Goal: Task Accomplishment & Management: Complete application form

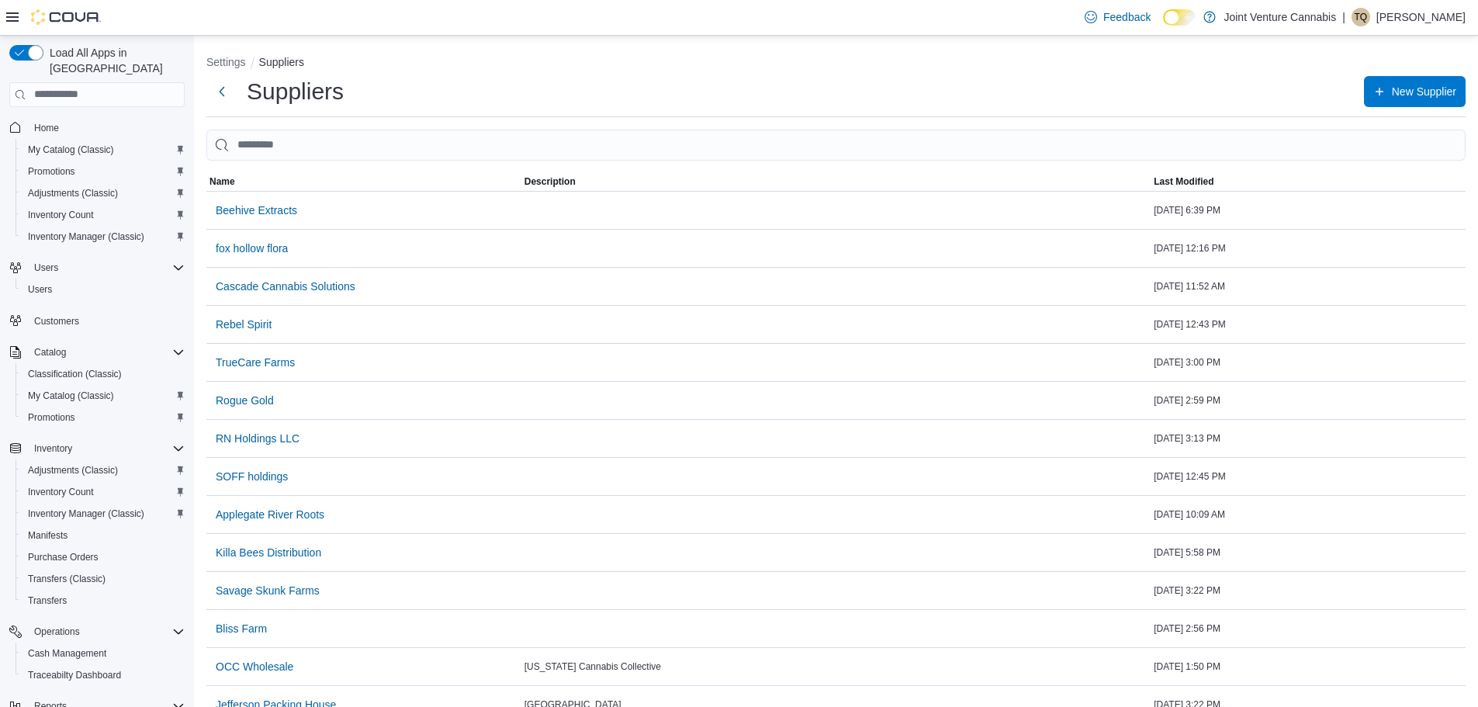
scroll to position [94, 0]
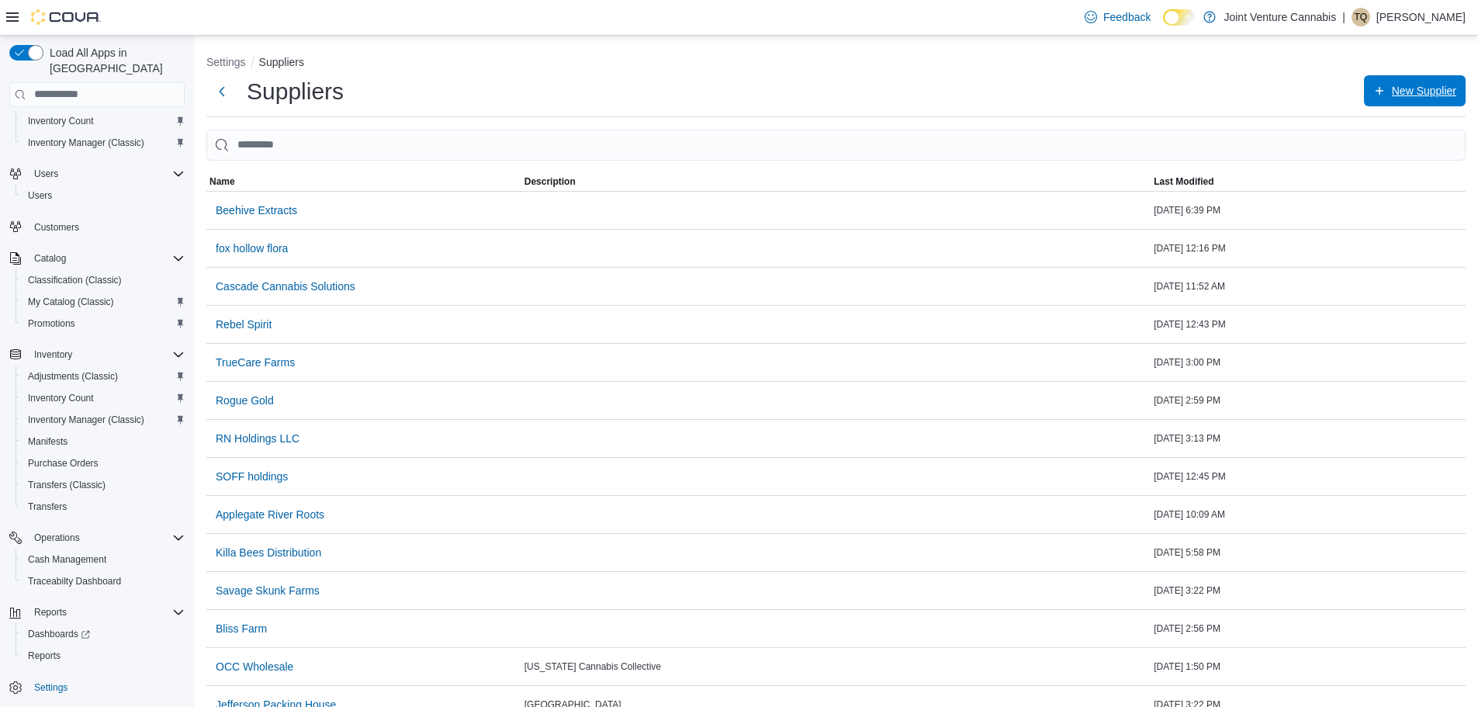
click at [1442, 89] on span "New Supplier" at bounding box center [1424, 91] width 64 height 16
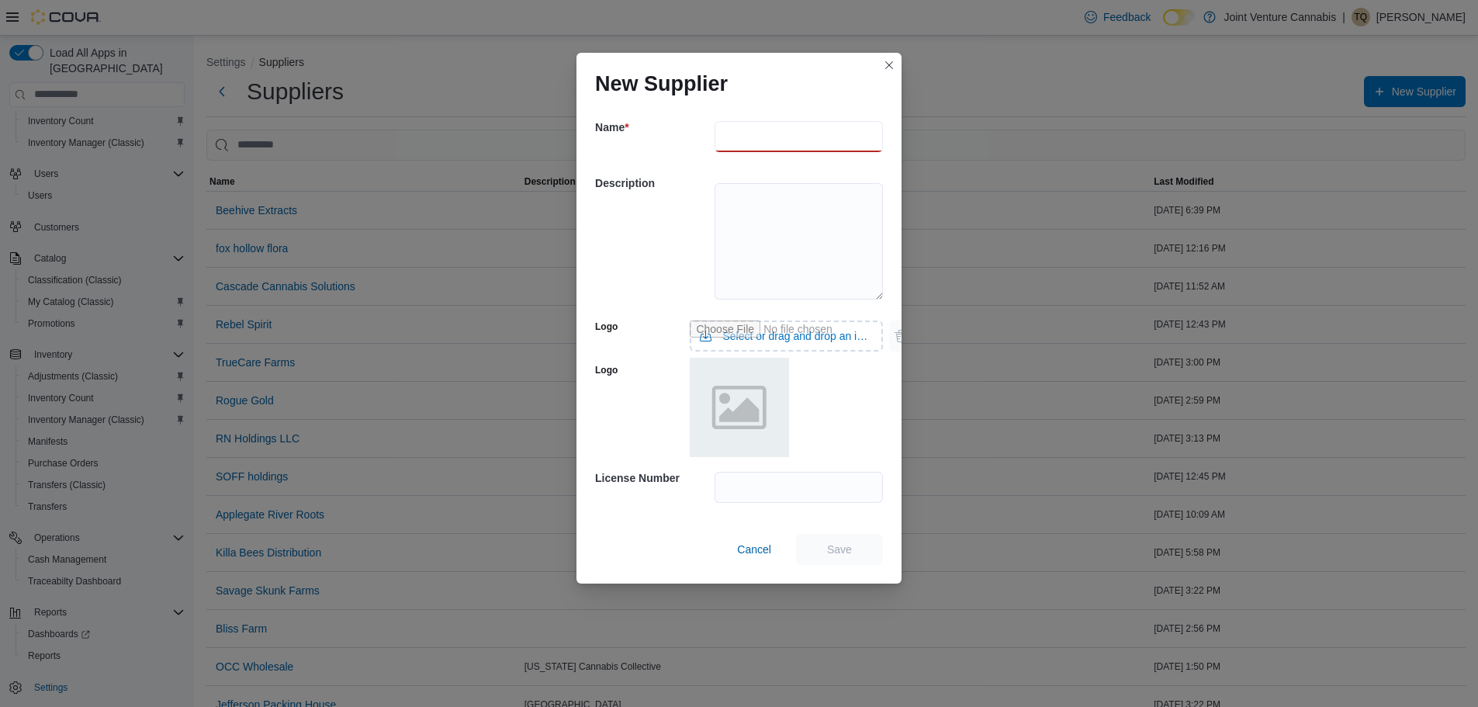
click at [765, 132] on input "text" at bounding box center [799, 136] width 168 height 31
click at [778, 135] on input "**********" at bounding box center [799, 136] width 168 height 31
click at [723, 140] on input "**********" at bounding box center [799, 136] width 168 height 31
type input "**********"
click at [862, 548] on span "Save" at bounding box center [839, 548] width 68 height 31
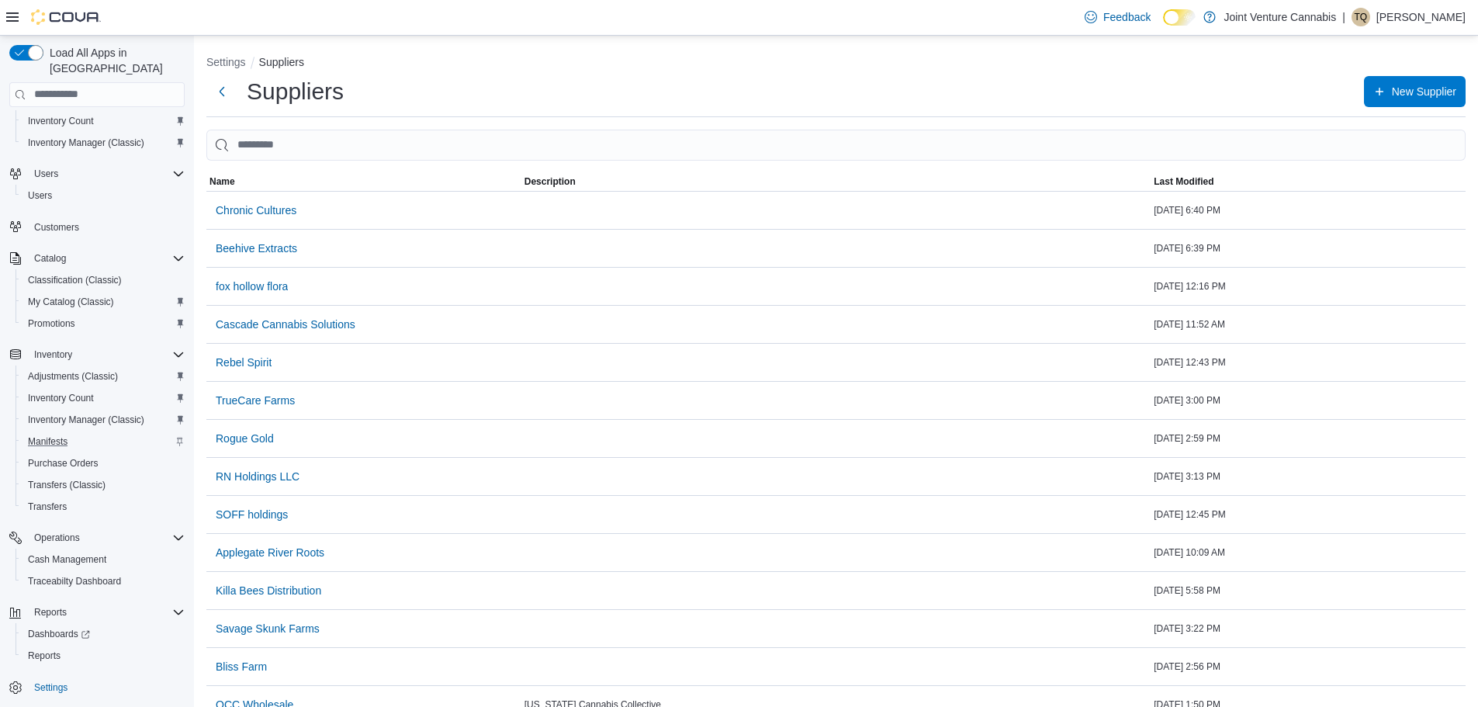
click at [74, 432] on div "Manifests" at bounding box center [103, 441] width 163 height 19
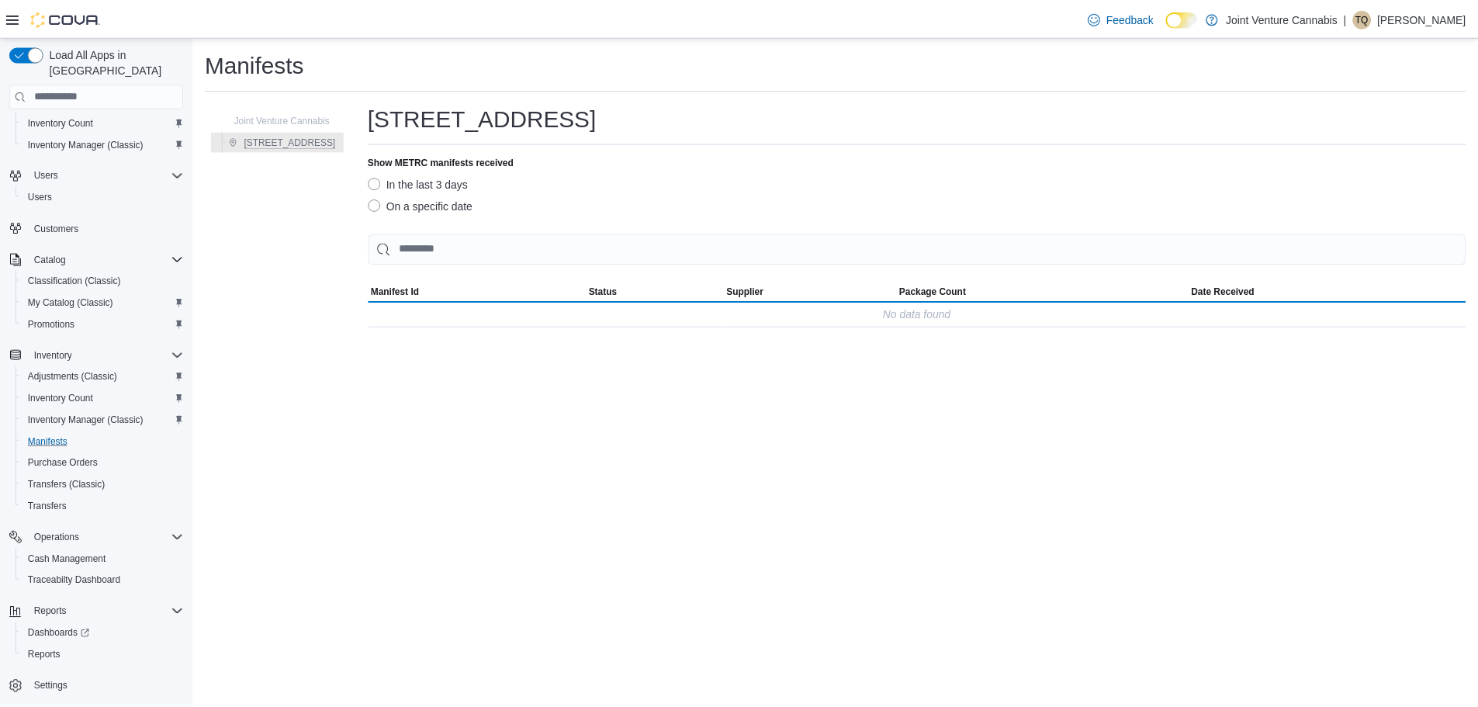
scroll to position [47, 0]
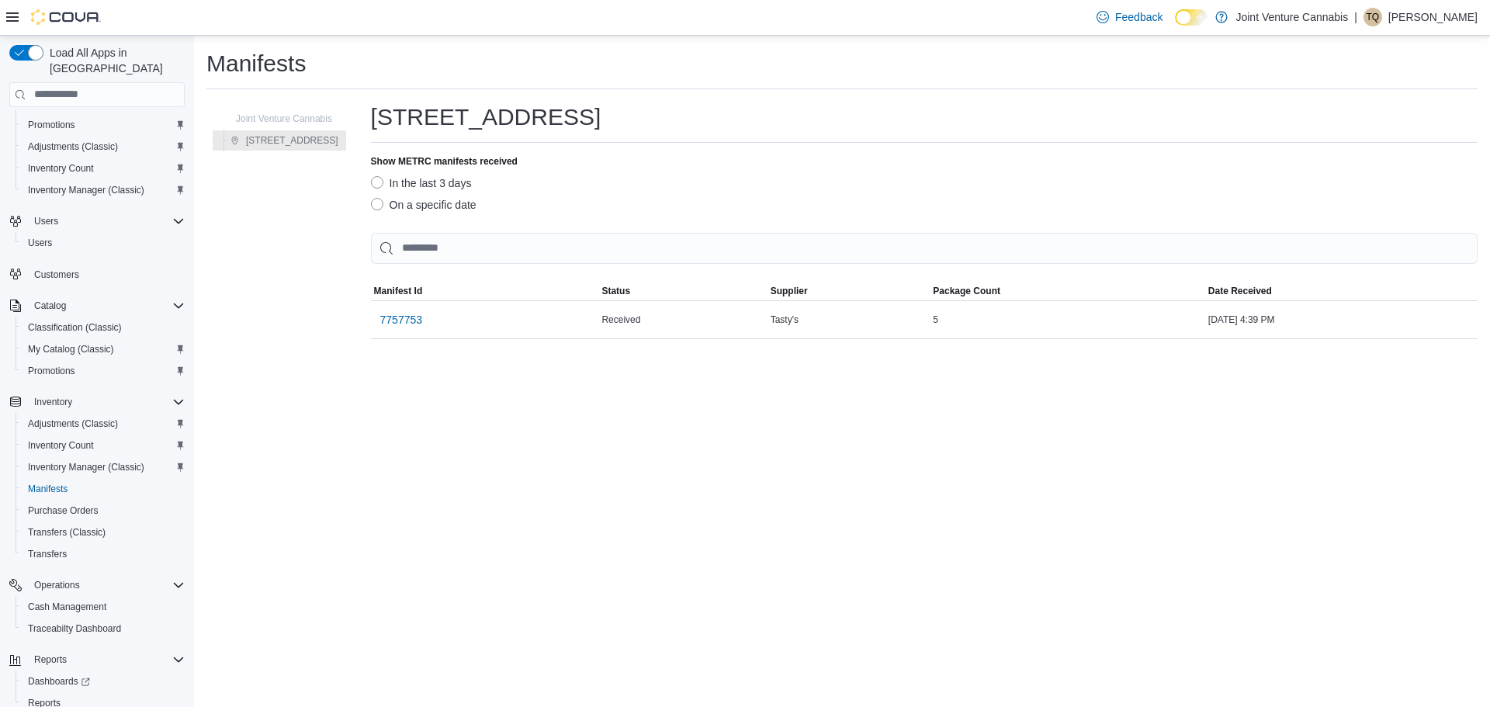
click at [438, 202] on label "On a specific date" at bounding box center [424, 205] width 106 height 19
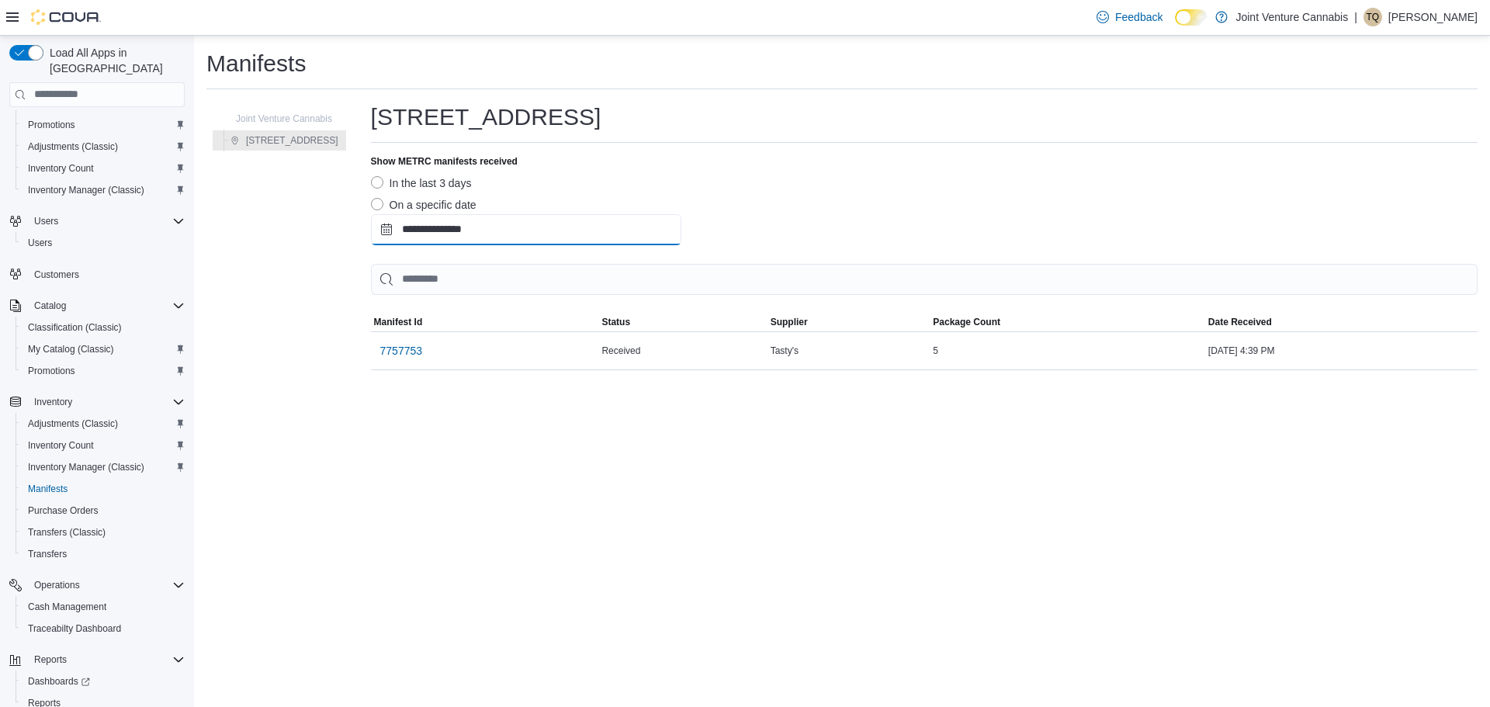
click at [495, 241] on input "**********" at bounding box center [526, 229] width 310 height 31
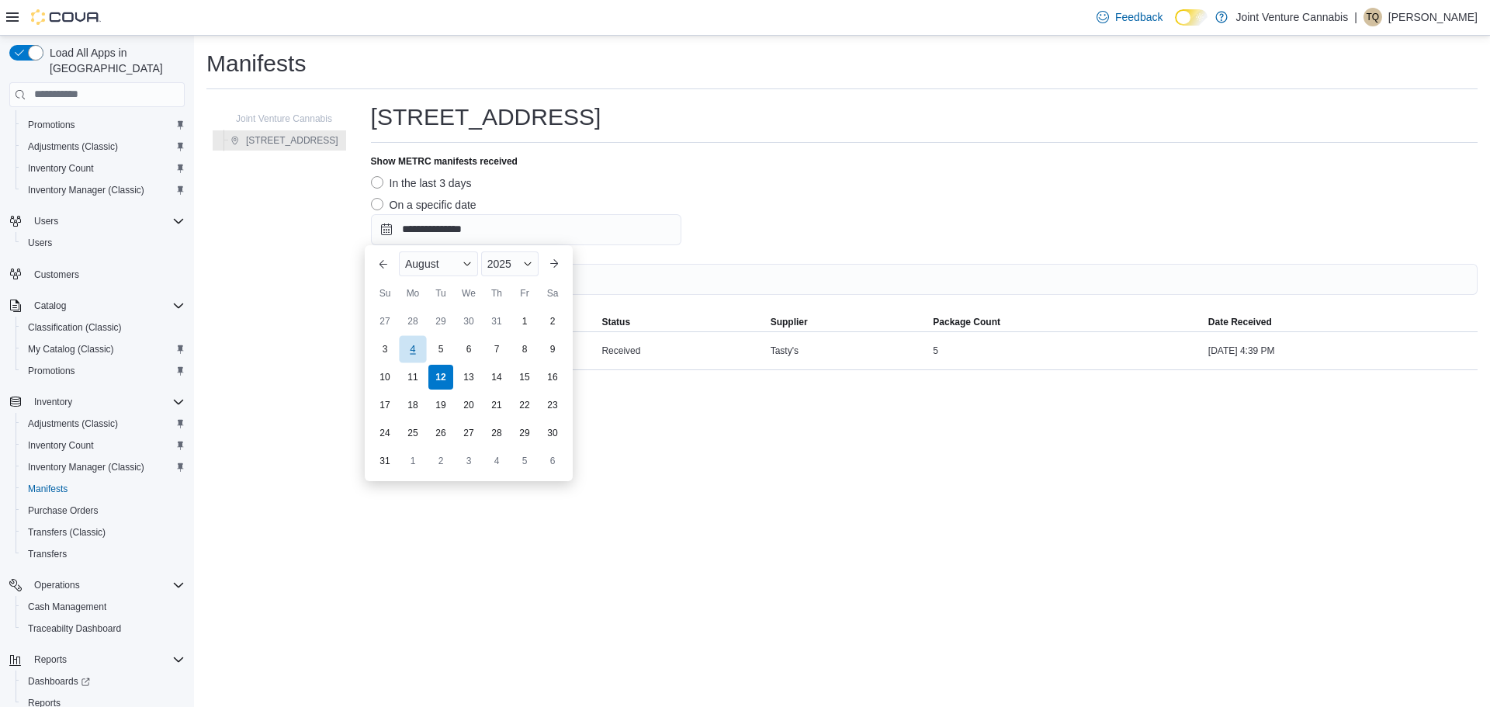
click at [415, 354] on div "4" at bounding box center [412, 348] width 27 height 27
type input "**********"
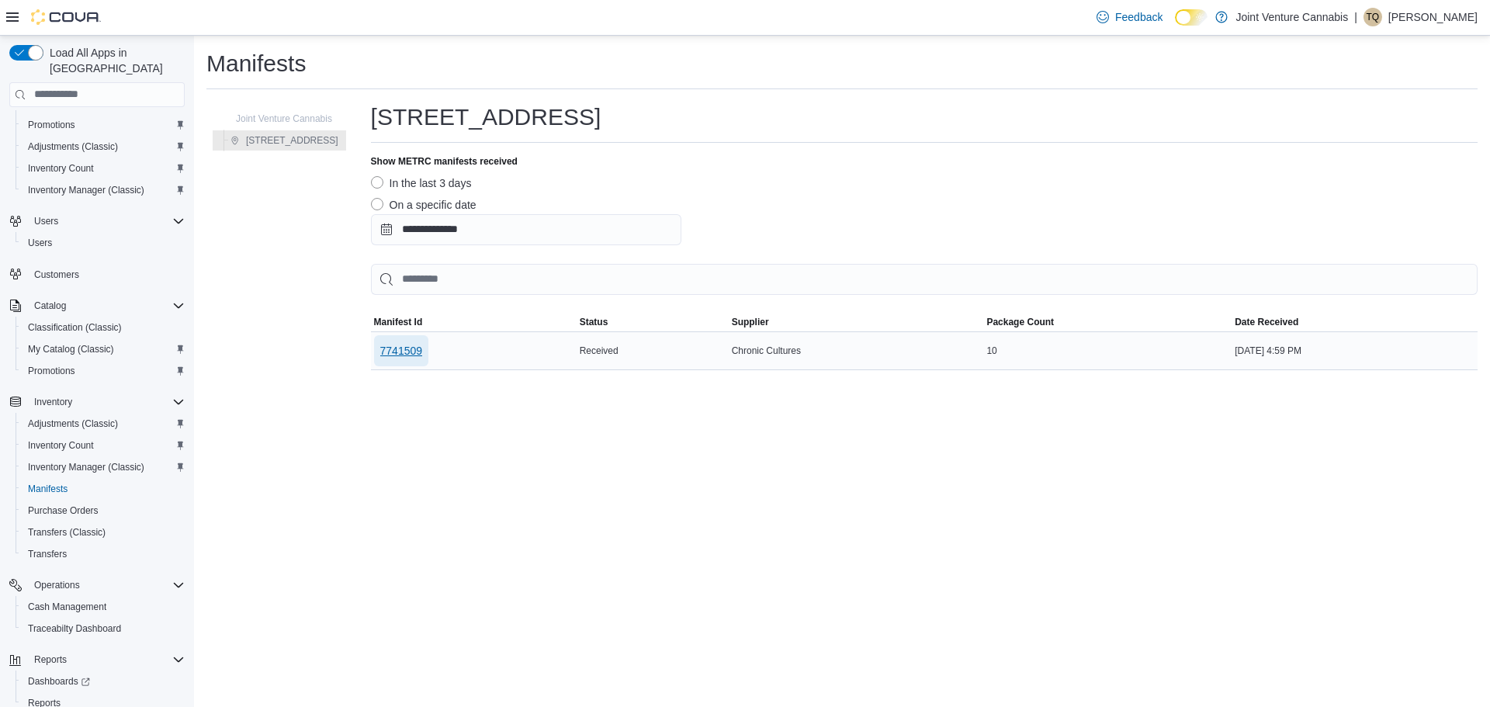
click at [411, 361] on span "7741509" at bounding box center [401, 350] width 43 height 31
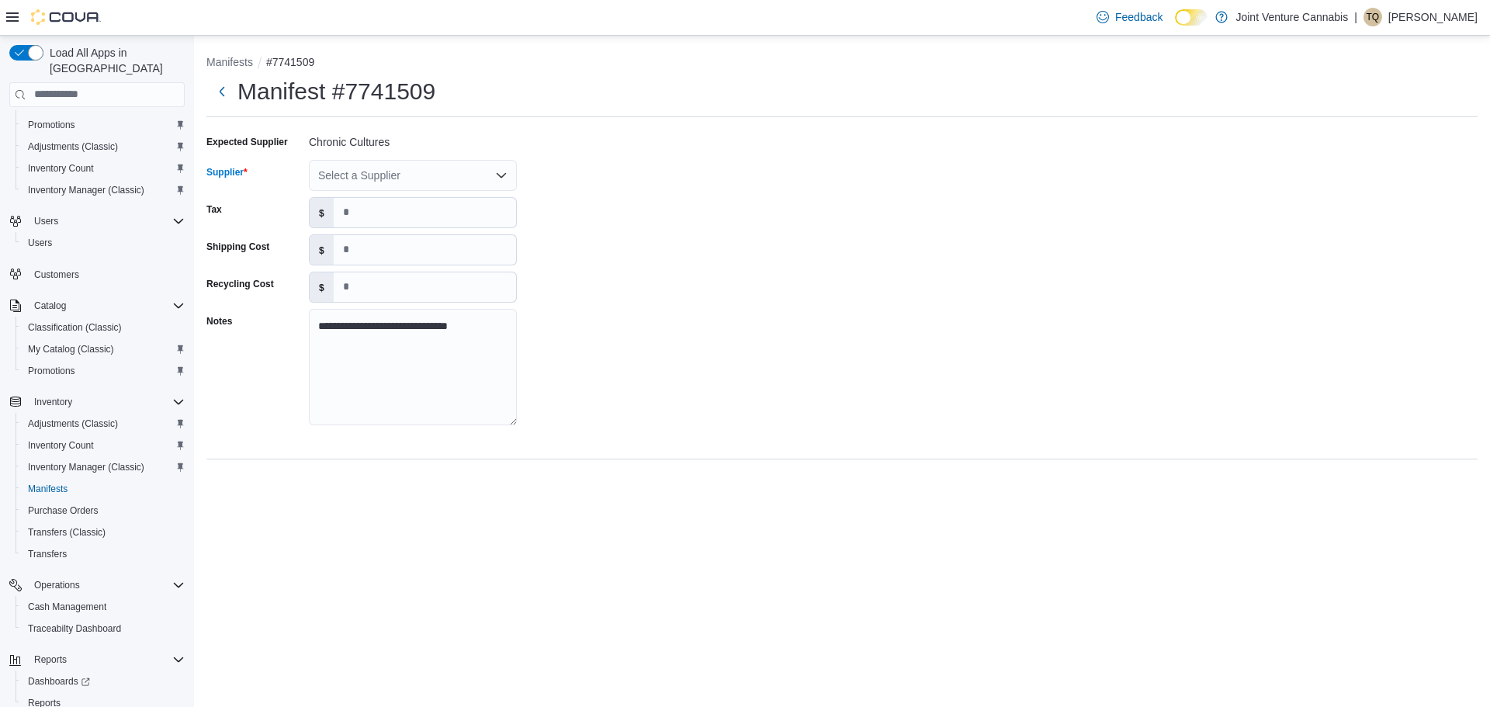
click at [385, 172] on div "Select a Supplier" at bounding box center [413, 175] width 208 height 31
type input "***"
click at [448, 198] on span "Chr onic Cultures" at bounding box center [422, 202] width 171 height 16
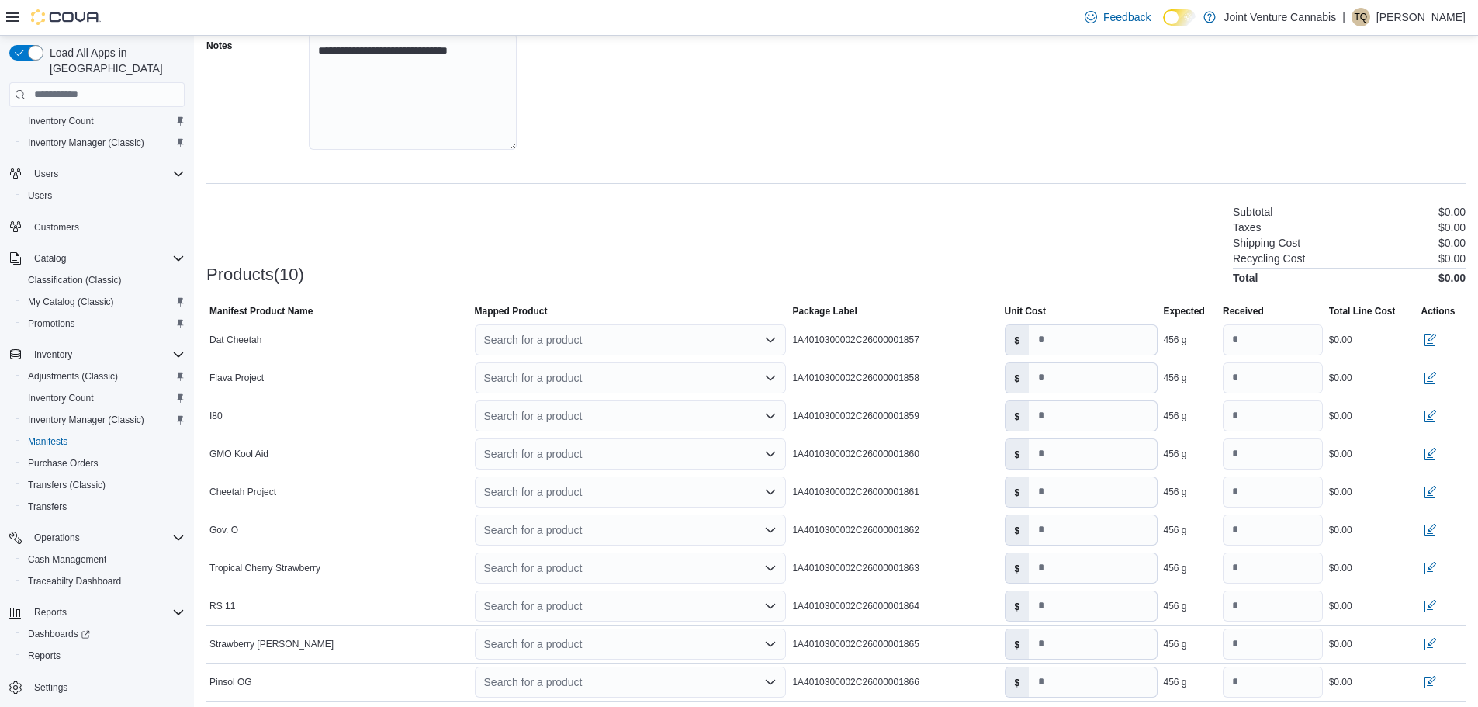
scroll to position [332, 0]
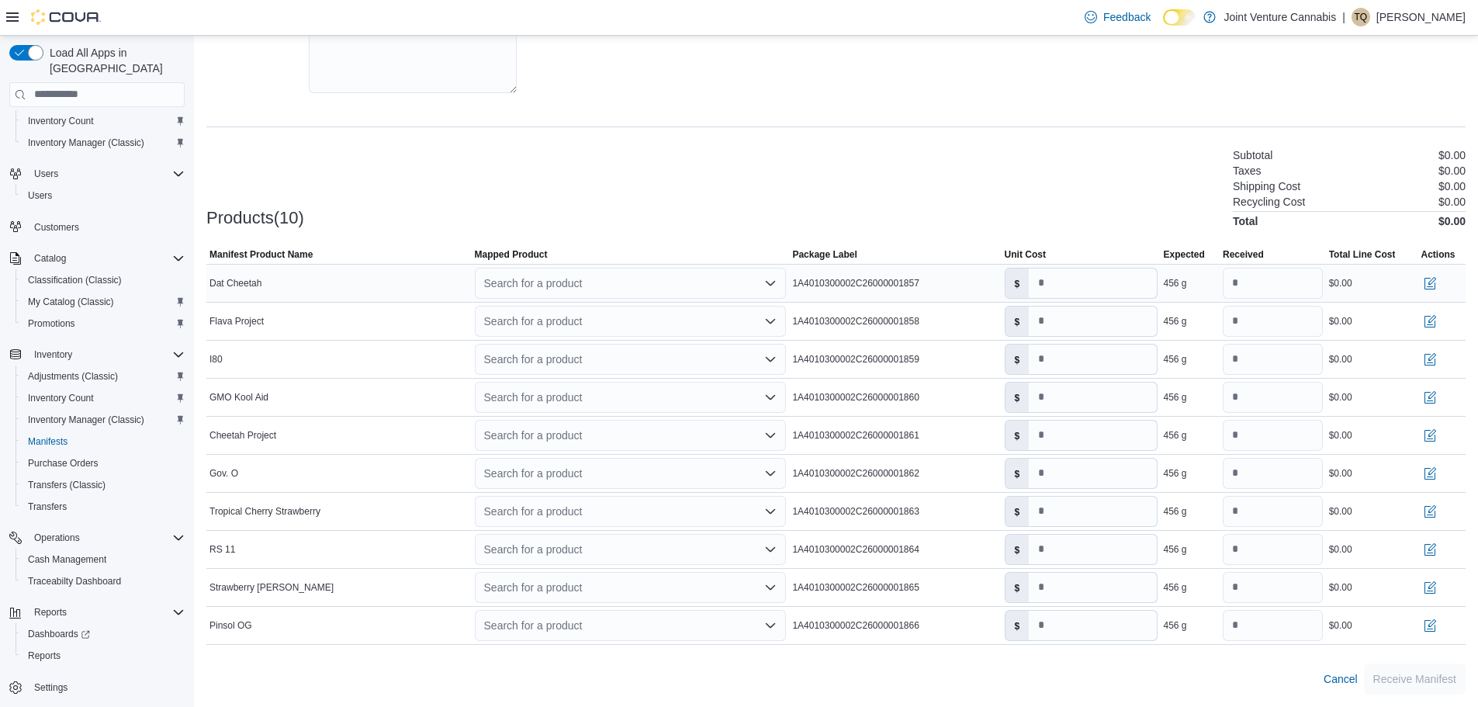
click at [649, 266] on div "Search for a product" at bounding box center [631, 283] width 318 height 37
click at [639, 278] on div "Search for a product" at bounding box center [631, 283] width 312 height 31
type input "***"
click at [577, 305] on div "Create a new product" at bounding box center [549, 310] width 89 height 12
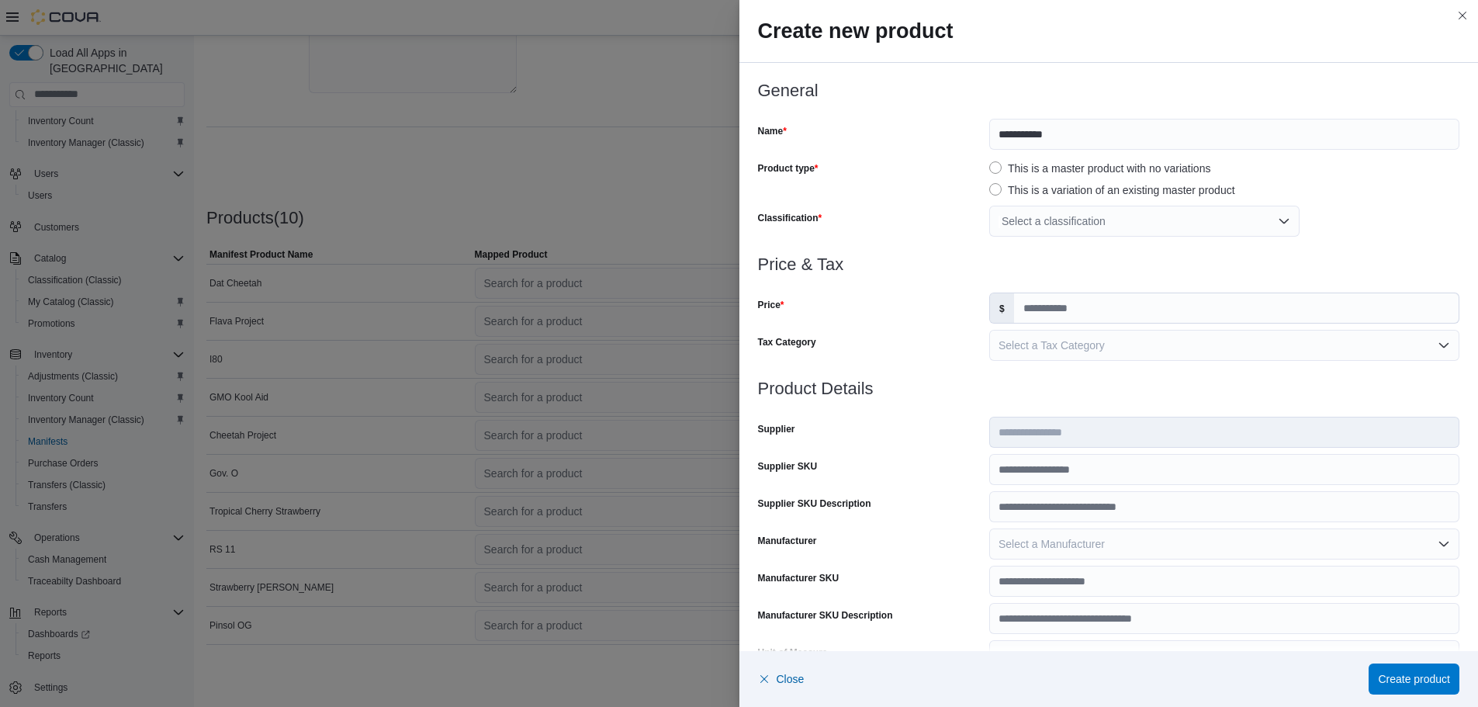
click at [1045, 227] on div "Select a classification" at bounding box center [1144, 221] width 310 height 31
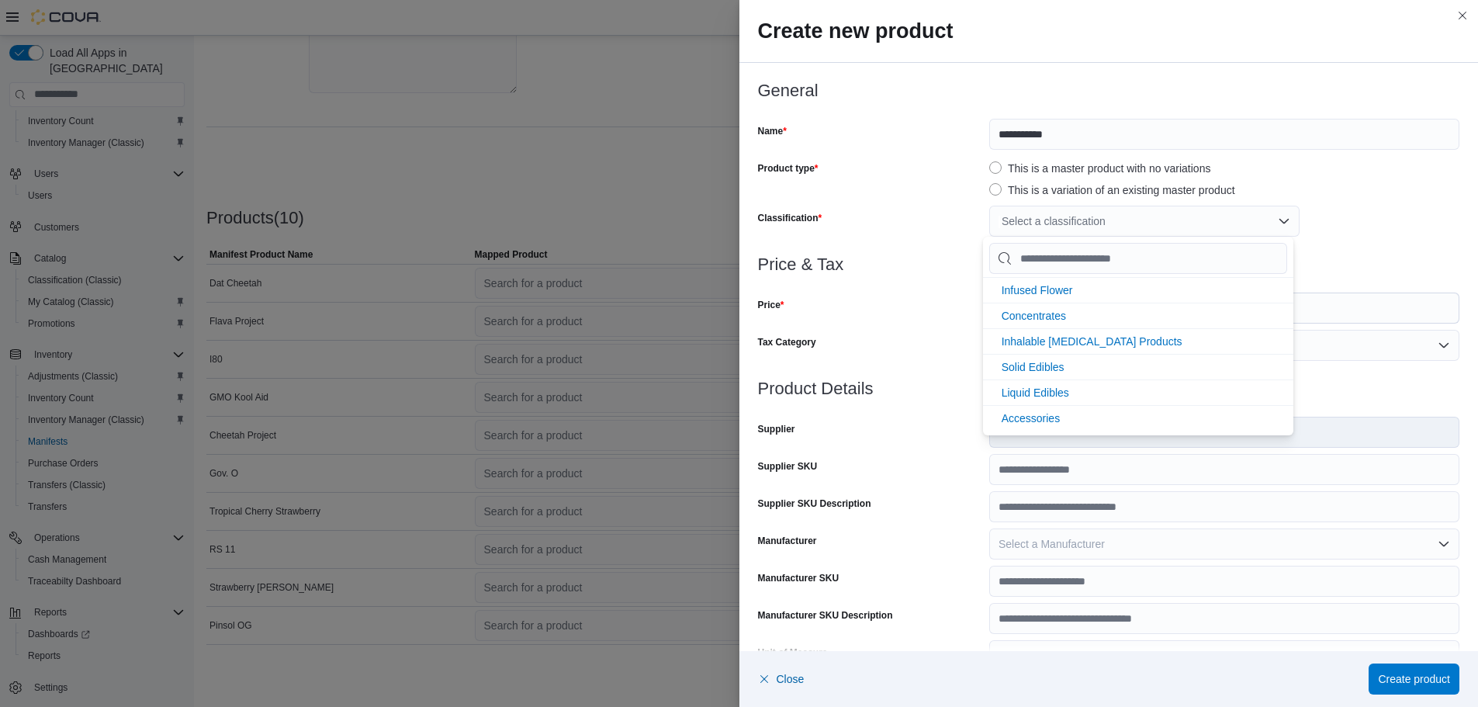
click at [1045, 217] on div "Select a classification" at bounding box center [1144, 221] width 310 height 31
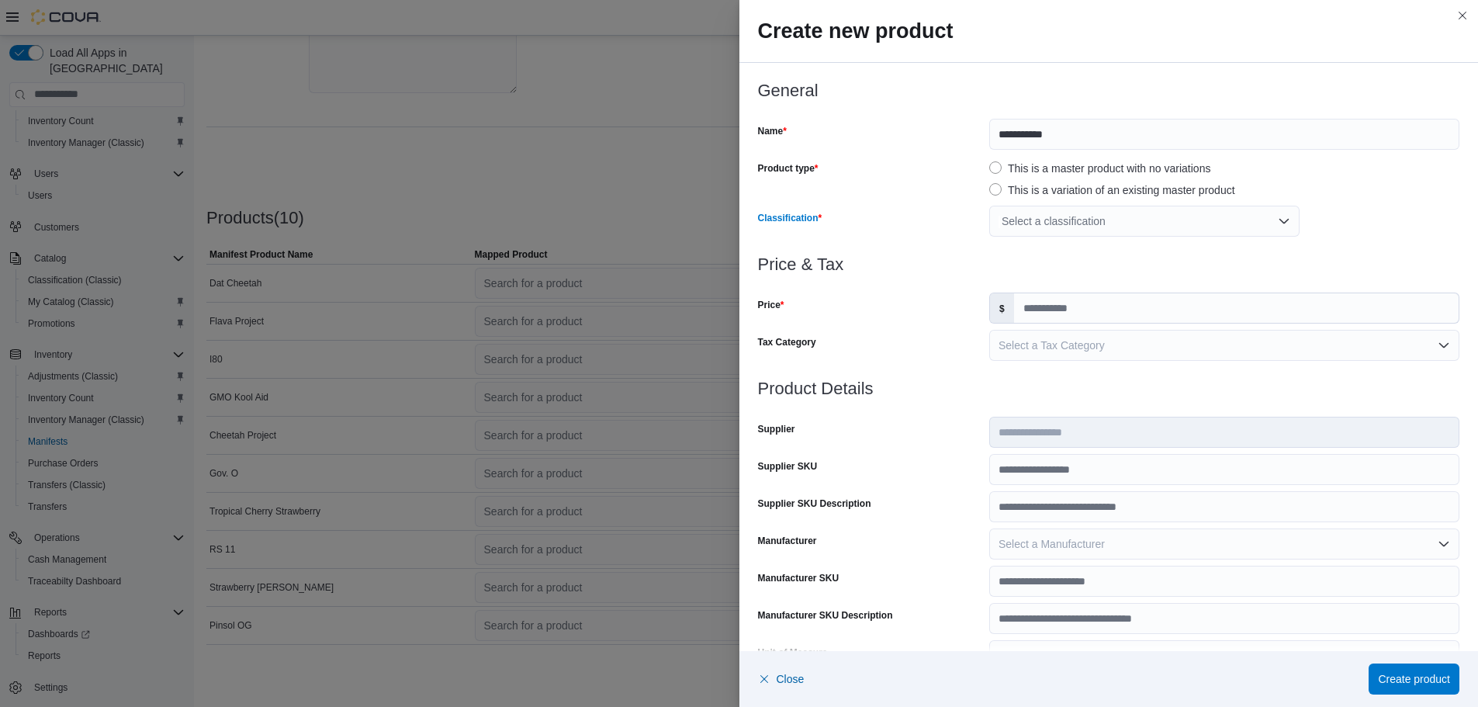
click at [1045, 217] on div "Select a classification" at bounding box center [1144, 221] width 310 height 31
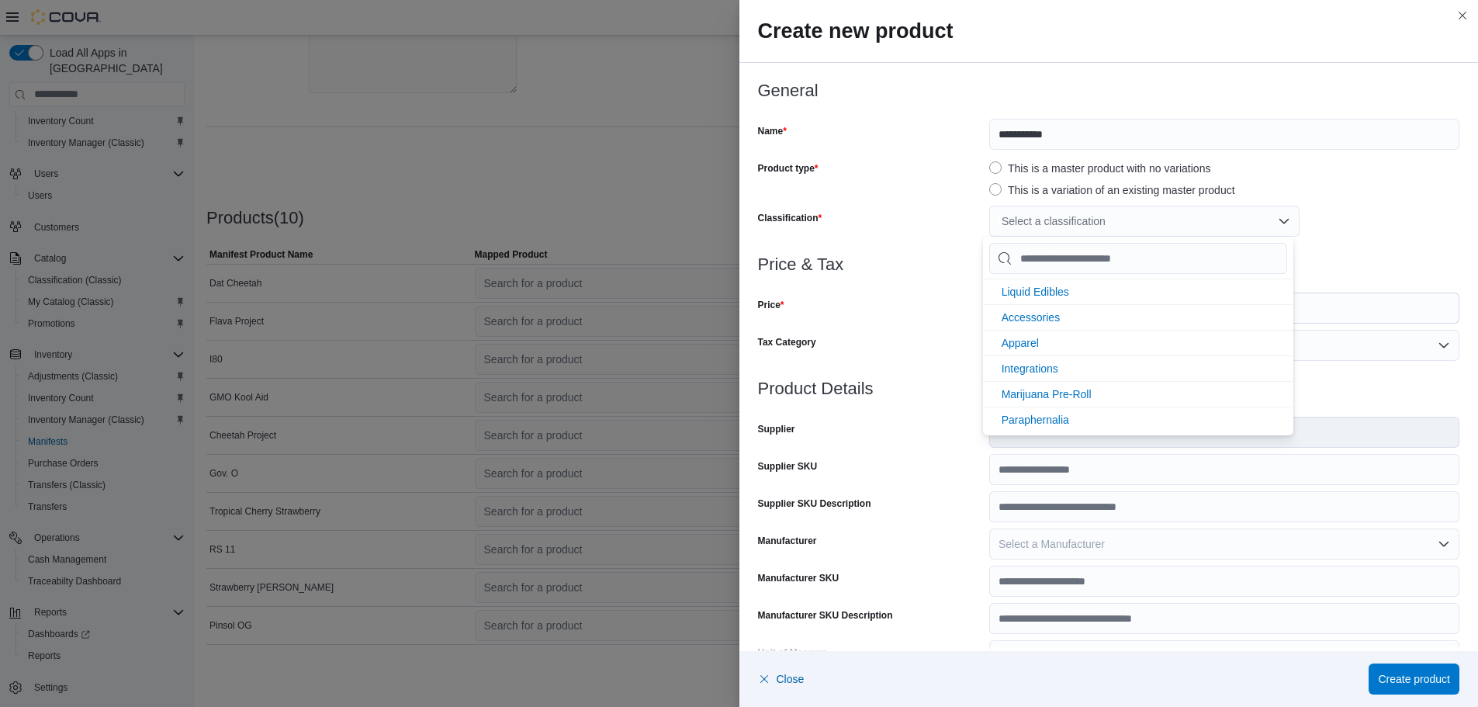
scroll to position [206, 0]
click at [1106, 337] on li "Marijuana Flower" at bounding box center [1138, 340] width 310 height 26
click at [974, 300] on div "Price" at bounding box center [870, 307] width 225 height 31
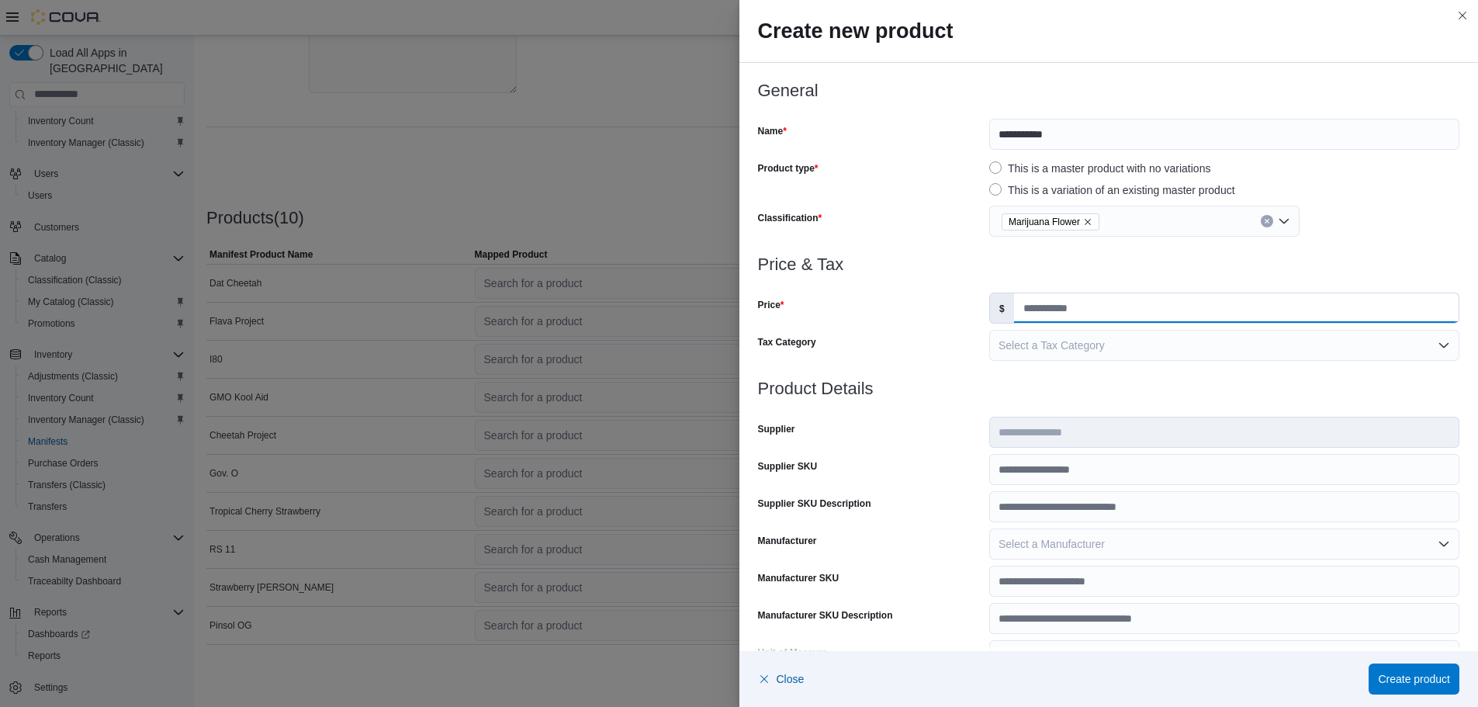
click at [1052, 311] on input "Price" at bounding box center [1236, 307] width 445 height 29
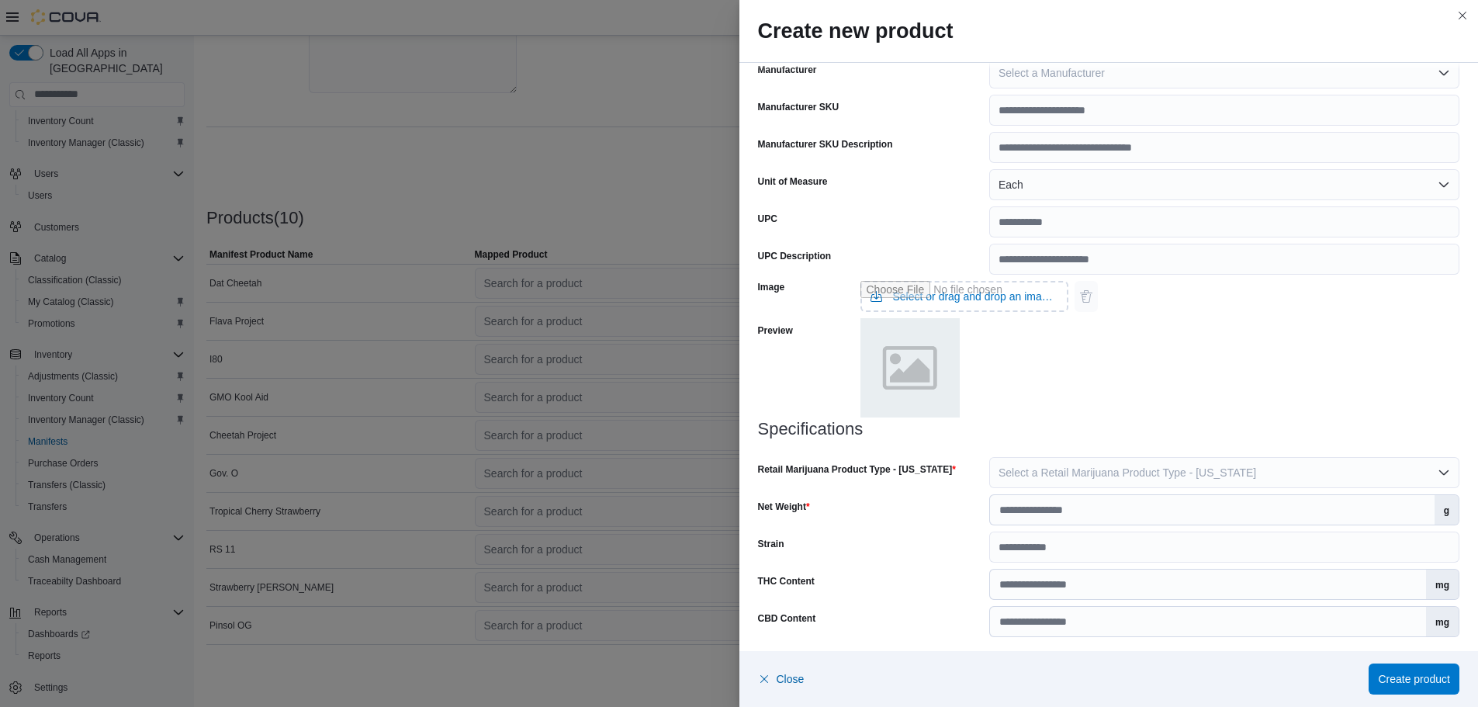
scroll to position [476, 0]
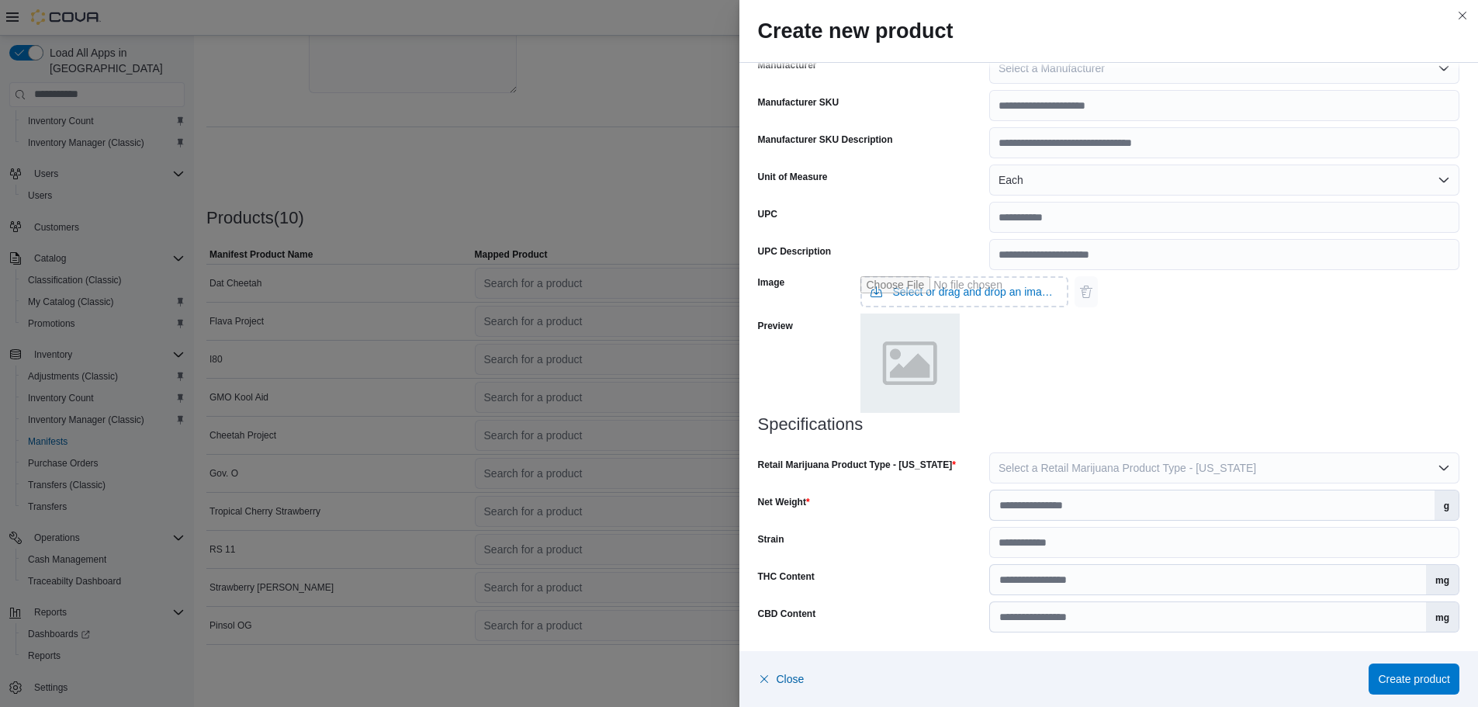
type input "*"
click at [1085, 466] on span "Select a Retail Marijuana Product Type - [US_STATE]" at bounding box center [1128, 468] width 258 height 12
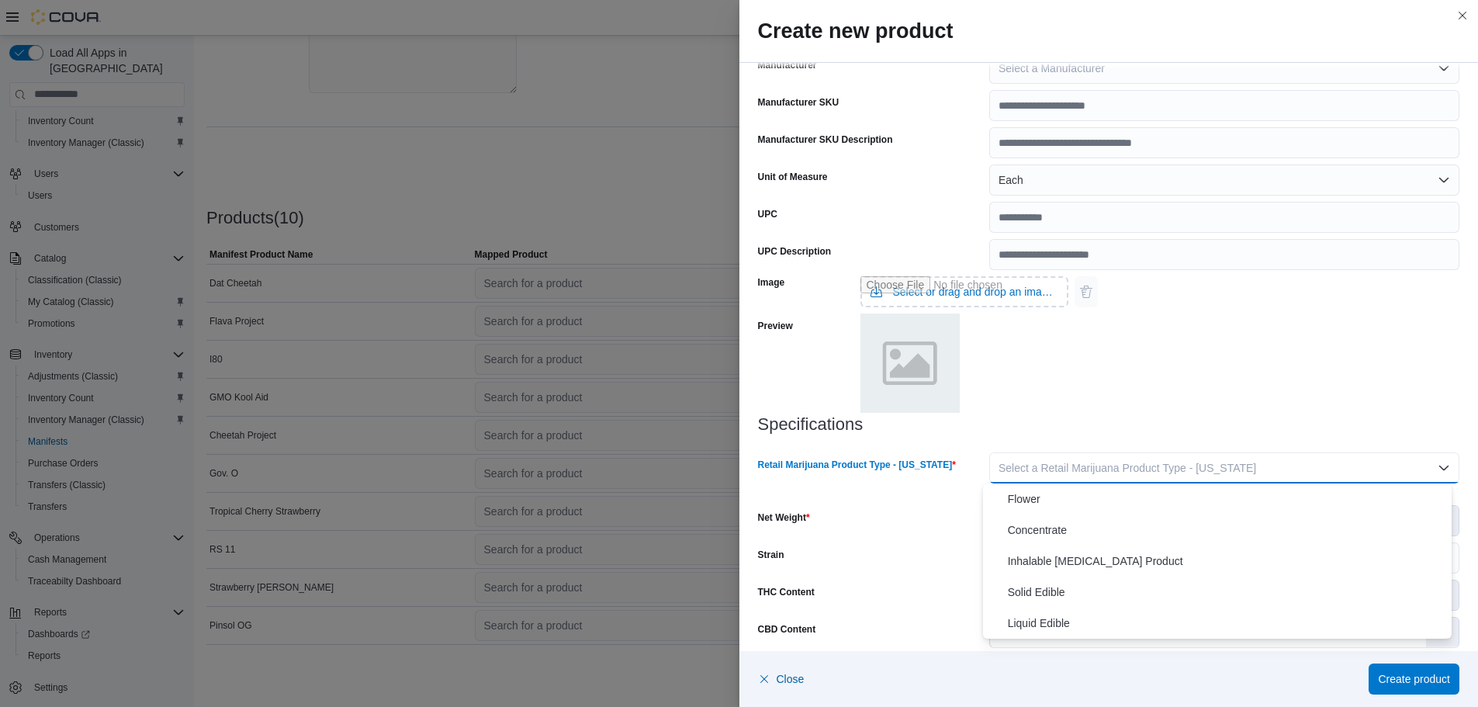
click at [1060, 503] on span "Flower" at bounding box center [1227, 499] width 438 height 19
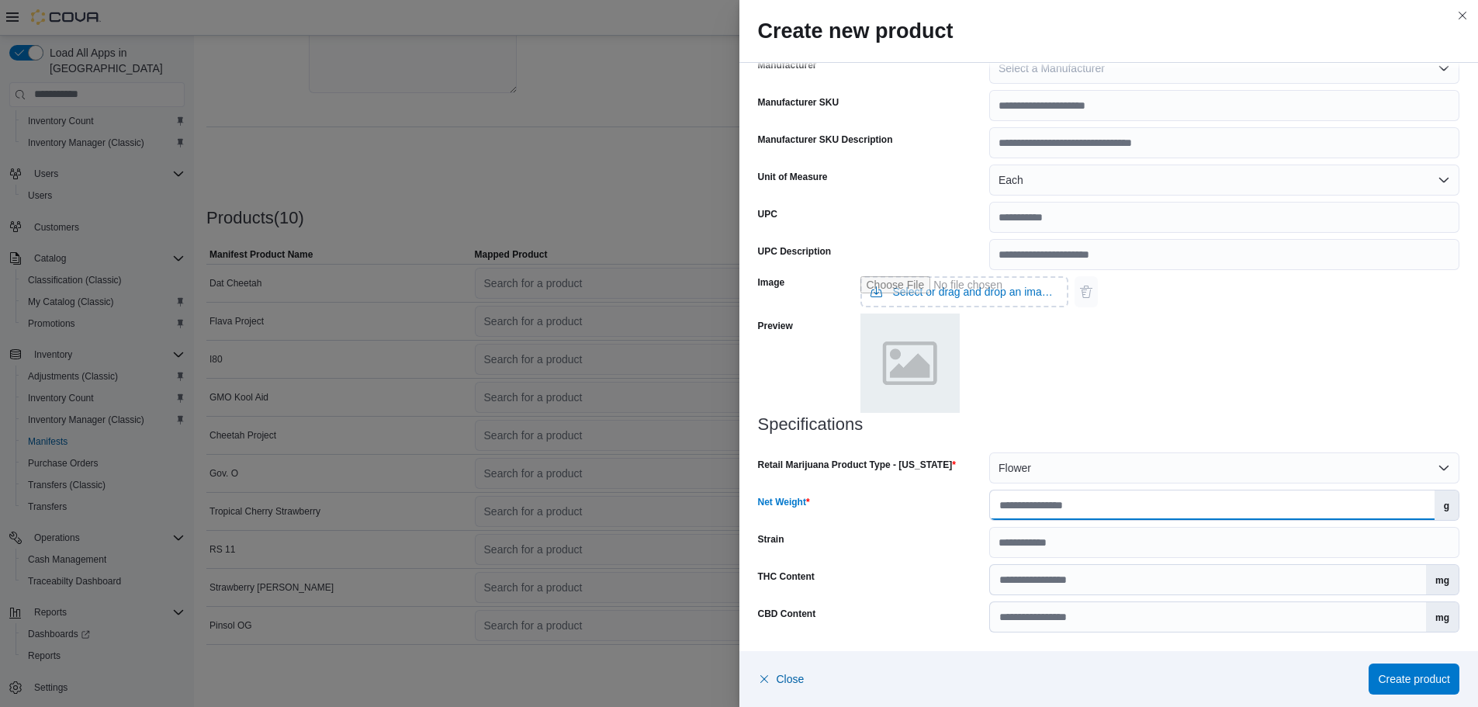
click at [1033, 509] on input "Net Weight" at bounding box center [1212, 504] width 445 height 29
type input "***"
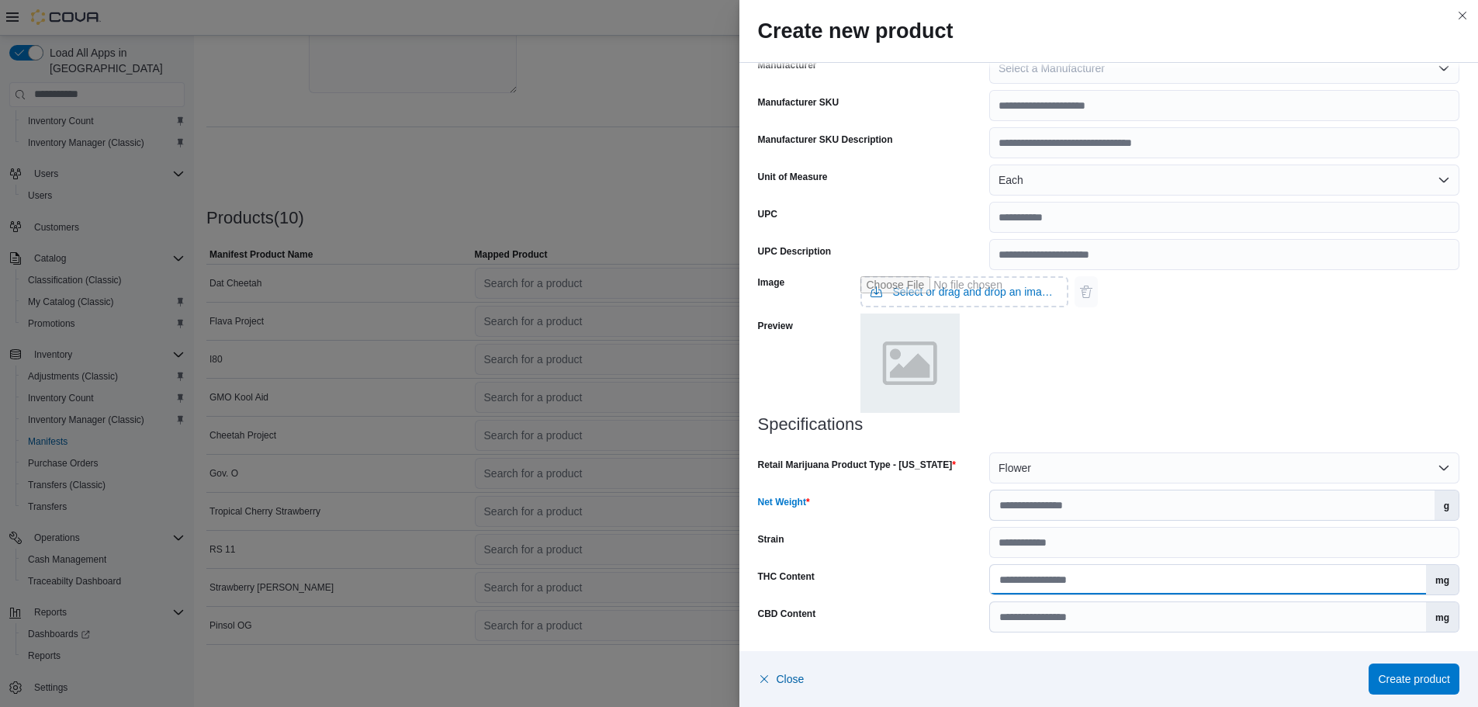
click at [1004, 582] on input "THC Content" at bounding box center [1208, 579] width 436 height 29
type input "*****"
click at [1424, 679] on span "Create product" at bounding box center [1414, 678] width 72 height 16
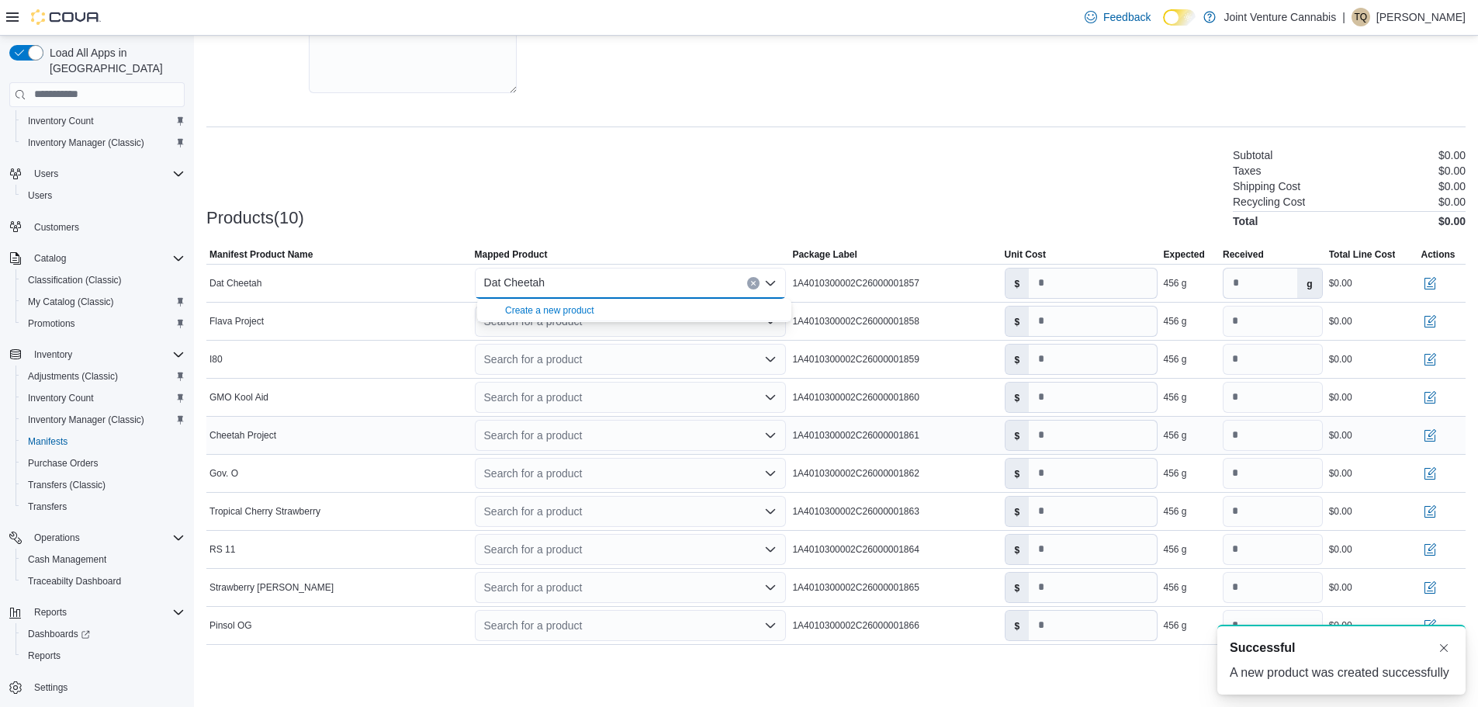
scroll to position [0, 0]
click at [756, 282] on icon "Clear input" at bounding box center [753, 283] width 6 height 6
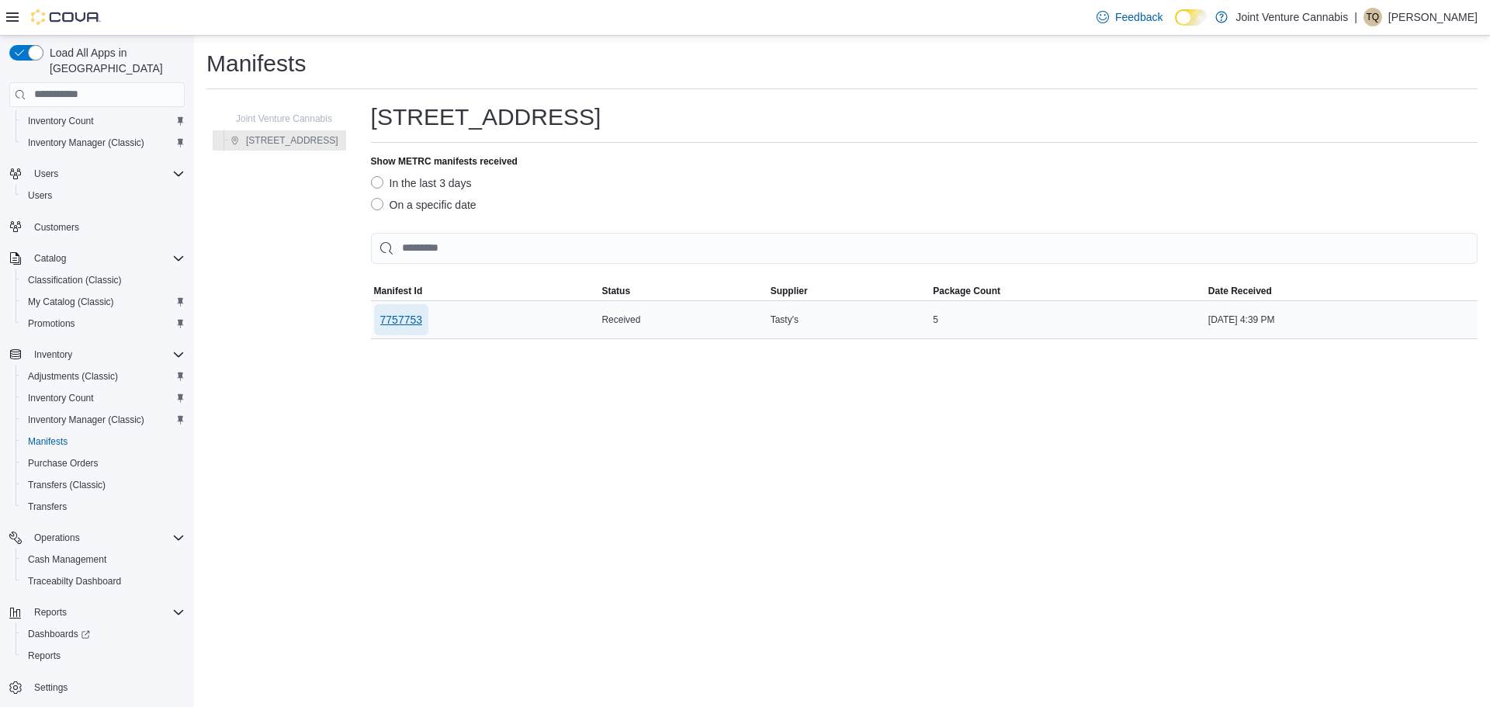
click at [412, 323] on span "7757753" at bounding box center [401, 320] width 43 height 16
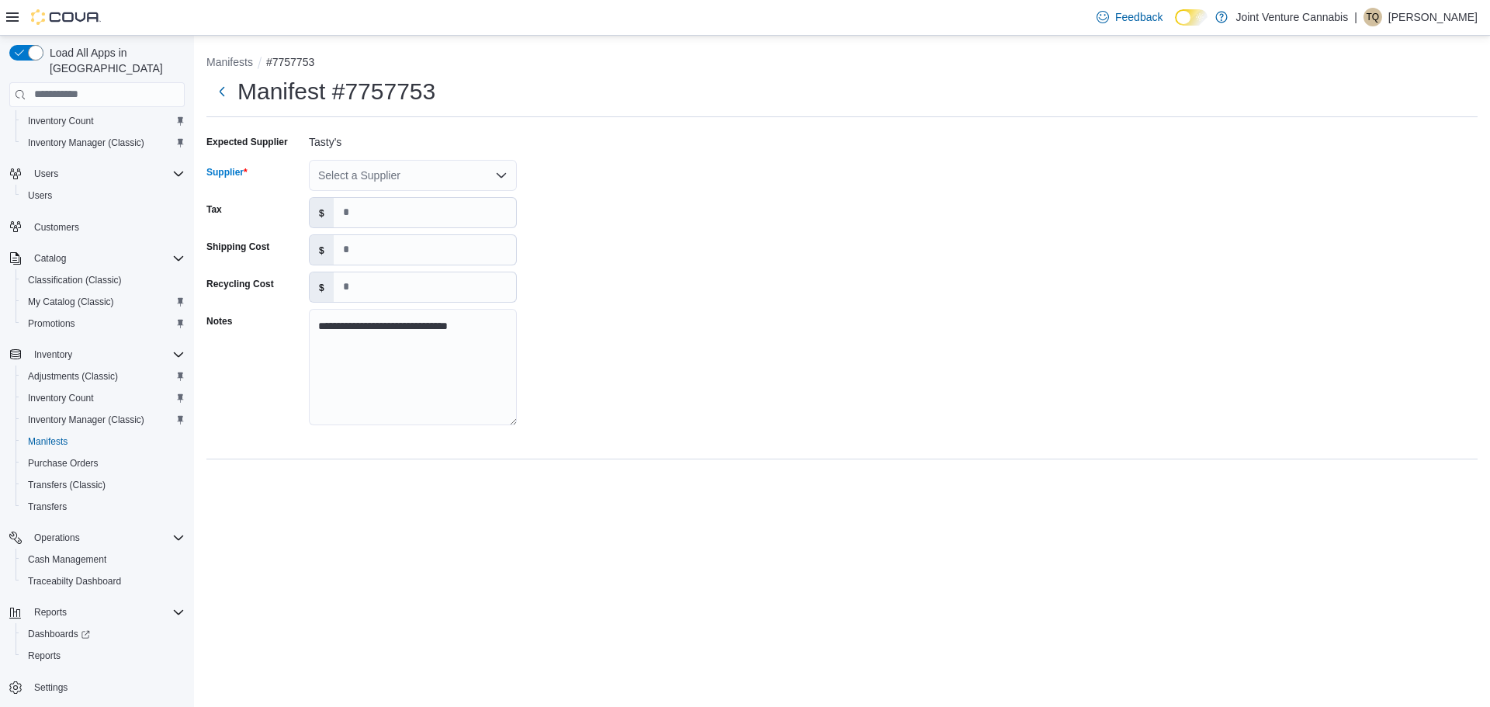
click at [336, 169] on div "Select a Supplier" at bounding box center [413, 175] width 208 height 31
click at [236, 57] on button "Manifests" at bounding box center [229, 62] width 47 height 12
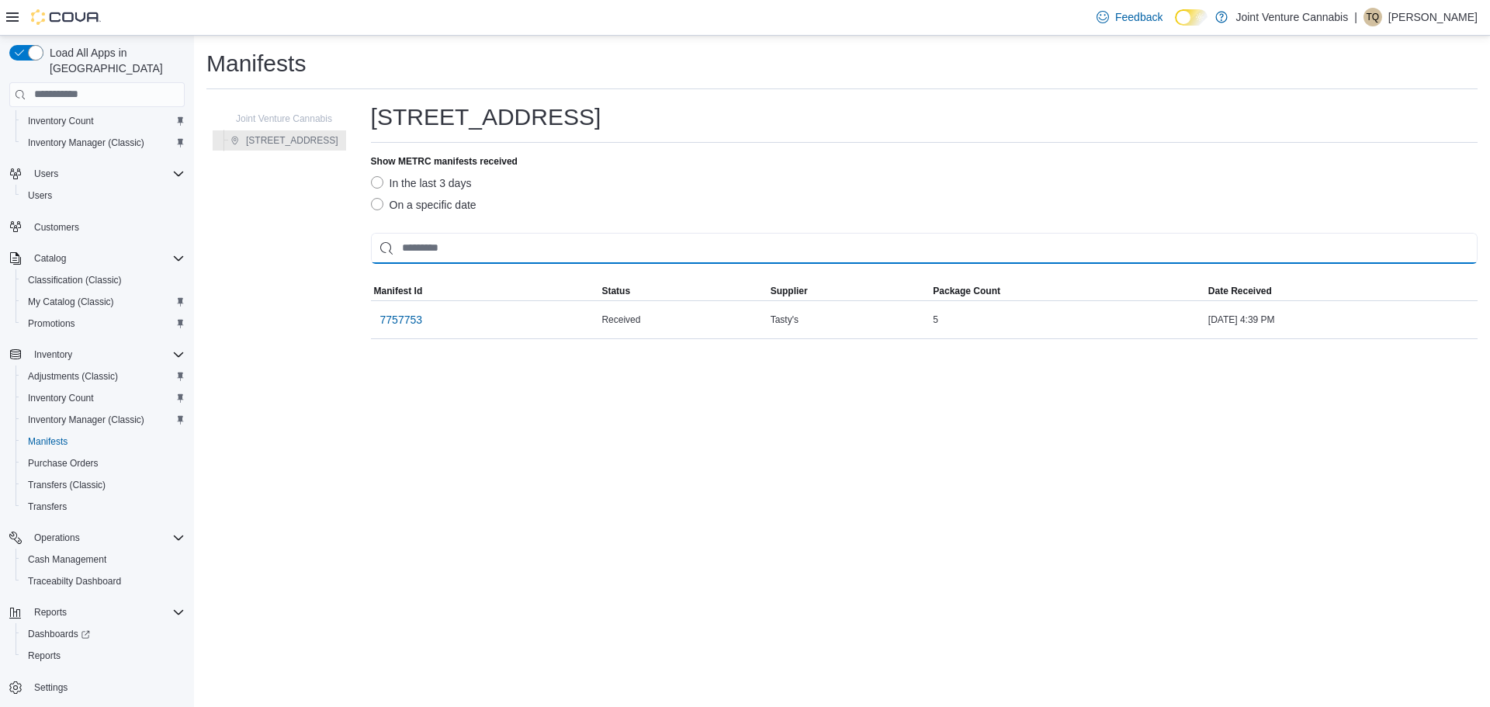
click at [434, 238] on input "This is a search bar. As you type, the results lower in the page will automatic…" at bounding box center [924, 248] width 1106 height 31
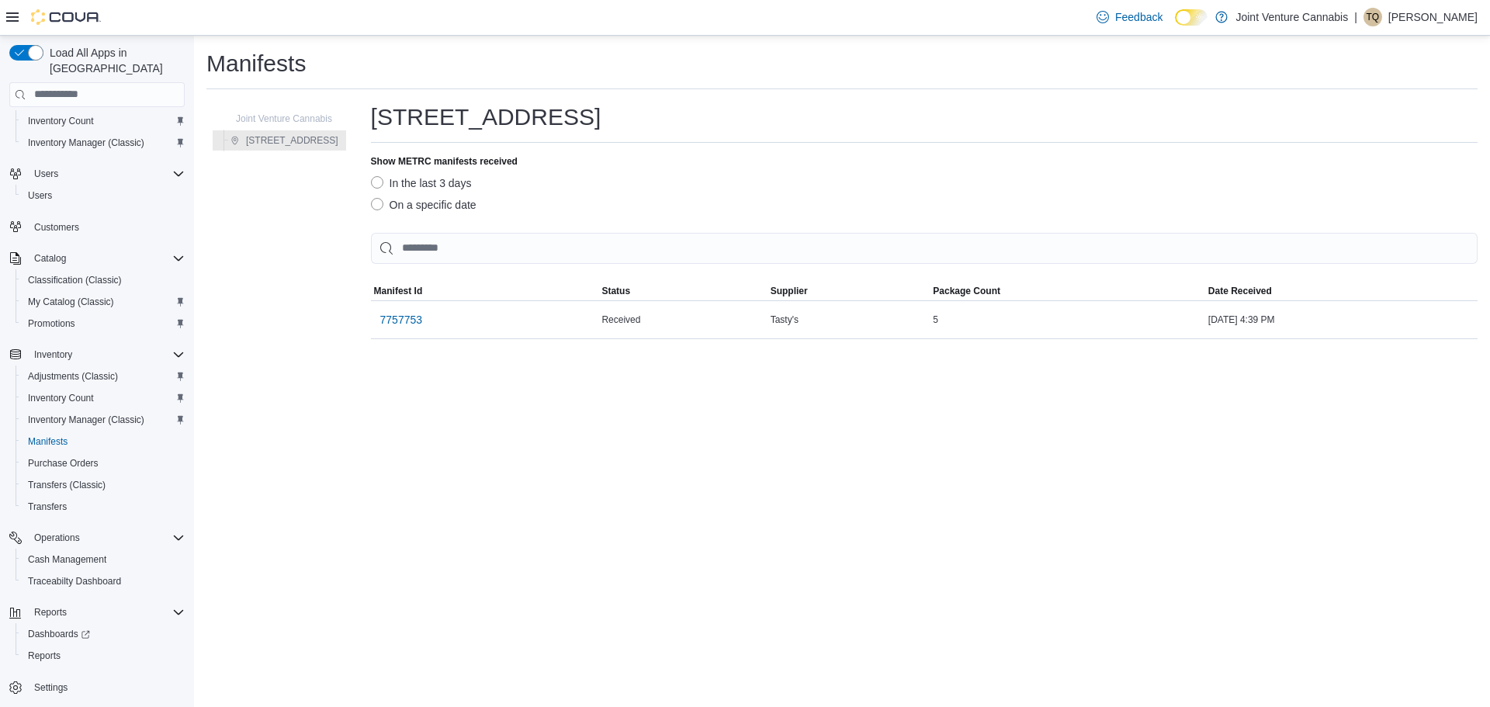
click at [408, 210] on label "On a specific date" at bounding box center [424, 205] width 106 height 19
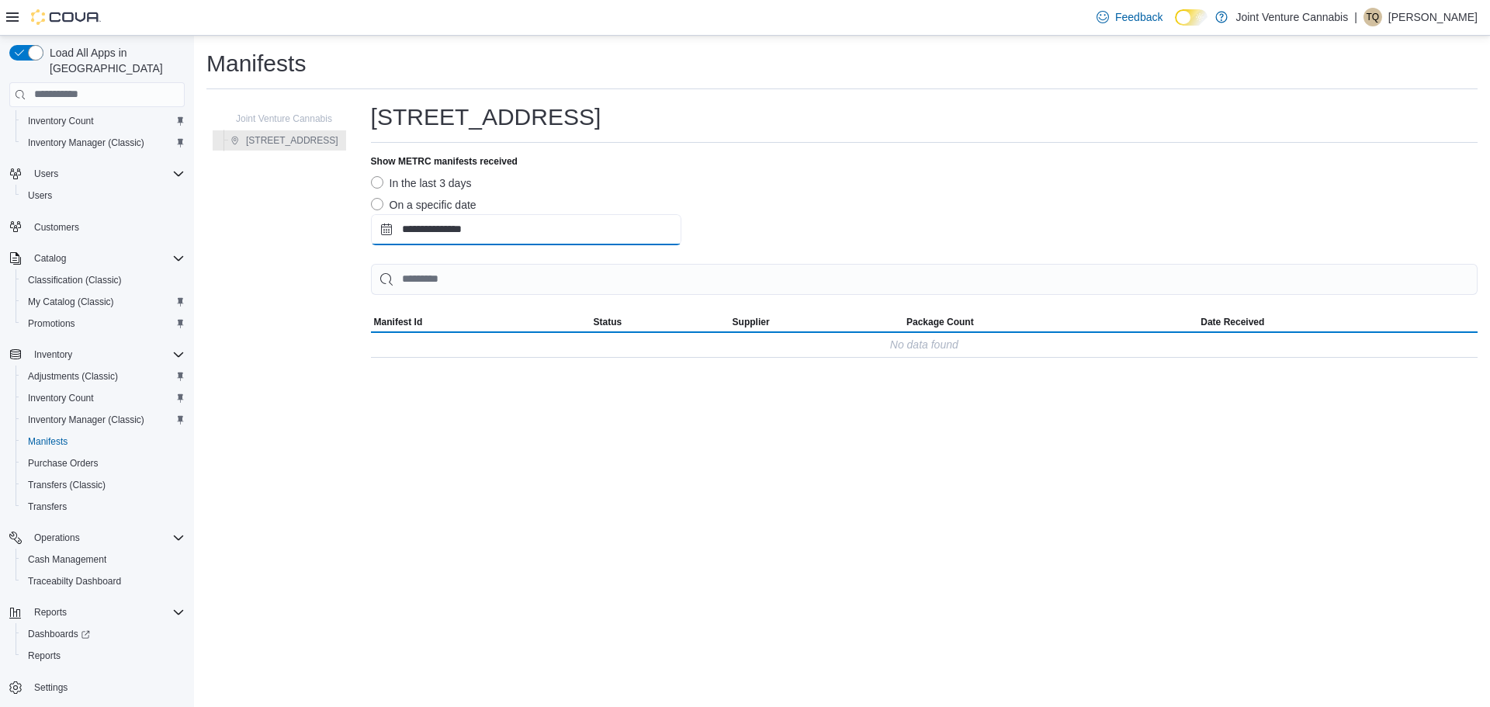
click at [419, 226] on input "**********" at bounding box center [526, 229] width 310 height 31
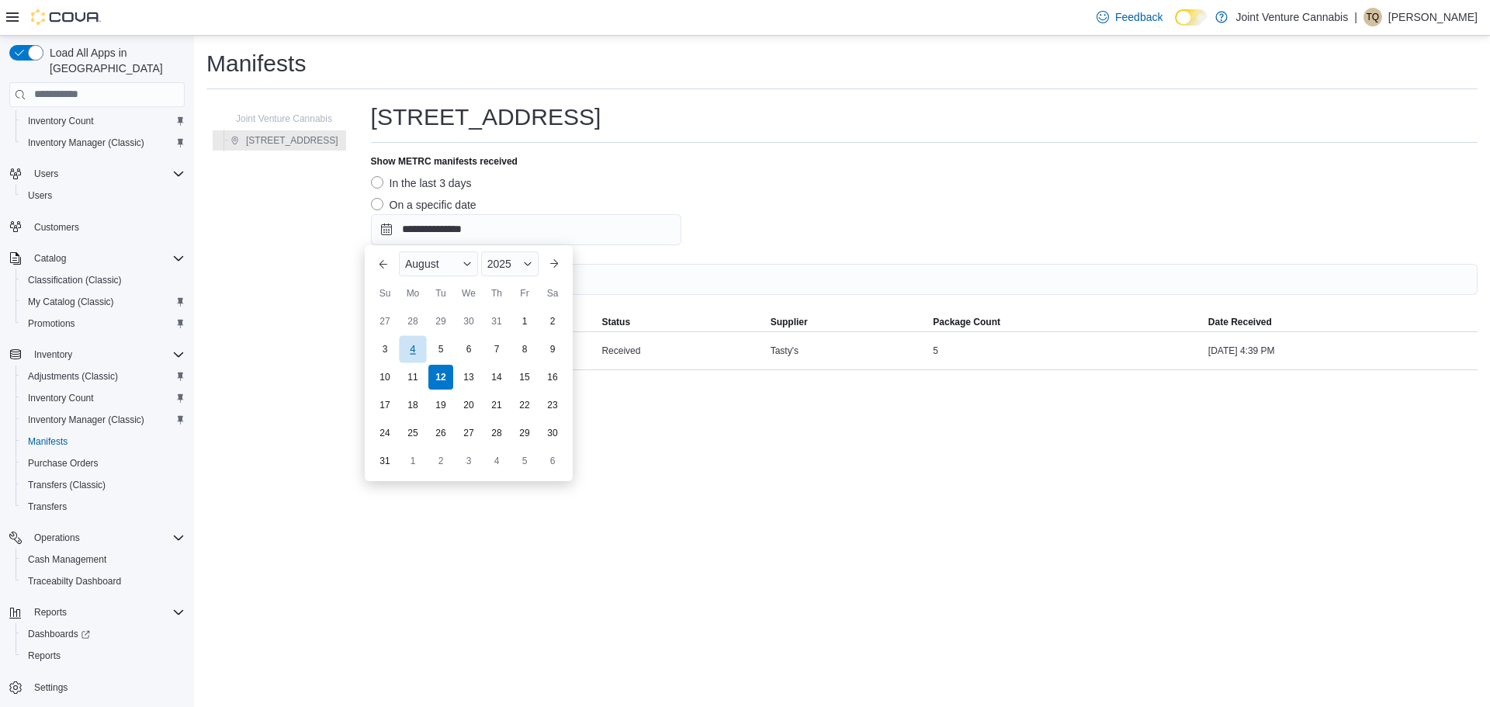
click at [416, 347] on div "4" at bounding box center [412, 348] width 27 height 27
type input "**********"
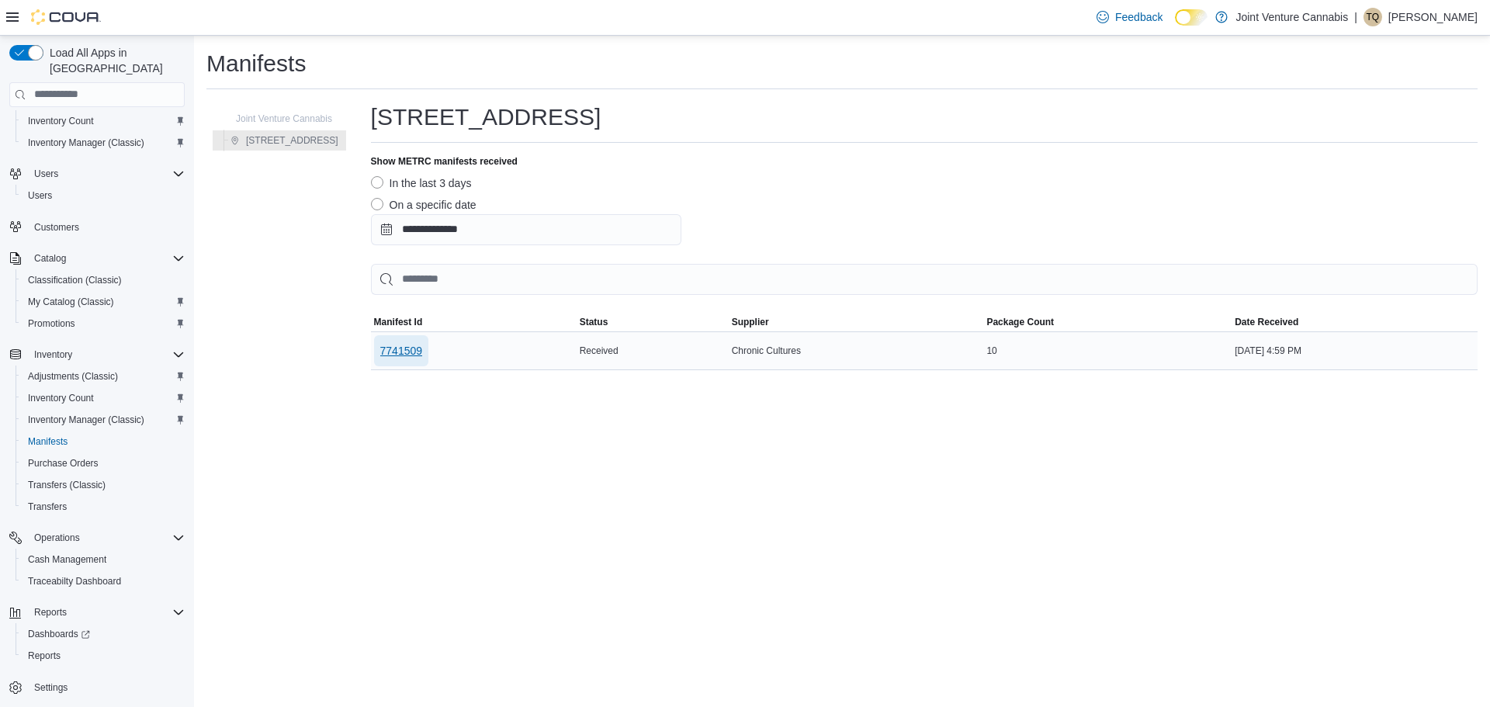
click at [408, 351] on span "7741509" at bounding box center [401, 351] width 43 height 16
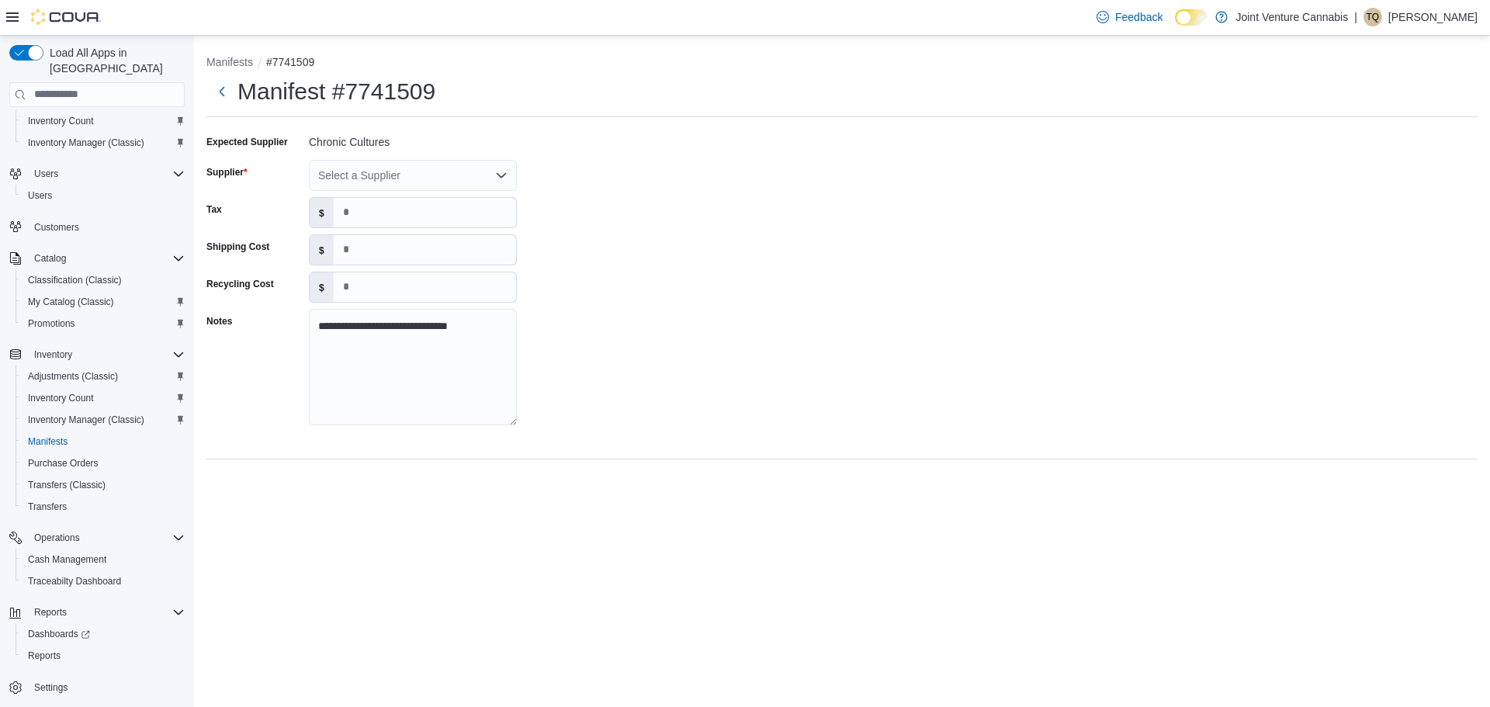
click at [363, 177] on div "Select a Supplier" at bounding box center [413, 175] width 208 height 31
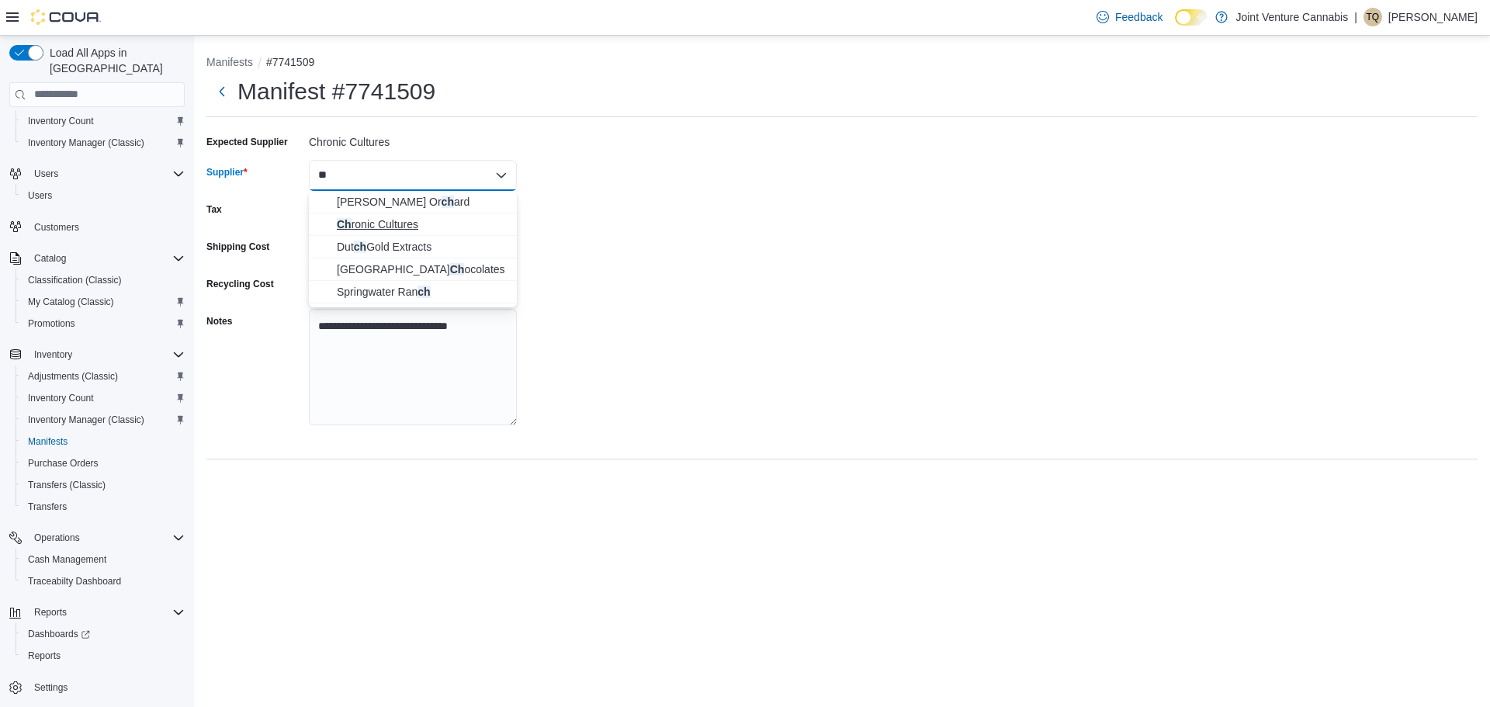
type input "**"
click at [347, 220] on span "Ch ronic Cultures" at bounding box center [422, 224] width 171 height 16
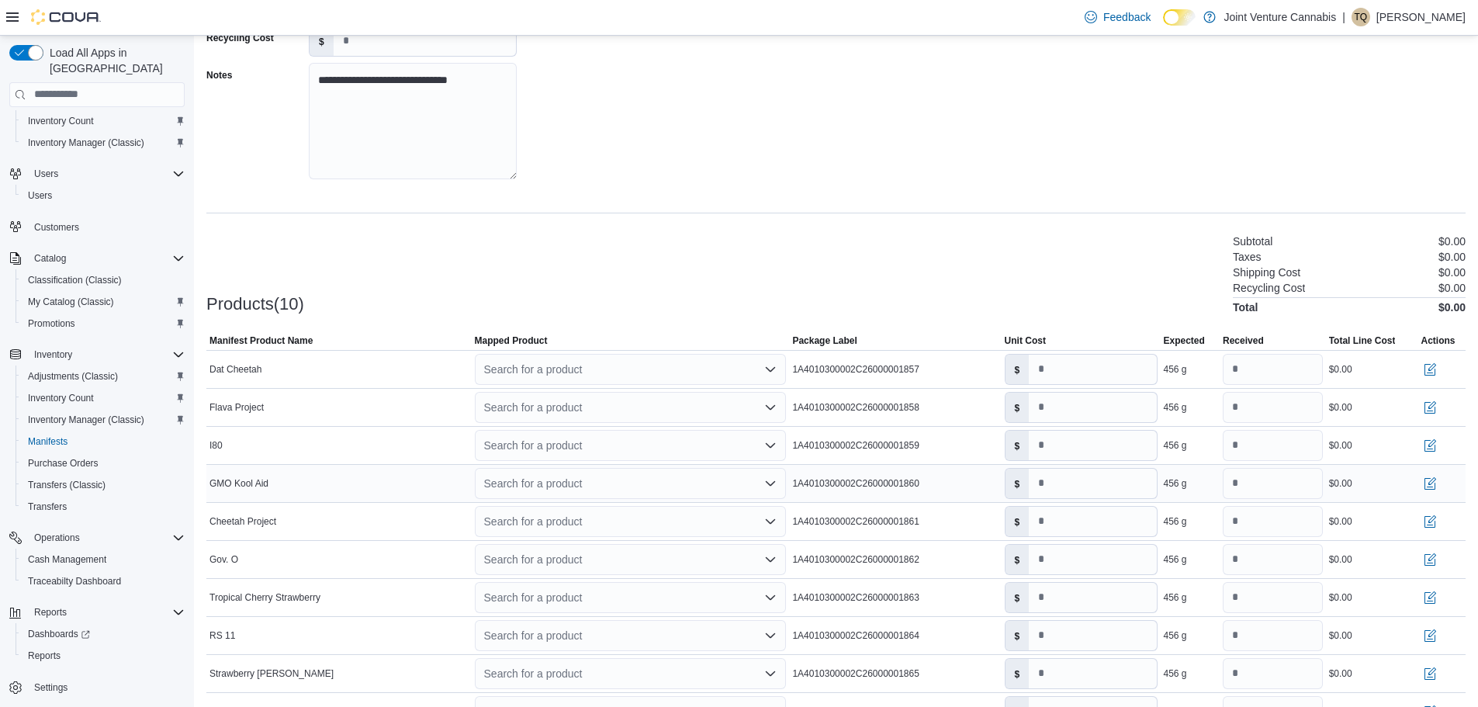
scroll to position [332, 0]
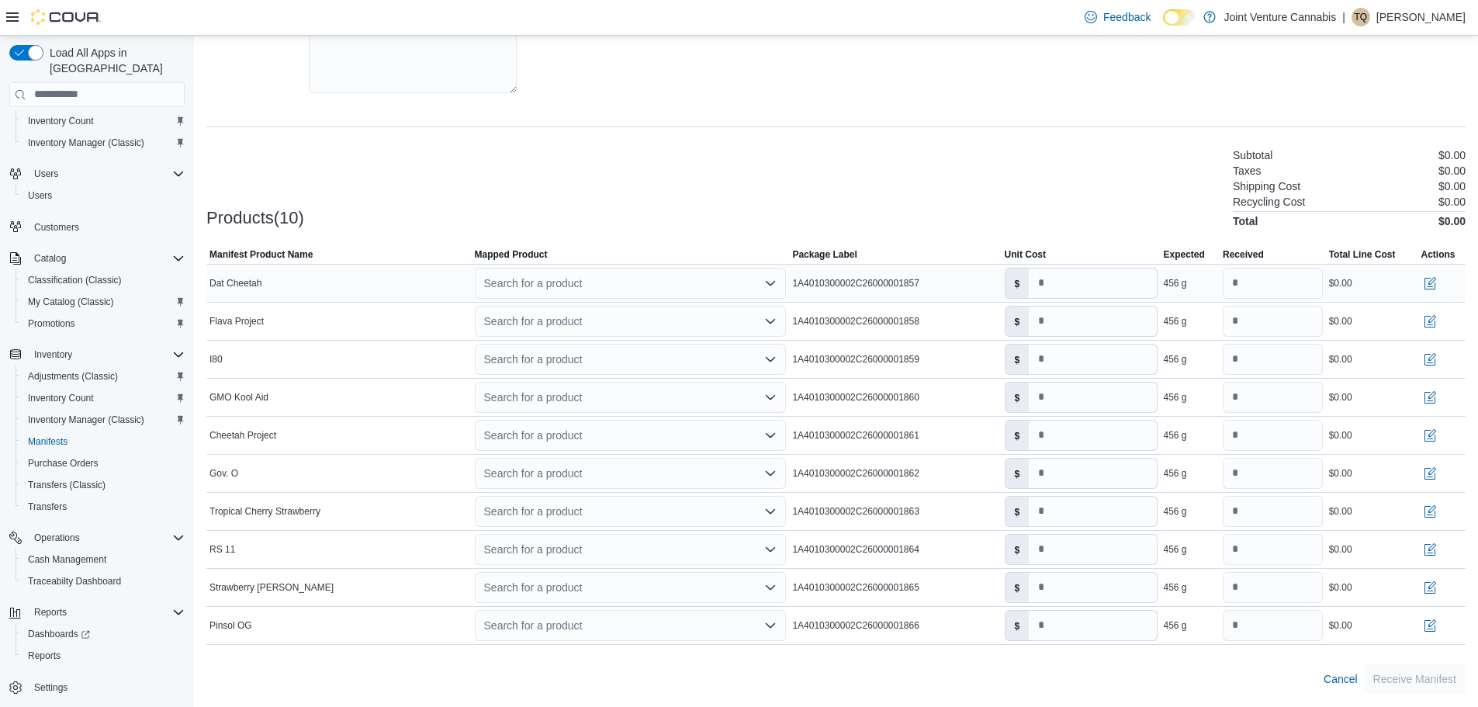
click at [642, 286] on div "Search for a product" at bounding box center [631, 283] width 312 height 31
click at [594, 310] on span "Create a new product" at bounding box center [644, 310] width 278 height 16
click at [539, 282] on div "Search for a product Combo box. Selected. Combo box input. Search for a product…" at bounding box center [631, 283] width 312 height 31
click at [529, 306] on div "Create a new product" at bounding box center [549, 310] width 89 height 12
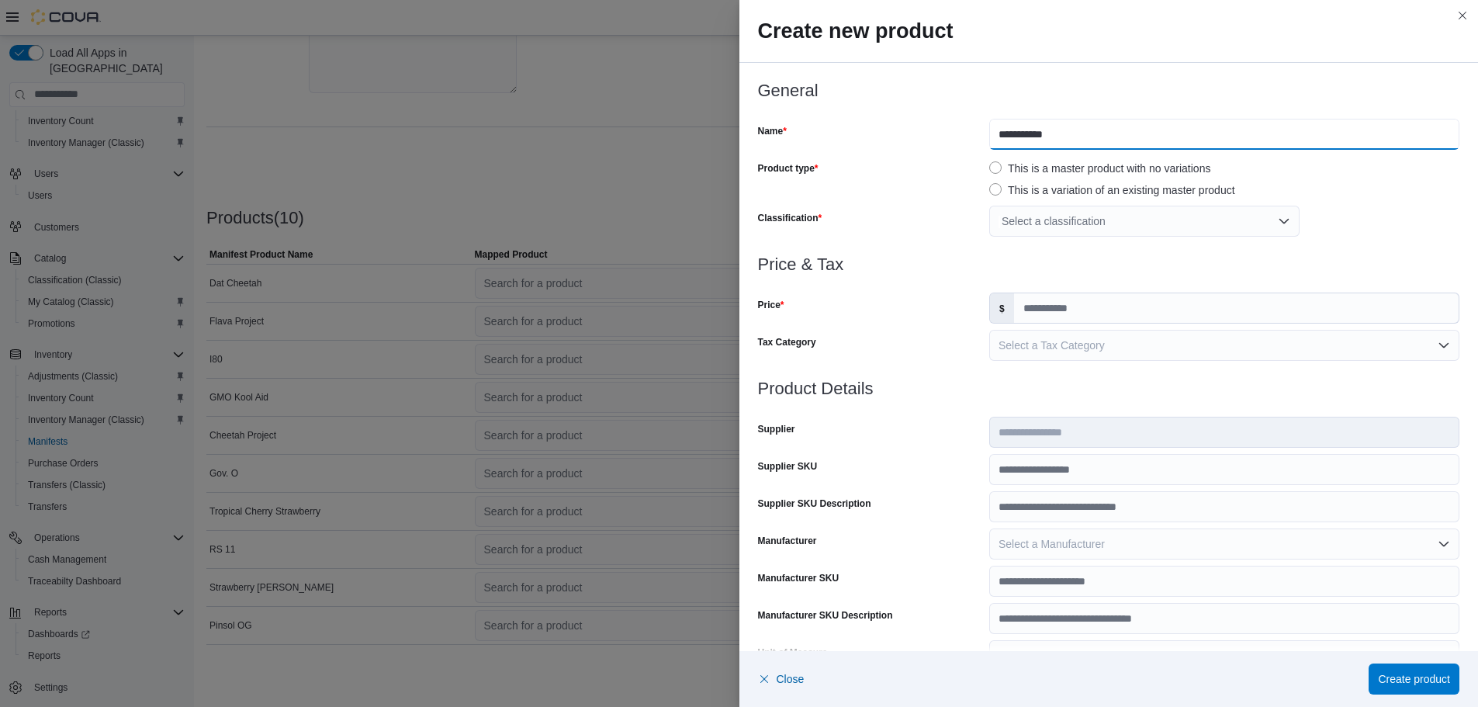
click at [1081, 138] on input "**********" at bounding box center [1224, 134] width 470 height 31
type input "**********"
click at [1044, 215] on div "Select a classification" at bounding box center [1144, 221] width 310 height 31
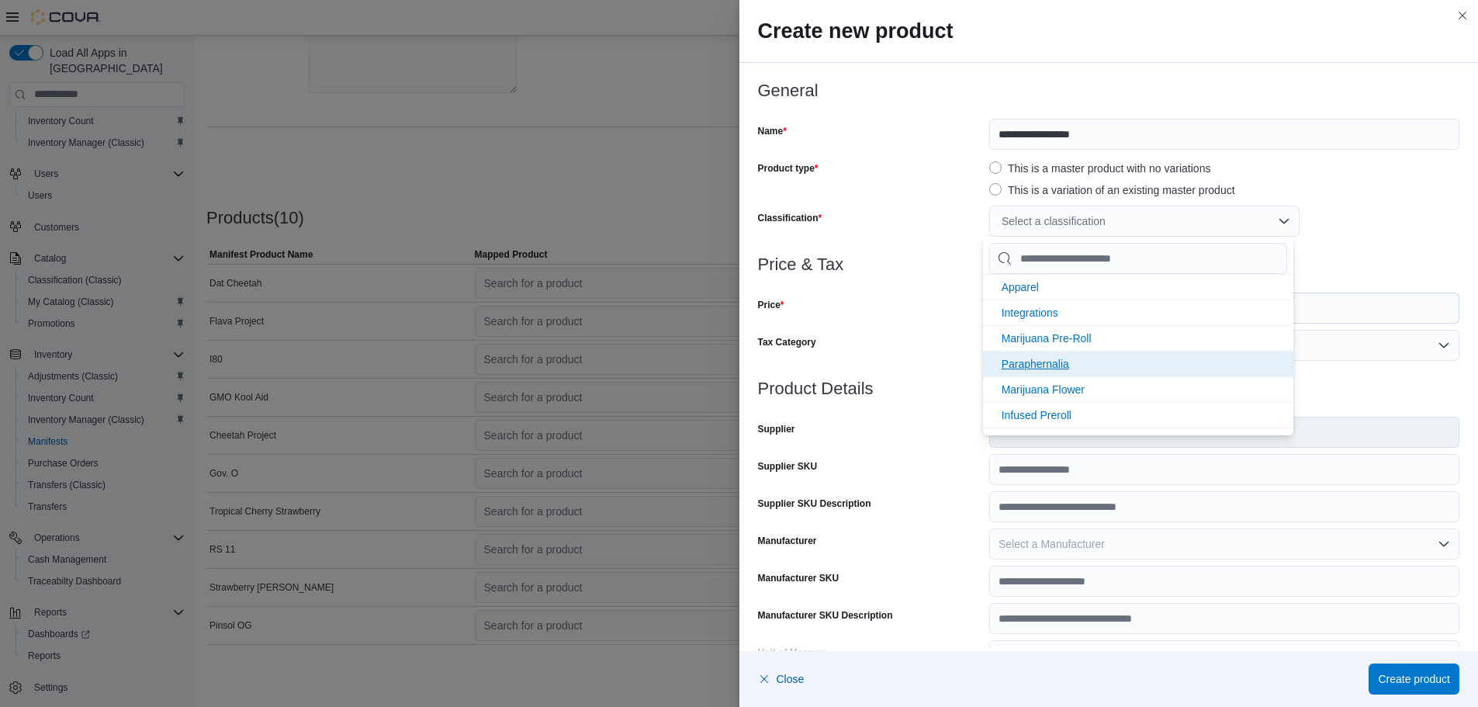
scroll to position [129, 0]
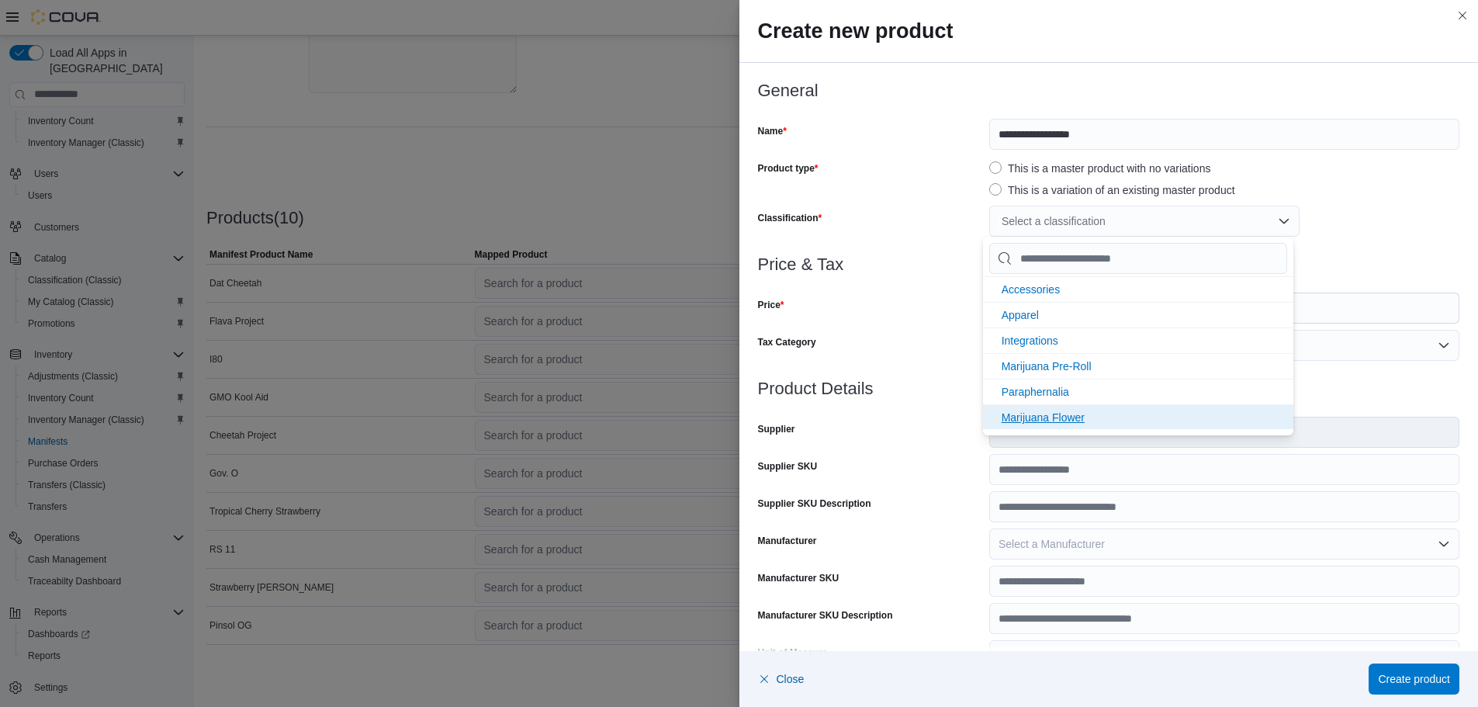
click at [1059, 408] on li "Marijuana Flower" at bounding box center [1138, 417] width 310 height 26
click at [932, 259] on h3 "Price & Tax" at bounding box center [1109, 264] width 702 height 19
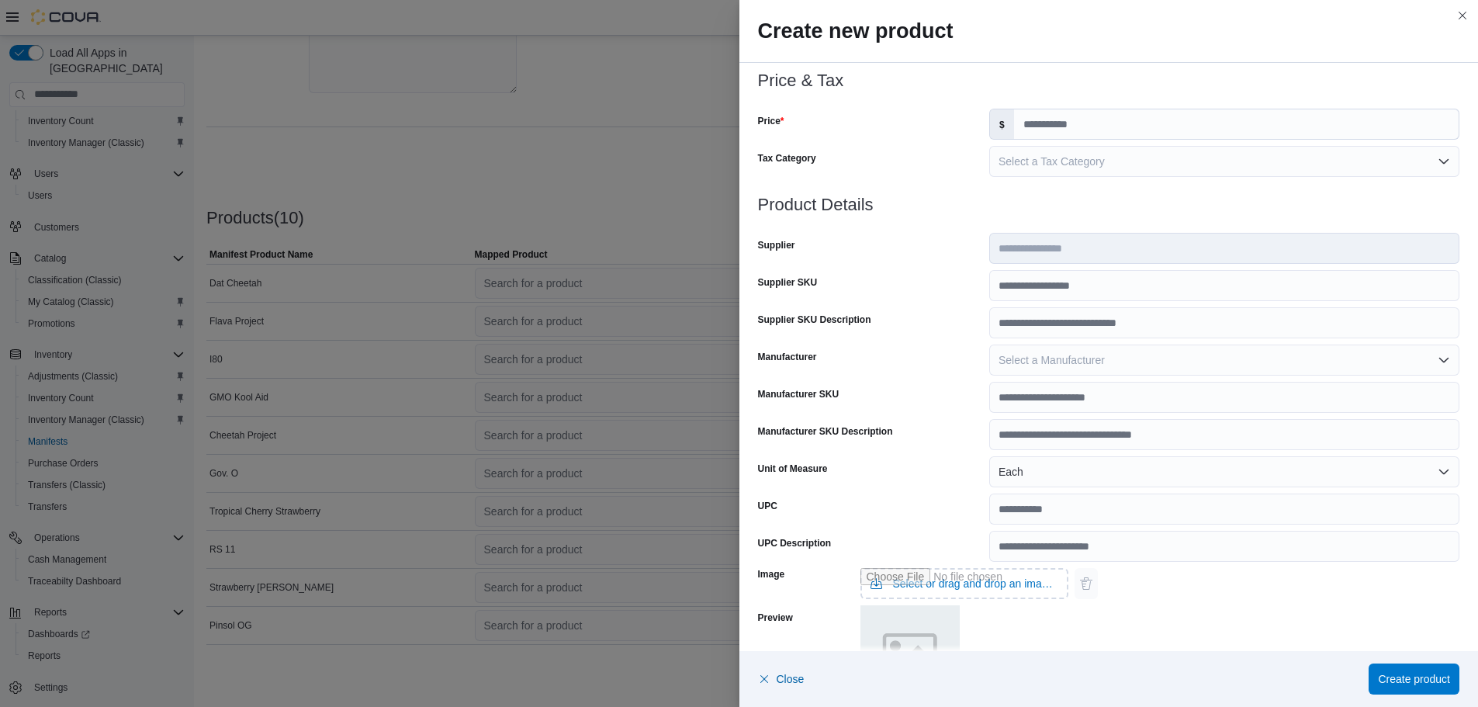
scroll to position [233, 0]
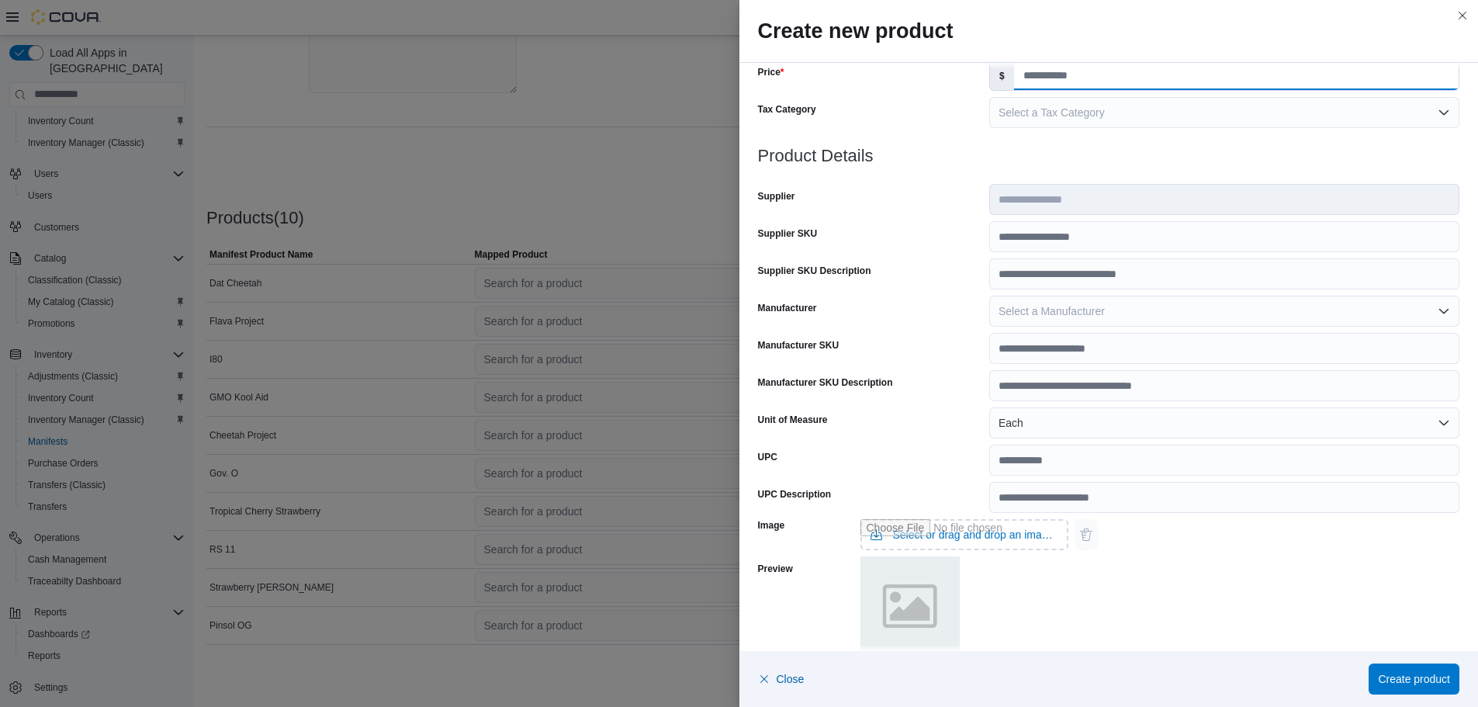
click at [1035, 84] on input "Price" at bounding box center [1236, 75] width 445 height 29
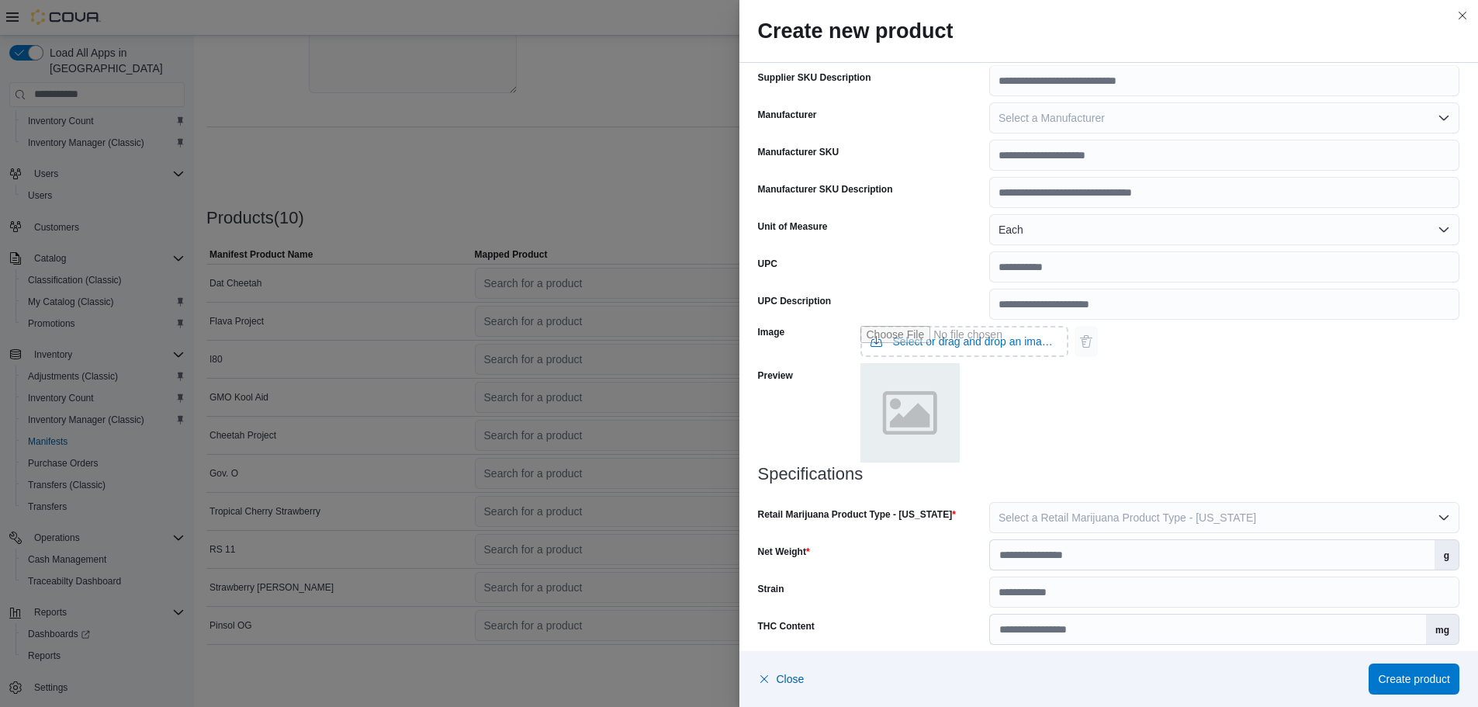
scroll to position [466, 0]
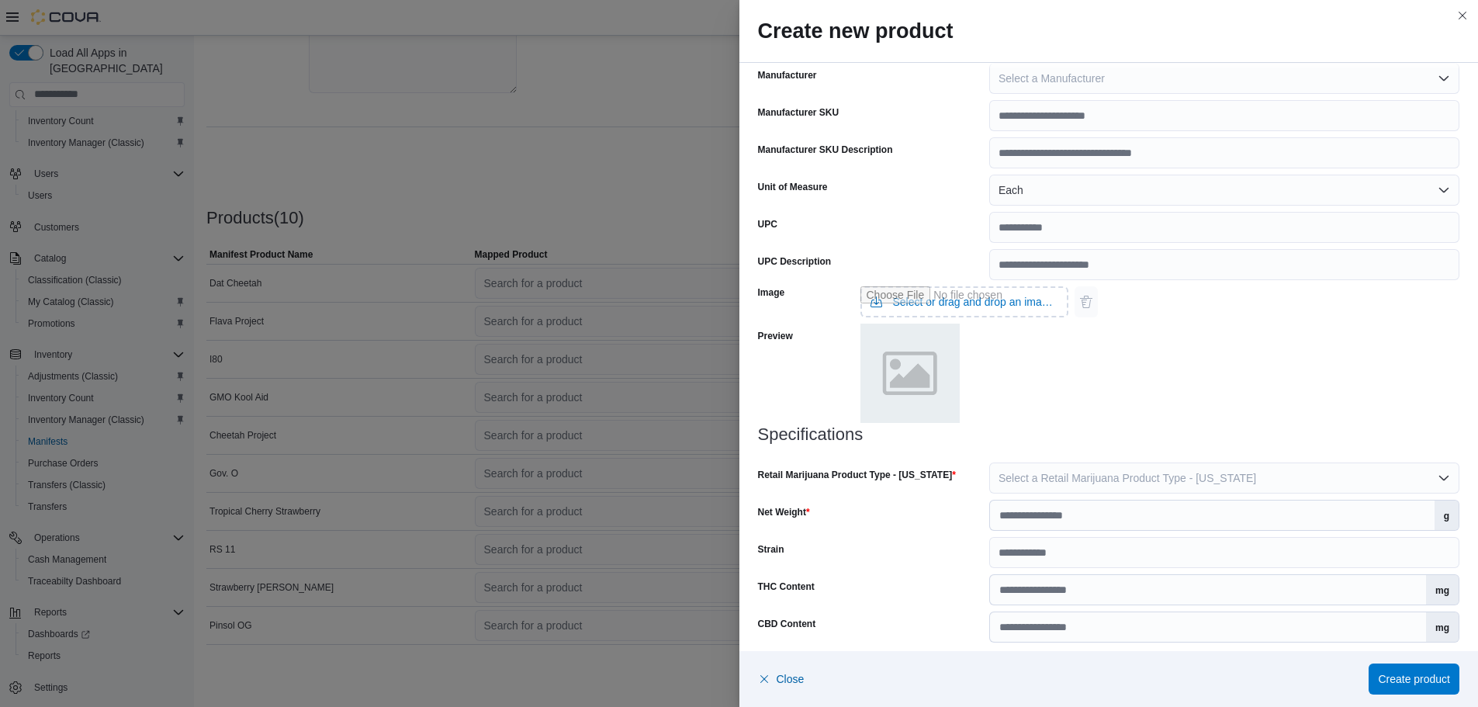
type input "*"
click at [1033, 191] on button "Each" at bounding box center [1224, 190] width 470 height 31
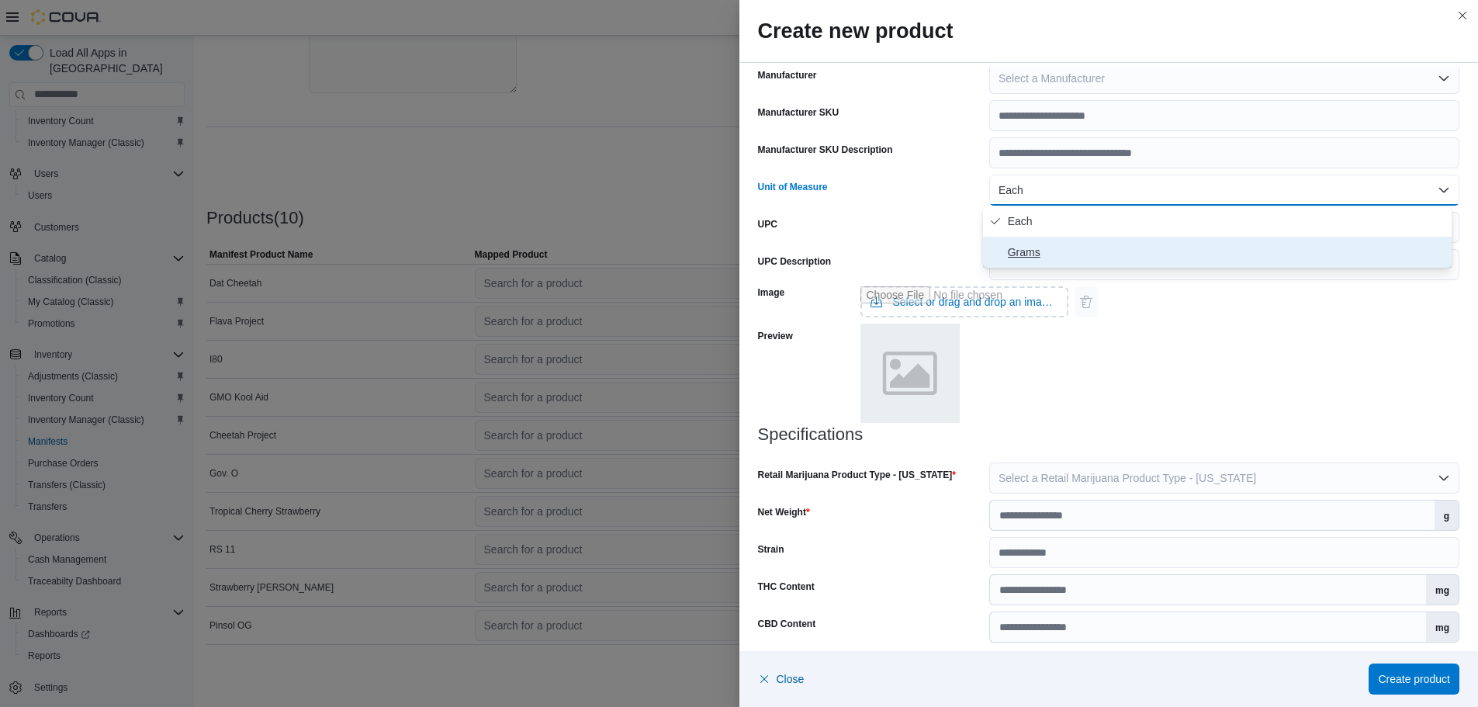
click at [1028, 244] on span "Grams" at bounding box center [1227, 252] width 438 height 19
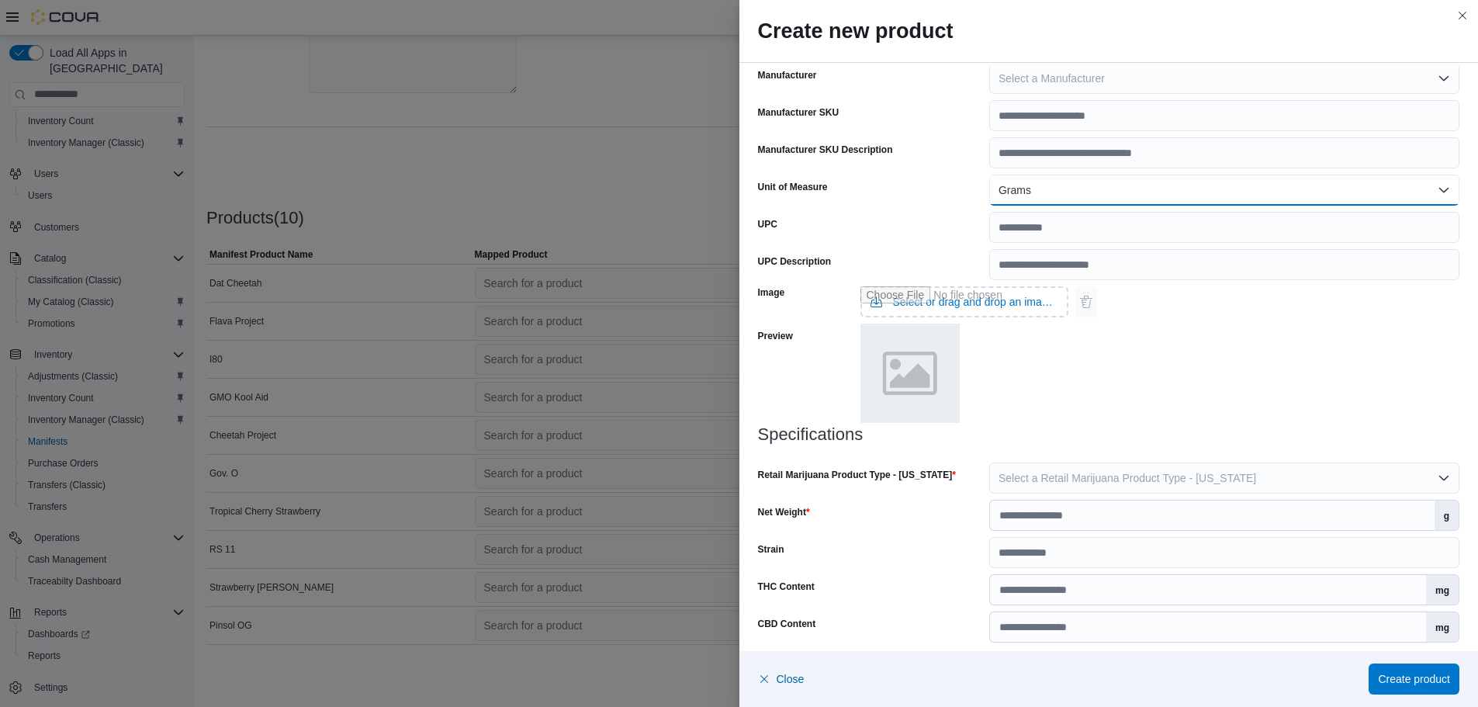
scroll to position [476, 0]
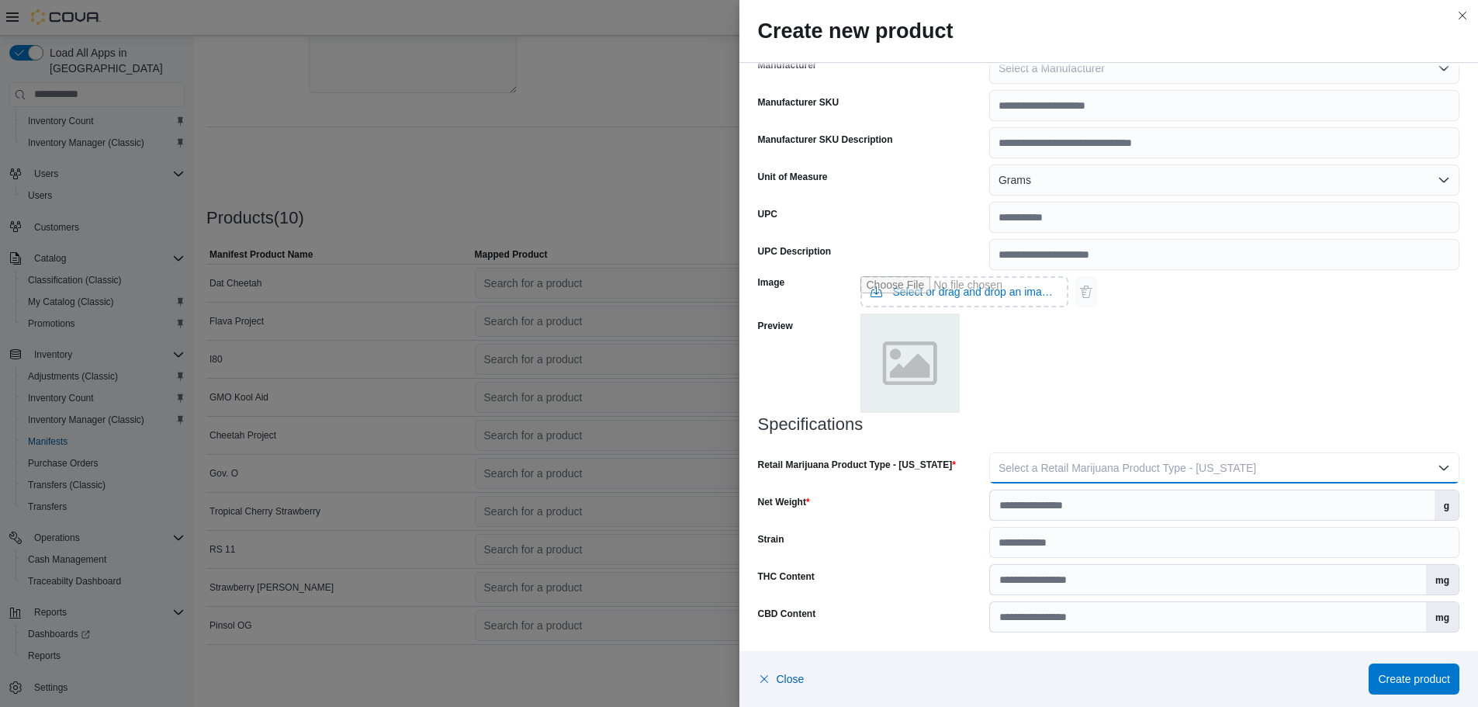
click at [1026, 472] on span "Select a Retail Marijuana Product Type - [US_STATE]" at bounding box center [1128, 468] width 258 height 12
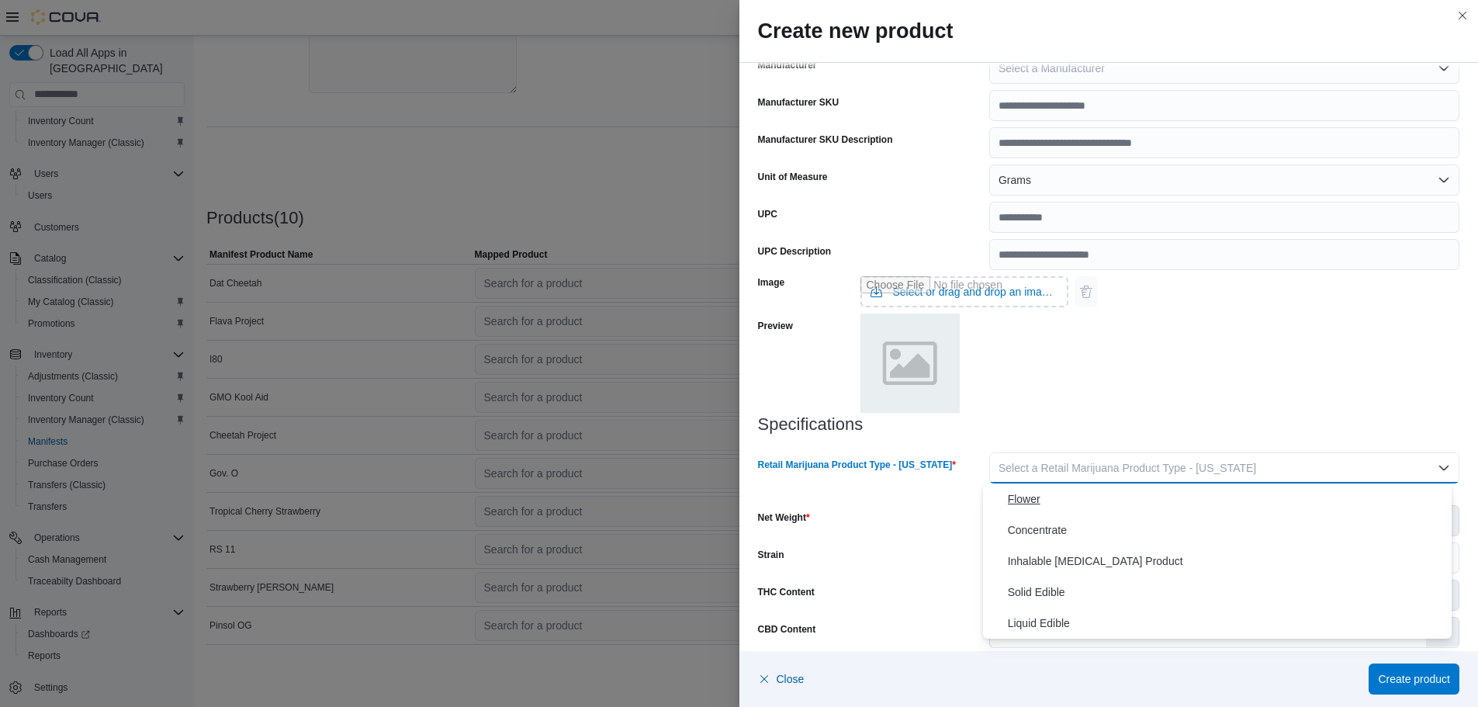
click at [1018, 493] on span "Flower" at bounding box center [1227, 499] width 438 height 19
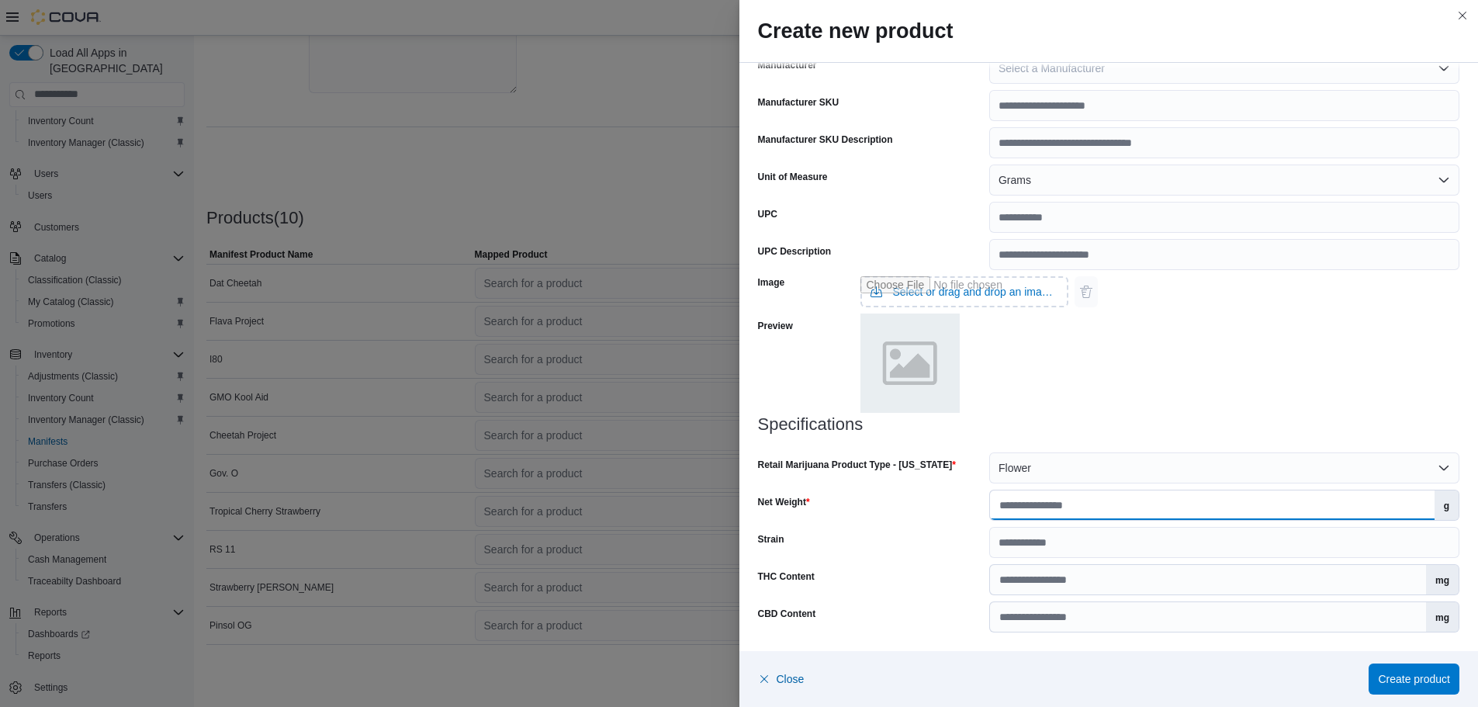
click at [1021, 507] on input "Net Weight" at bounding box center [1212, 504] width 445 height 29
type input "***"
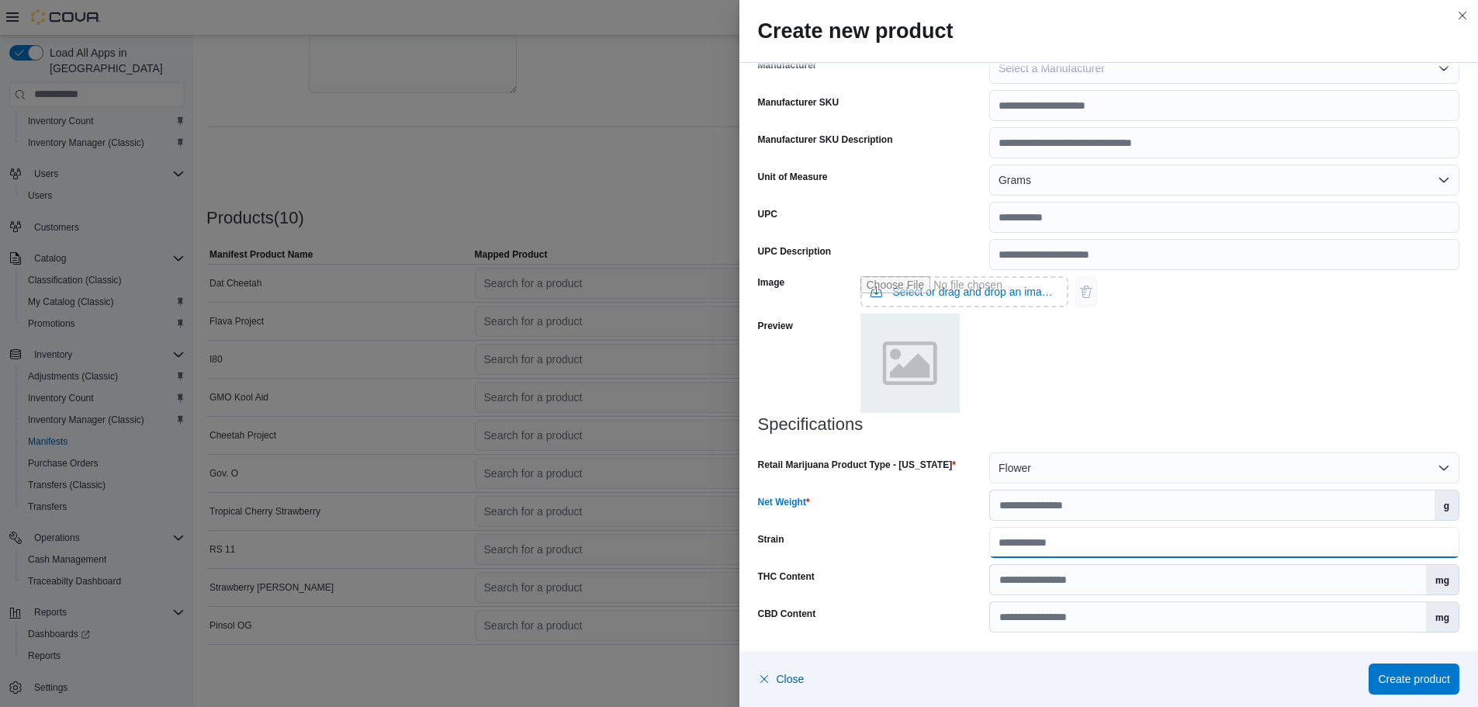
click at [1022, 536] on input "Strain" at bounding box center [1224, 542] width 470 height 31
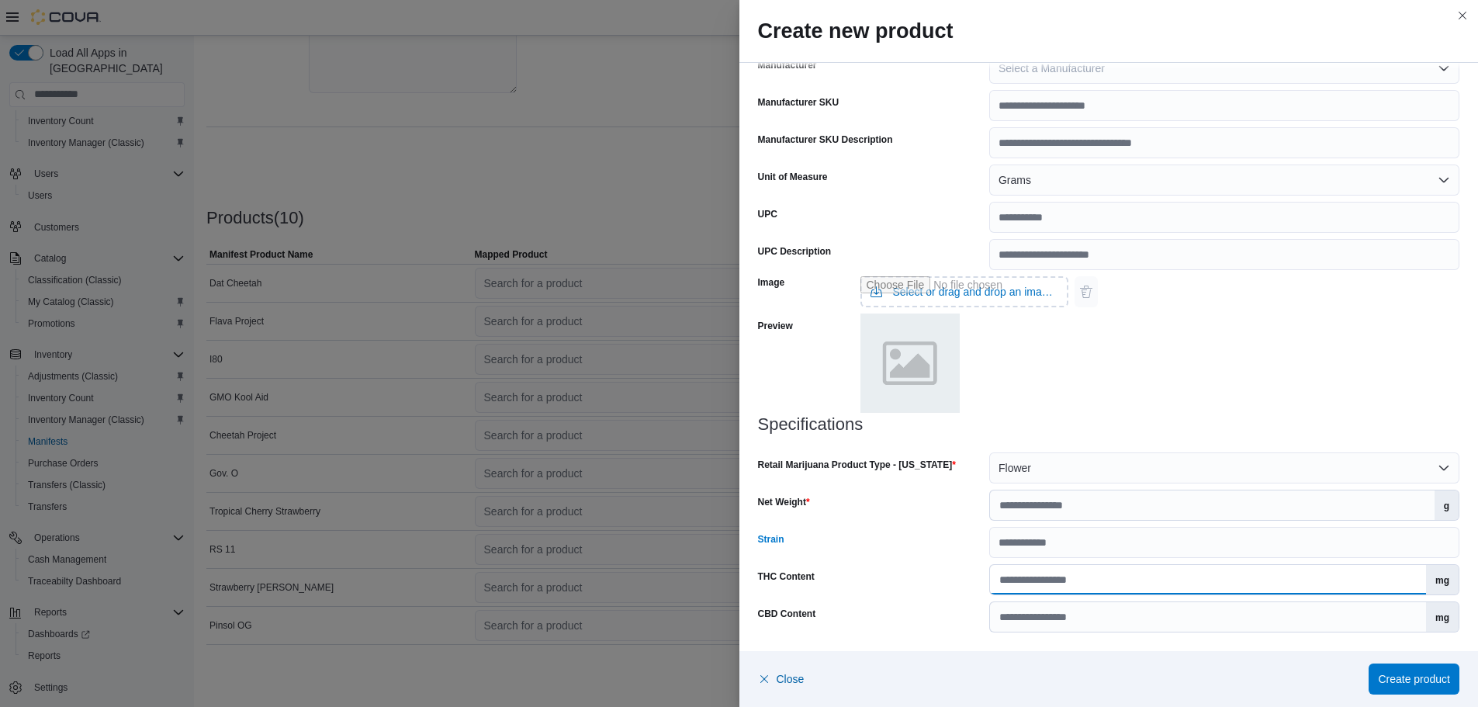
click at [999, 576] on input "THC Content" at bounding box center [1208, 579] width 436 height 29
type input "*****"
click at [1399, 678] on span "Create product" at bounding box center [1414, 678] width 72 height 16
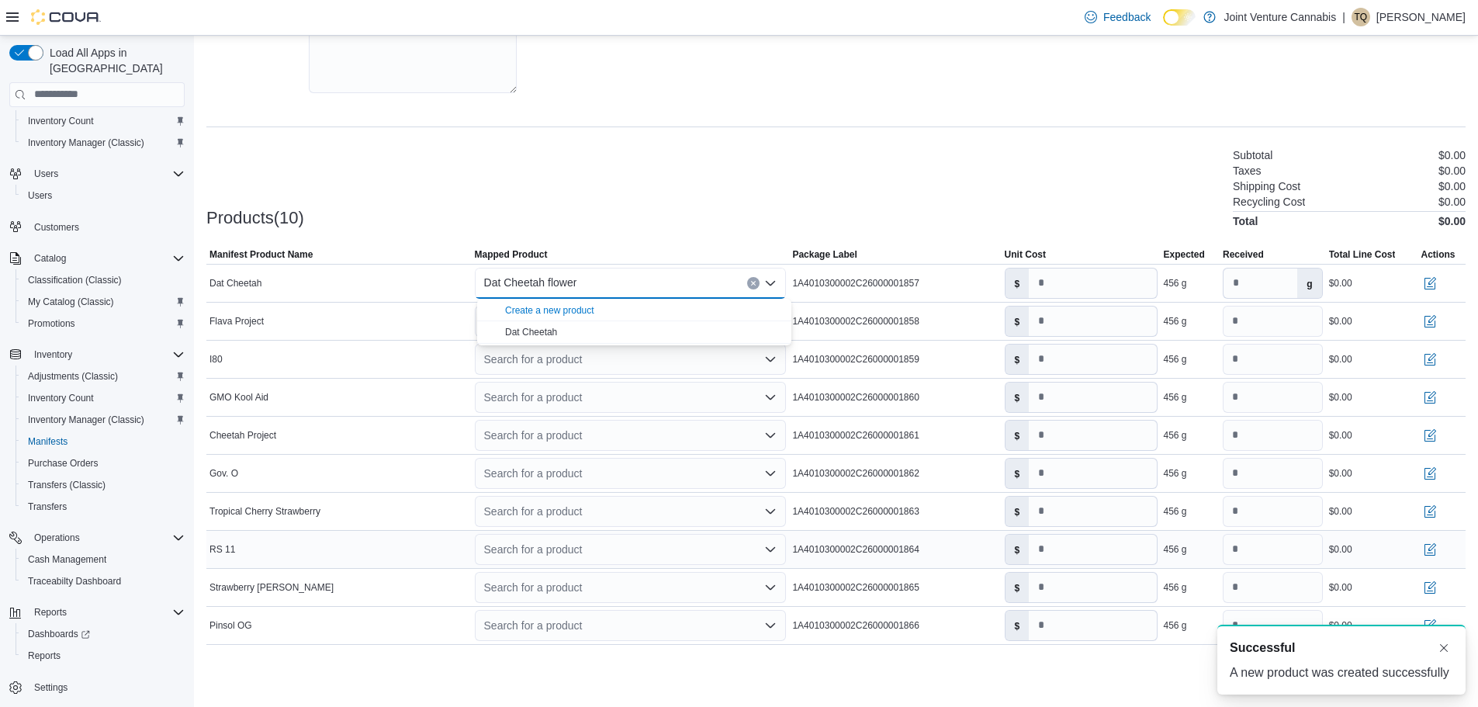
scroll to position [0, 0]
click at [519, 354] on div "Search for a product" at bounding box center [631, 359] width 312 height 31
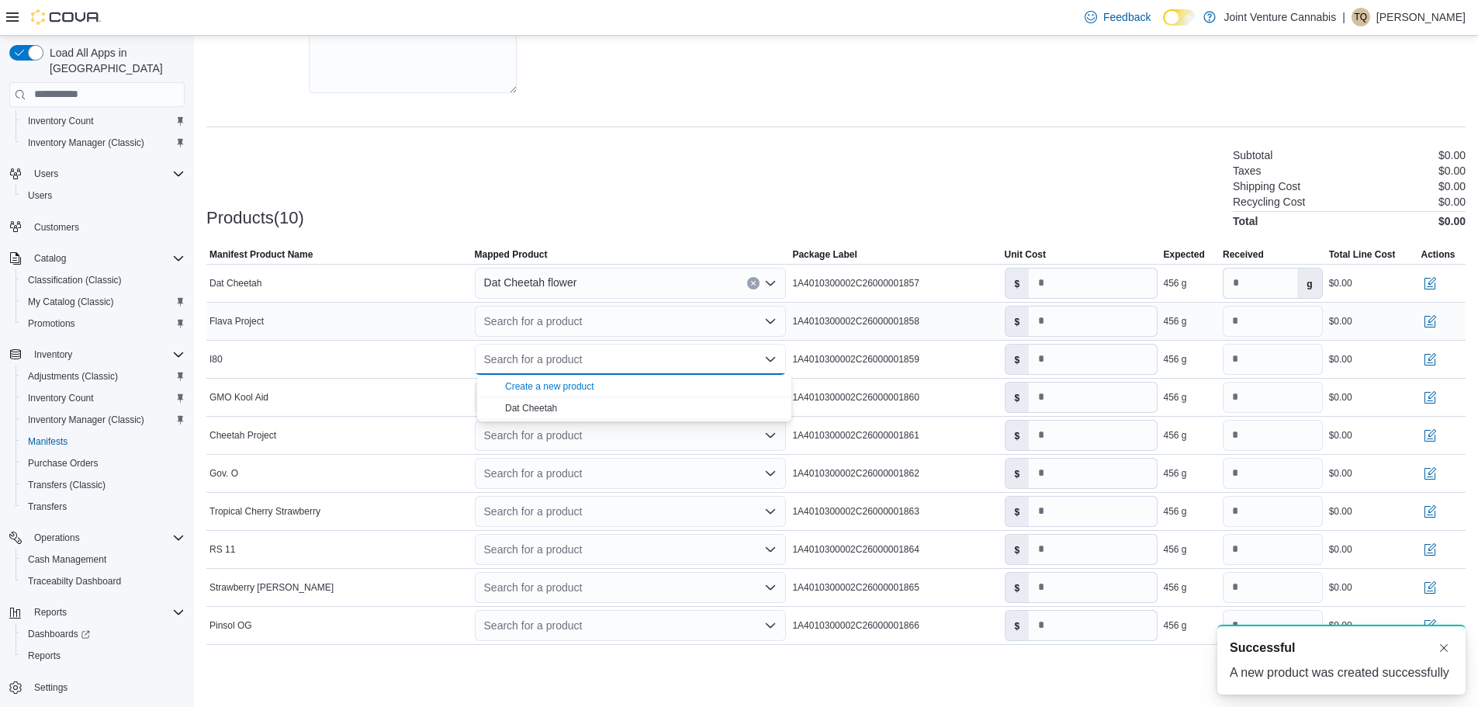
click at [555, 324] on div "Search for a product" at bounding box center [631, 321] width 312 height 31
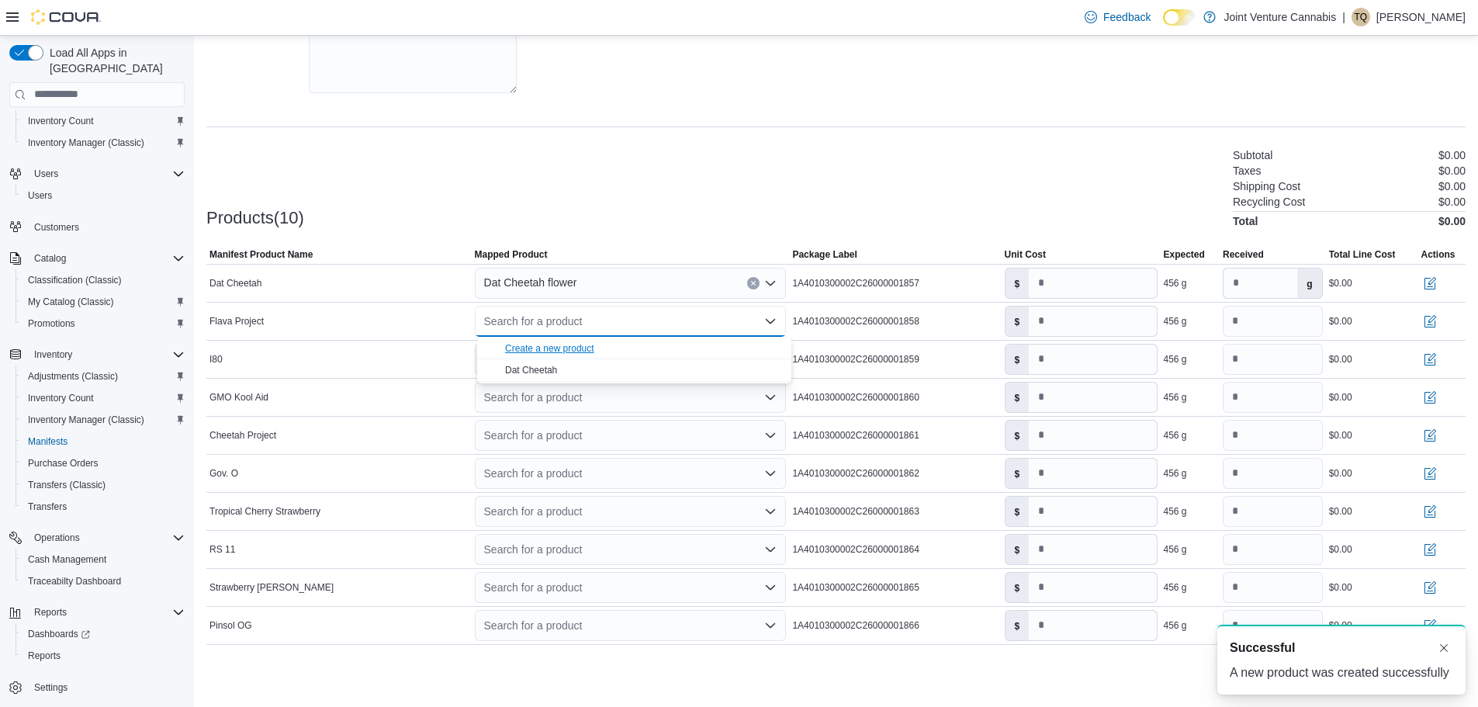
click at [564, 347] on div "Create a new product" at bounding box center [549, 348] width 89 height 12
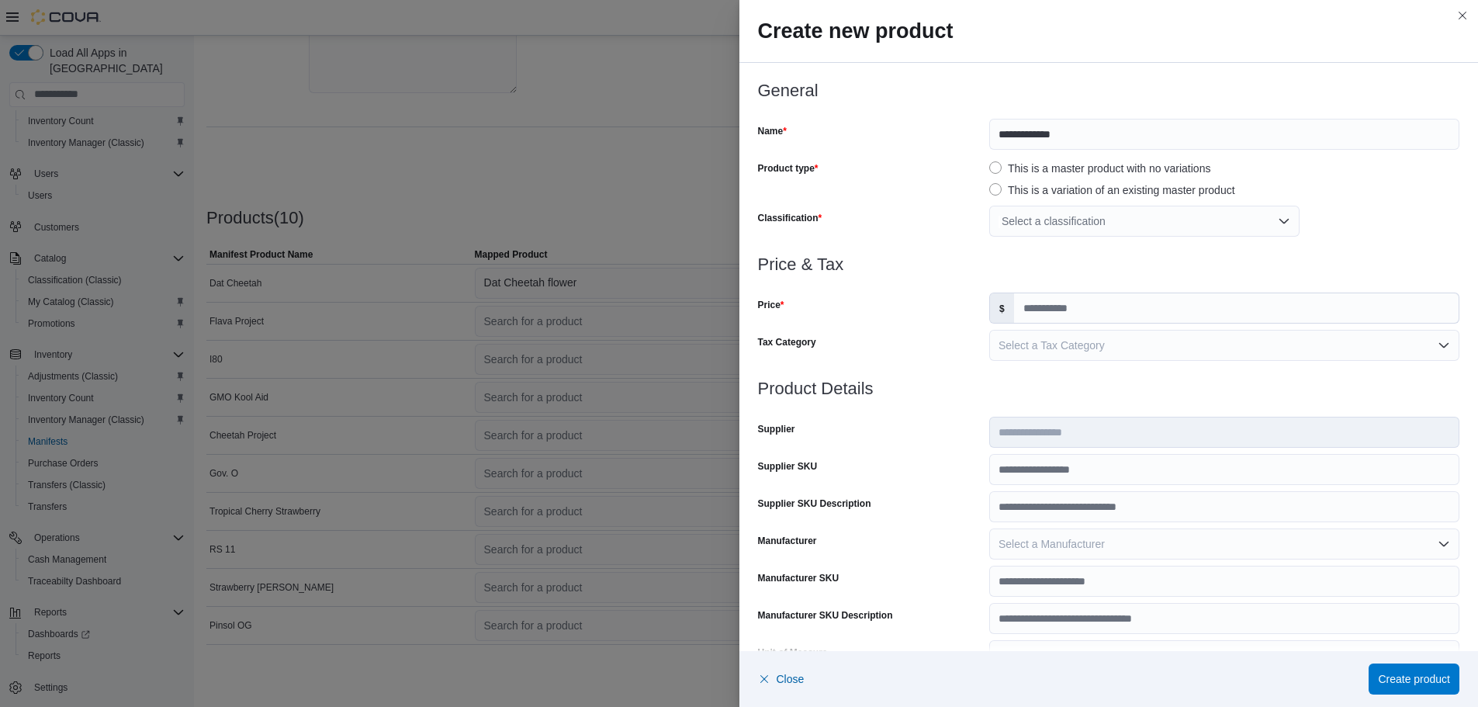
click at [1092, 197] on label "This is a variation of an existing master product" at bounding box center [1112, 190] width 246 height 19
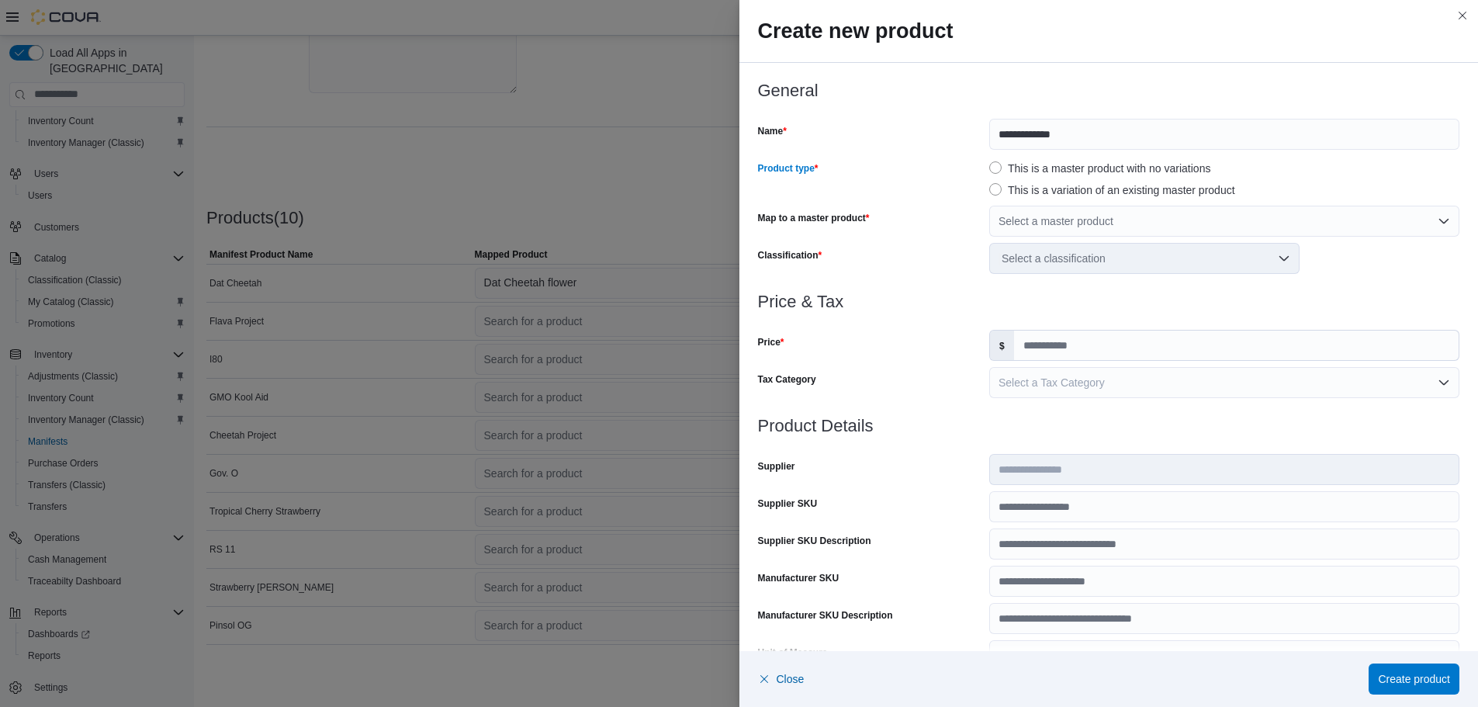
click at [1039, 163] on label "This is a master product with no variations" at bounding box center [1099, 168] width 221 height 19
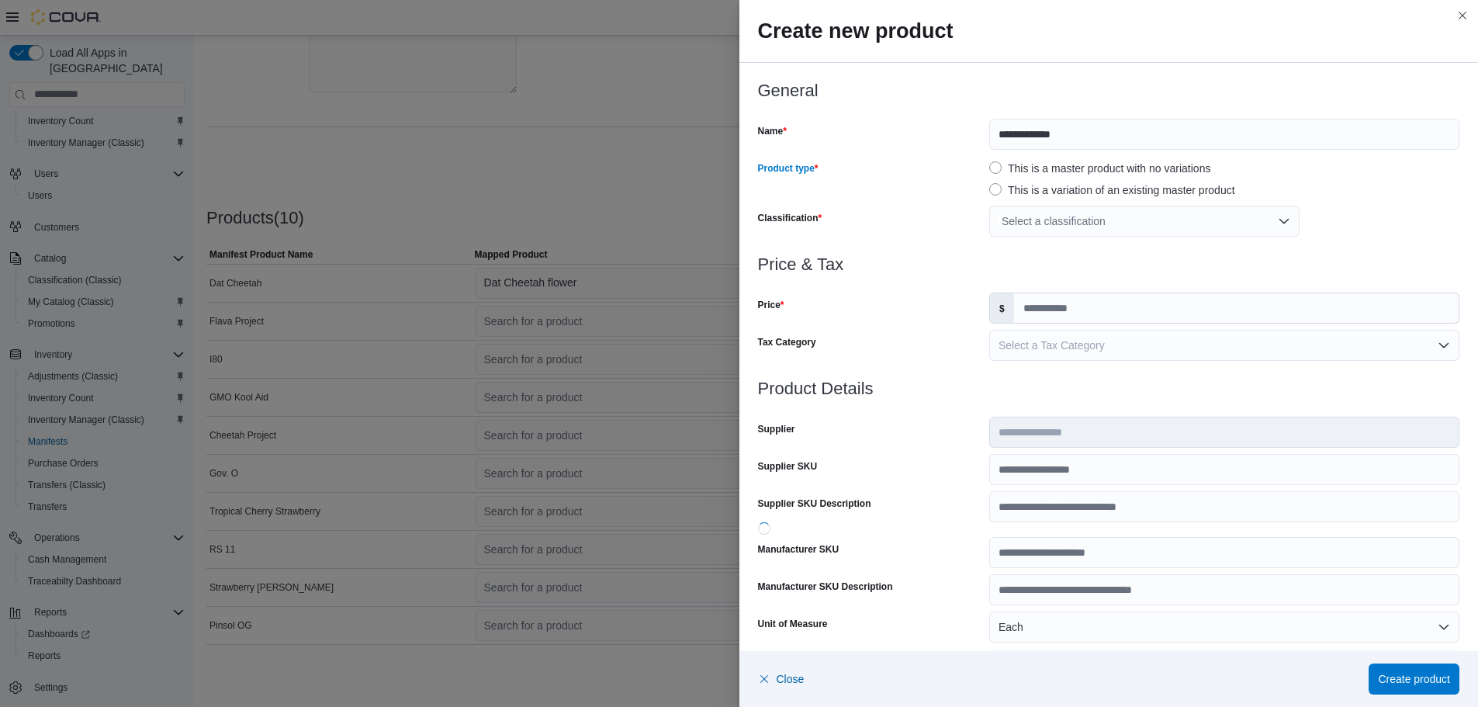
click at [1009, 208] on div "Select a classification" at bounding box center [1144, 221] width 310 height 31
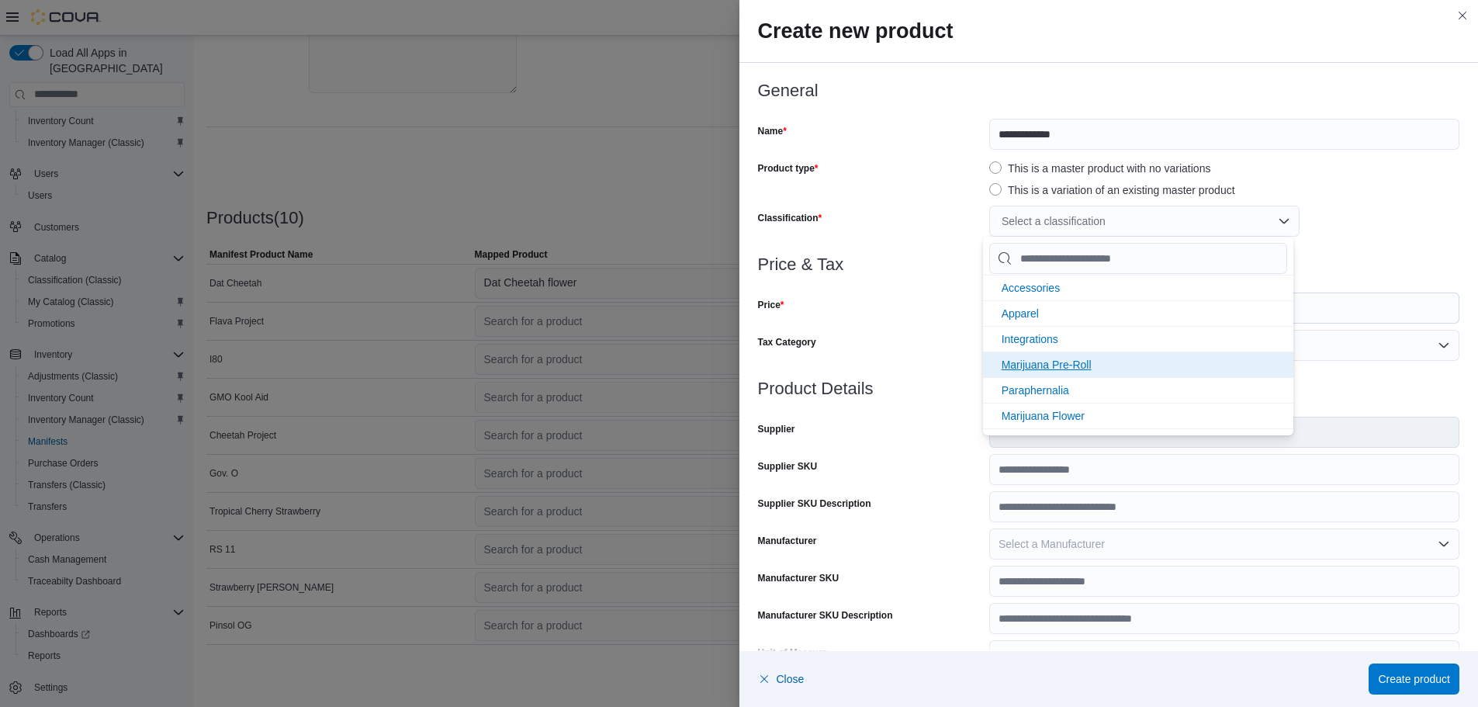
scroll to position [155, 0]
click at [1037, 390] on span "Marijuana Flower" at bounding box center [1043, 391] width 83 height 12
click at [945, 305] on div "Price" at bounding box center [870, 307] width 225 height 31
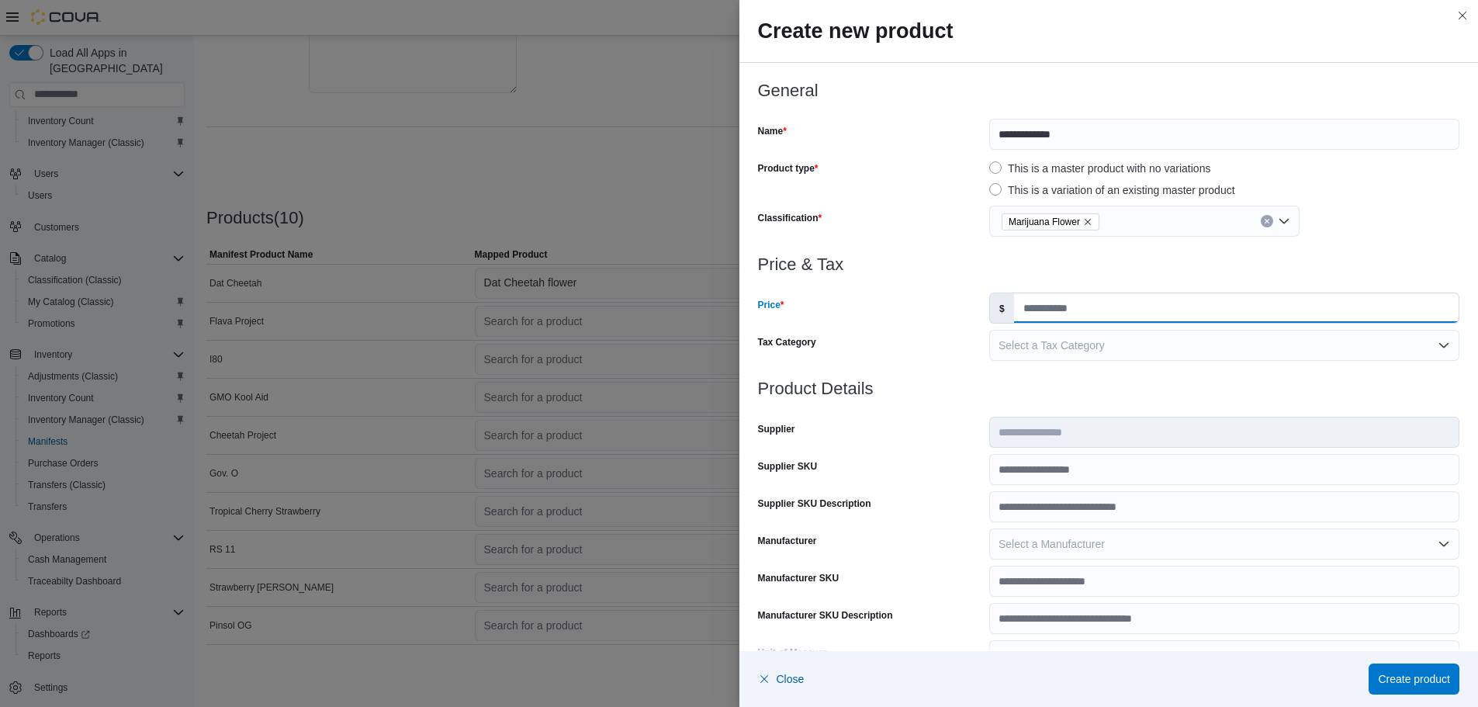
click at [1050, 306] on input "Price" at bounding box center [1236, 307] width 445 height 29
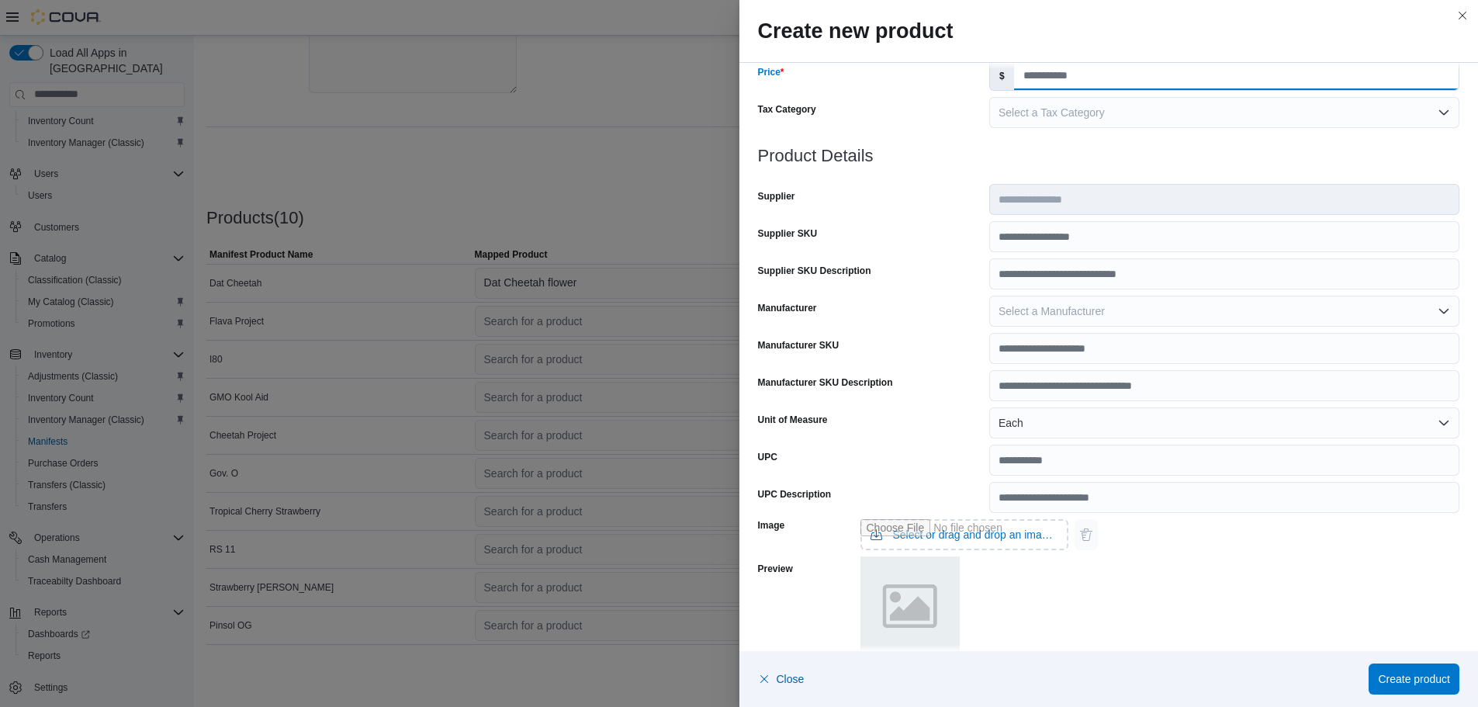
scroll to position [310, 0]
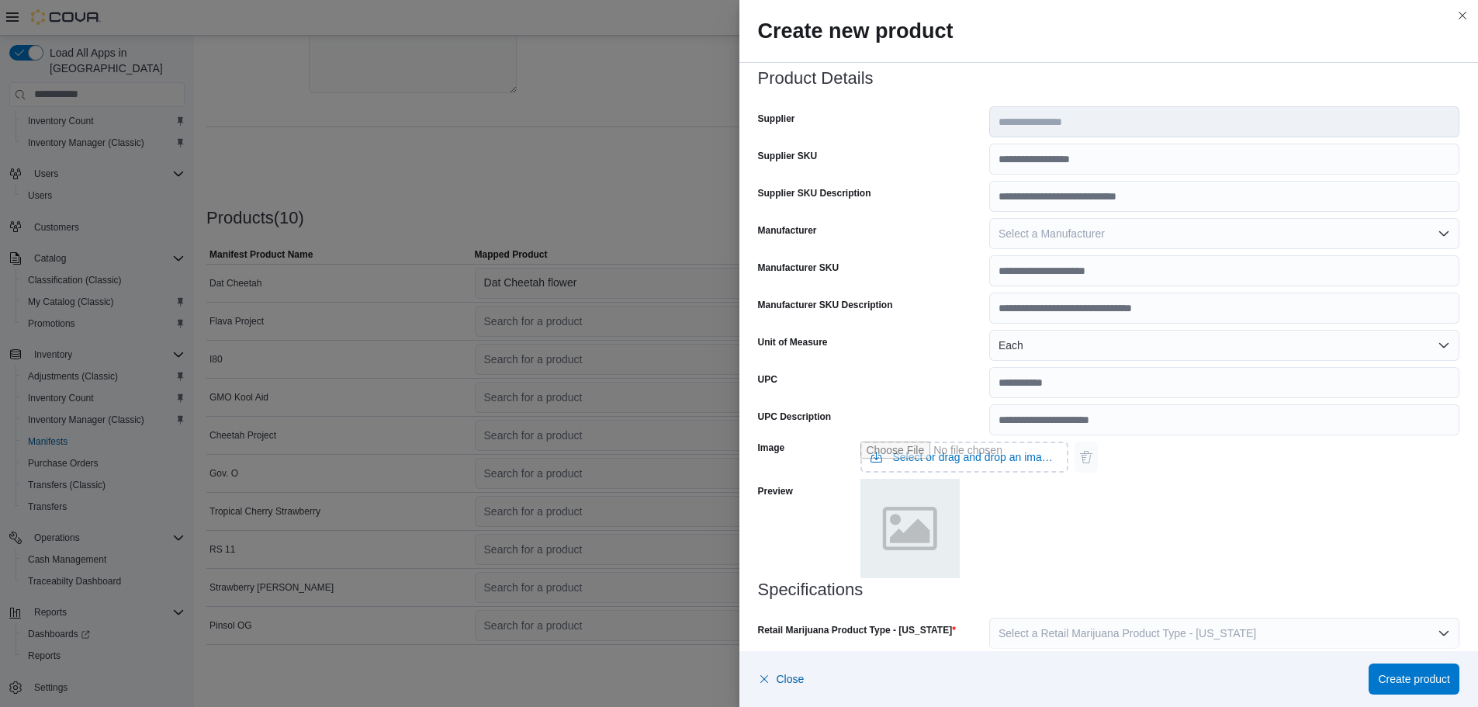
type input "*"
click at [1006, 330] on button "Each" at bounding box center [1224, 345] width 470 height 31
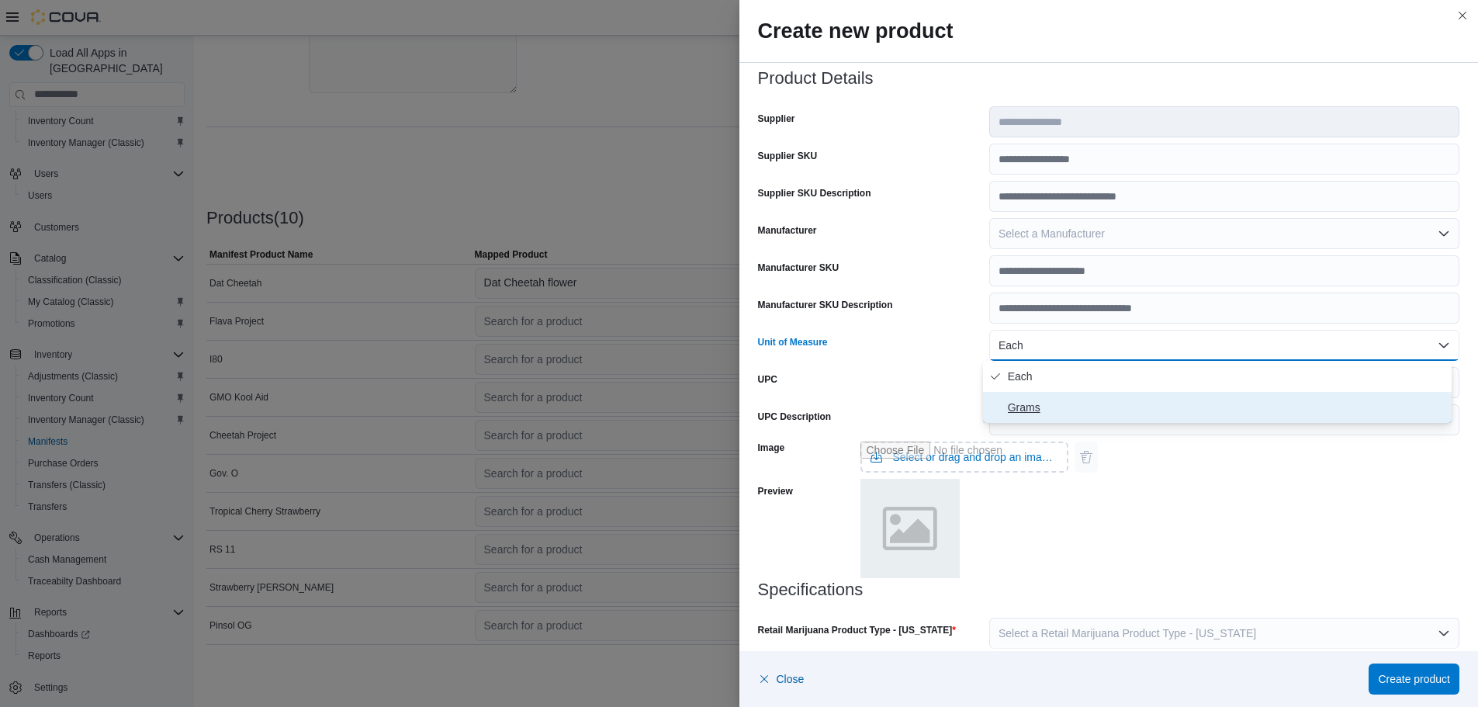
click at [1015, 392] on button "Grams" at bounding box center [1217, 407] width 469 height 31
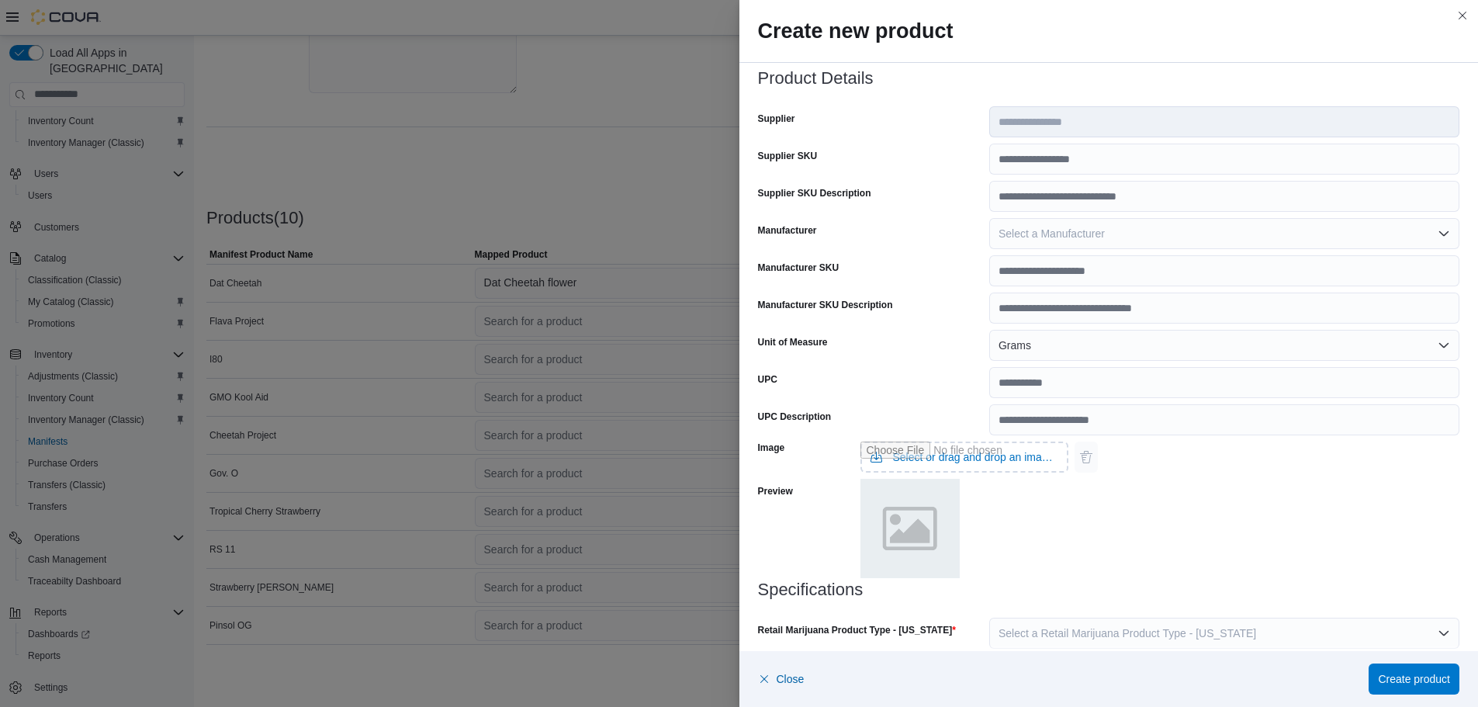
click at [945, 389] on div "UPC" at bounding box center [870, 382] width 225 height 31
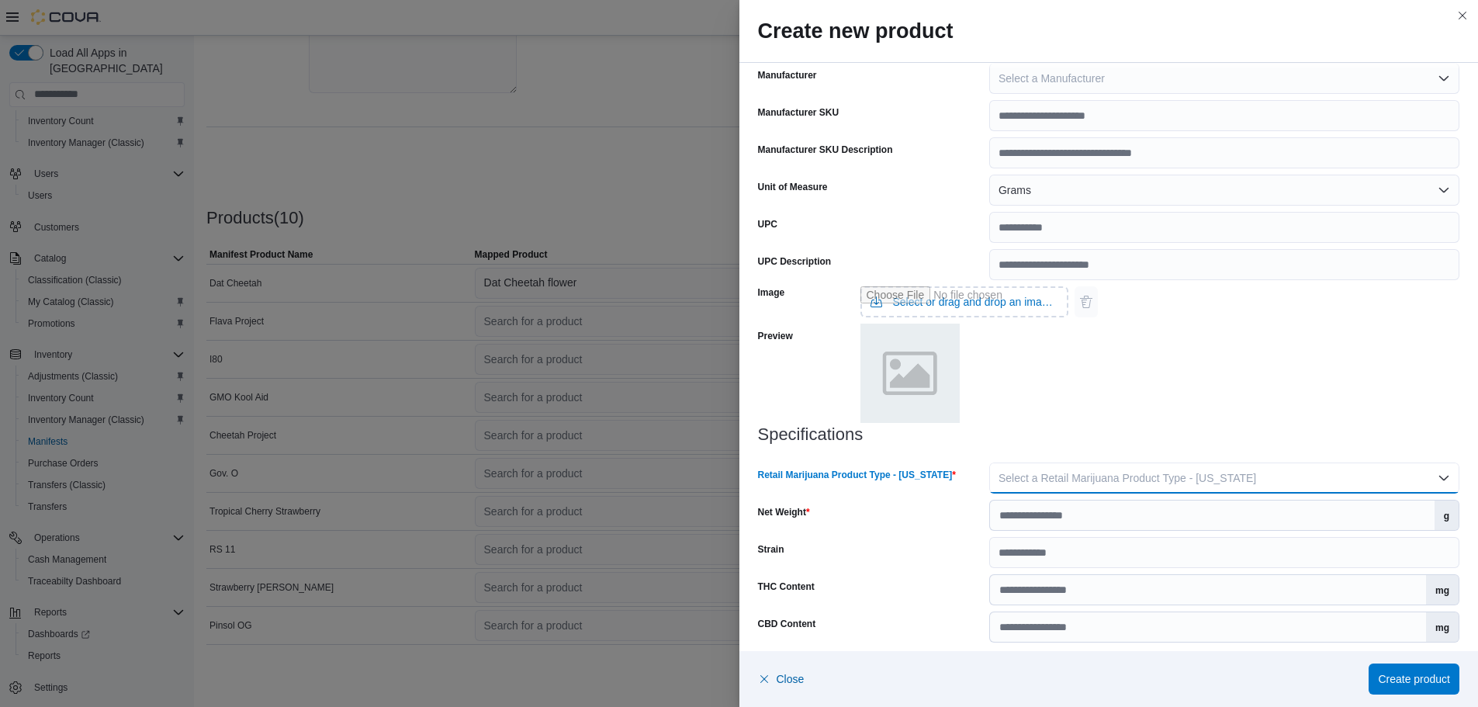
click at [1030, 480] on span "Select a Retail Marijuana Product Type - [US_STATE]" at bounding box center [1128, 478] width 258 height 12
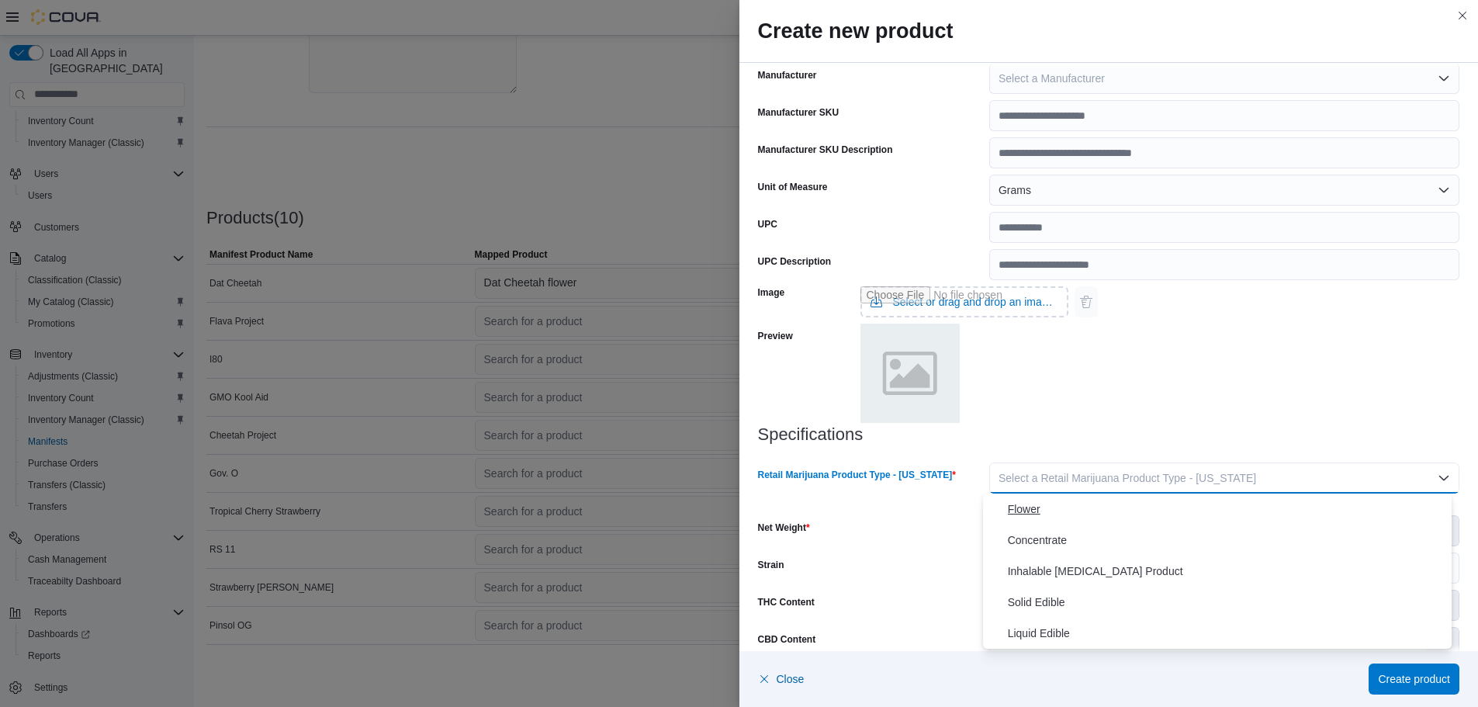
click at [1037, 507] on span "Flower" at bounding box center [1227, 509] width 438 height 19
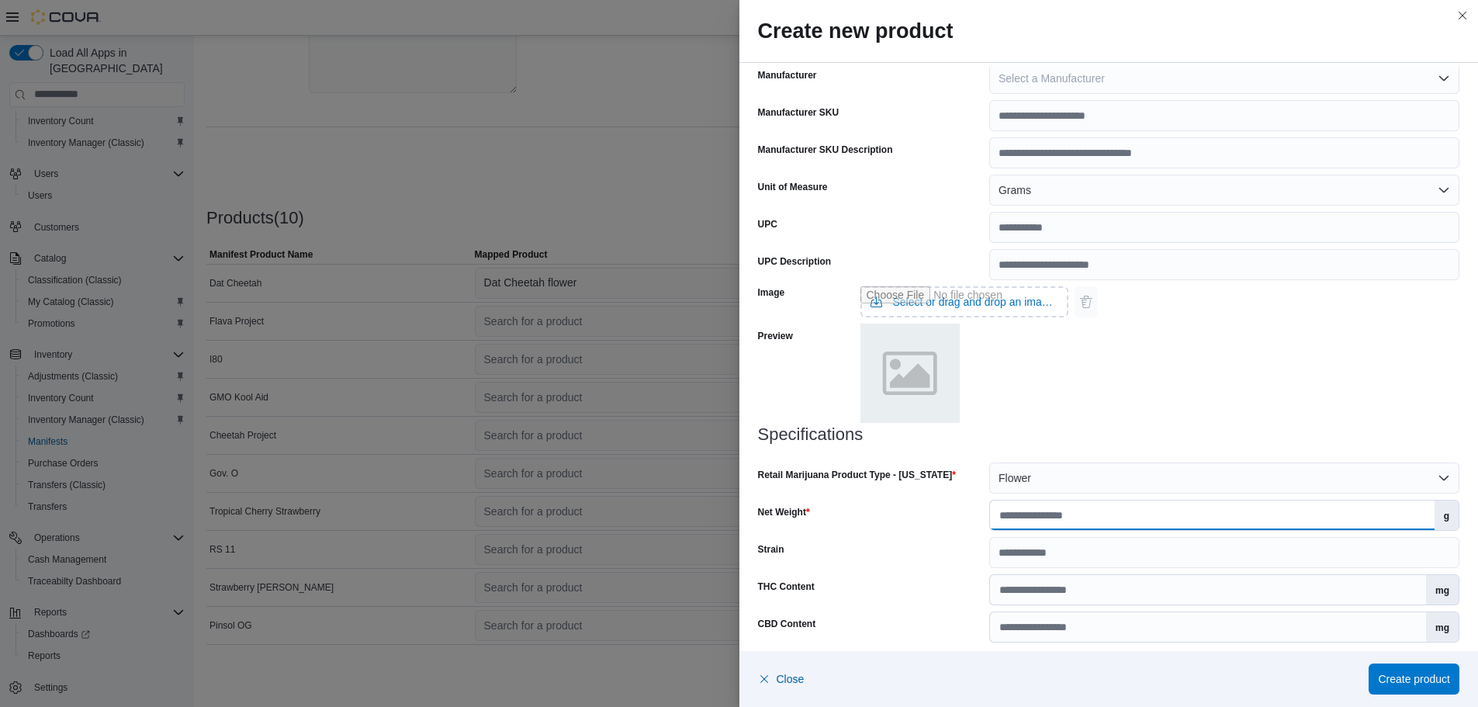
click at [1036, 515] on input "Net Weight" at bounding box center [1212, 514] width 445 height 29
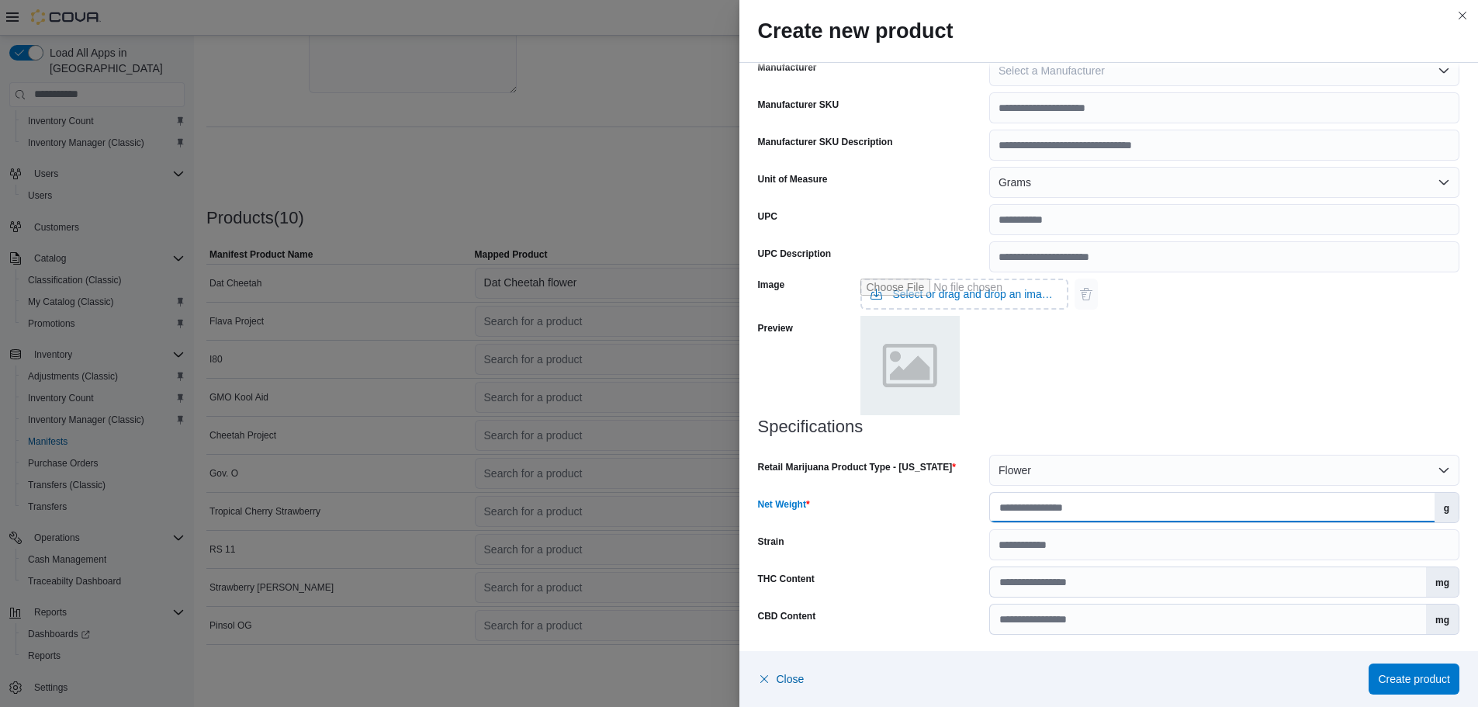
scroll to position [476, 0]
type input "***"
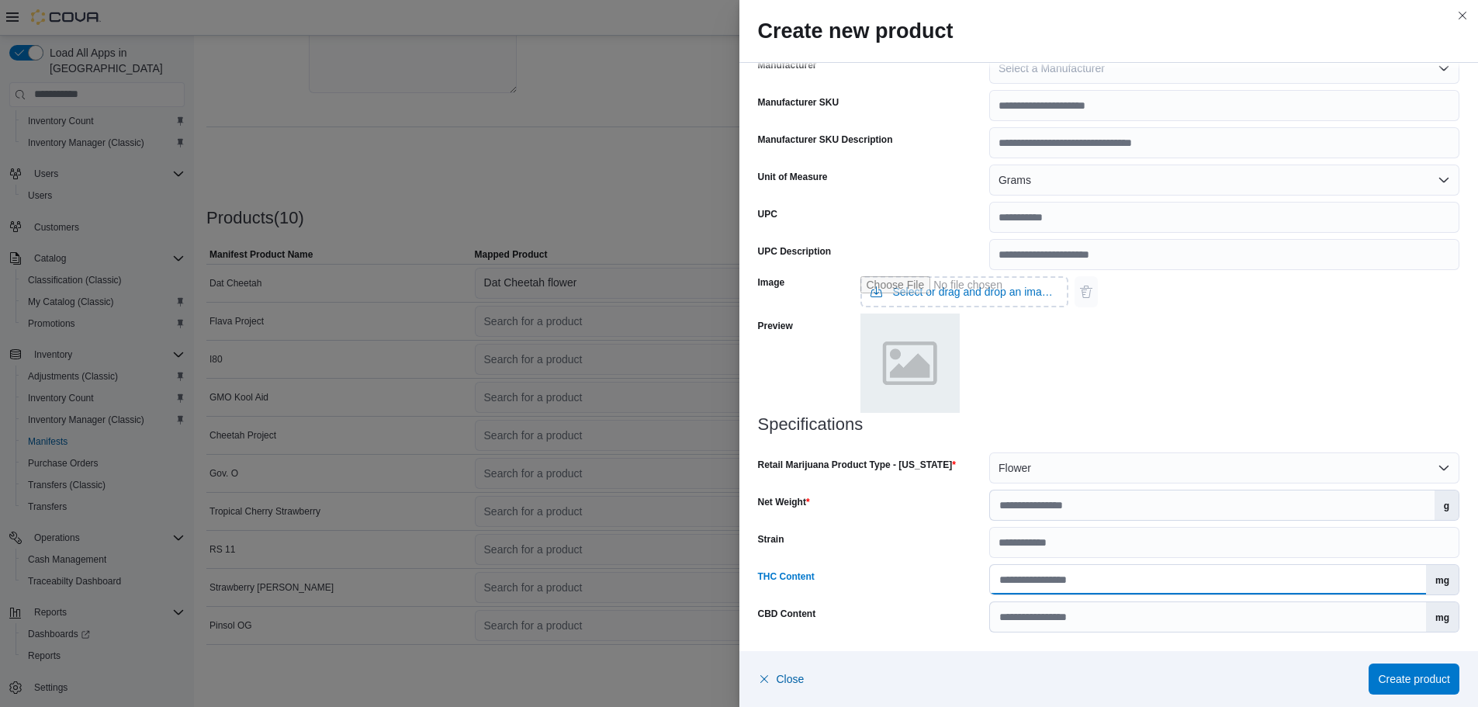
click at [1070, 578] on input "THC Content" at bounding box center [1208, 579] width 436 height 29
type input "*****"
click at [1384, 680] on span "Create product" at bounding box center [1414, 678] width 72 height 16
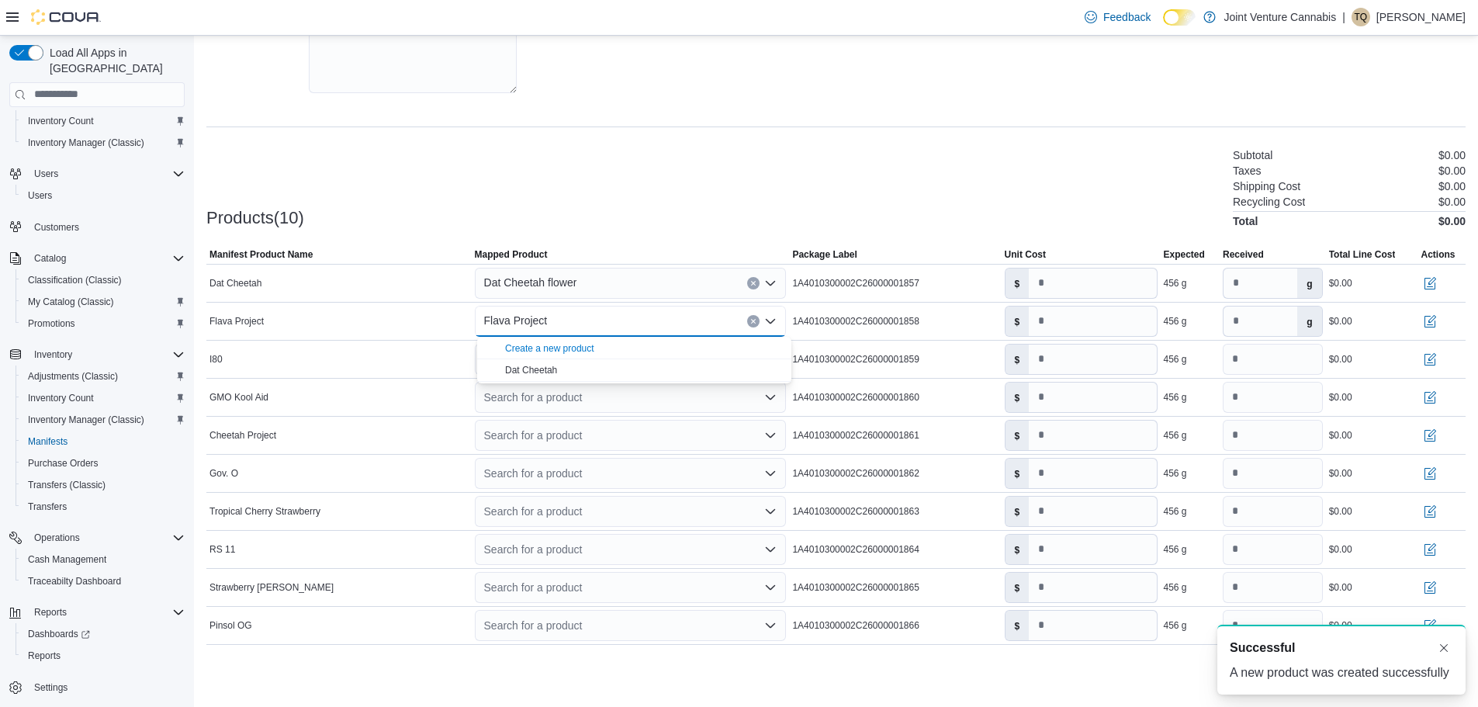
scroll to position [0, 0]
click at [429, 375] on td "Manifest Product Name I80" at bounding box center [338, 359] width 265 height 38
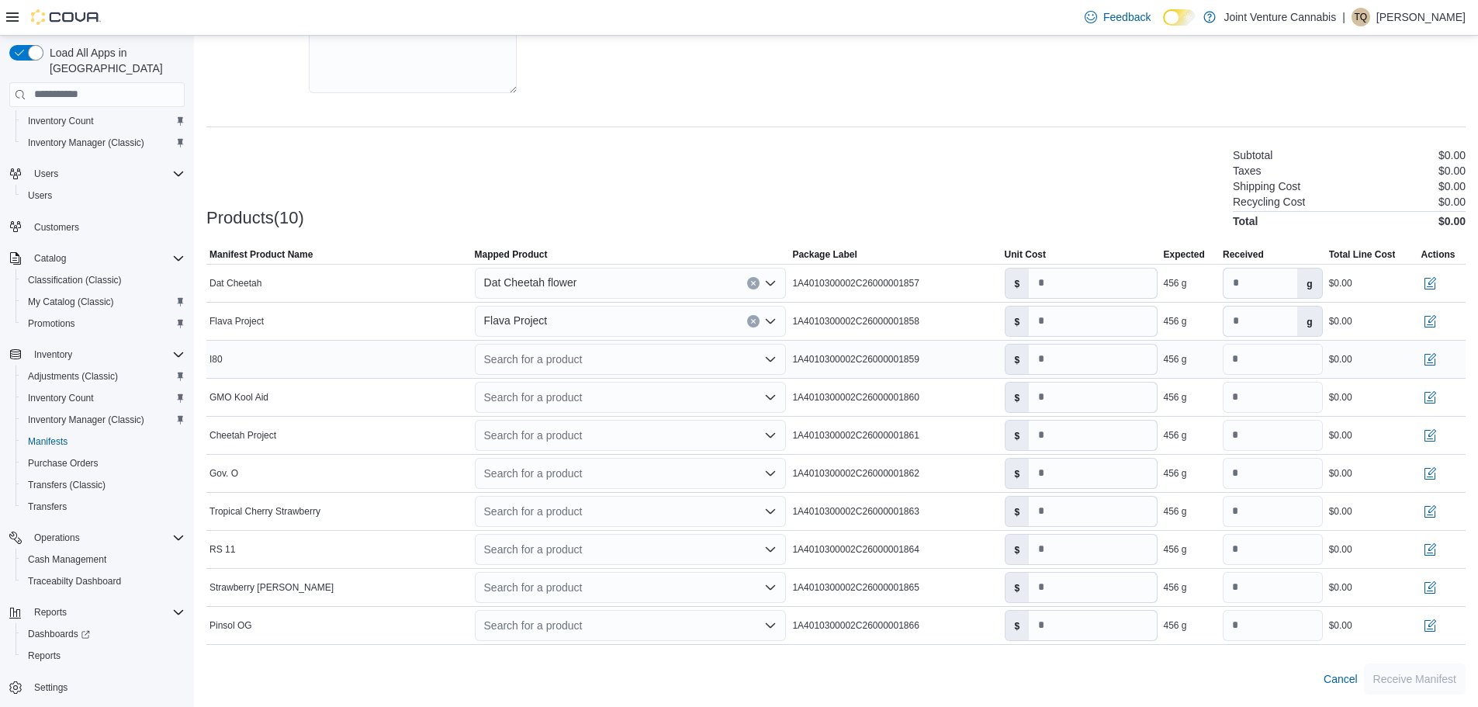
click at [549, 357] on div "Search for a product" at bounding box center [631, 359] width 312 height 31
click at [535, 389] on div "Create a new product" at bounding box center [549, 386] width 89 height 12
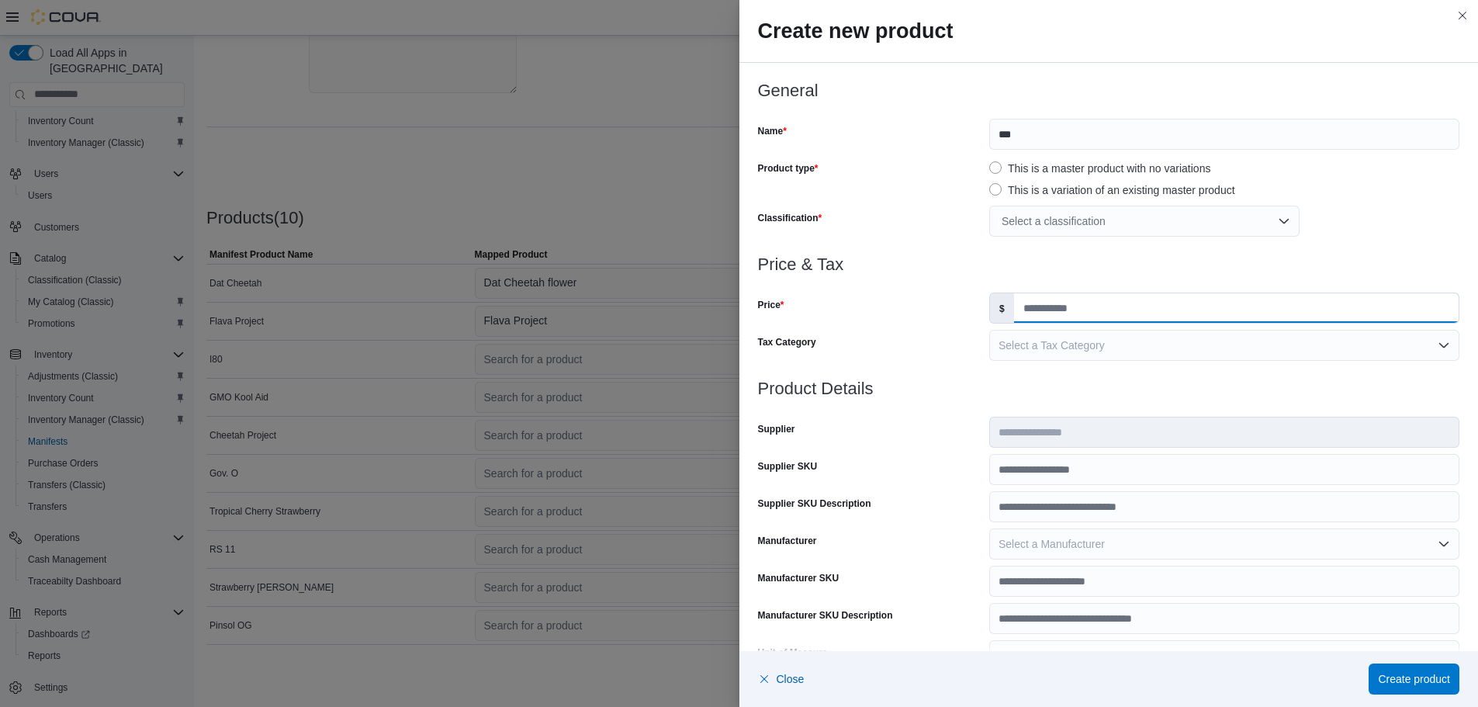
click at [1072, 303] on input "Price" at bounding box center [1236, 307] width 445 height 29
type input "*"
click at [1123, 223] on div "Select a classification" at bounding box center [1144, 221] width 310 height 31
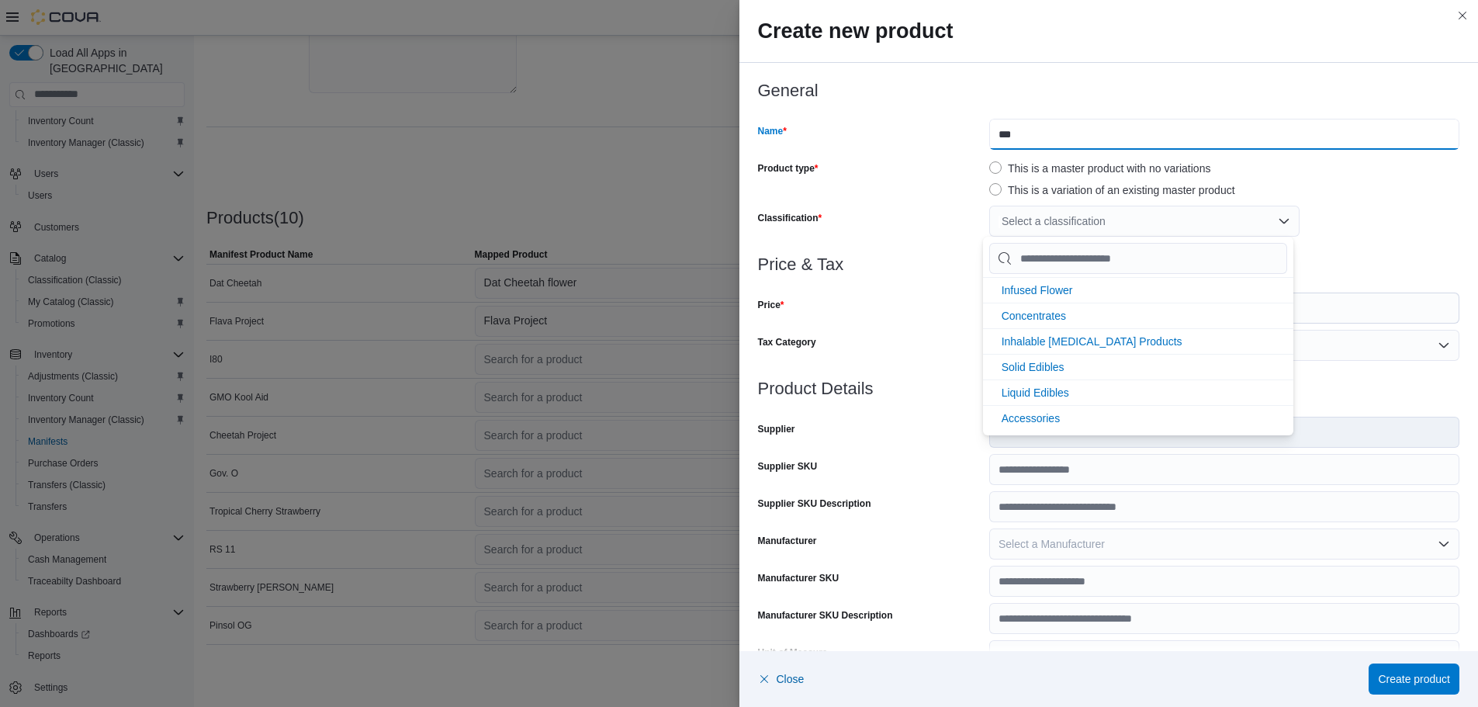
drag, startPoint x: 1059, startPoint y: 137, endPoint x: 1072, endPoint y: 126, distance: 16.6
click at [1061, 133] on input "***" at bounding box center [1224, 134] width 470 height 31
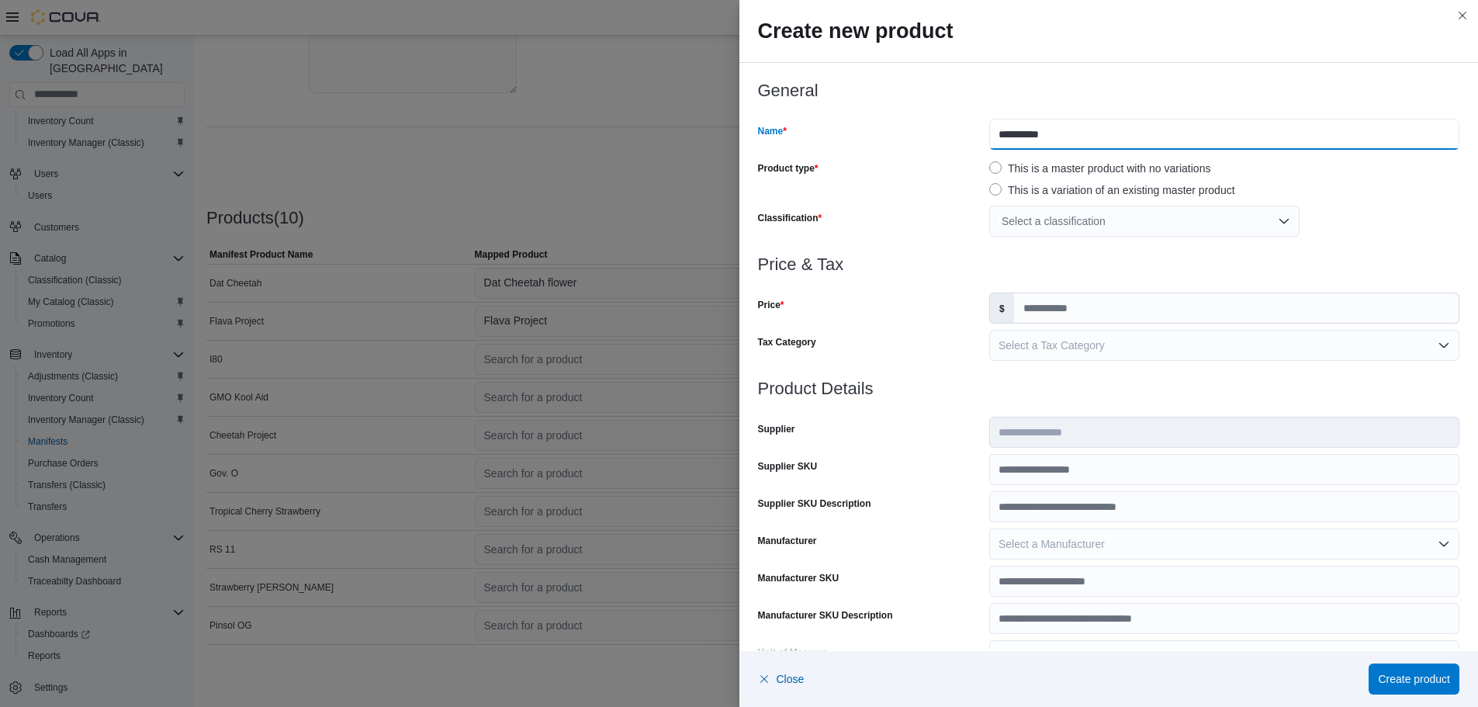
click at [1007, 135] on input "**********" at bounding box center [1224, 134] width 470 height 31
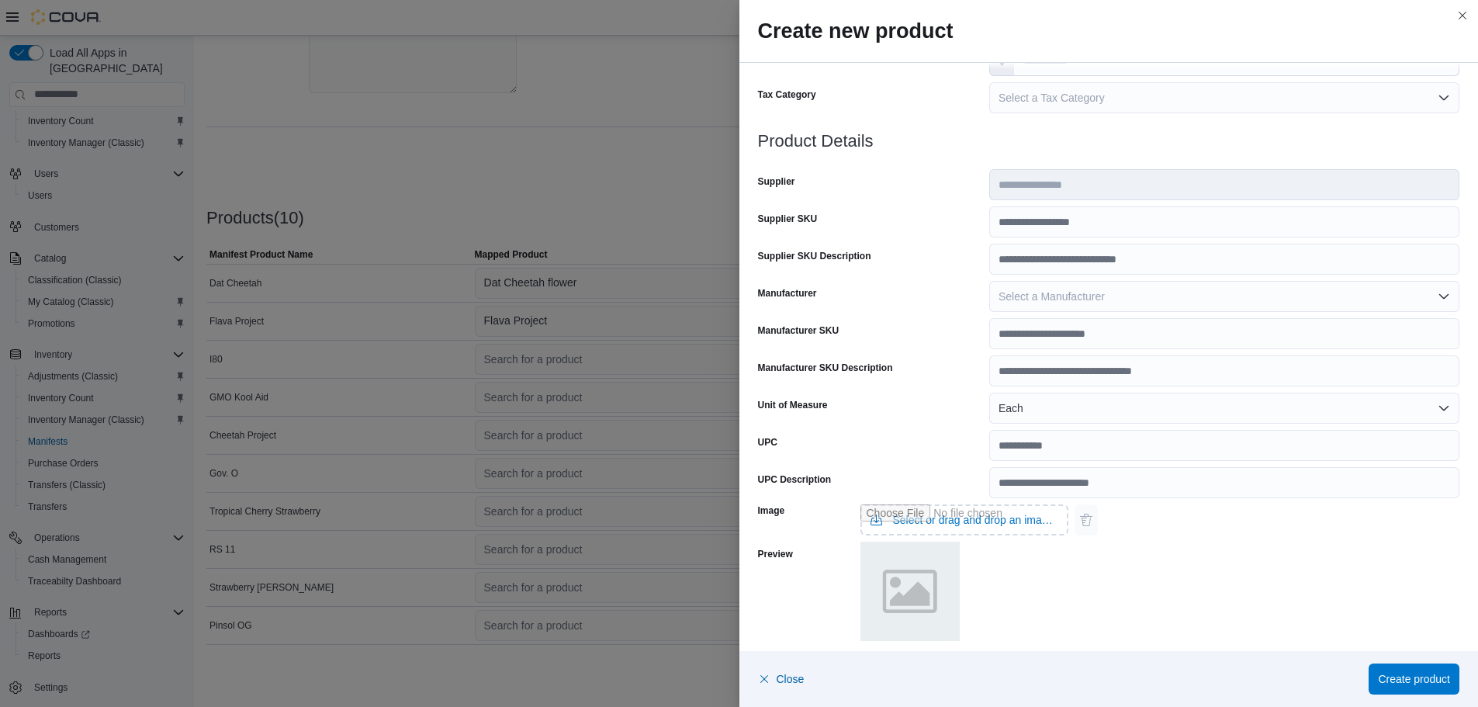
scroll to position [258, 0]
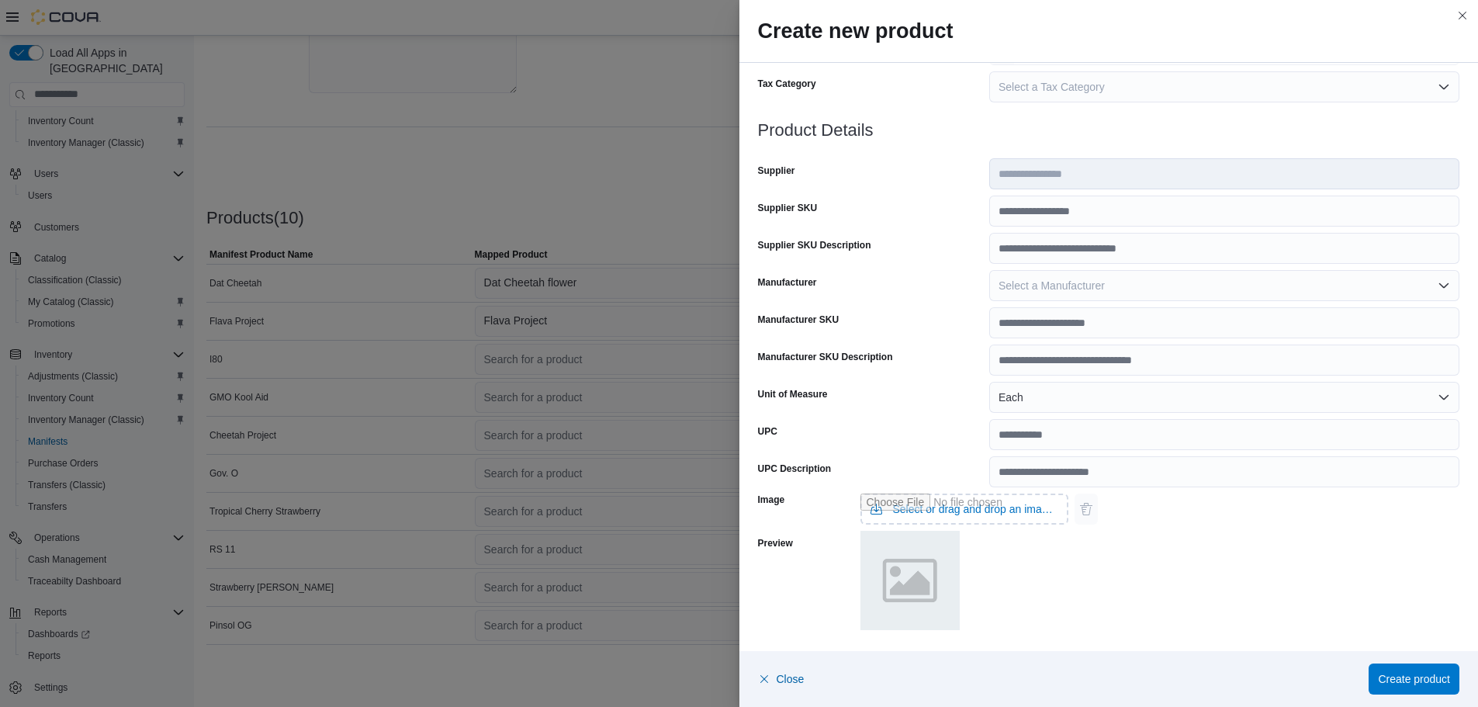
type input "**********"
click at [999, 400] on button "Each" at bounding box center [1224, 397] width 470 height 31
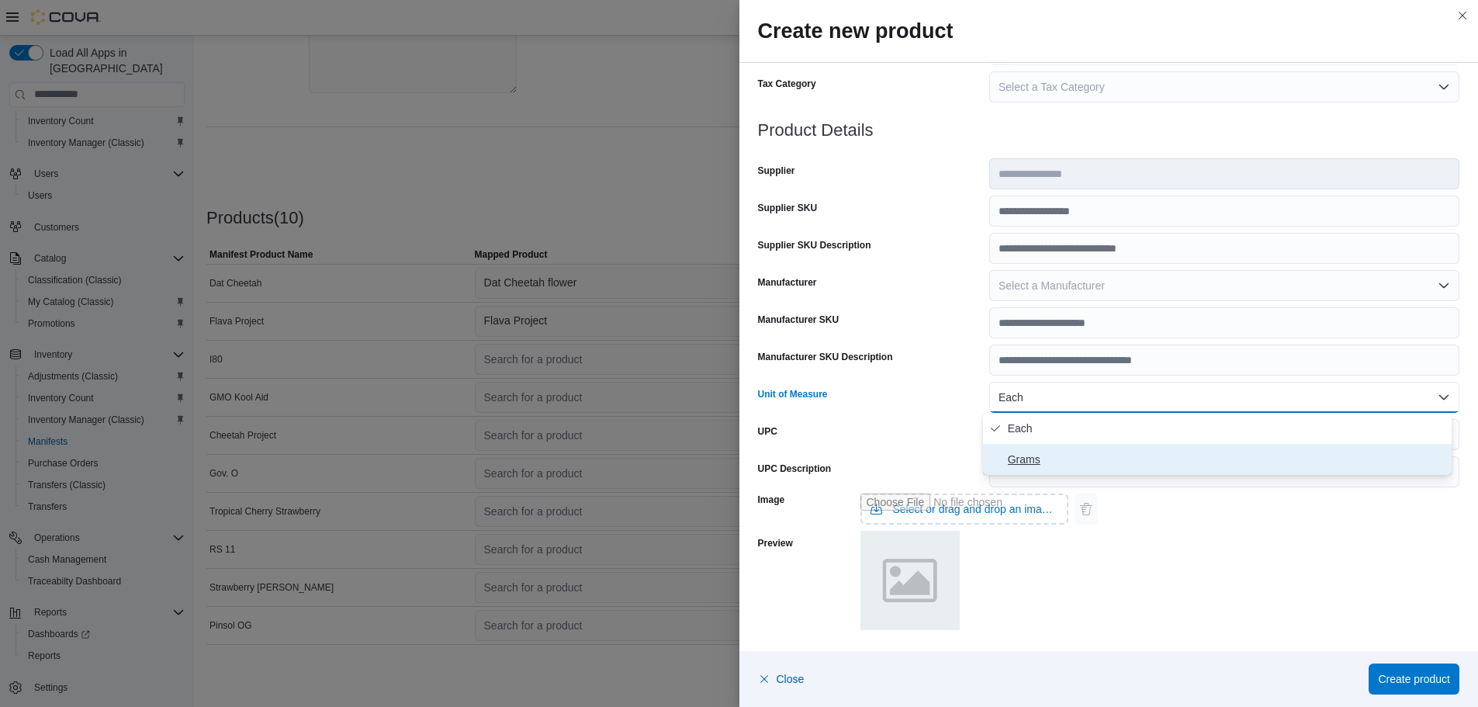
click at [1002, 465] on button "Grams" at bounding box center [1217, 459] width 469 height 31
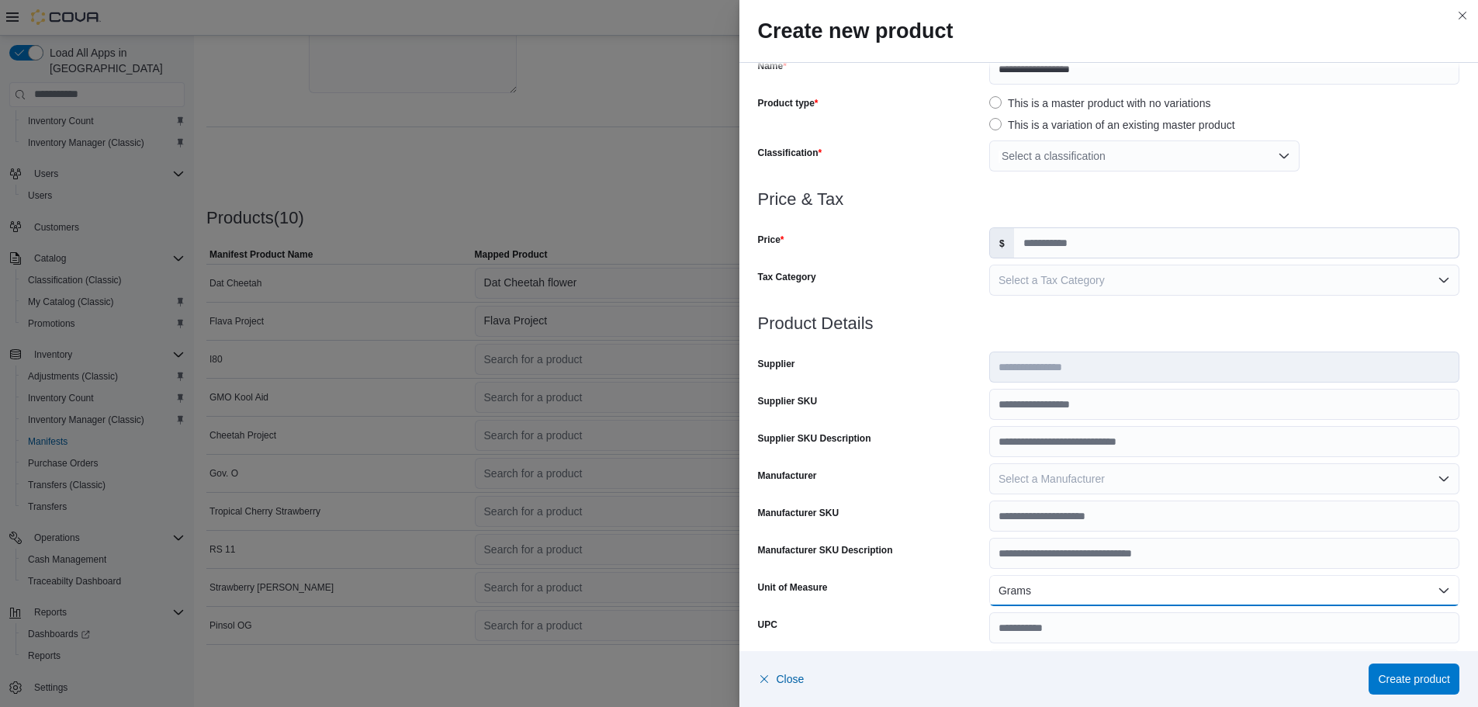
scroll to position [103, 0]
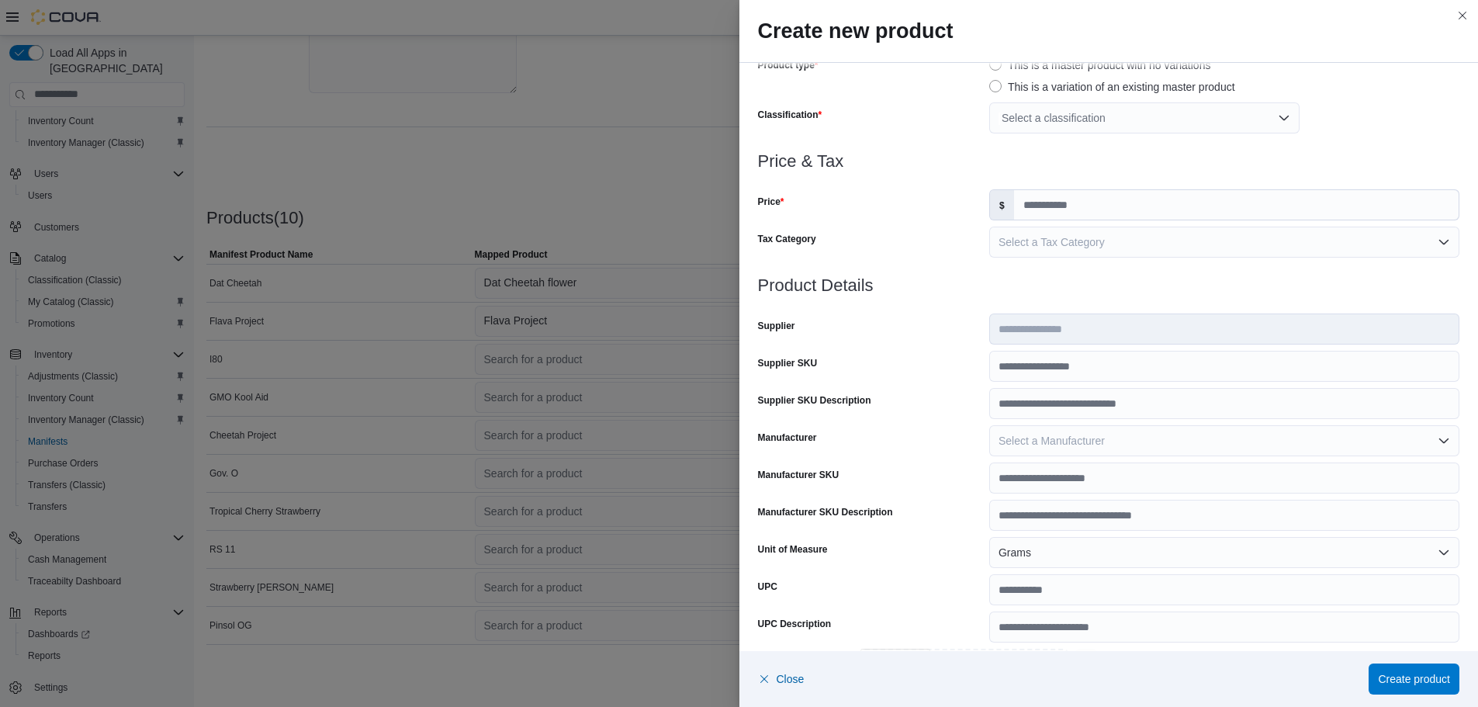
click at [1061, 258] on div at bounding box center [1109, 267] width 702 height 19
click at [1066, 249] on button "Select a Tax Category" at bounding box center [1224, 242] width 470 height 31
click at [1113, 109] on div "Select a classification" at bounding box center [1144, 117] width 310 height 31
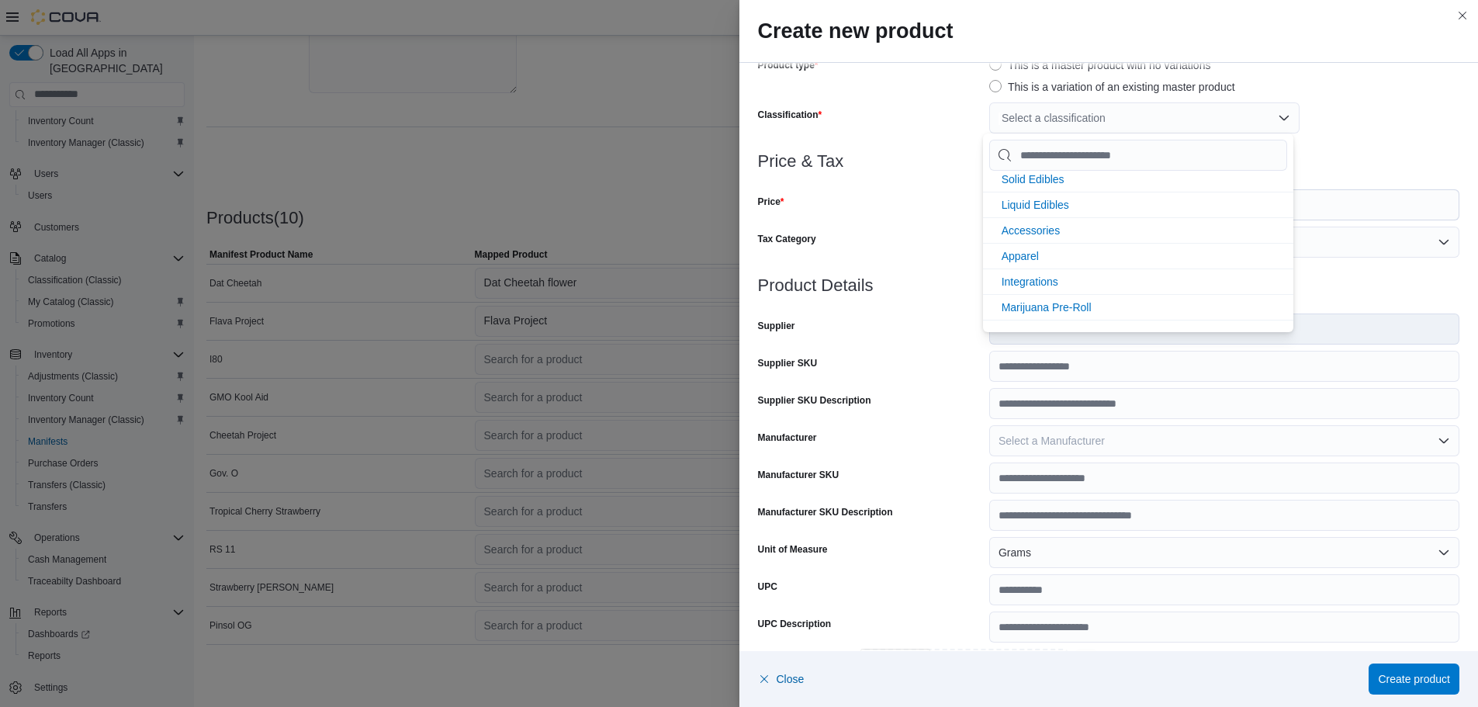
scroll to position [206, 0]
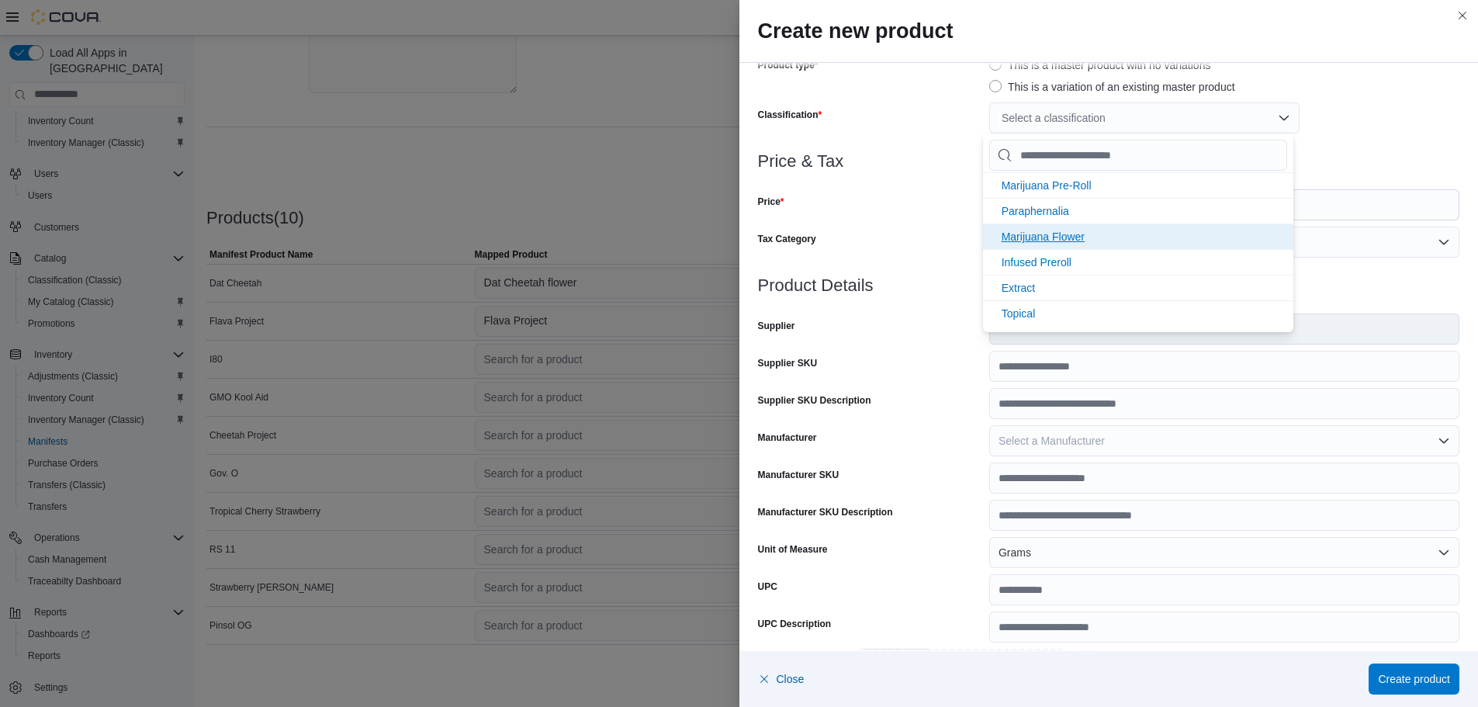
click at [1041, 236] on span "Marijuana Flower" at bounding box center [1043, 236] width 83 height 12
click at [951, 221] on div "Price & Tax Price $ * Tax Category Select a Tax Category" at bounding box center [1109, 214] width 702 height 124
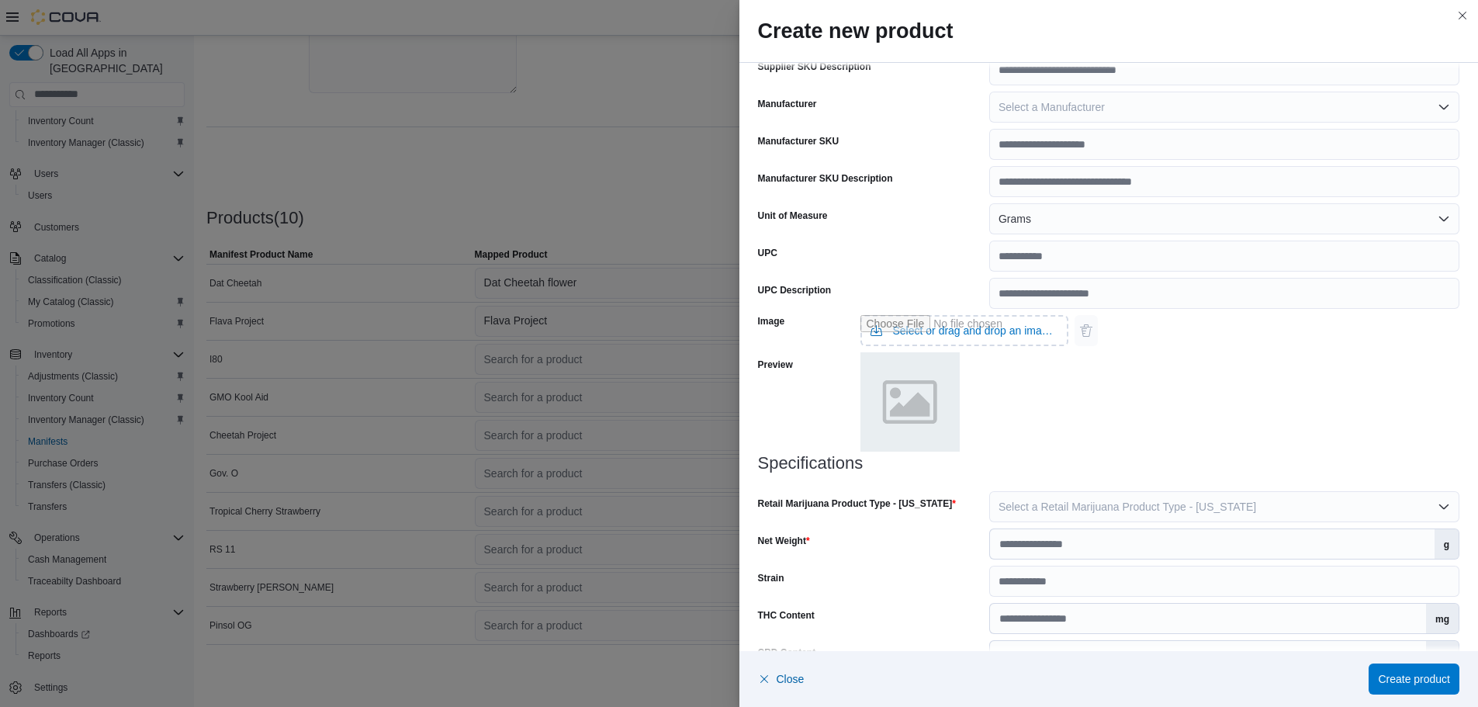
scroll to position [476, 0]
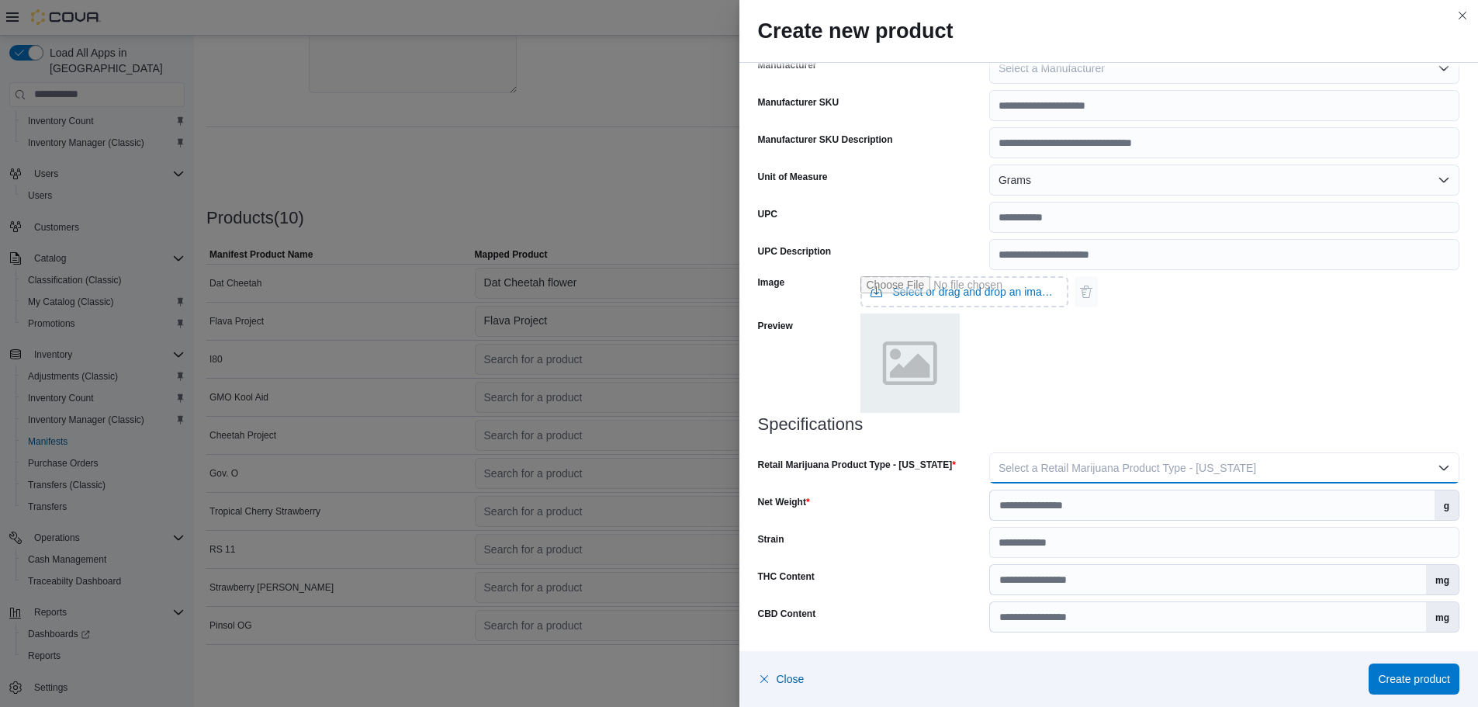
click at [1078, 469] on span "Select a Retail Marijuana Product Type - [US_STATE]" at bounding box center [1128, 468] width 258 height 12
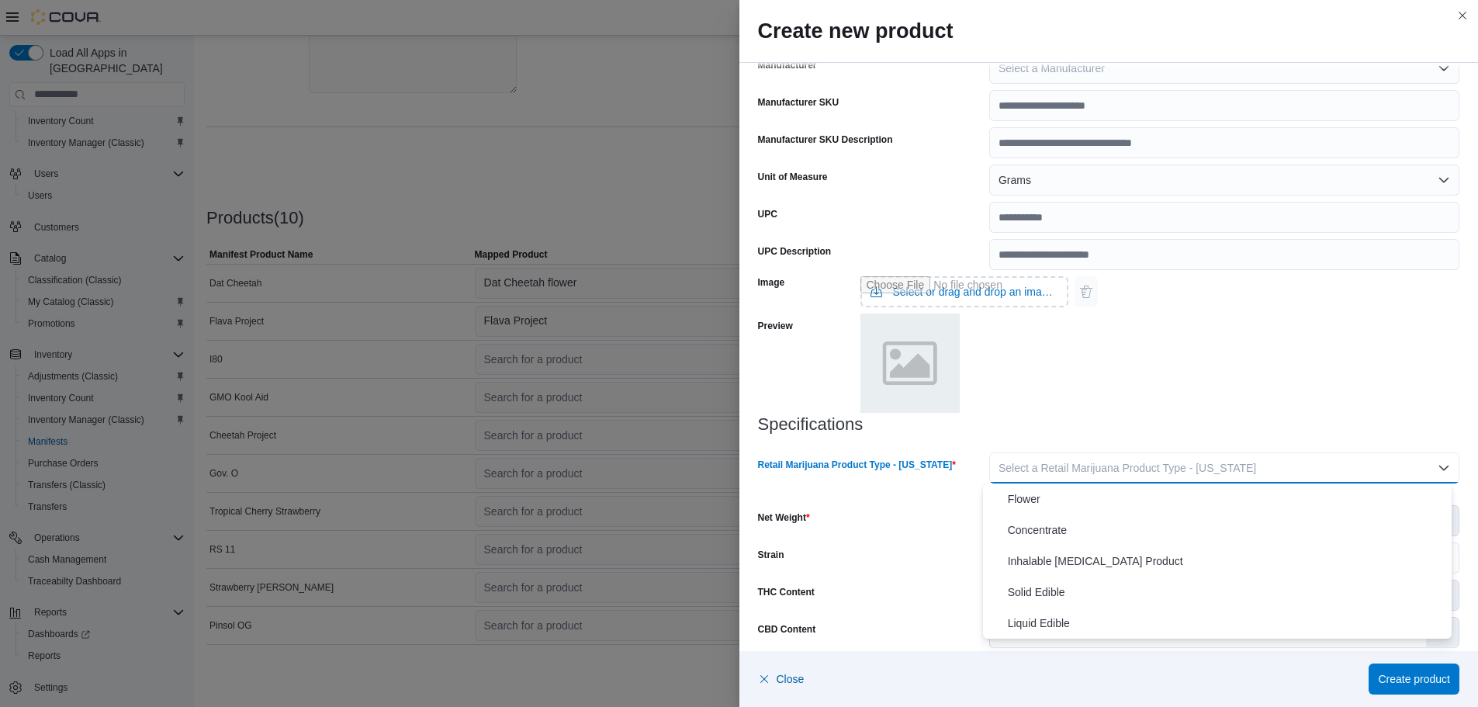
click at [1063, 497] on span "Flower" at bounding box center [1227, 499] width 438 height 19
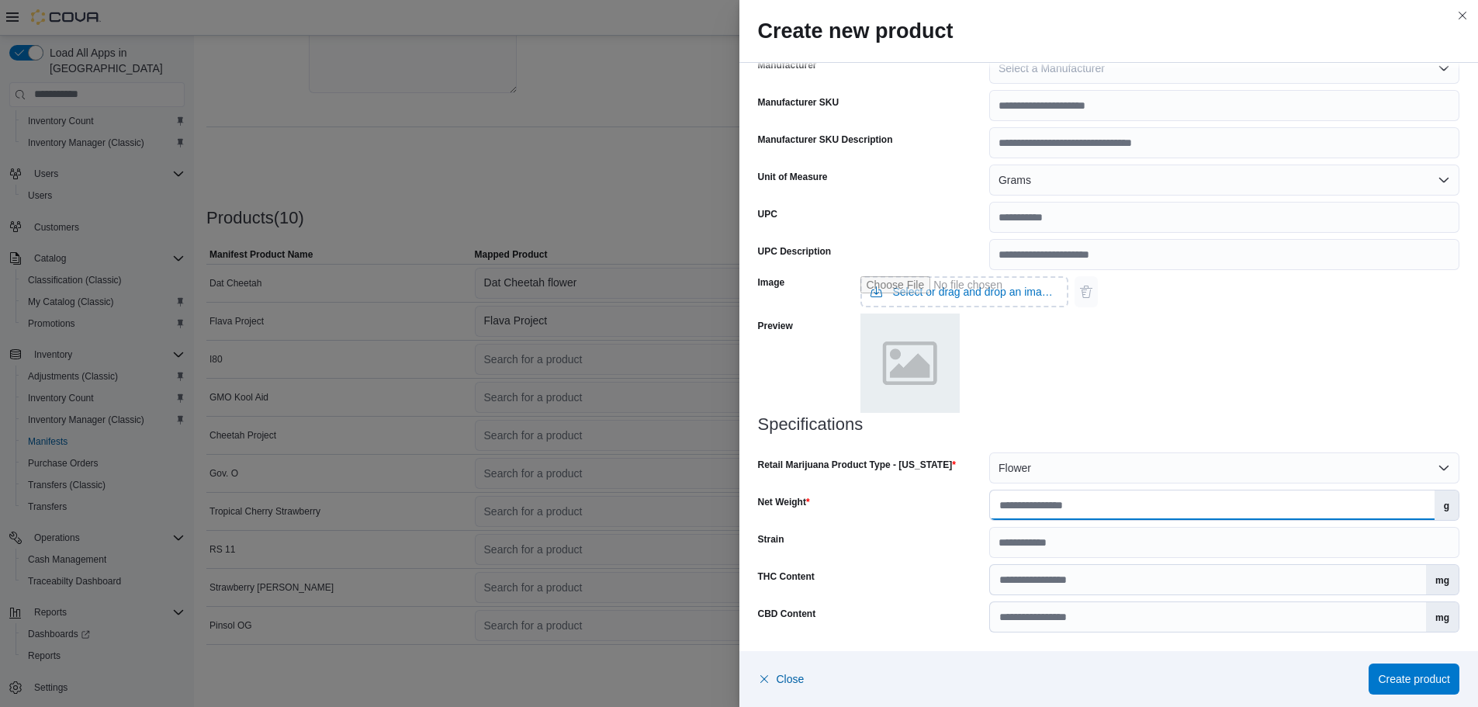
click at [1059, 498] on input "Net Weight" at bounding box center [1212, 504] width 445 height 29
type input "***"
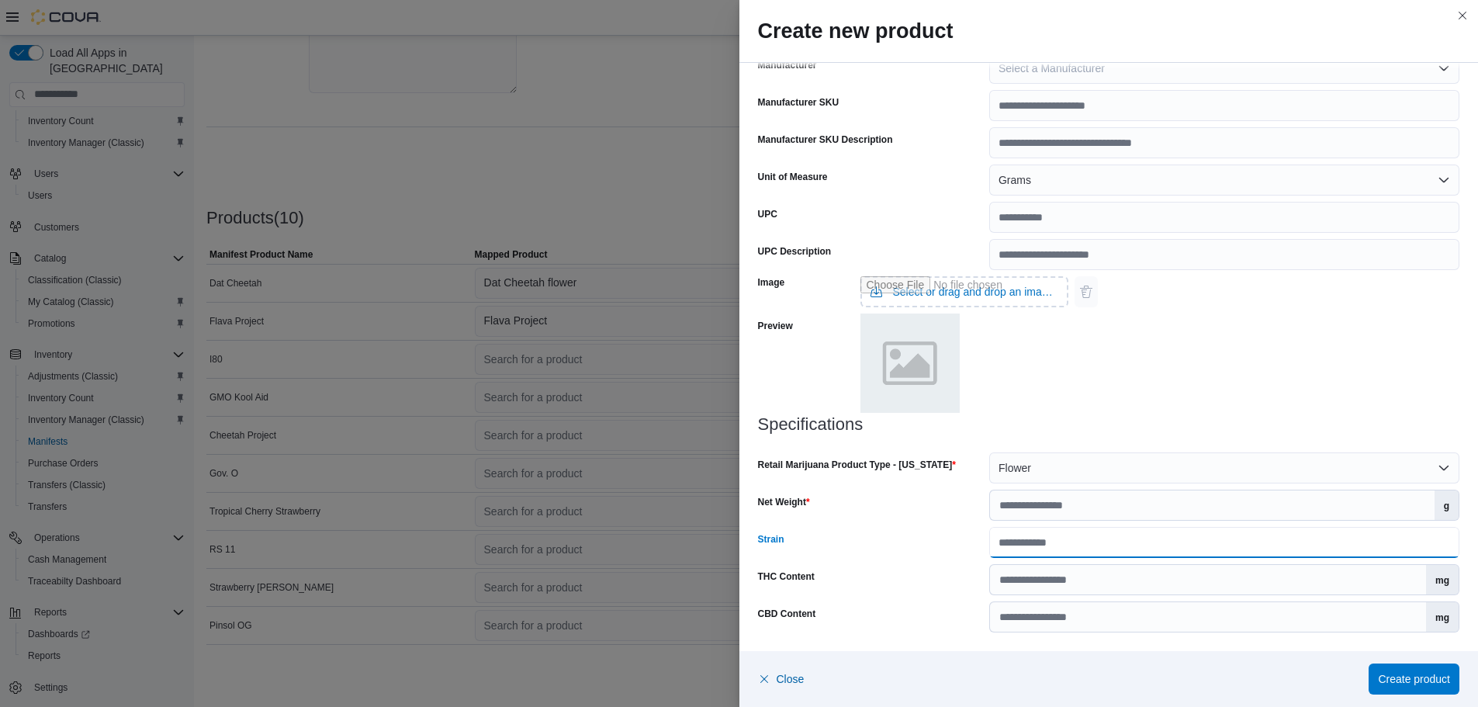
click at [1016, 539] on input "Strain" at bounding box center [1224, 542] width 470 height 31
type input "*****"
drag, startPoint x: 1067, startPoint y: 548, endPoint x: 756, endPoint y: 548, distance: 311.1
click at [758, 548] on div "Strain *****" at bounding box center [1109, 542] width 702 height 31
click at [1043, 601] on div "Specifications Retail Marijuana Product Type - [US_STATE] Flower Net Weight ***…" at bounding box center [1109, 523] width 702 height 217
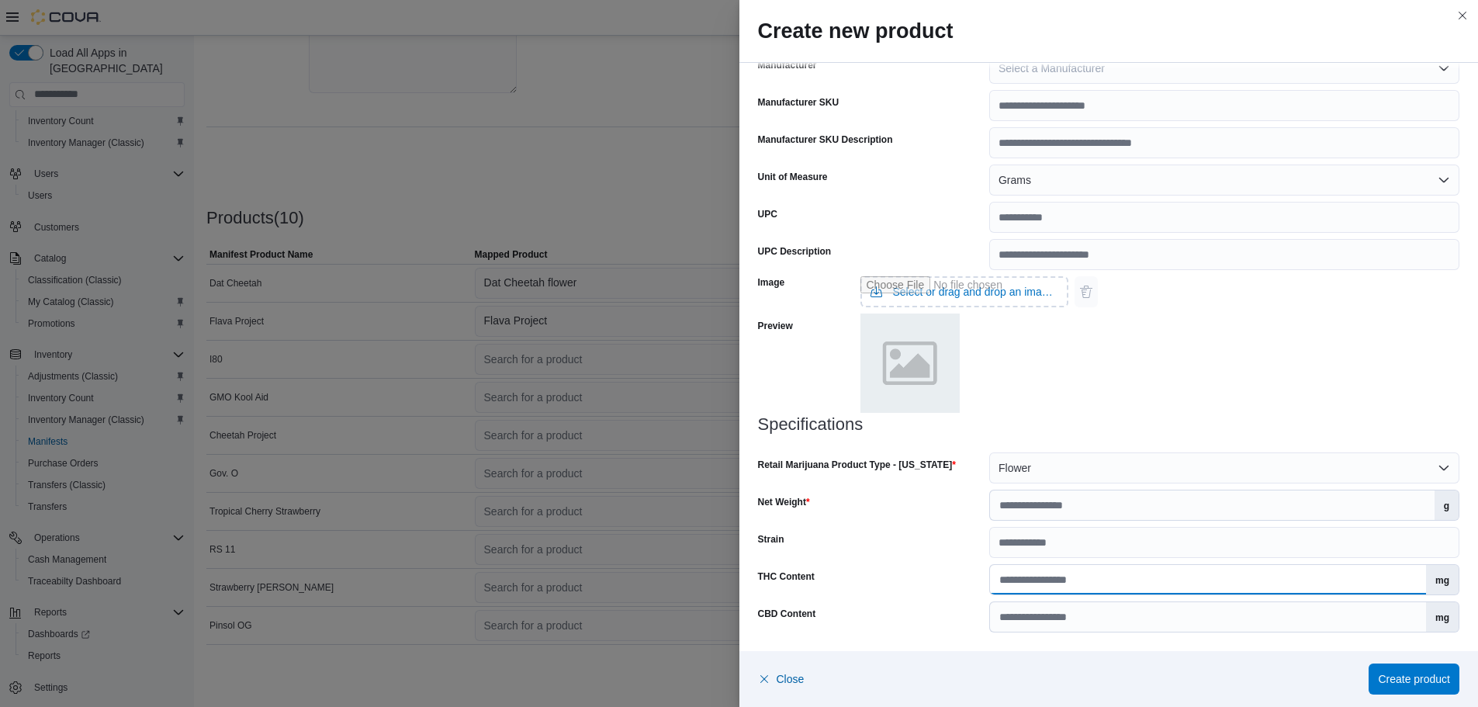
click at [1050, 586] on input "THC Content" at bounding box center [1208, 579] width 436 height 29
type input "*****"
click at [1395, 678] on span "Create product" at bounding box center [1414, 678] width 72 height 16
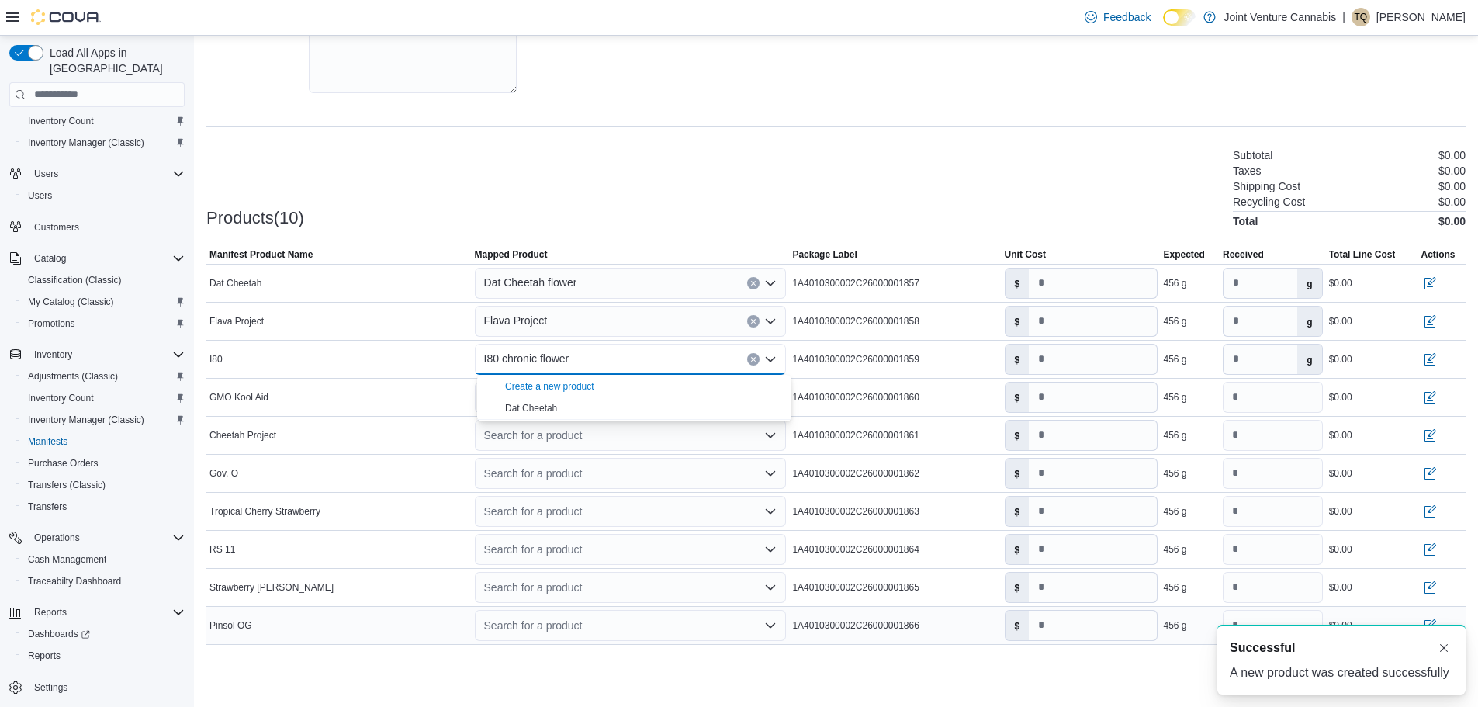
scroll to position [0, 0]
click at [587, 184] on div "Products(10) Subtotal $0.00 Taxes $0.00 Shipping Cost $0.00 Recycling Cost $0.0…" at bounding box center [835, 186] width 1259 height 81
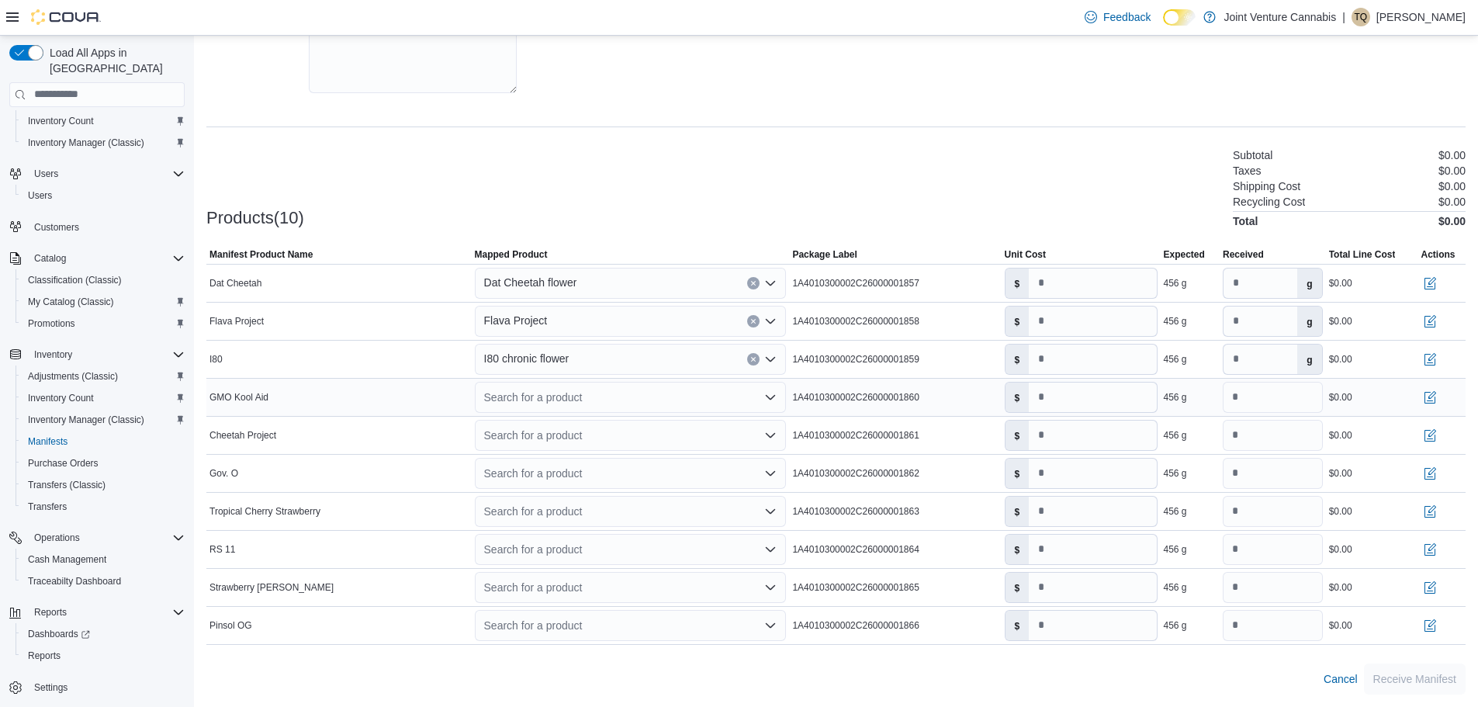
click at [557, 400] on div "Search for a product" at bounding box center [631, 397] width 312 height 31
click at [587, 423] on div "Create a new product" at bounding box center [549, 424] width 89 height 12
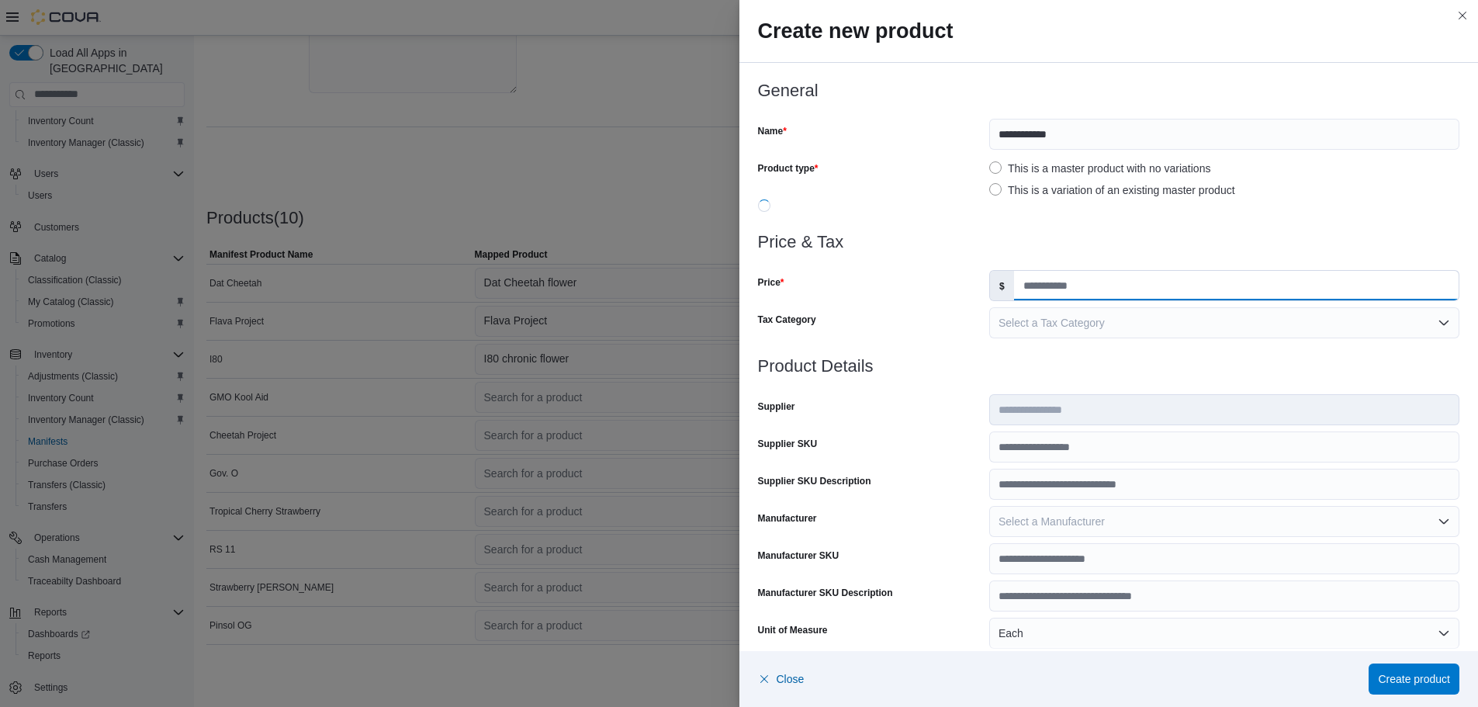
click at [1189, 288] on input "Price" at bounding box center [1236, 285] width 445 height 29
type input "*"
click at [1023, 232] on div at bounding box center [1109, 223] width 702 height 19
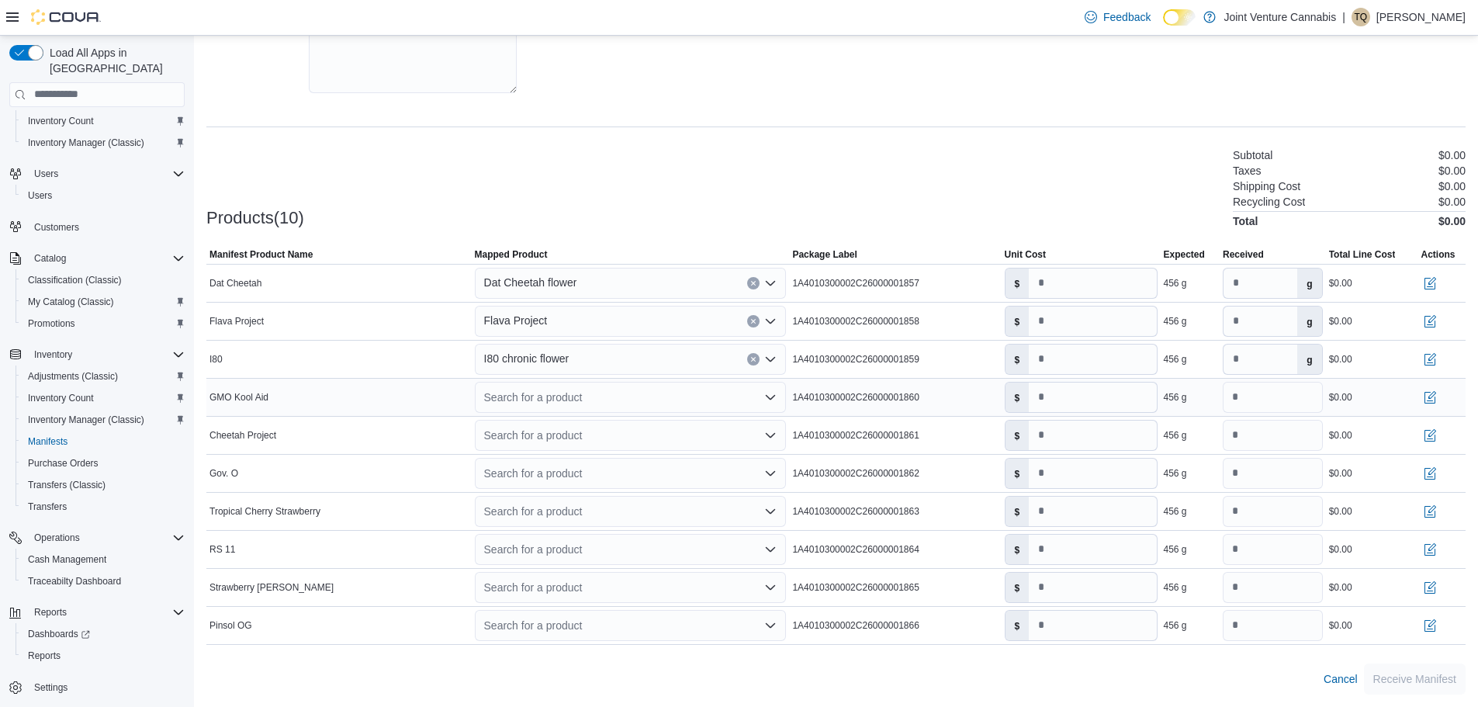
click at [560, 411] on div "Search for a product" at bounding box center [631, 397] width 312 height 31
click at [560, 420] on div "Create a new product" at bounding box center [549, 424] width 89 height 12
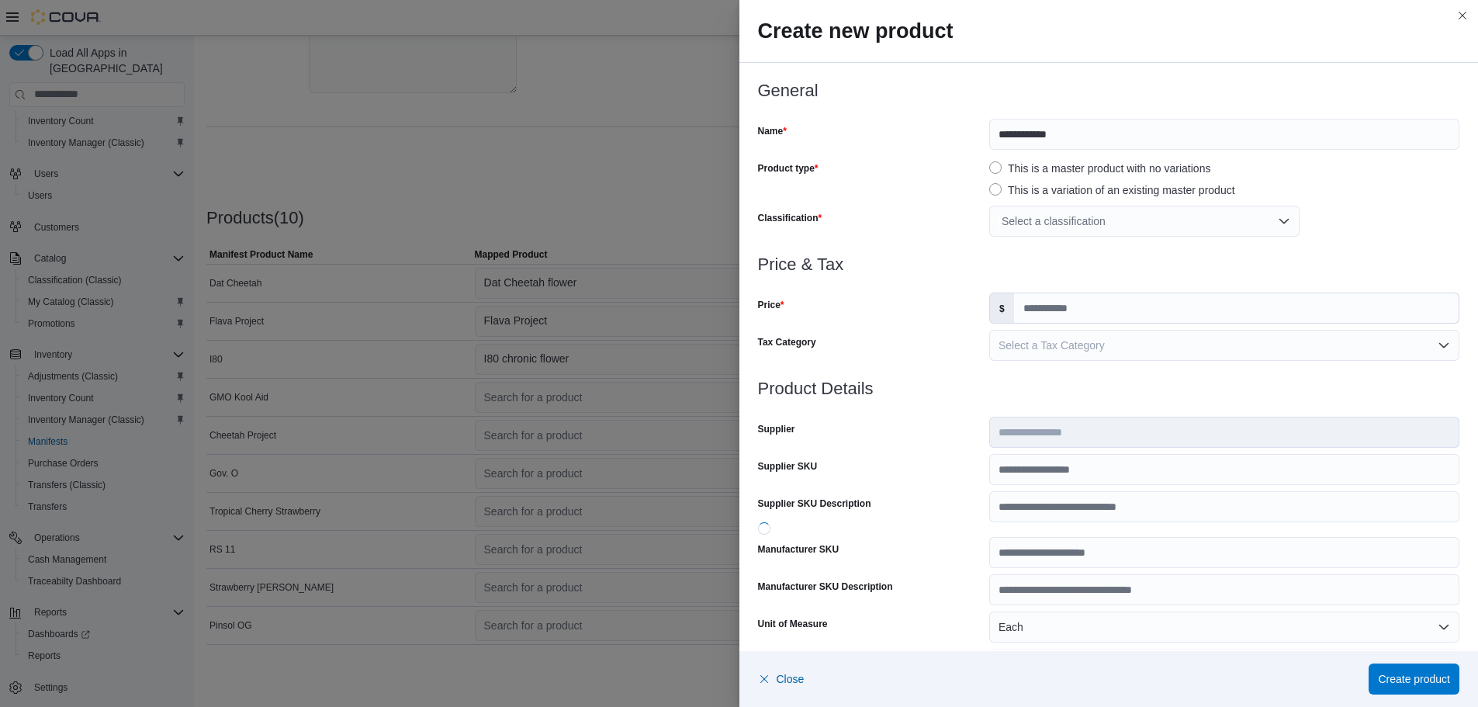
click at [992, 192] on label "This is a variation of an existing master product" at bounding box center [1112, 190] width 246 height 19
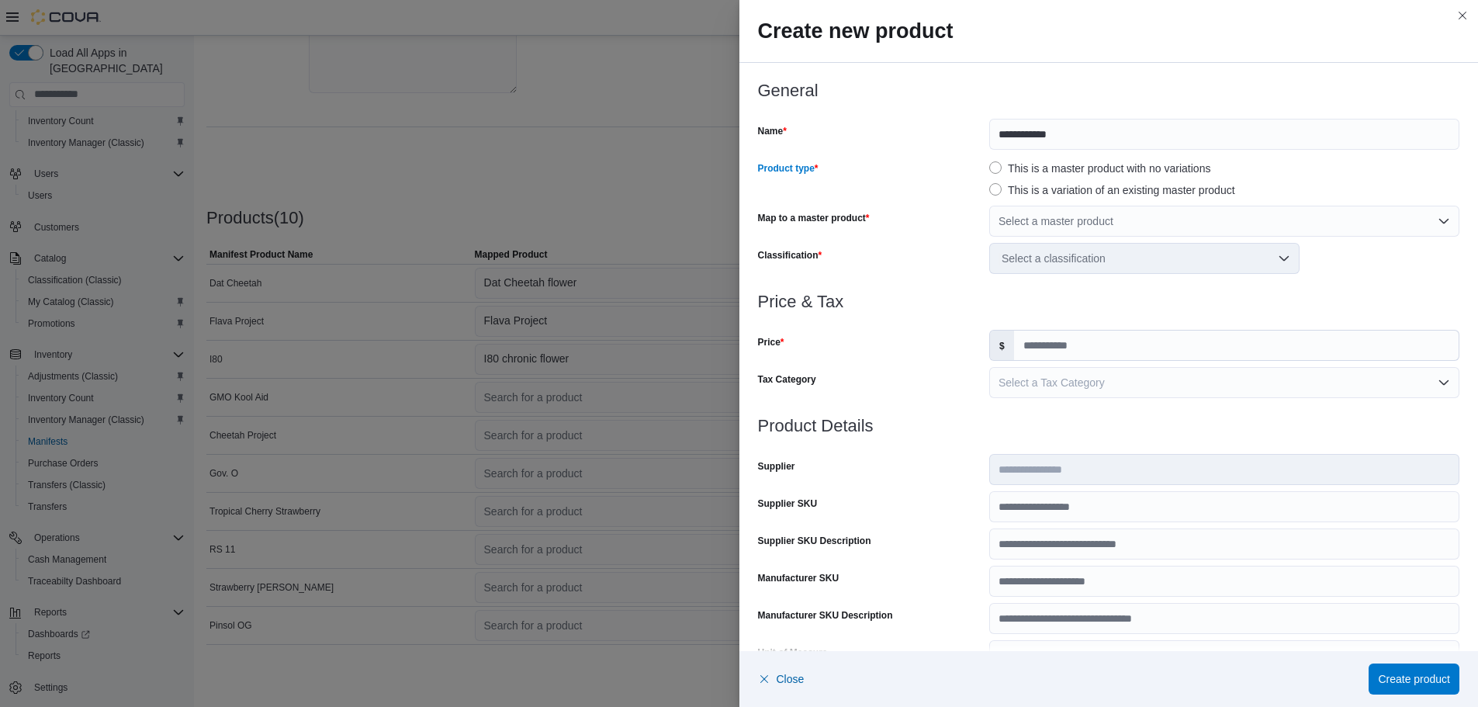
click at [1037, 168] on label "This is a master product with no variations" at bounding box center [1099, 168] width 221 height 19
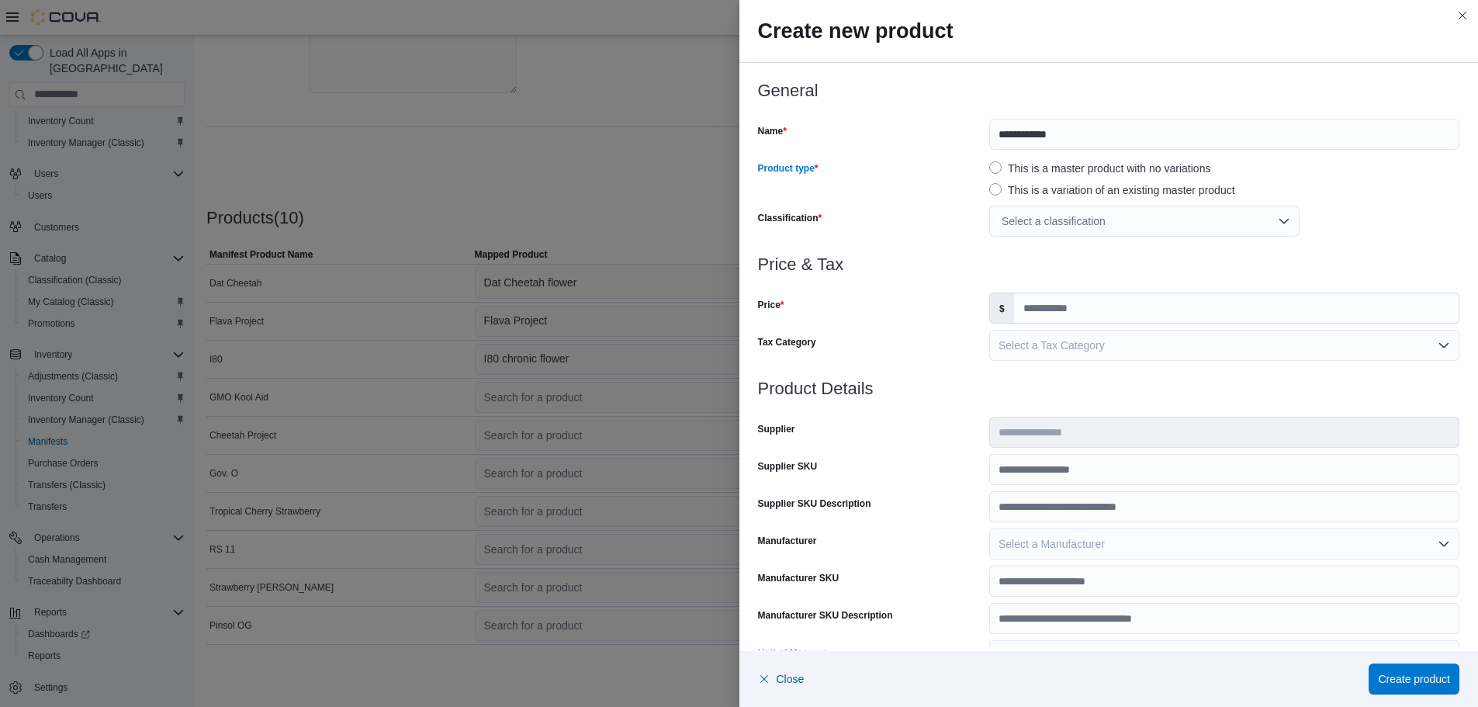
click at [1017, 214] on div "Select a classification" at bounding box center [1144, 221] width 310 height 31
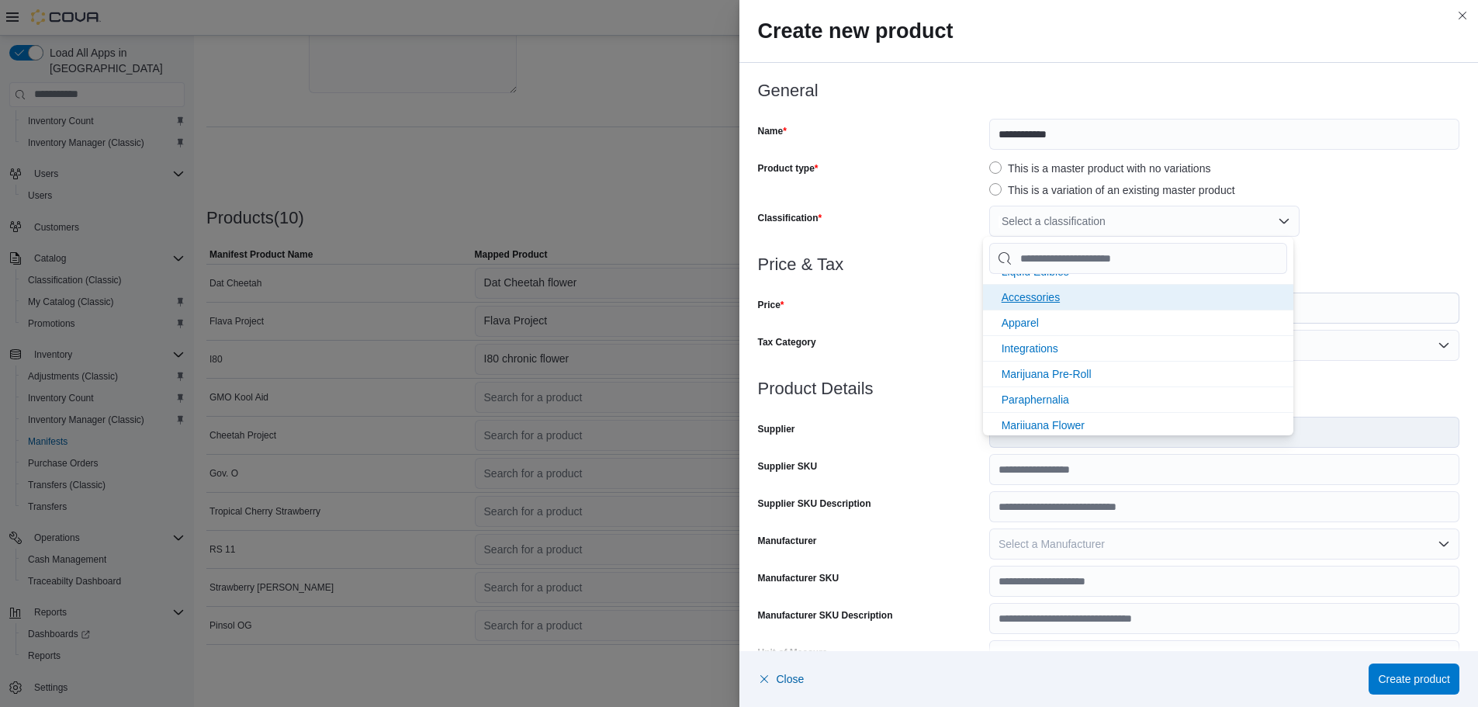
scroll to position [206, 0]
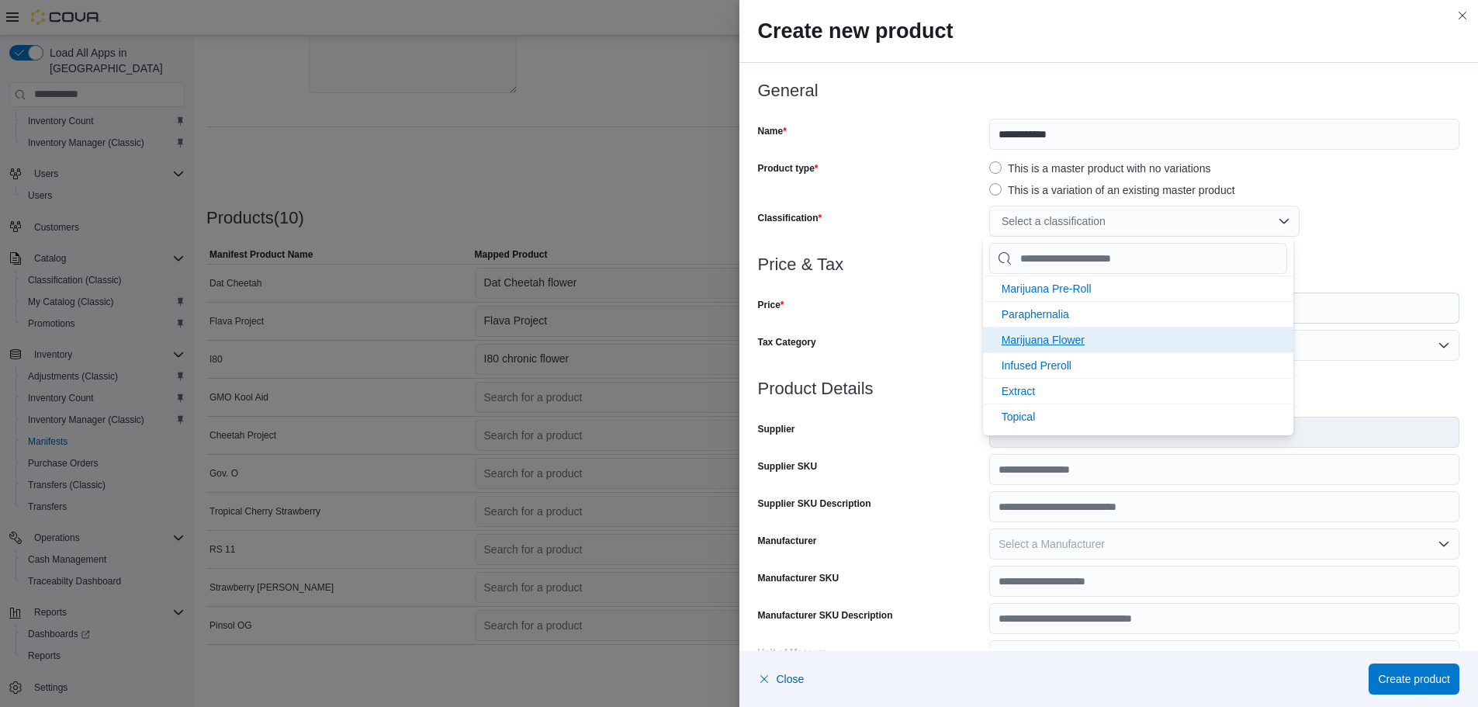
click at [1057, 342] on span "Marijuana Flower" at bounding box center [1043, 340] width 83 height 12
click at [902, 192] on div "Product type" at bounding box center [870, 177] width 225 height 43
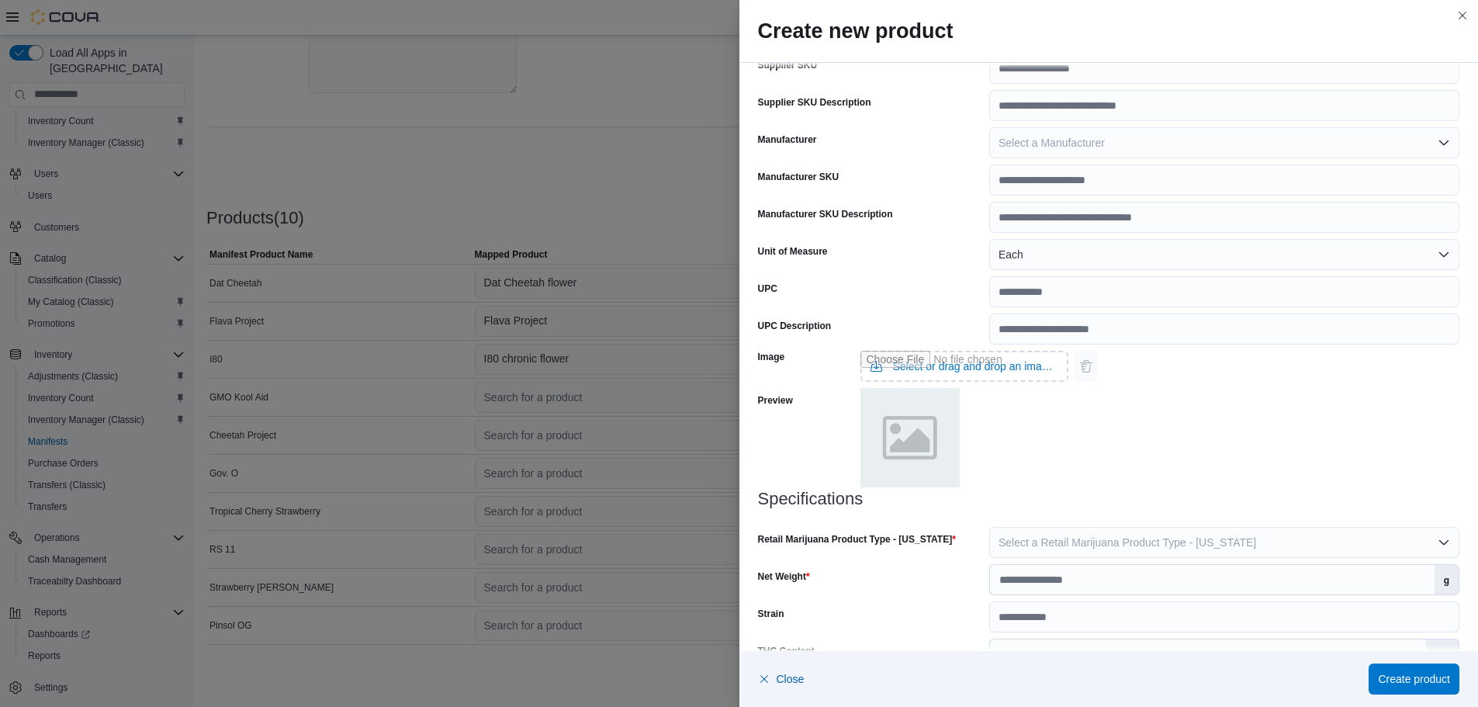
scroll to position [476, 0]
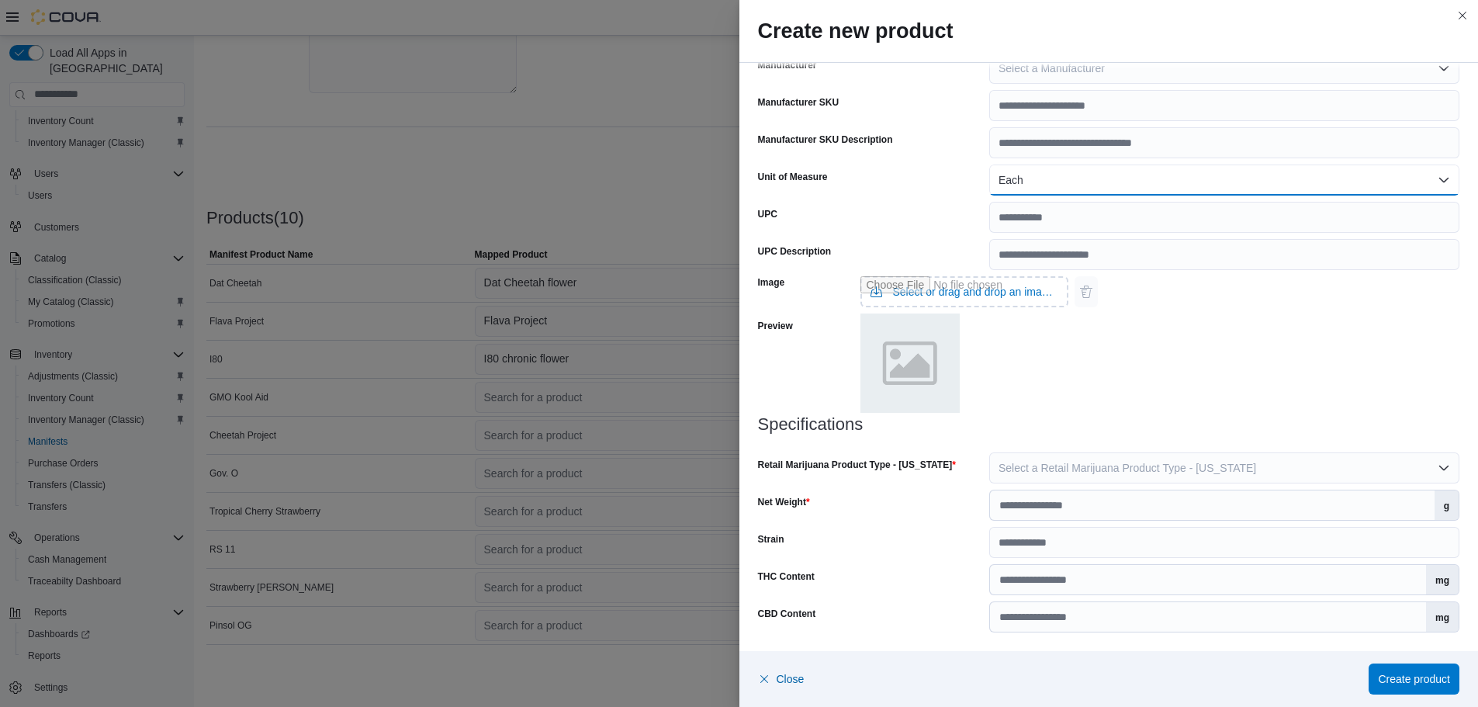
click at [1074, 176] on button "Each" at bounding box center [1224, 179] width 470 height 31
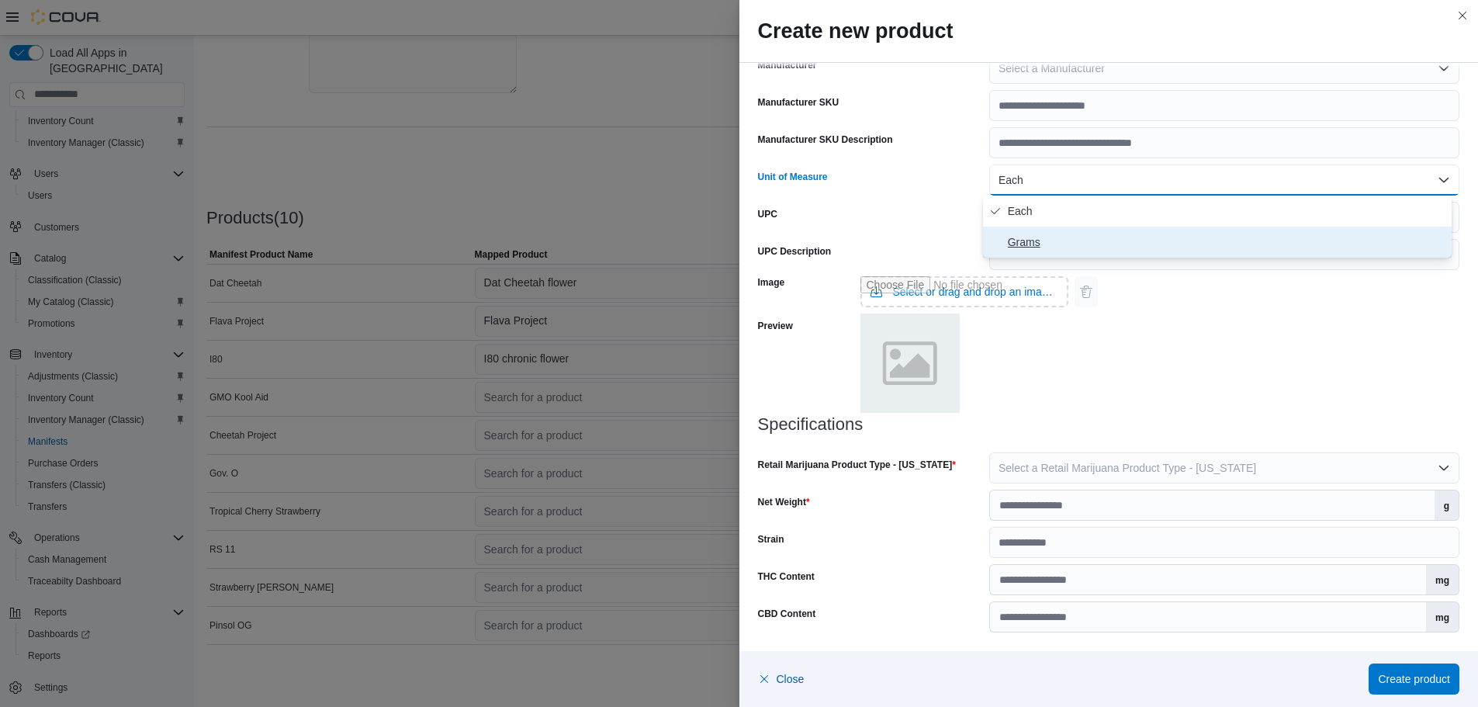
click at [1039, 241] on span "Grams" at bounding box center [1227, 242] width 438 height 19
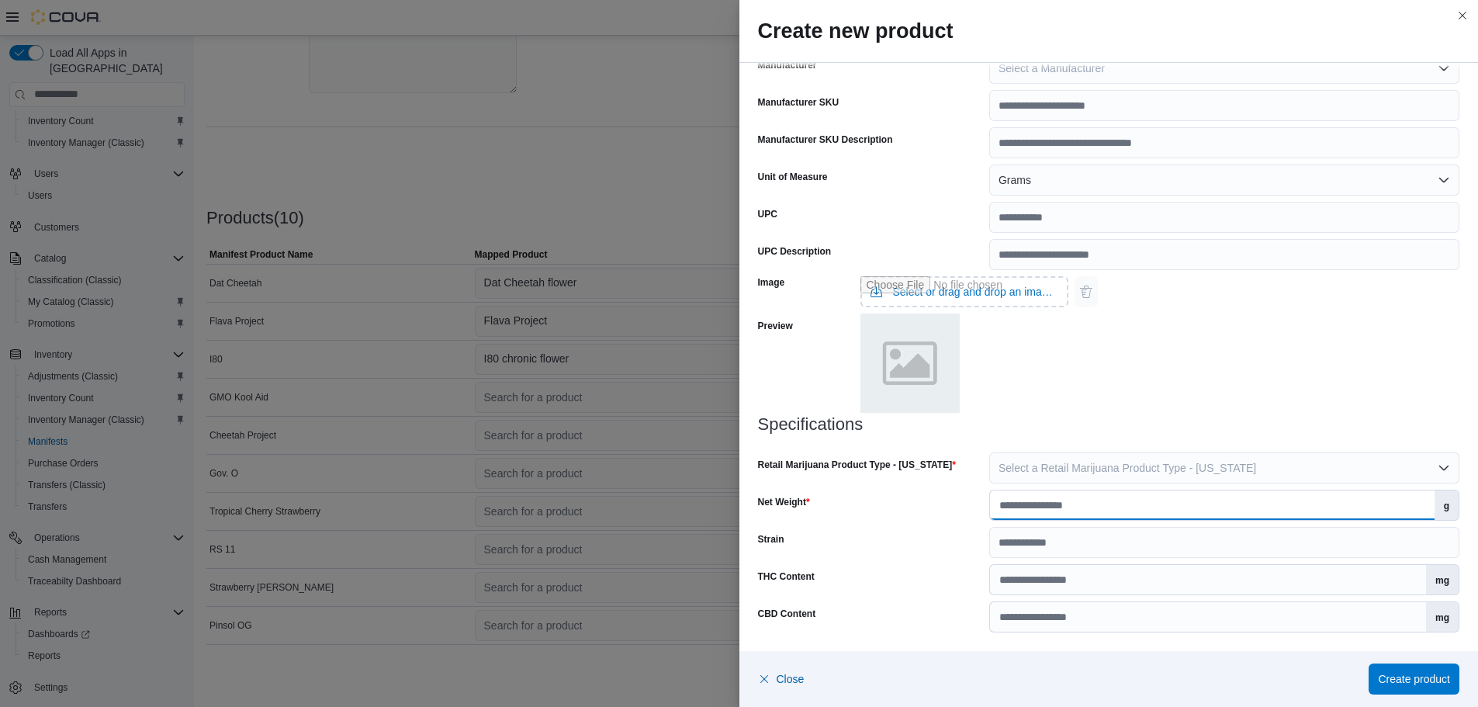
click at [1047, 505] on input "Net Weight" at bounding box center [1212, 504] width 445 height 29
type input "***"
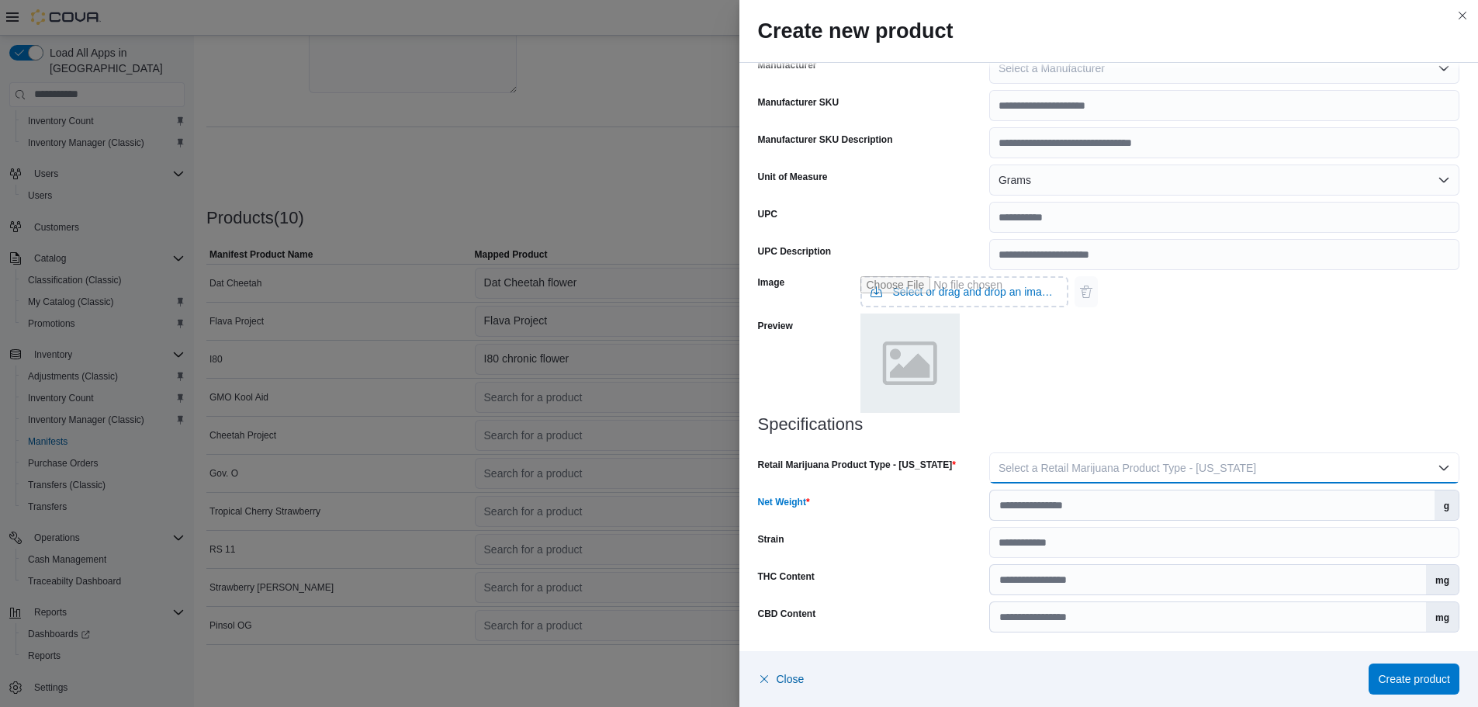
click at [1051, 459] on button "Select a Retail Marijuana Product Type - [US_STATE]" at bounding box center [1224, 467] width 470 height 31
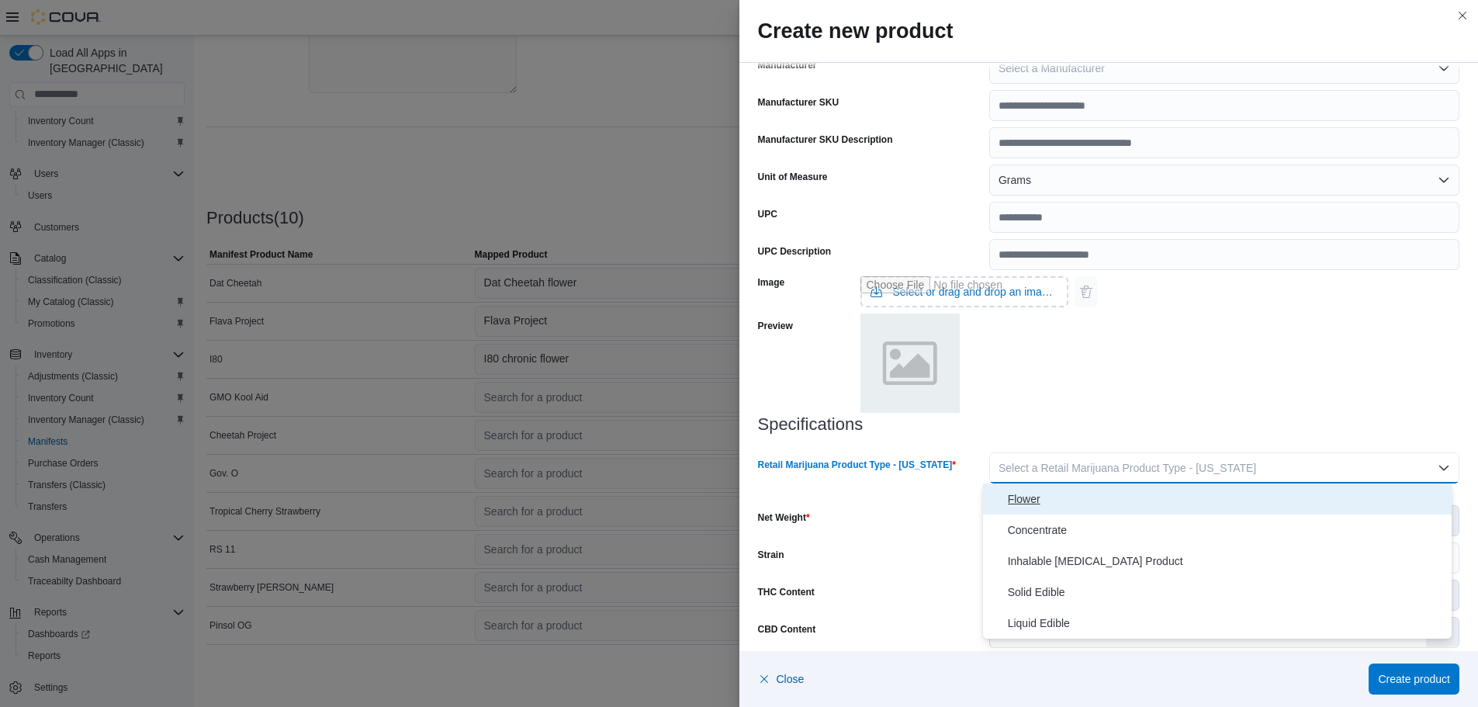
click at [1051, 497] on span "Flower" at bounding box center [1227, 499] width 438 height 19
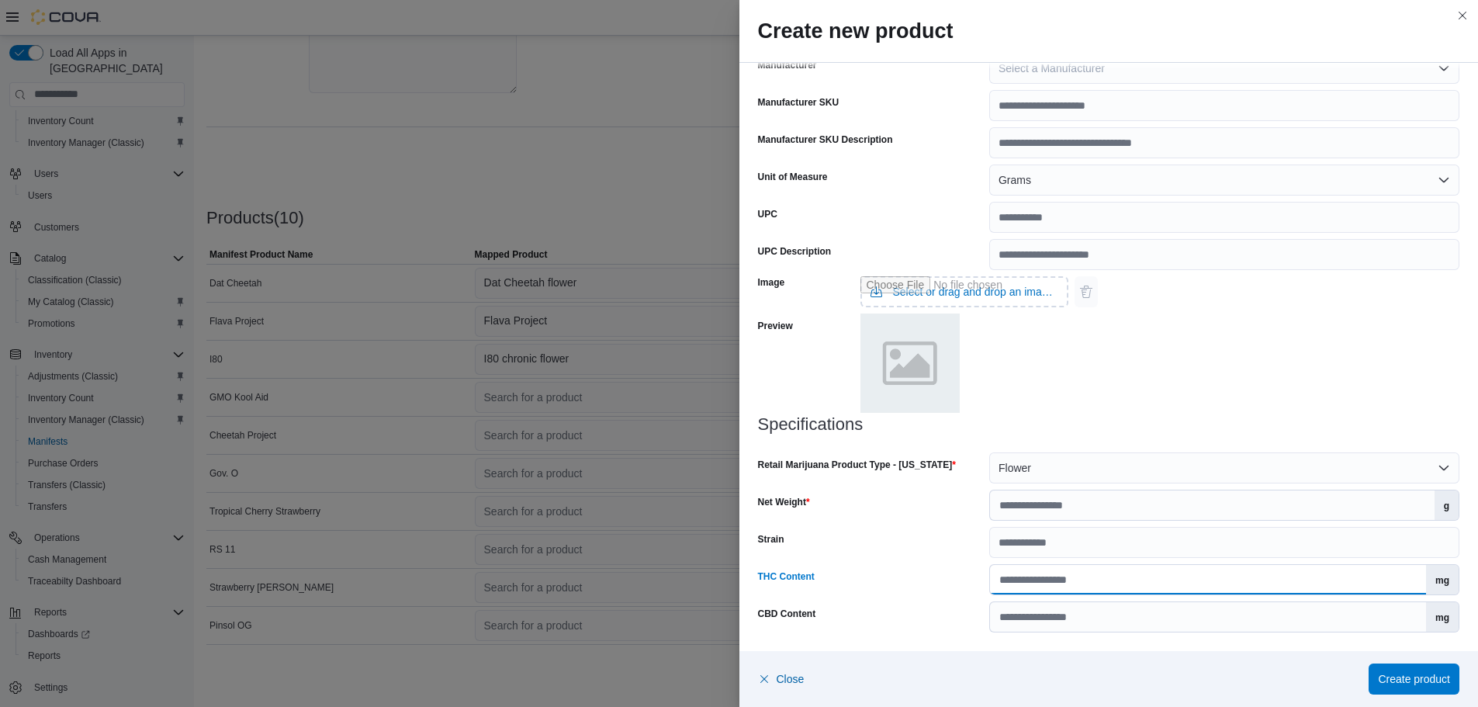
click at [995, 577] on input "THC Content" at bounding box center [1208, 579] width 436 height 29
type input "*****"
click at [1446, 680] on span "Create product" at bounding box center [1414, 678] width 72 height 16
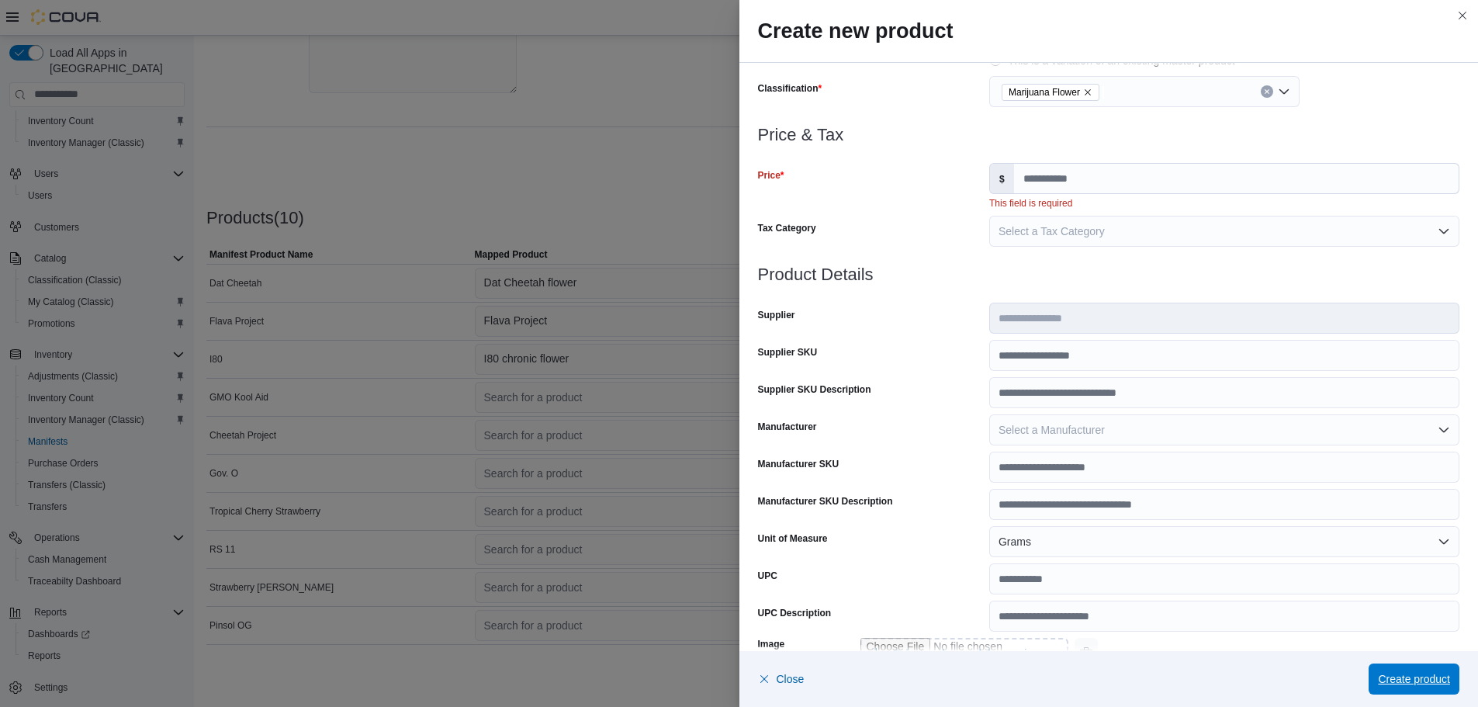
scroll to position [26, 0]
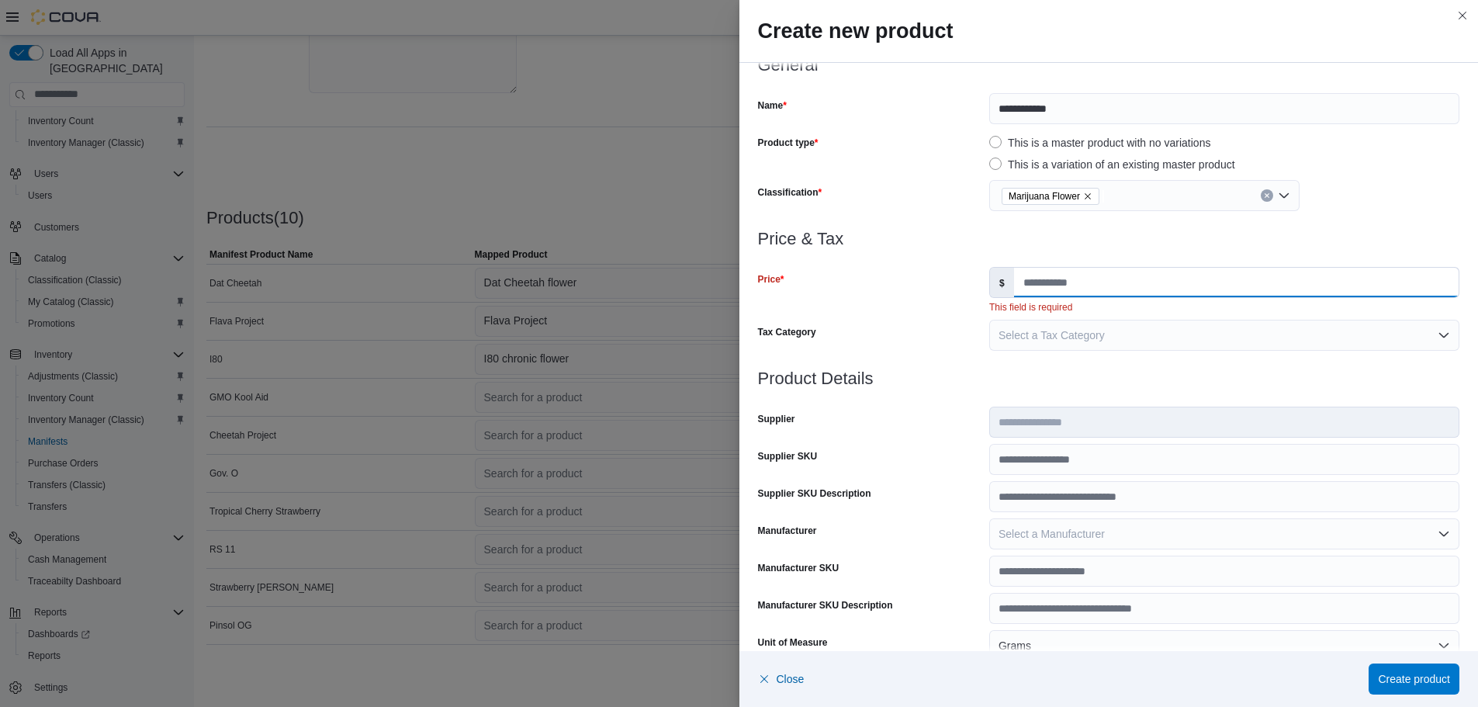
click at [1068, 281] on input "Price" at bounding box center [1236, 282] width 445 height 29
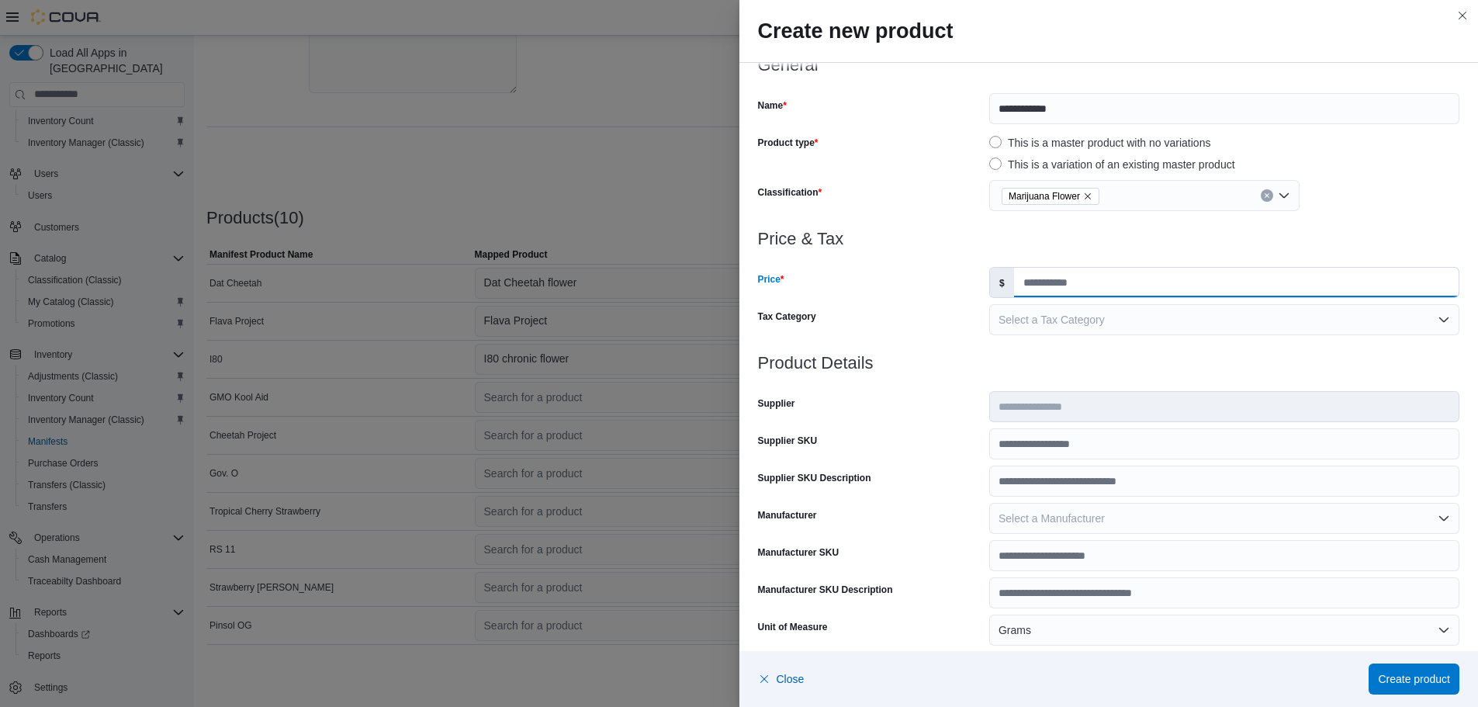
type input "*"
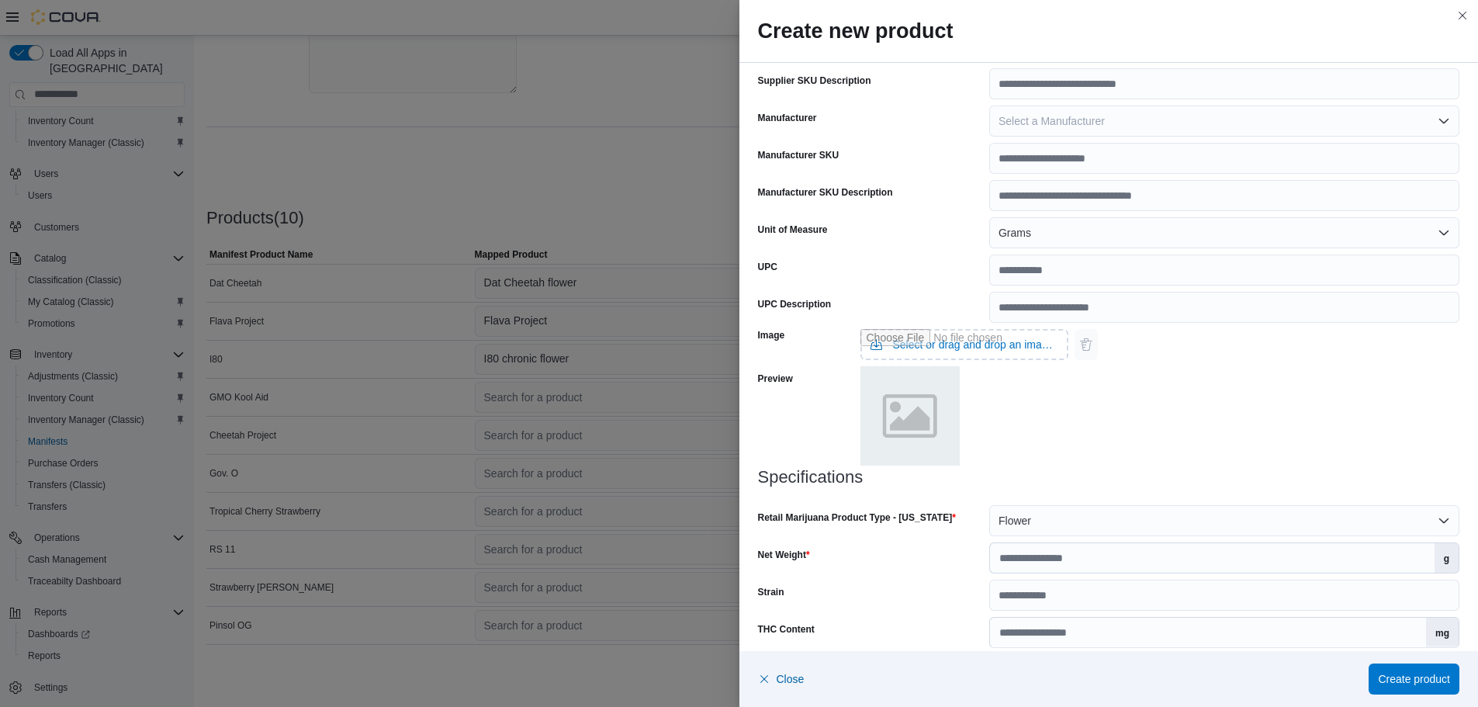
scroll to position [476, 0]
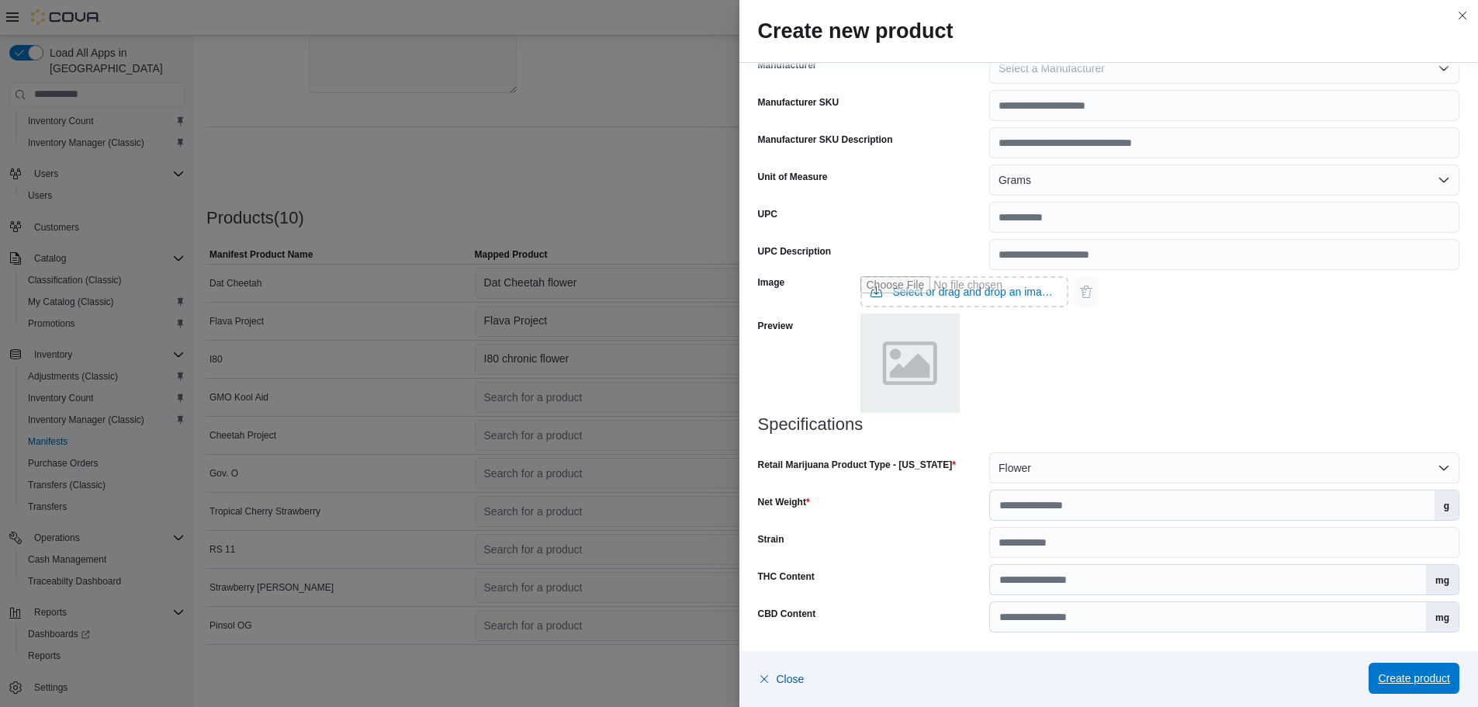
click at [1416, 673] on span "Create product" at bounding box center [1414, 678] width 72 height 16
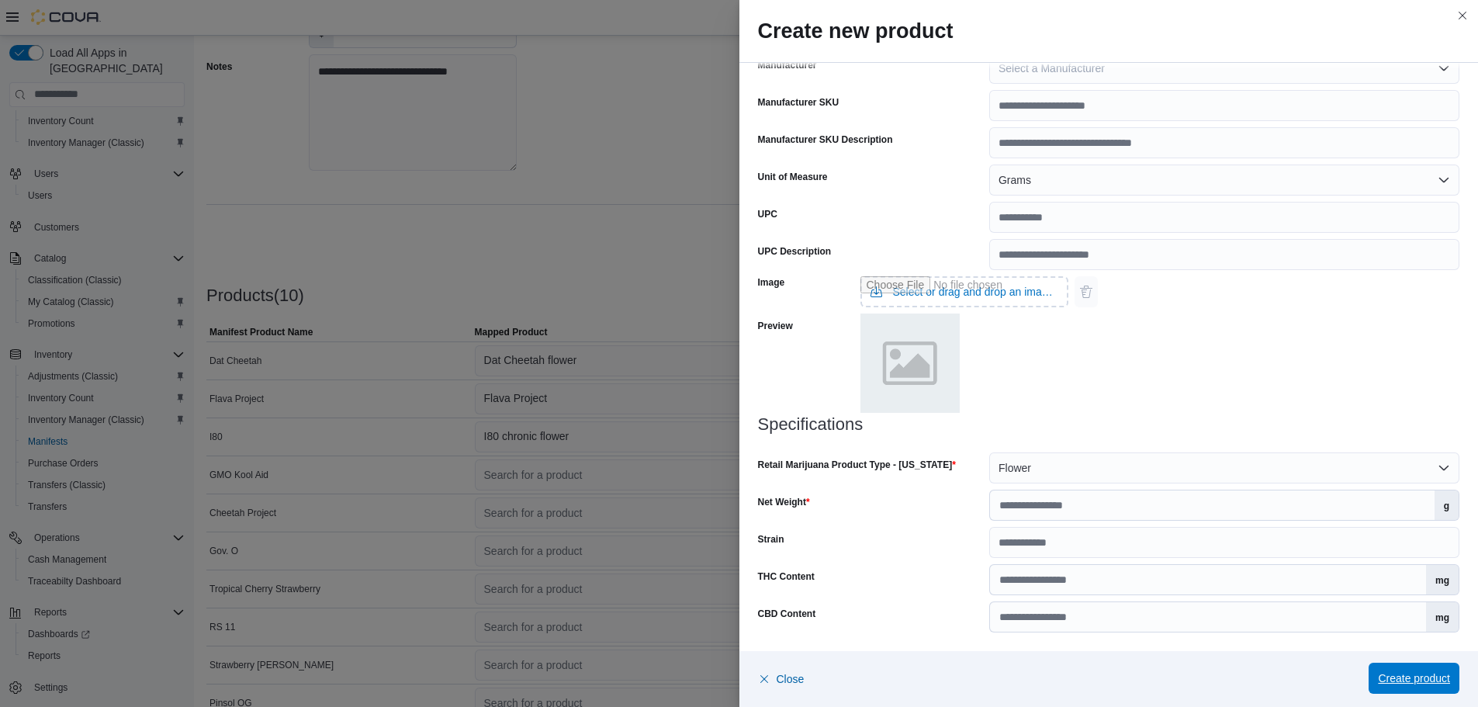
click at [1411, 666] on span "Create product" at bounding box center [1414, 678] width 72 height 31
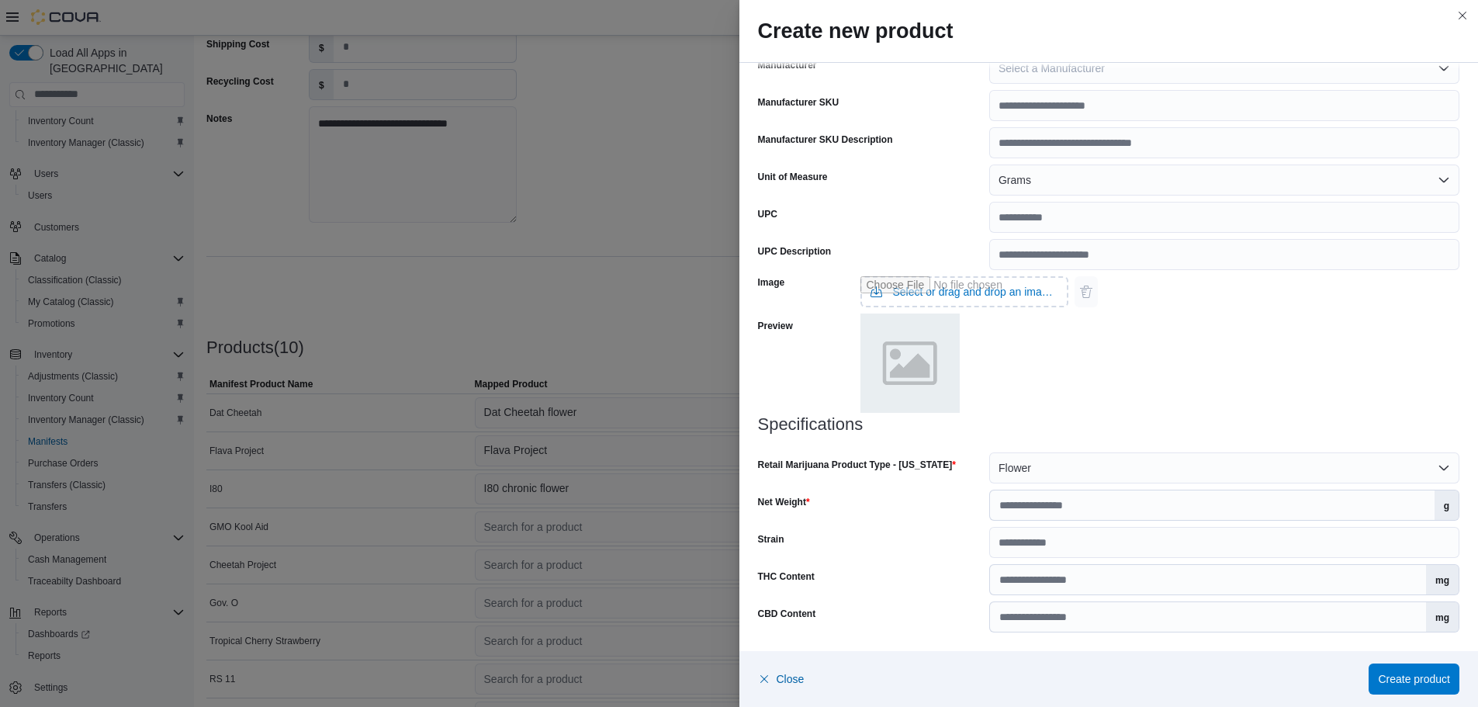
scroll to position [332, 0]
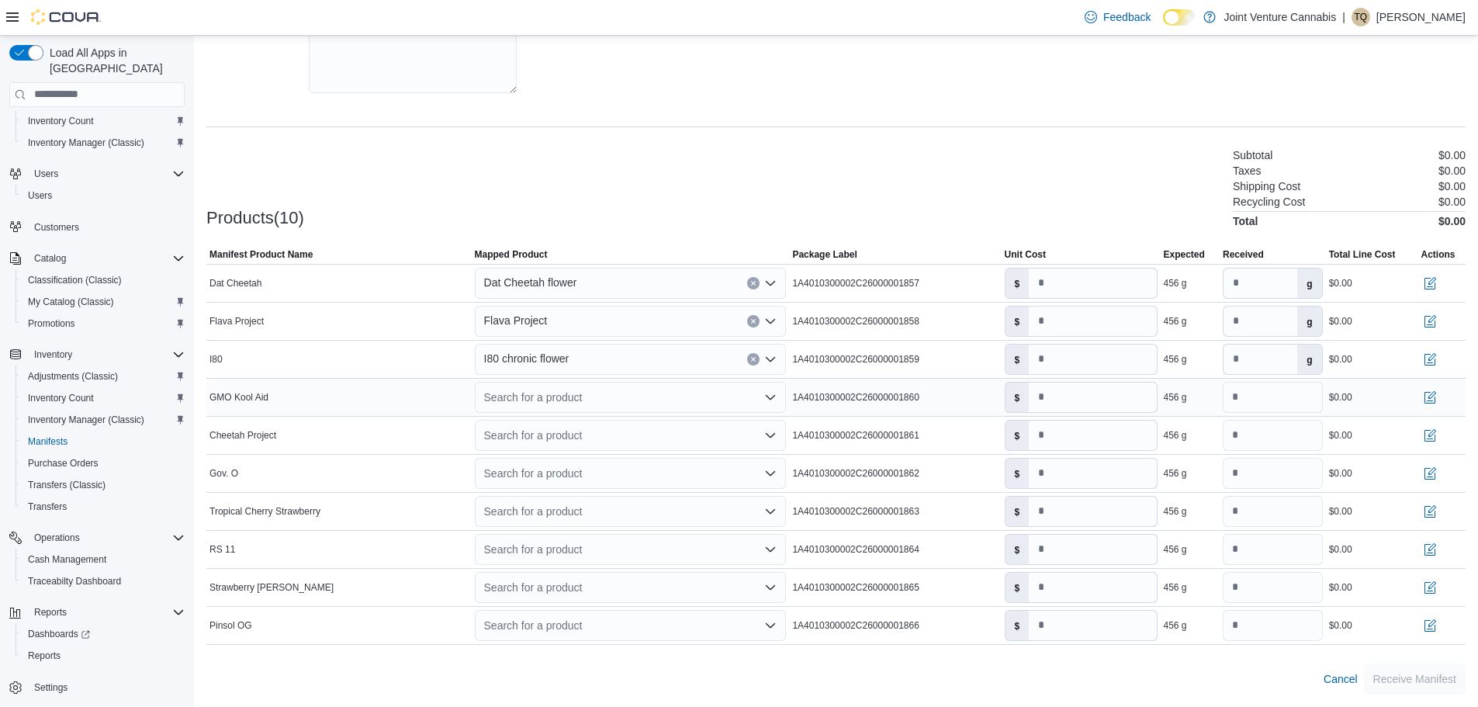
click at [542, 395] on div "Search for a product" at bounding box center [631, 397] width 312 height 31
click at [542, 422] on div "Create a new product" at bounding box center [549, 424] width 89 height 12
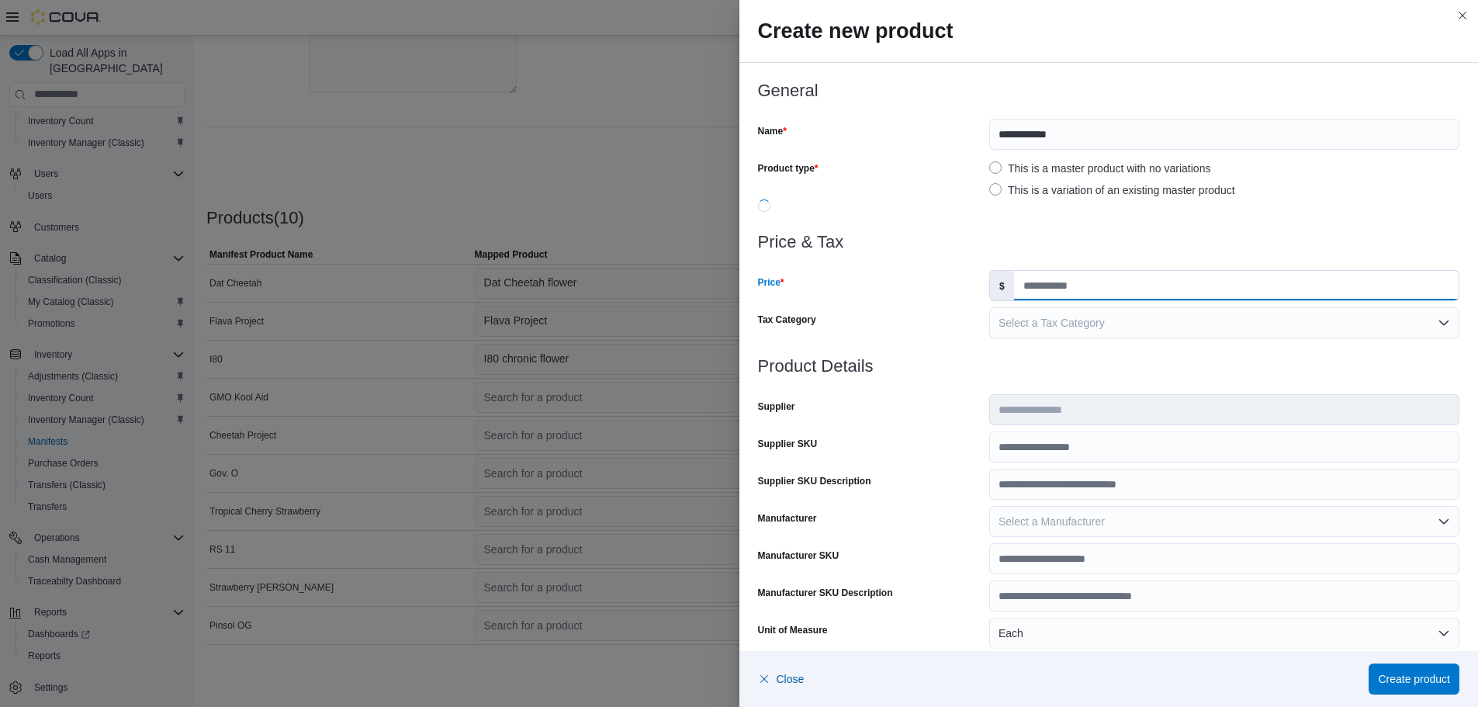
click at [1070, 282] on input "Price" at bounding box center [1236, 285] width 445 height 29
type input "*"
click at [1002, 192] on label "This is a variation of an existing master product" at bounding box center [1112, 190] width 246 height 19
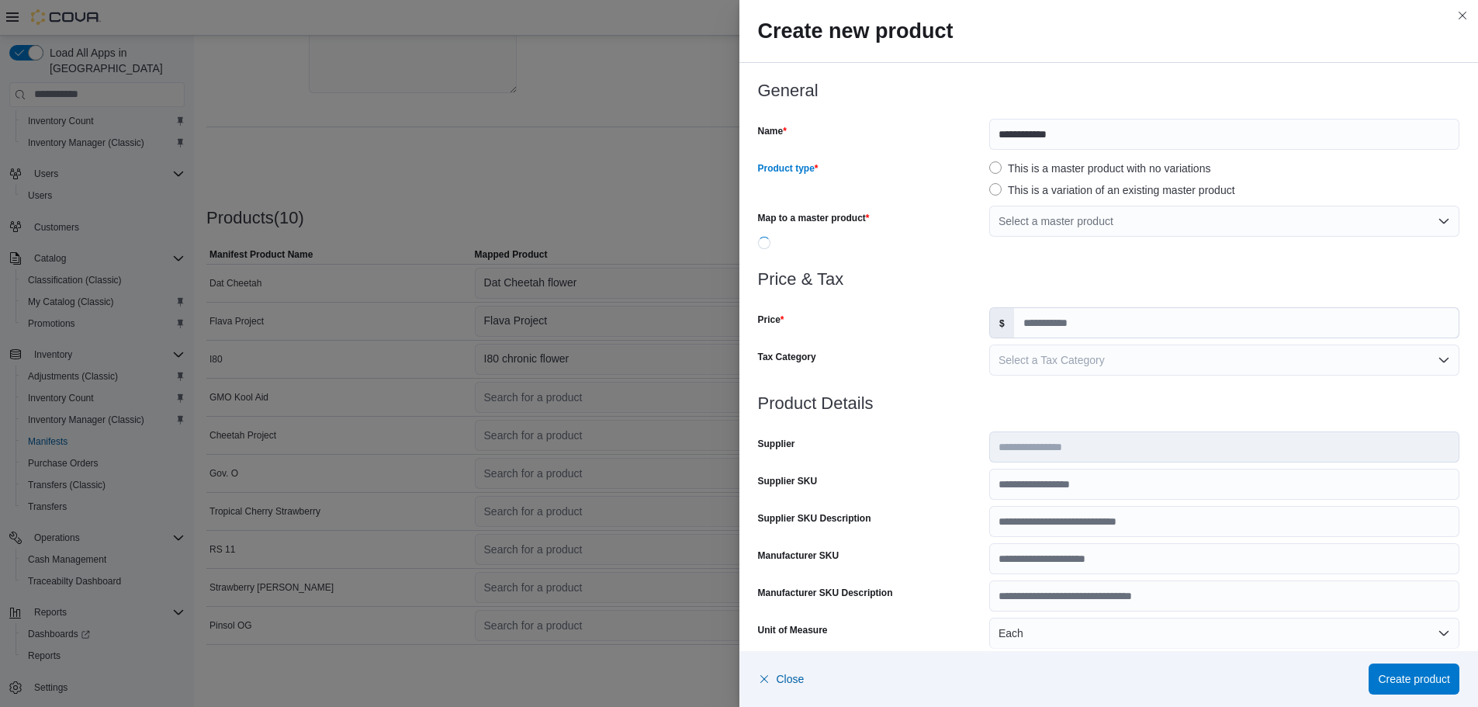
click at [1004, 168] on label "This is a master product with no variations" at bounding box center [1099, 168] width 221 height 19
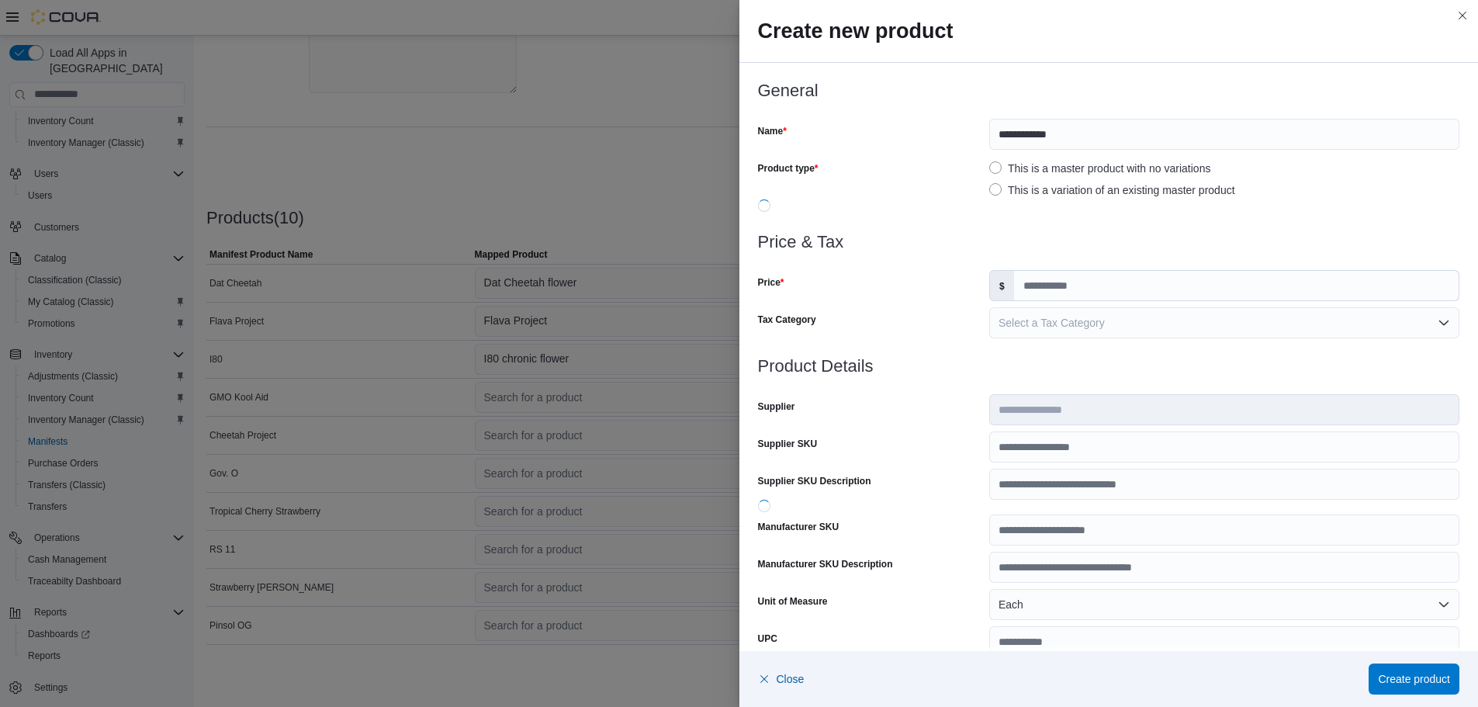
click at [1002, 189] on label "This is a variation of an existing master product" at bounding box center [1112, 190] width 246 height 19
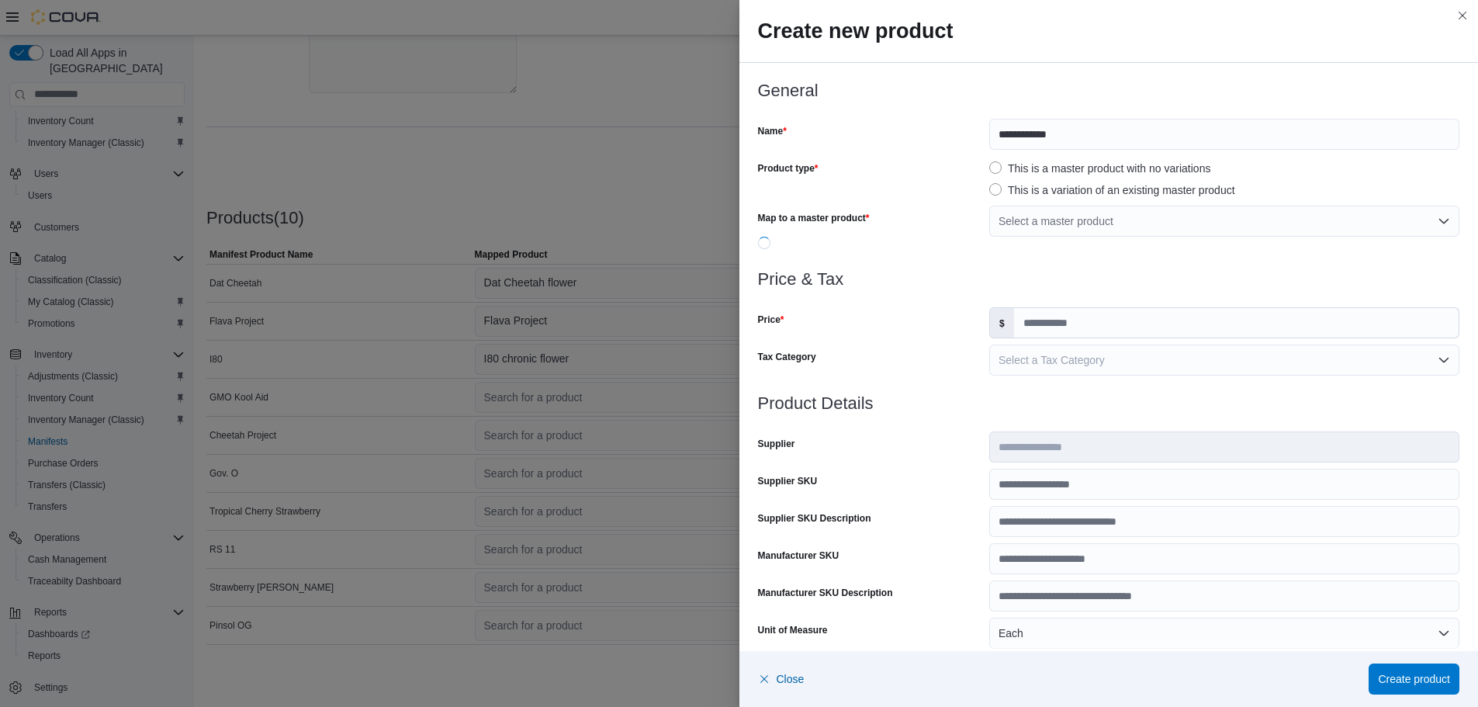
click at [1009, 169] on label "This is a master product with no variations" at bounding box center [1099, 168] width 221 height 19
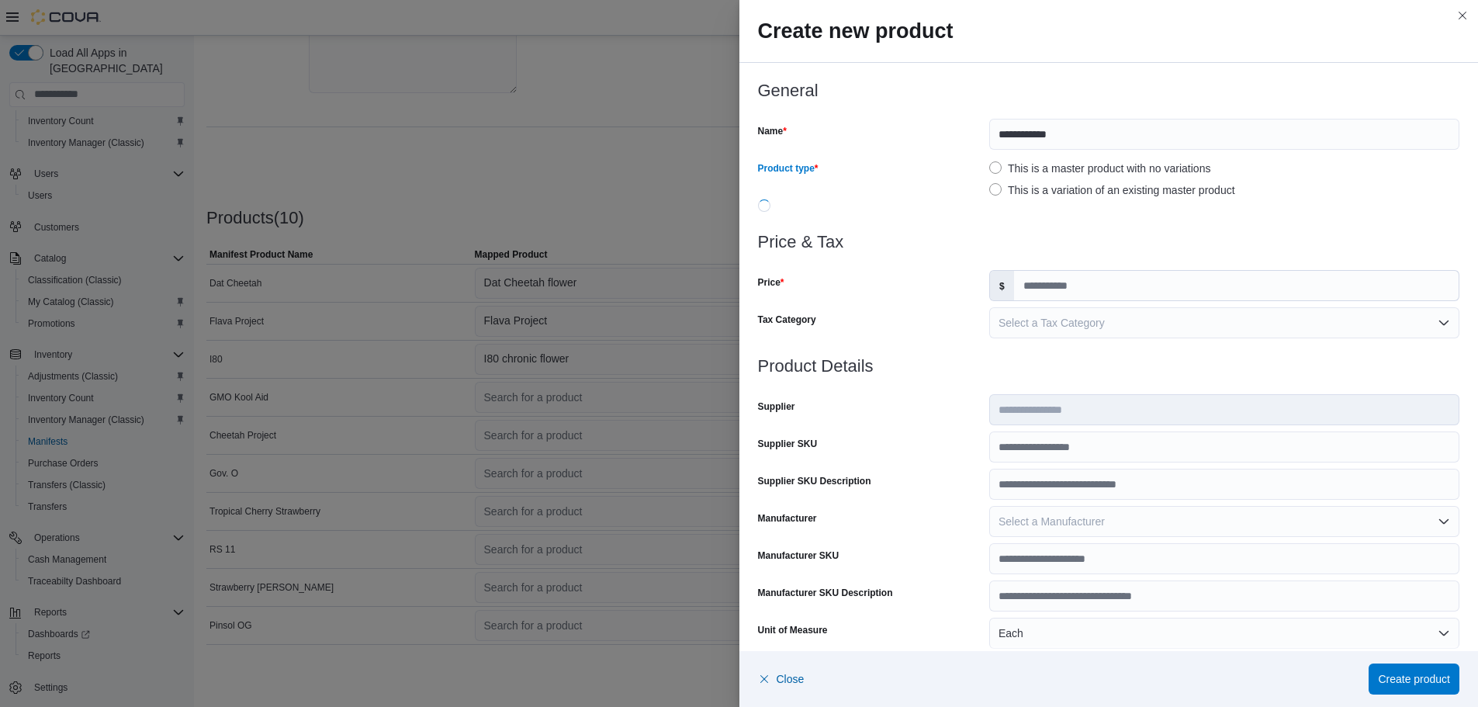
click at [981, 168] on div "Product type This is a master product with no variations This is a variation of…" at bounding box center [1109, 177] width 702 height 43
click at [989, 190] on label "This is a variation of an existing master product" at bounding box center [1112, 190] width 246 height 19
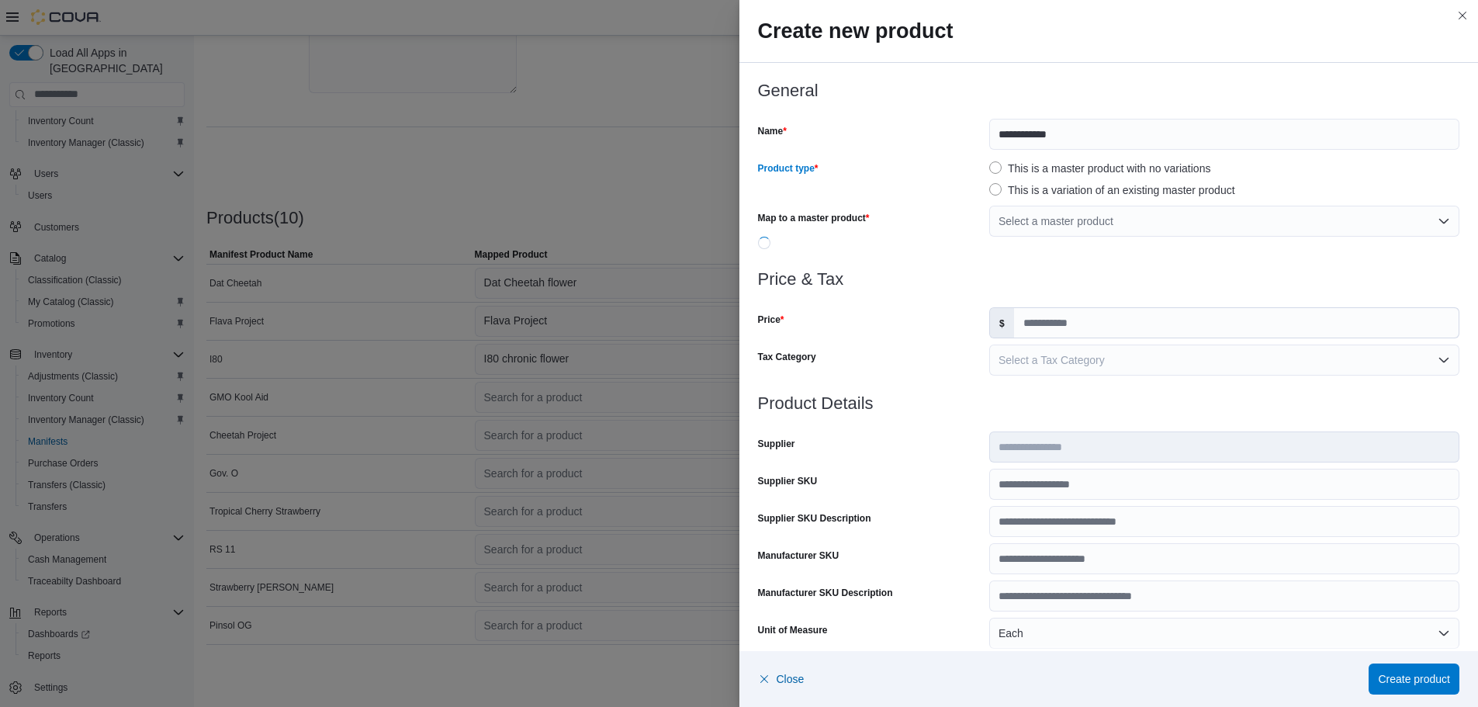
click at [989, 160] on label "This is a master product with no variations" at bounding box center [1099, 168] width 221 height 19
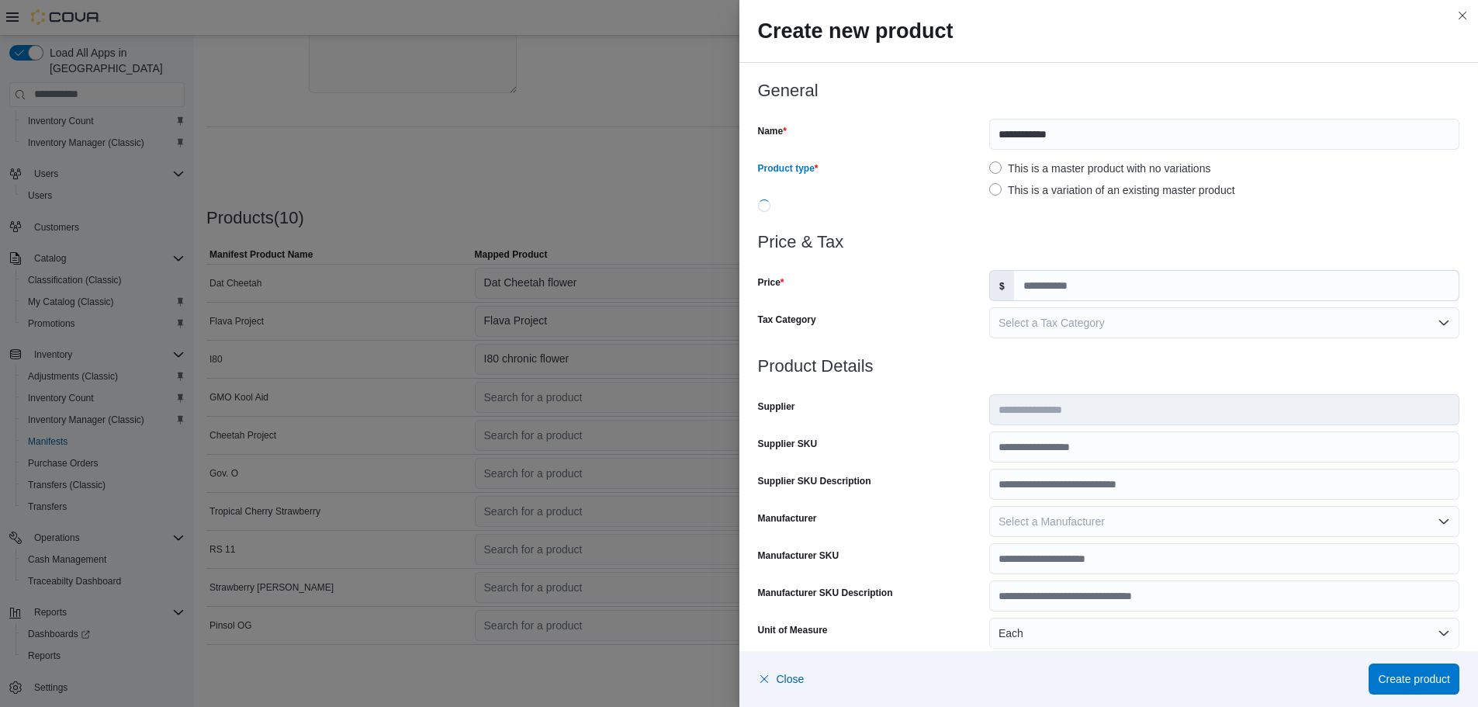
click at [992, 170] on label "This is a master product with no variations" at bounding box center [1099, 168] width 221 height 19
click at [992, 187] on label "This is a variation of an existing master product" at bounding box center [1112, 190] width 246 height 19
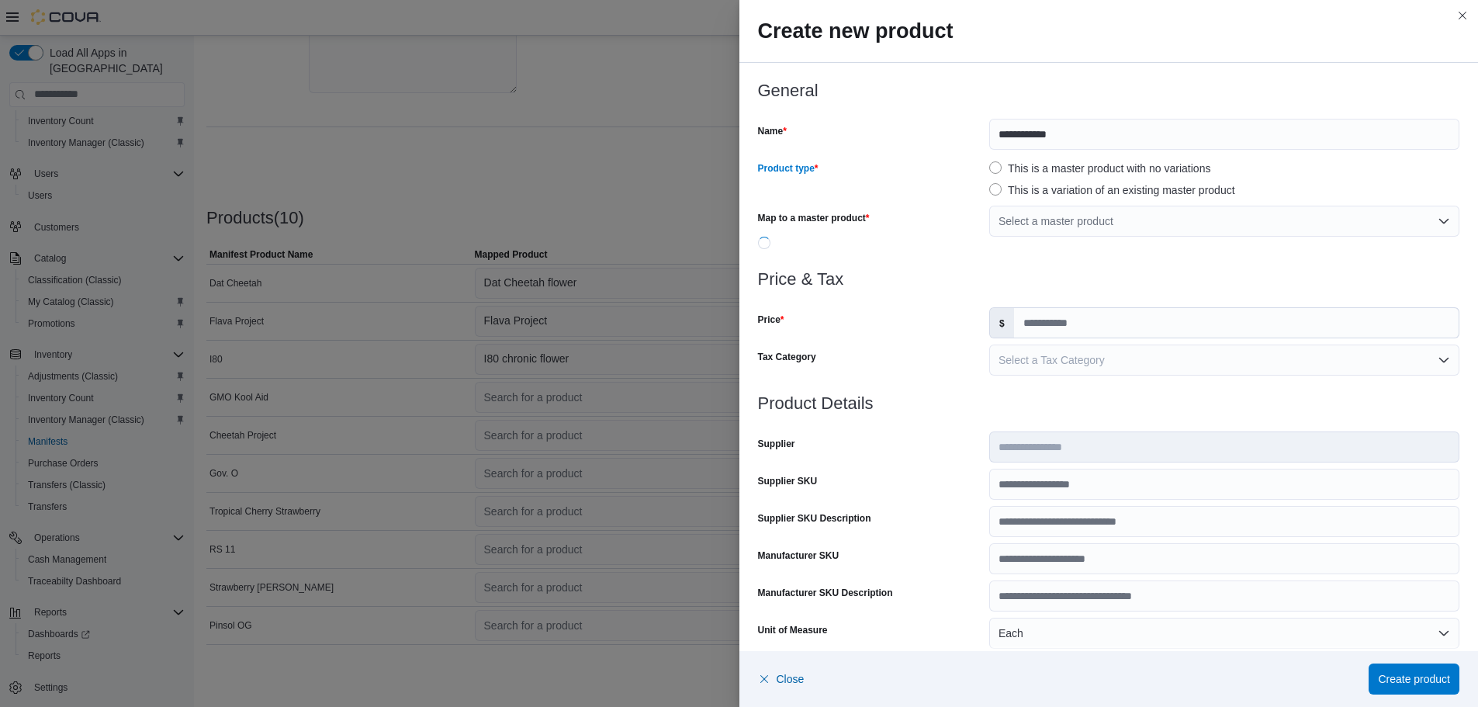
click at [994, 163] on label "This is a master product with no variations" at bounding box center [1099, 168] width 221 height 19
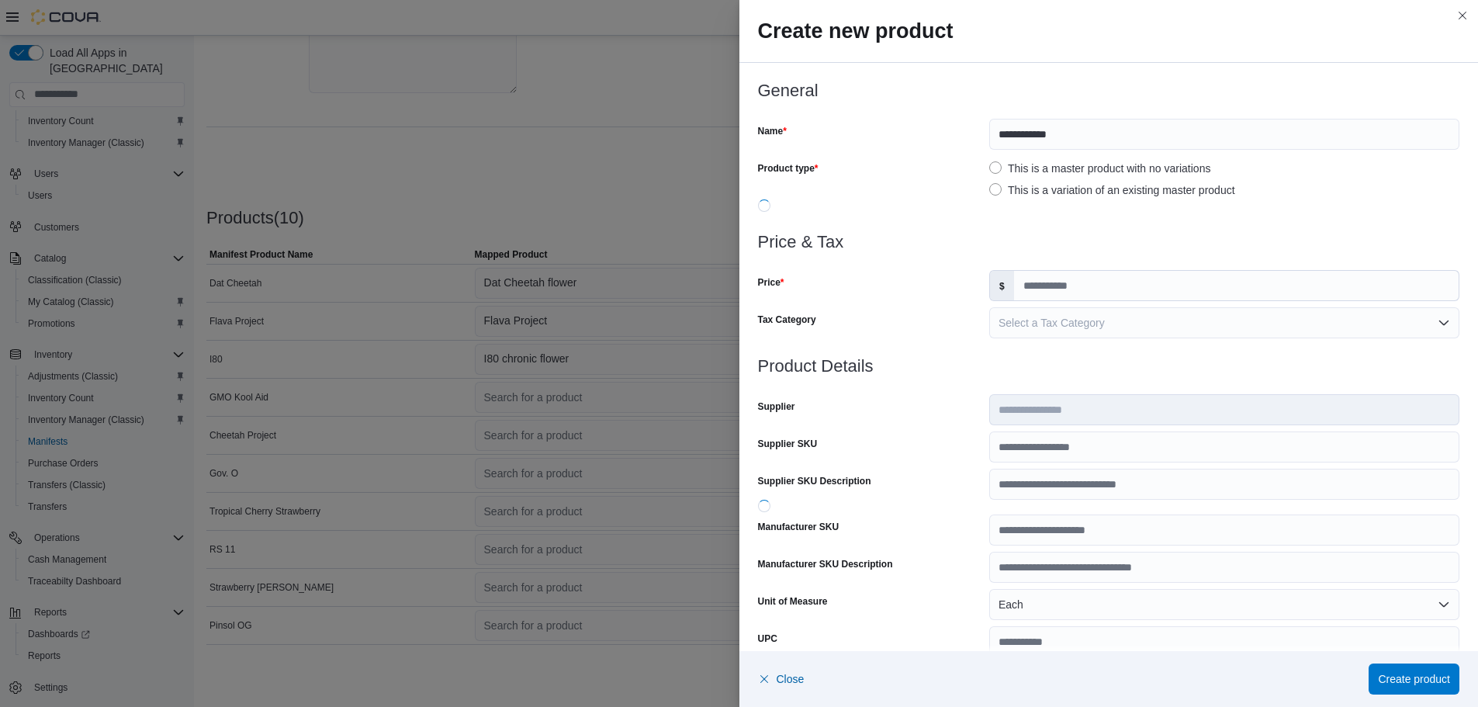
click at [989, 185] on label "This is a variation of an existing master product" at bounding box center [1112, 190] width 246 height 19
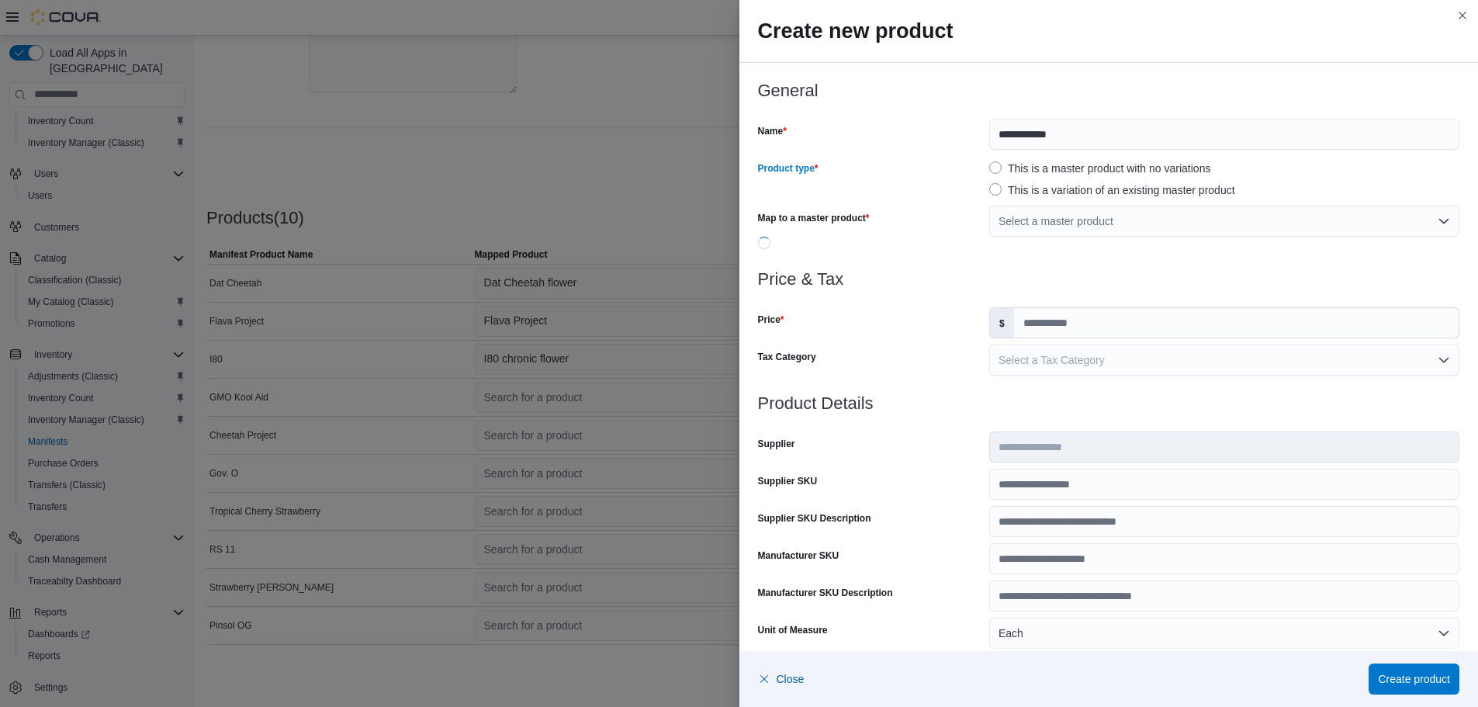
click at [996, 167] on label "This is a master product with no variations" at bounding box center [1099, 168] width 221 height 19
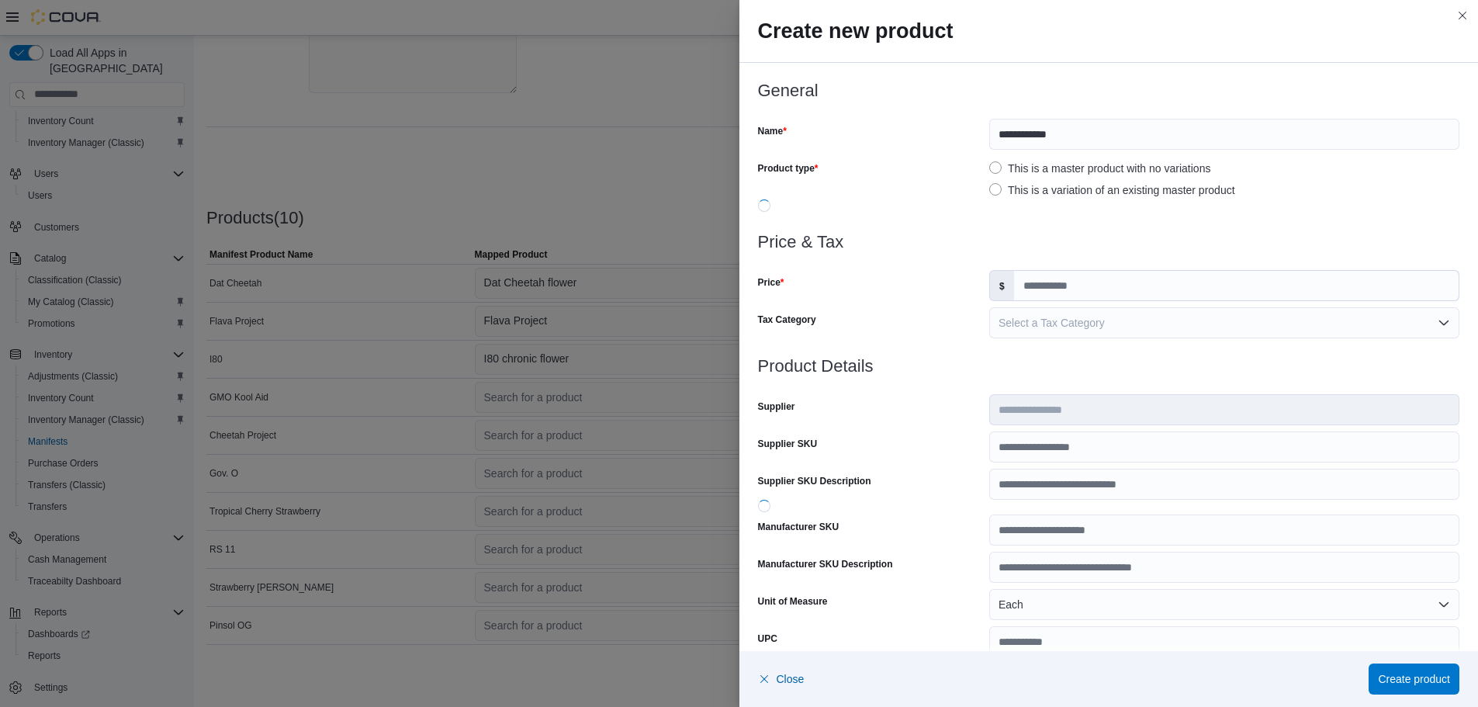
click at [996, 167] on label "This is a master product with no variations" at bounding box center [1099, 168] width 221 height 19
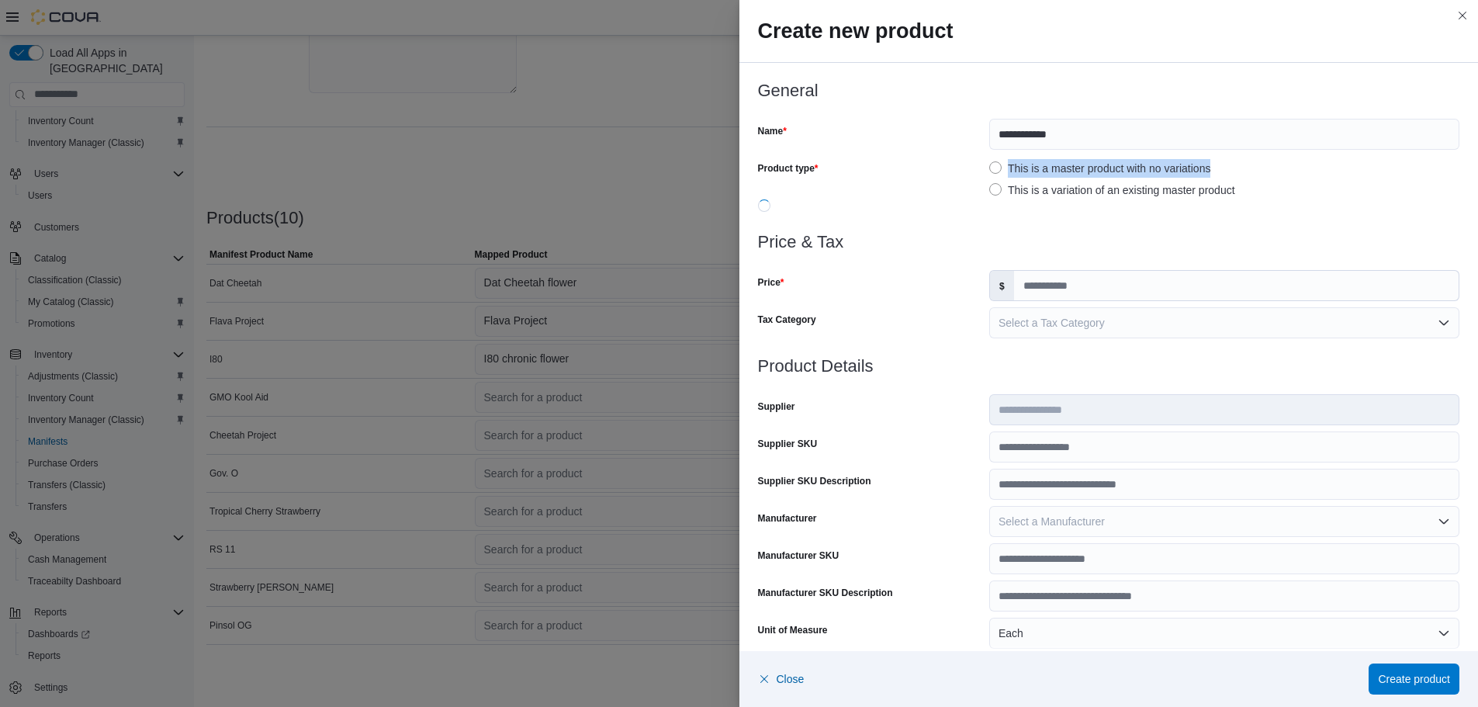
click at [996, 167] on label "This is a master product with no variations" at bounding box center [1099, 168] width 221 height 19
drag, startPoint x: 1004, startPoint y: 228, endPoint x: 1008, endPoint y: 219, distance: 10.1
click at [1006, 220] on div at bounding box center [1109, 223] width 702 height 19
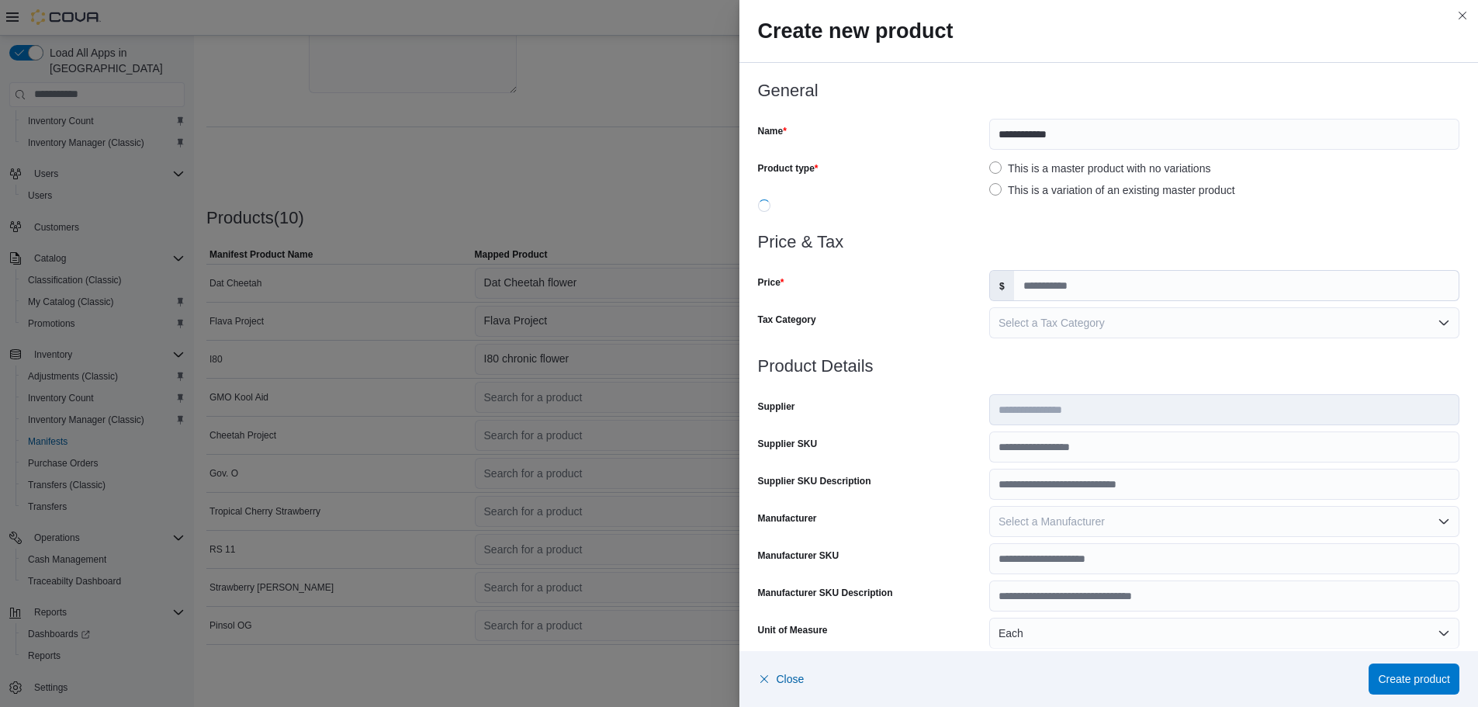
click at [1009, 220] on div at bounding box center [1109, 223] width 702 height 19
click at [1006, 220] on div at bounding box center [1109, 223] width 702 height 19
click at [743, 207] on div "**********" at bounding box center [1108, 475] width 739 height 824
click at [763, 200] on div "**********" at bounding box center [1109, 156] width 702 height 151
click at [767, 199] on div "**********" at bounding box center [1109, 156] width 702 height 151
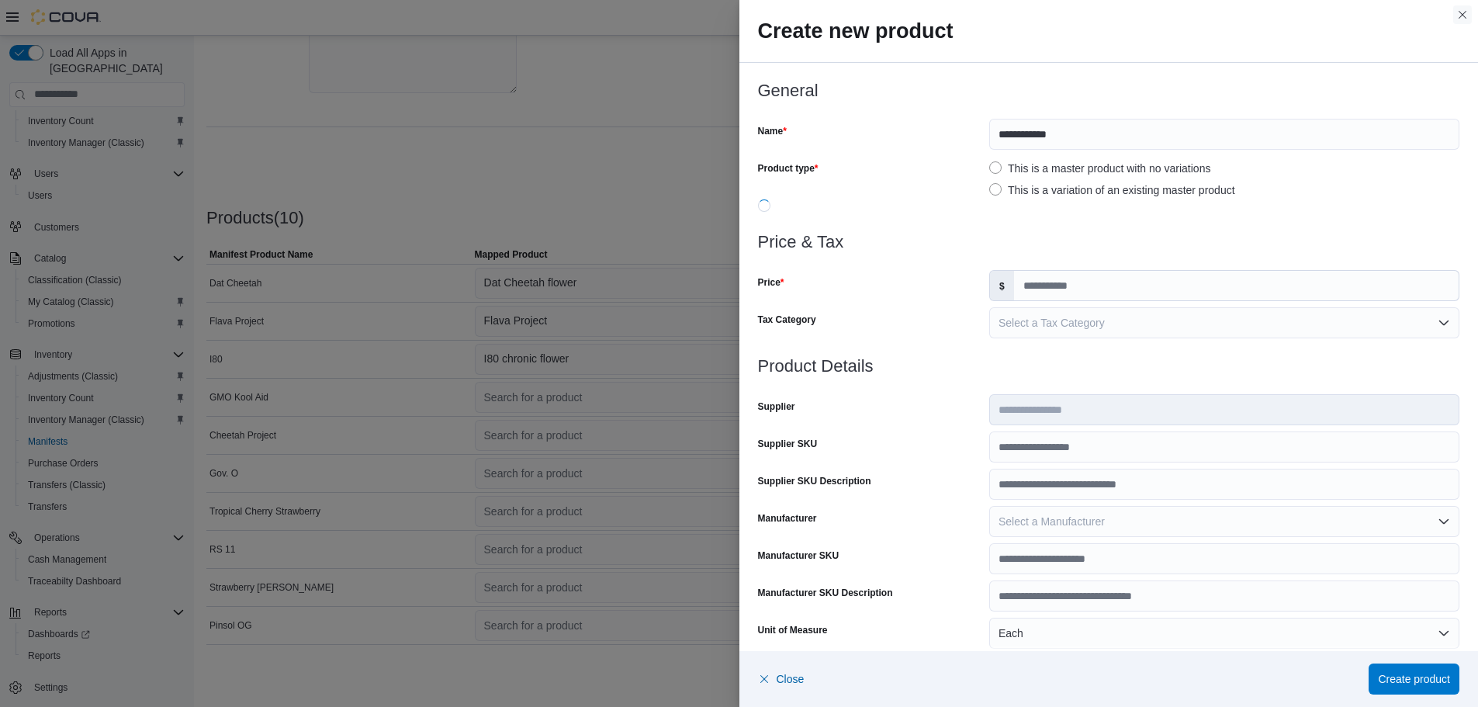
click at [1461, 16] on button "Close this dialog" at bounding box center [1462, 14] width 19 height 19
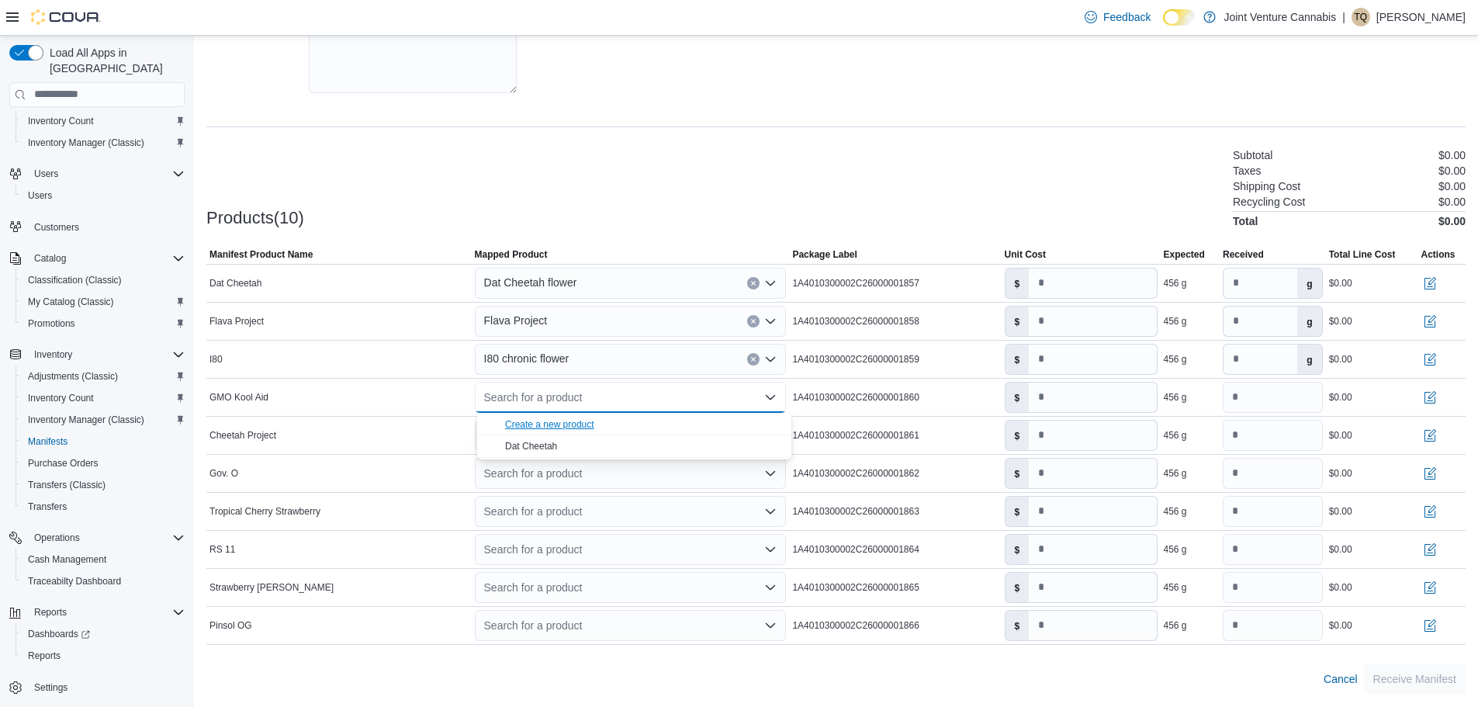
click at [569, 427] on div "Create a new product" at bounding box center [549, 424] width 89 height 12
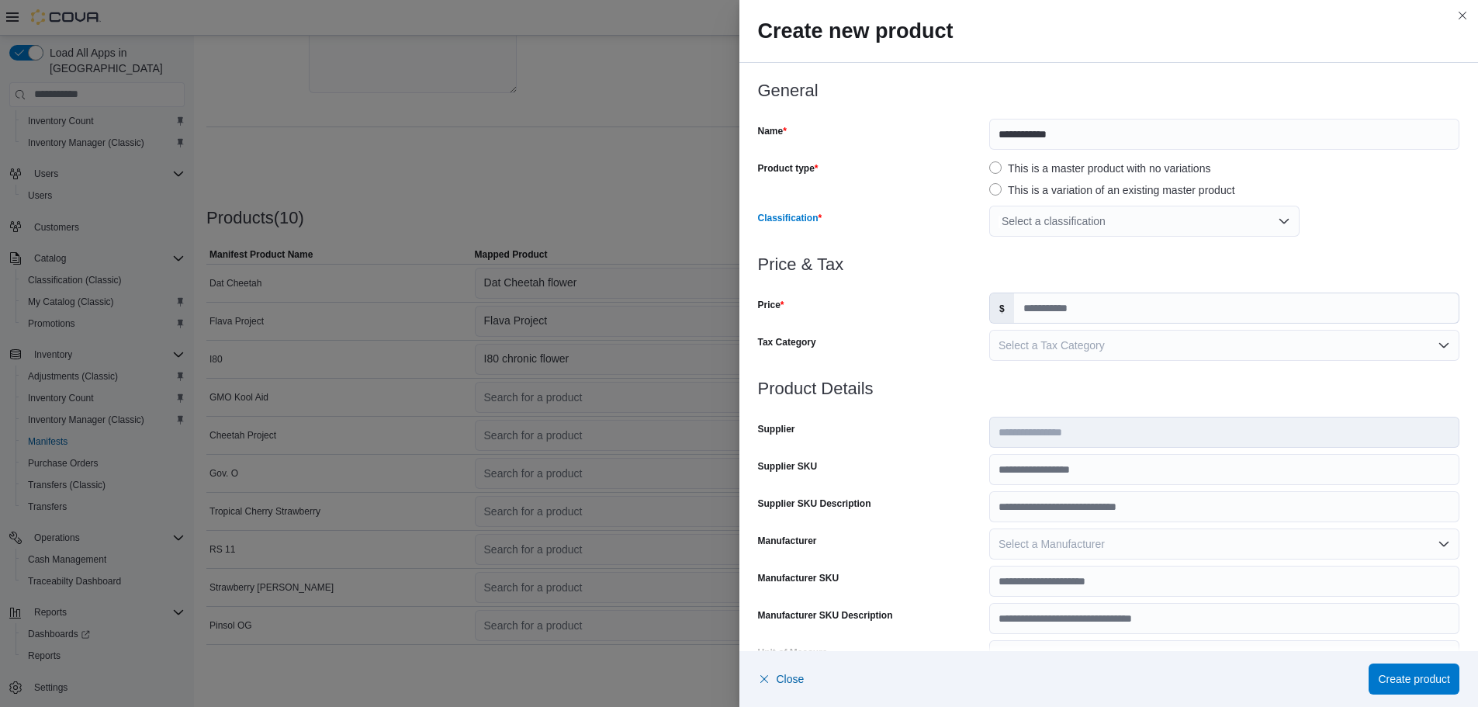
click at [1058, 227] on div "Select a classification" at bounding box center [1144, 221] width 310 height 31
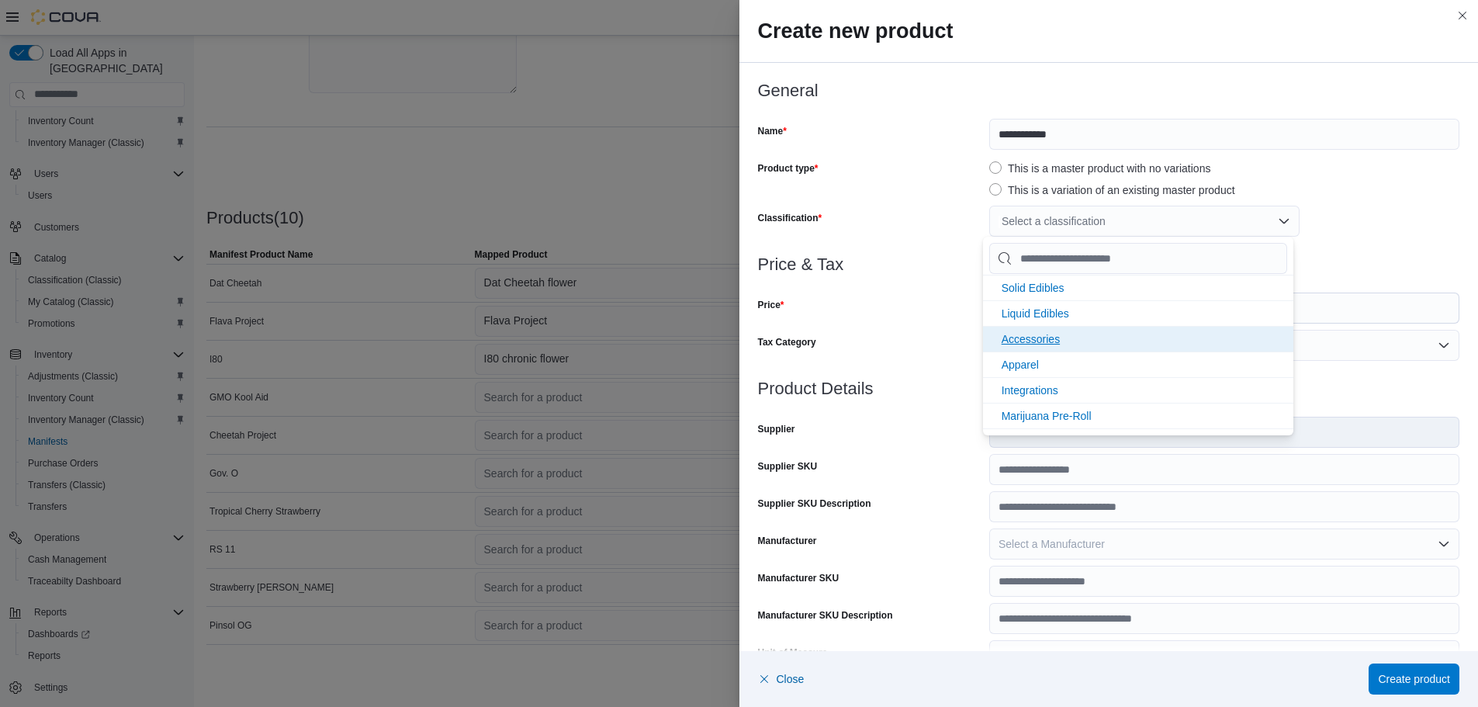
scroll to position [206, 0]
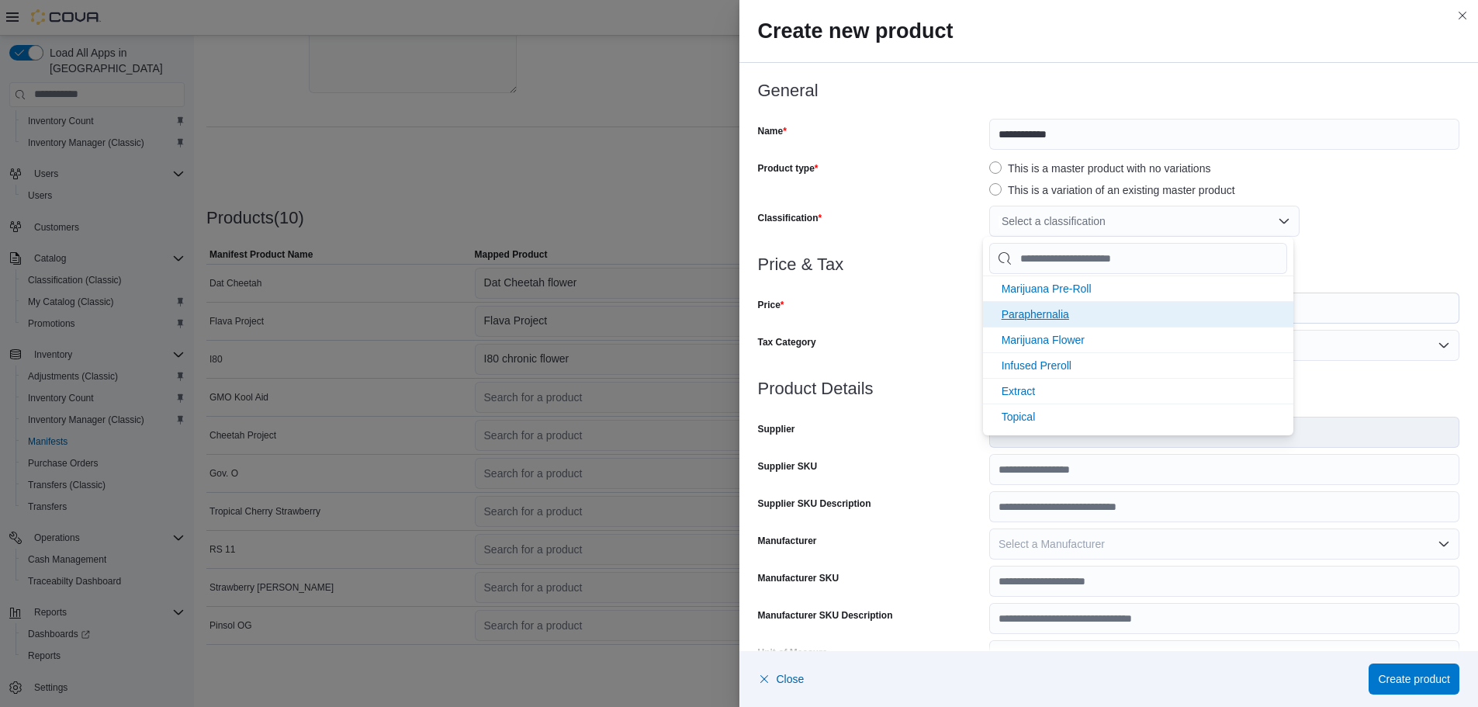
click at [1053, 337] on span "Marijuana Flower" at bounding box center [1043, 340] width 83 height 12
click at [864, 152] on div "**********" at bounding box center [1109, 168] width 702 height 174
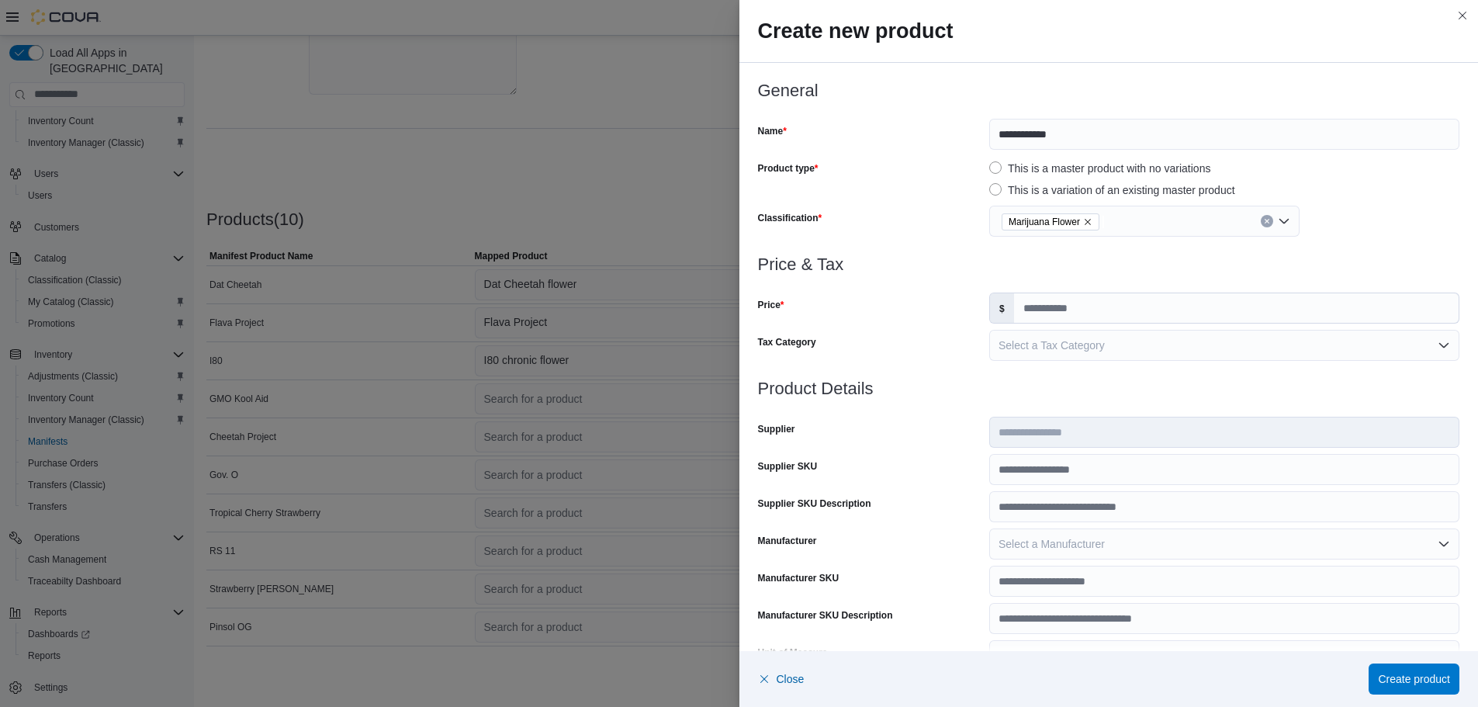
scroll to position [332, 0]
click at [1064, 306] on input "Price" at bounding box center [1236, 307] width 445 height 29
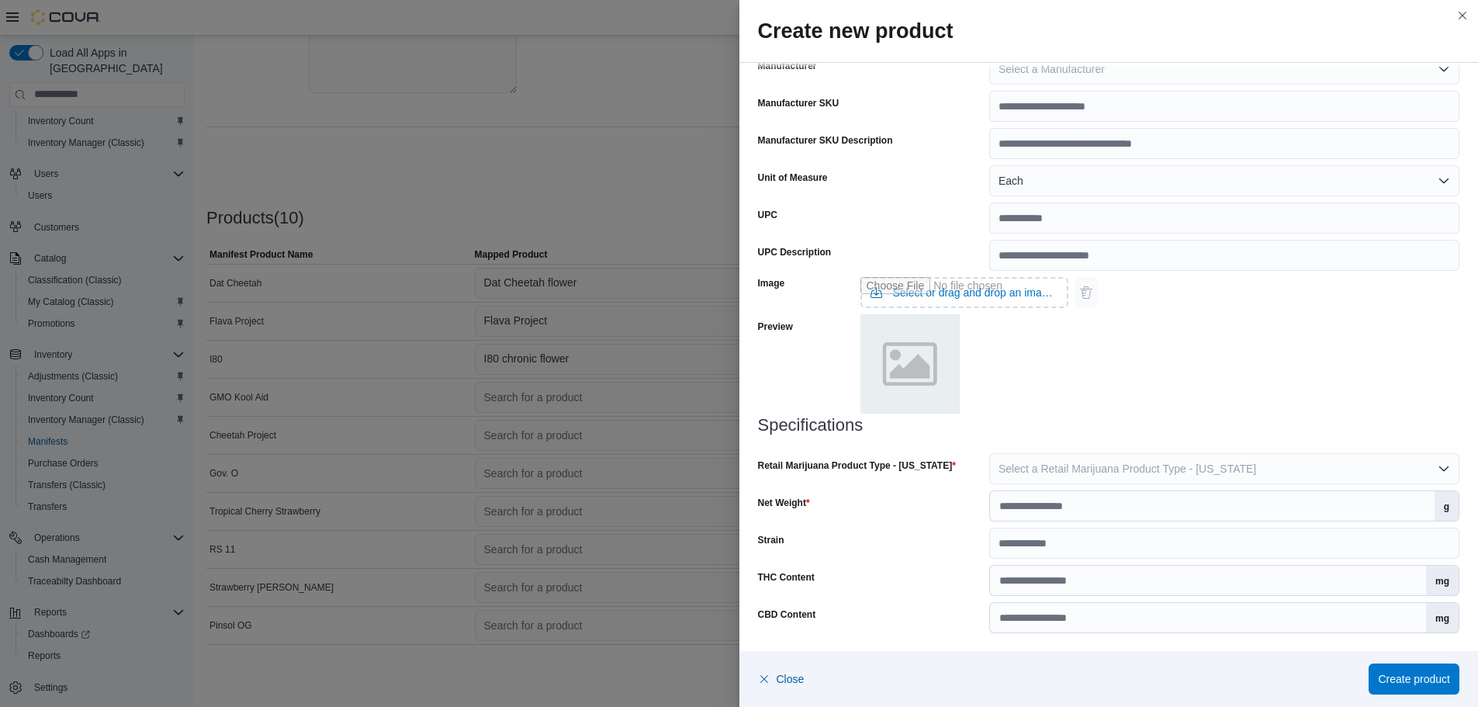
scroll to position [476, 0]
type input "*"
click at [1047, 475] on button "Select a Retail Marijuana Product Type - [US_STATE]" at bounding box center [1224, 467] width 470 height 31
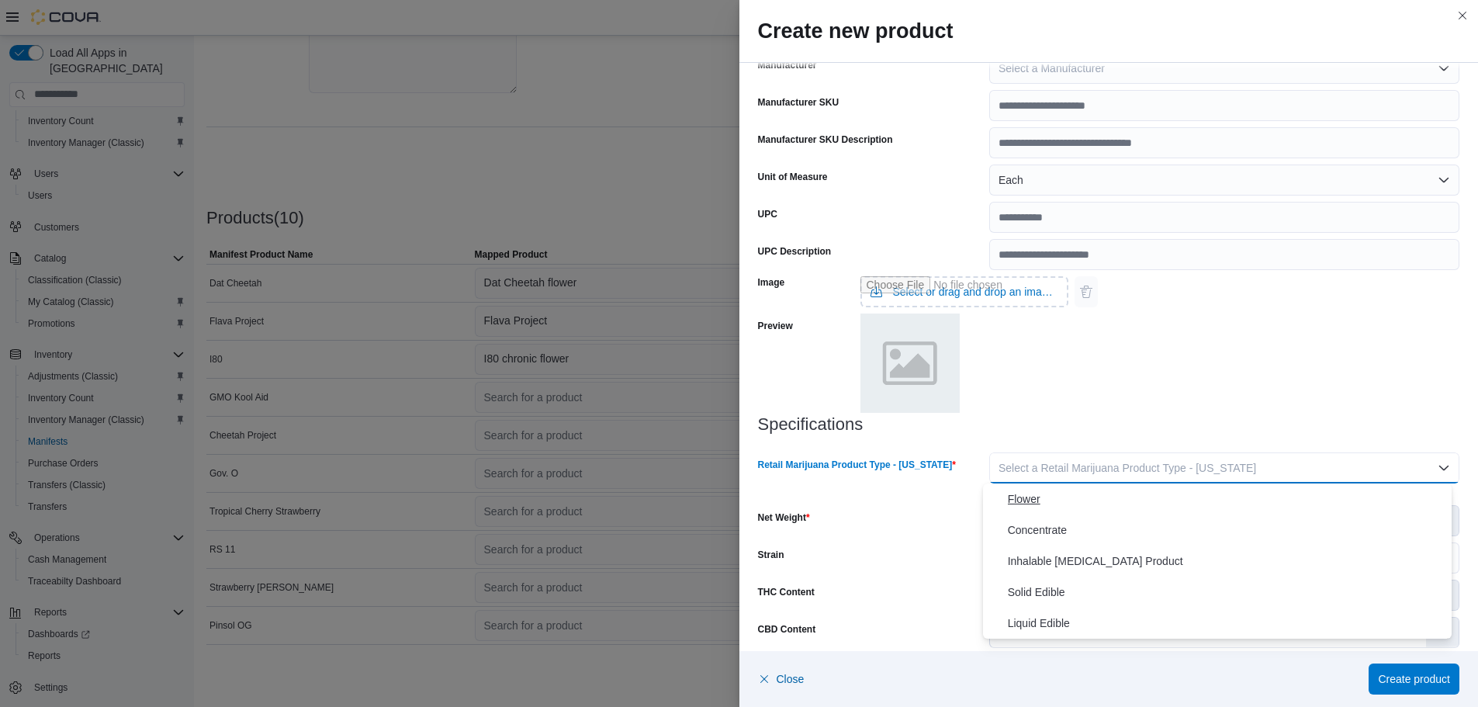
click at [1038, 504] on span "Flower" at bounding box center [1227, 499] width 438 height 19
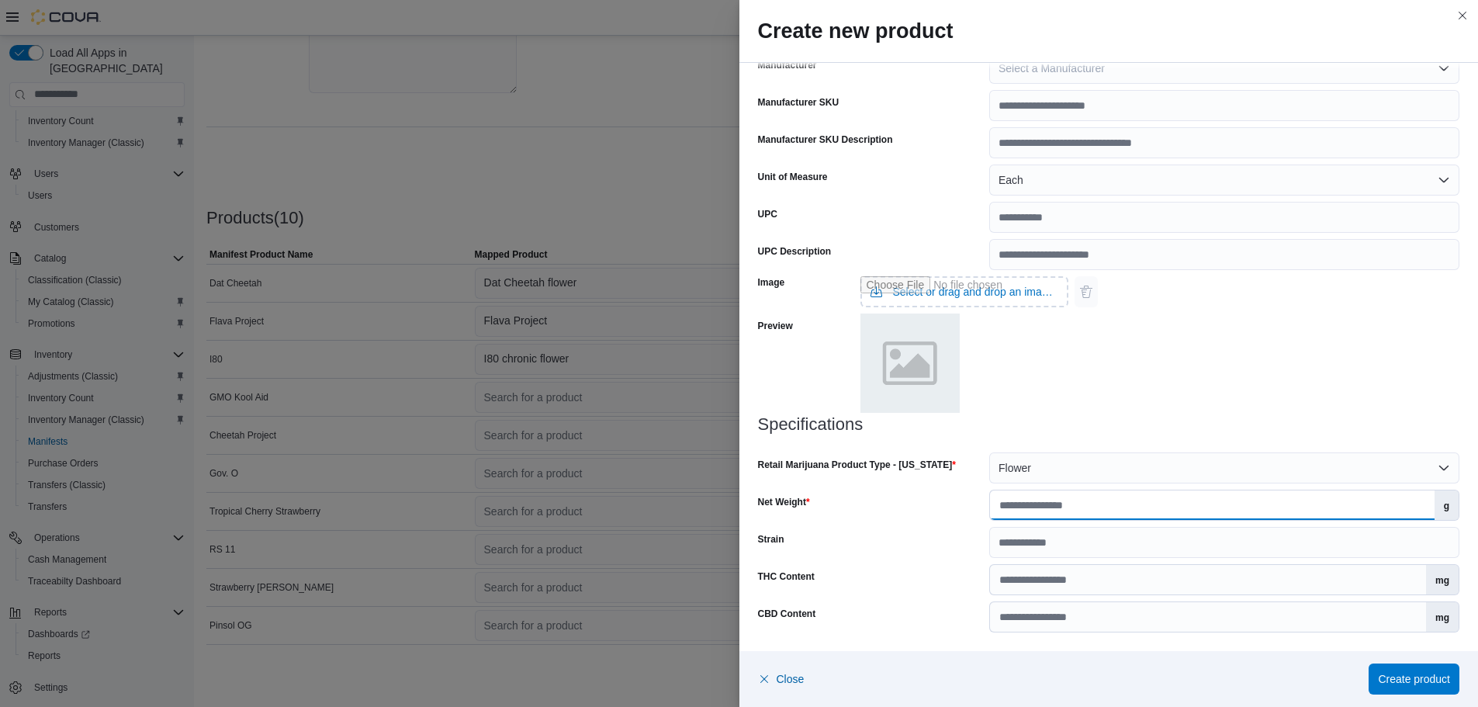
click at [1025, 501] on input "Net Weight" at bounding box center [1212, 504] width 445 height 29
type input "***"
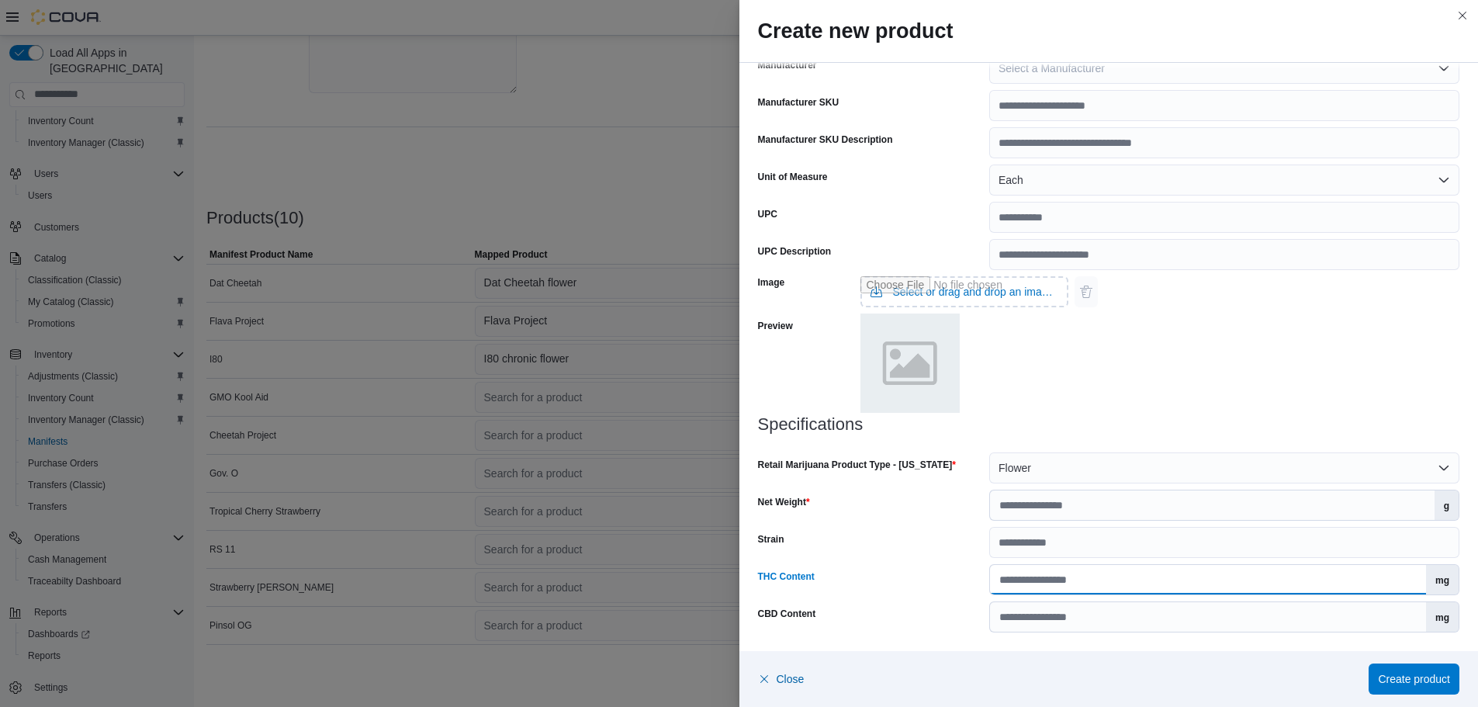
click at [1021, 576] on input "THC Content" at bounding box center [1208, 579] width 436 height 29
type input "*****"
click at [1021, 160] on div "**********" at bounding box center [1109, 159] width 702 height 511
click at [1018, 178] on button "Each" at bounding box center [1224, 179] width 470 height 31
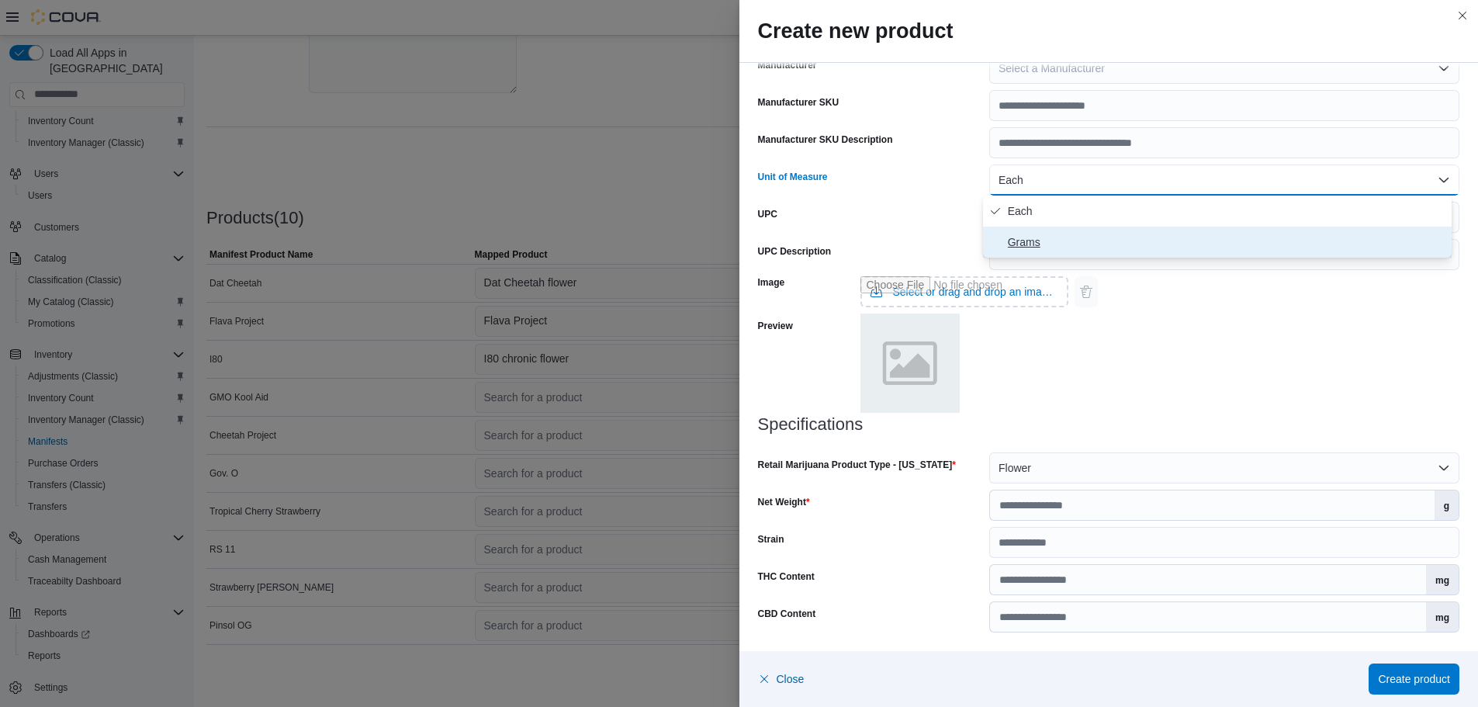
click at [1018, 244] on span "Grams" at bounding box center [1227, 242] width 438 height 19
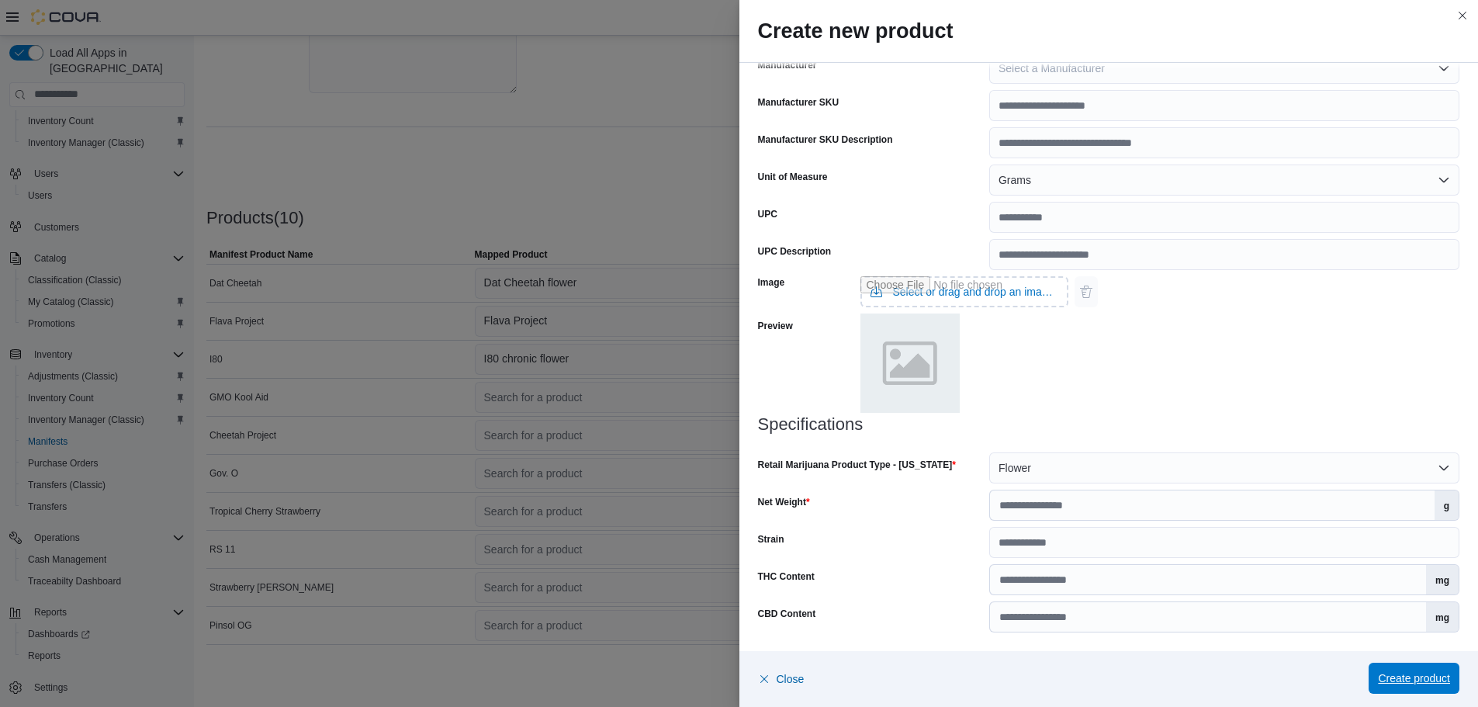
click at [1413, 677] on span "Create product" at bounding box center [1414, 678] width 72 height 16
click at [1401, 659] on div "Close Create product" at bounding box center [1108, 679] width 739 height 56
click at [1404, 670] on span "Create product" at bounding box center [1414, 678] width 72 height 31
click at [1417, 678] on span "Create product" at bounding box center [1414, 678] width 72 height 16
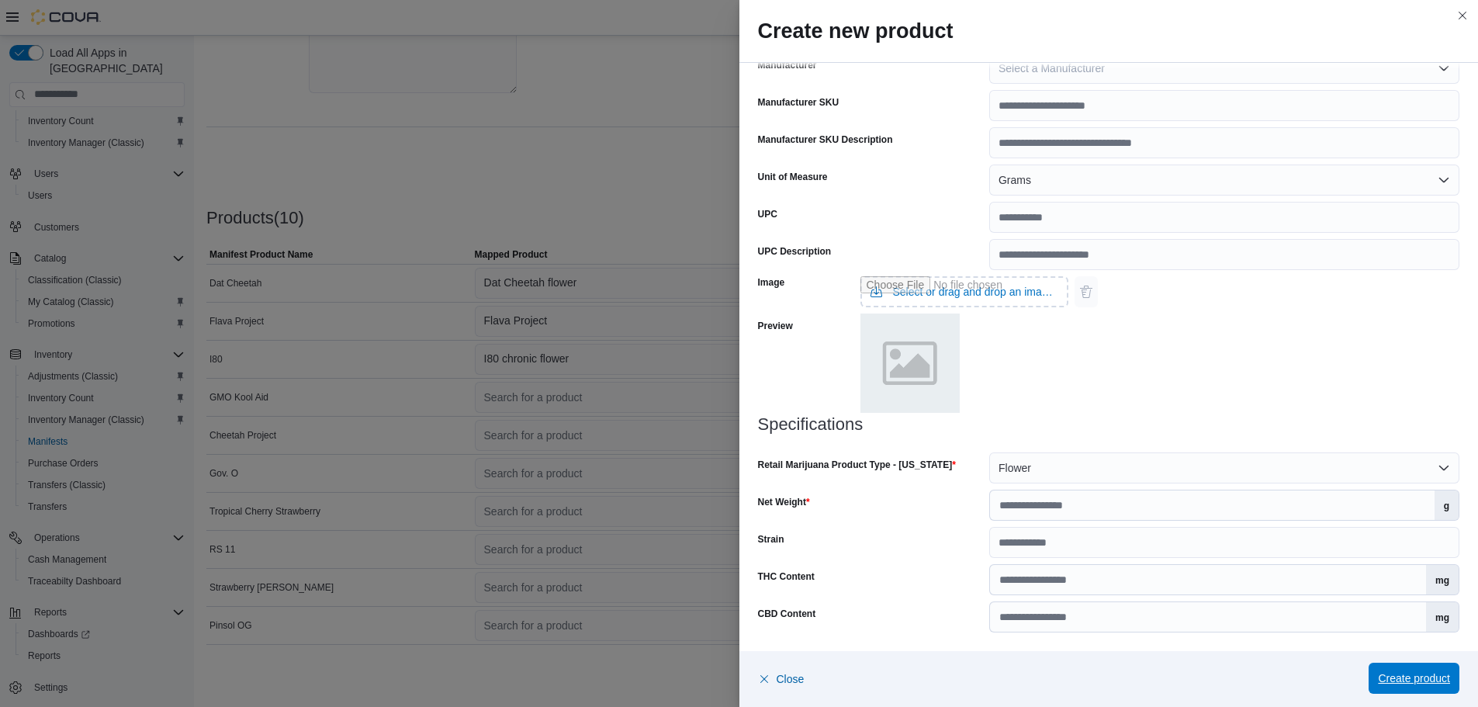
click at [1419, 678] on span "Create product" at bounding box center [1414, 678] width 72 height 16
click at [1415, 677] on span "Create product" at bounding box center [1414, 678] width 72 height 16
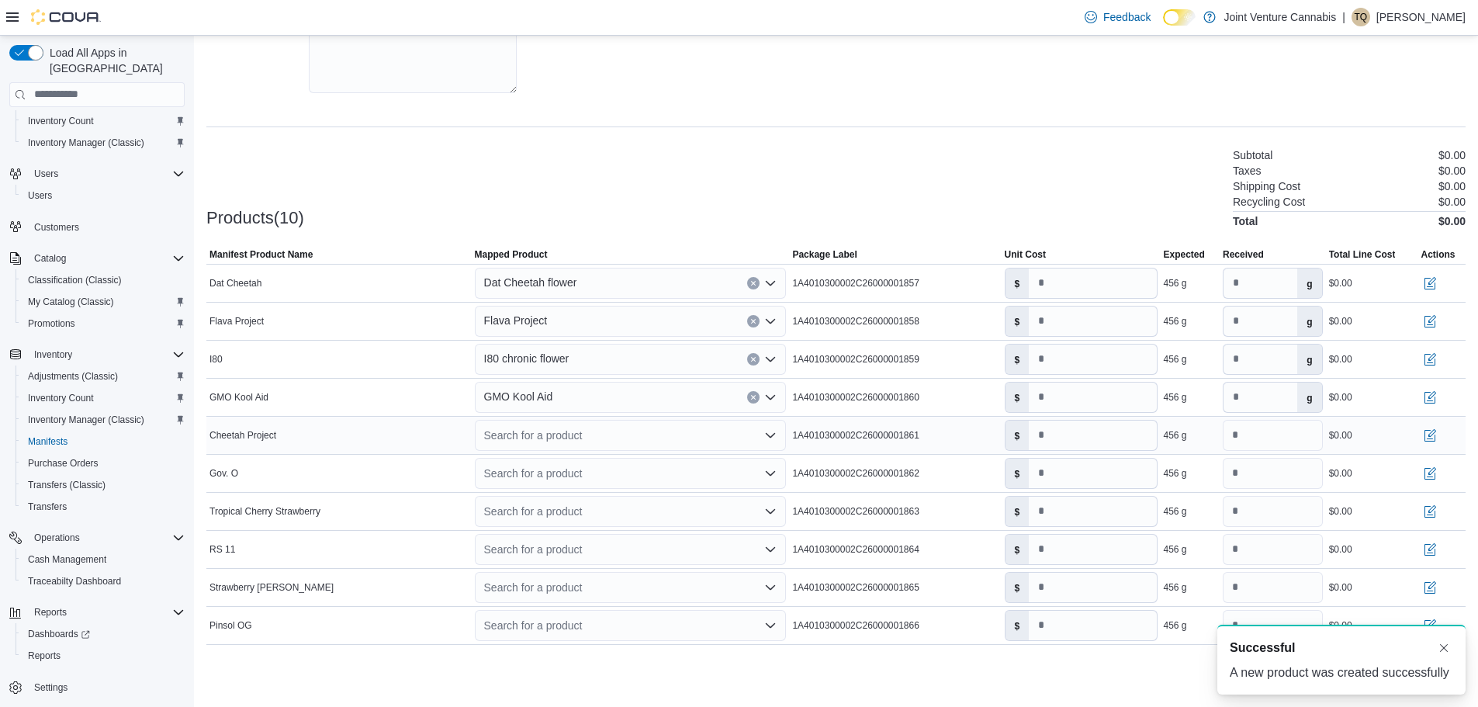
click at [386, 427] on div "Cheetah Project" at bounding box center [338, 435] width 265 height 19
click at [572, 437] on div "Search for a product" at bounding box center [631, 435] width 312 height 31
click at [580, 458] on div "Create a new product" at bounding box center [549, 462] width 89 height 12
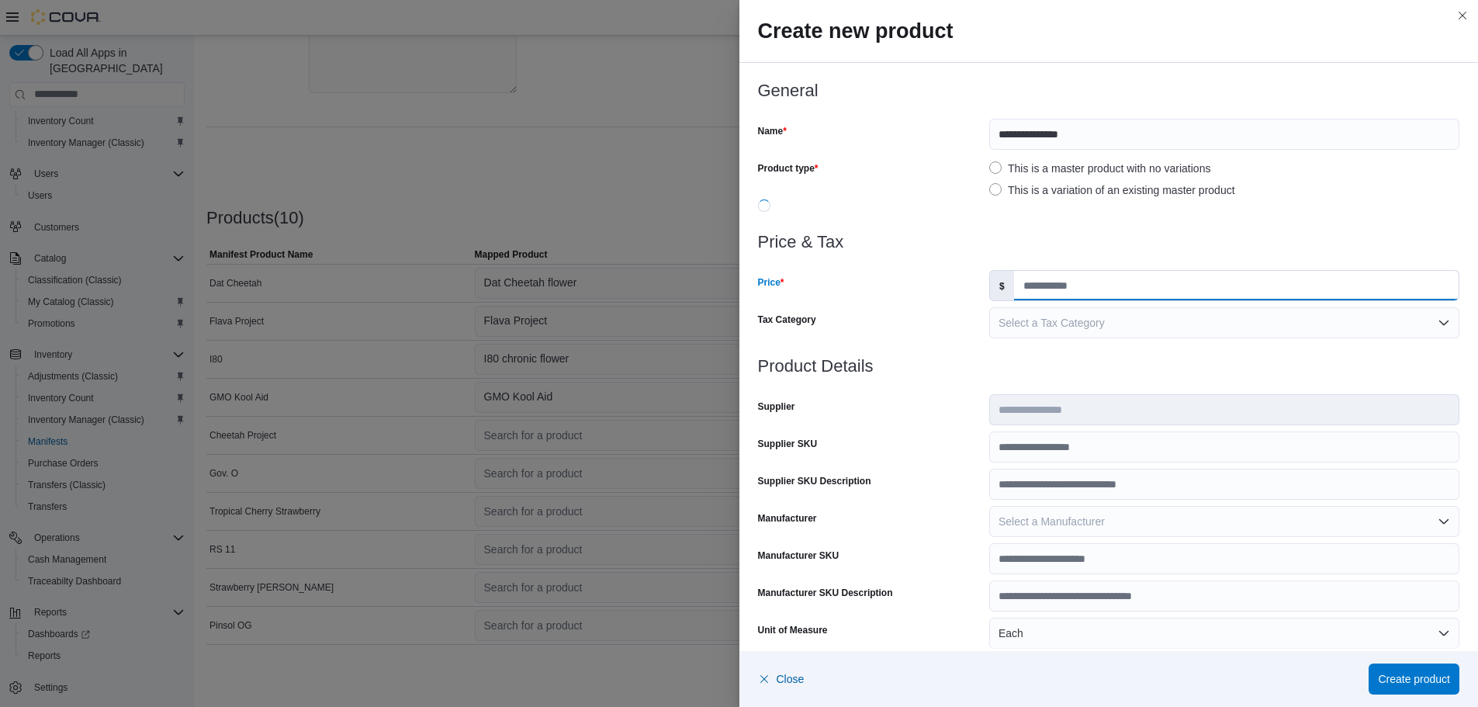
click at [1060, 292] on input "Price" at bounding box center [1236, 285] width 445 height 29
type input "*"
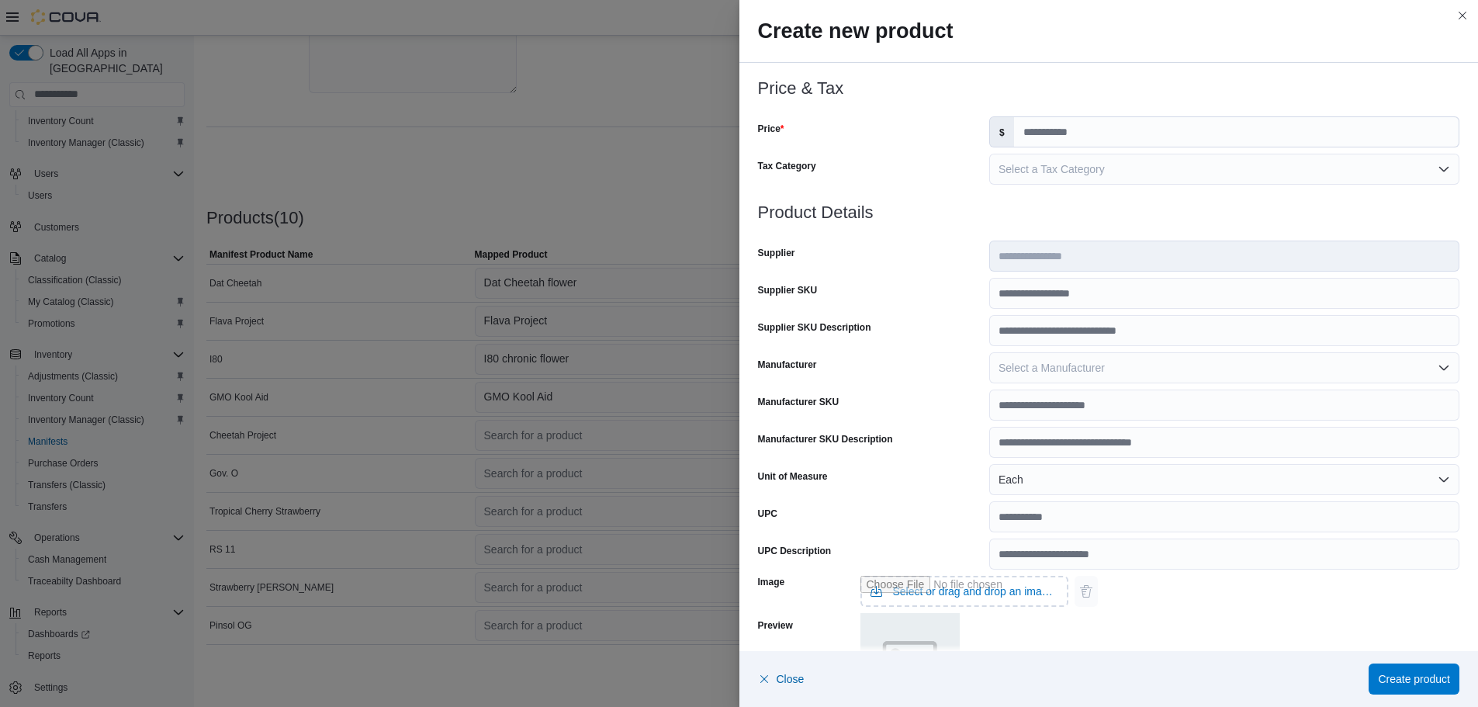
scroll to position [155, 0]
click at [1017, 176] on button "Select a Tax Category" at bounding box center [1224, 167] width 470 height 31
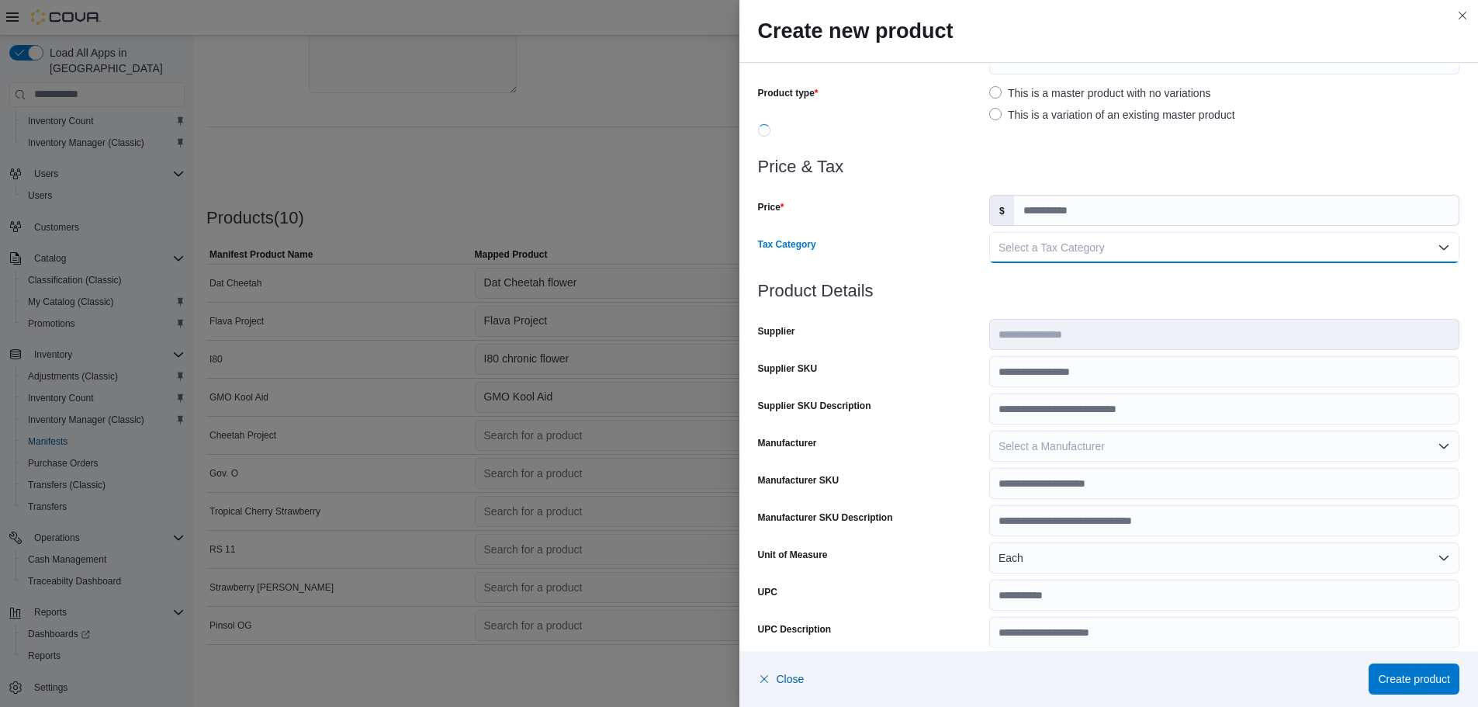
scroll to position [0, 0]
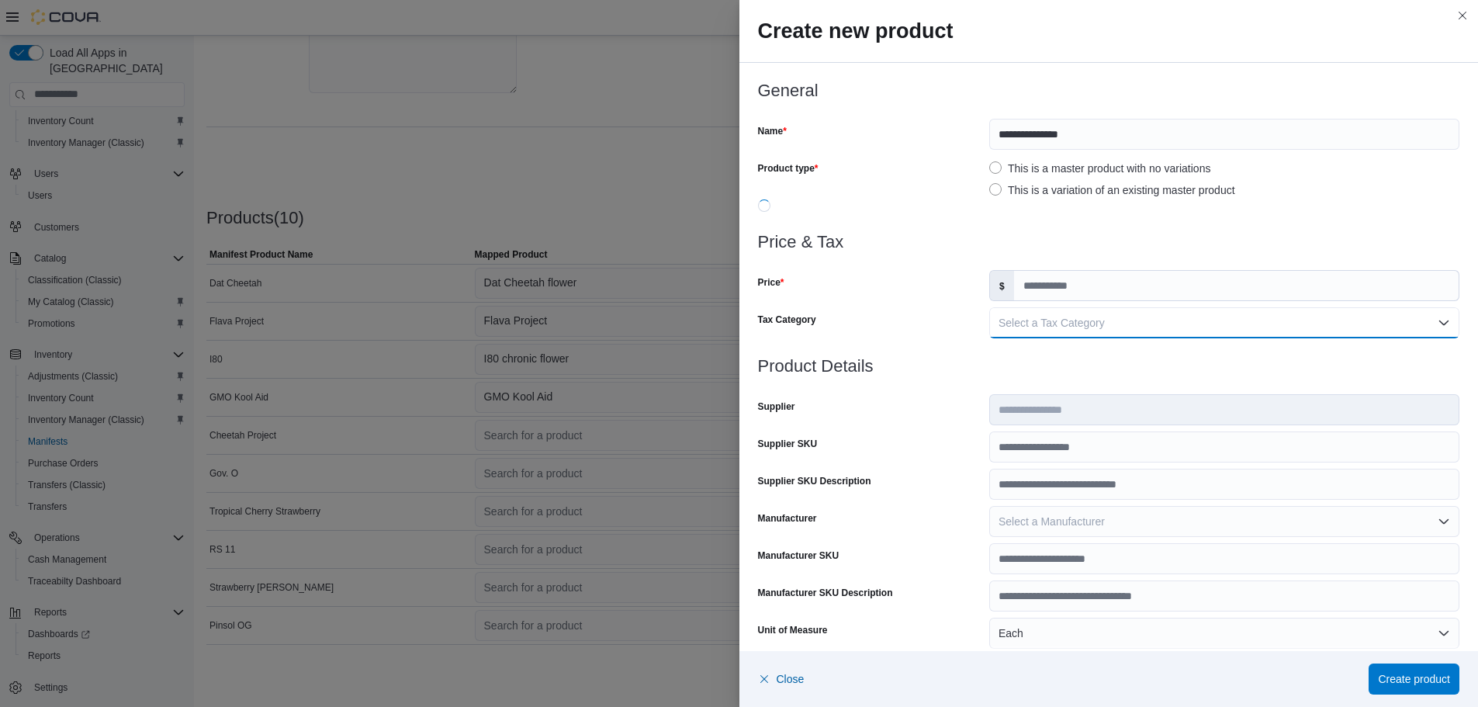
click at [999, 188] on label "This is a variation of an existing master product" at bounding box center [1112, 190] width 246 height 19
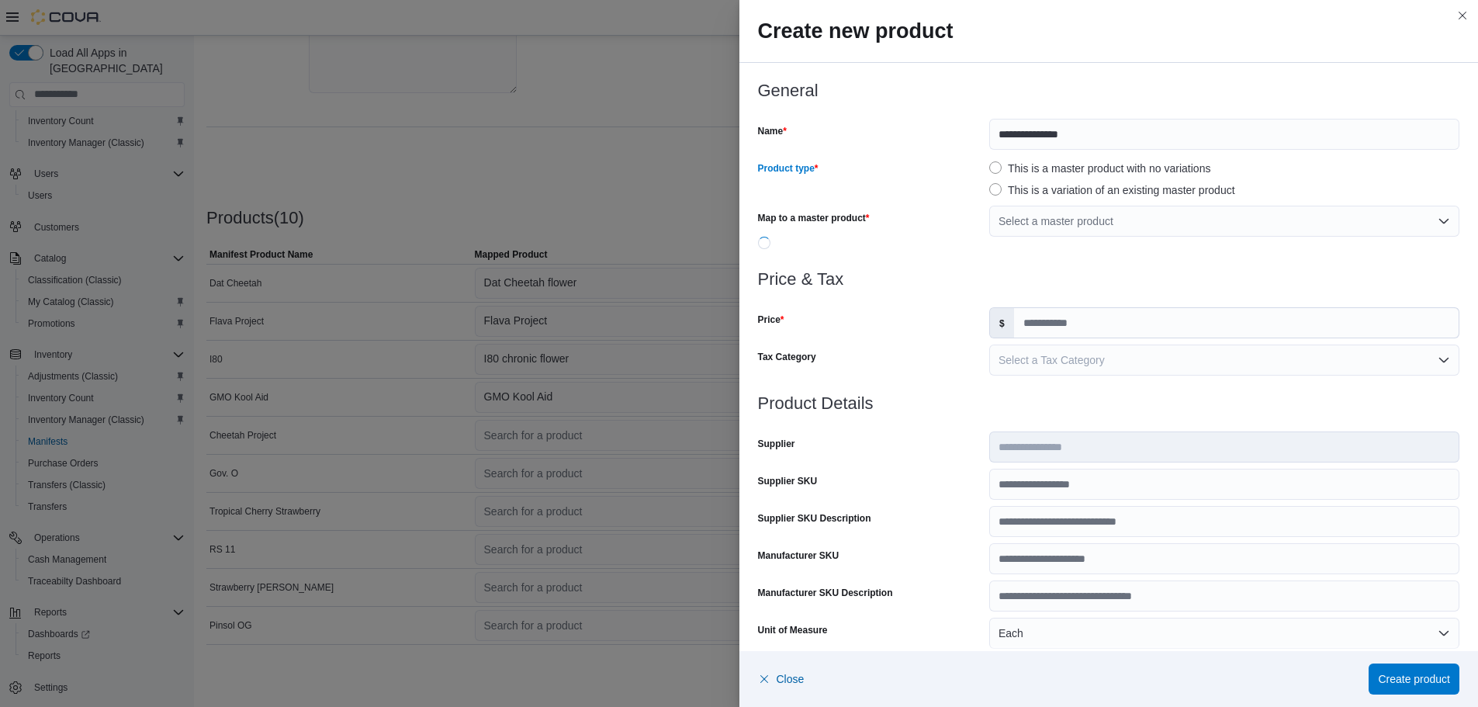
click at [1012, 164] on label "This is a master product with no variations" at bounding box center [1099, 168] width 221 height 19
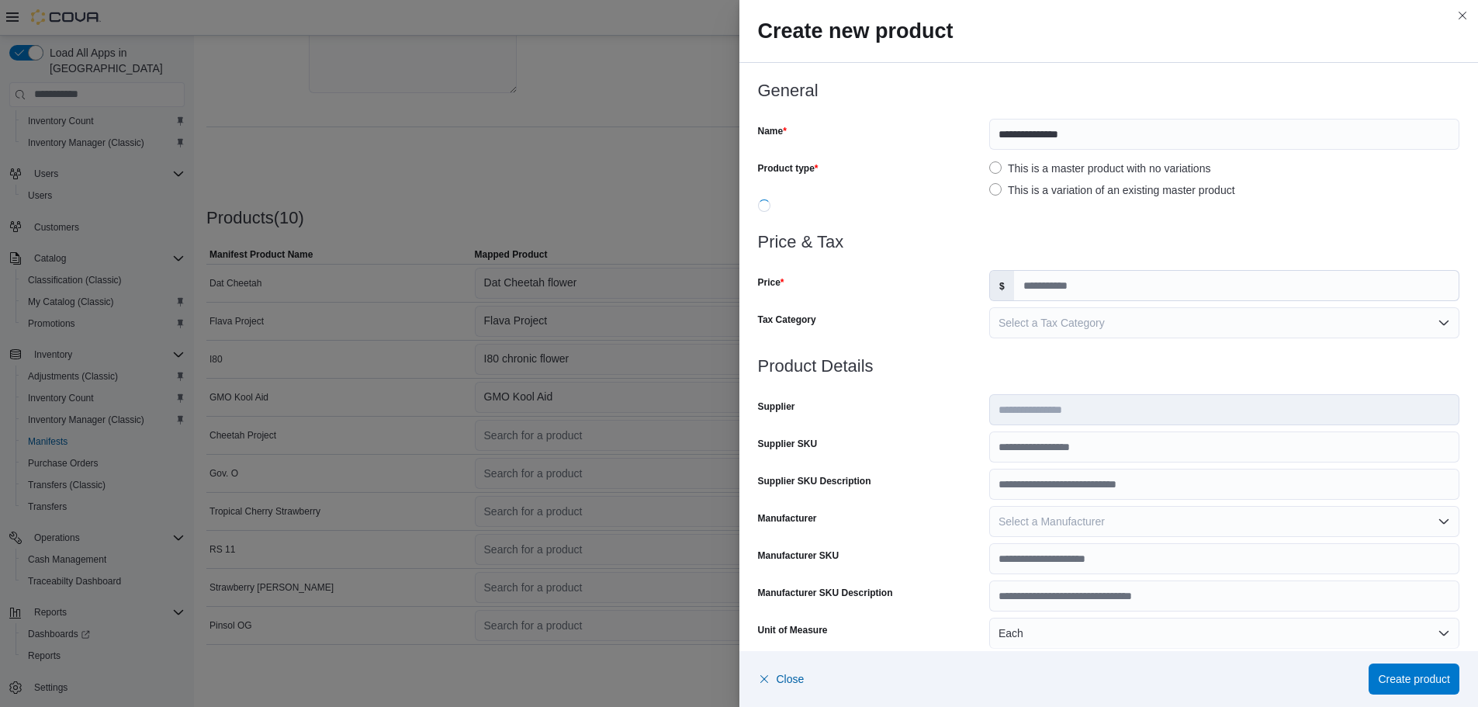
click at [992, 163] on label "This is a master product with no variations" at bounding box center [1099, 168] width 221 height 19
click at [981, 184] on div "Product type This is a master product with no variations This is a variation of…" at bounding box center [1109, 177] width 702 height 43
click at [996, 193] on label "This is a variation of an existing master product" at bounding box center [1112, 190] width 246 height 19
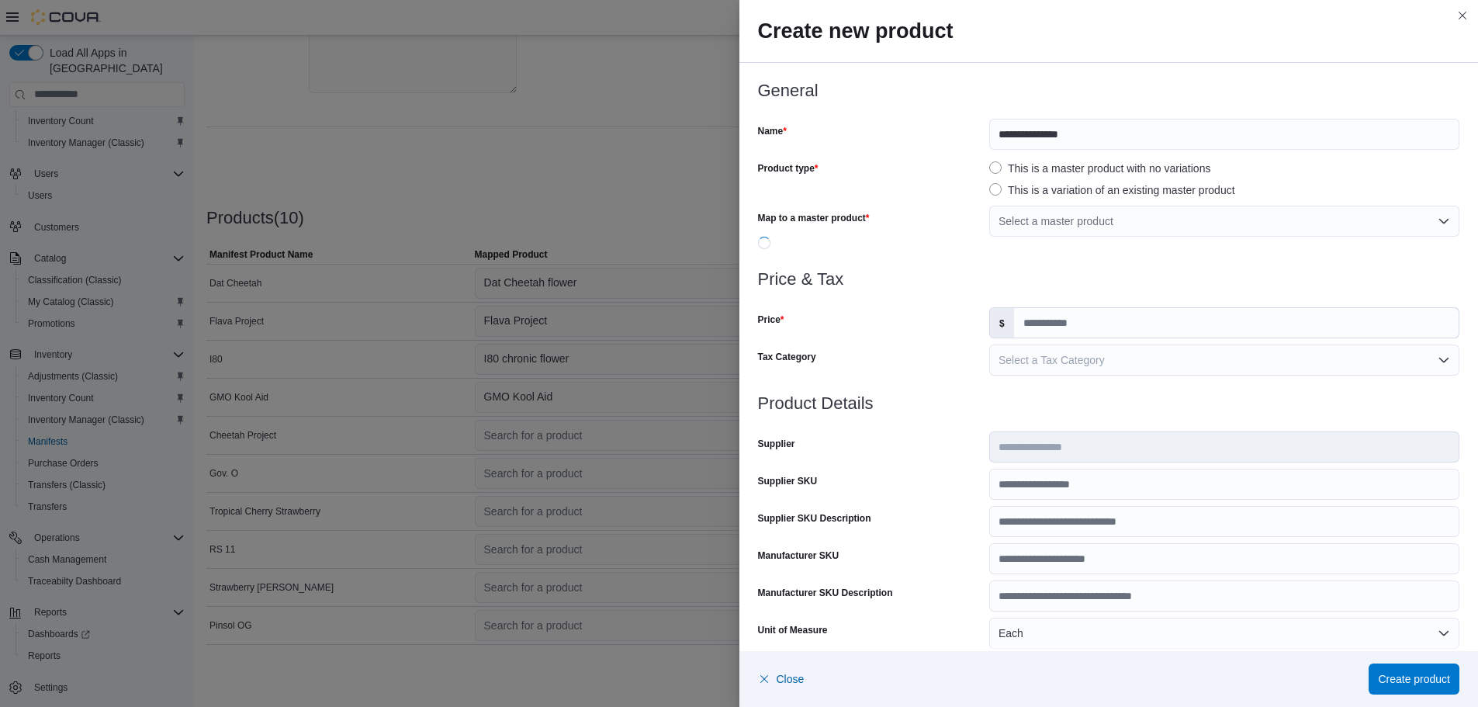
click at [1001, 171] on label "This is a master product with no variations" at bounding box center [1099, 168] width 221 height 19
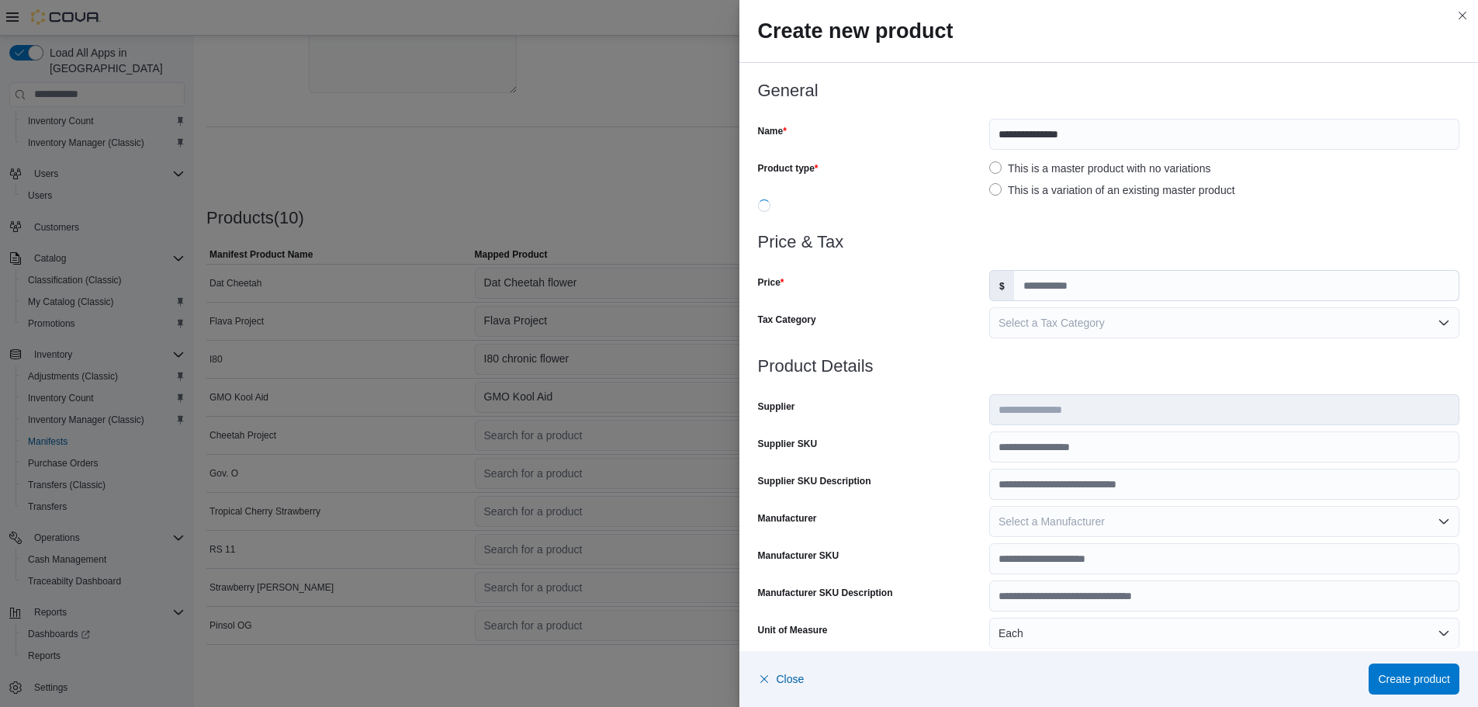
click at [995, 189] on label "This is a variation of an existing master product" at bounding box center [1112, 190] width 246 height 19
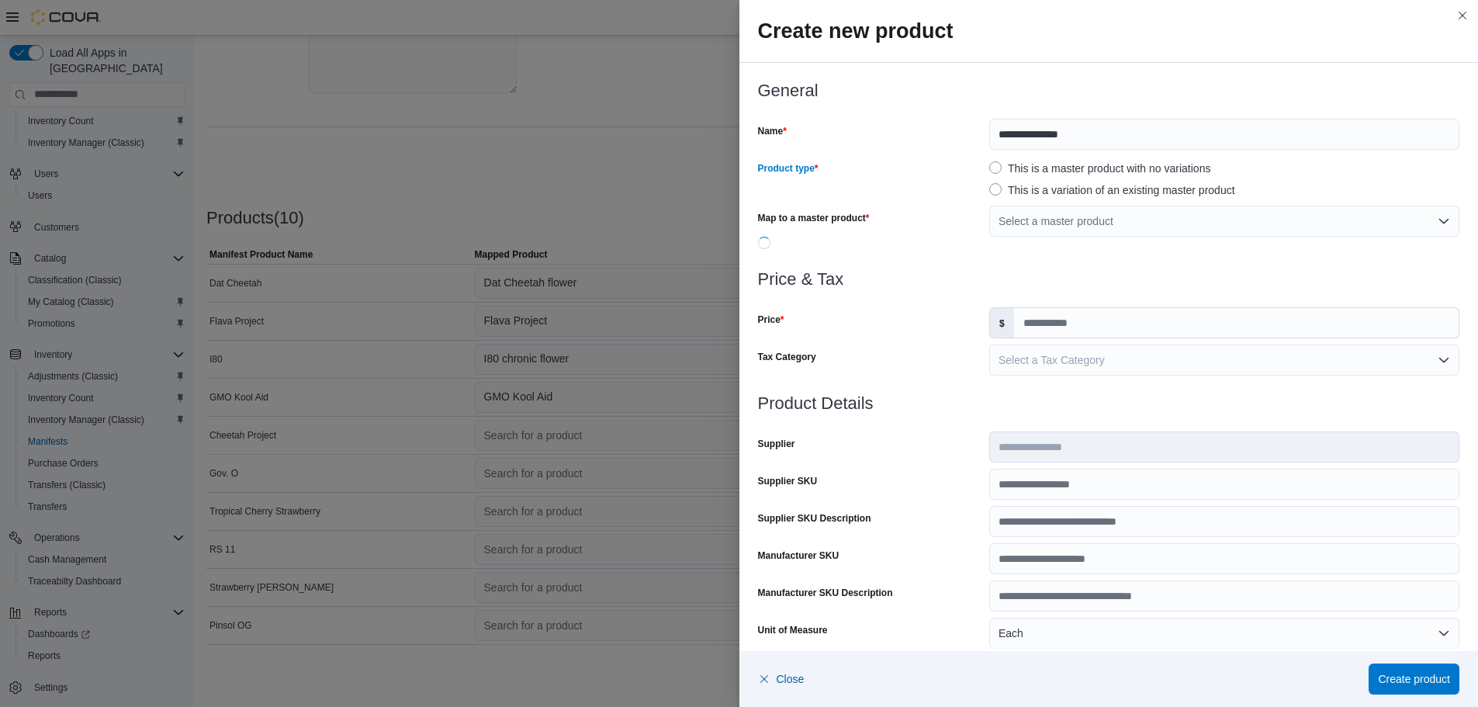
click at [995, 166] on label "This is a master product with no variations" at bounding box center [1099, 168] width 221 height 19
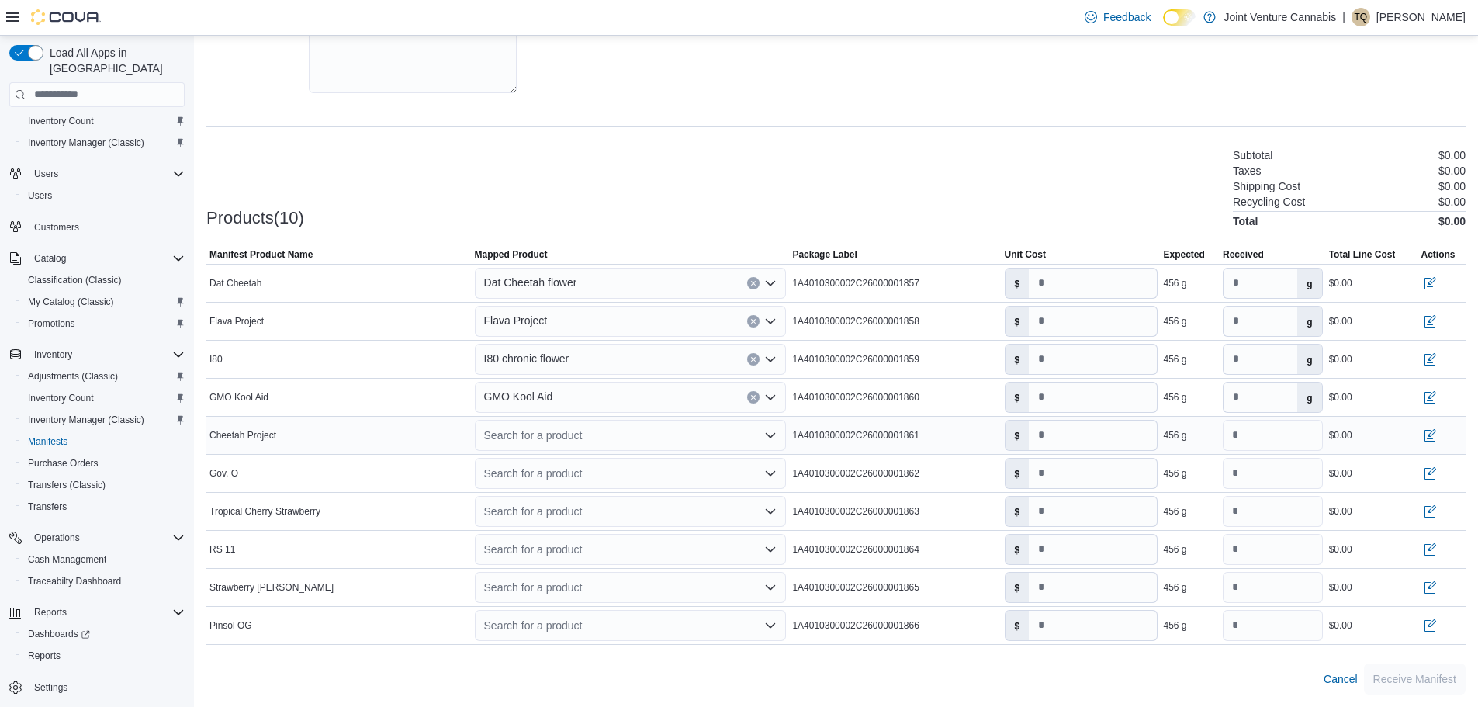
click at [530, 440] on div "Search for a product" at bounding box center [631, 435] width 312 height 31
click at [544, 456] on div "Create a new product" at bounding box center [549, 462] width 89 height 12
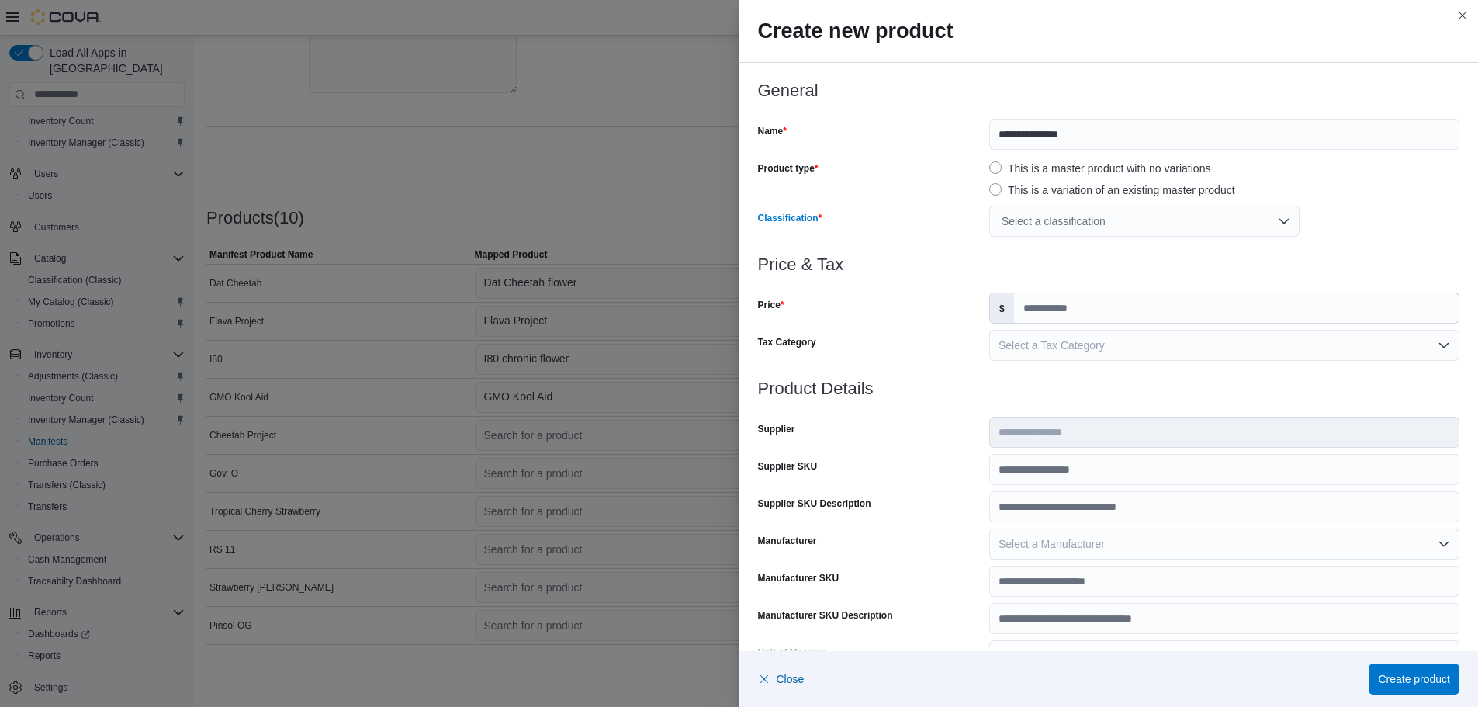
click at [1033, 217] on div "Select a classification" at bounding box center [1144, 221] width 310 height 31
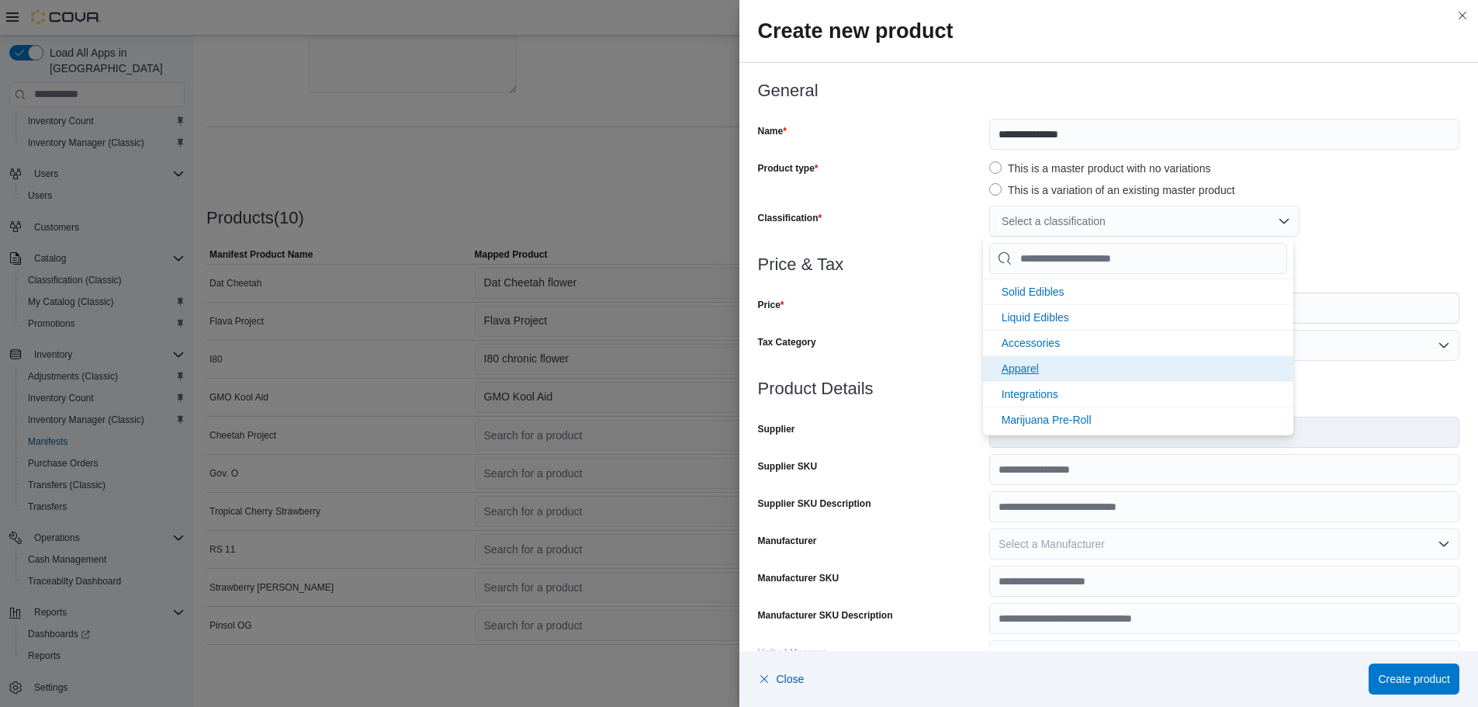
scroll to position [206, 0]
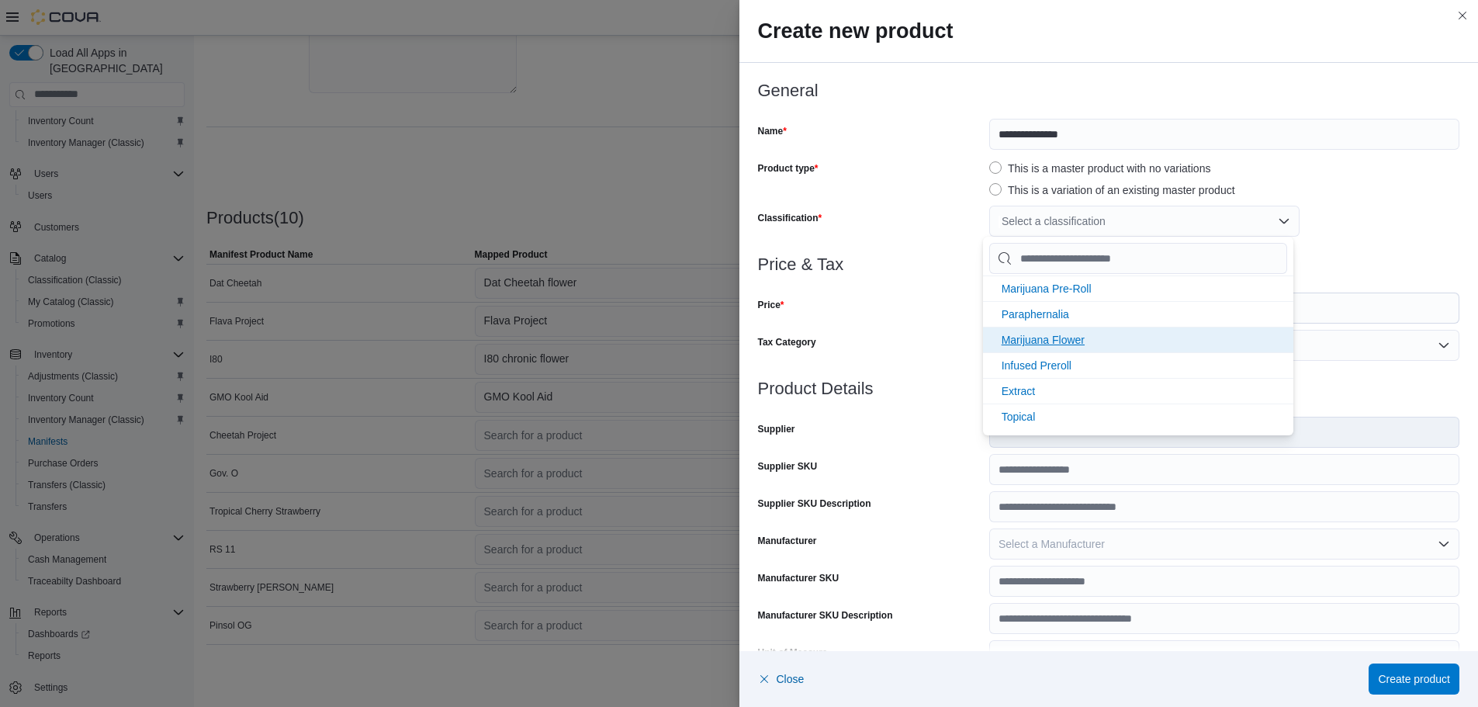
click at [1057, 340] on span "Marijuana Flower" at bounding box center [1043, 340] width 83 height 12
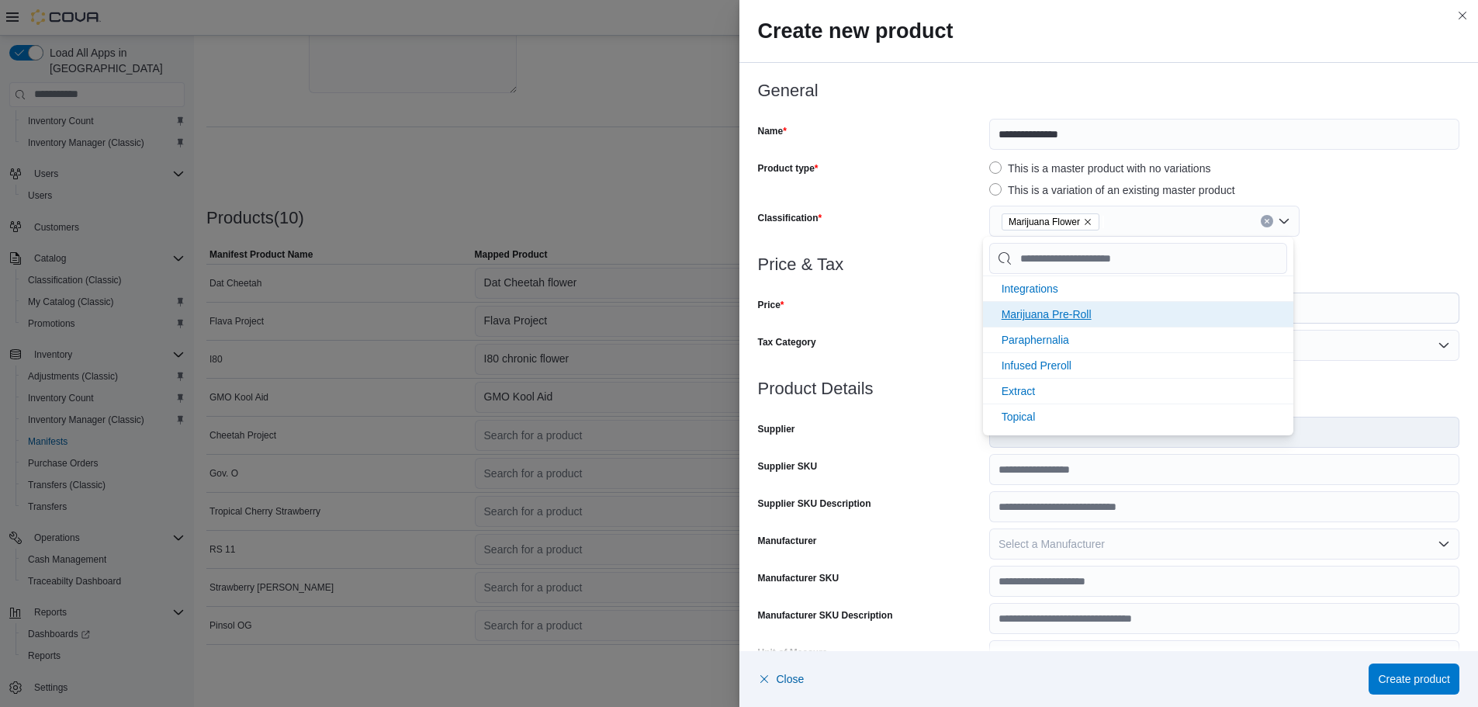
scroll to position [181, 0]
click at [1151, 99] on h3 "General" at bounding box center [1109, 90] width 702 height 19
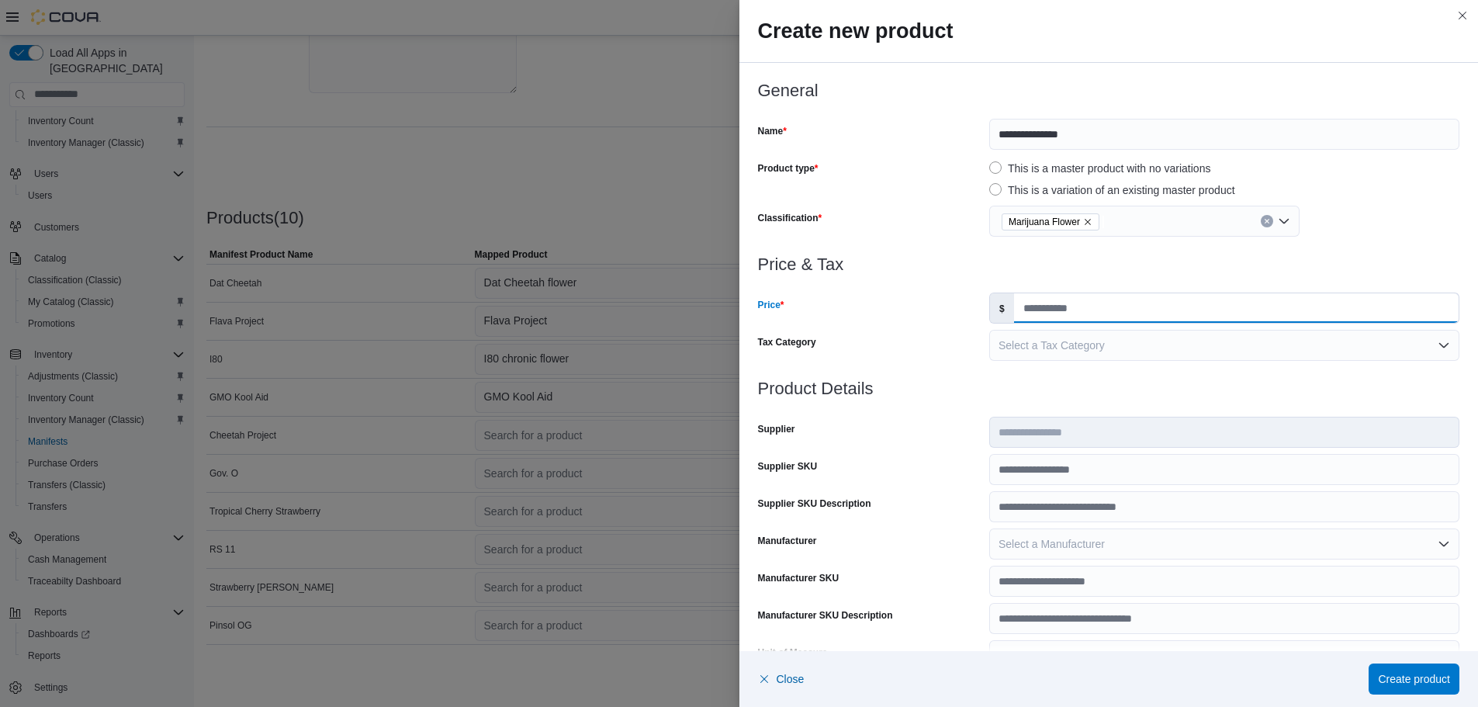
click at [1055, 293] on input "Price" at bounding box center [1236, 307] width 445 height 29
type input "*"
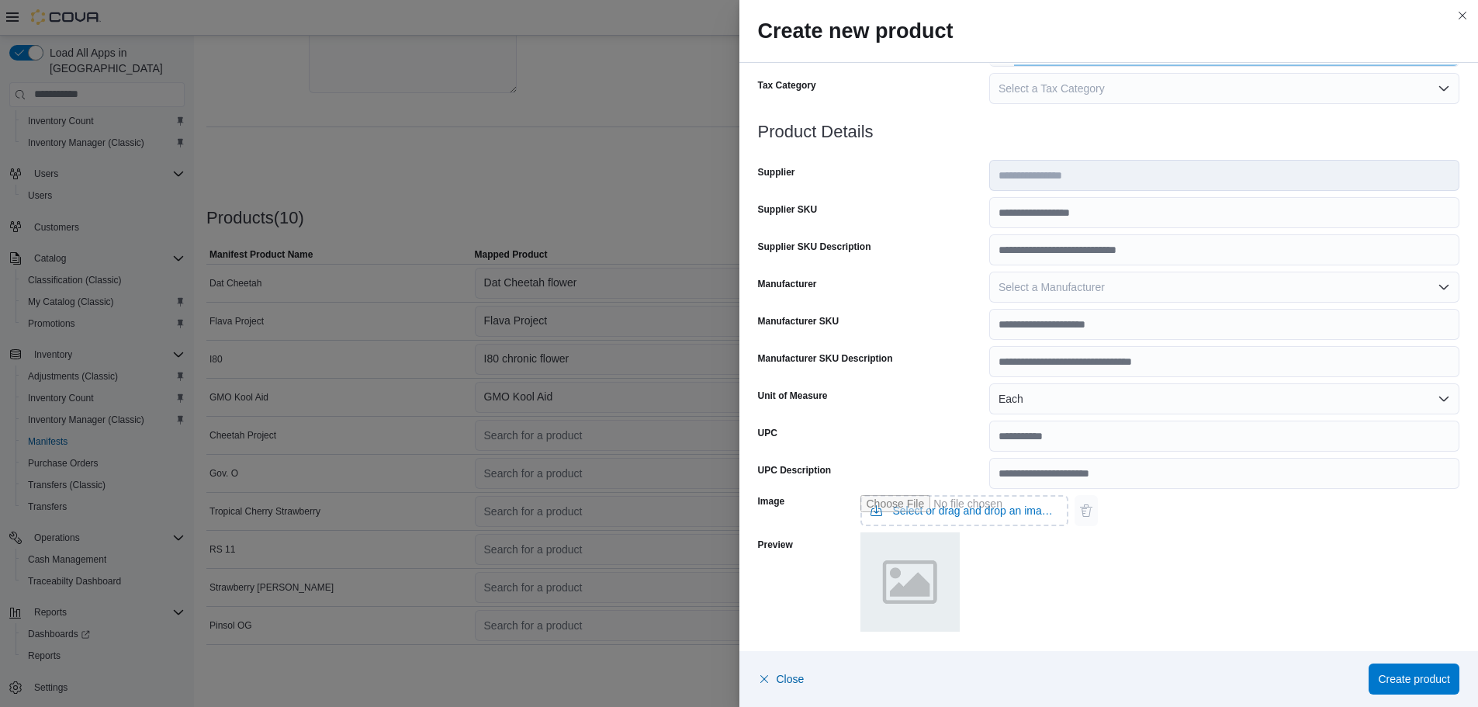
scroll to position [258, 0]
type input "*"
click at [1057, 386] on button "Each" at bounding box center [1224, 397] width 470 height 31
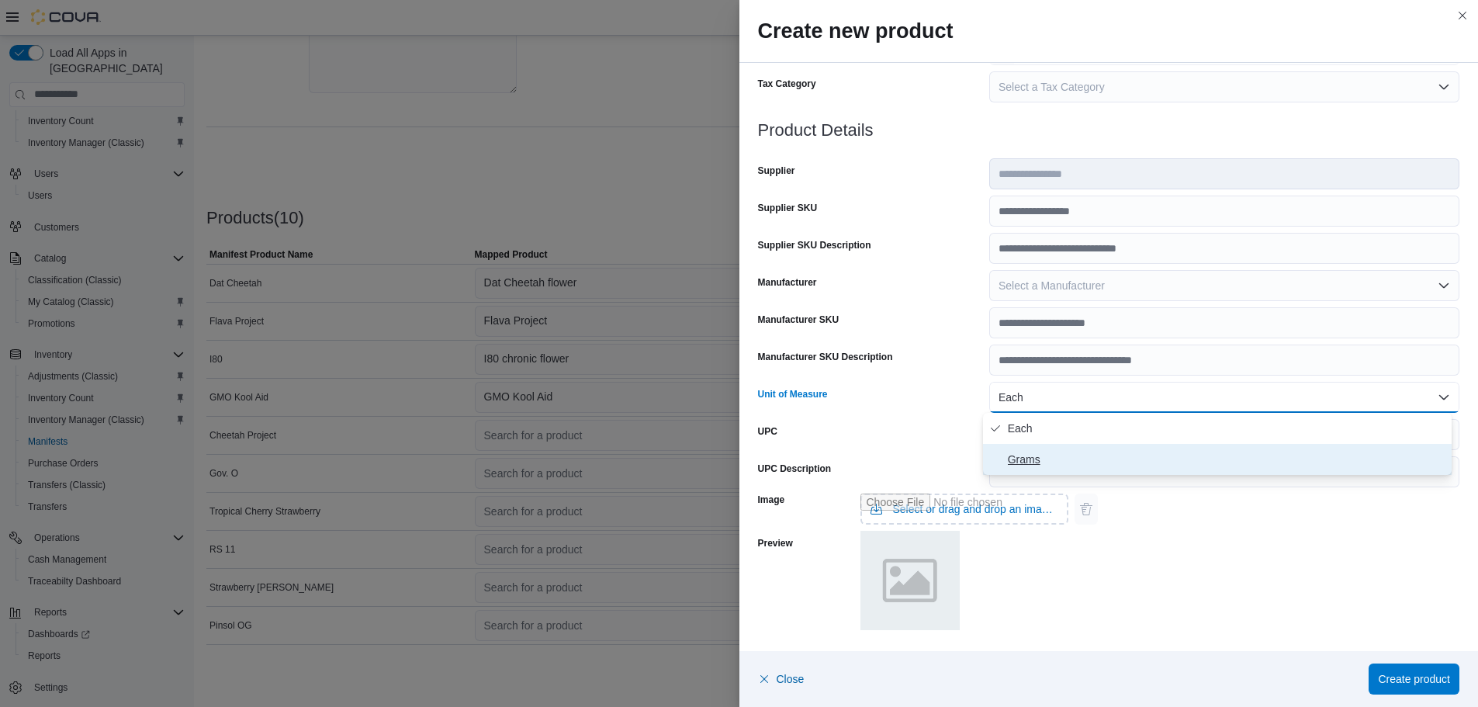
click at [1032, 452] on span "Grams" at bounding box center [1227, 459] width 438 height 19
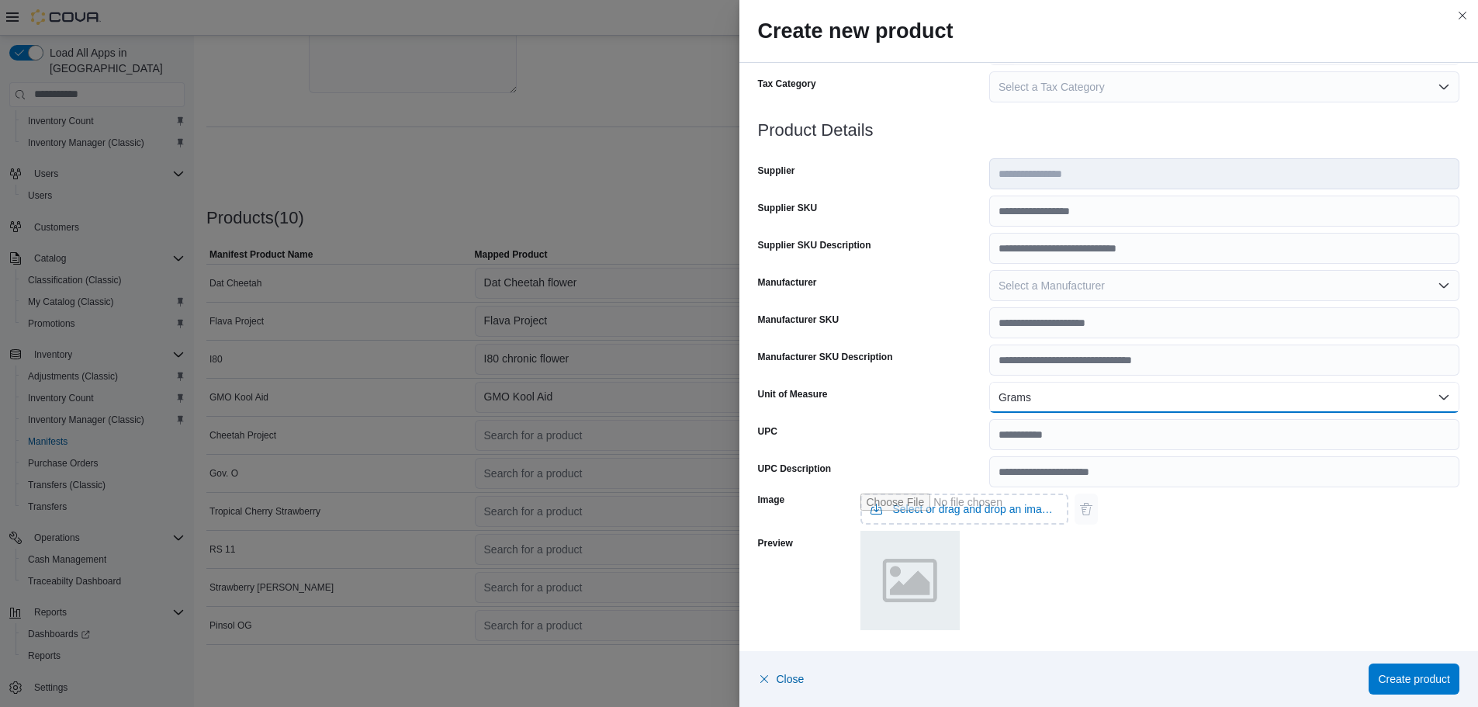
scroll to position [0, 0]
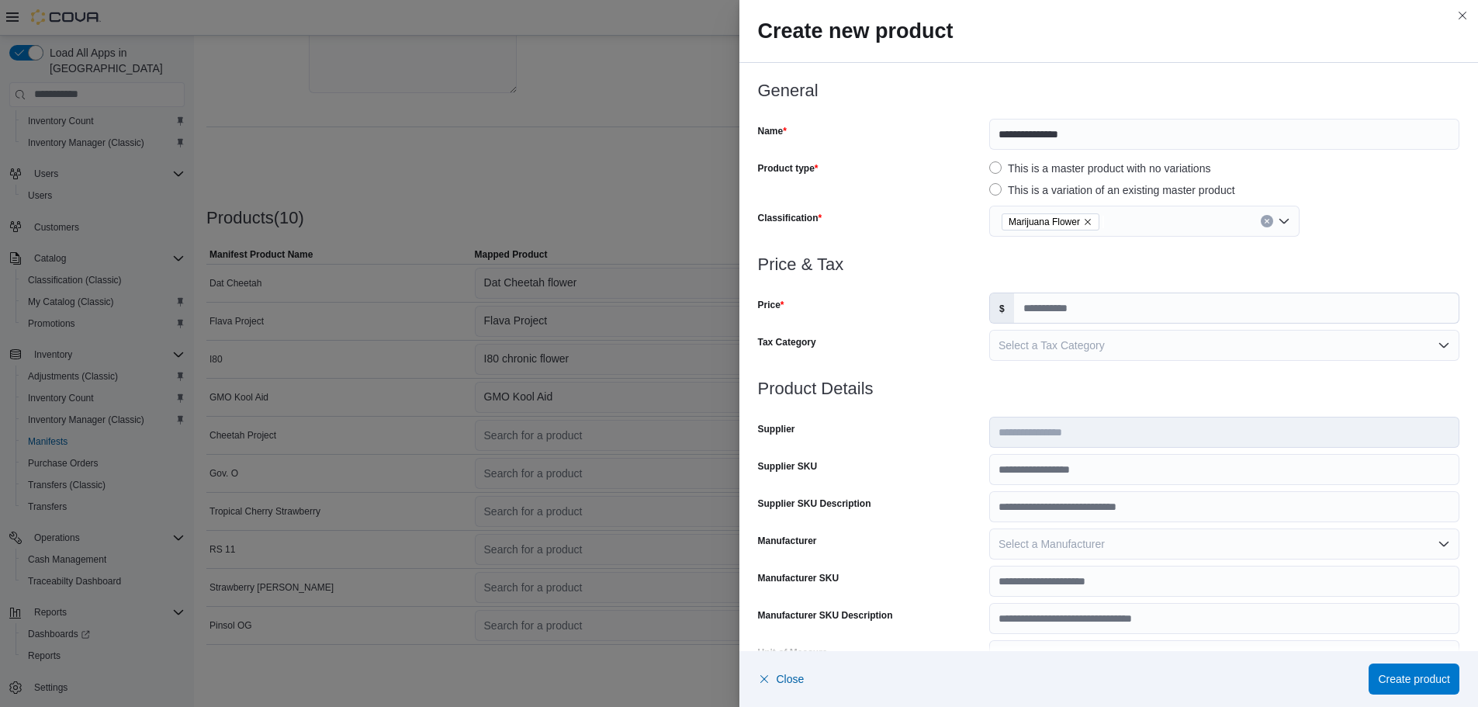
click at [1002, 168] on label "This is a master product with no variations" at bounding box center [1099, 168] width 221 height 19
click at [1126, 211] on div "Marijuana Flower" at bounding box center [1144, 221] width 310 height 31
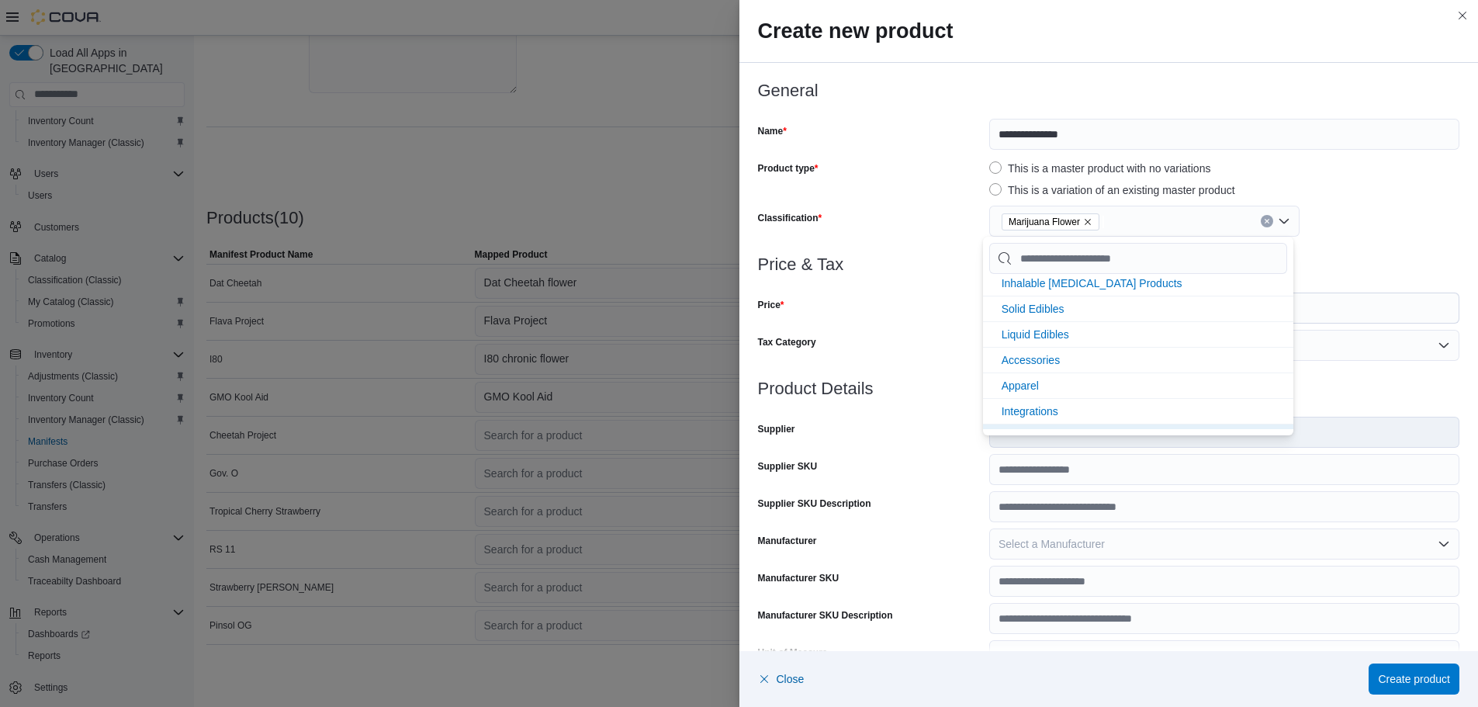
scroll to position [181, 0]
click at [928, 307] on div "Price" at bounding box center [870, 307] width 225 height 31
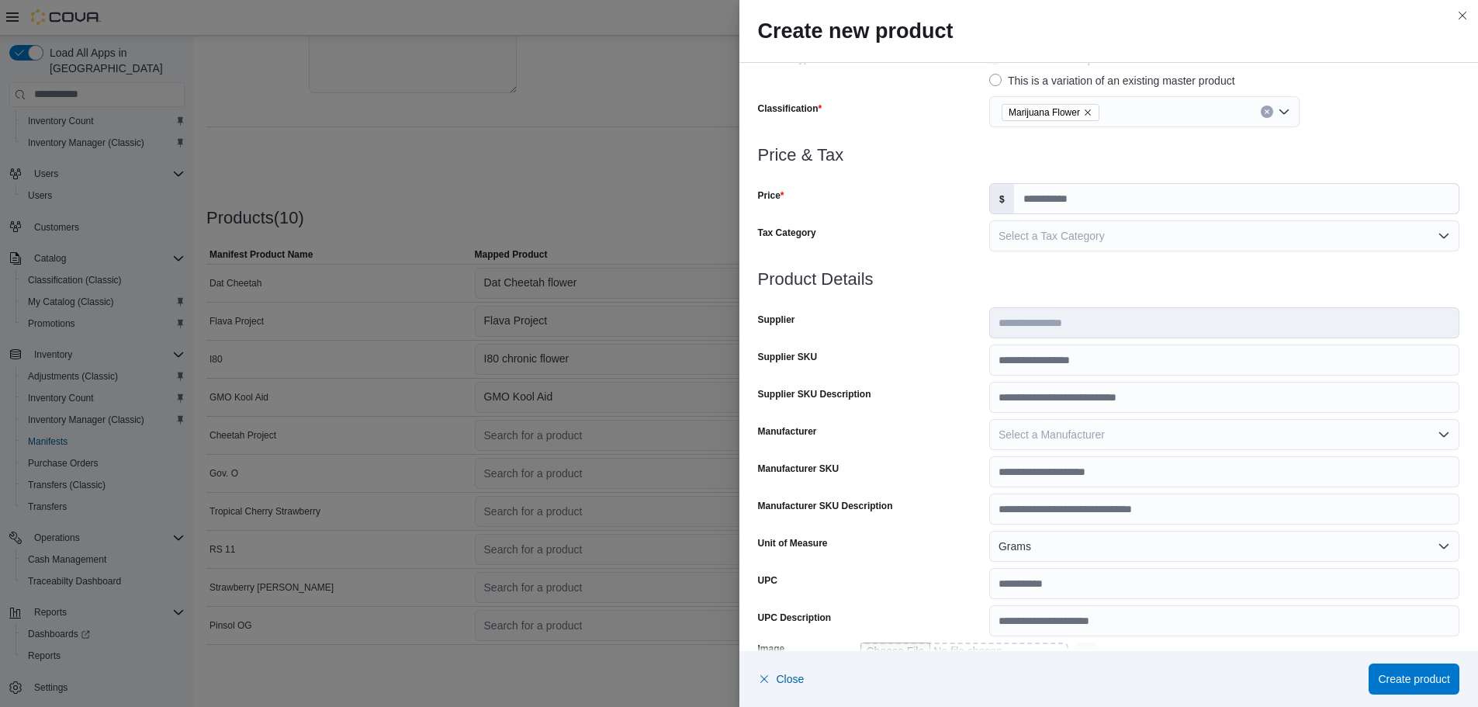
scroll to position [258, 0]
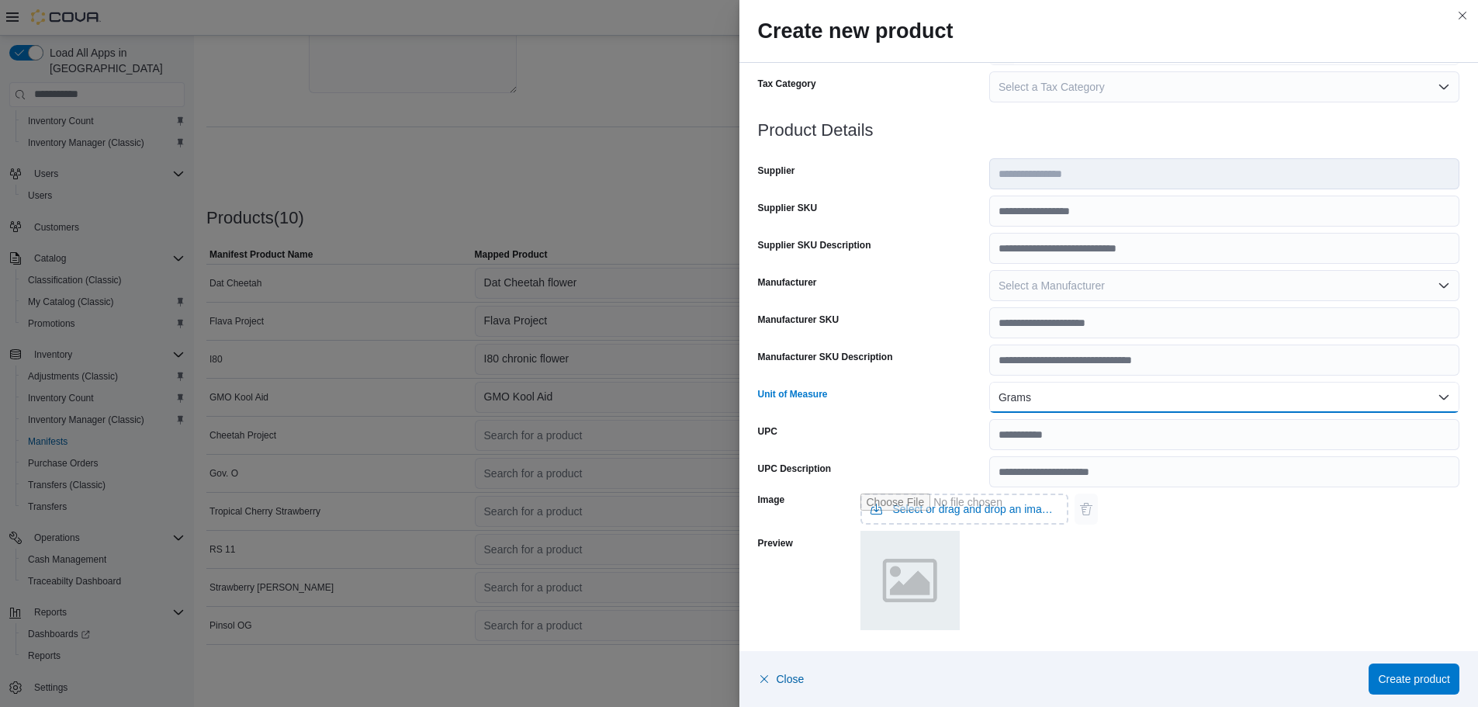
click at [1049, 404] on button "Grams" at bounding box center [1224, 397] width 470 height 31
click at [1029, 463] on span "Grams" at bounding box center [1227, 459] width 438 height 19
click at [1074, 618] on div "Image Select or drag and drop an image file Preview" at bounding box center [1109, 559] width 702 height 145
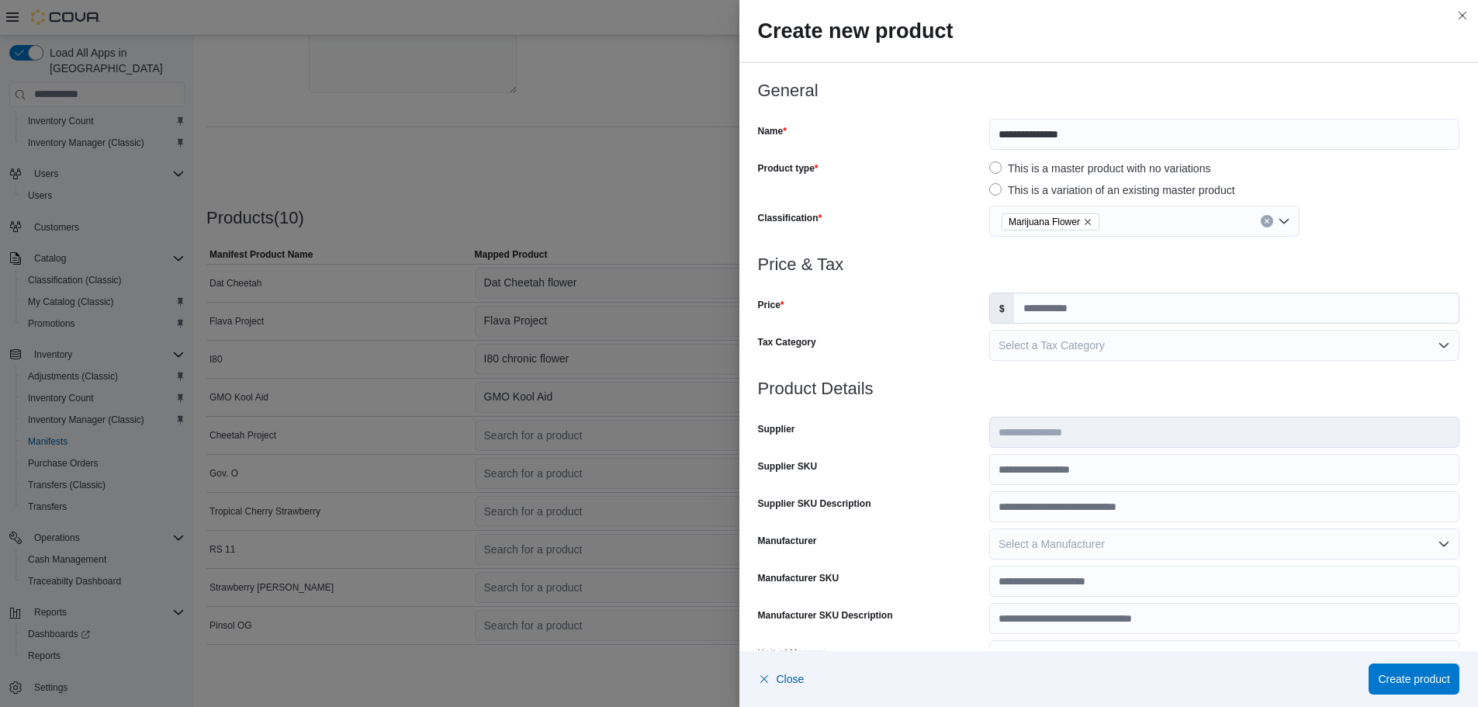
click at [1115, 229] on div "Marijuana Flower" at bounding box center [1144, 221] width 310 height 31
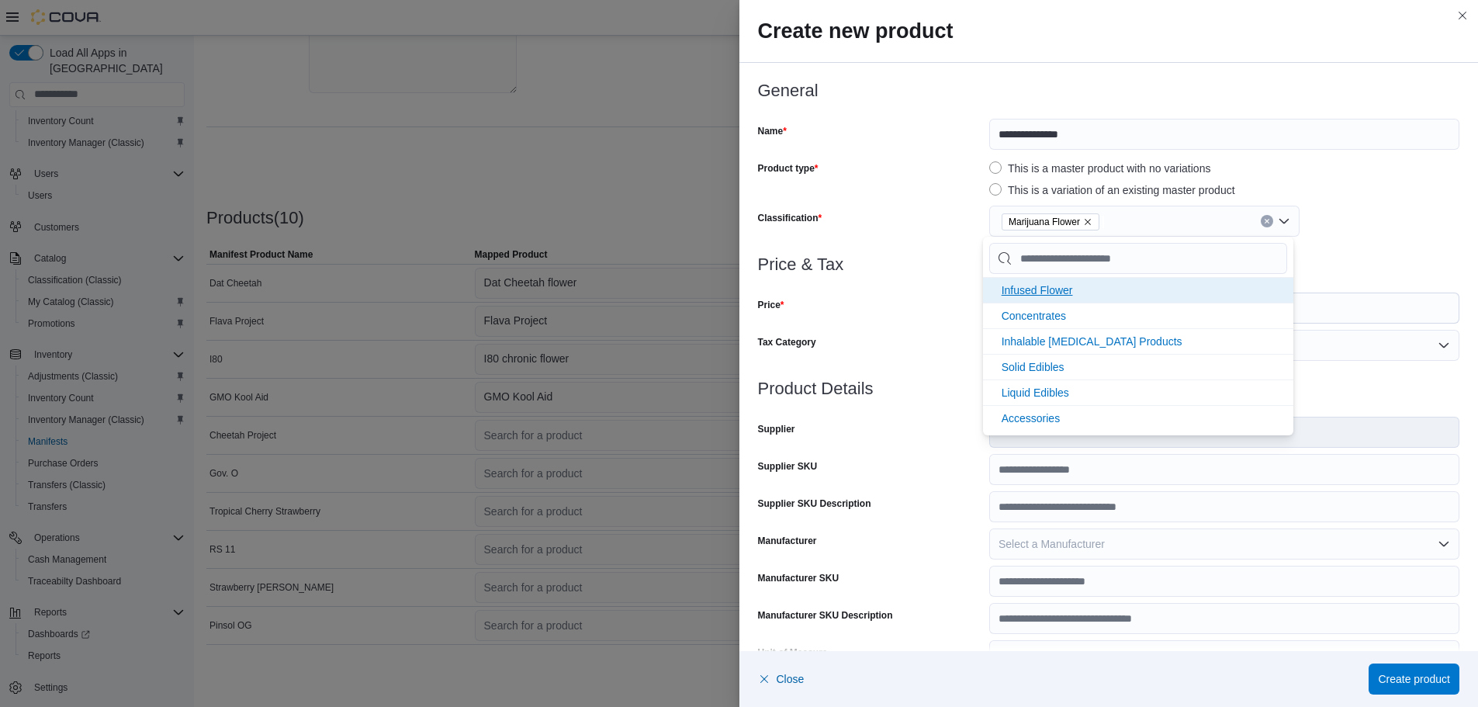
click at [1079, 300] on li "Infused Flower" at bounding box center [1138, 290] width 310 height 26
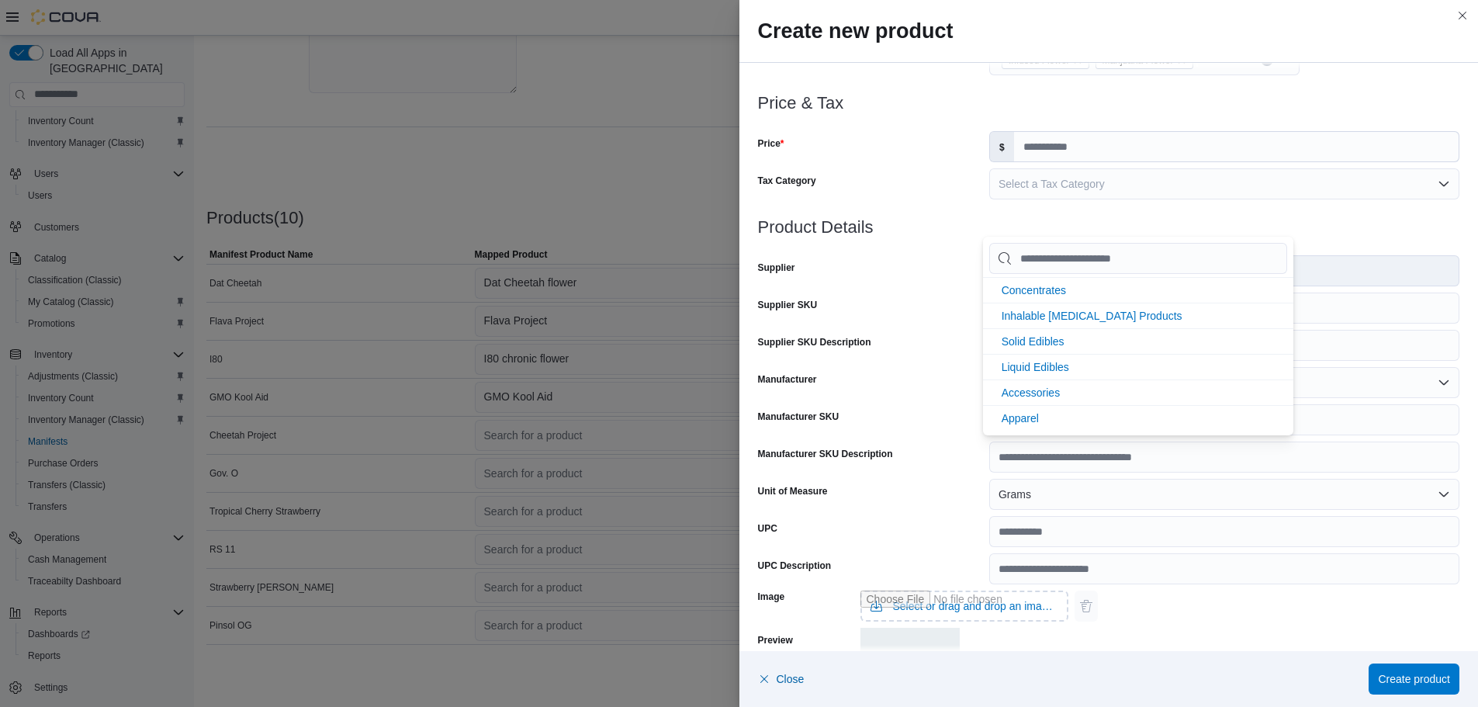
scroll to position [258, 0]
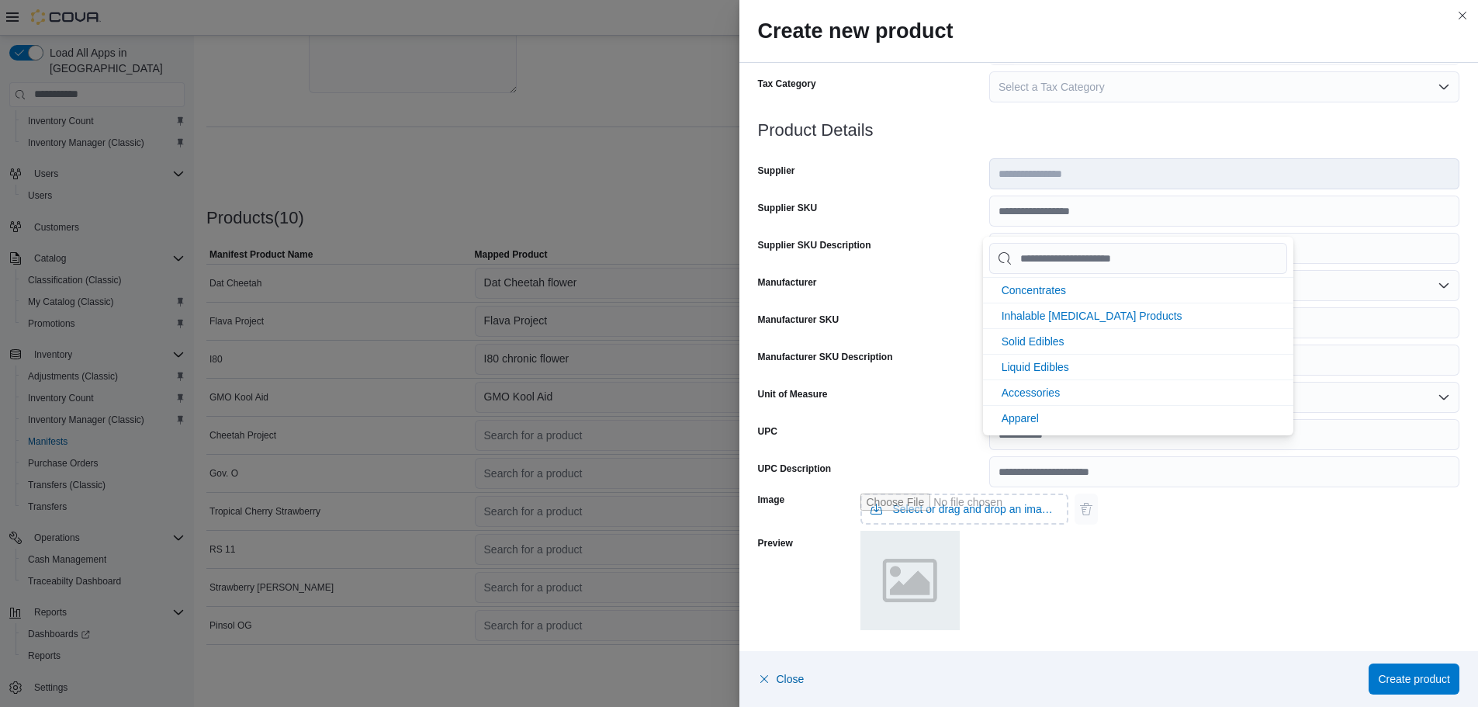
click at [927, 291] on form "**********" at bounding box center [1109, 227] width 702 height 809
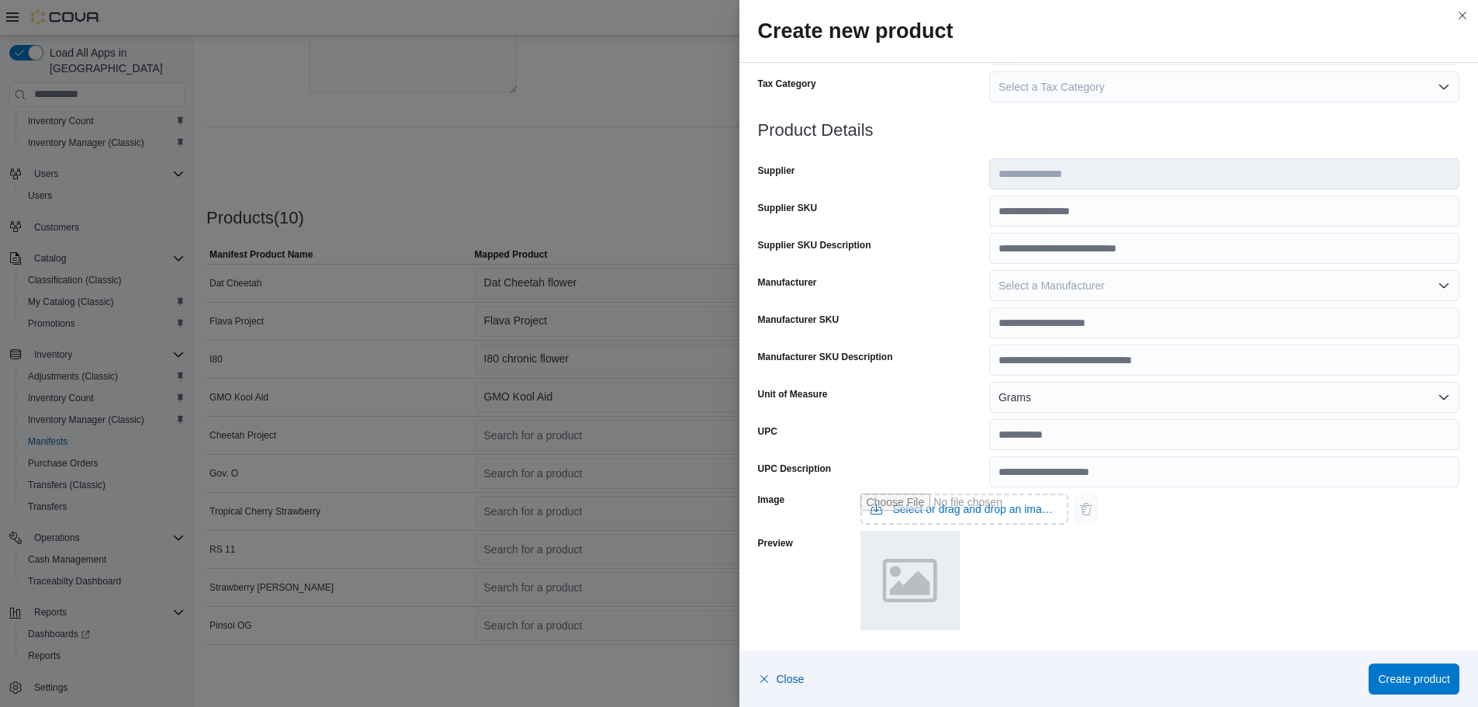
scroll to position [0, 0]
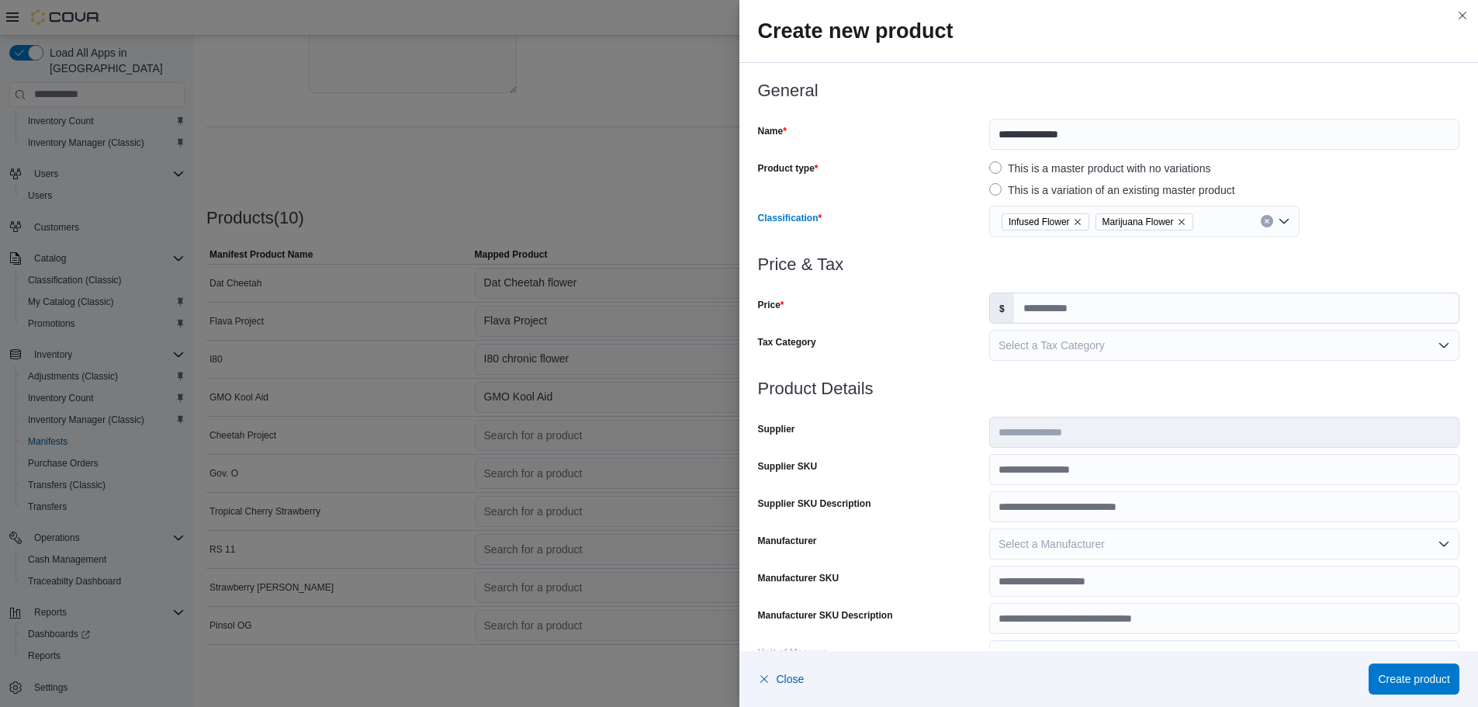
click at [1177, 218] on icon "Remove Marijuana Flower from selection in this group" at bounding box center [1181, 221] width 9 height 9
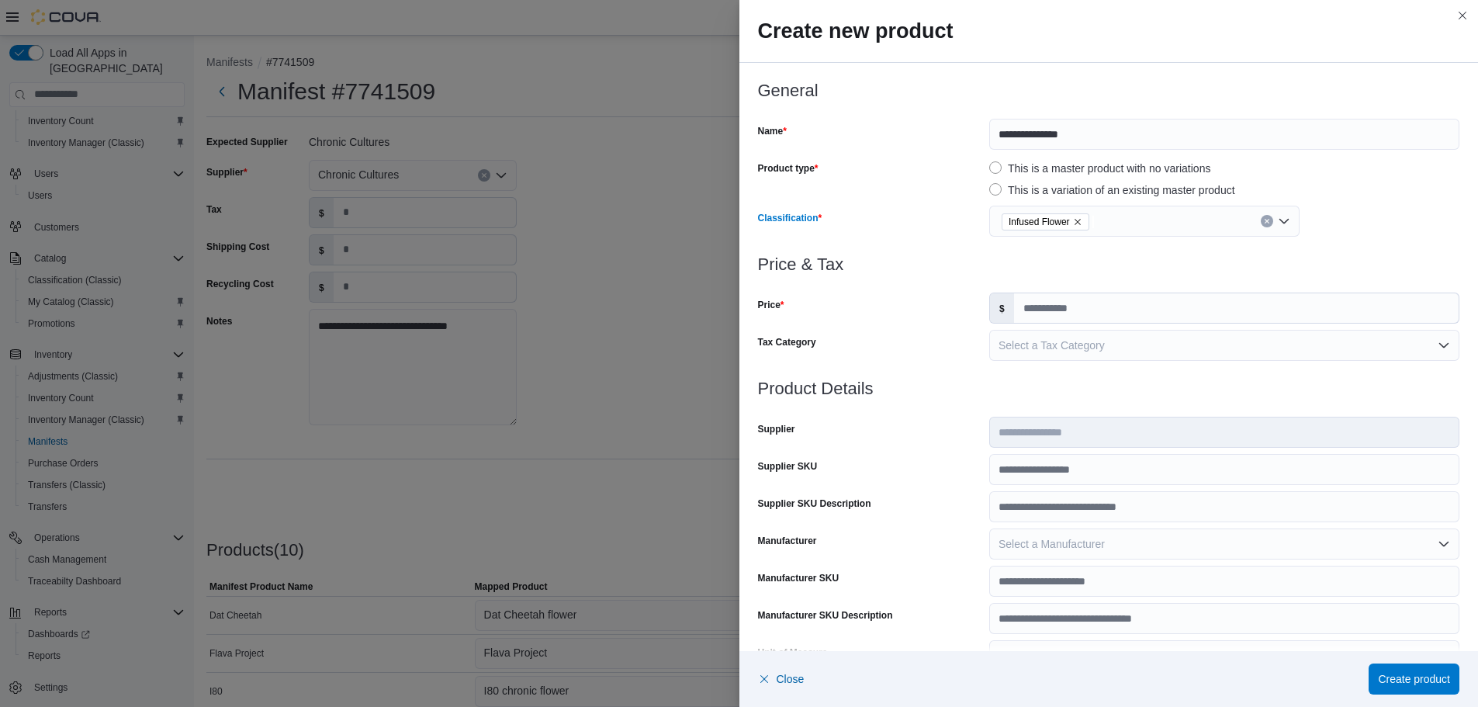
scroll to position [332, 0]
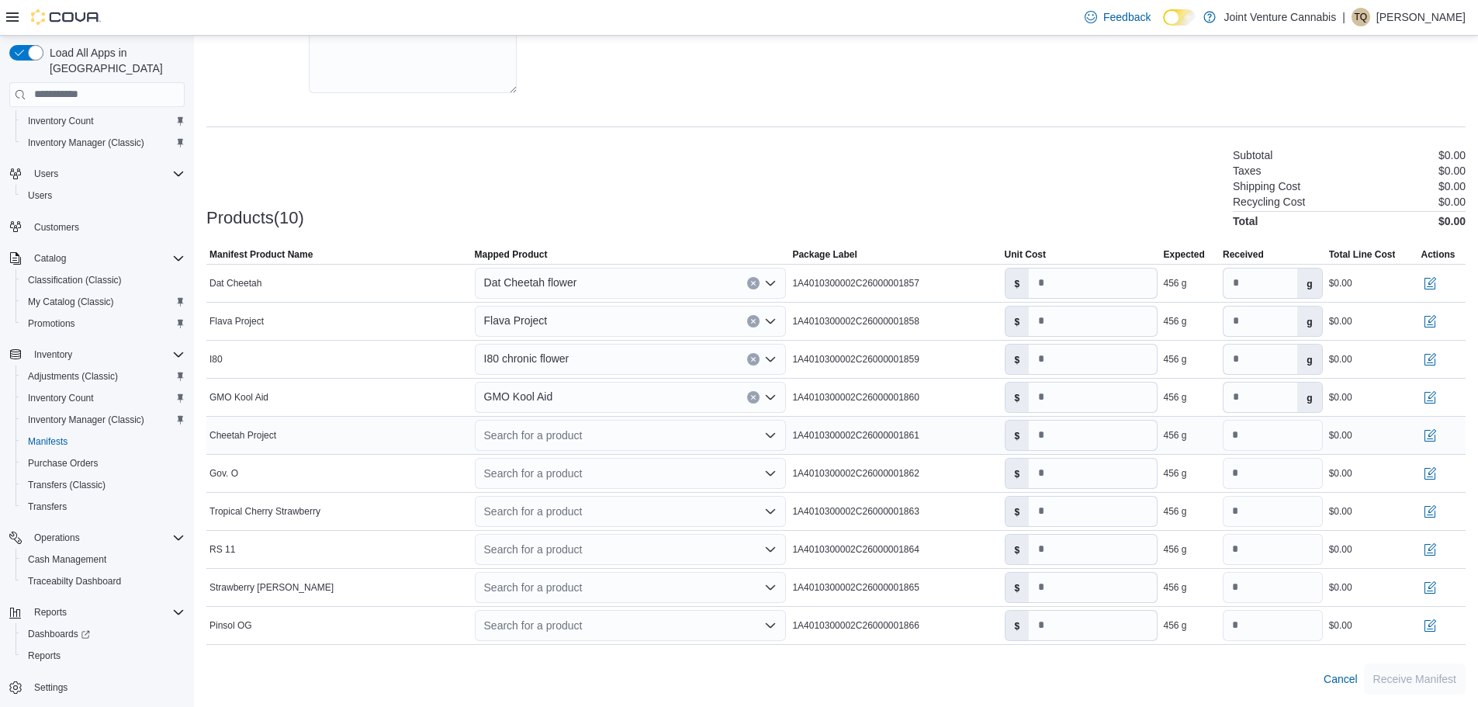
click at [552, 439] on div "Search for a product" at bounding box center [631, 435] width 312 height 31
click at [553, 468] on div "Create a new product" at bounding box center [549, 462] width 89 height 12
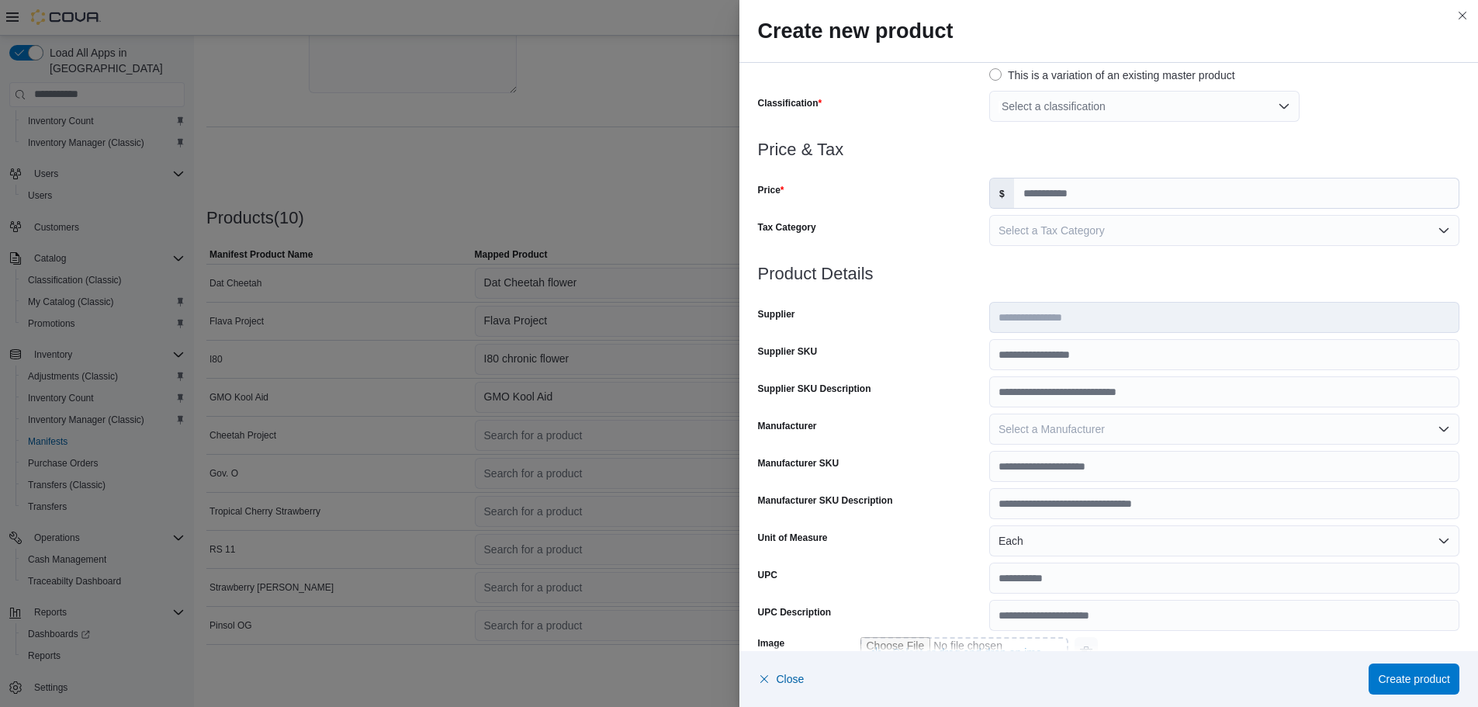
scroll to position [0, 0]
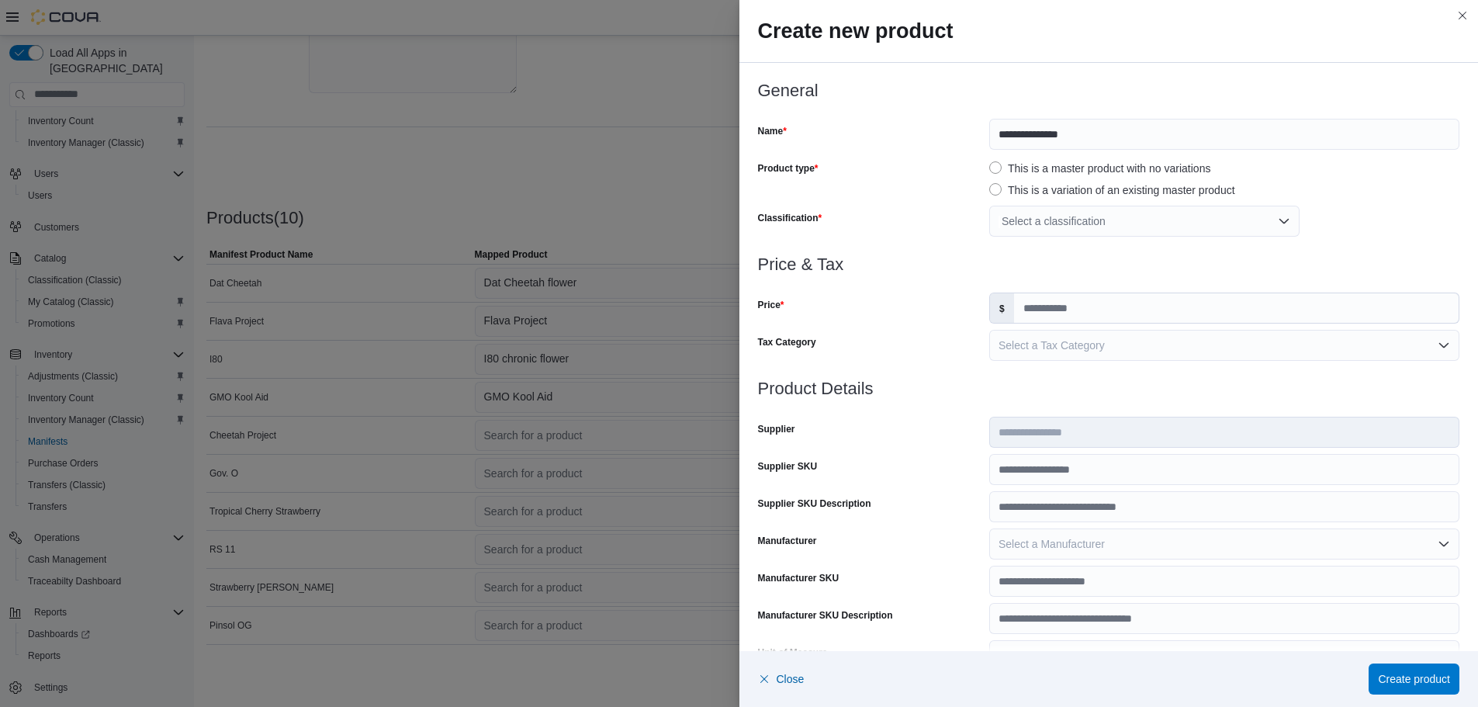
click at [1109, 227] on div "Select a classification" at bounding box center [1144, 221] width 310 height 31
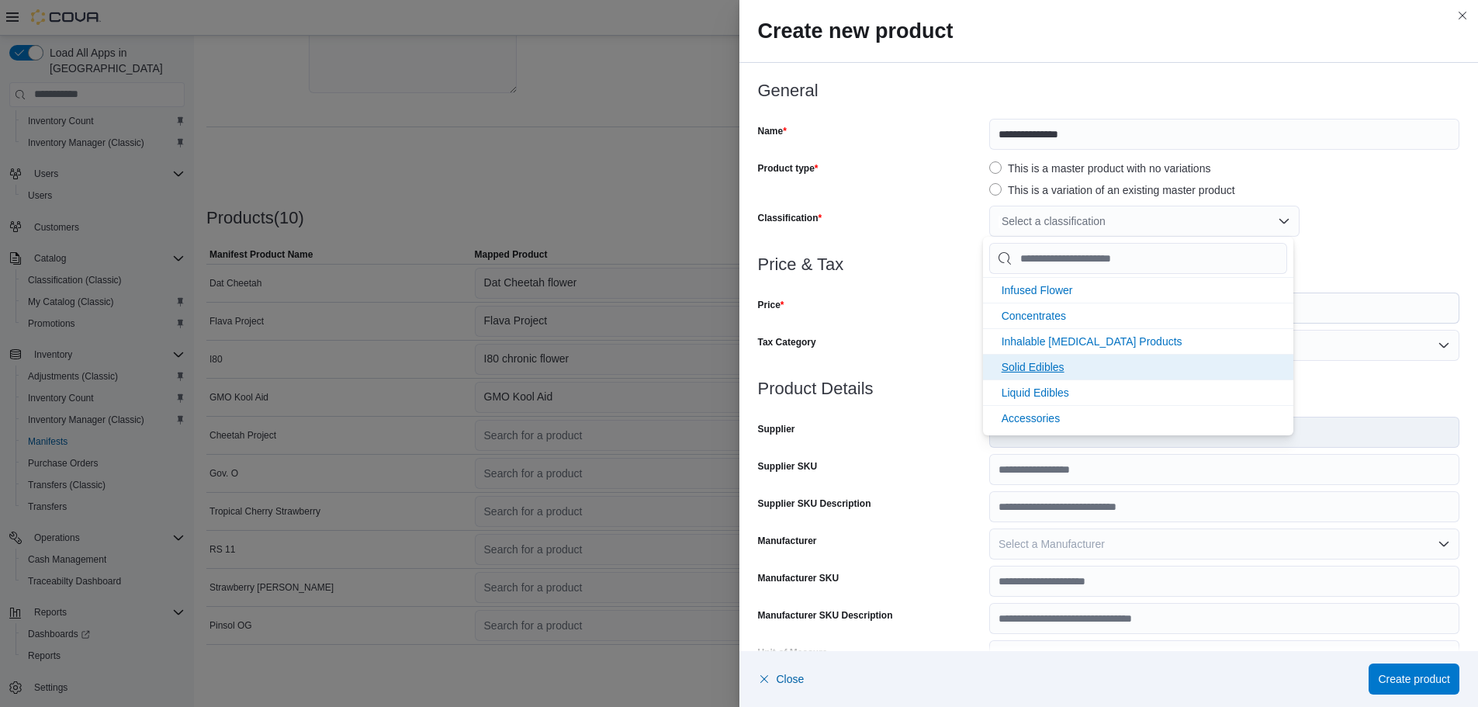
scroll to position [206, 0]
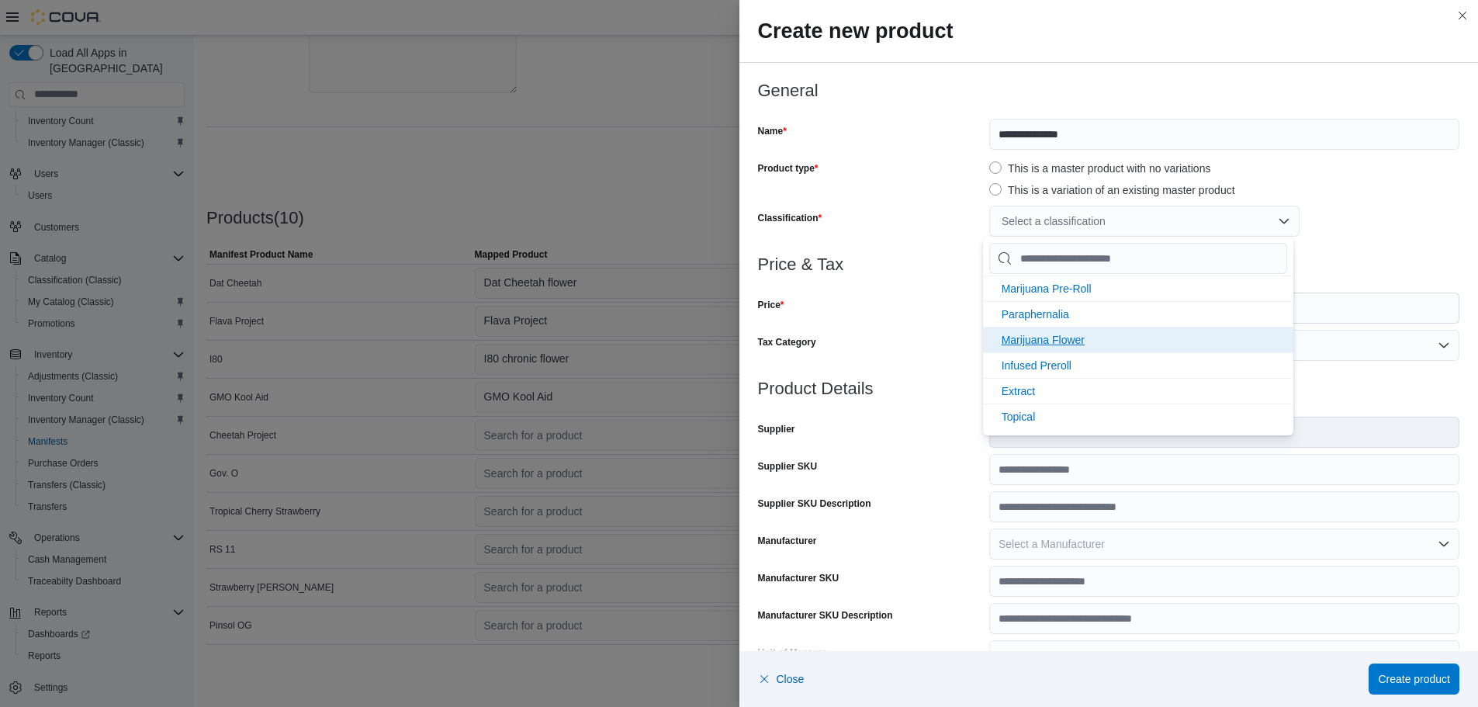
click at [1051, 339] on span "Marijuana Flower" at bounding box center [1043, 340] width 83 height 12
click at [914, 300] on div "Price" at bounding box center [870, 307] width 225 height 31
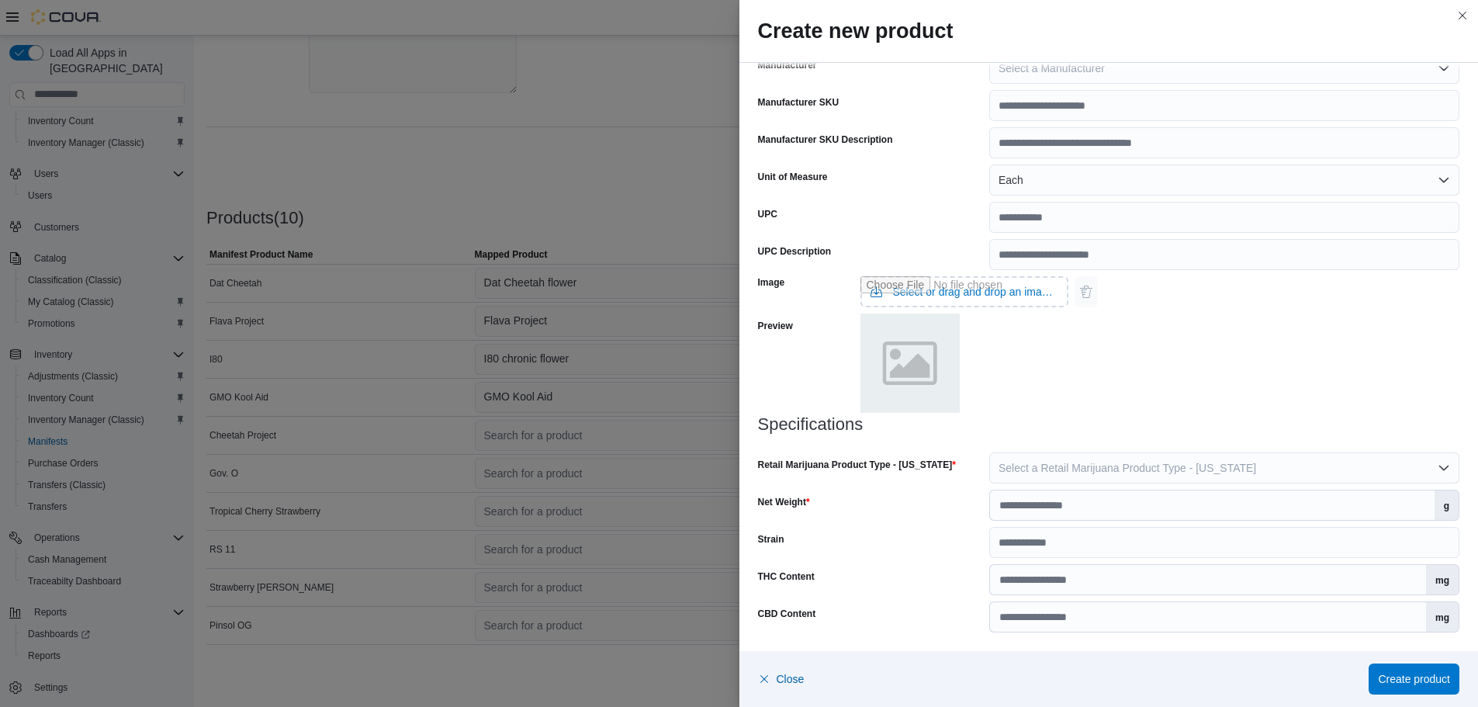
scroll to position [0, 0]
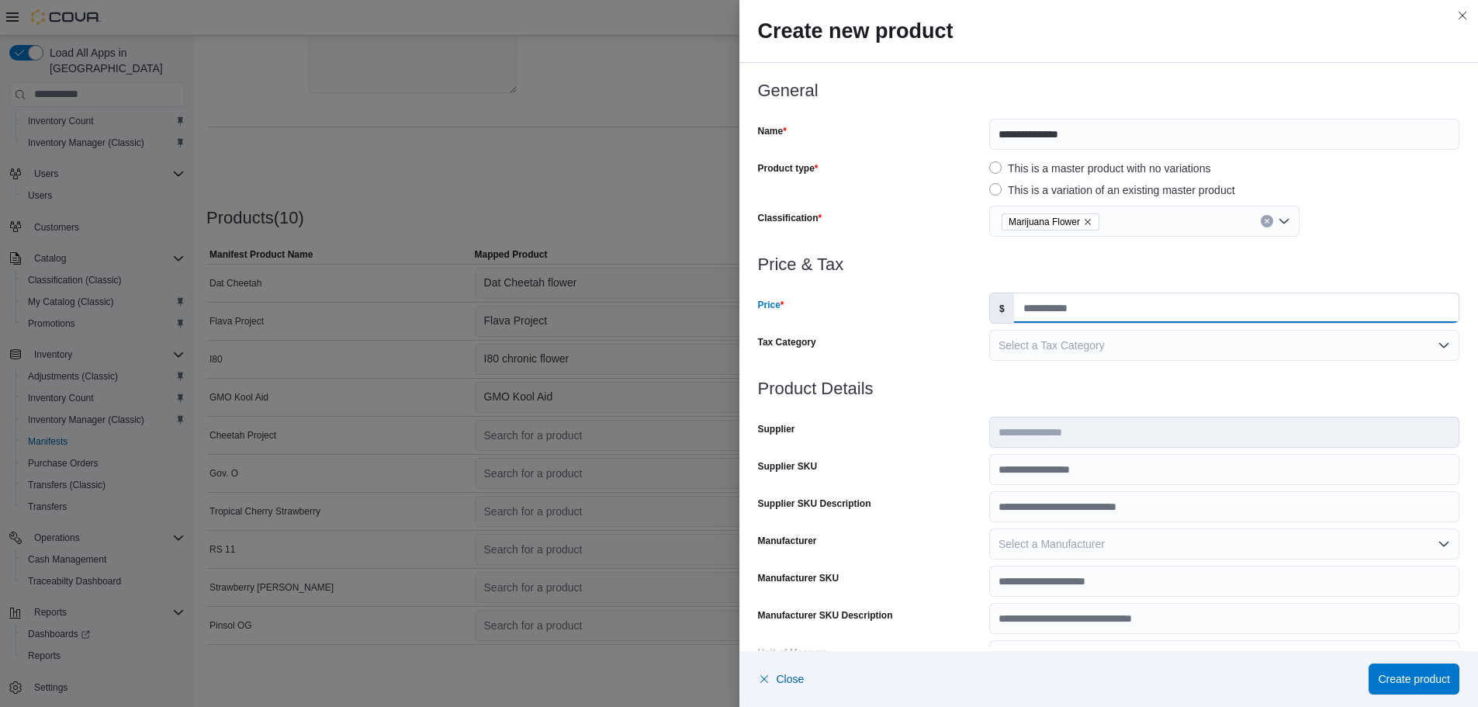
click at [1068, 305] on input "Price" at bounding box center [1236, 307] width 445 height 29
type input "*"
click at [977, 220] on div "Classification Marijuana Flower" at bounding box center [1109, 221] width 702 height 31
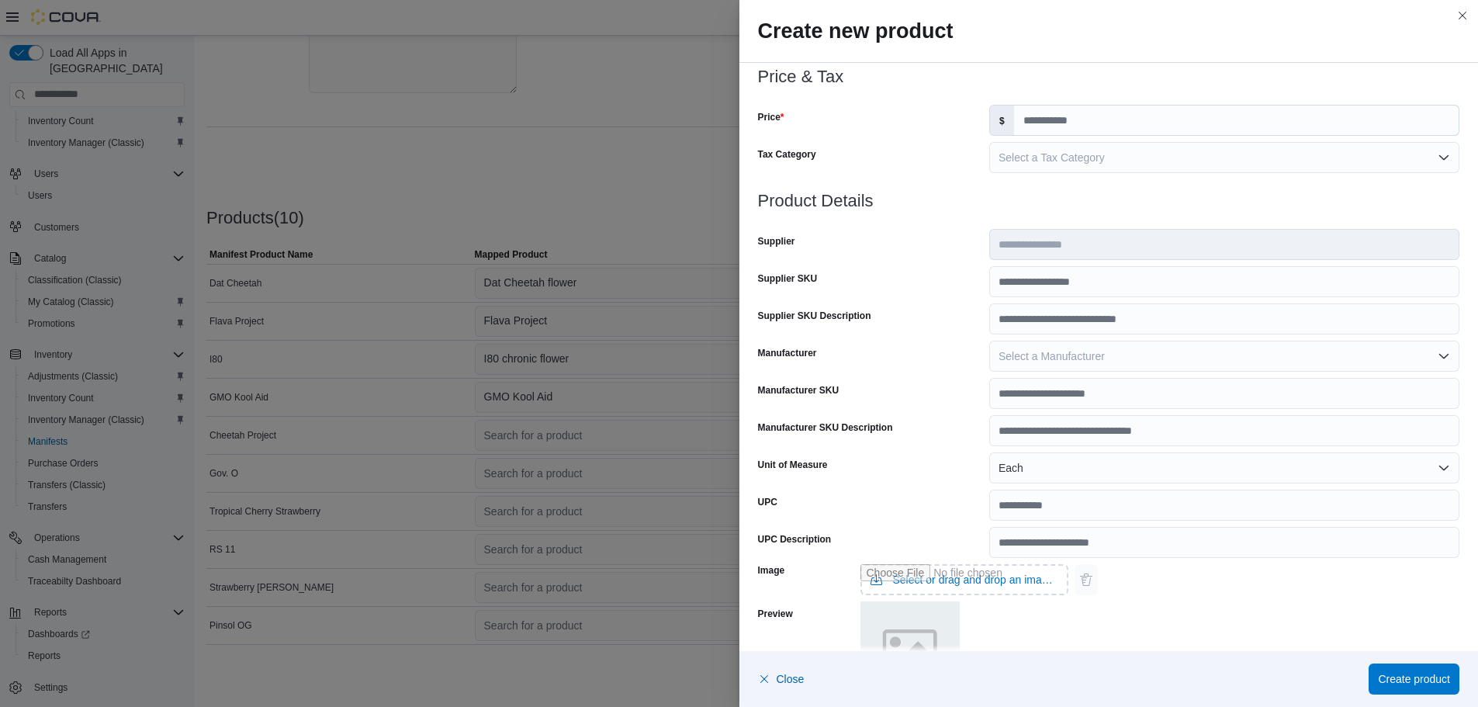
scroll to position [476, 0]
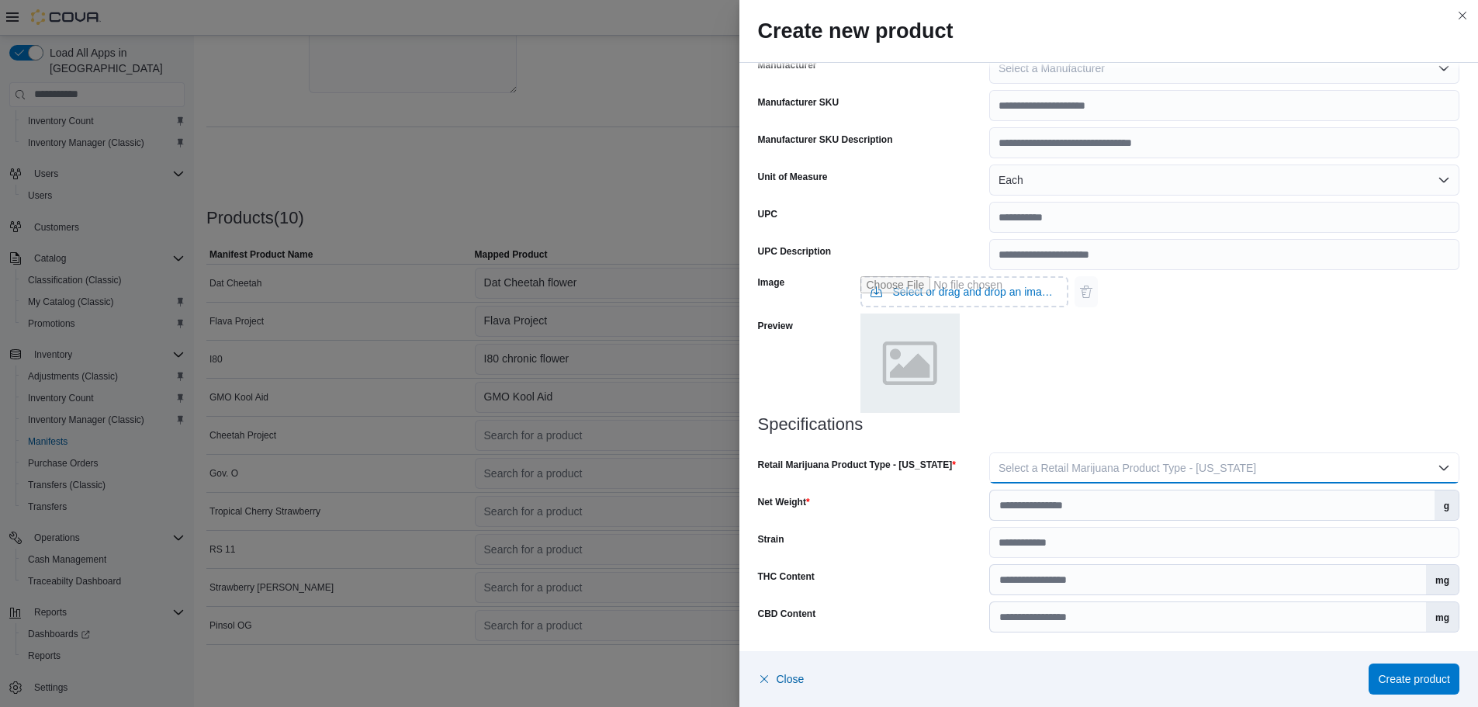
click at [1031, 462] on span "Select a Retail Marijuana Product Type - [US_STATE]" at bounding box center [1128, 468] width 258 height 12
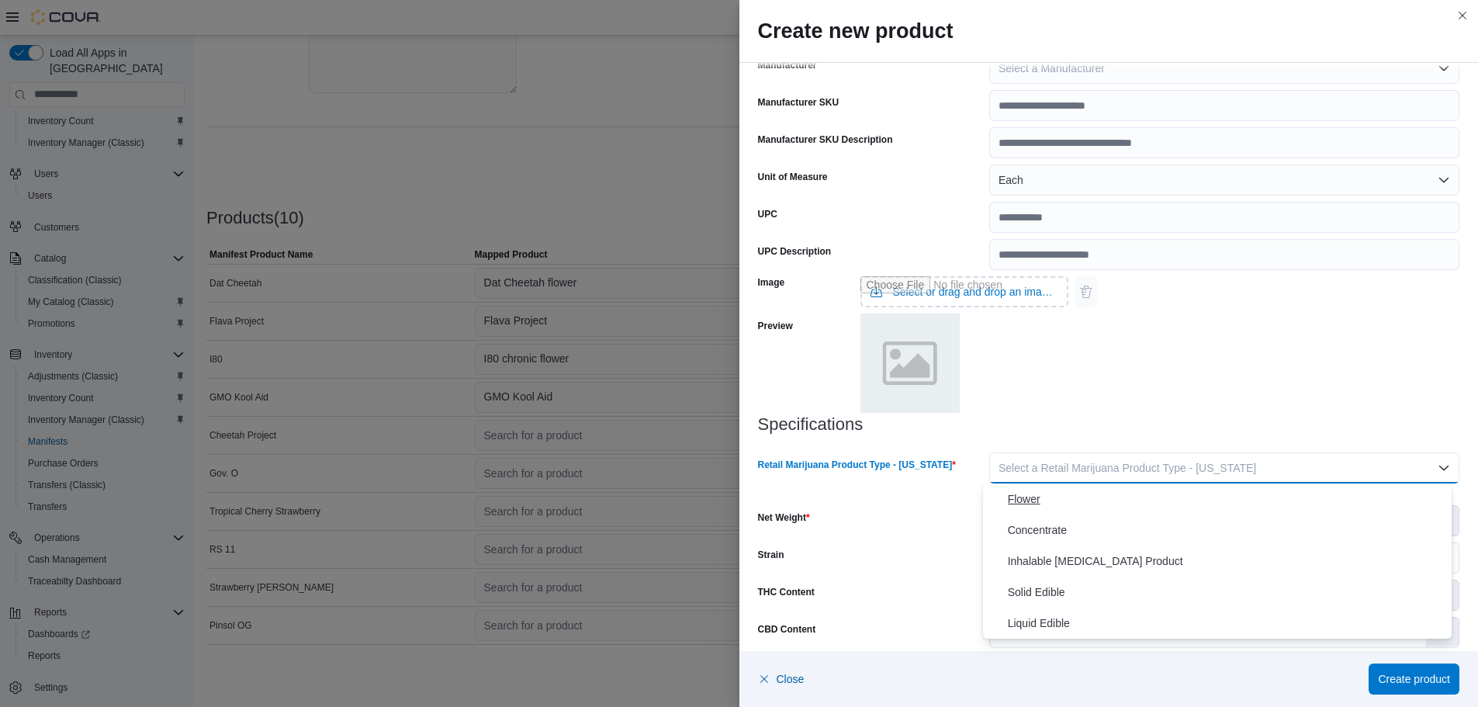
click at [1029, 500] on span "Flower" at bounding box center [1227, 499] width 438 height 19
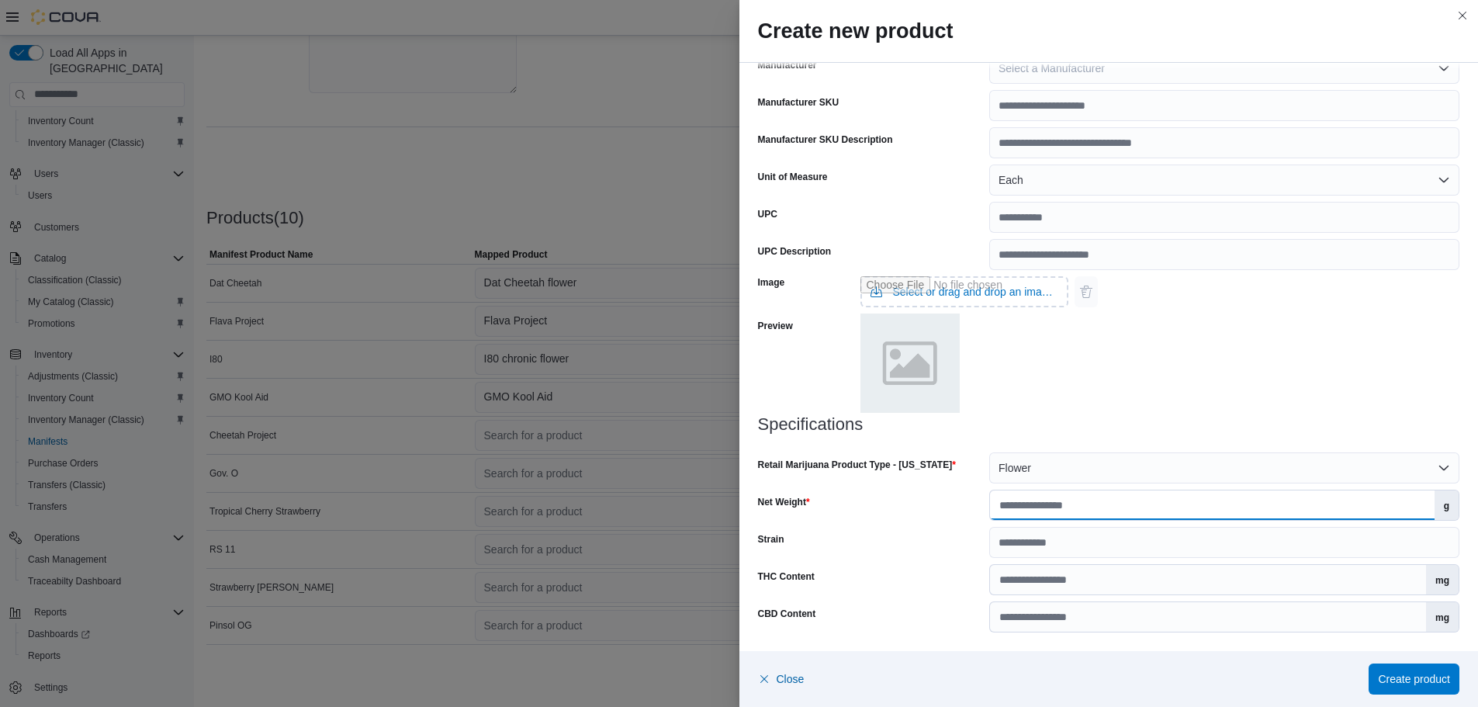
click at [1022, 507] on input "Net Weight" at bounding box center [1212, 504] width 445 height 29
type input "***"
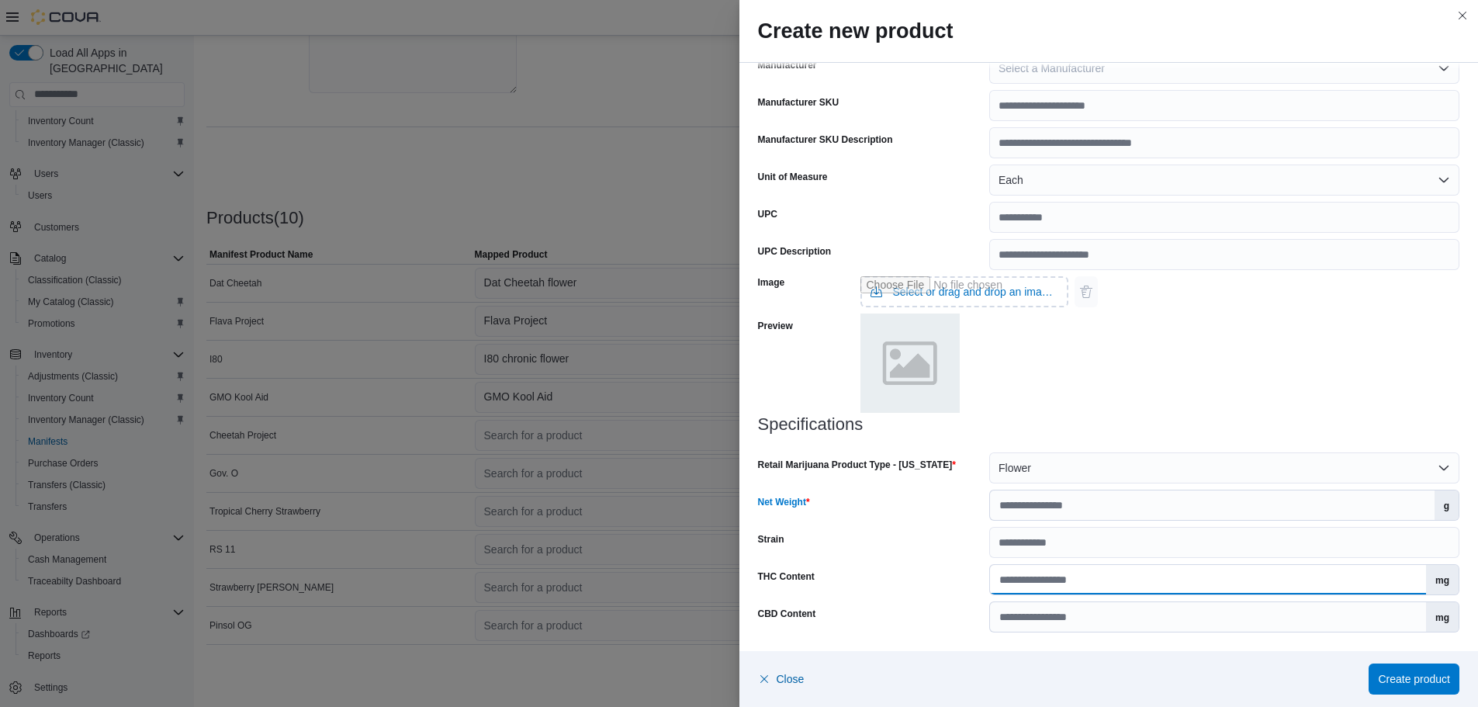
click at [1034, 574] on input "THC Content" at bounding box center [1208, 579] width 436 height 29
type input "*****"
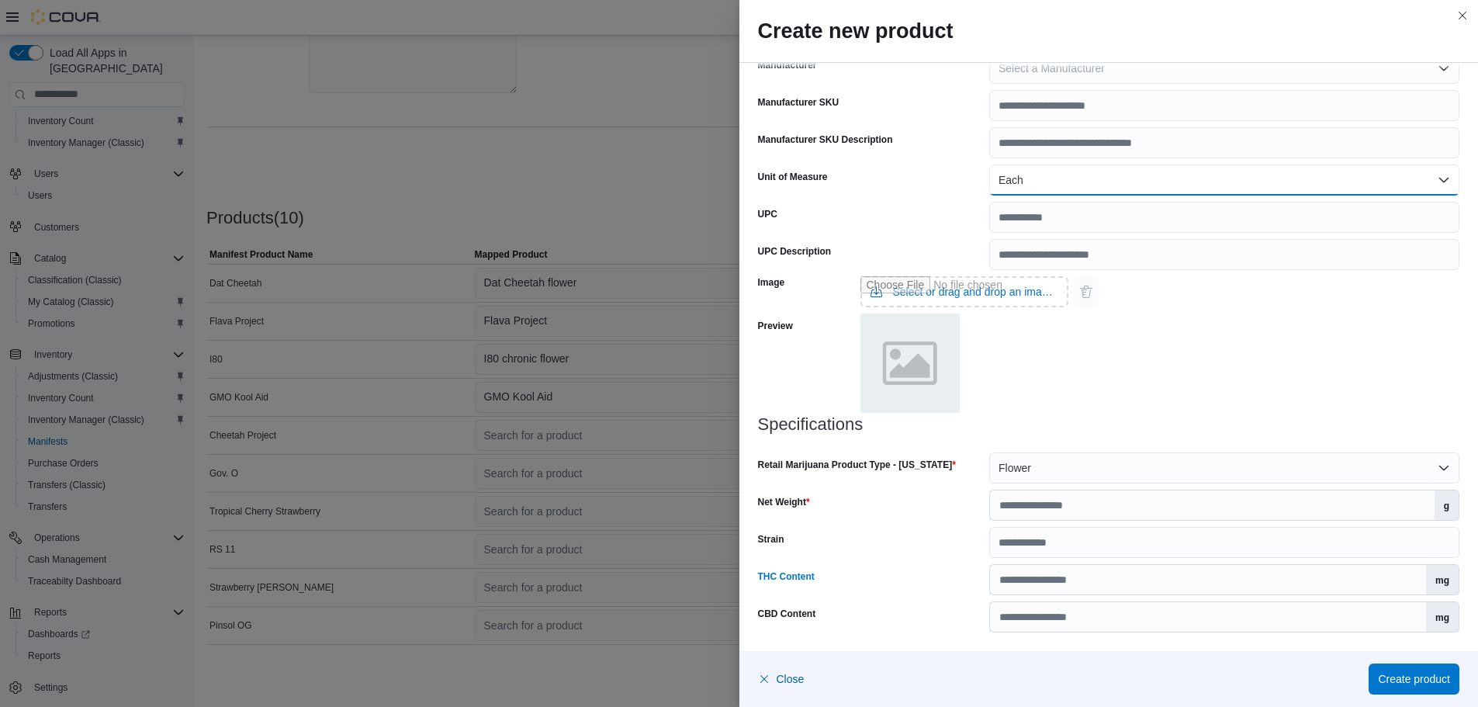
click at [1054, 183] on button "Each" at bounding box center [1224, 179] width 470 height 31
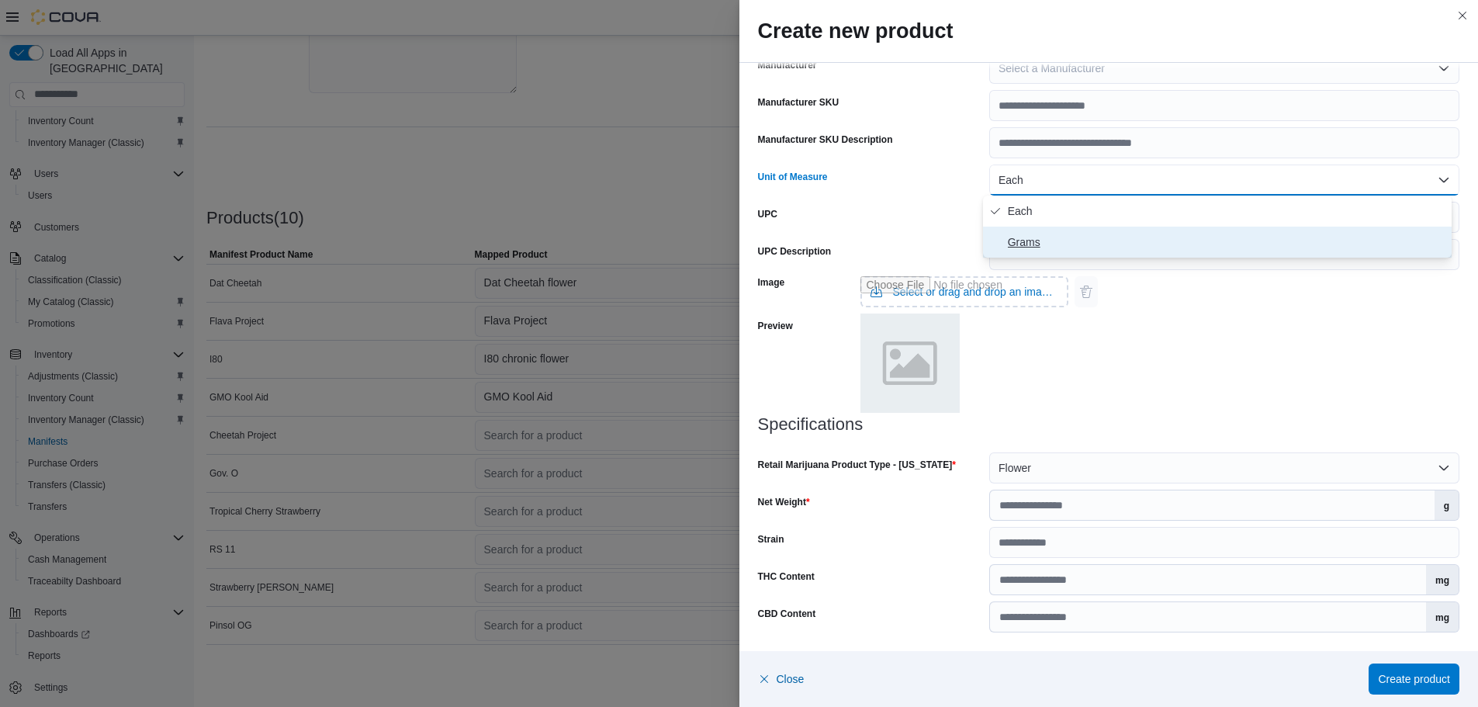
click at [1027, 241] on span "Grams" at bounding box center [1227, 242] width 438 height 19
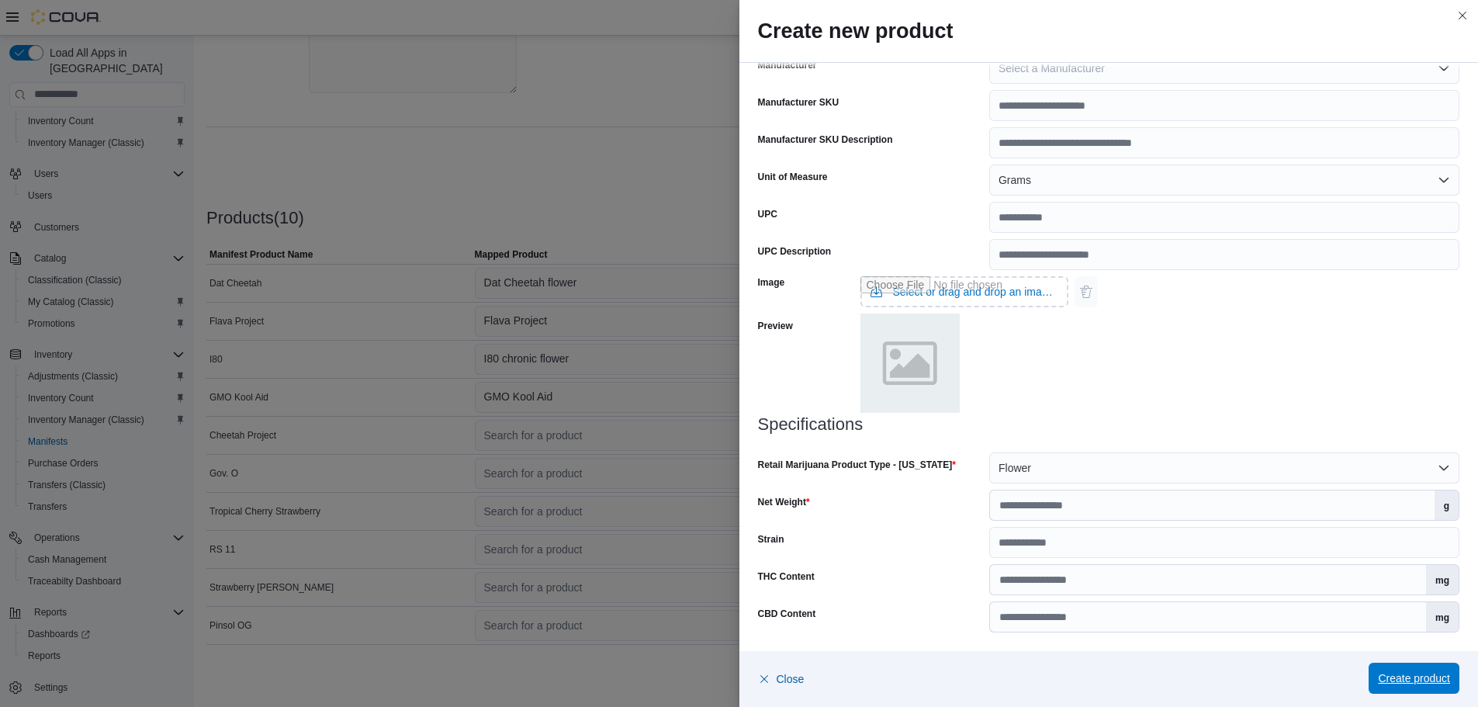
click at [1379, 686] on span "Create product" at bounding box center [1414, 678] width 72 height 16
click at [1394, 679] on span "Create product" at bounding box center [1414, 678] width 72 height 16
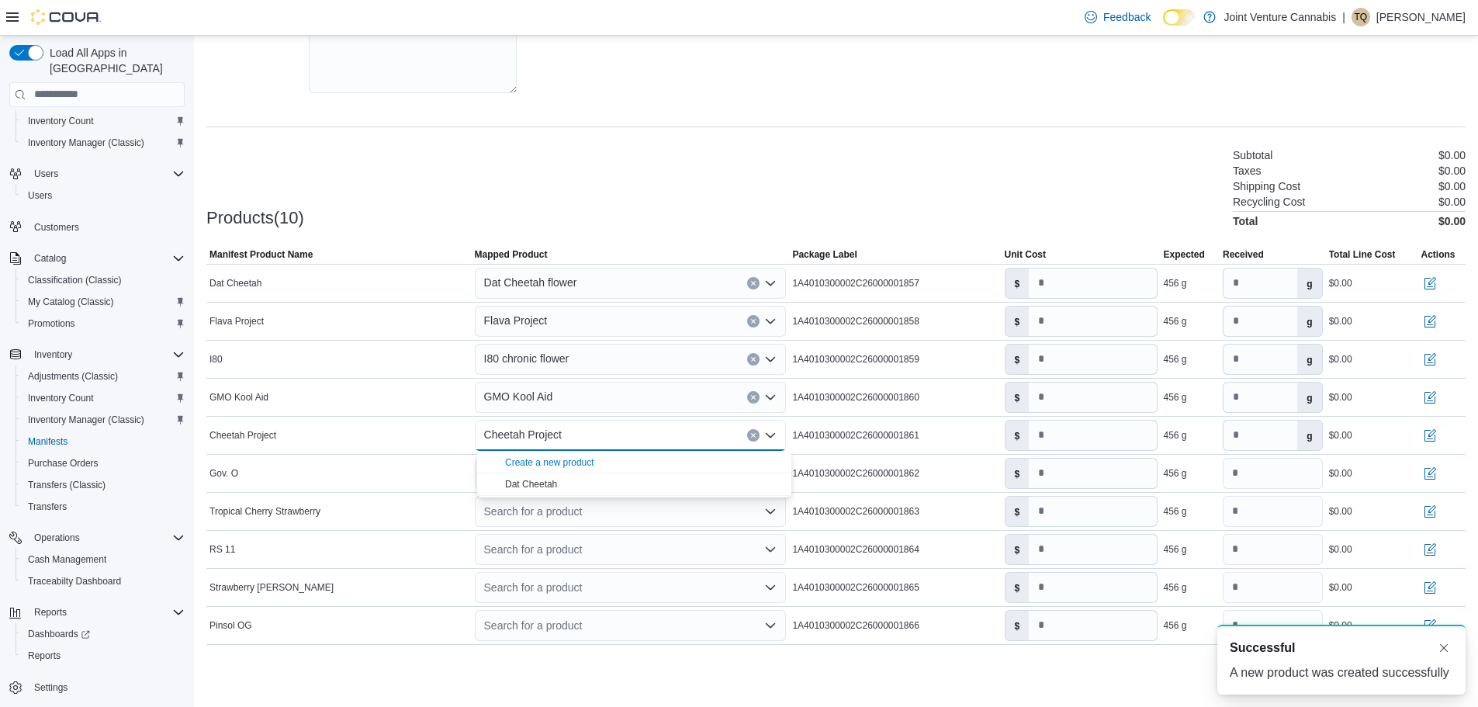
scroll to position [0, 0]
click at [416, 490] on td "Manifest Product Name Gov. O" at bounding box center [338, 473] width 265 height 38
click at [563, 470] on div "Search for a product" at bounding box center [631, 473] width 312 height 31
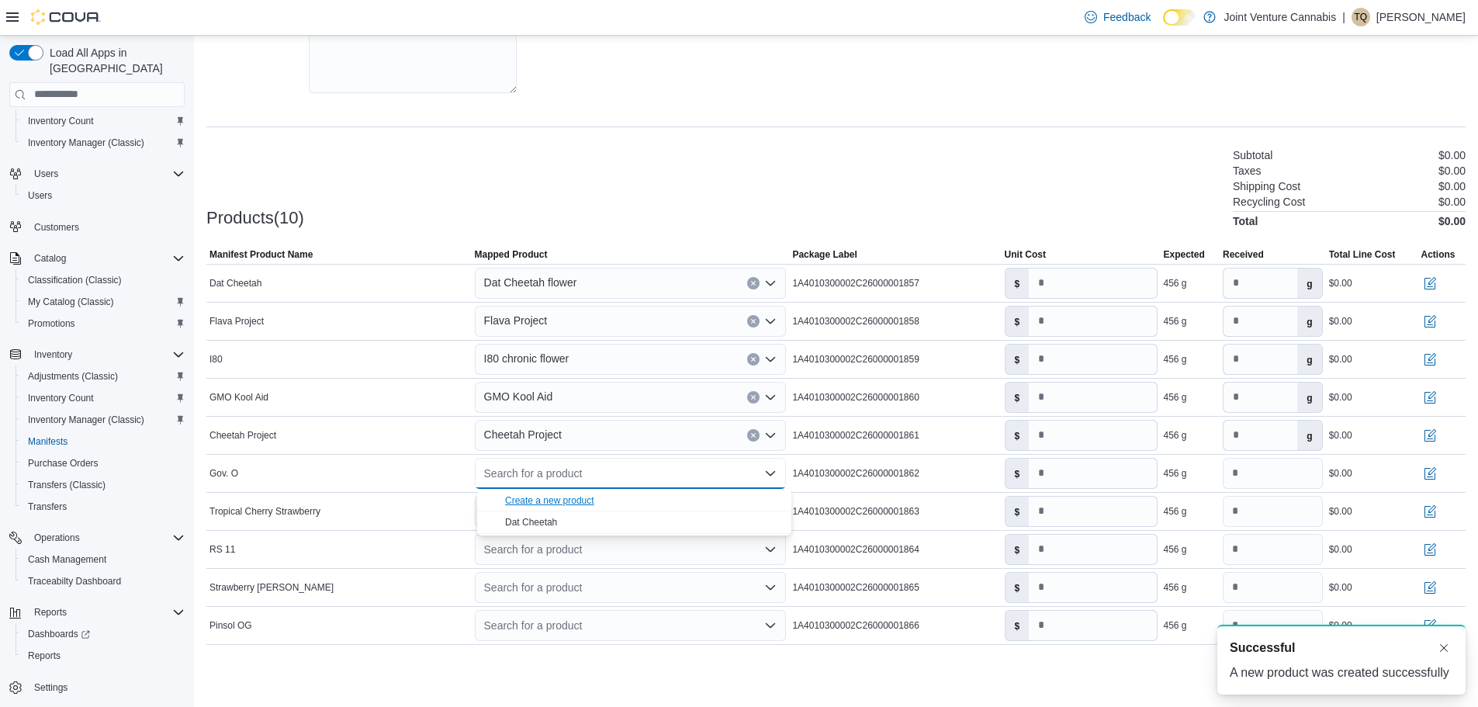
click at [571, 498] on div "Create a new product" at bounding box center [549, 500] width 89 height 12
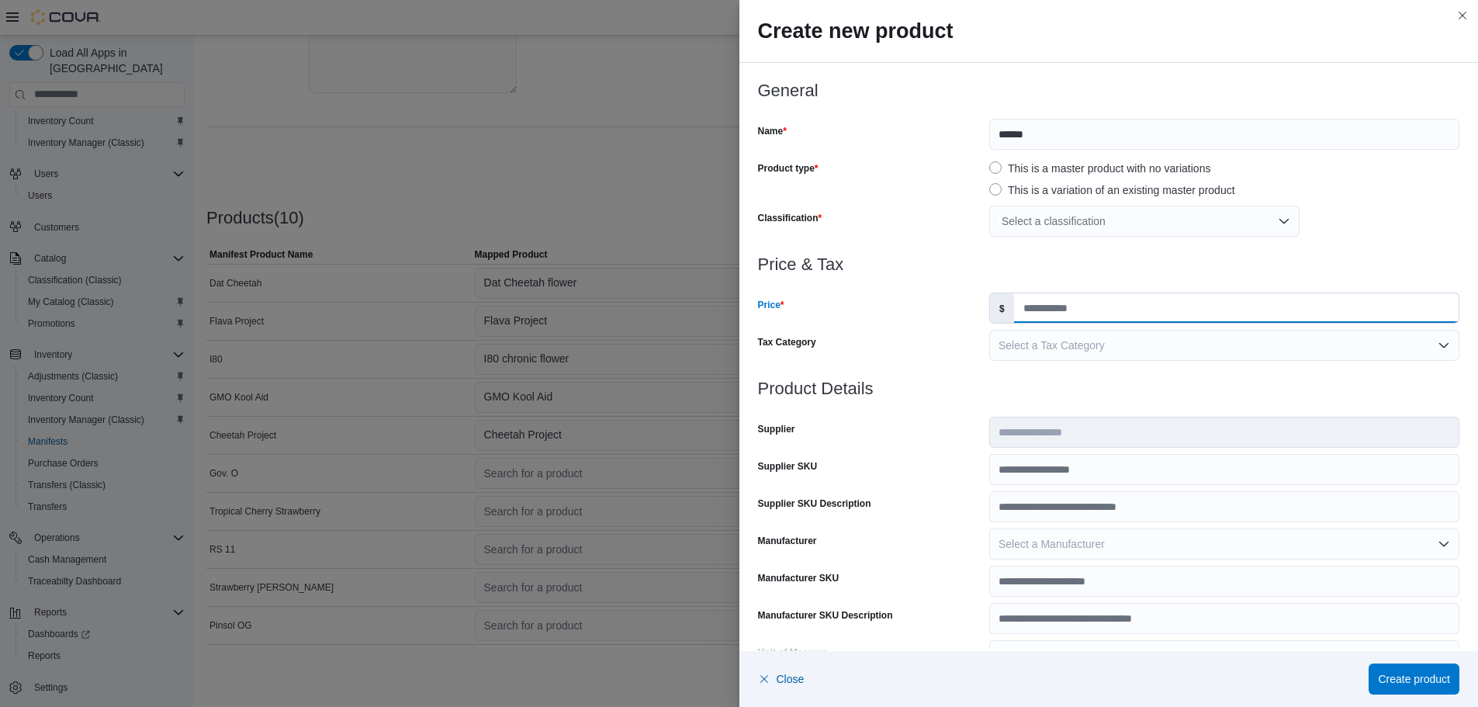
click at [1134, 317] on input "Price" at bounding box center [1236, 307] width 445 height 29
type input "*"
click at [1080, 218] on div "Select a classification" at bounding box center [1144, 221] width 310 height 31
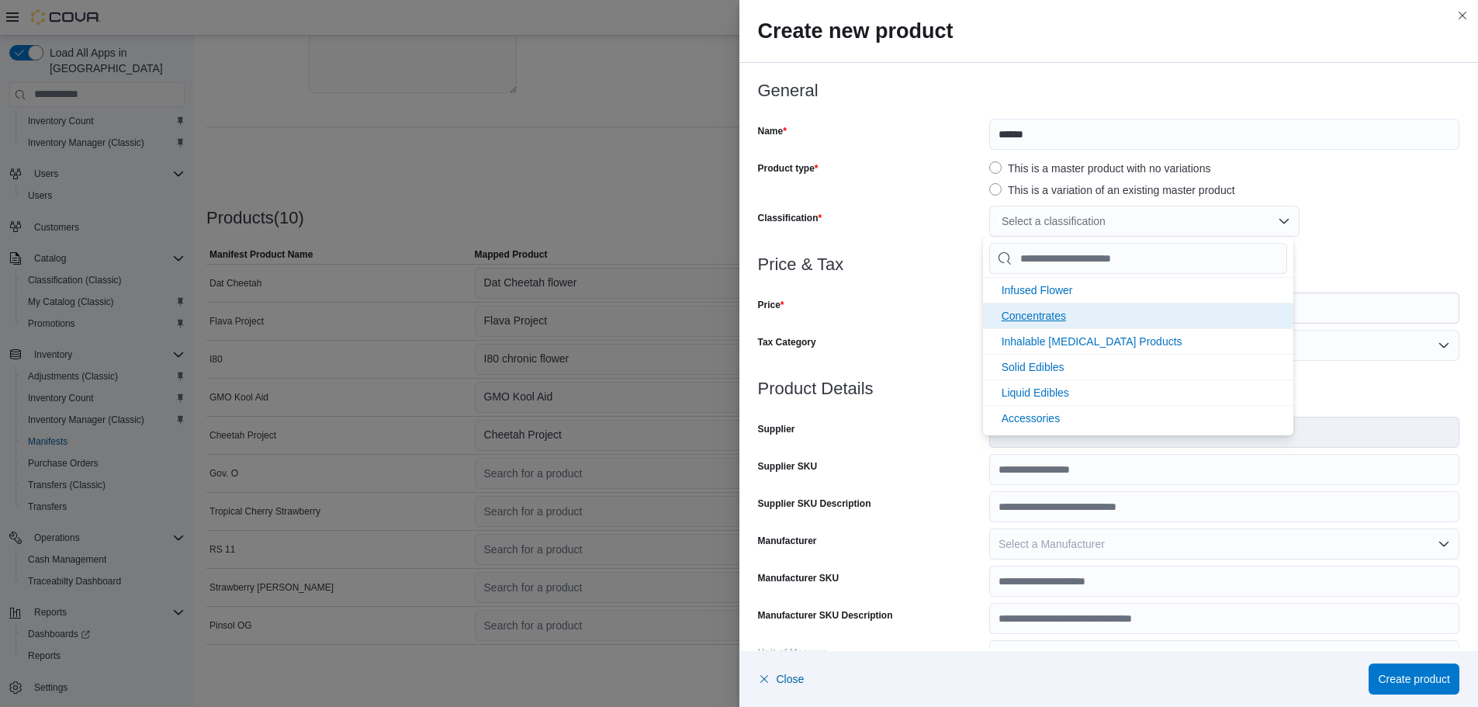
scroll to position [206, 0]
click at [1047, 341] on span "Marijuana Flower" at bounding box center [1043, 340] width 83 height 12
click at [943, 320] on div "Price" at bounding box center [870, 307] width 225 height 31
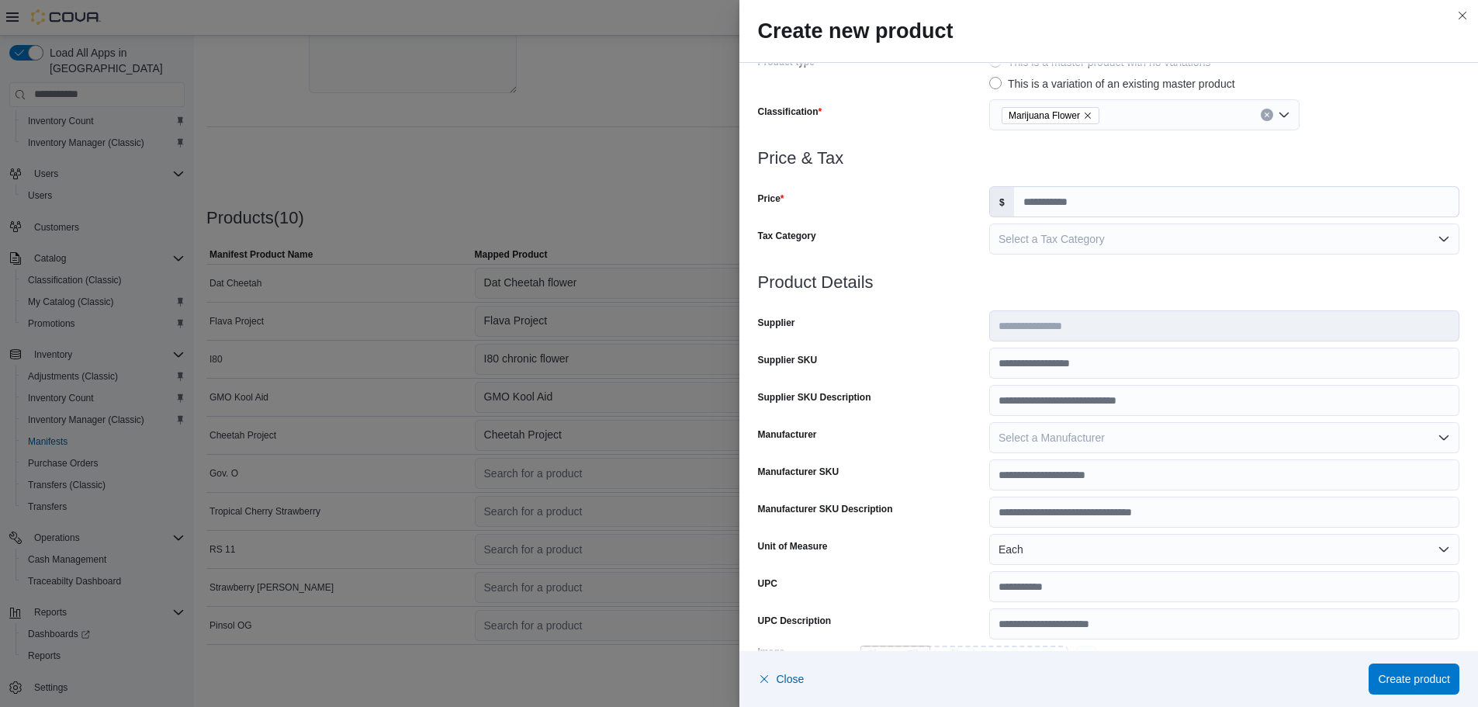
scroll to position [0, 0]
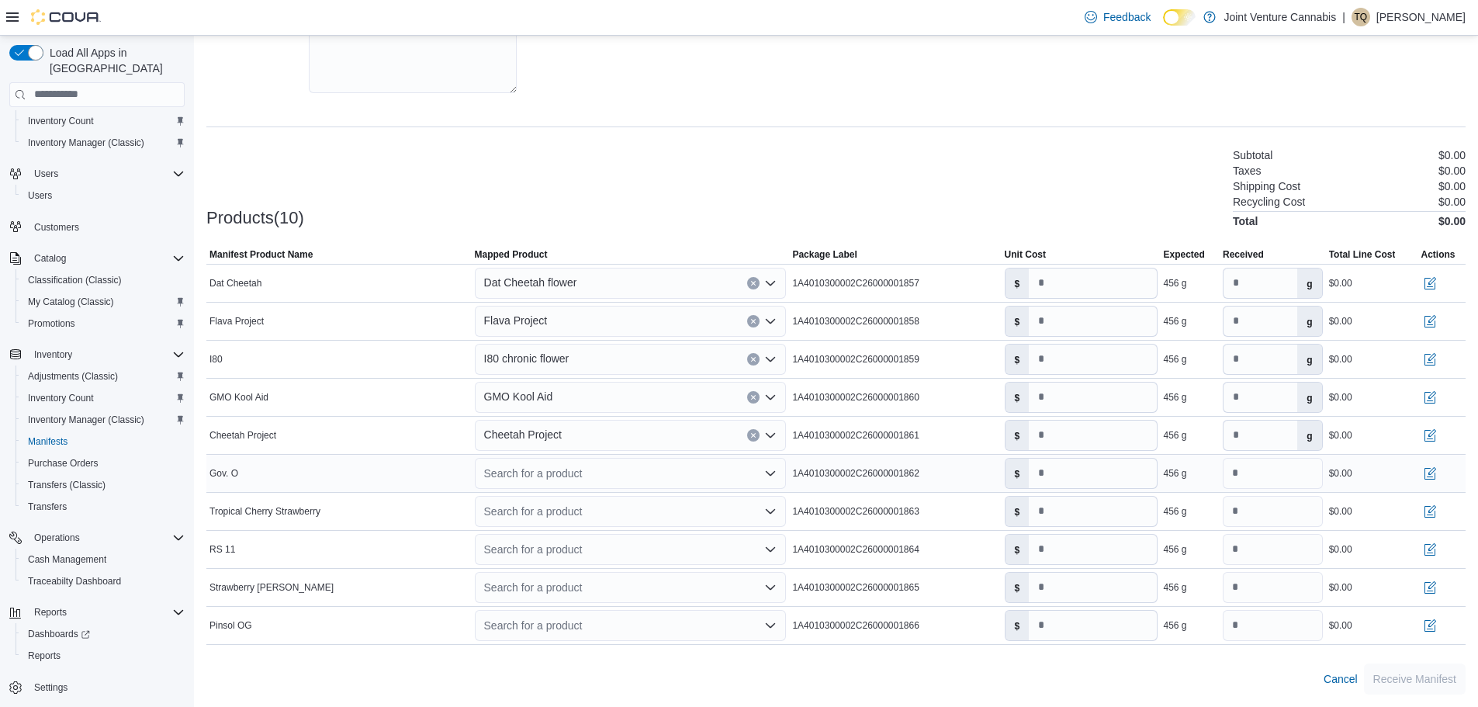
click at [525, 469] on div "Search for a product" at bounding box center [631, 473] width 312 height 31
click at [583, 497] on div "Create a new product" at bounding box center [549, 500] width 89 height 12
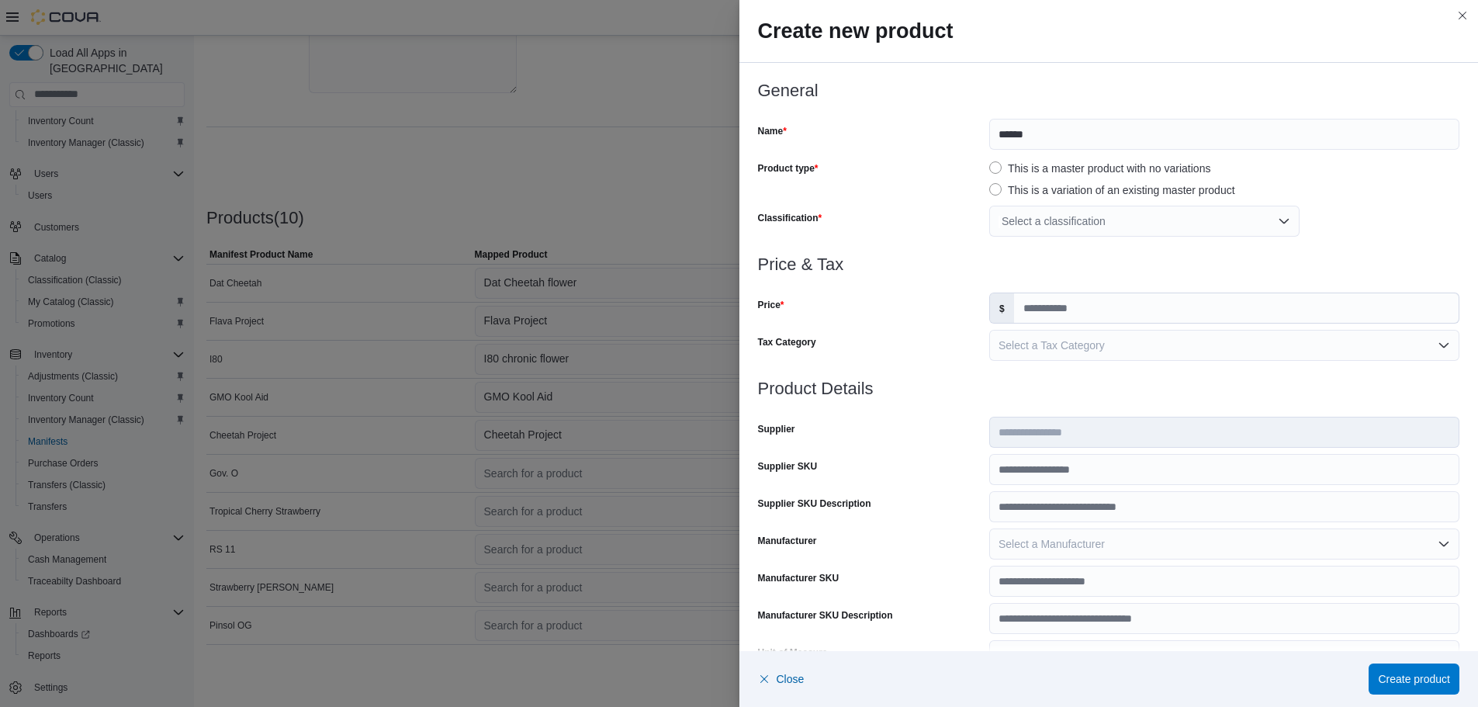
click at [1042, 223] on div "Select a classification" at bounding box center [1144, 221] width 310 height 31
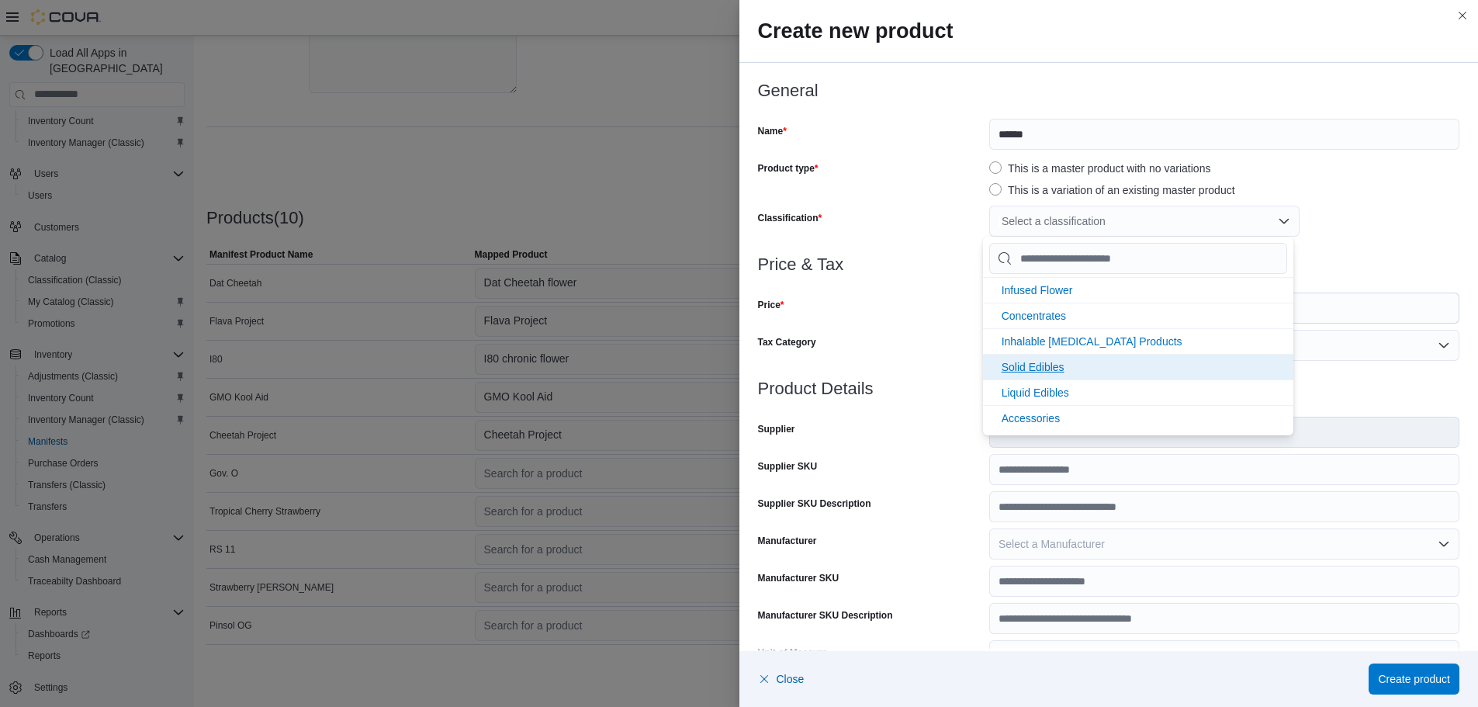
scroll to position [206, 0]
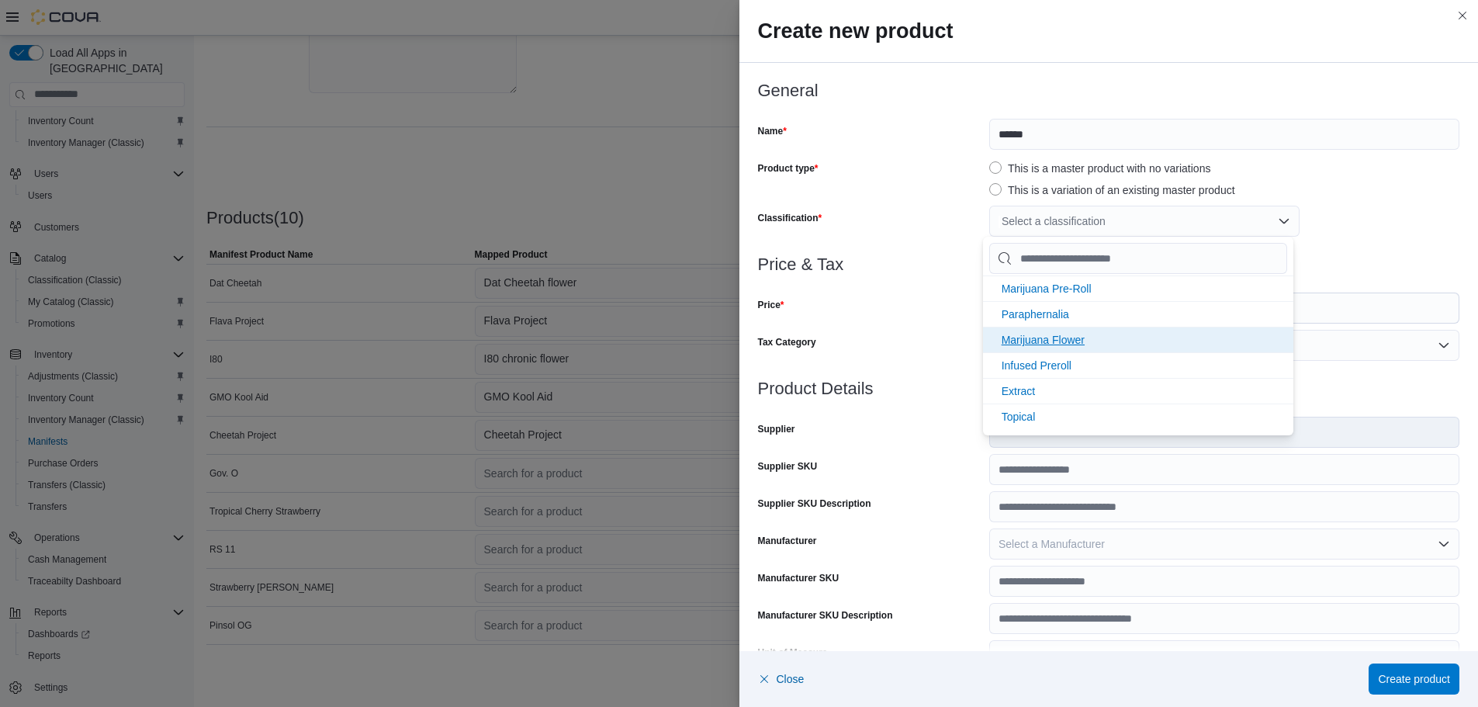
click at [1112, 344] on li "Marijuana Flower" at bounding box center [1138, 340] width 310 height 26
click at [942, 340] on div "Tax Category" at bounding box center [870, 345] width 225 height 31
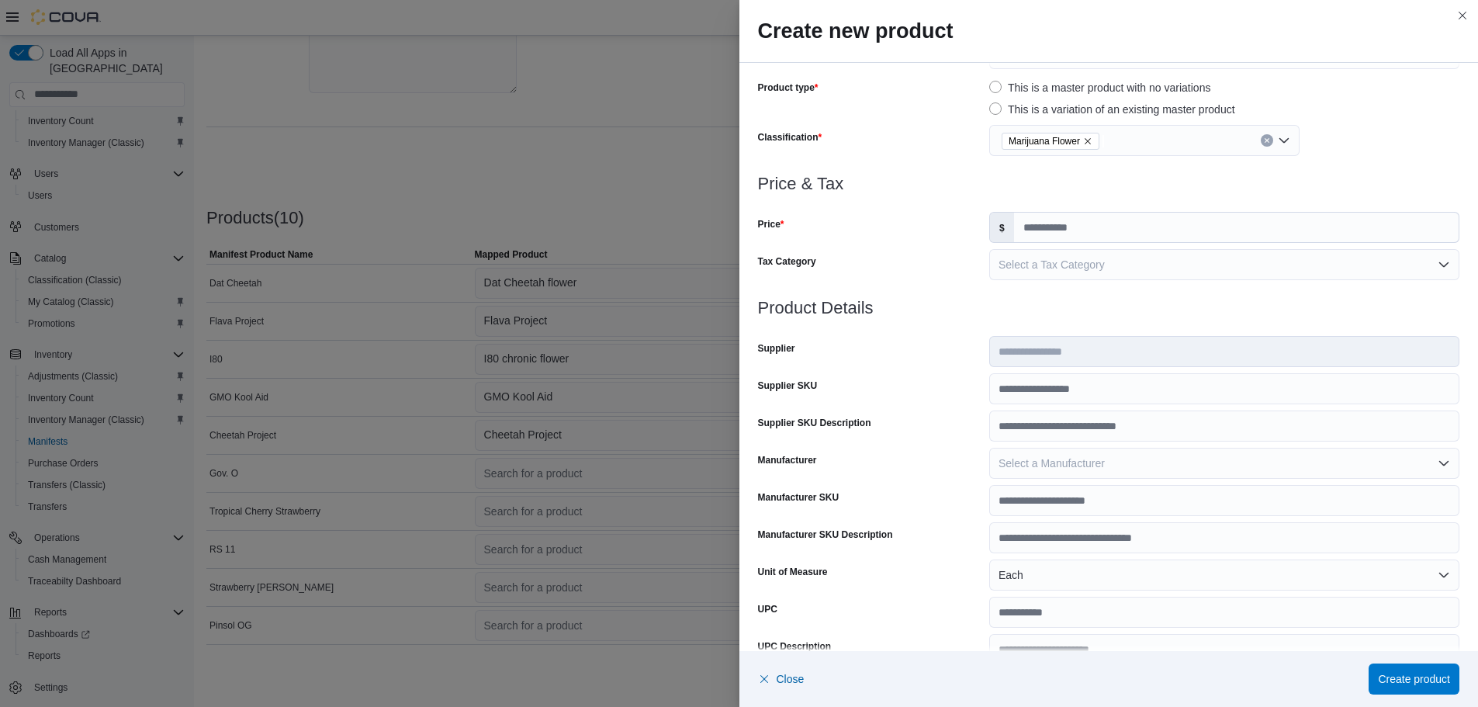
scroll to position [0, 0]
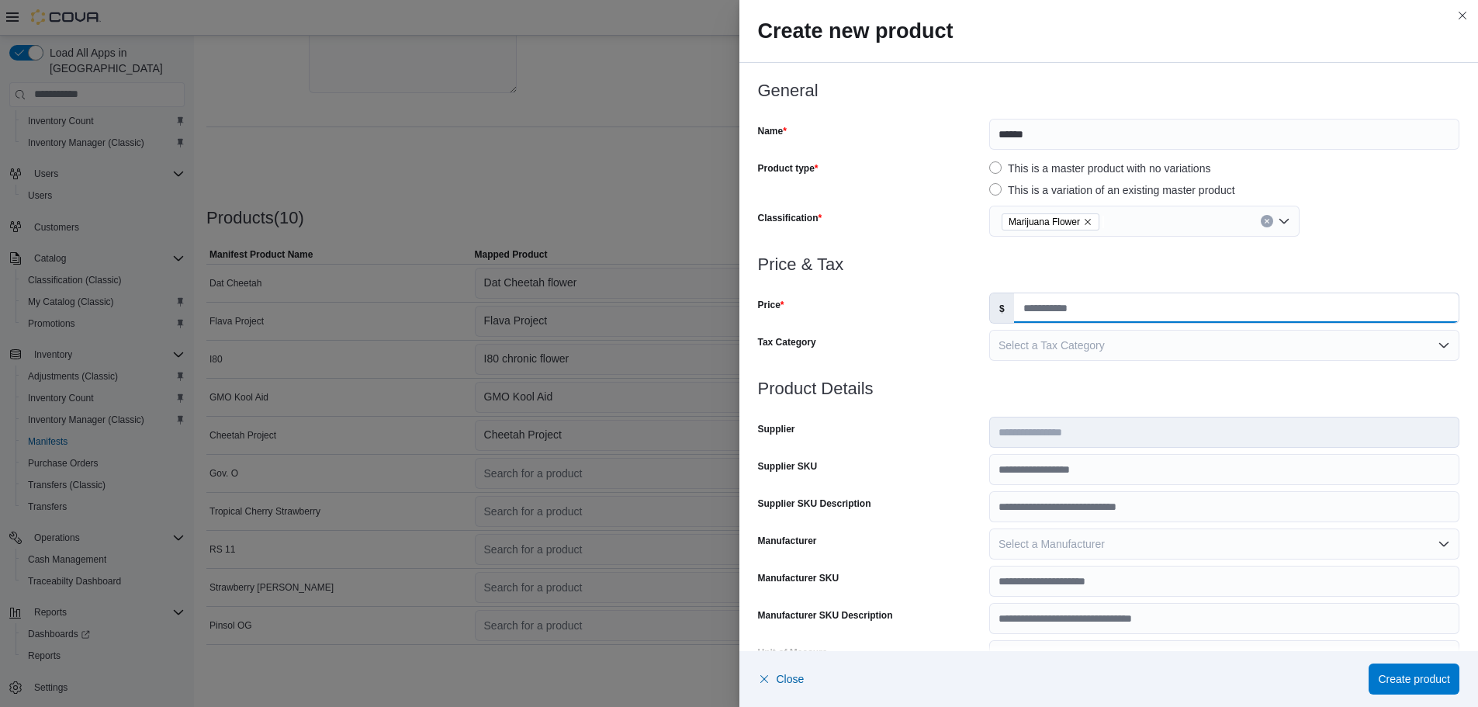
click at [1051, 310] on input "Price" at bounding box center [1236, 307] width 445 height 29
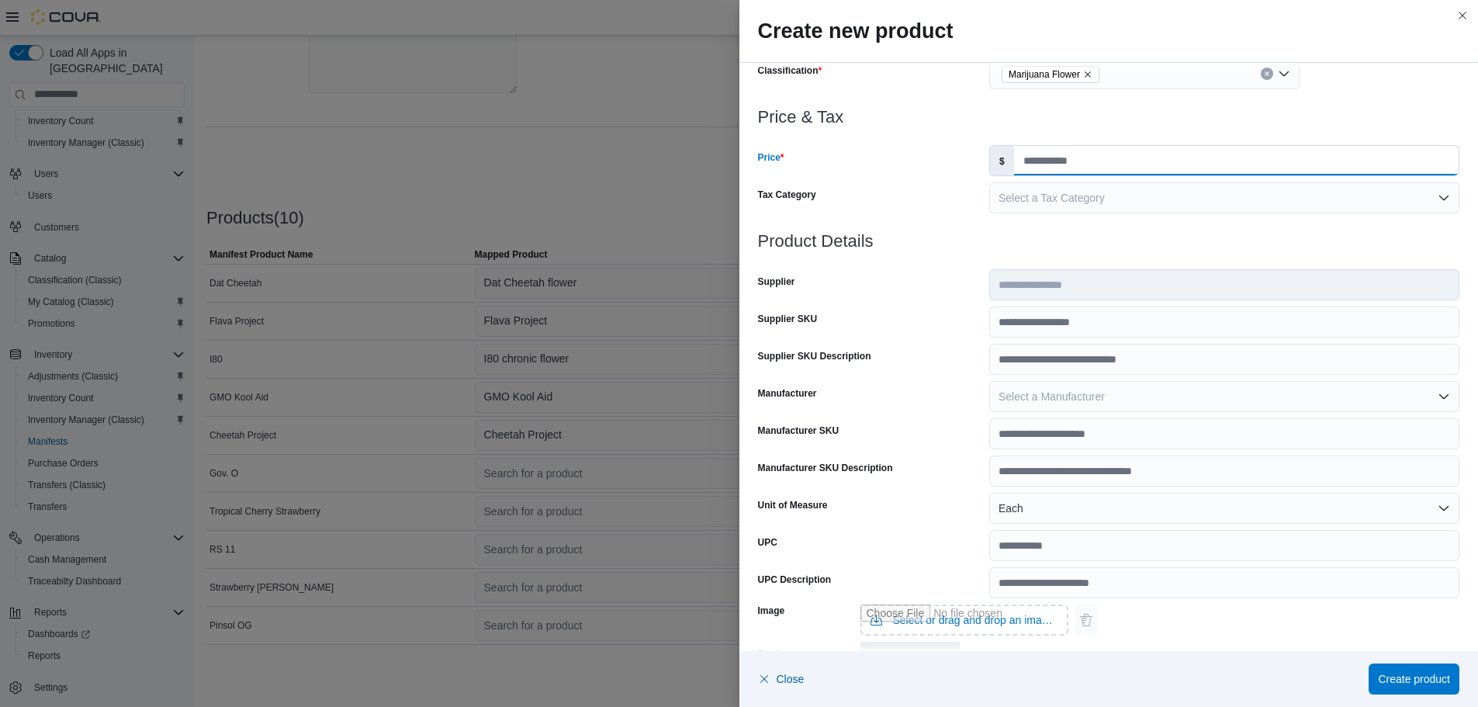
scroll to position [258, 0]
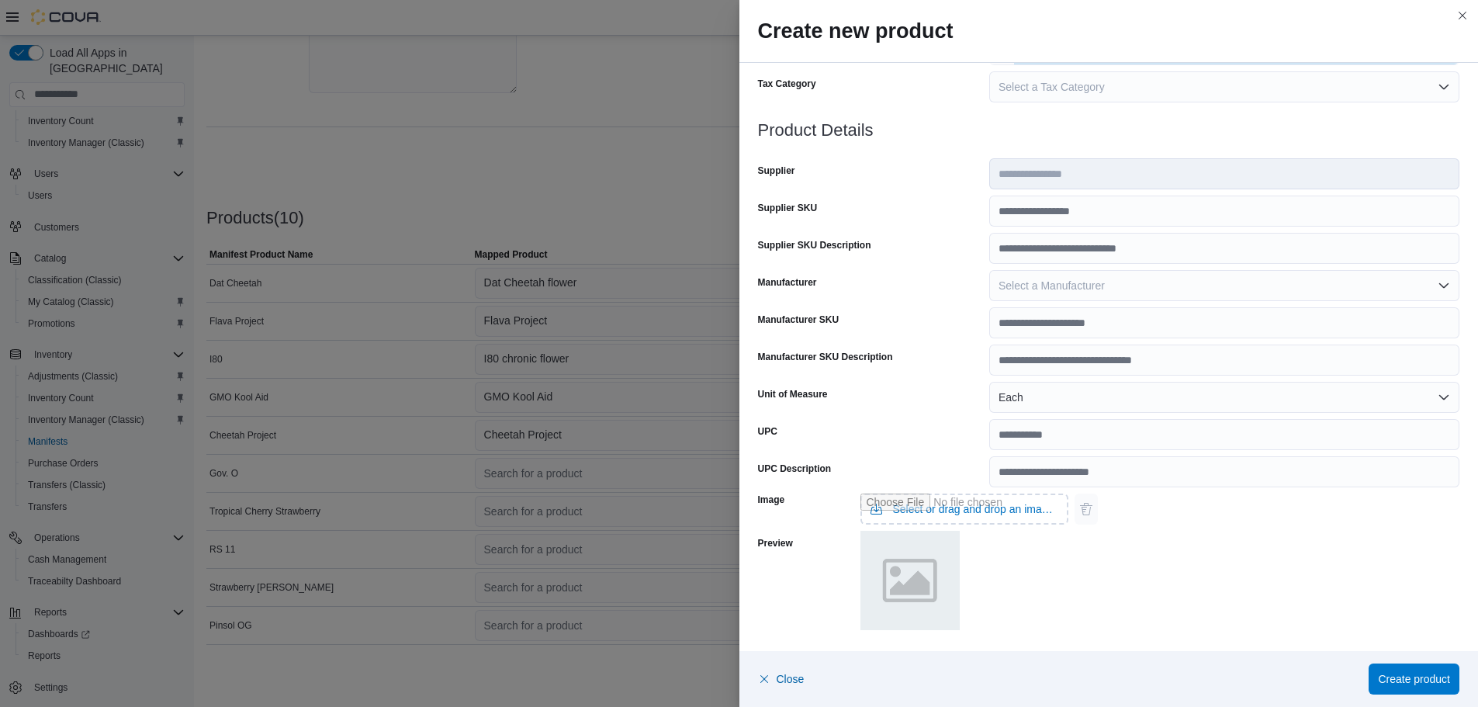
type input "*"
click at [1000, 402] on button "Each" at bounding box center [1224, 397] width 470 height 31
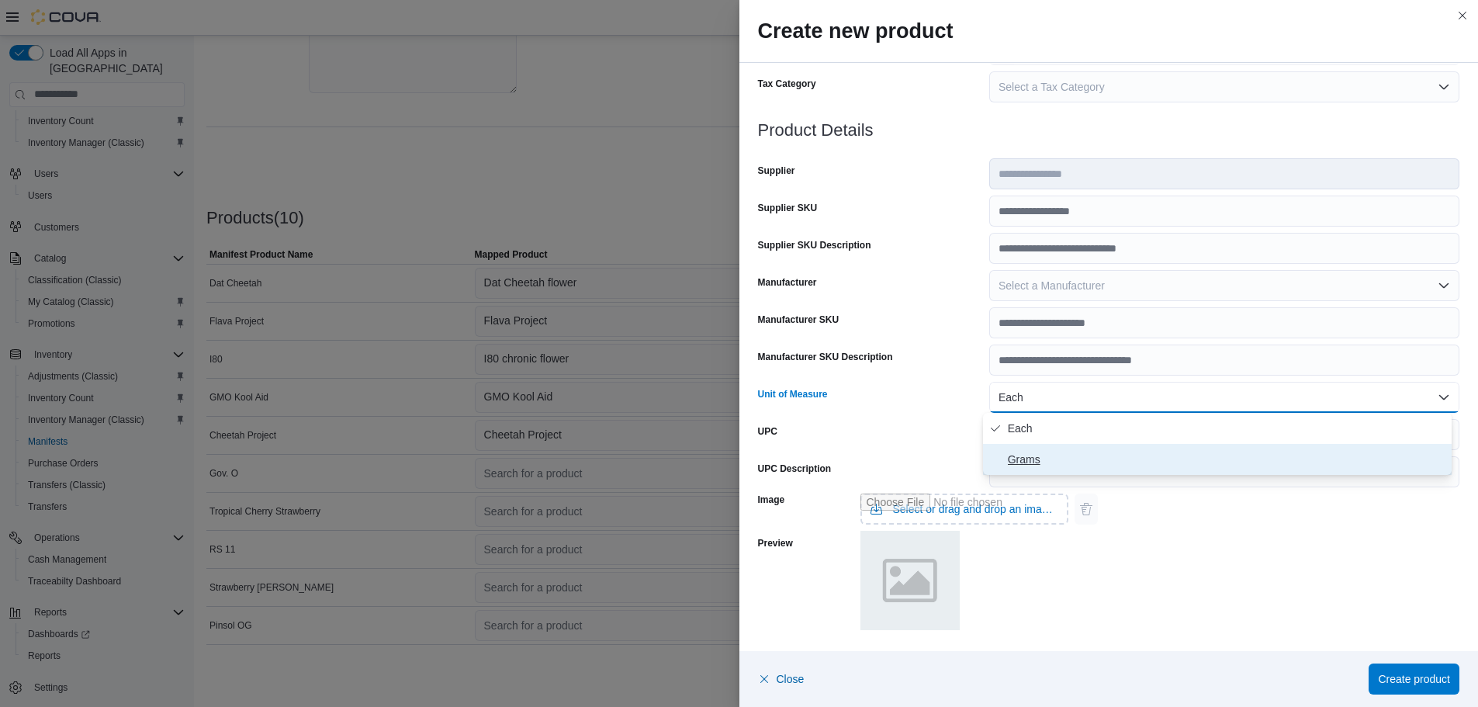
click at [1002, 449] on button "Grams" at bounding box center [1217, 459] width 469 height 31
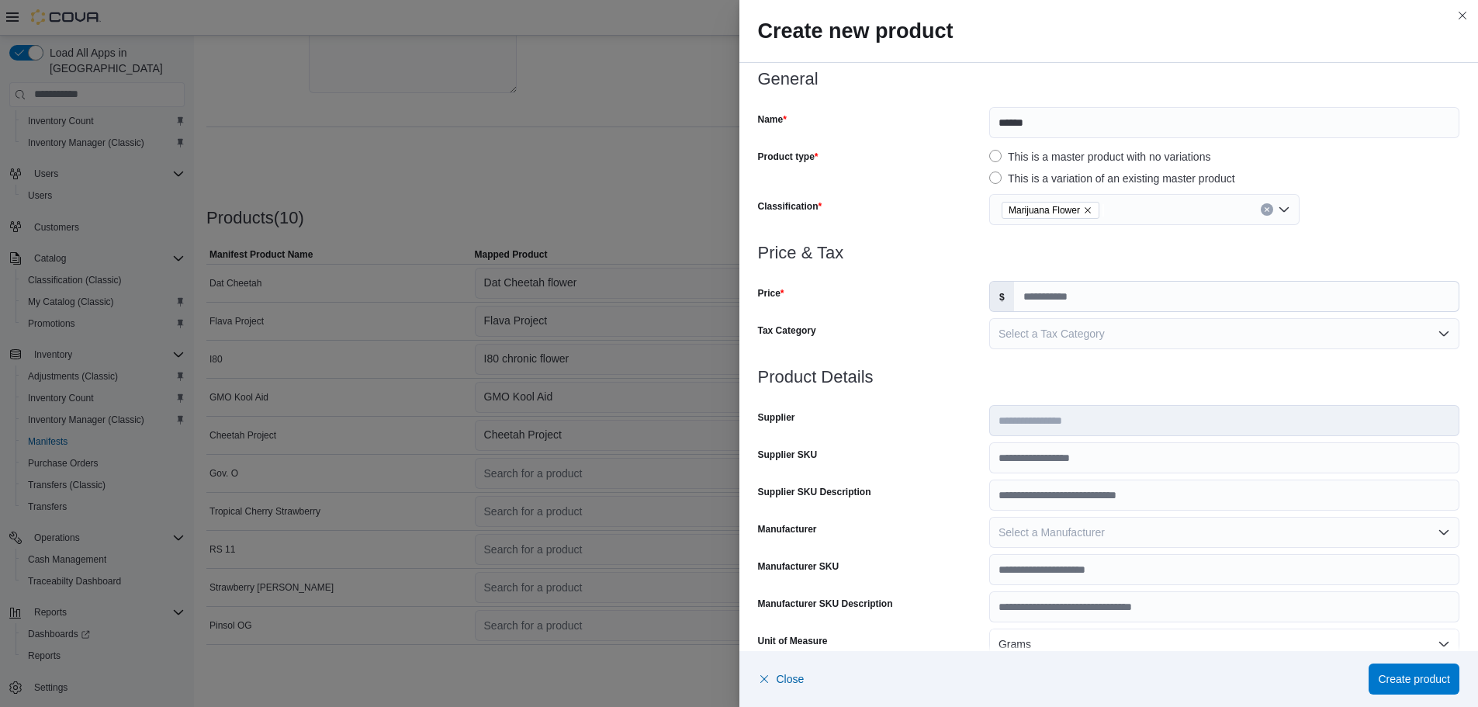
scroll to position [0, 0]
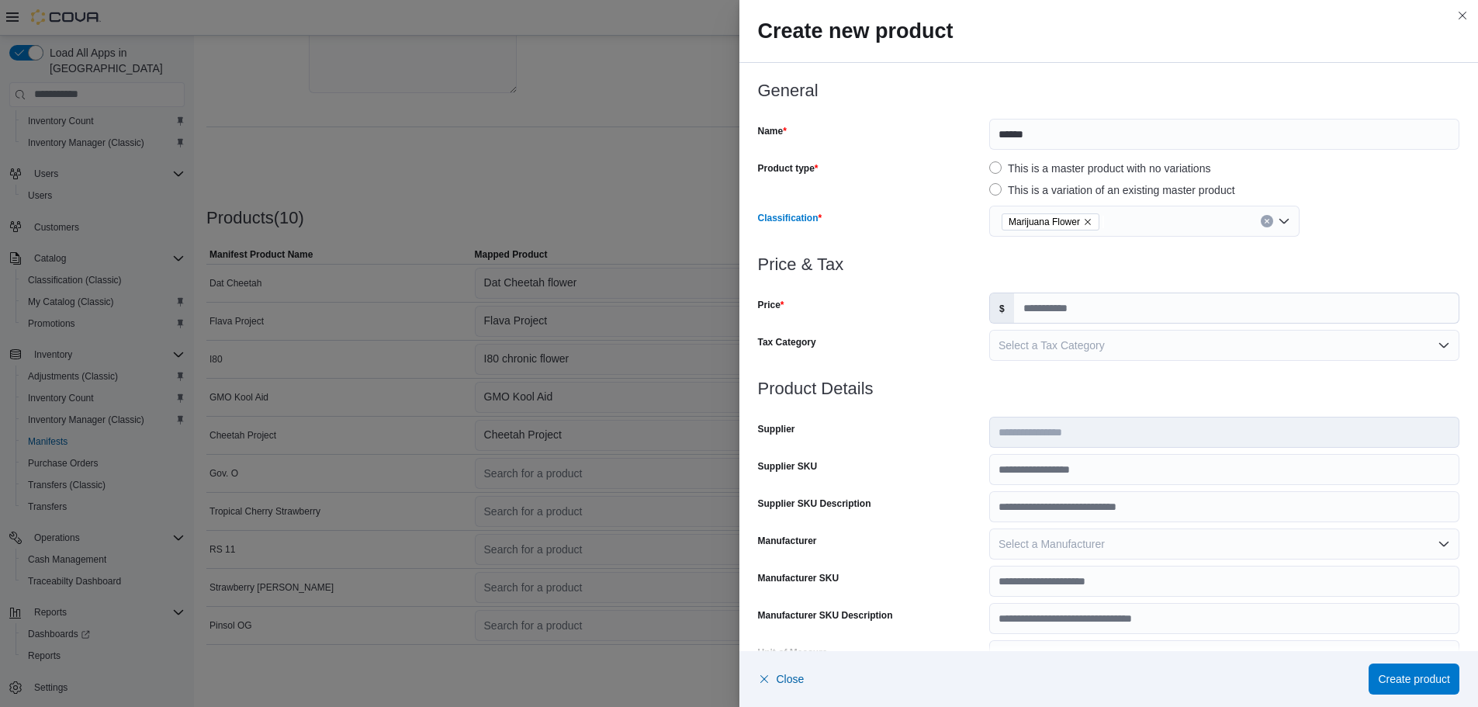
click at [1221, 230] on div "Marijuana Flower" at bounding box center [1144, 221] width 310 height 31
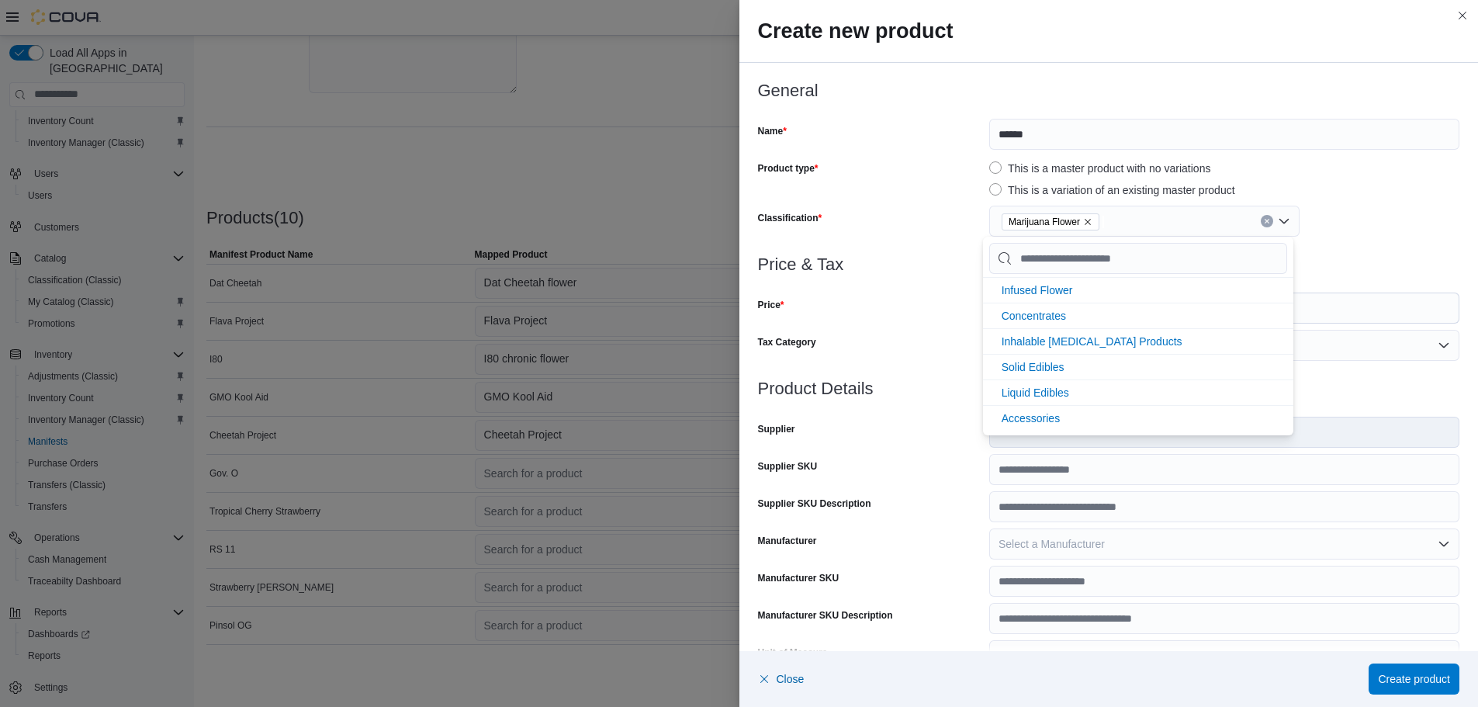
click at [1033, 223] on span "Marijuana Flower" at bounding box center [1044, 222] width 71 height 16
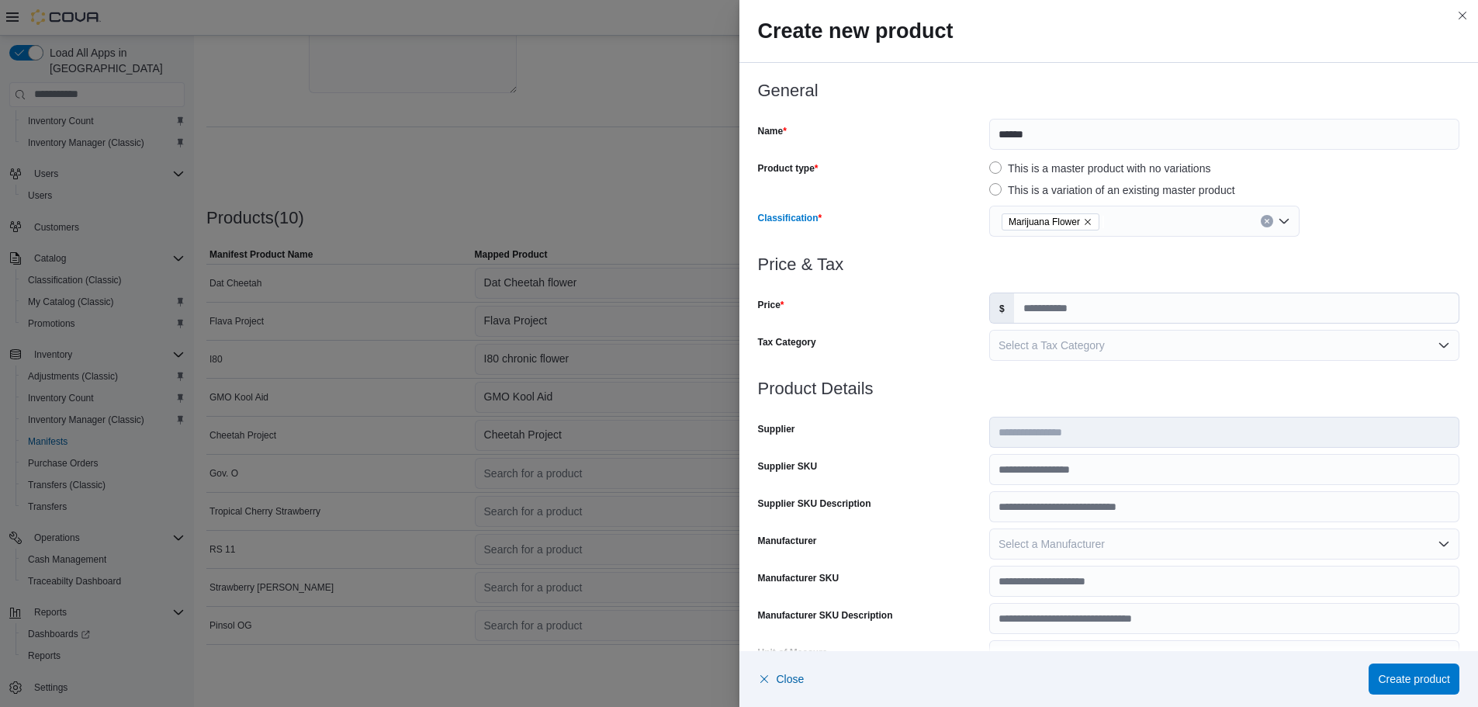
click at [1083, 223] on icon "Remove Marijuana Flower from selection in this group" at bounding box center [1087, 221] width 9 height 9
click at [1038, 217] on div "Select a classification" at bounding box center [1144, 221] width 310 height 31
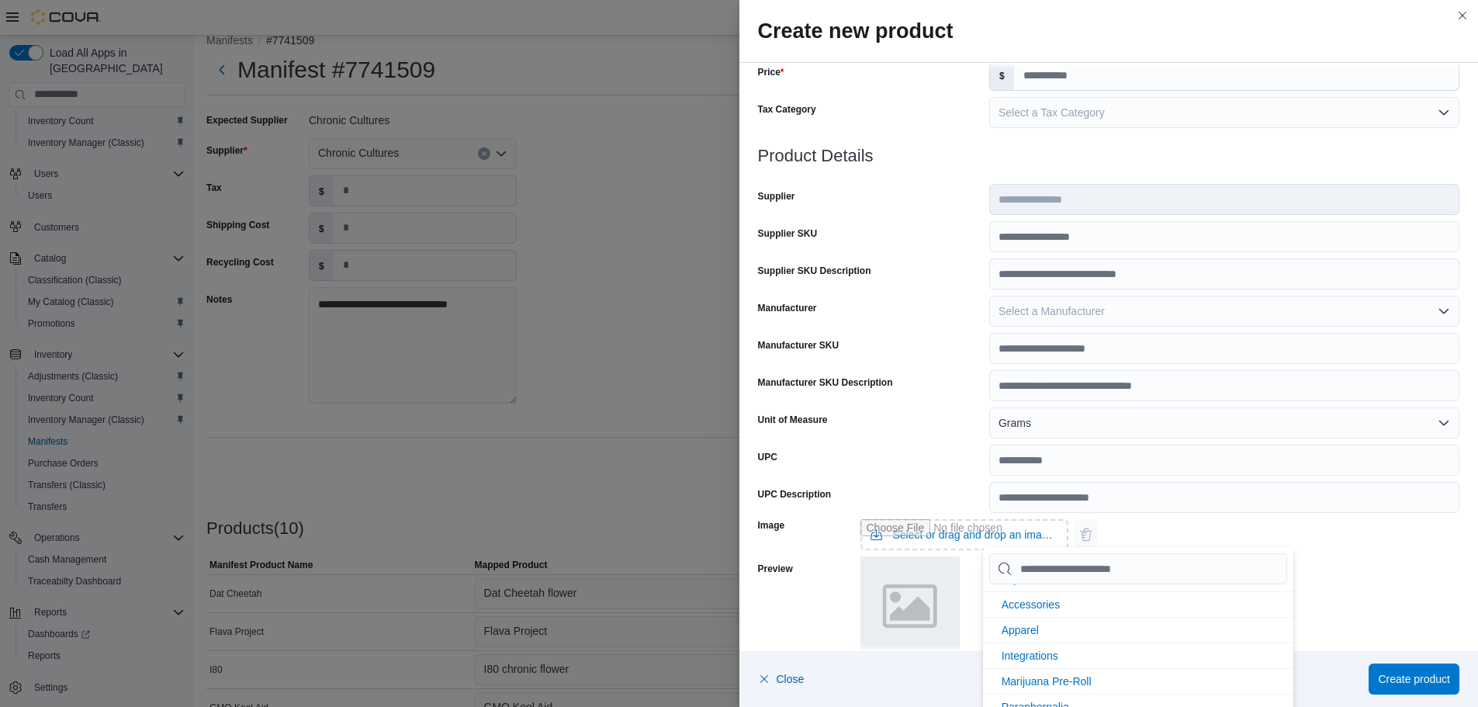
scroll to position [206, 0]
click at [940, 302] on form "**********" at bounding box center [1109, 253] width 702 height 809
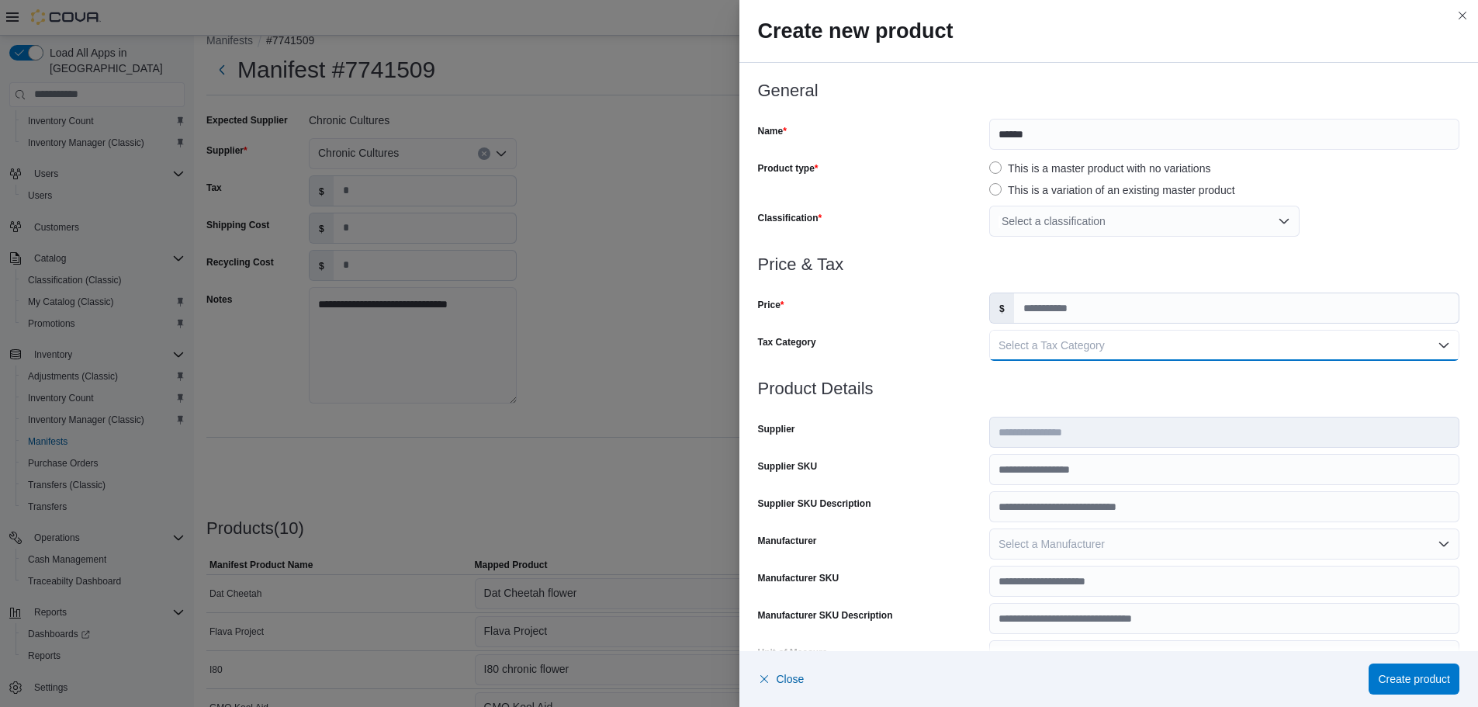
click at [1020, 330] on button "Select a Tax Category" at bounding box center [1224, 345] width 470 height 31
click at [1113, 342] on button "Select a Tax Category" at bounding box center [1224, 345] width 470 height 31
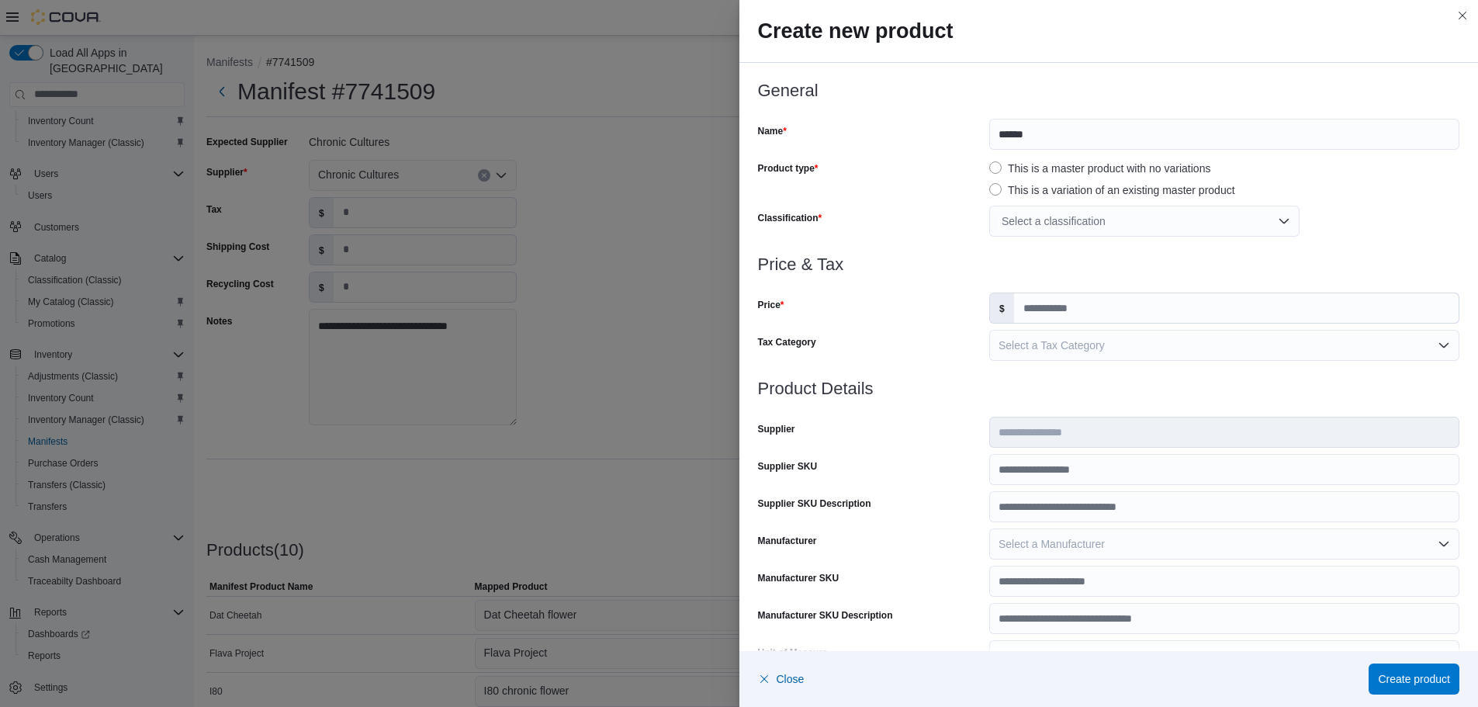
drag, startPoint x: 513, startPoint y: 664, endPoint x: 931, endPoint y: 217, distance: 612.0
click at [931, 217] on div "Classification" at bounding box center [870, 221] width 225 height 31
click at [1026, 210] on div "Select a classification" at bounding box center [1144, 221] width 310 height 31
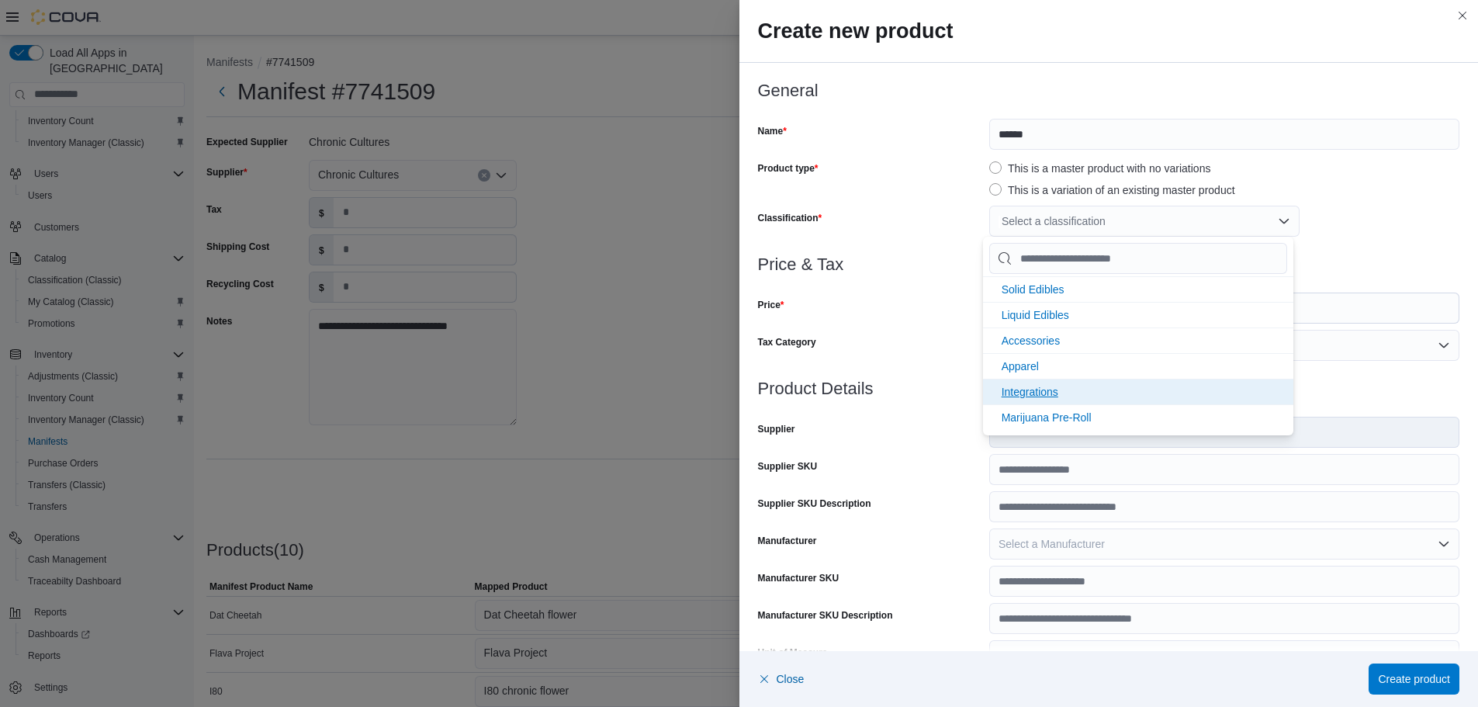
scroll to position [206, 0]
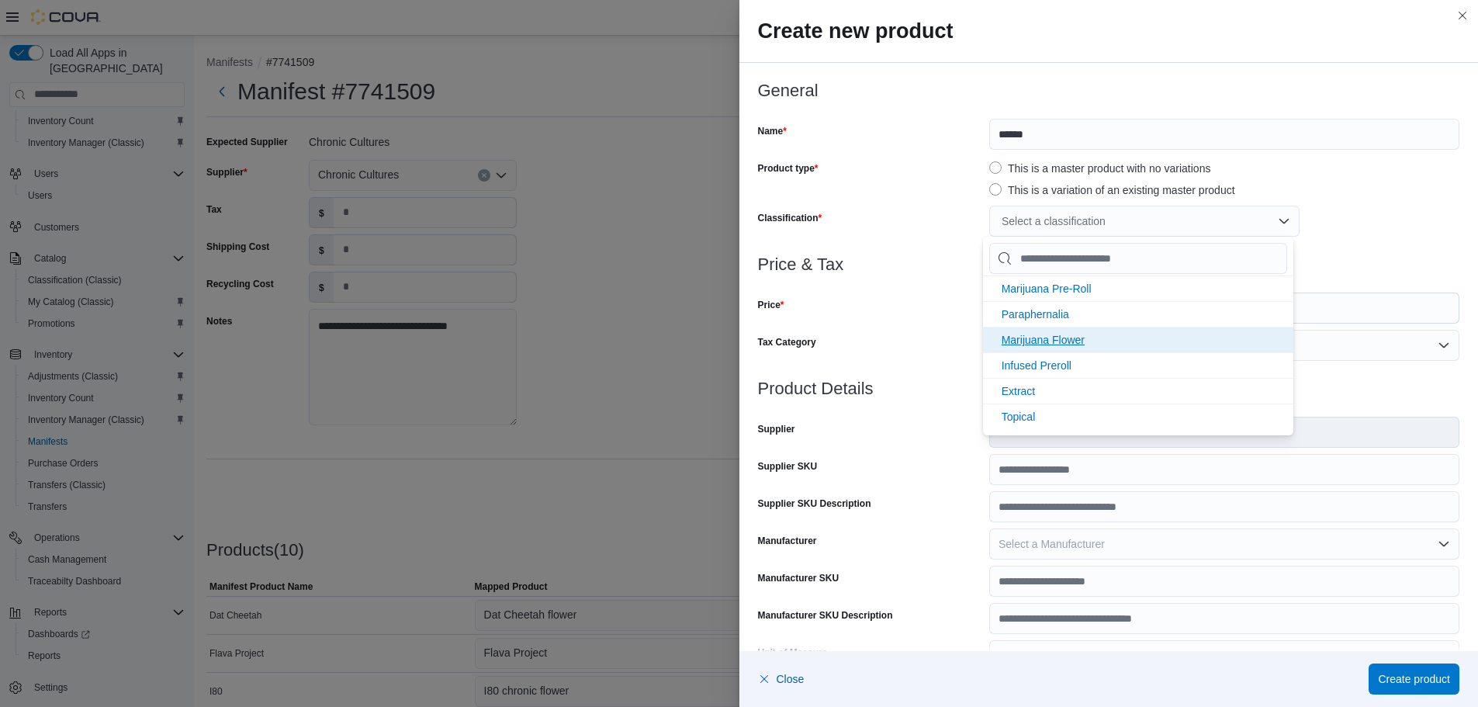
click at [1124, 341] on li "Marijuana Flower" at bounding box center [1138, 340] width 310 height 26
click at [917, 289] on div at bounding box center [1109, 283] width 702 height 19
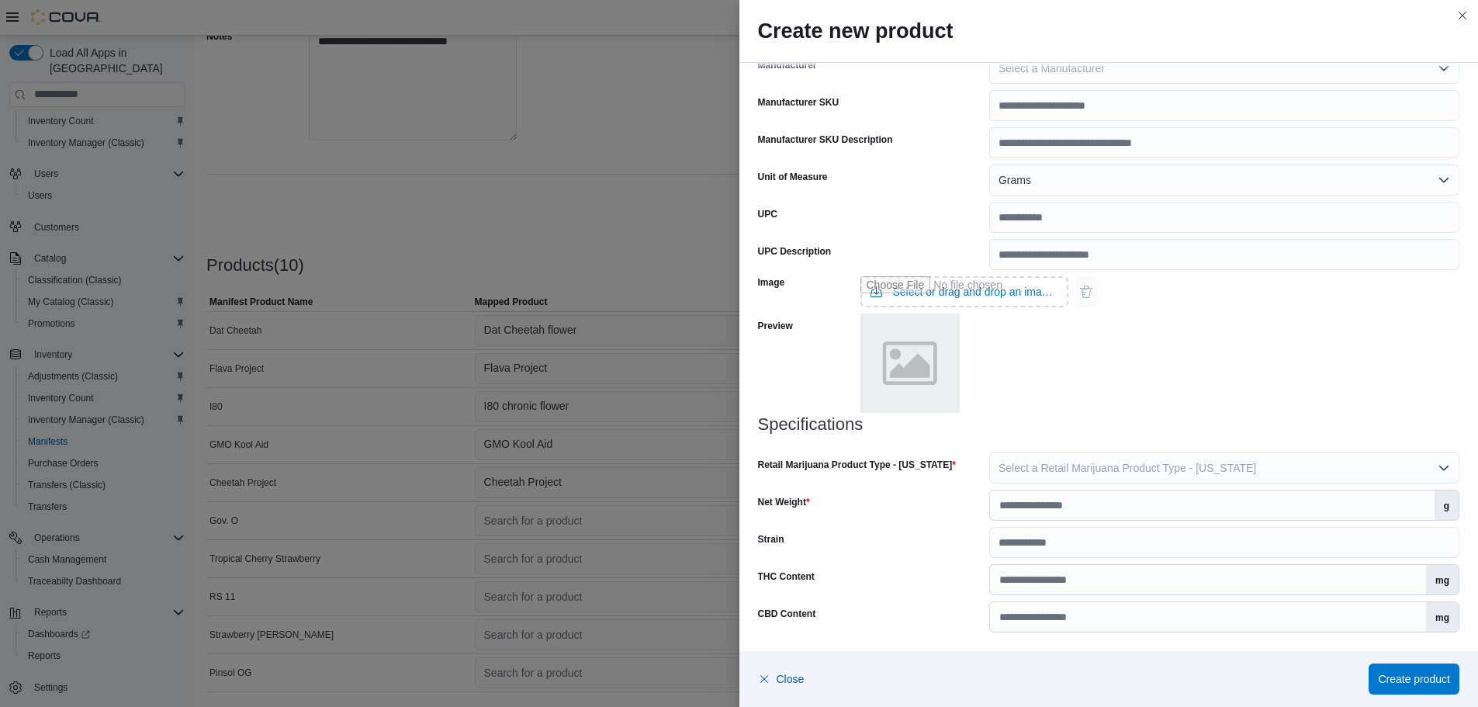
scroll to position [332, 0]
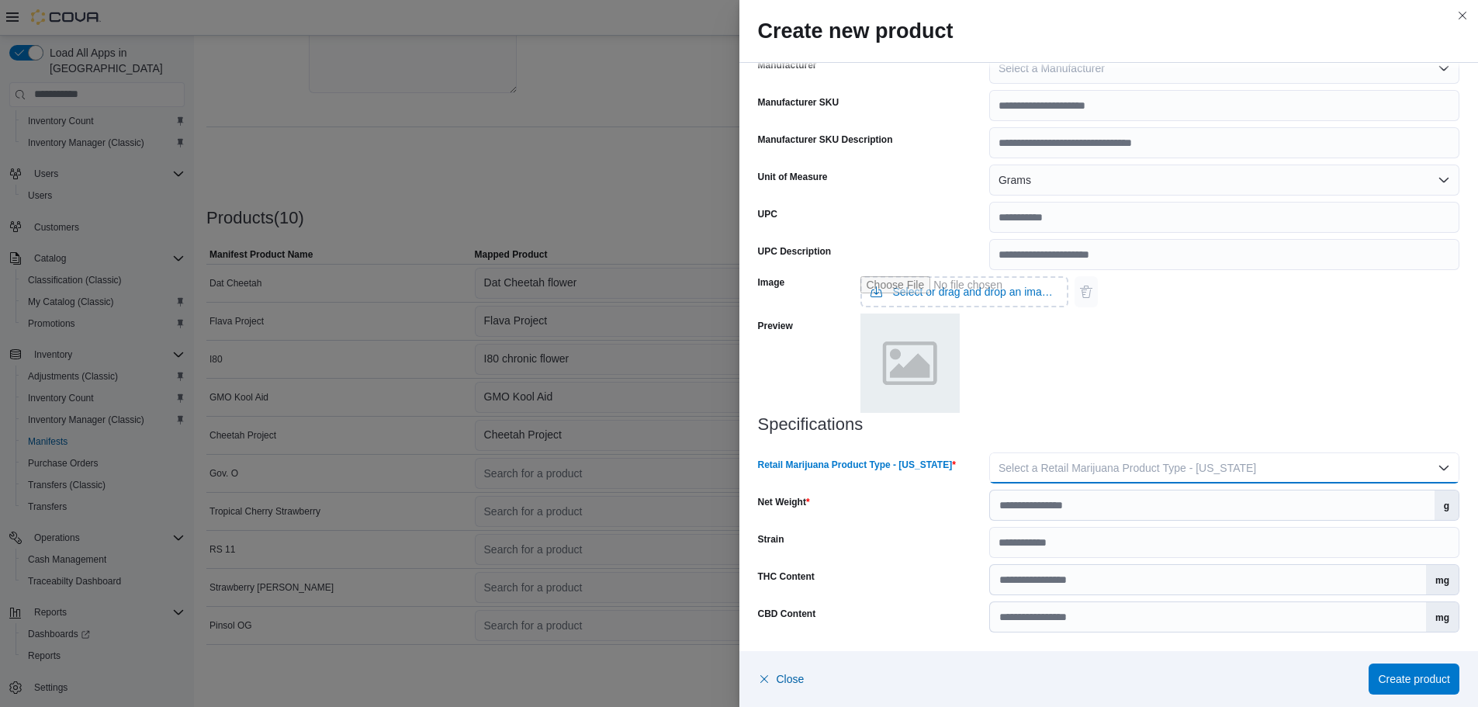
click at [1020, 466] on span "Select a Retail Marijuana Product Type - [US_STATE]" at bounding box center [1128, 468] width 258 height 12
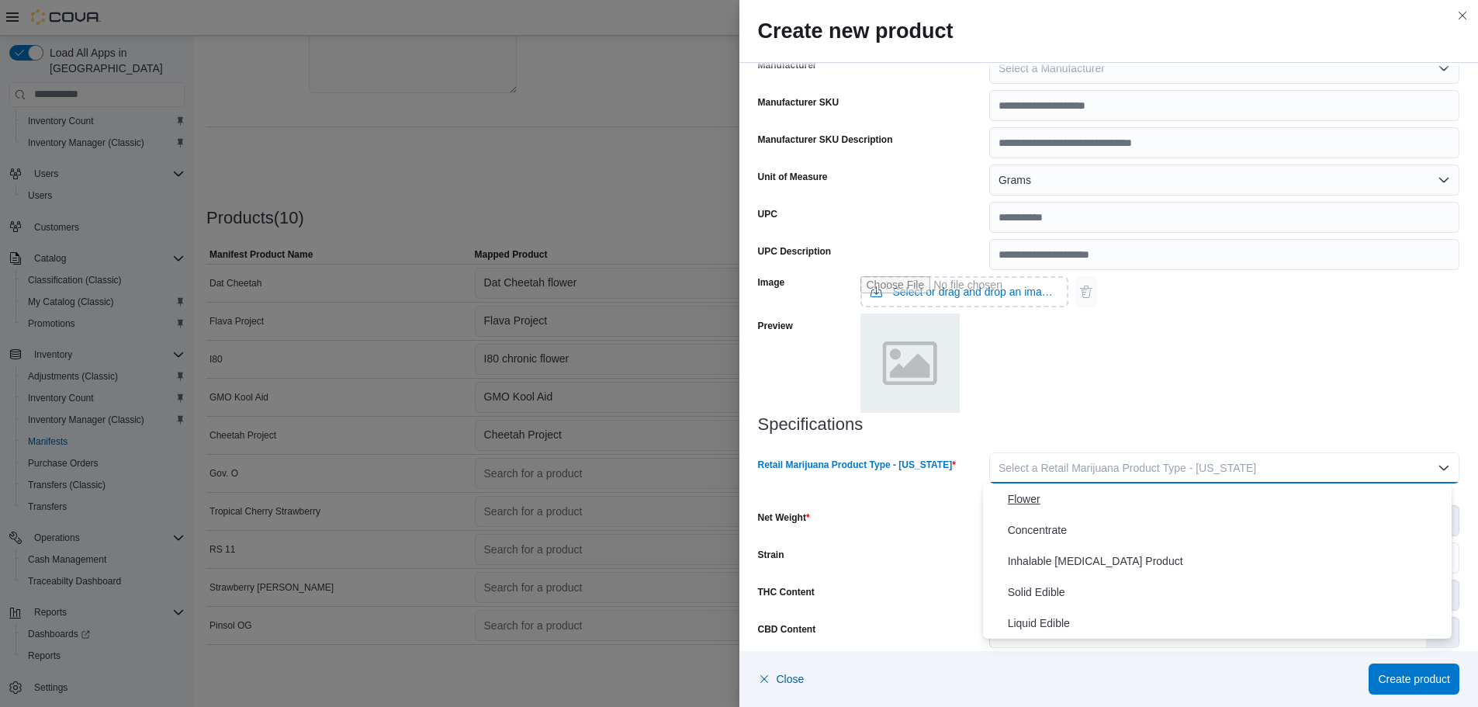
click at [1086, 504] on span "Flower" at bounding box center [1227, 499] width 438 height 19
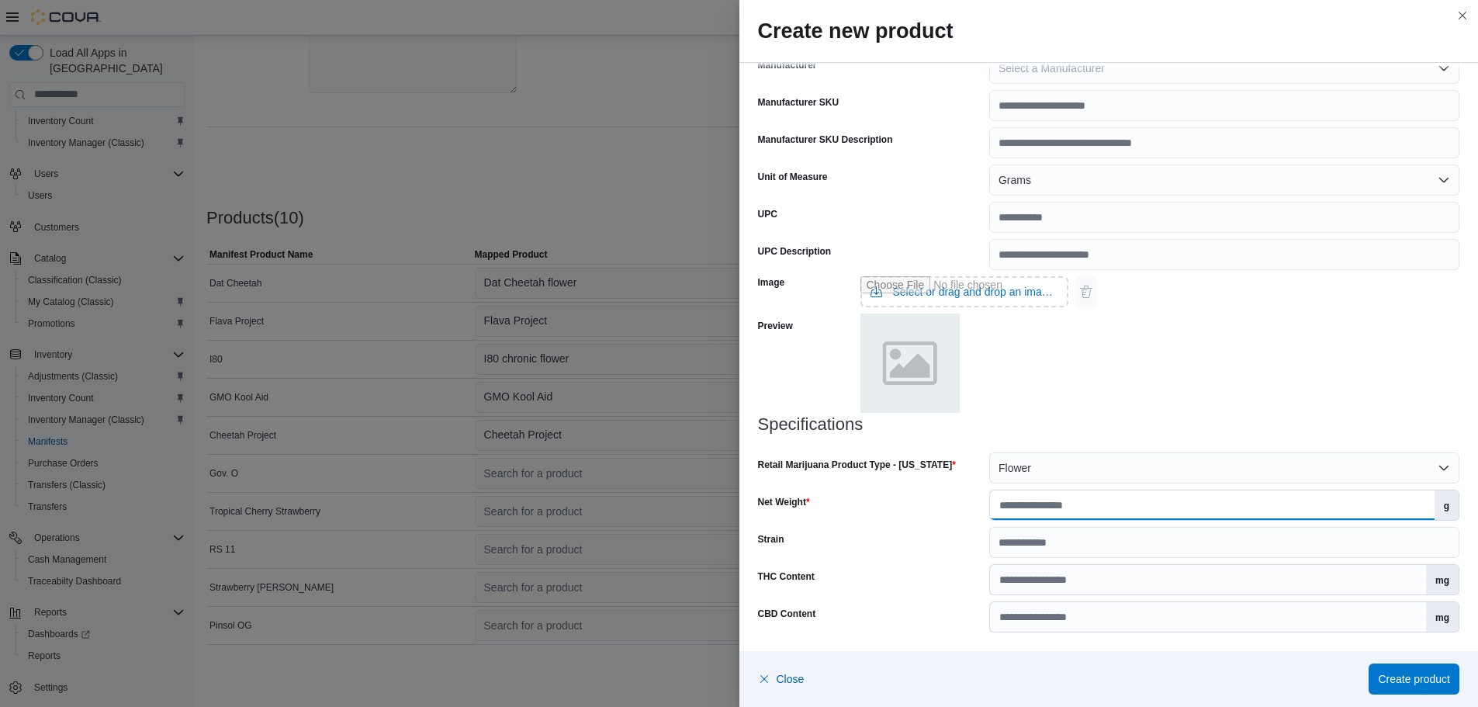
click at [1080, 508] on input "Net Weight" at bounding box center [1212, 504] width 445 height 29
type input "***"
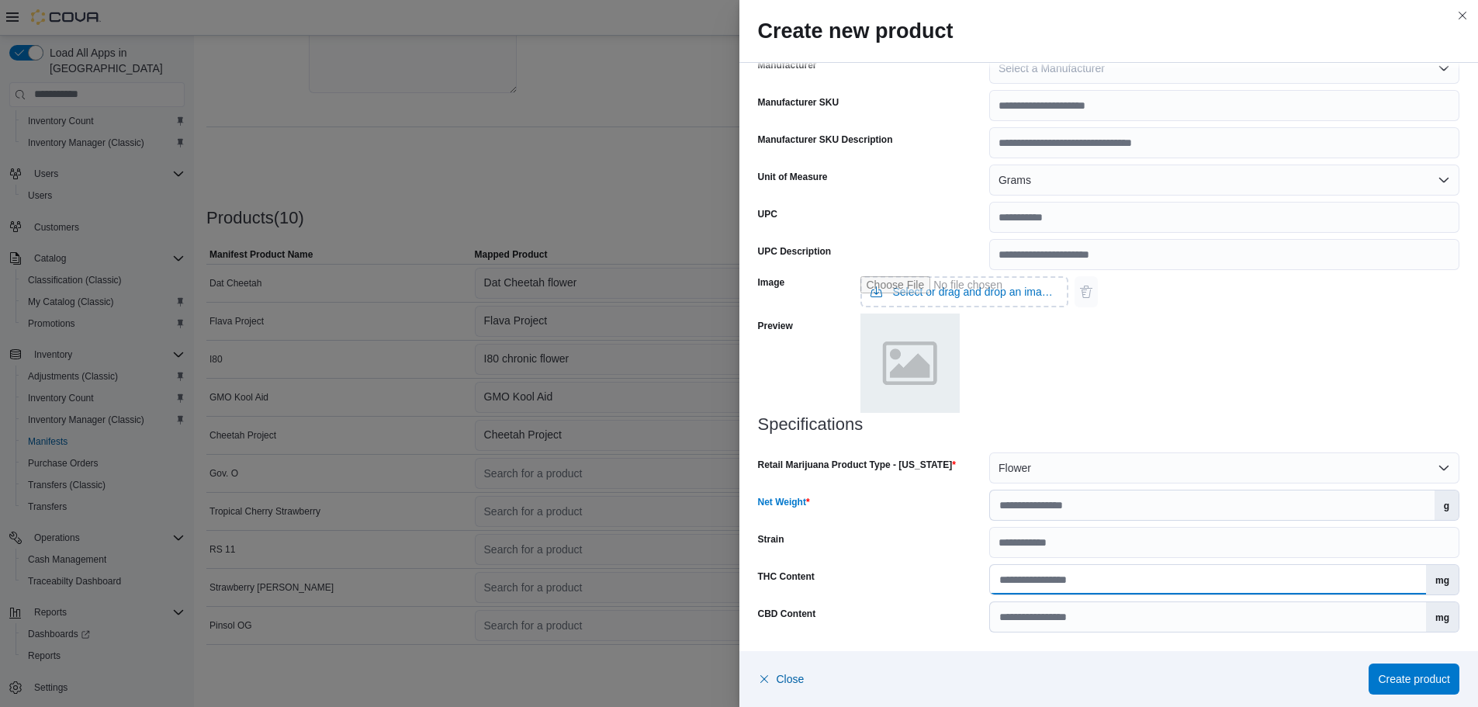
click at [1015, 580] on input "THC Content" at bounding box center [1208, 579] width 436 height 29
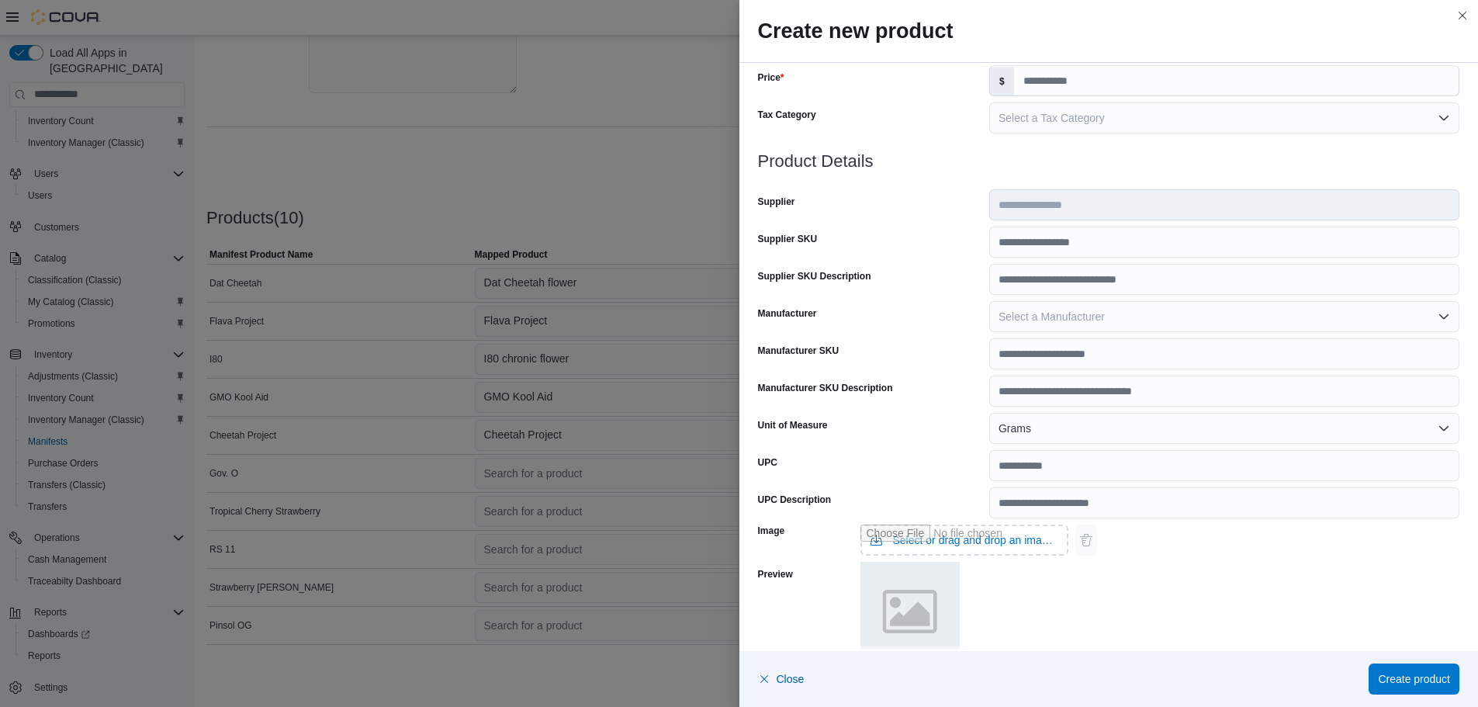
scroll to position [476, 0]
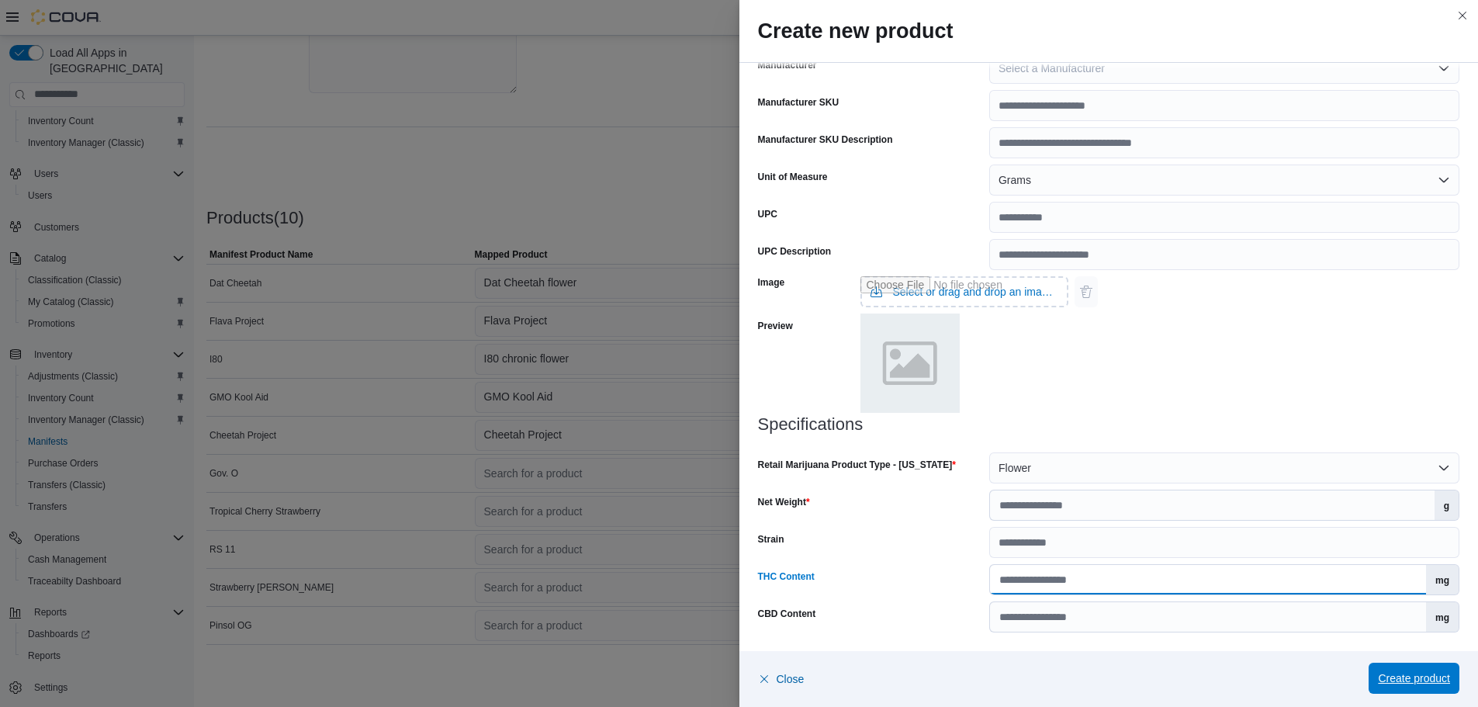
type input "*****"
click at [1382, 673] on span "Create product" at bounding box center [1414, 678] width 72 height 16
click at [1428, 672] on span "Create product" at bounding box center [1414, 678] width 72 height 16
click at [1390, 672] on span "Create product" at bounding box center [1414, 678] width 72 height 16
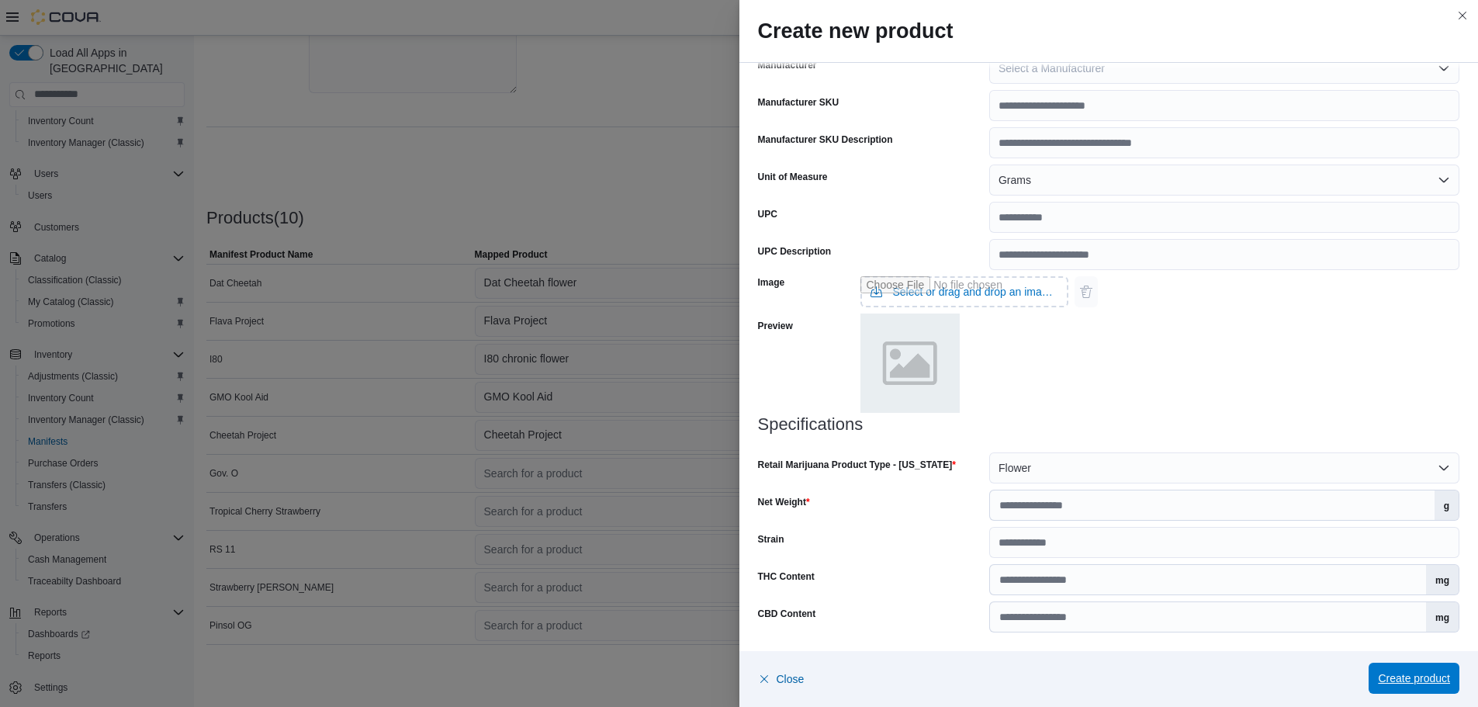
click at [1390, 672] on span "Create product" at bounding box center [1414, 678] width 72 height 16
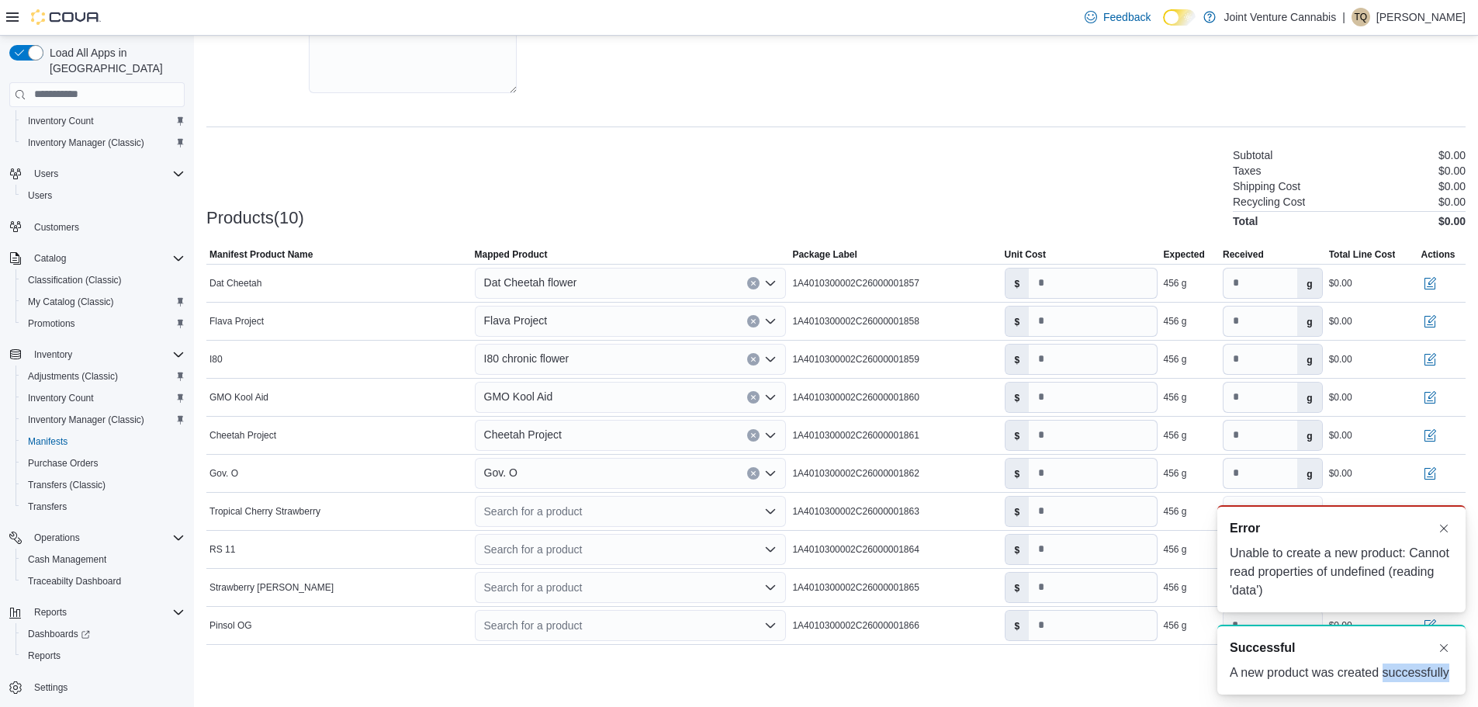
click at [1397, 673] on div "A new product was created successfully" at bounding box center [1341, 672] width 223 height 19
click at [527, 503] on div "Search for a product" at bounding box center [631, 511] width 312 height 31
click at [535, 538] on div "Create a new product" at bounding box center [549, 538] width 89 height 12
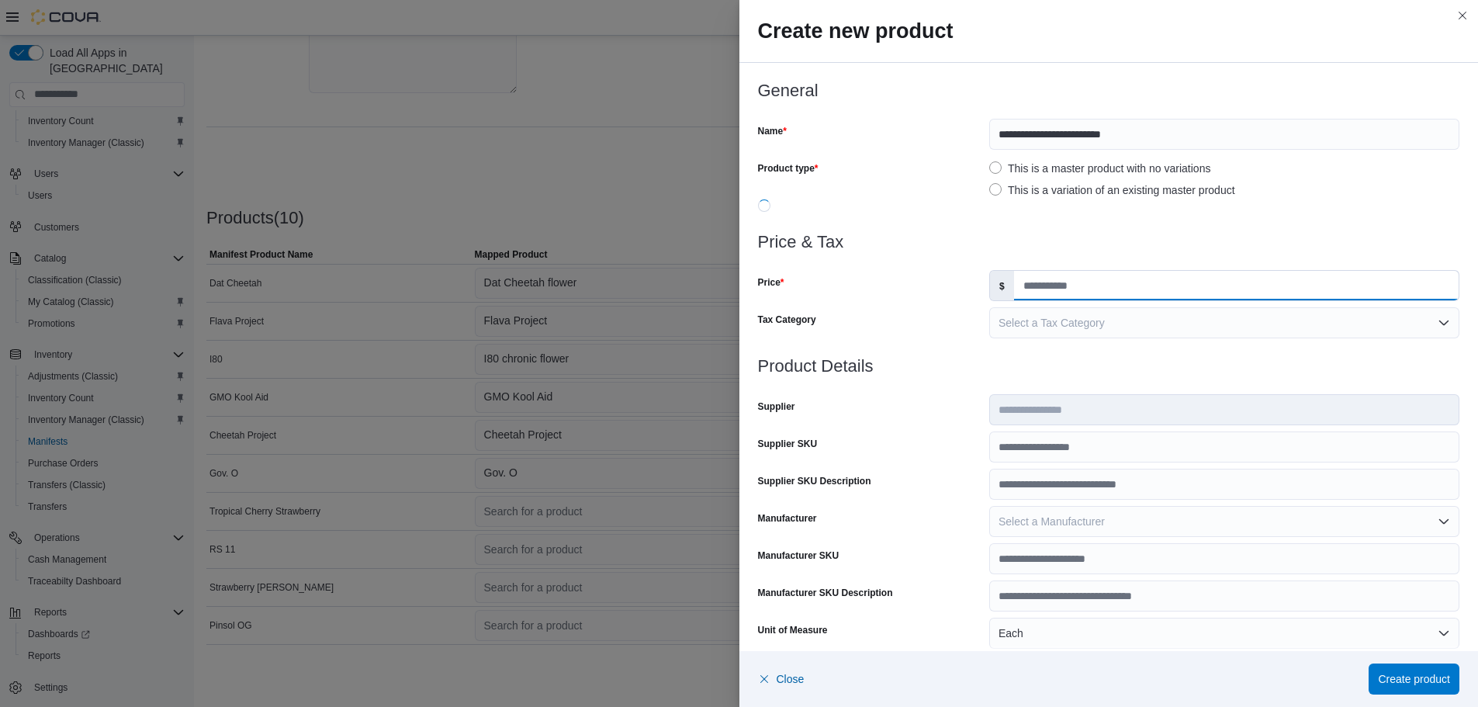
click at [1073, 282] on input "Price" at bounding box center [1236, 285] width 445 height 29
type input "*"
click at [1068, 337] on button "Select a Tax Category" at bounding box center [1224, 322] width 470 height 31
click at [546, 83] on div "**********" at bounding box center [739, 353] width 1478 height 707
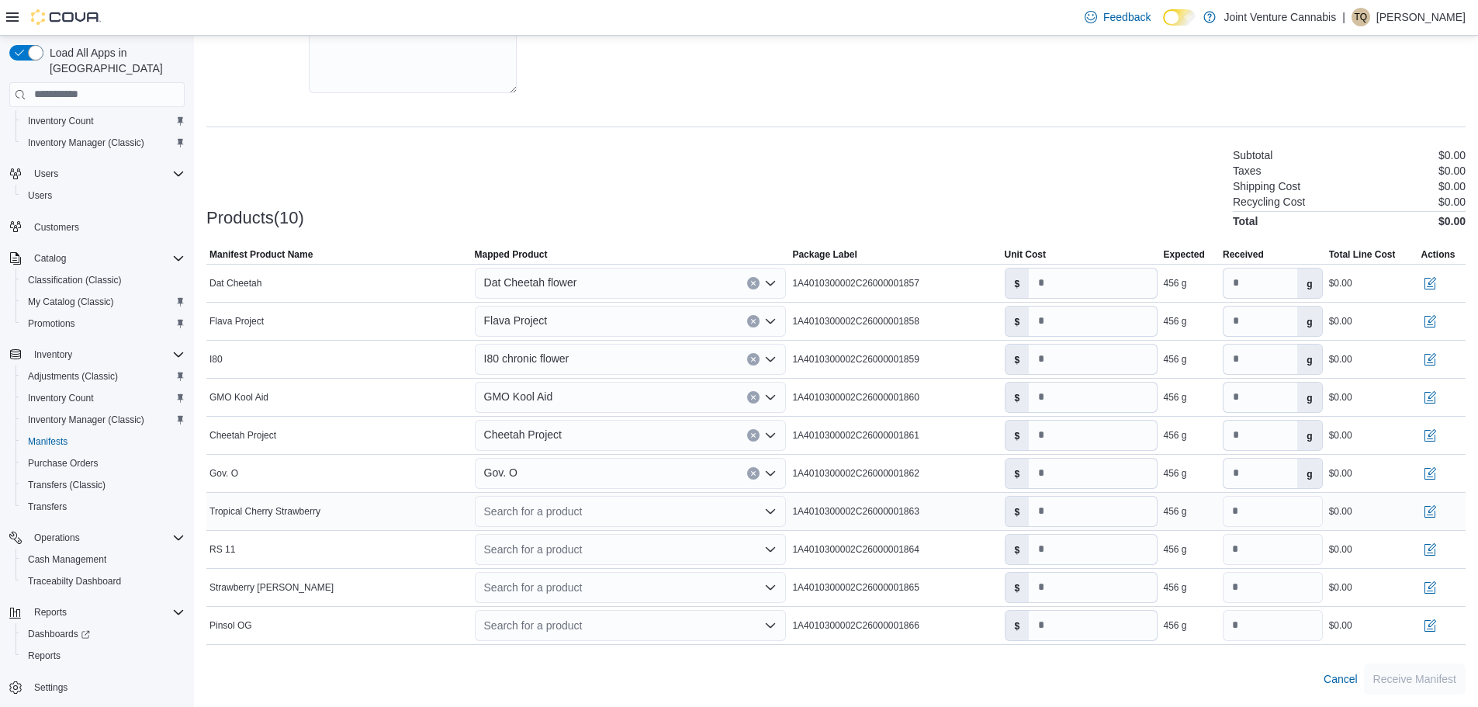
click at [530, 506] on div "Search for a product" at bounding box center [631, 511] width 312 height 31
click at [546, 538] on div "Create a new product" at bounding box center [549, 538] width 89 height 12
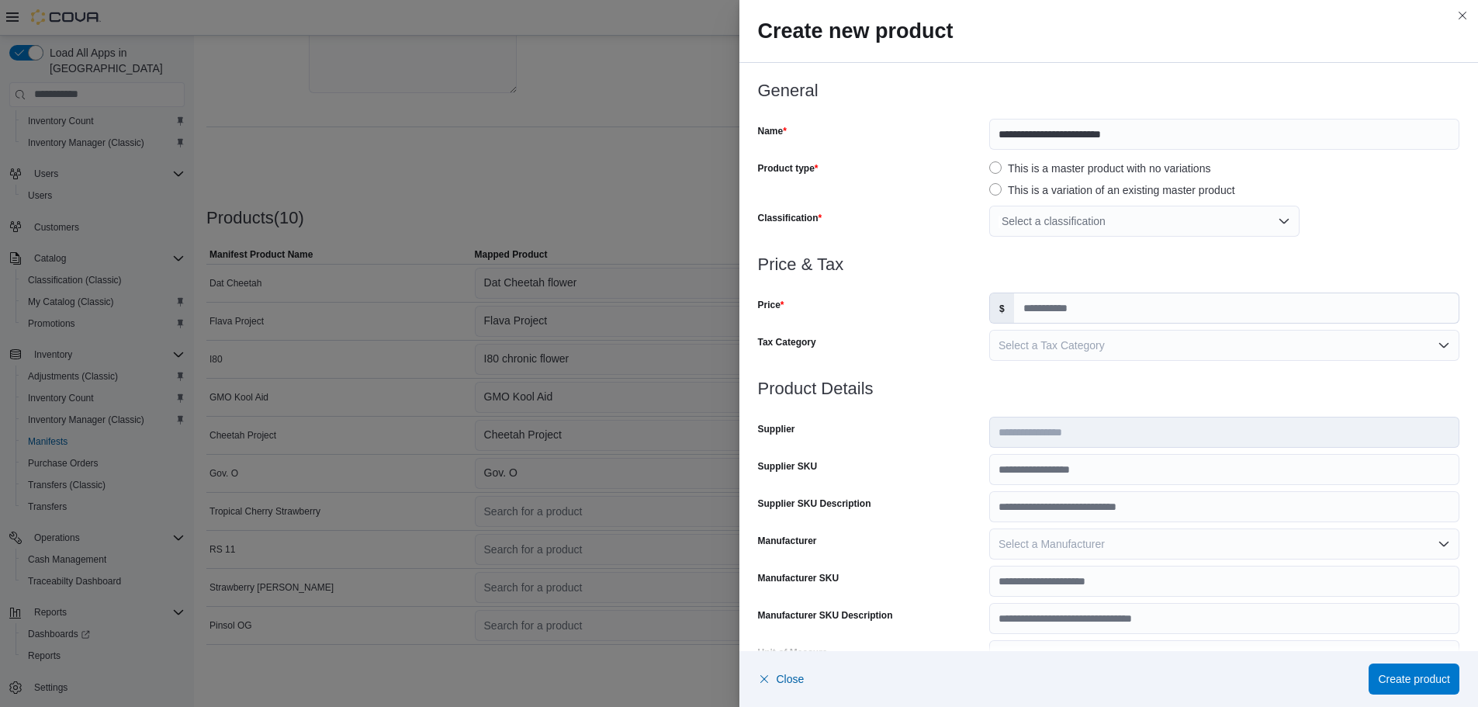
click at [1031, 227] on div "Select a classification" at bounding box center [1144, 221] width 310 height 31
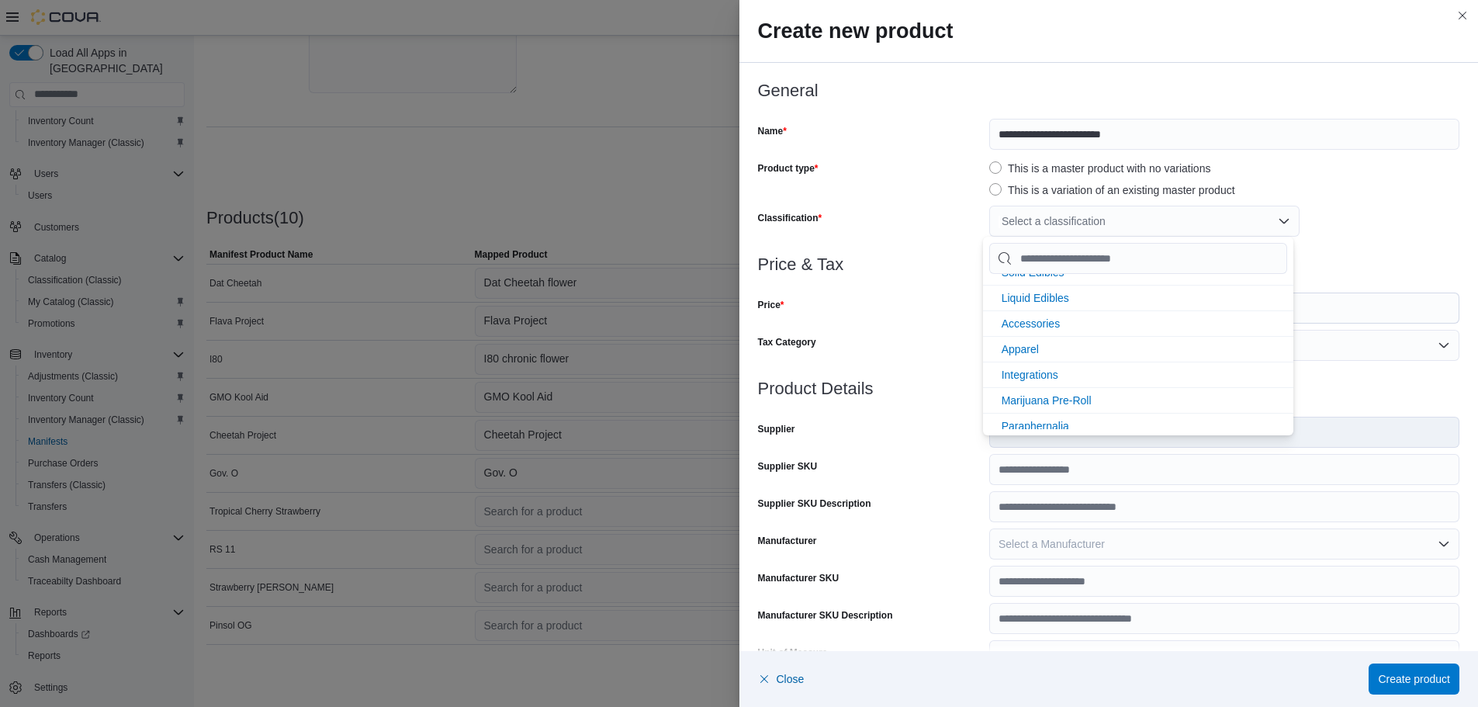
scroll to position [206, 0]
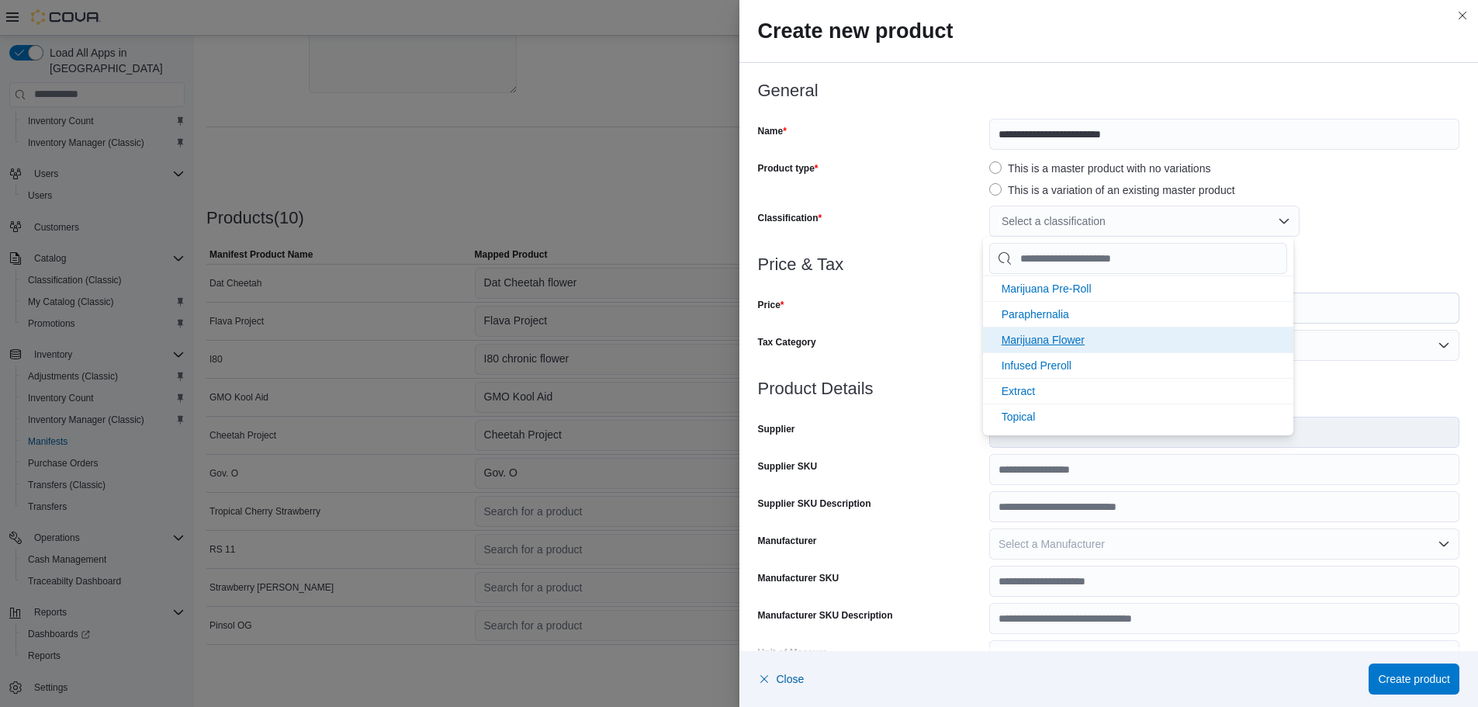
click at [1037, 341] on span "Marijuana Flower" at bounding box center [1043, 340] width 83 height 12
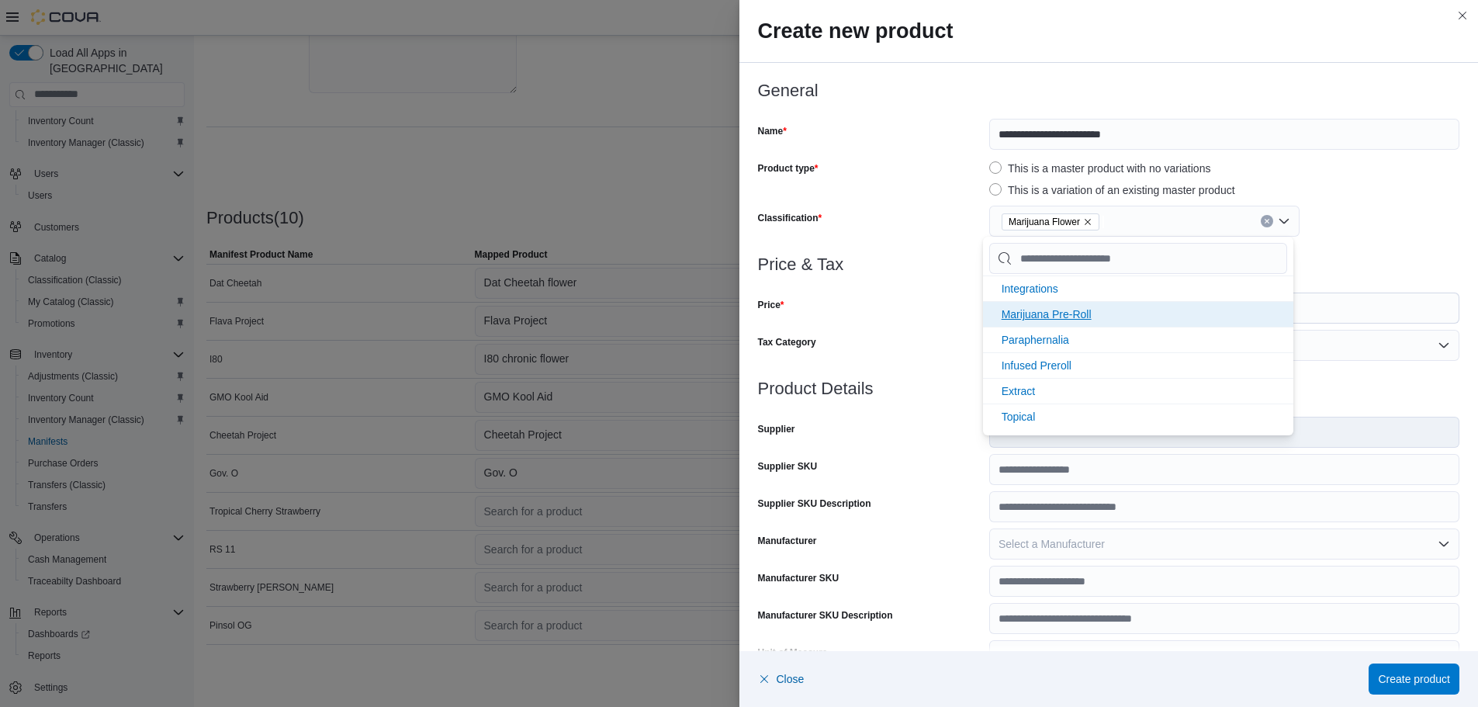
scroll to position [181, 0]
click at [919, 306] on div "Price" at bounding box center [870, 307] width 225 height 31
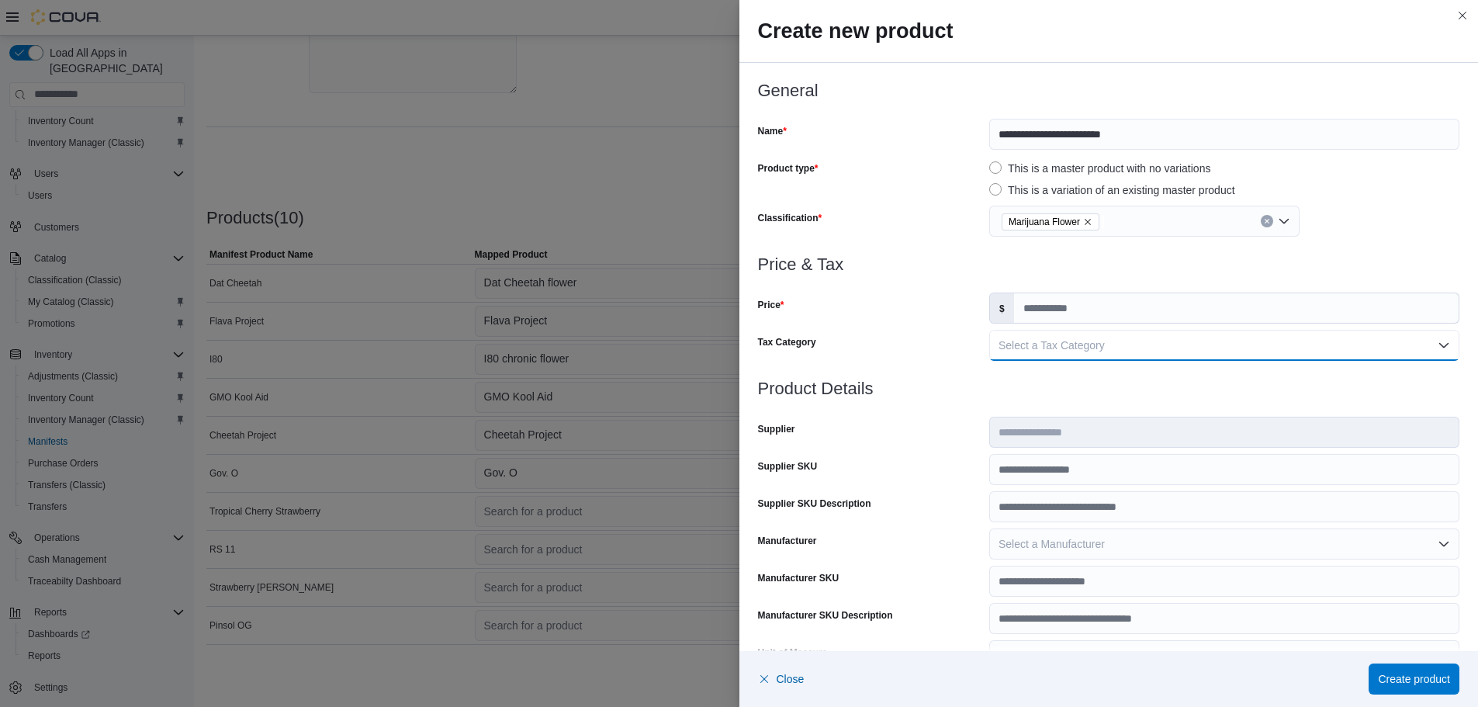
click at [1045, 342] on span "Select a Tax Category" at bounding box center [1052, 345] width 106 height 12
click at [1061, 313] on input "Price" at bounding box center [1236, 307] width 445 height 29
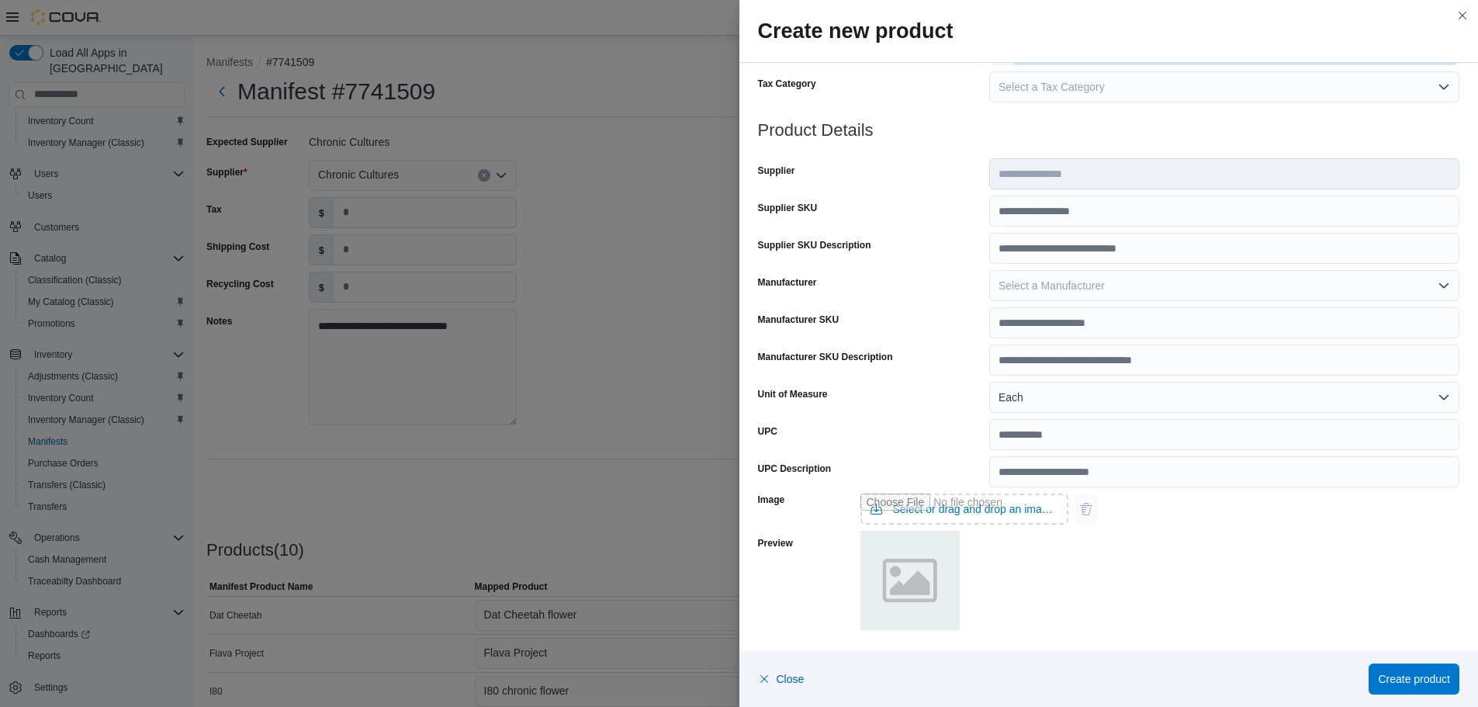
scroll to position [0, 0]
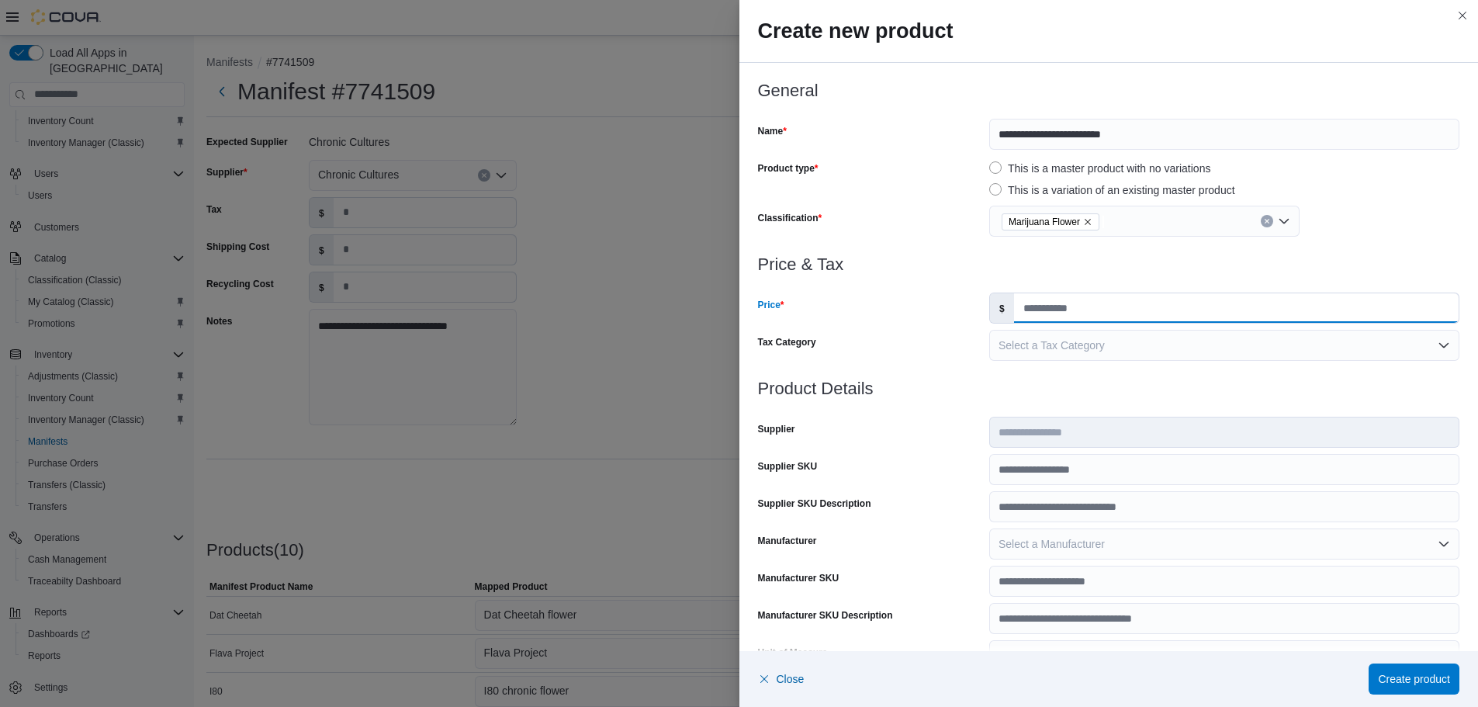
type input "*"
click at [1087, 221] on span "Marijuana Flower" at bounding box center [1051, 221] width 98 height 17
click at [1083, 221] on icon "Remove Marijuana Flower from selection in this group" at bounding box center [1087, 221] width 9 height 9
click at [1080, 221] on div "Select a classification" at bounding box center [1144, 221] width 310 height 31
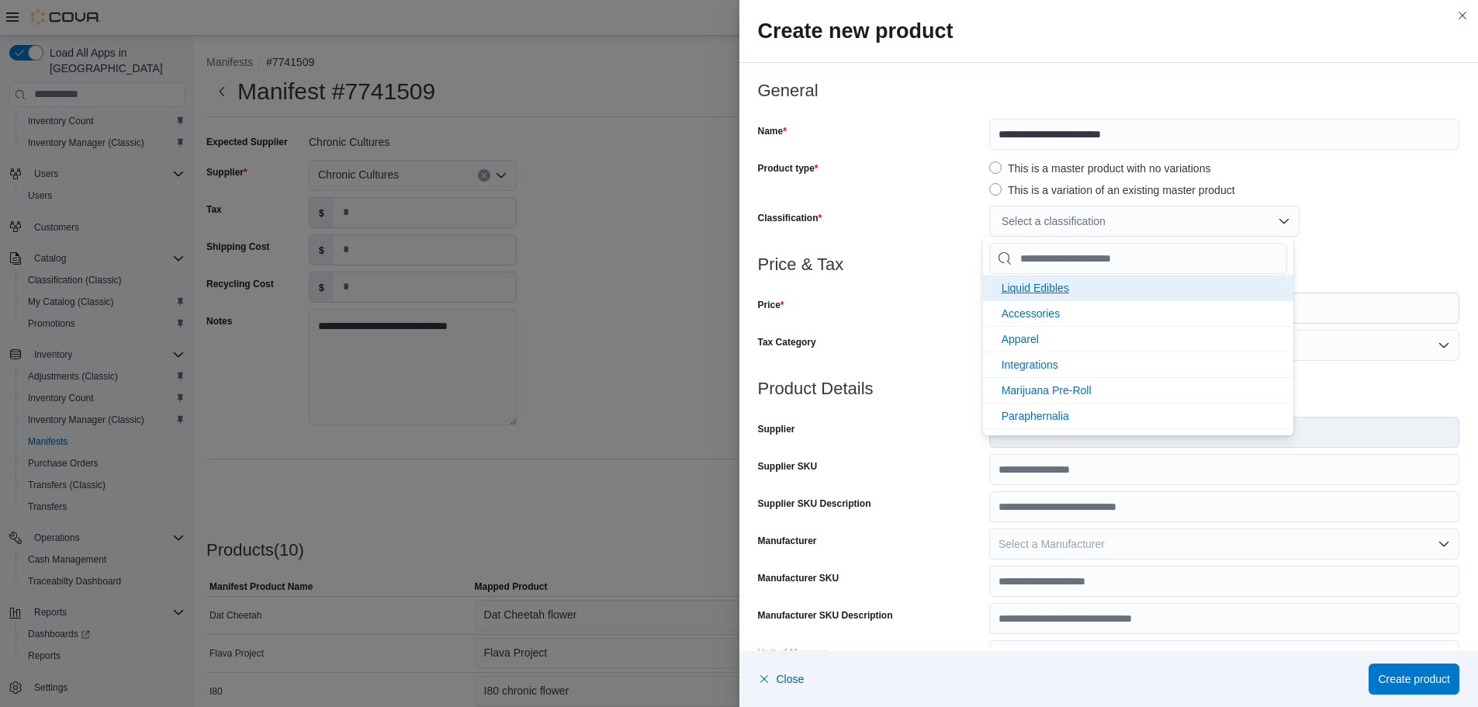
scroll to position [206, 0]
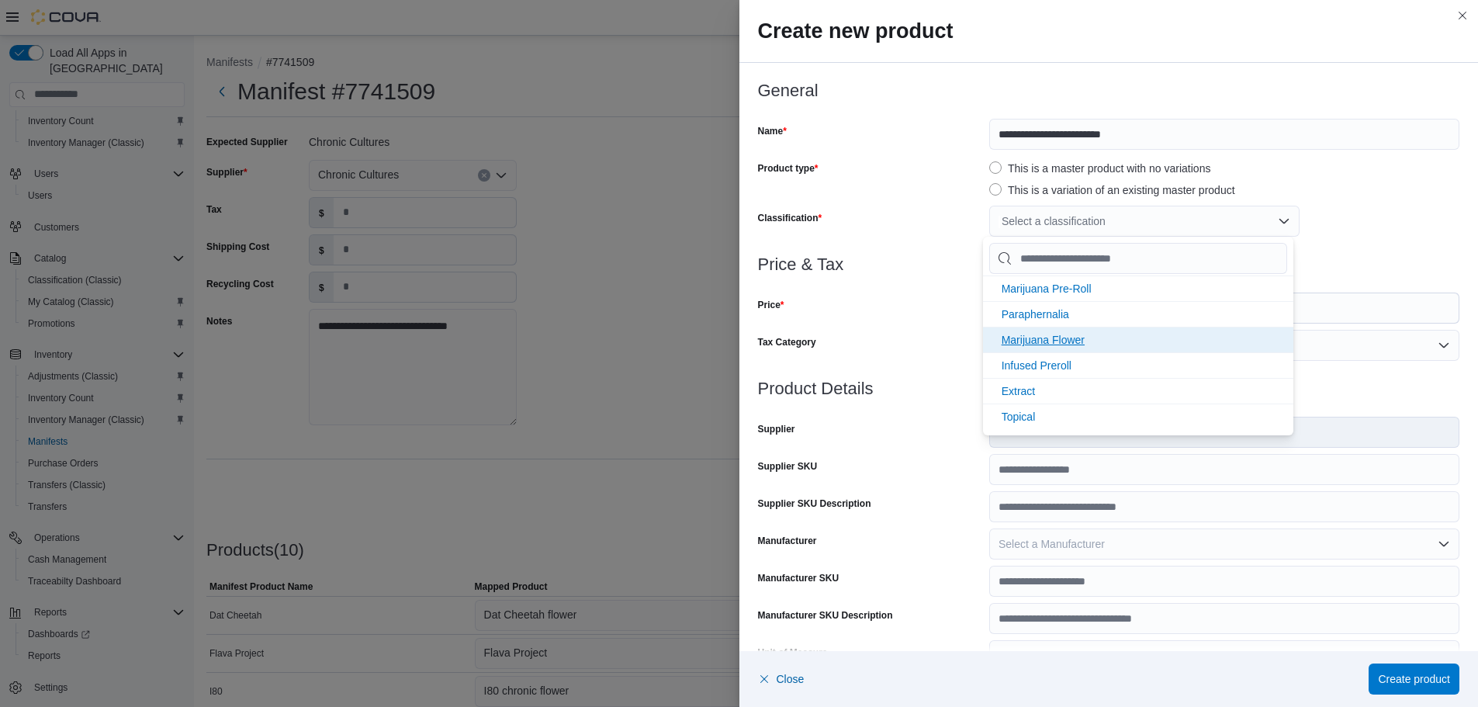
click at [1077, 339] on span "Marijuana Flower" at bounding box center [1043, 340] width 83 height 12
click at [921, 279] on div at bounding box center [1109, 283] width 702 height 19
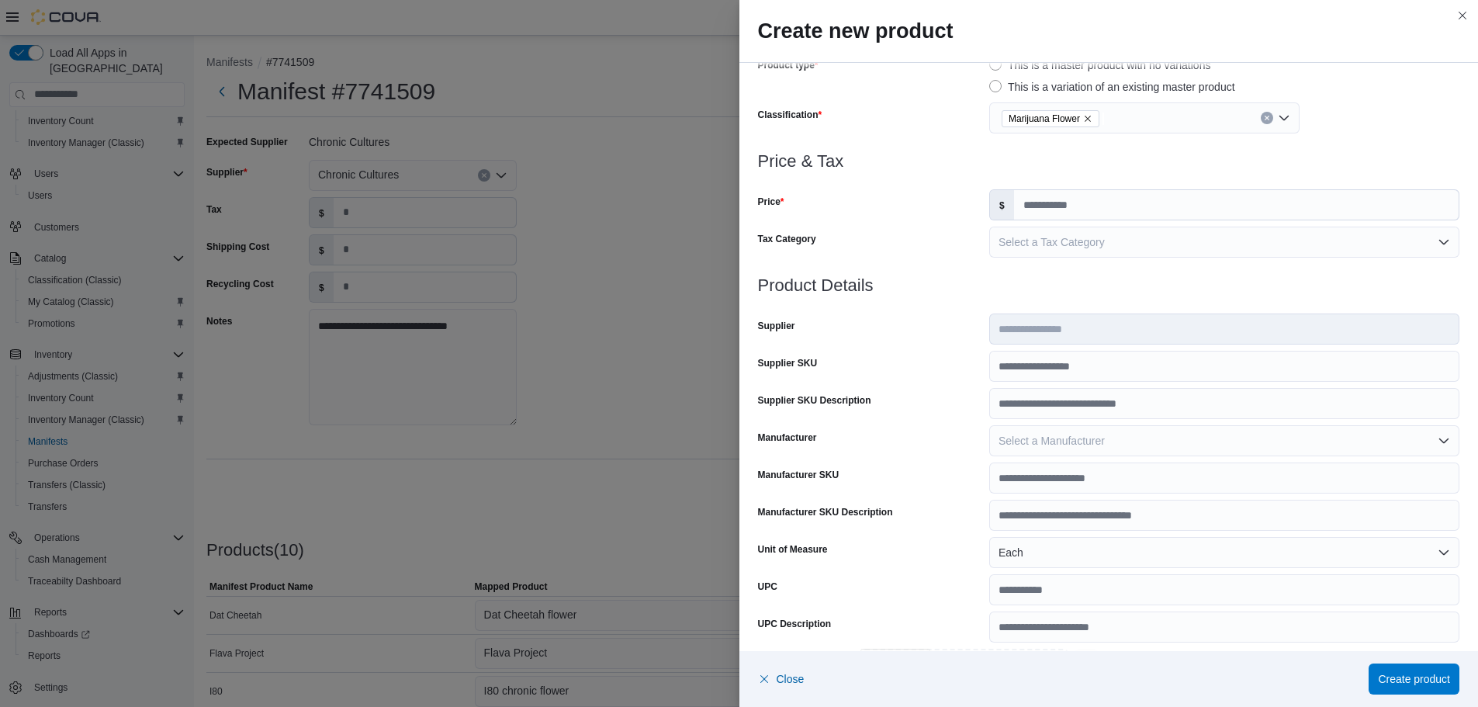
scroll to position [0, 0]
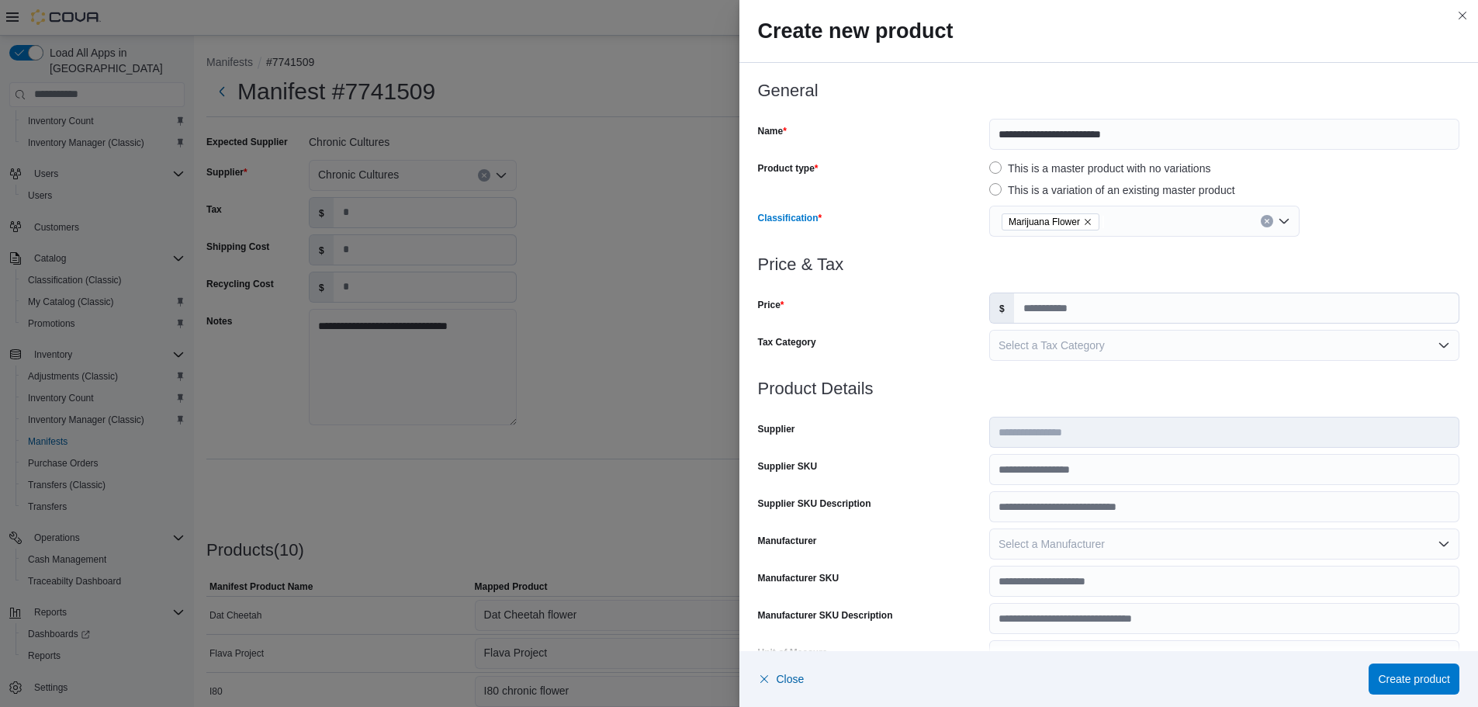
click at [1084, 218] on icon "Remove Marijuana Flower from selection in this group" at bounding box center [1087, 221] width 9 height 9
click at [1085, 218] on div "Select a classification" at bounding box center [1144, 221] width 310 height 31
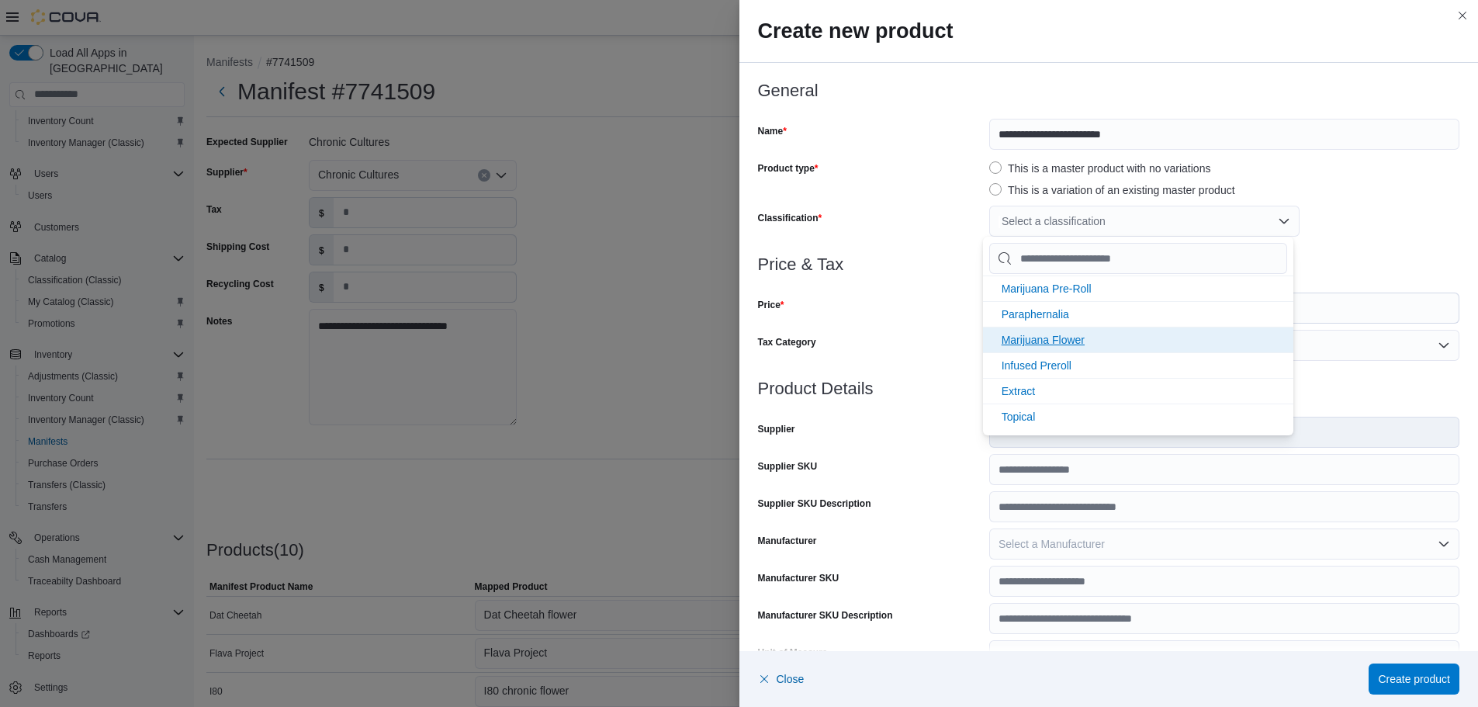
click at [1072, 334] on span "Marijuana Flower" at bounding box center [1043, 340] width 83 height 12
click at [909, 314] on div "Price" at bounding box center [870, 307] width 225 height 31
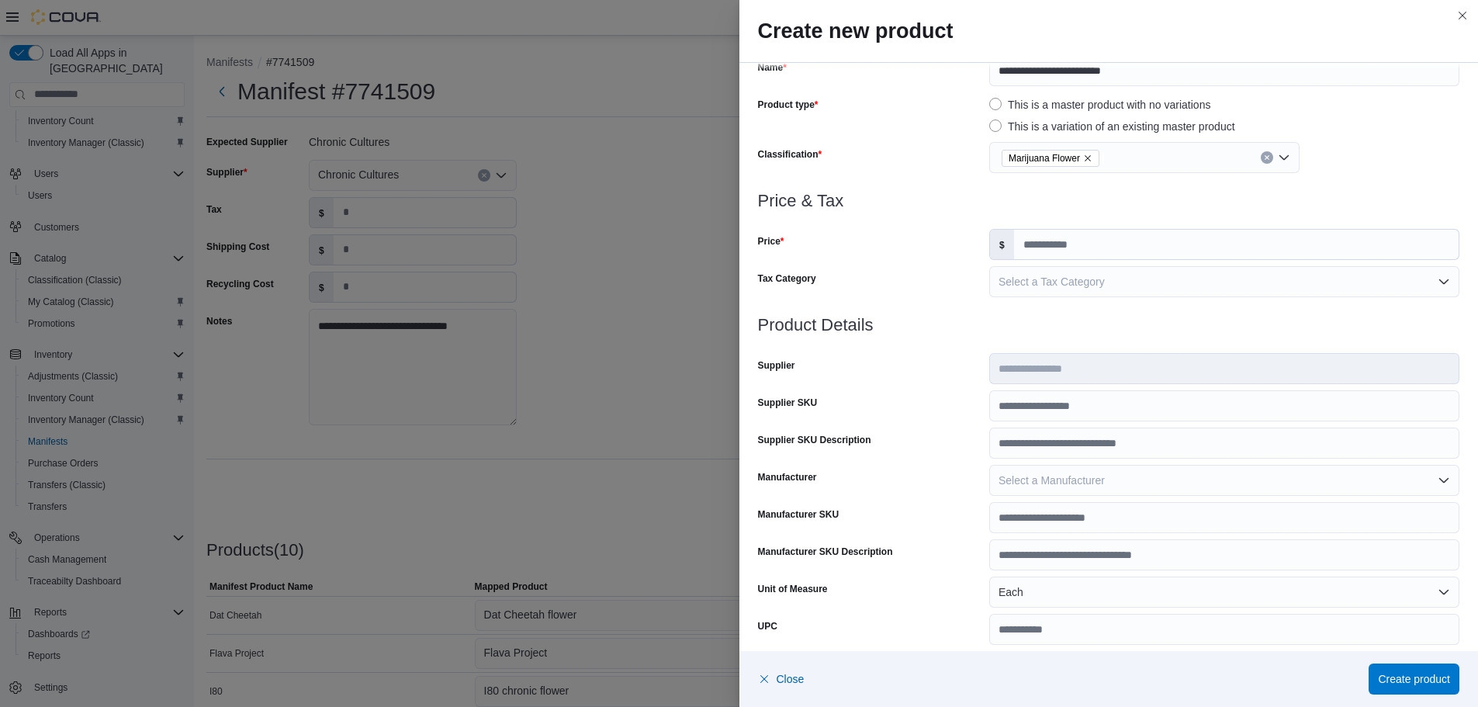
scroll to position [0, 0]
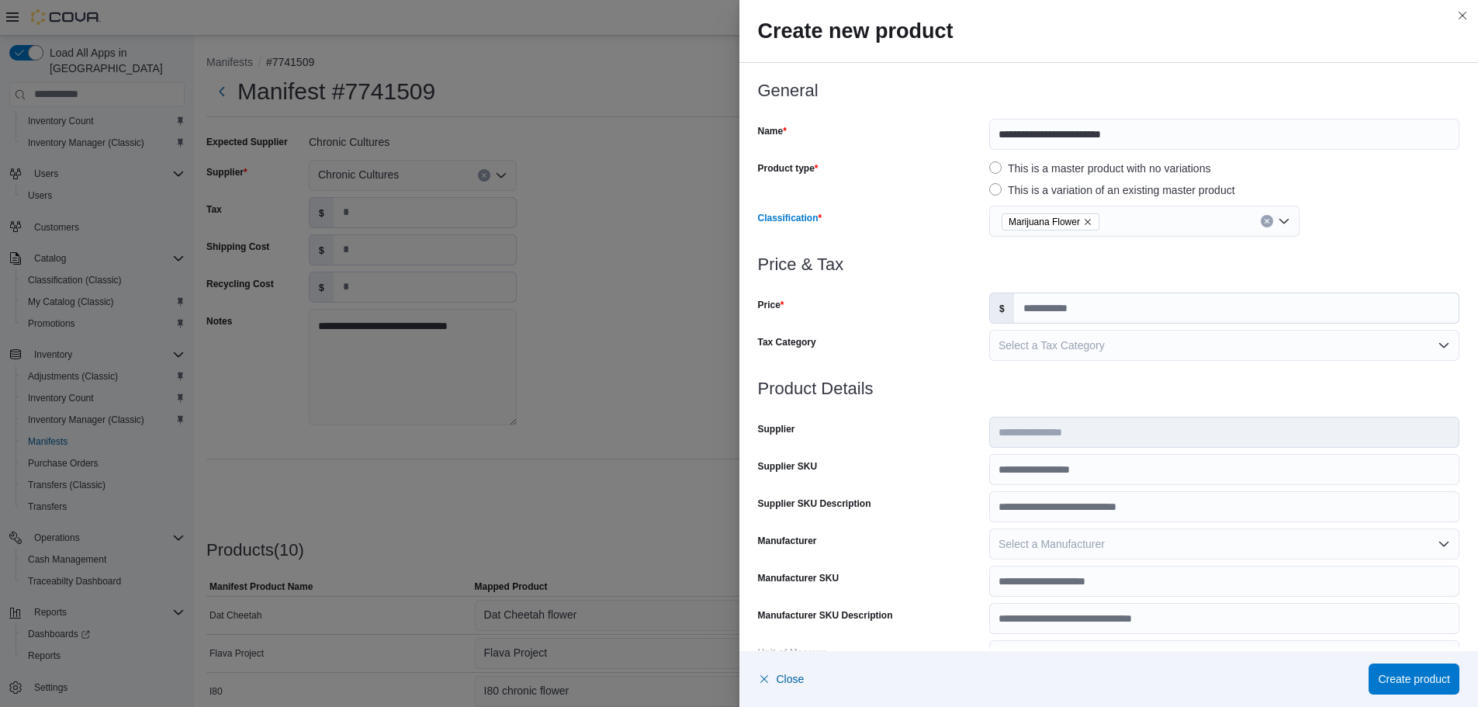
click at [1084, 223] on icon "Remove Marijuana Flower from selection in this group" at bounding box center [1087, 221] width 9 height 9
click at [1096, 212] on div "Select a classification" at bounding box center [1144, 221] width 310 height 31
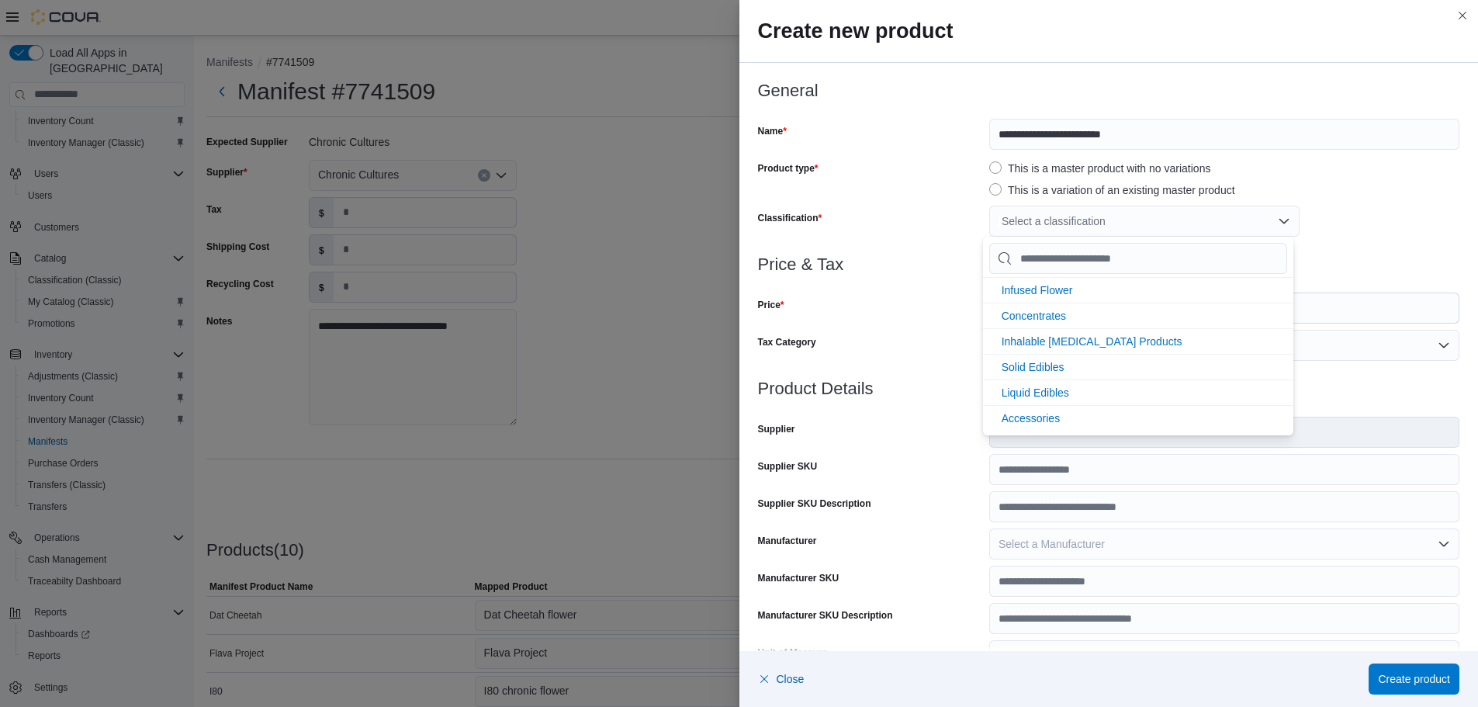
scroll to position [206, 0]
click at [1074, 341] on span "Marijuana Flower" at bounding box center [1043, 340] width 83 height 12
click at [943, 299] on div "Price" at bounding box center [870, 307] width 225 height 31
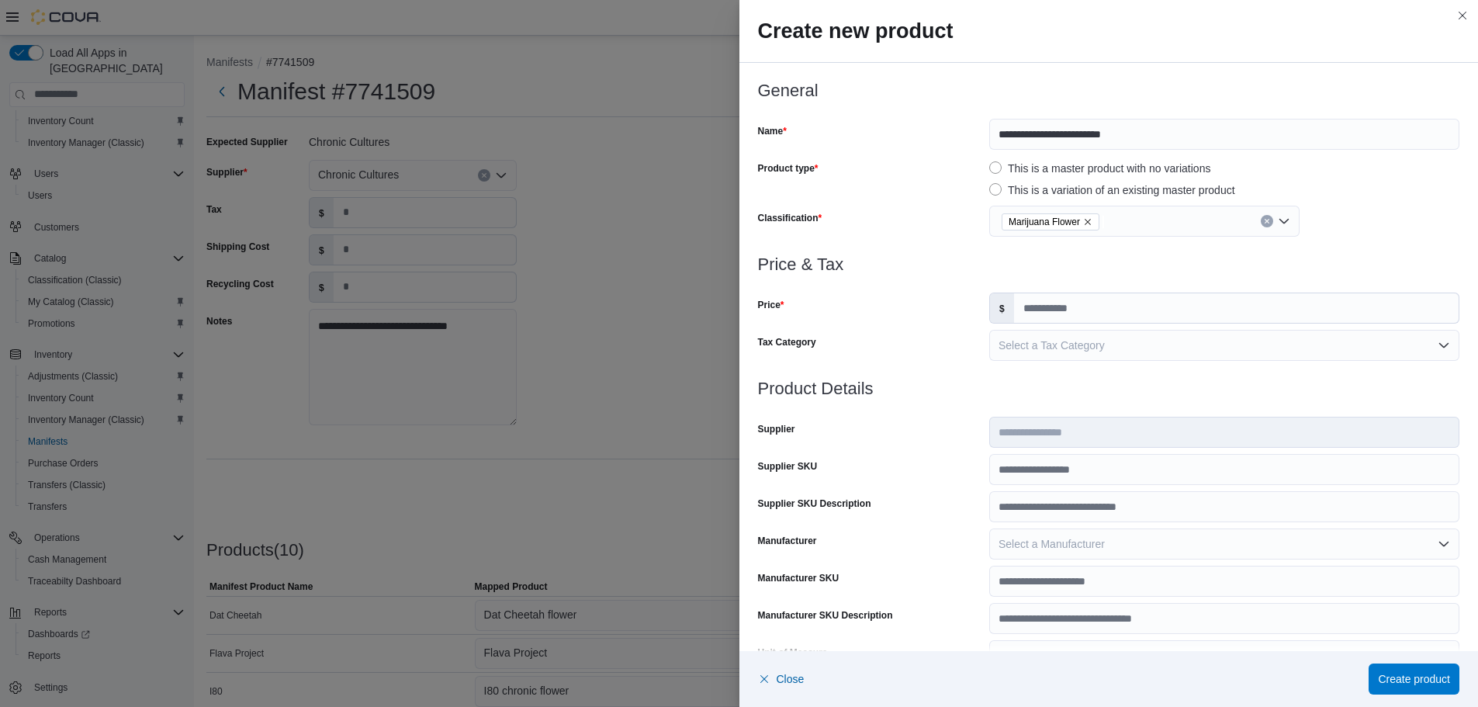
click at [943, 299] on div "Price" at bounding box center [870, 307] width 225 height 31
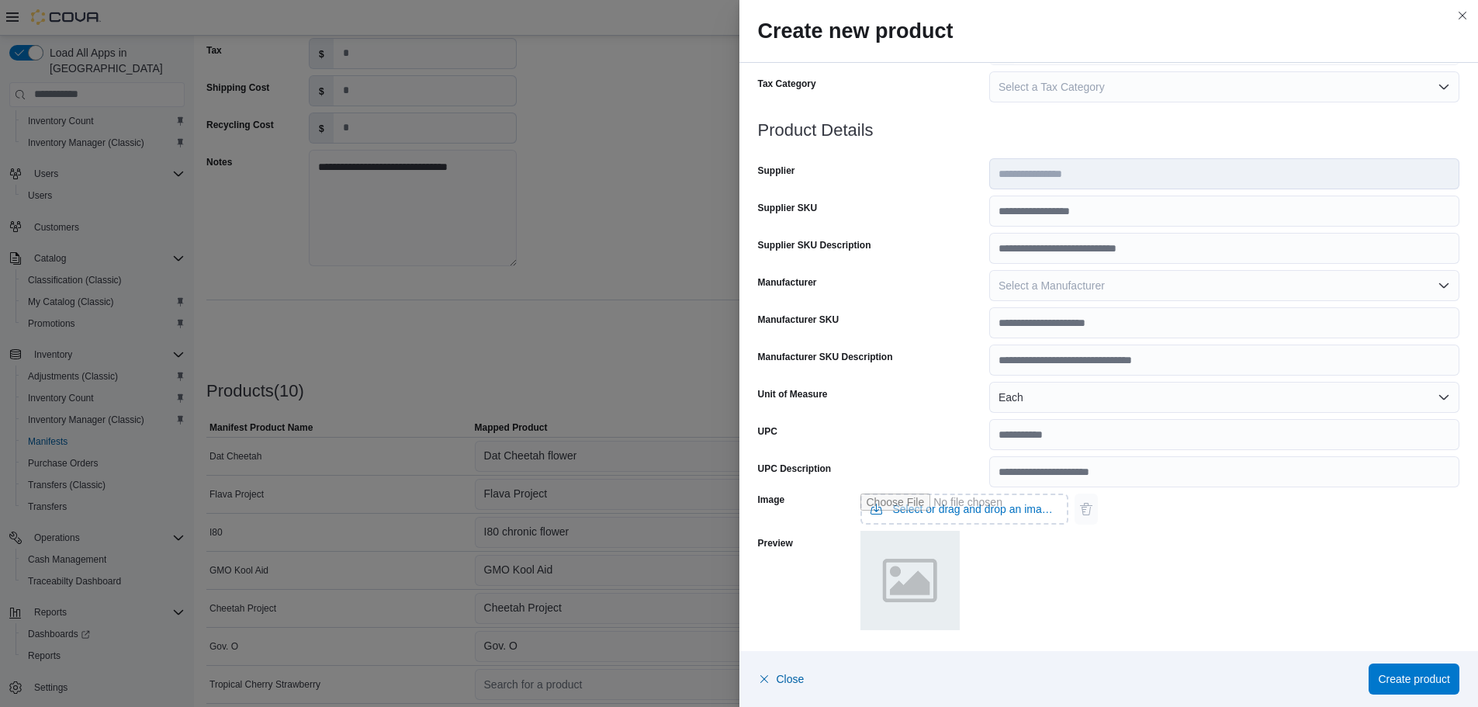
scroll to position [0, 0]
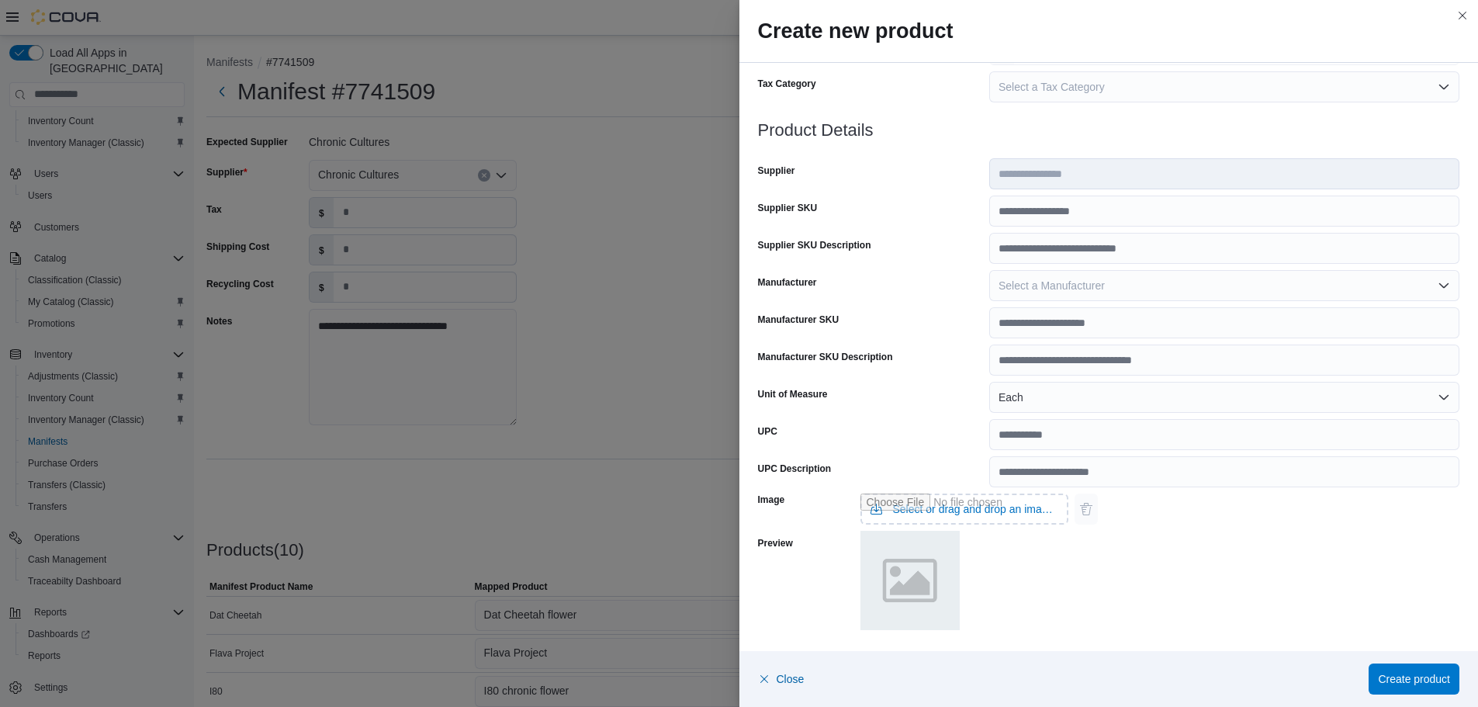
drag, startPoint x: 617, startPoint y: 438, endPoint x: 616, endPoint y: 446, distance: 7.8
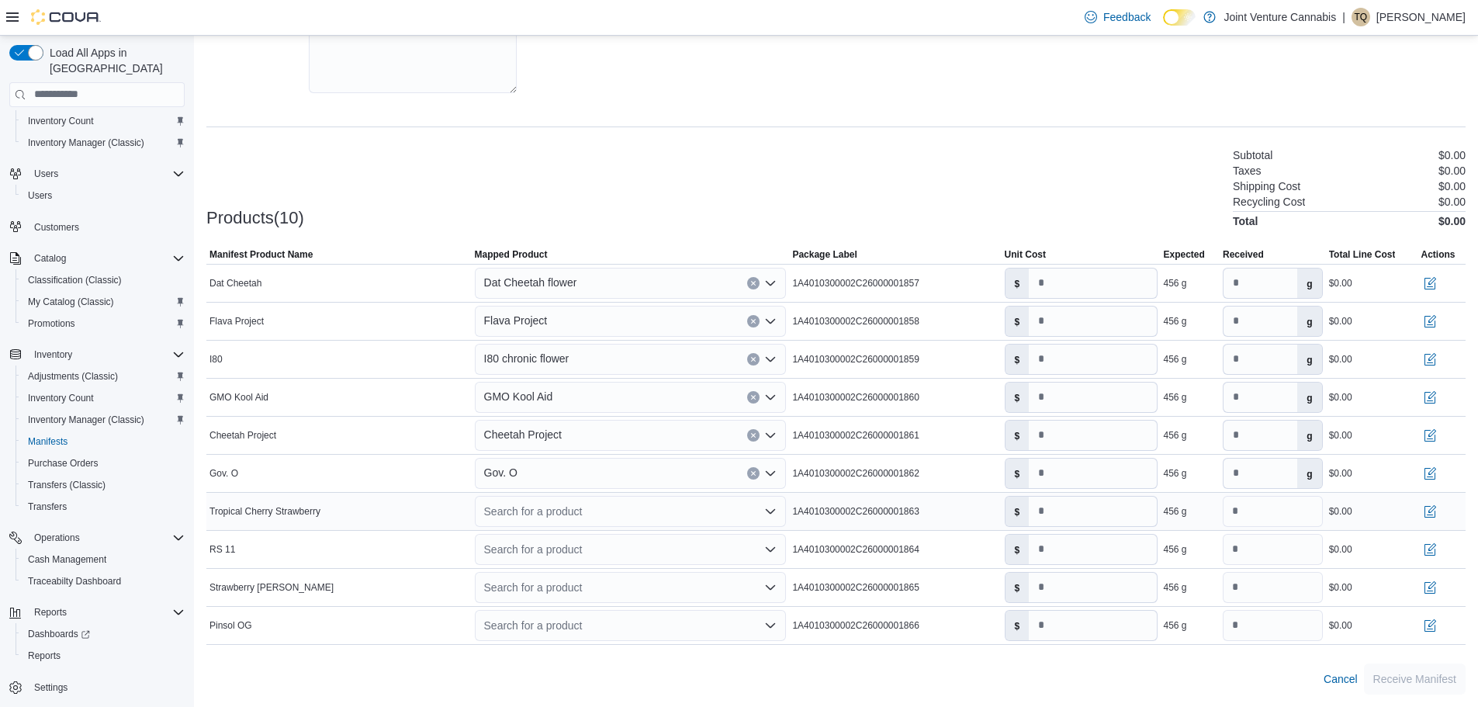
click at [578, 511] on div "Search for a product" at bounding box center [631, 511] width 312 height 31
click at [565, 538] on div "Create a new product" at bounding box center [549, 538] width 89 height 12
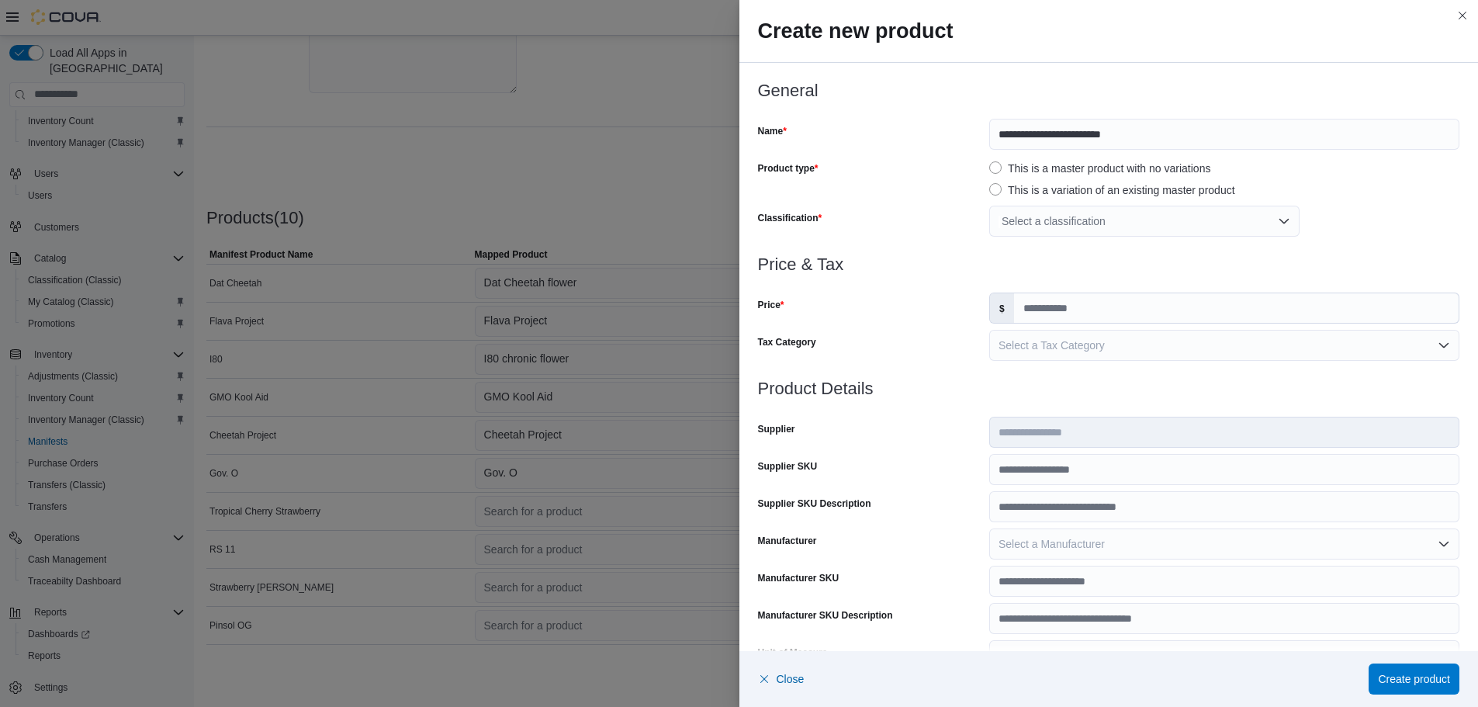
click at [1066, 222] on div "Select a classification" at bounding box center [1144, 221] width 310 height 31
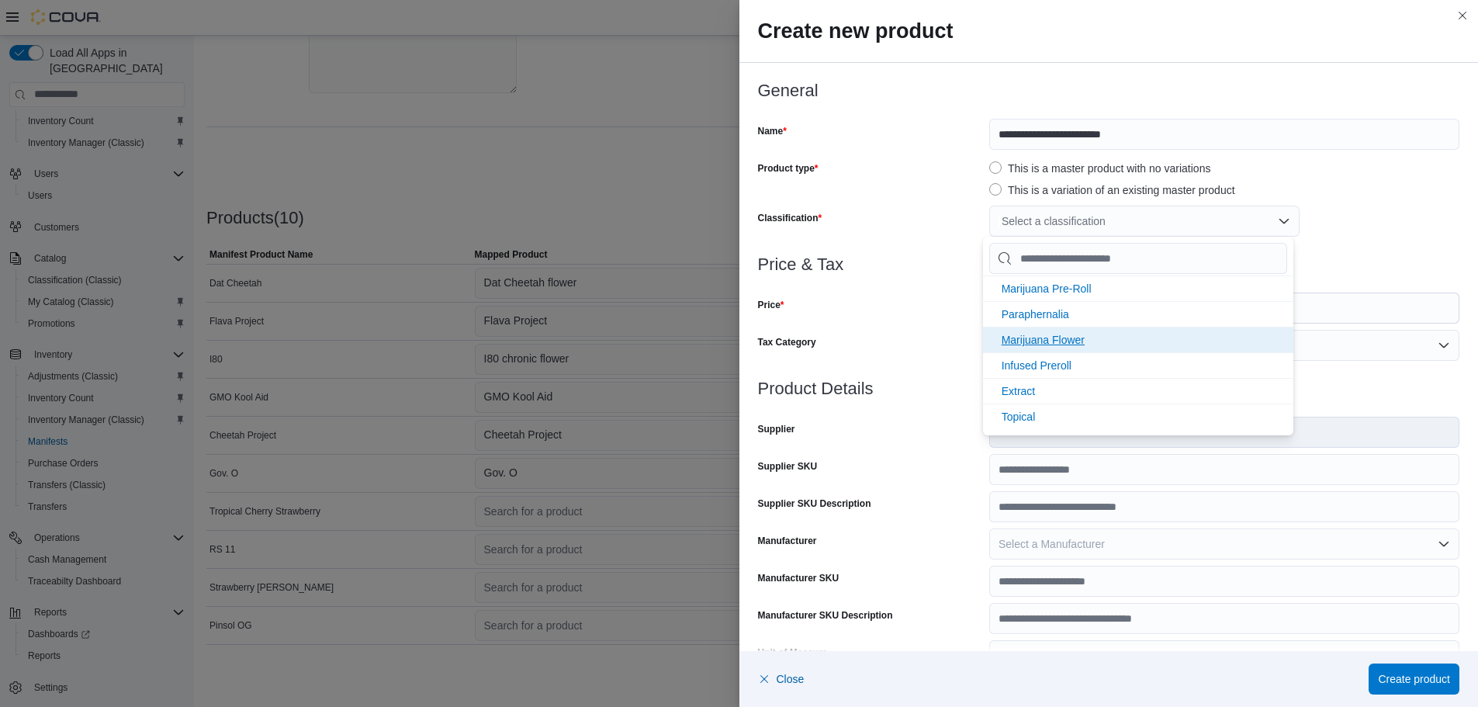
click at [1057, 334] on span "Marijuana Flower" at bounding box center [1043, 340] width 83 height 12
click at [856, 282] on div at bounding box center [1109, 283] width 702 height 19
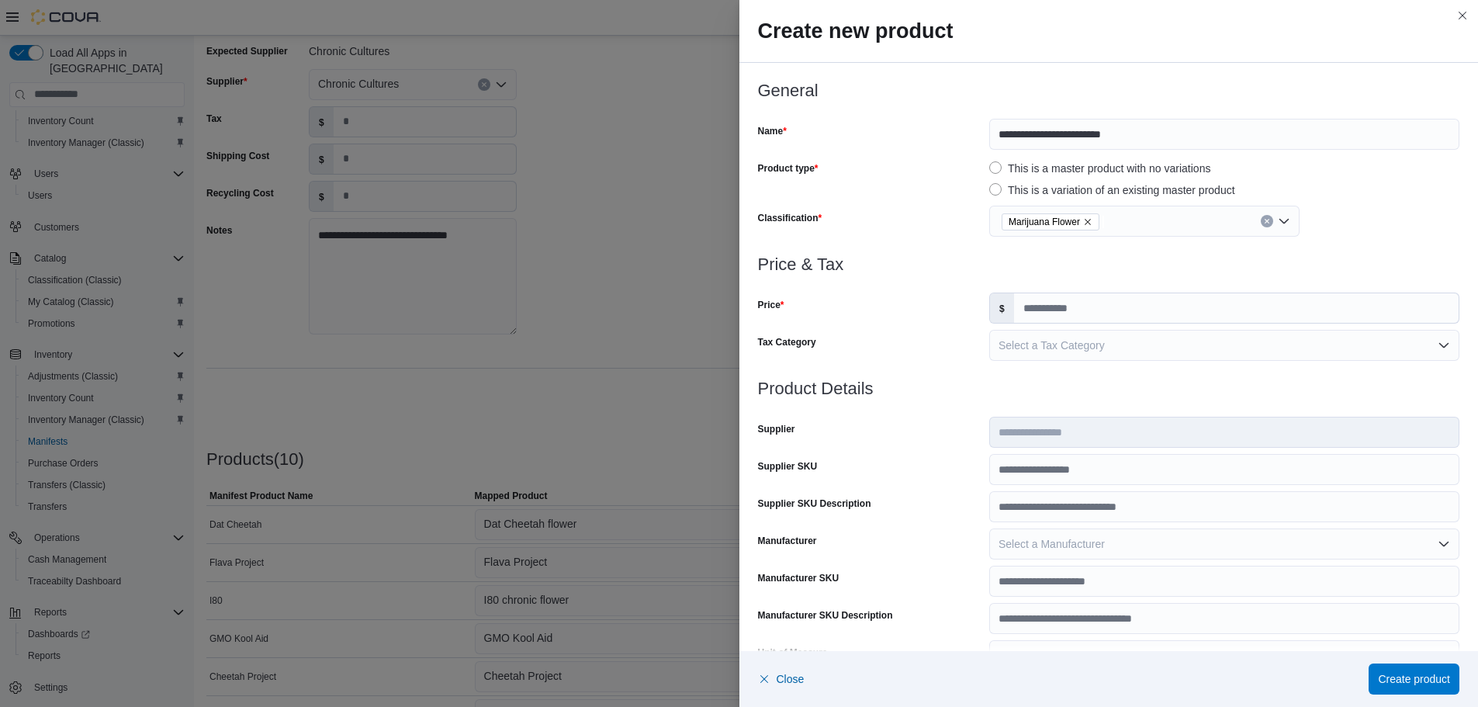
scroll to position [0, 0]
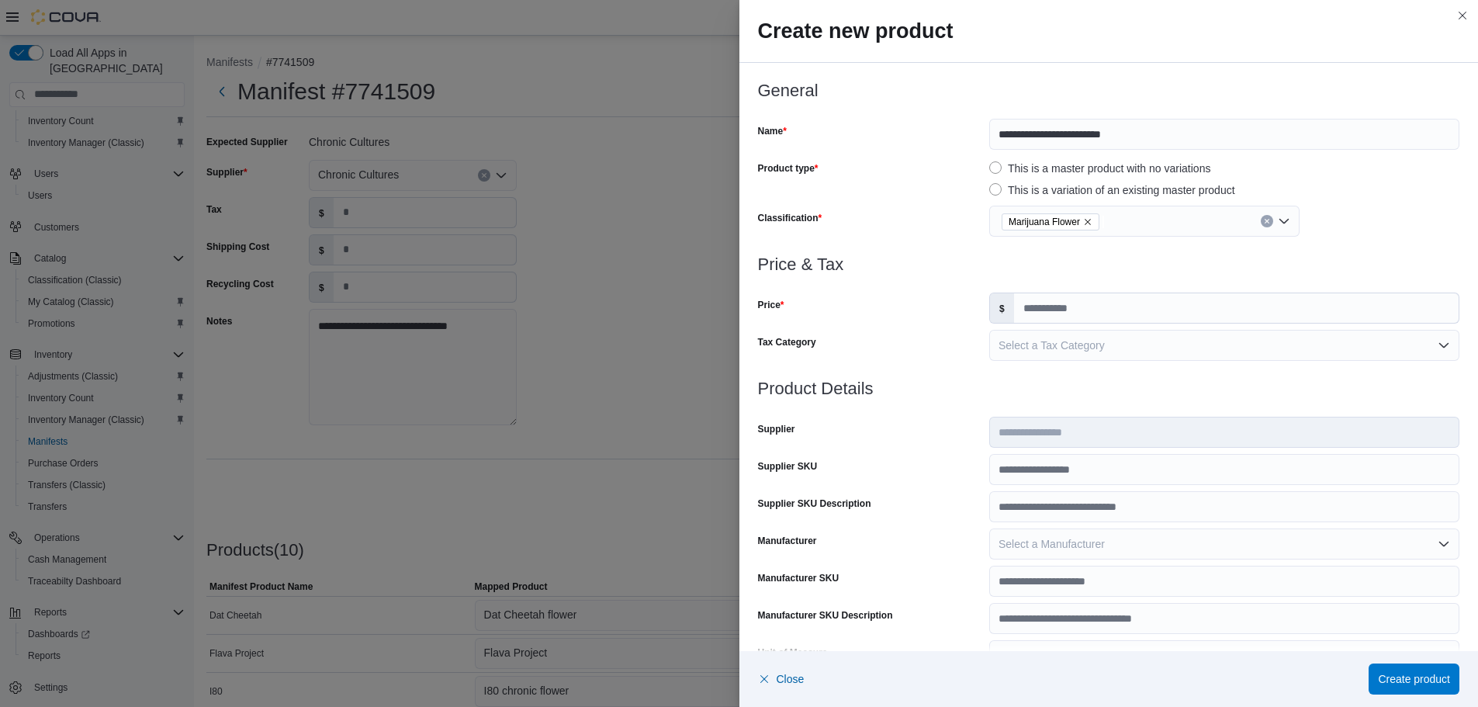
click at [1085, 224] on icon "Remove Marijuana Flower from selection in this group" at bounding box center [1087, 221] width 9 height 9
click at [1106, 222] on div "Select a classification" at bounding box center [1144, 221] width 310 height 31
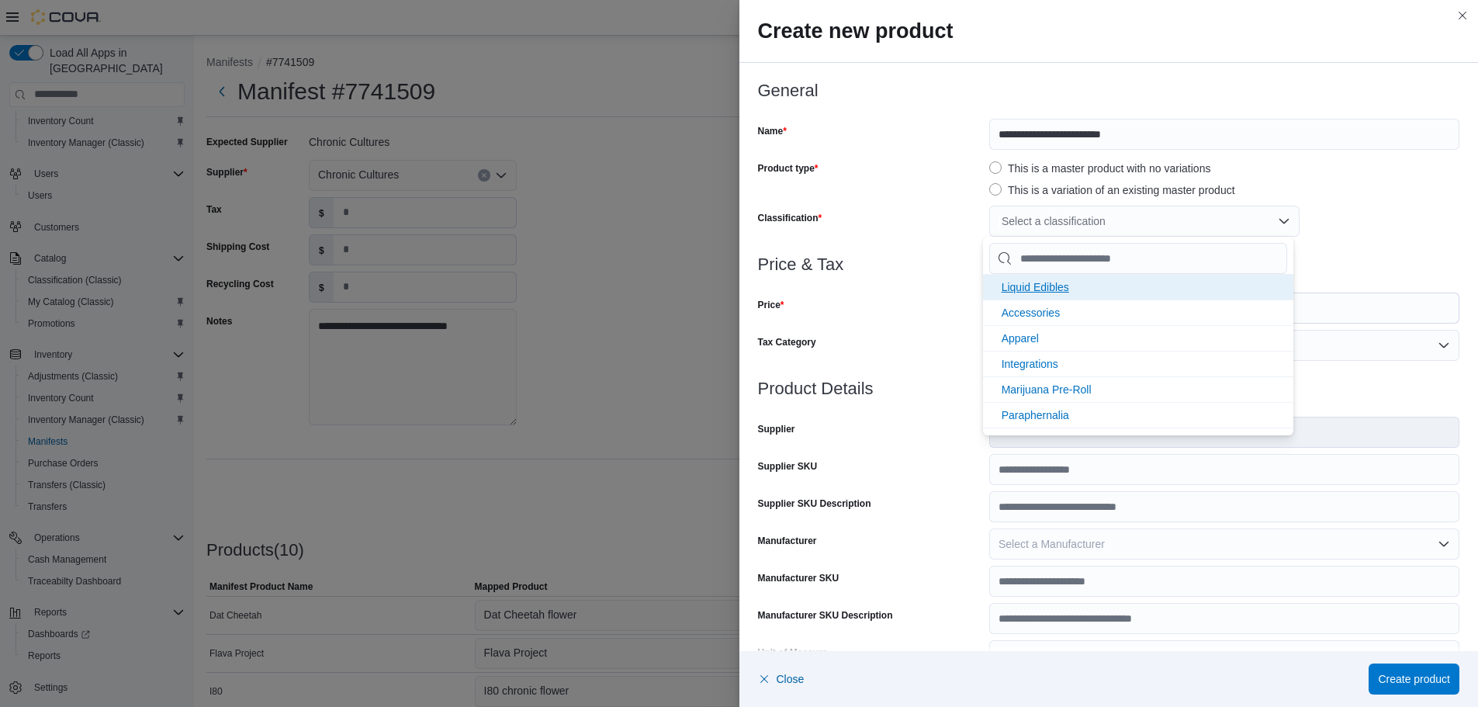
scroll to position [206, 0]
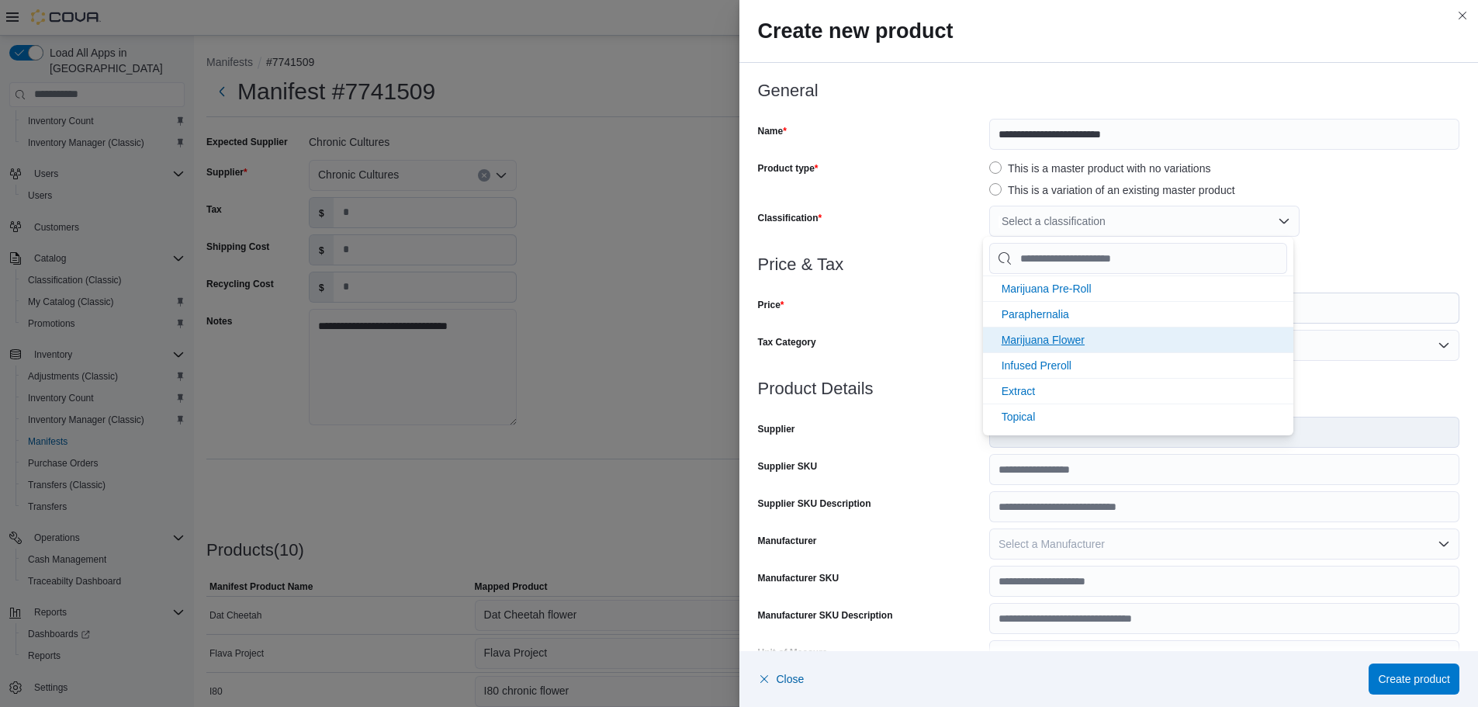
click at [1065, 335] on span "Marijuana Flower" at bounding box center [1043, 340] width 83 height 12
click at [947, 301] on div "Price" at bounding box center [870, 307] width 225 height 31
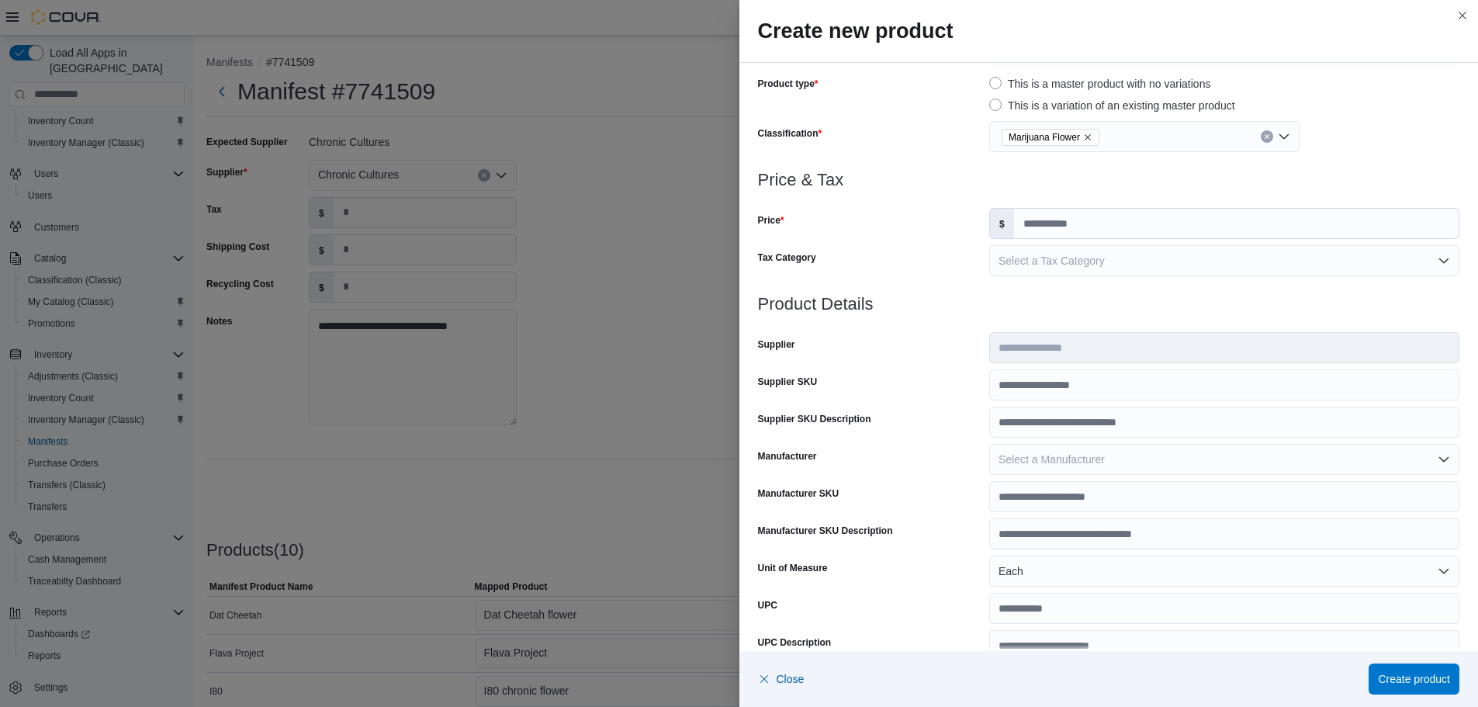
scroll to position [0, 0]
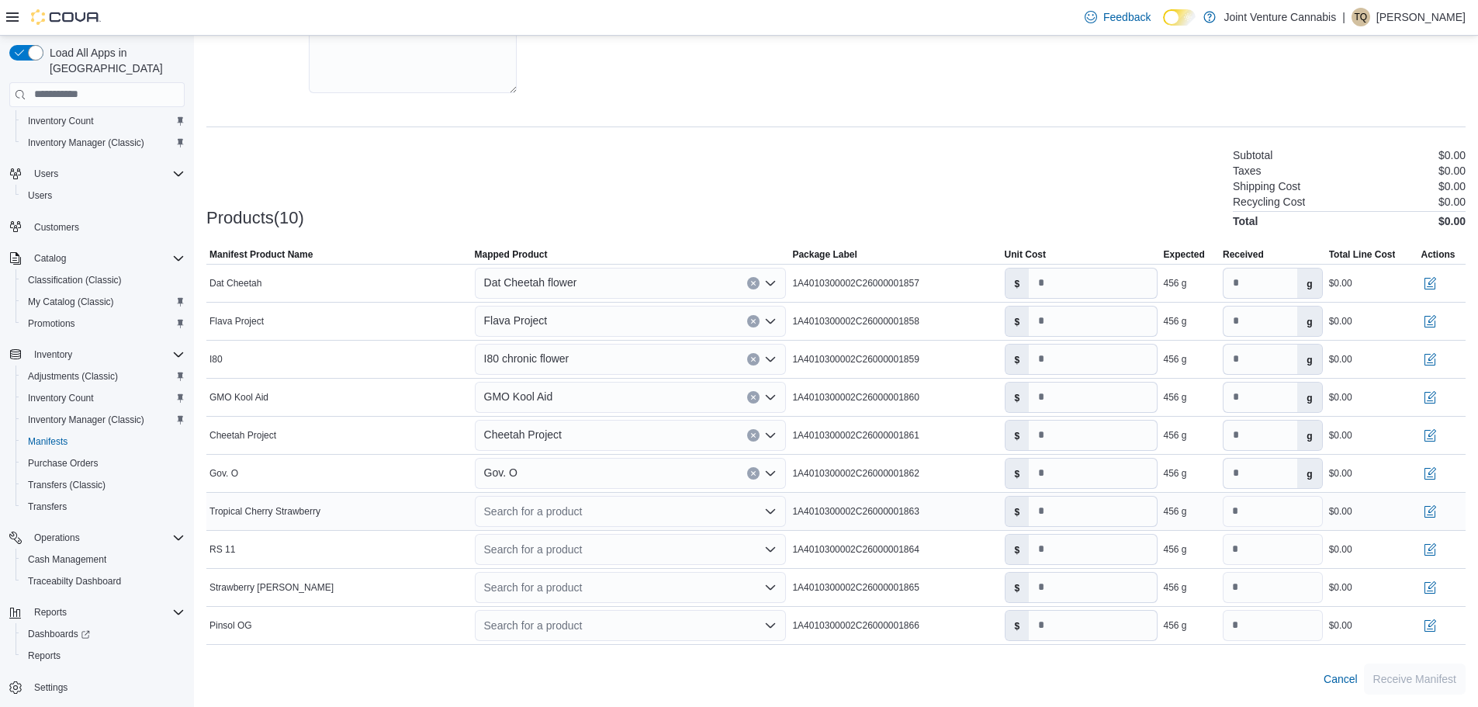
click at [586, 512] on div "Search for a product" at bounding box center [631, 511] width 312 height 31
click at [583, 536] on div "Create a new product" at bounding box center [549, 538] width 89 height 12
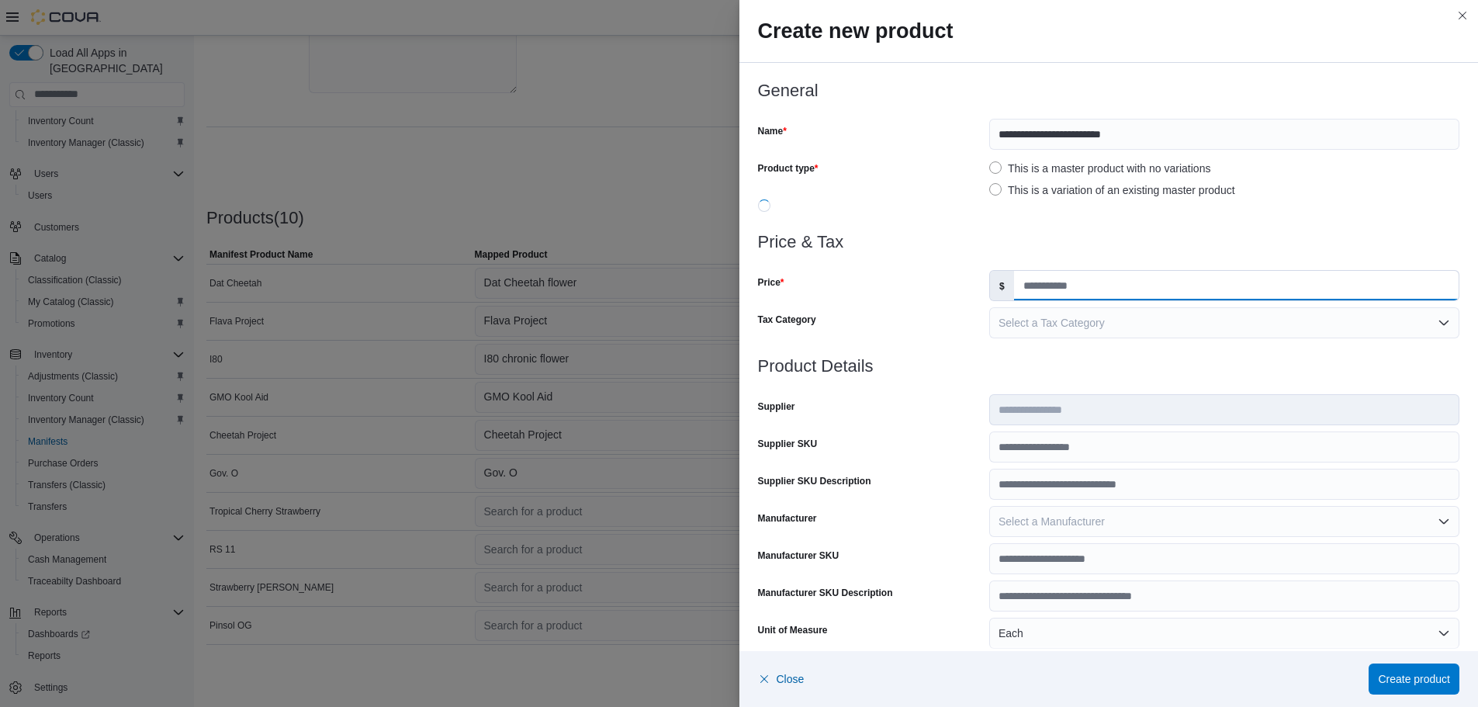
click at [1076, 282] on input "Price" at bounding box center [1236, 285] width 445 height 29
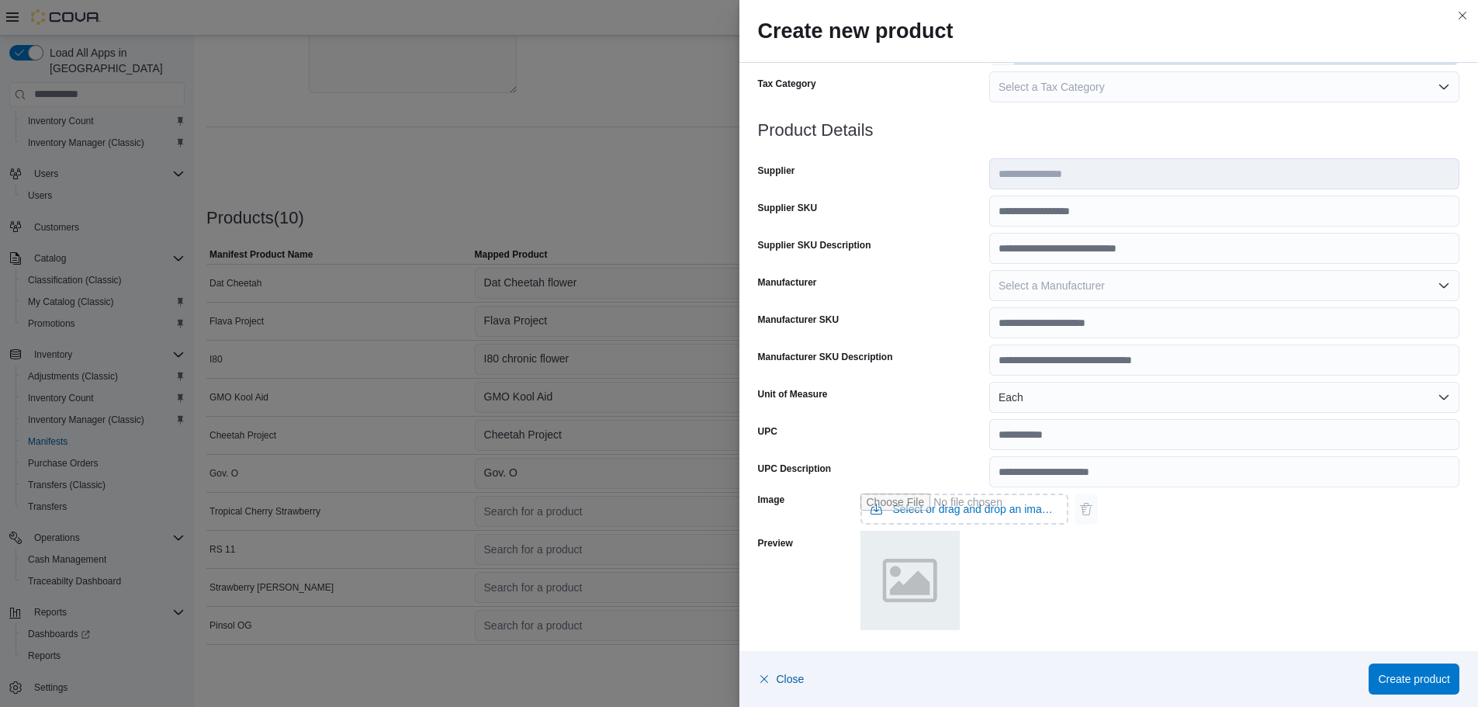
type input "*"
click at [1065, 283] on span "Select a Manufacturer" at bounding box center [1052, 285] width 106 height 12
click at [940, 294] on div "Manufacturer" at bounding box center [870, 285] width 225 height 31
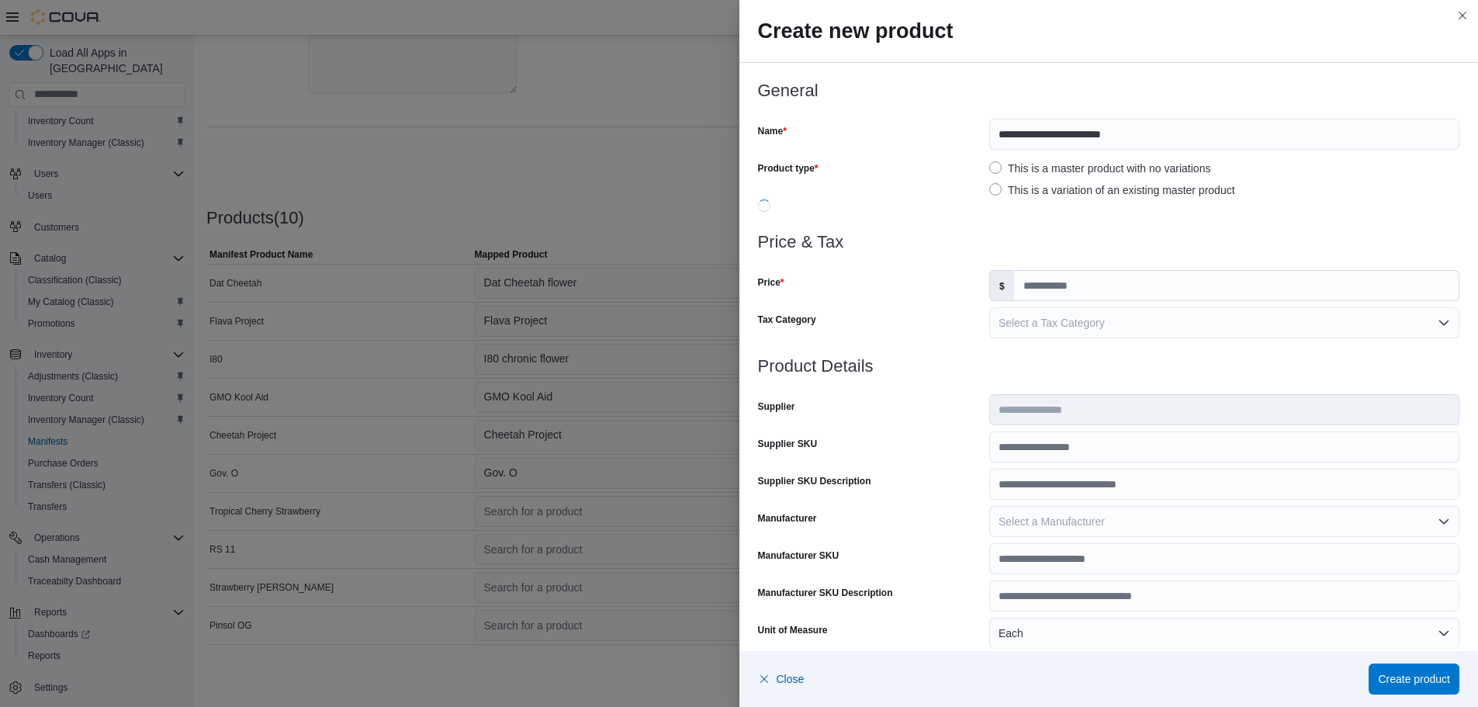
click at [978, 171] on div "Product type This is a master product with no variations This is a variation of…" at bounding box center [1109, 177] width 702 height 43
click at [964, 183] on div "Product type" at bounding box center [870, 177] width 225 height 43
click at [1002, 189] on label "This is a variation of an existing master product" at bounding box center [1112, 190] width 246 height 19
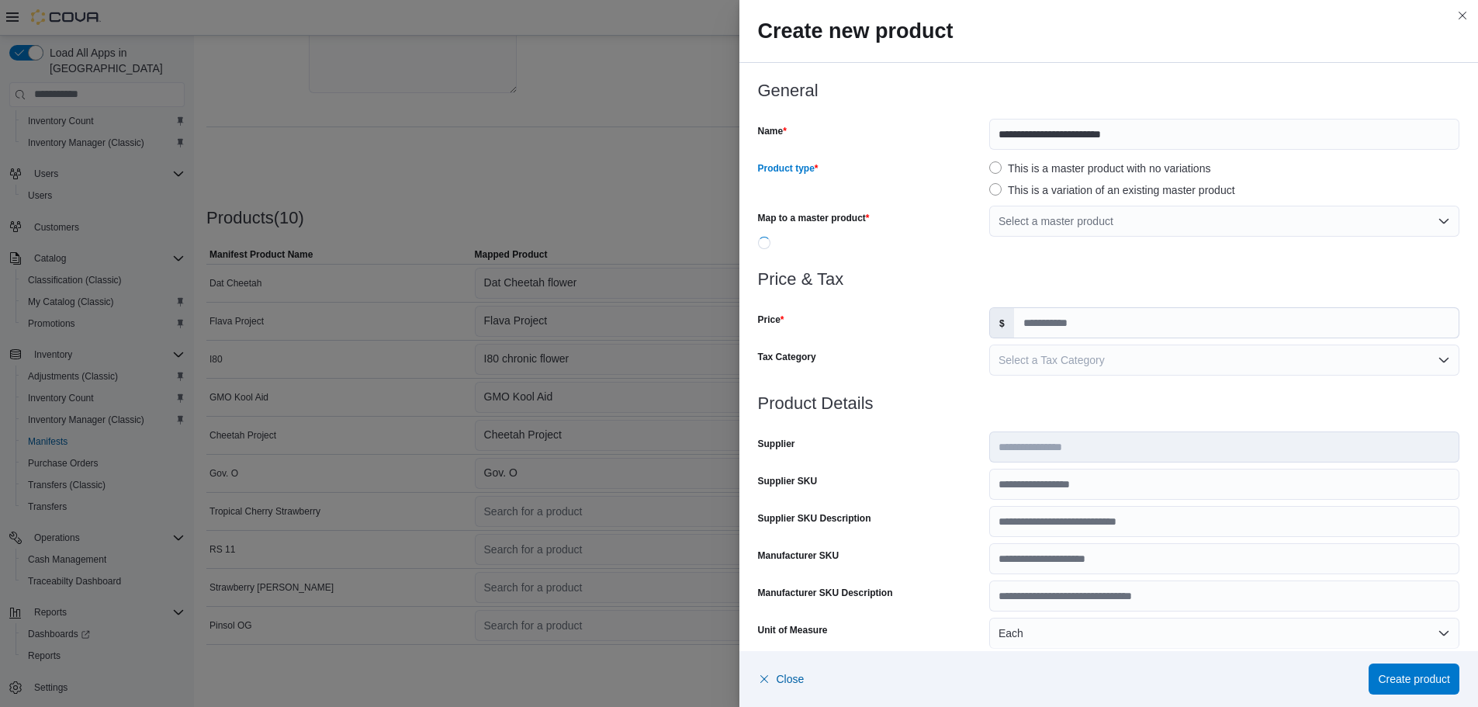
click at [992, 166] on label "This is a master product with no variations" at bounding box center [1099, 168] width 221 height 19
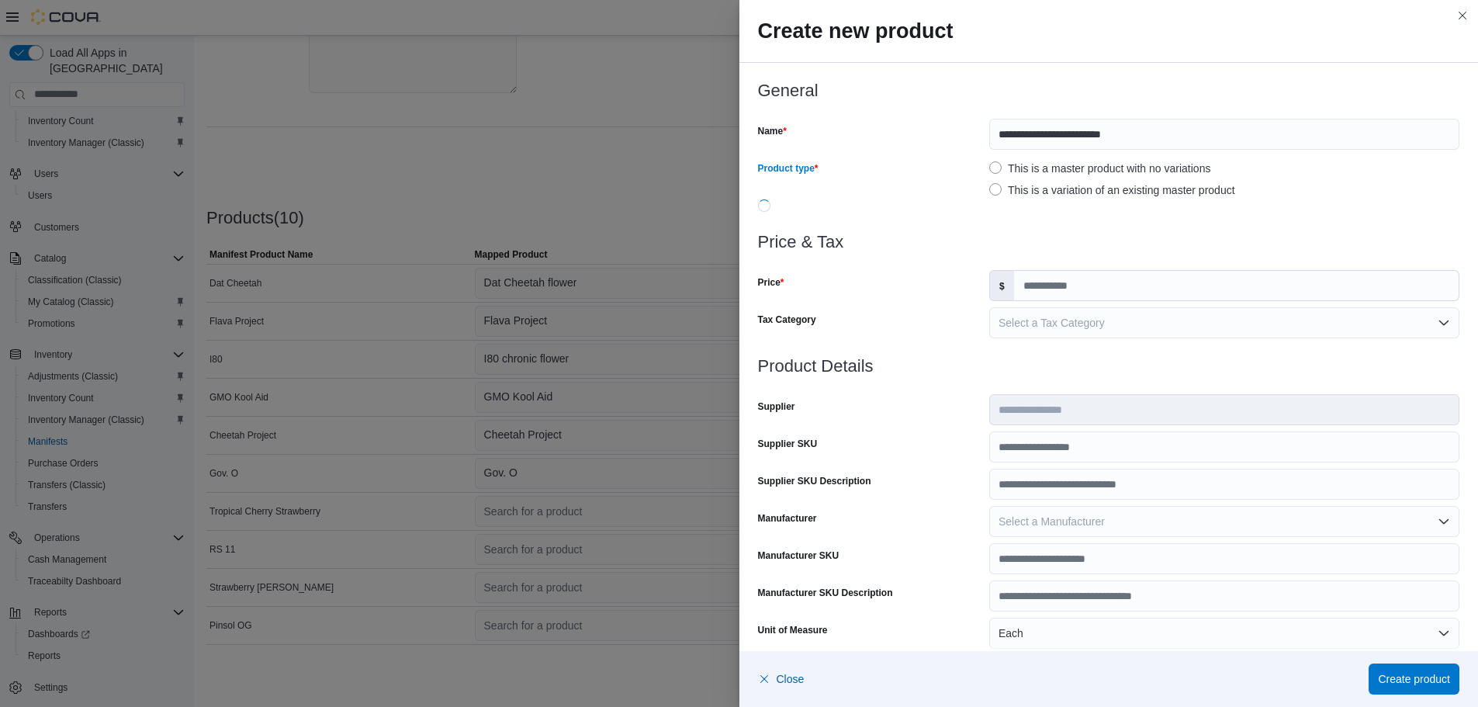
click at [991, 199] on div "**********" at bounding box center [1109, 156] width 702 height 151
click at [991, 192] on label "This is a variation of an existing master product" at bounding box center [1112, 190] width 246 height 19
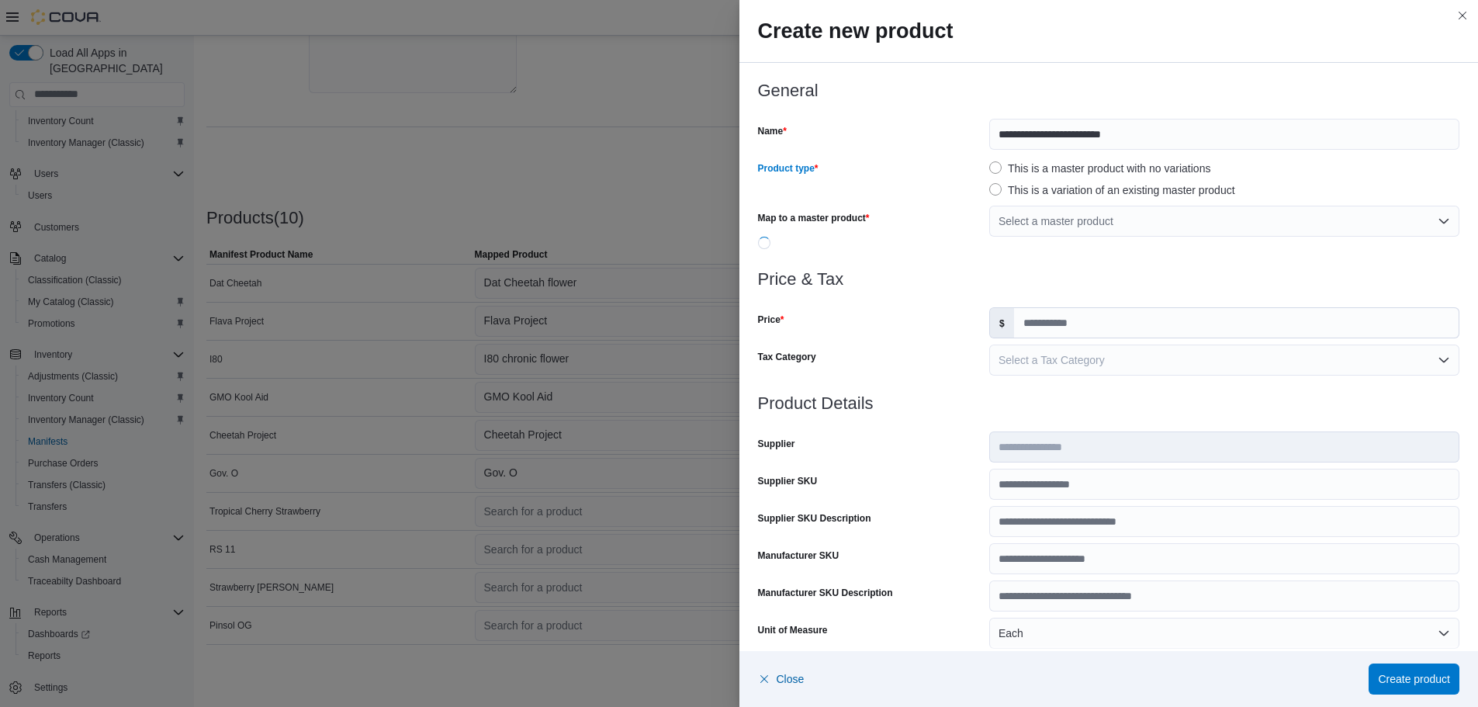
click at [991, 173] on label "This is a master product with no variations" at bounding box center [1099, 168] width 221 height 19
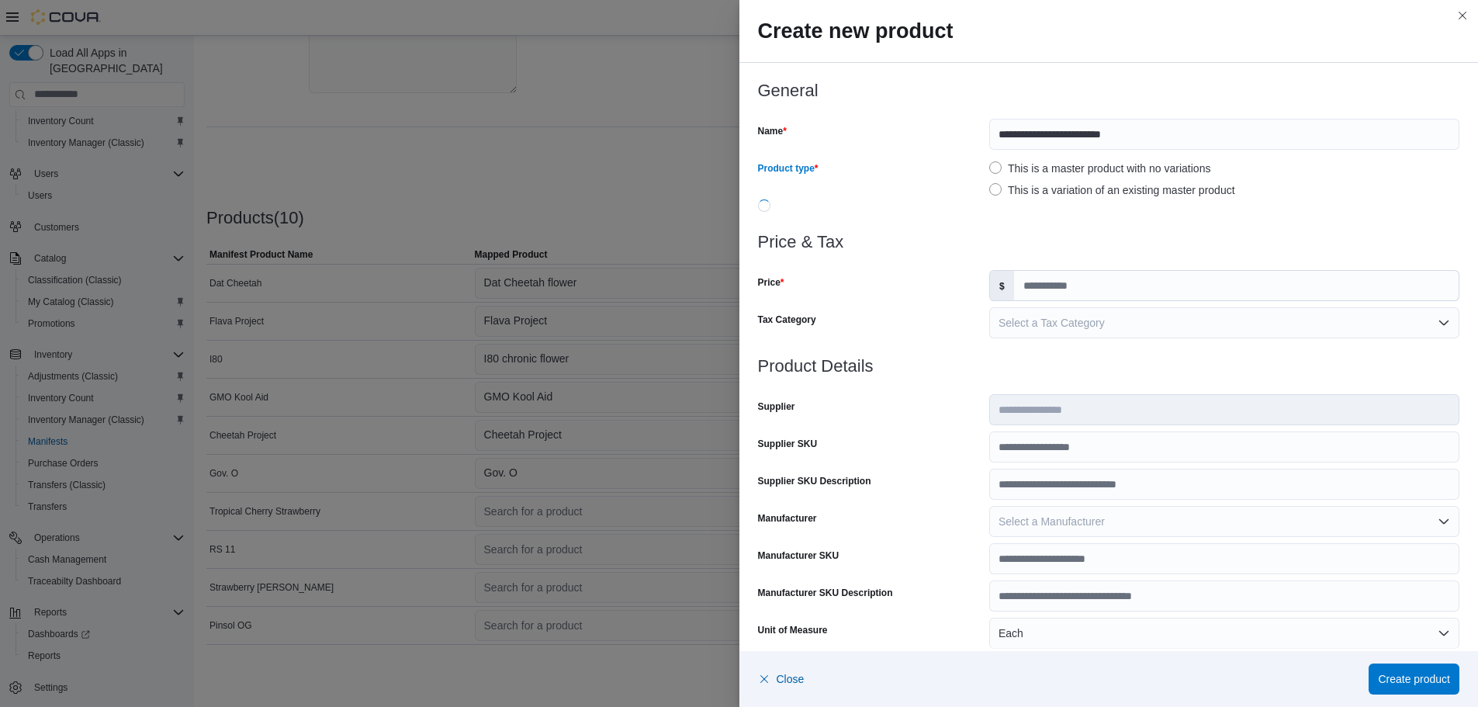
click at [744, 178] on div "**********" at bounding box center [1108, 475] width 739 height 824
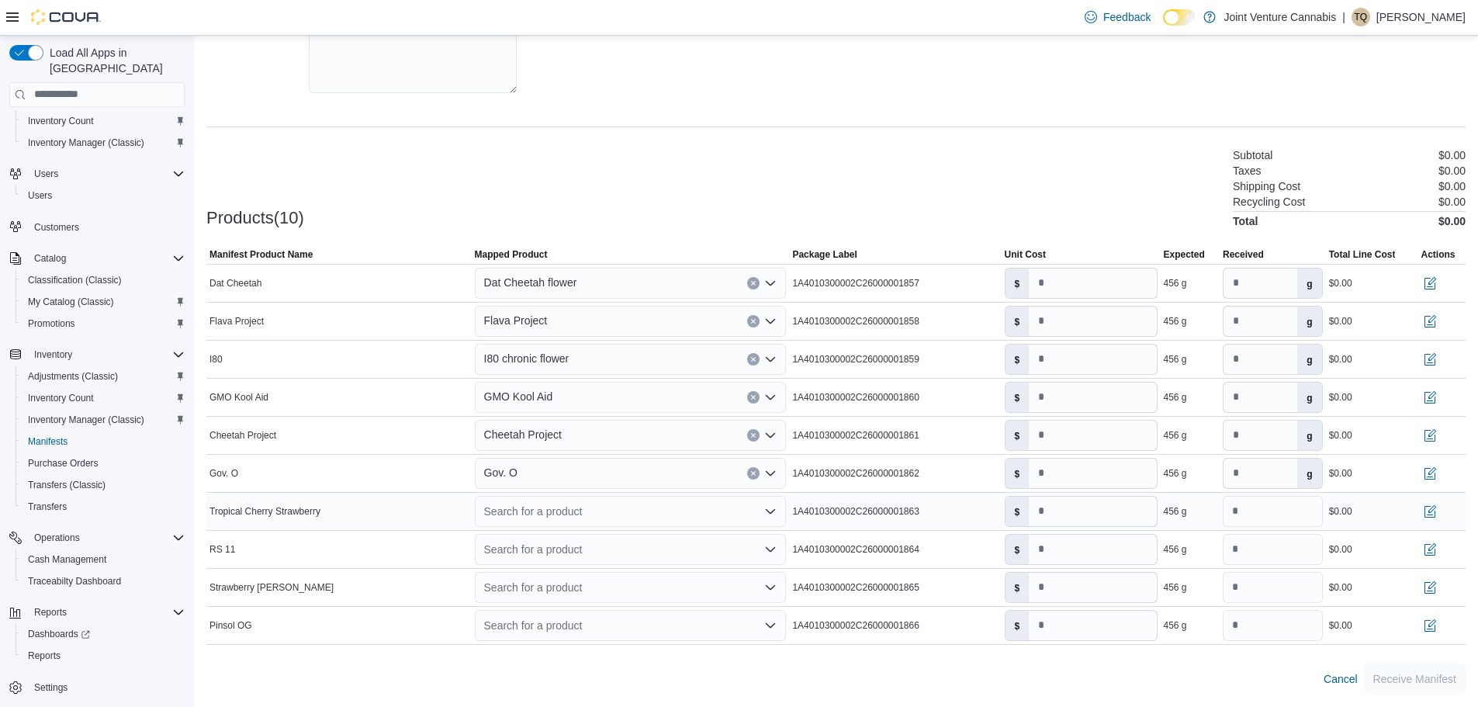
click at [559, 510] on div "Search for a product" at bounding box center [631, 511] width 312 height 31
click at [531, 542] on div "Create a new product" at bounding box center [549, 538] width 89 height 12
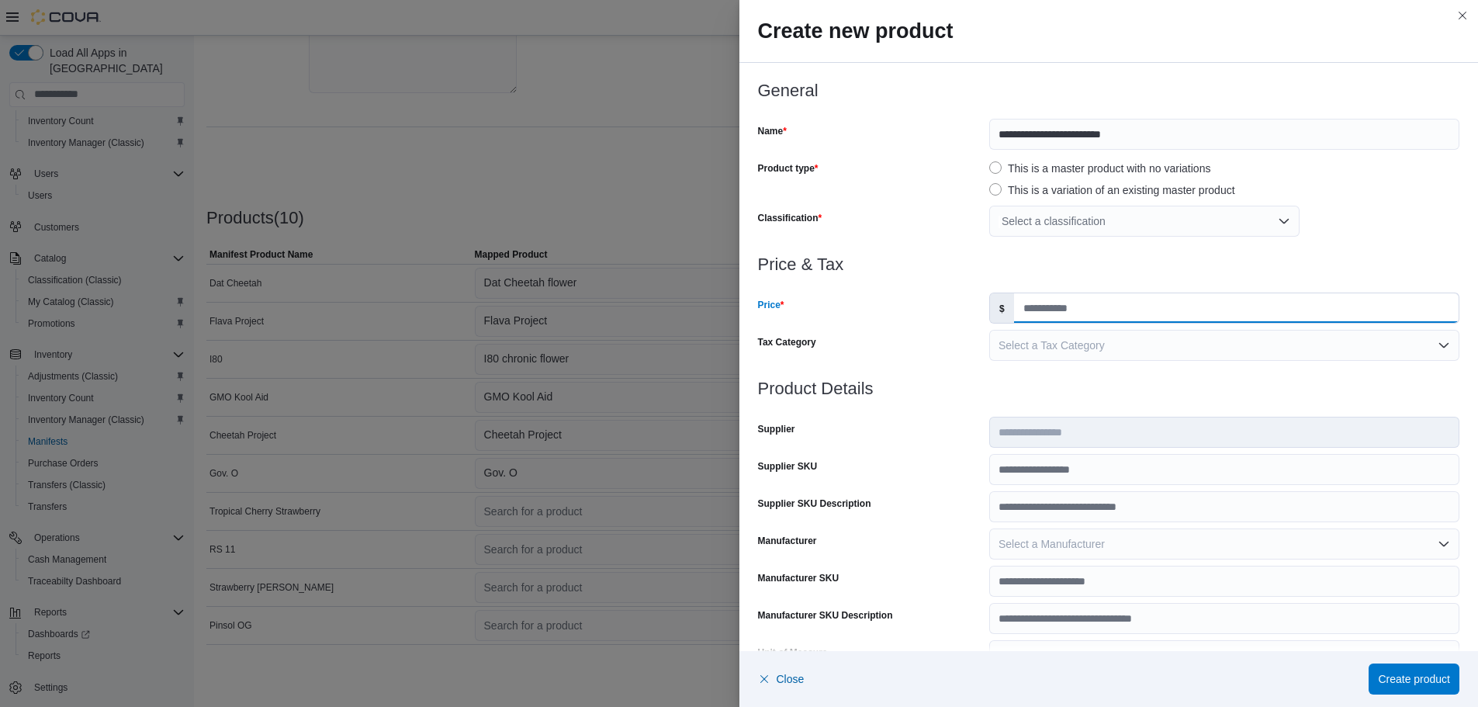
click at [1040, 316] on input "Price" at bounding box center [1236, 307] width 445 height 29
type input "*"
click at [969, 351] on div "Tax Category" at bounding box center [870, 345] width 225 height 31
click at [1021, 230] on div "Select a classification" at bounding box center [1144, 221] width 310 height 31
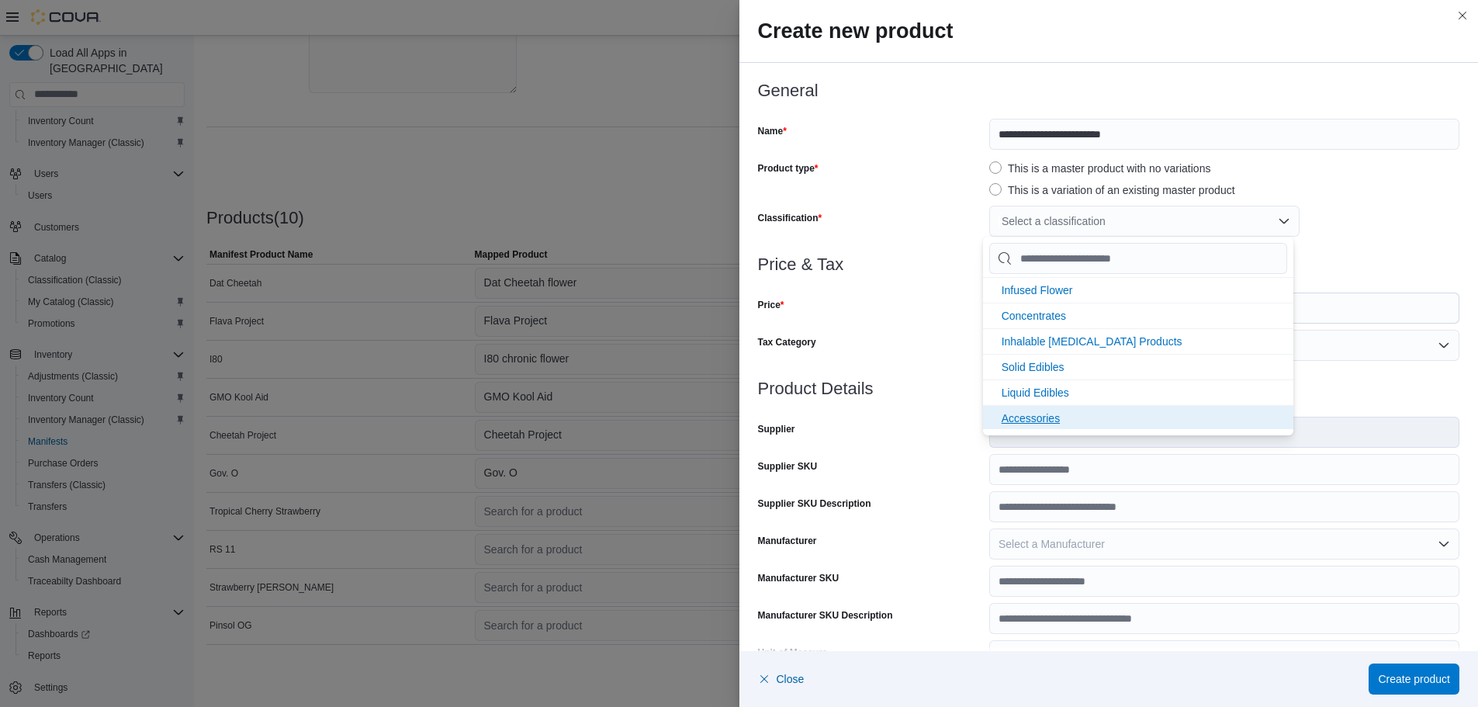
scroll to position [206, 0]
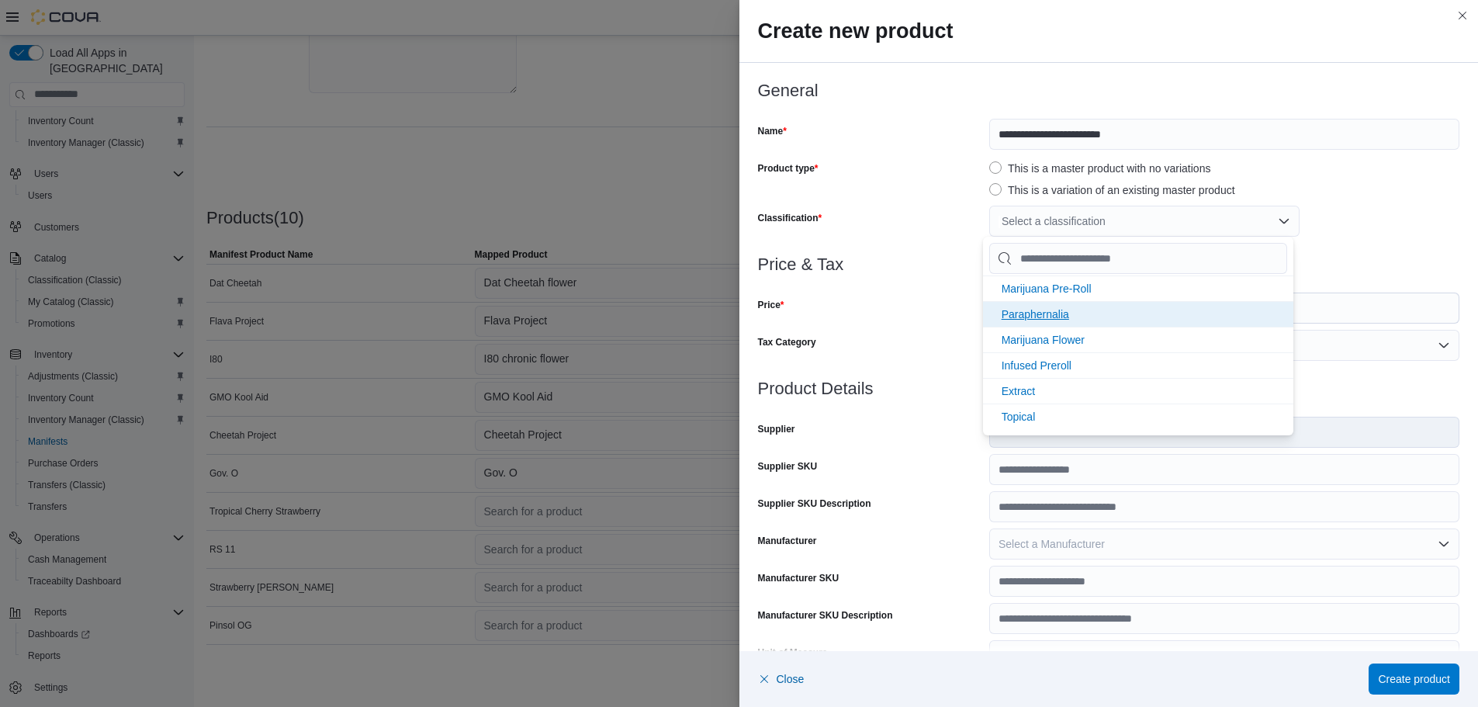
click at [1058, 341] on span "Marijuana Flower" at bounding box center [1043, 340] width 83 height 12
click at [918, 386] on h3 "Product Details" at bounding box center [1109, 388] width 702 height 19
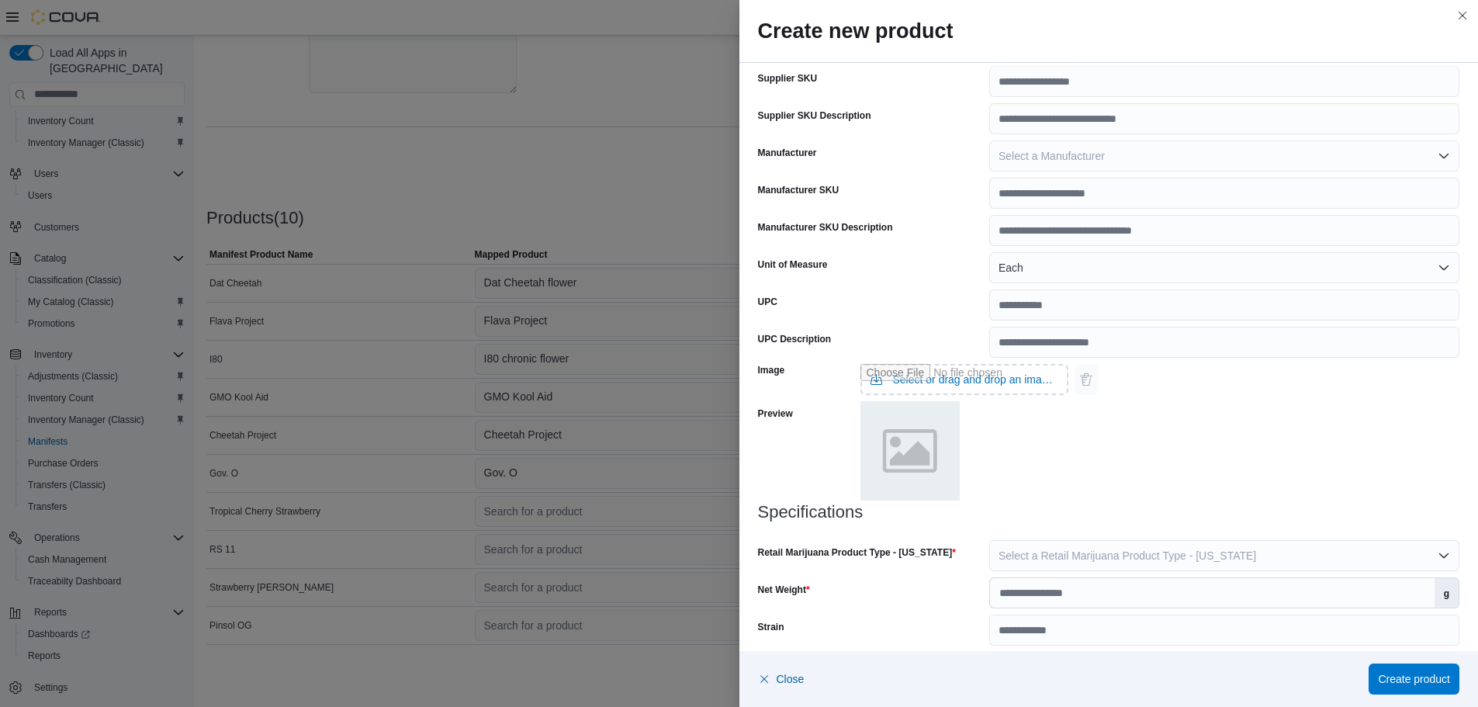
scroll to position [476, 0]
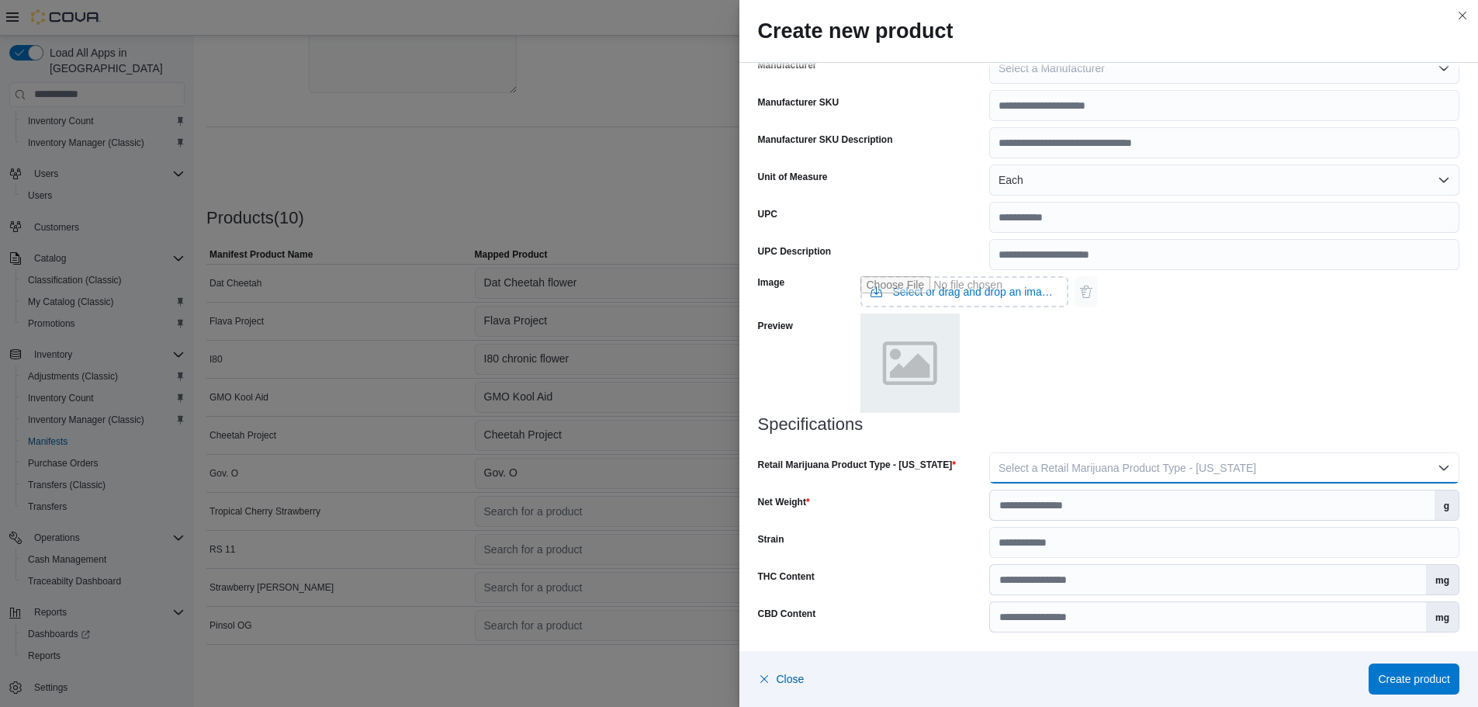
click at [1057, 465] on span "Select a Retail Marijuana Product Type - [US_STATE]" at bounding box center [1128, 468] width 258 height 12
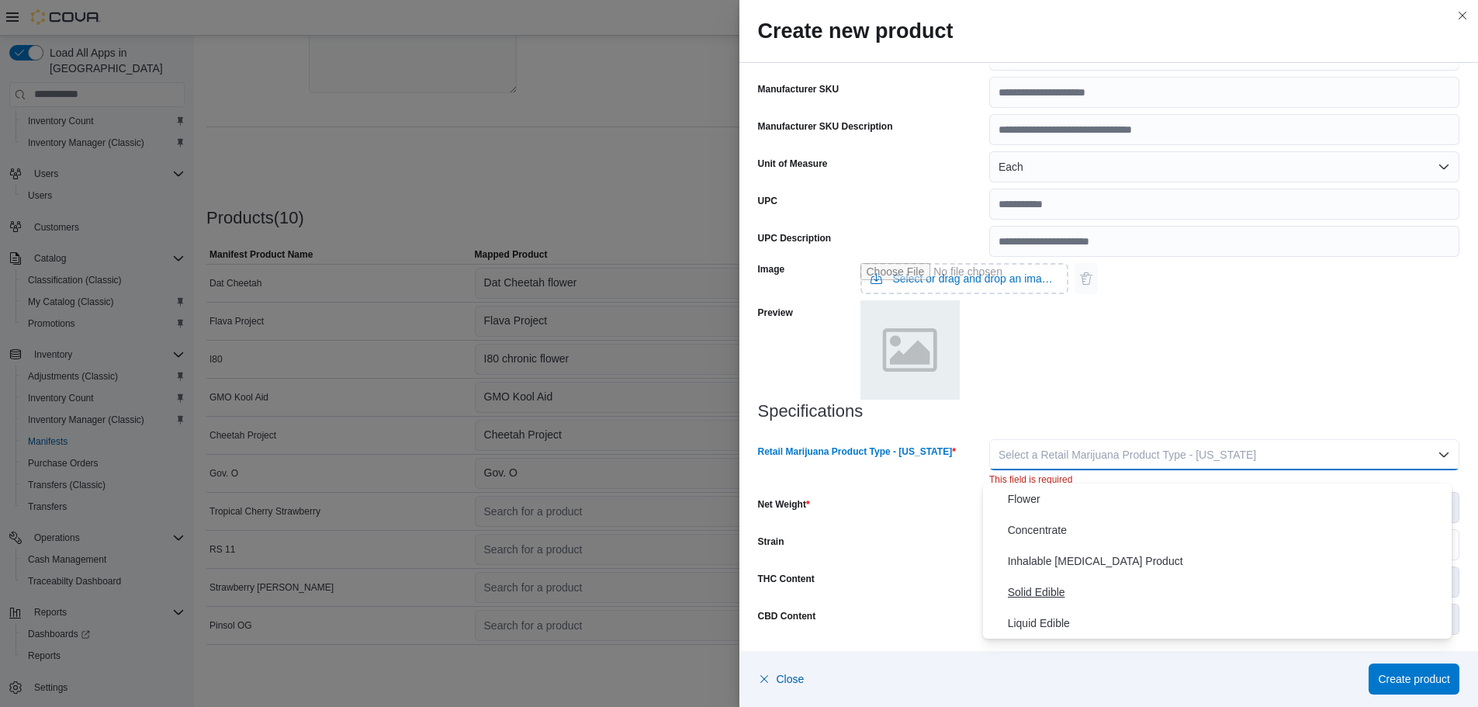
scroll to position [491, 0]
click at [1037, 493] on span "Flower" at bounding box center [1227, 499] width 438 height 19
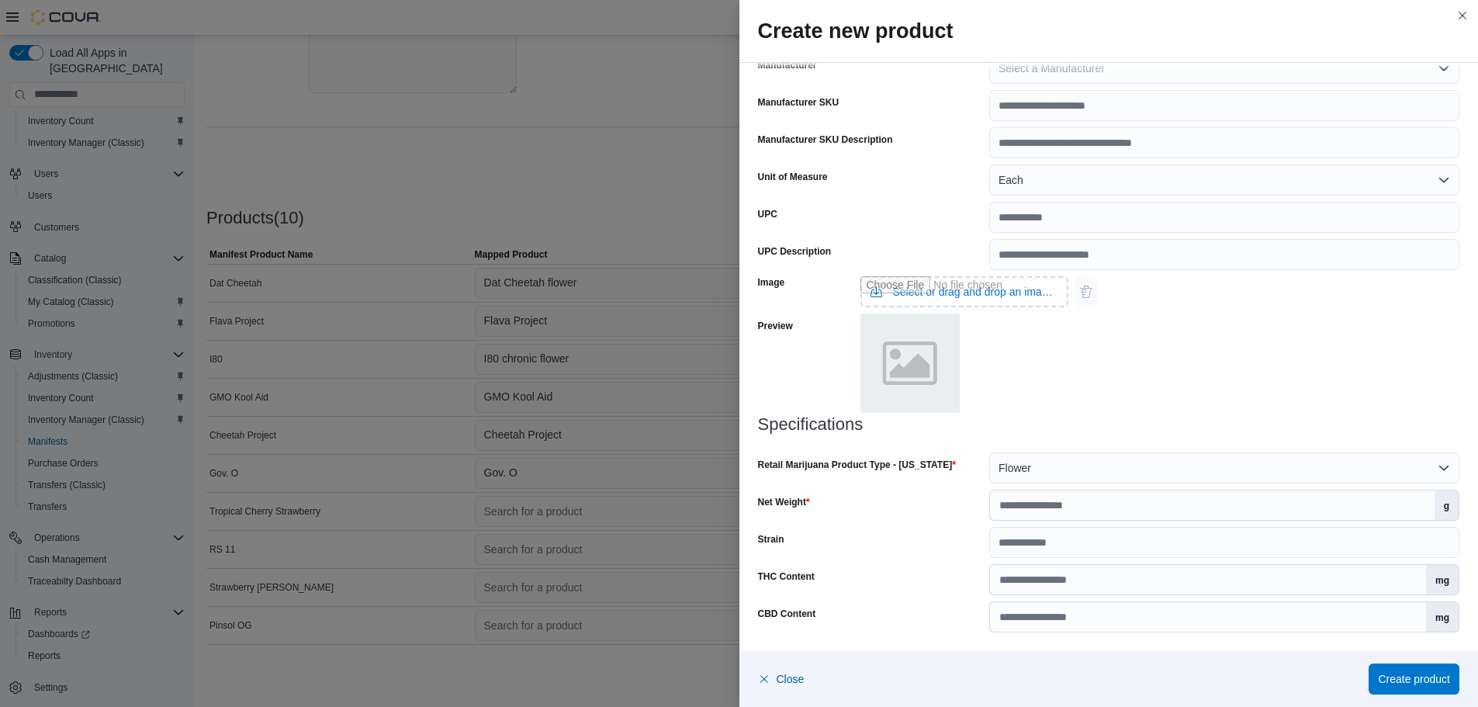
scroll to position [476, 0]
click at [1039, 507] on input "Net Weight" at bounding box center [1212, 504] width 445 height 29
type input "***"
click at [1026, 580] on input "THC Content" at bounding box center [1208, 579] width 436 height 29
type input "*****"
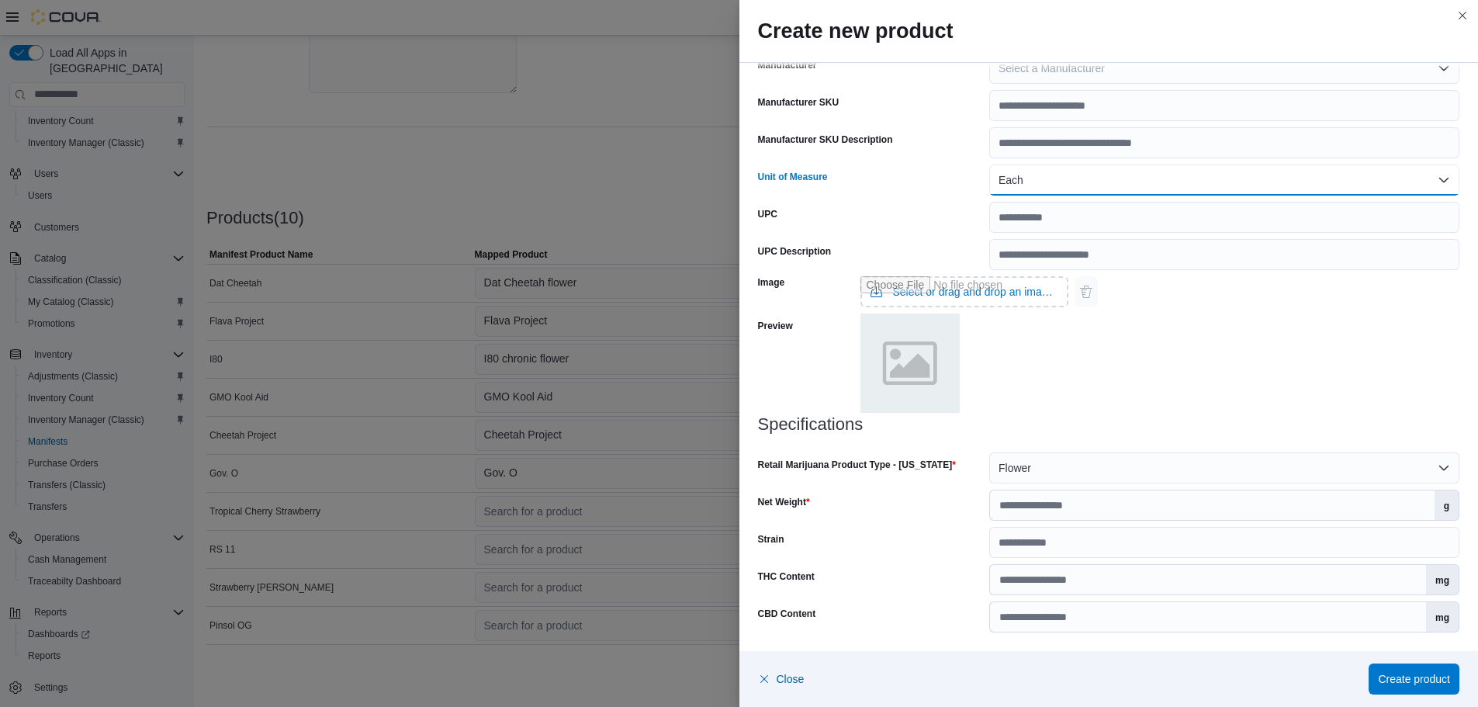
click at [1029, 178] on button "Each" at bounding box center [1224, 179] width 470 height 31
click at [1016, 241] on span "Grams" at bounding box center [1227, 242] width 438 height 19
click at [1429, 674] on span "Create product" at bounding box center [1414, 678] width 72 height 16
click at [1401, 682] on span "Create product" at bounding box center [1414, 678] width 72 height 16
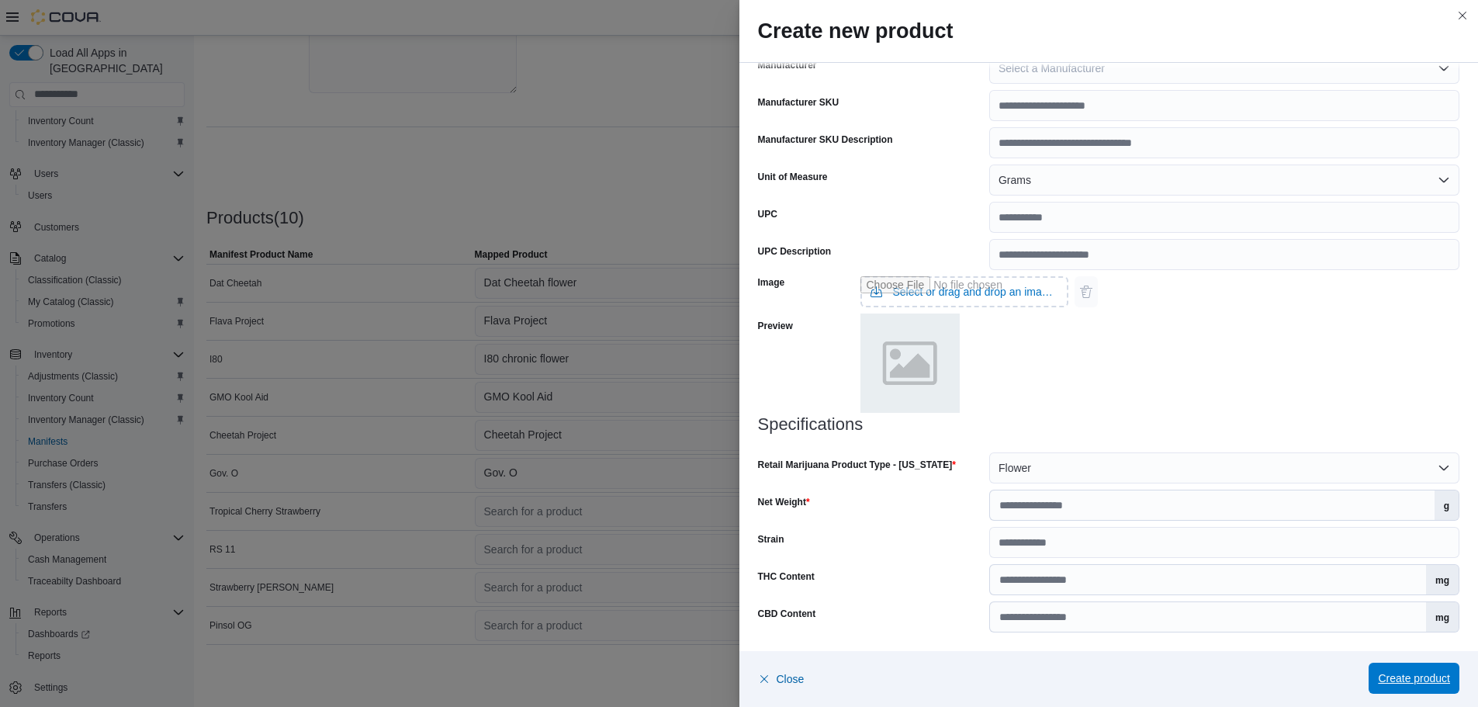
click at [1405, 677] on span "Create product" at bounding box center [1414, 678] width 72 height 16
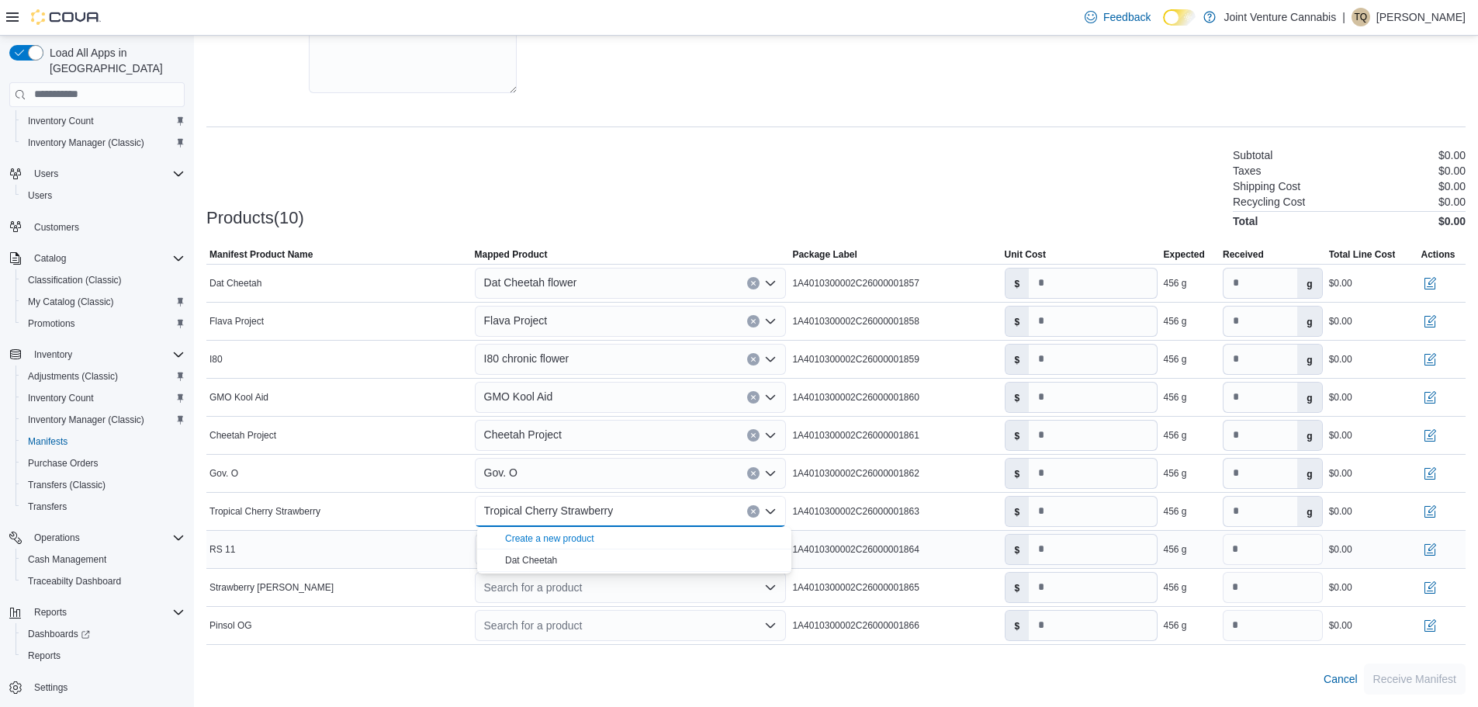
click at [326, 543] on div "RS 11" at bounding box center [338, 549] width 265 height 19
click at [611, 544] on div "Search for a product" at bounding box center [631, 549] width 312 height 31
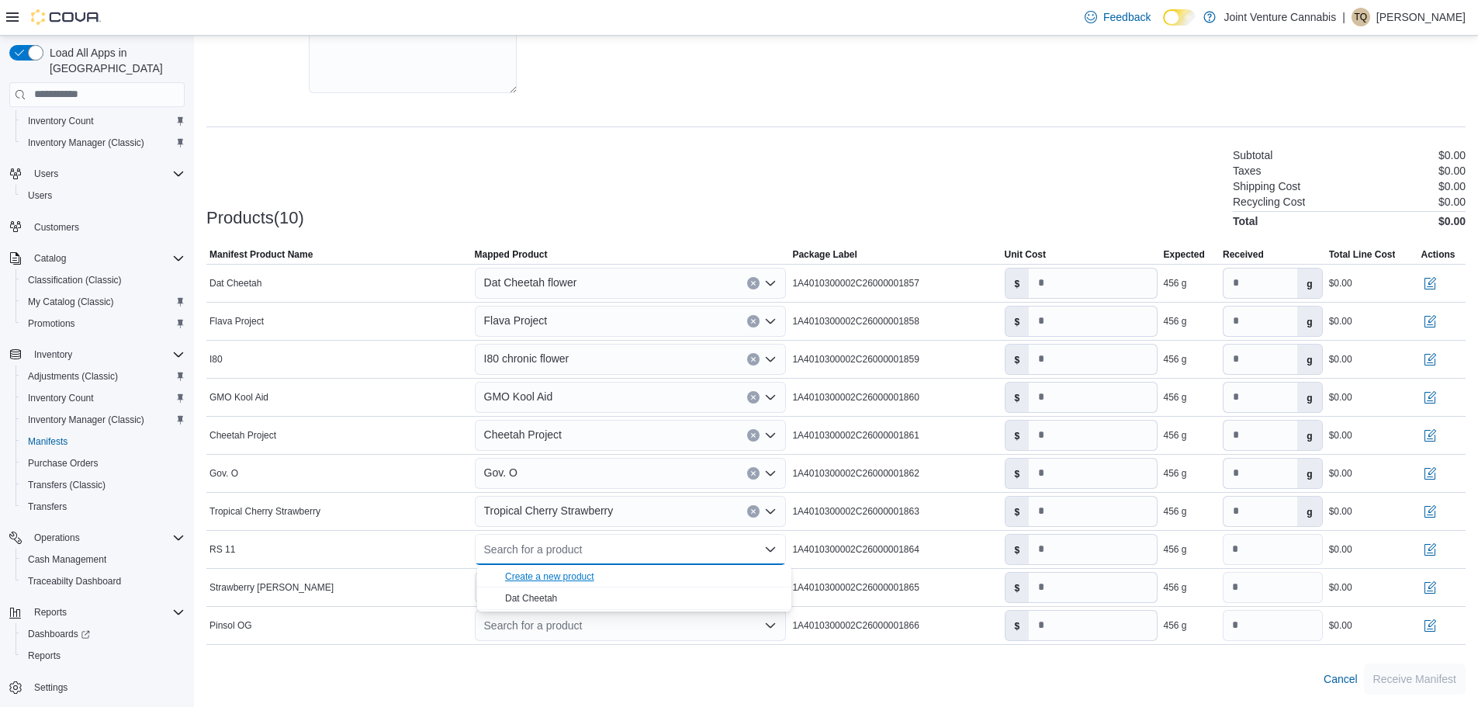
click at [590, 579] on div "Create a new product" at bounding box center [549, 576] width 89 height 12
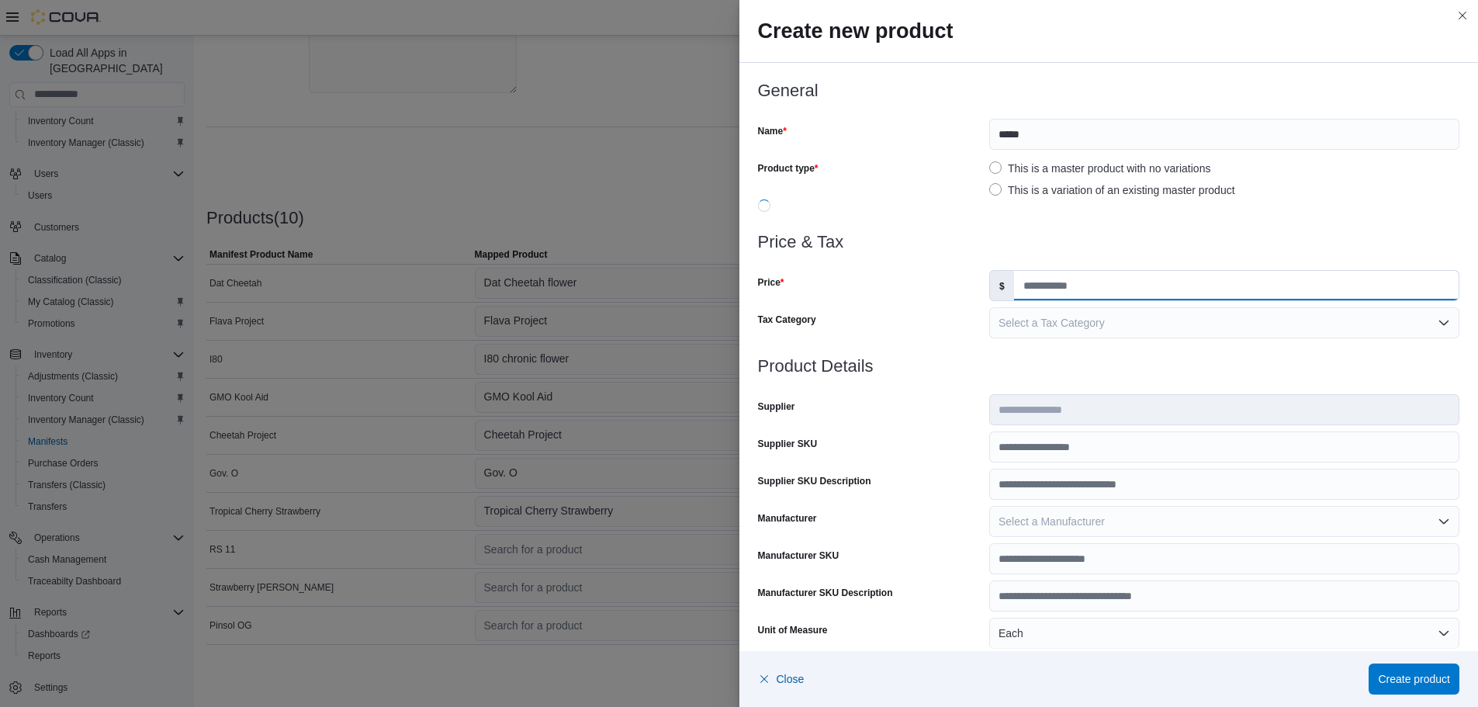
click at [1033, 275] on input "Price" at bounding box center [1236, 285] width 445 height 29
type input "*"
click at [989, 189] on label "This is a variation of an existing master product" at bounding box center [1112, 190] width 246 height 19
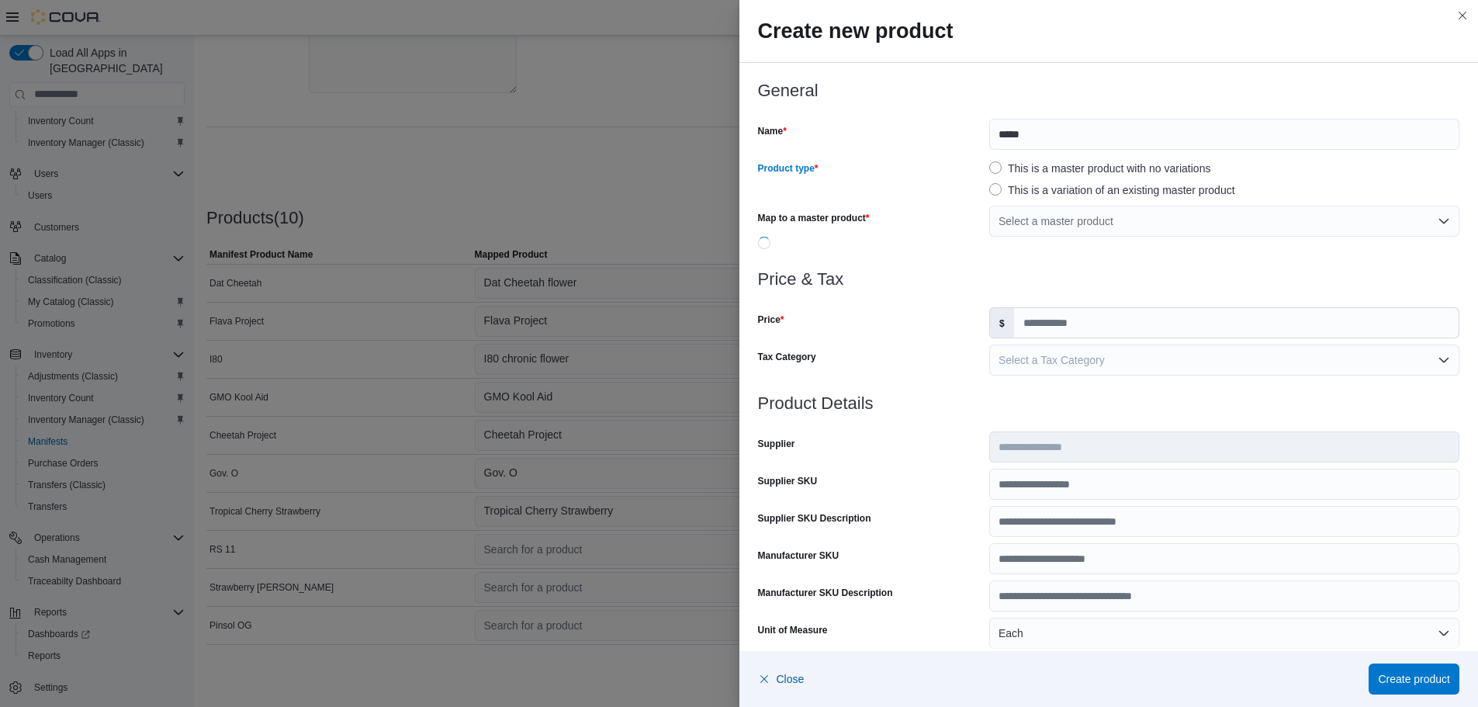
click at [989, 166] on label "This is a master product with no variations" at bounding box center [1099, 168] width 221 height 19
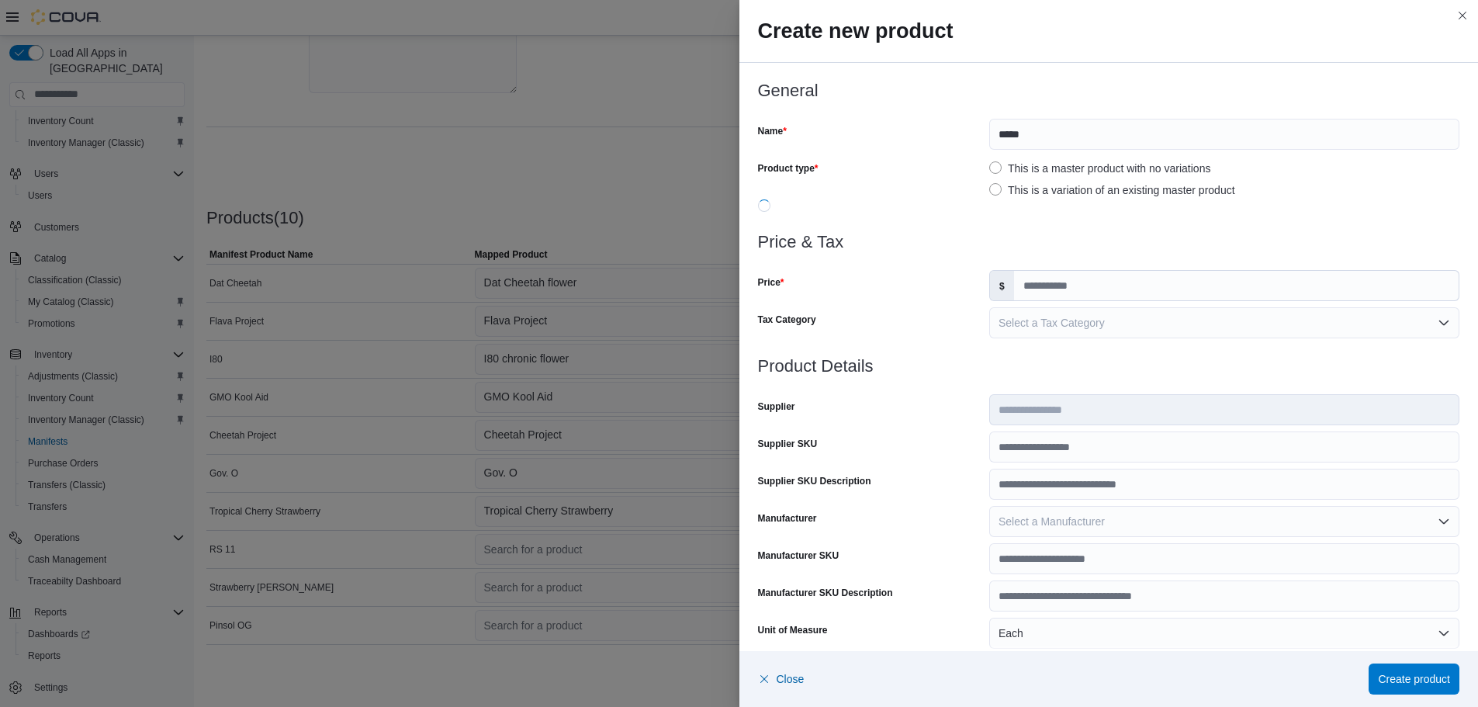
click at [993, 182] on label "This is a variation of an existing master product" at bounding box center [1112, 190] width 246 height 19
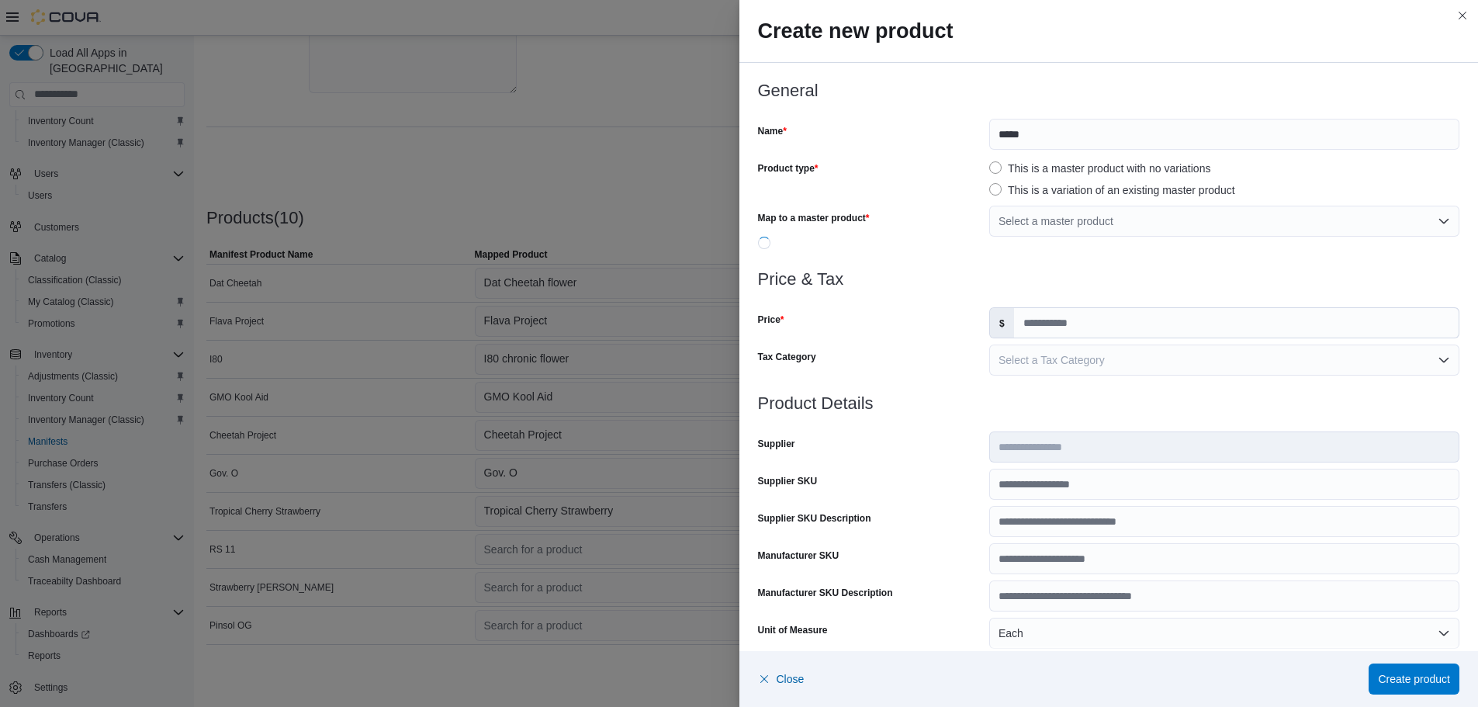
click at [995, 164] on label "This is a master product with no variations" at bounding box center [1099, 168] width 221 height 19
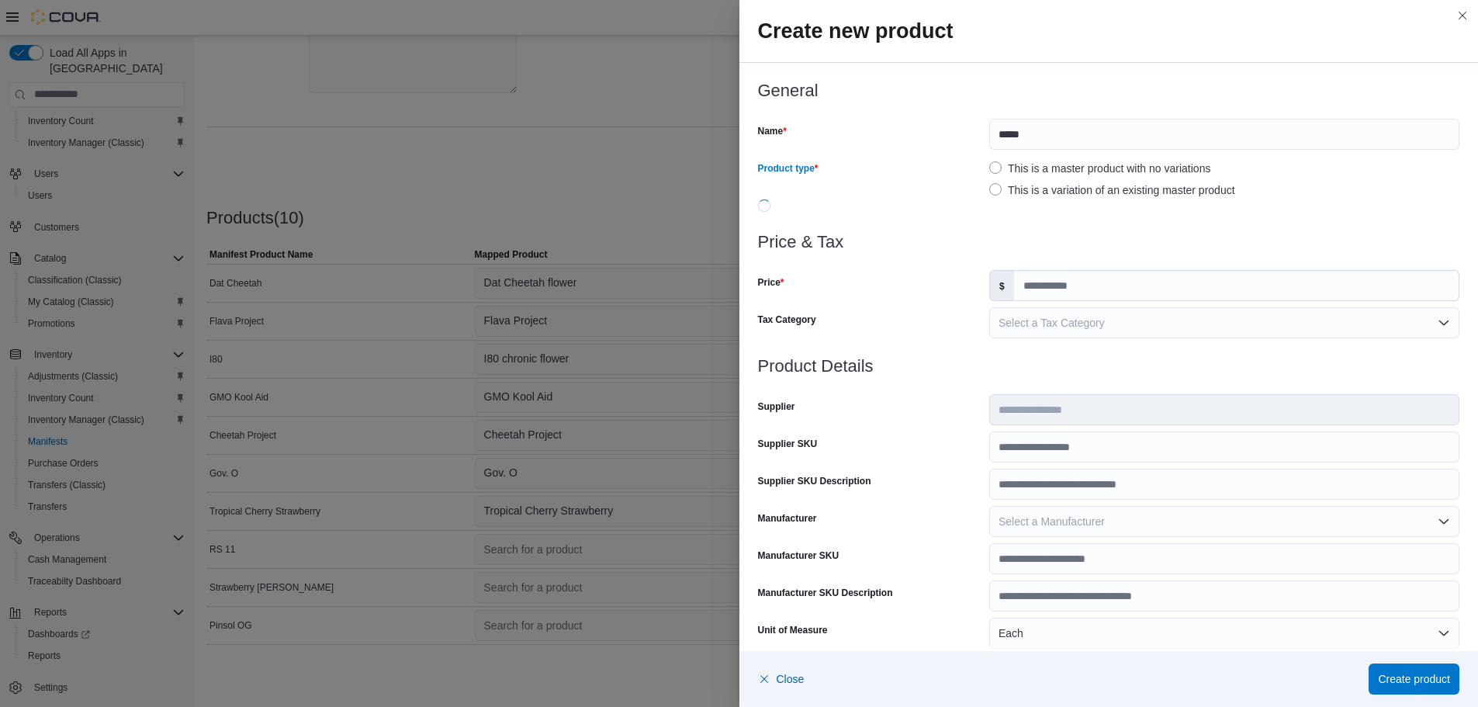
click at [1011, 168] on label "This is a master product with no variations" at bounding box center [1099, 168] width 221 height 19
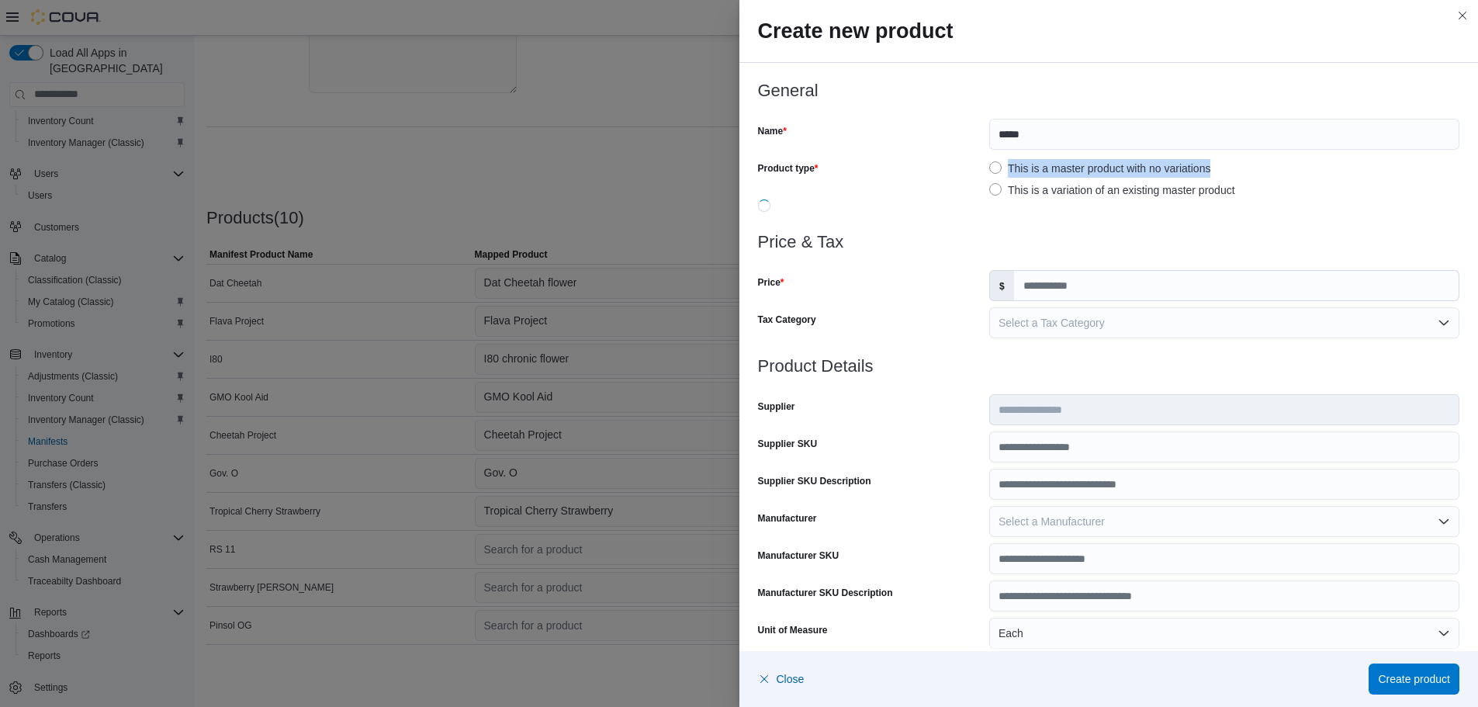
click at [995, 167] on label "This is a master product with no variations" at bounding box center [1099, 168] width 221 height 19
drag, startPoint x: 995, startPoint y: 166, endPoint x: 982, endPoint y: 166, distance: 12.4
click at [994, 166] on label "This is a master product with no variations" at bounding box center [1099, 168] width 221 height 19
click at [978, 166] on div "Product type This is a master product with no variations This is a variation of…" at bounding box center [1109, 177] width 702 height 43
click at [981, 166] on div "Product type This is a master product with no variations This is a variation of…" at bounding box center [1109, 177] width 702 height 43
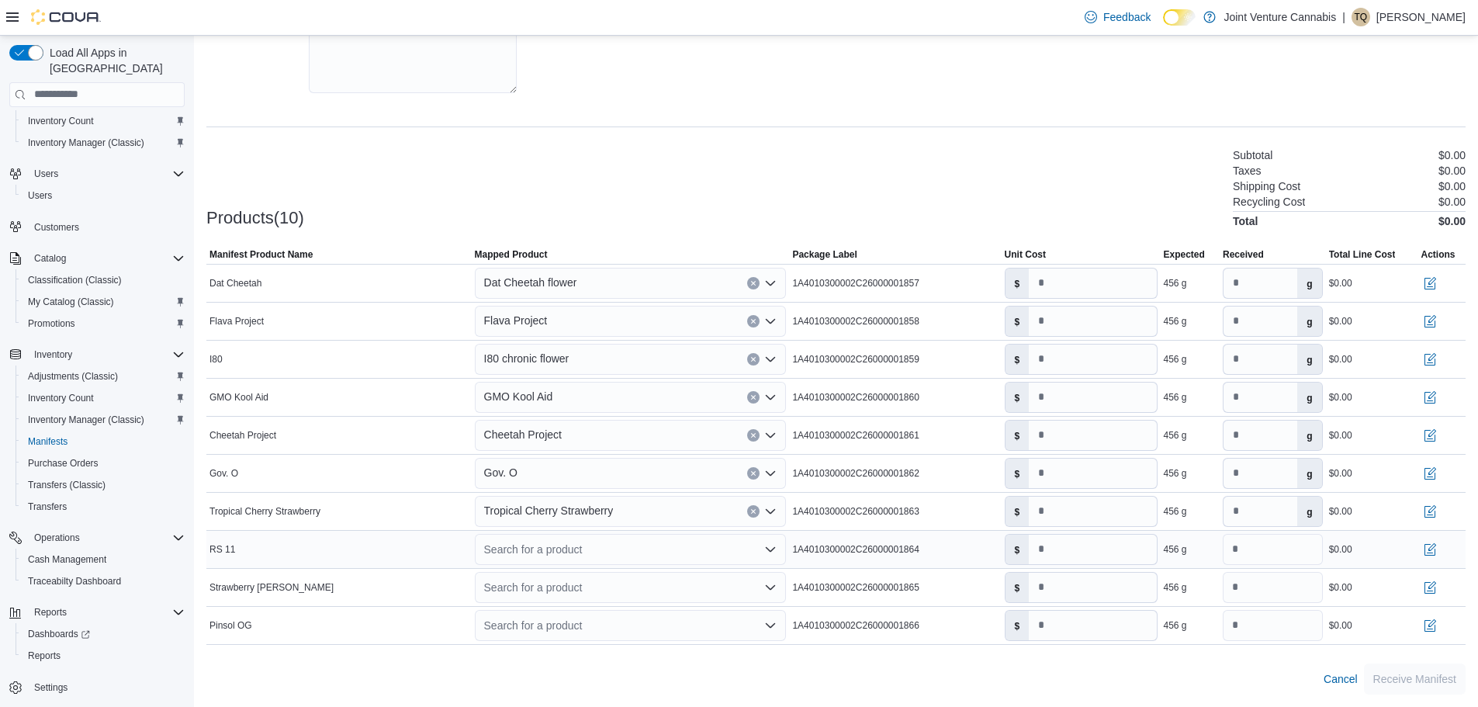
click at [521, 558] on div "Search for a product" at bounding box center [631, 549] width 312 height 31
click at [565, 581] on div "Create a new product" at bounding box center [549, 576] width 89 height 12
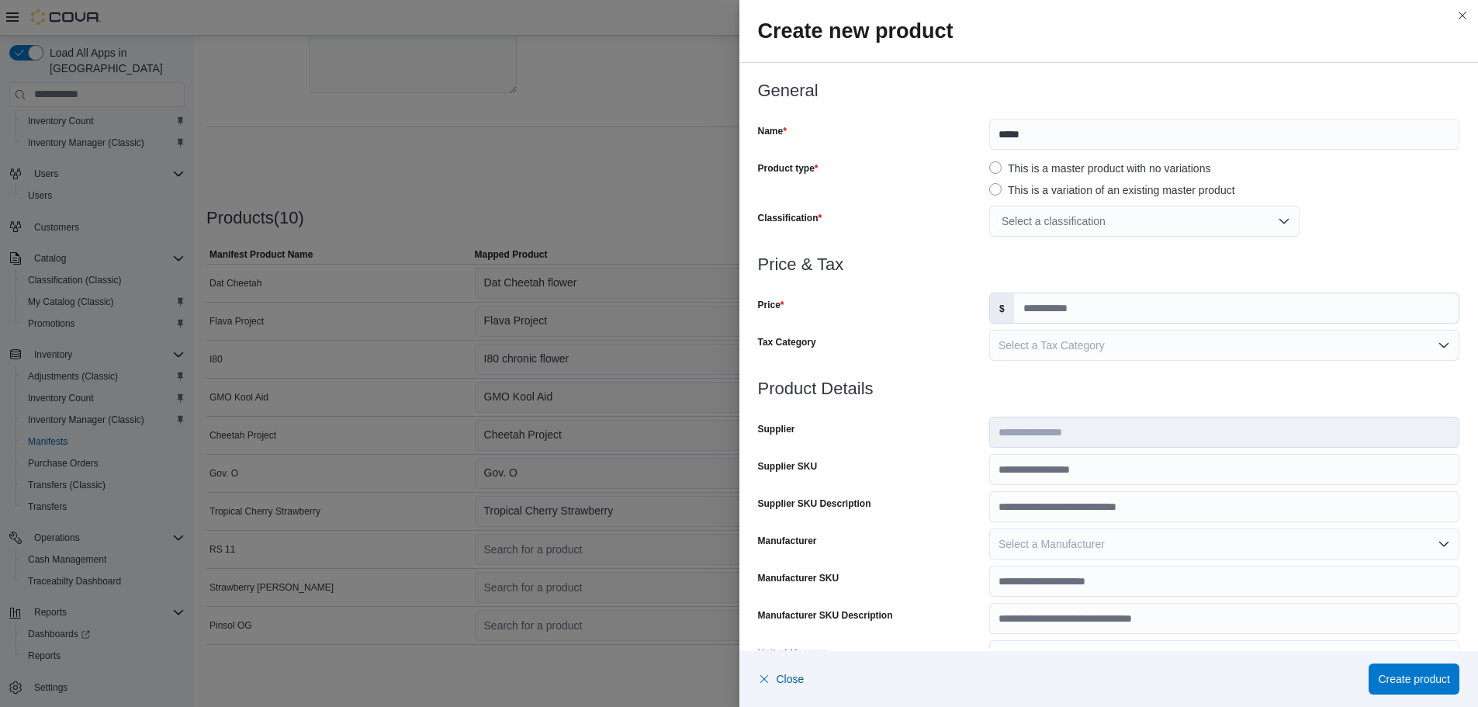
click at [1027, 218] on div "Select a classification" at bounding box center [1144, 221] width 310 height 31
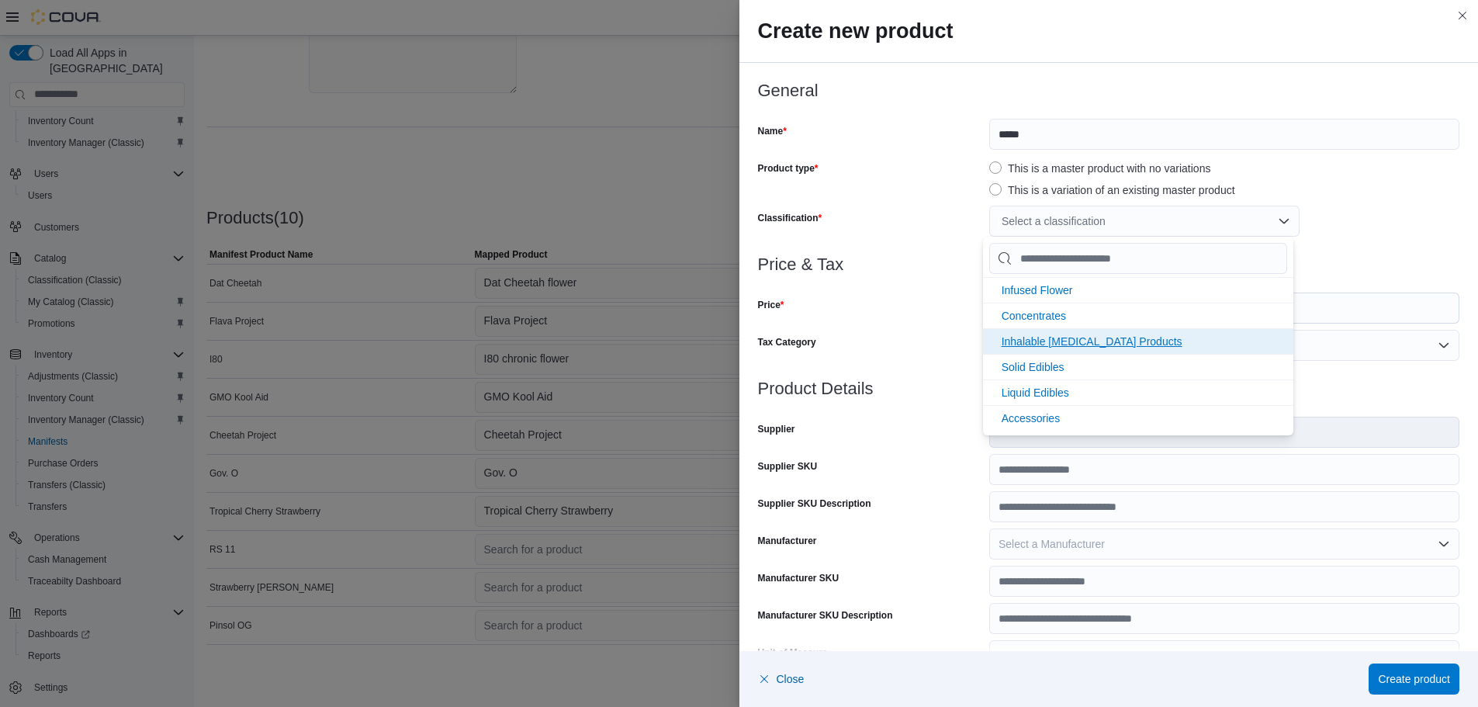
scroll to position [206, 0]
click at [1028, 338] on span "Marijuana Flower" at bounding box center [1043, 340] width 83 height 12
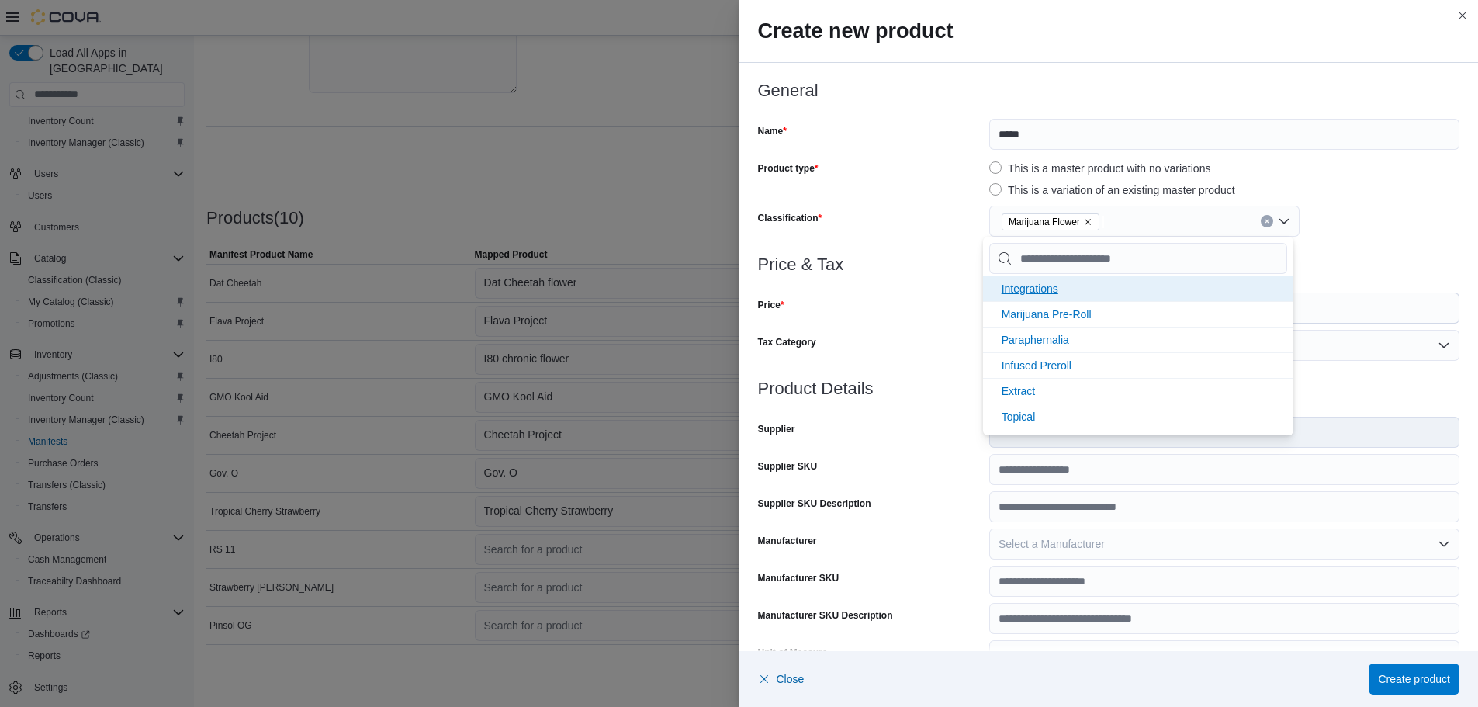
scroll to position [181, 0]
click at [943, 271] on h3 "Price & Tax" at bounding box center [1109, 264] width 702 height 19
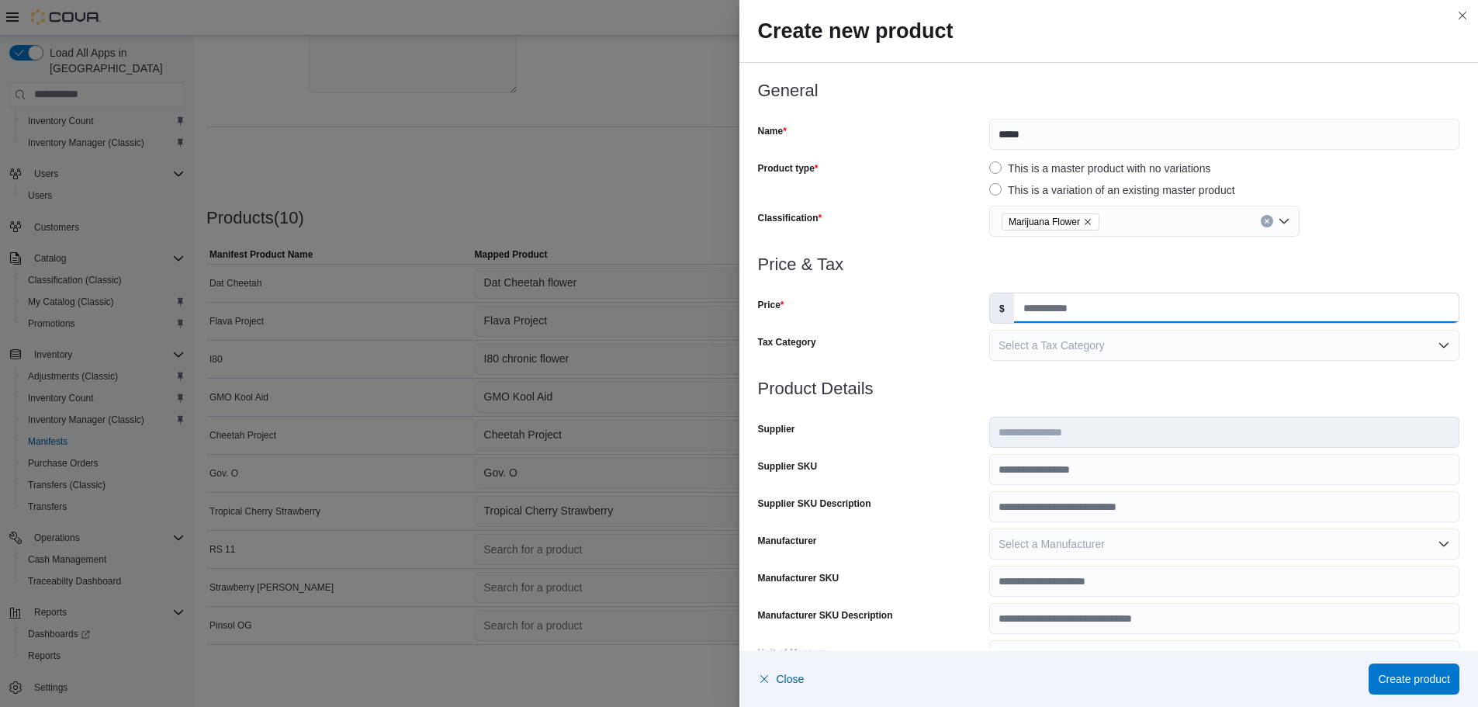
click at [1077, 320] on input "Price" at bounding box center [1236, 307] width 445 height 29
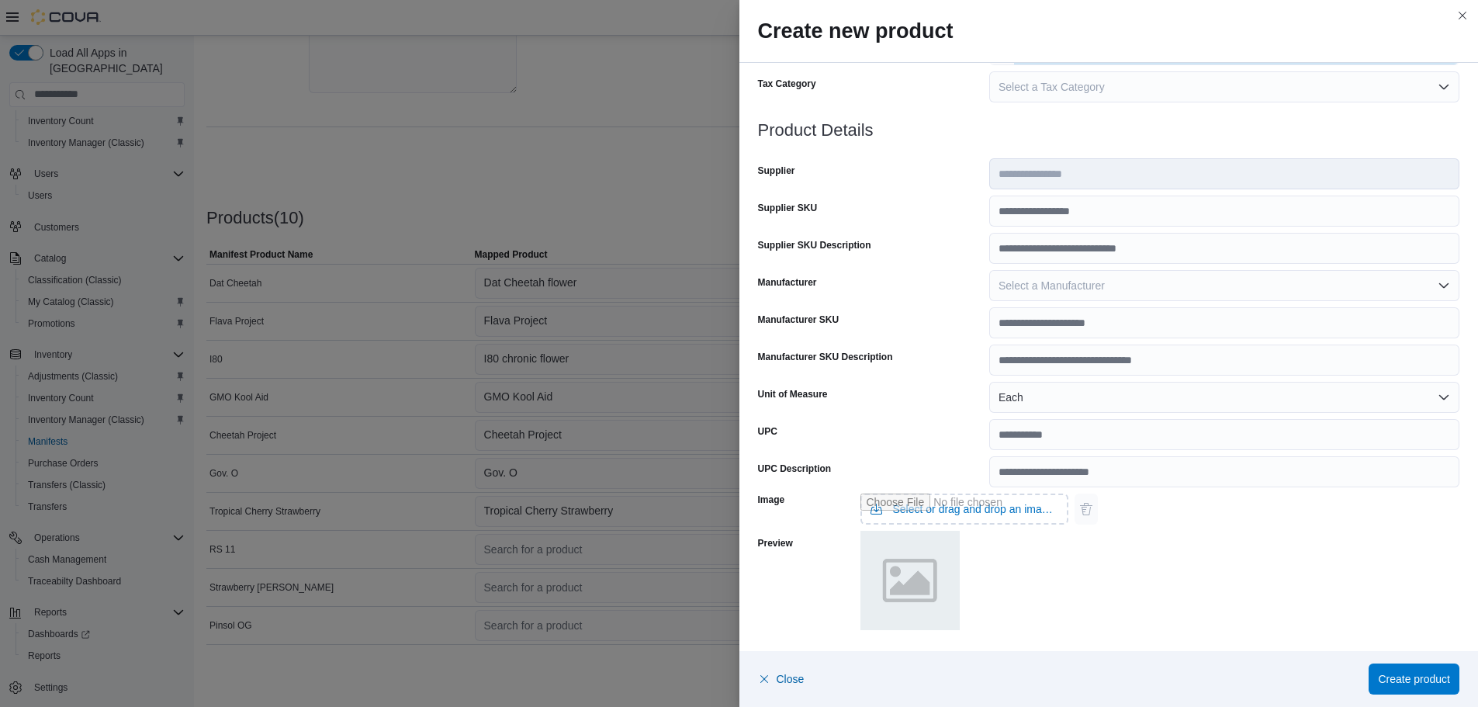
type input "*"
click at [1028, 403] on button "Each" at bounding box center [1224, 397] width 470 height 31
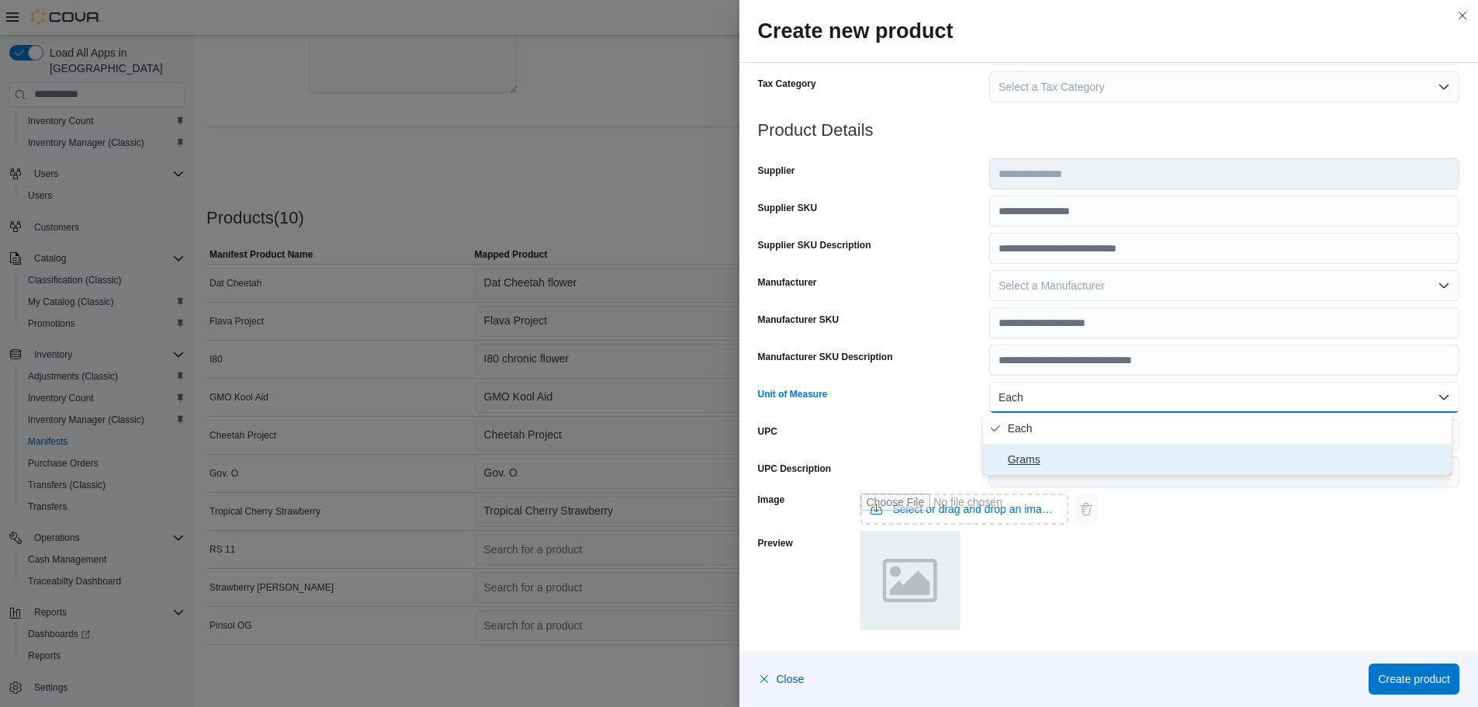
click at [1009, 455] on span "Grams" at bounding box center [1227, 459] width 438 height 19
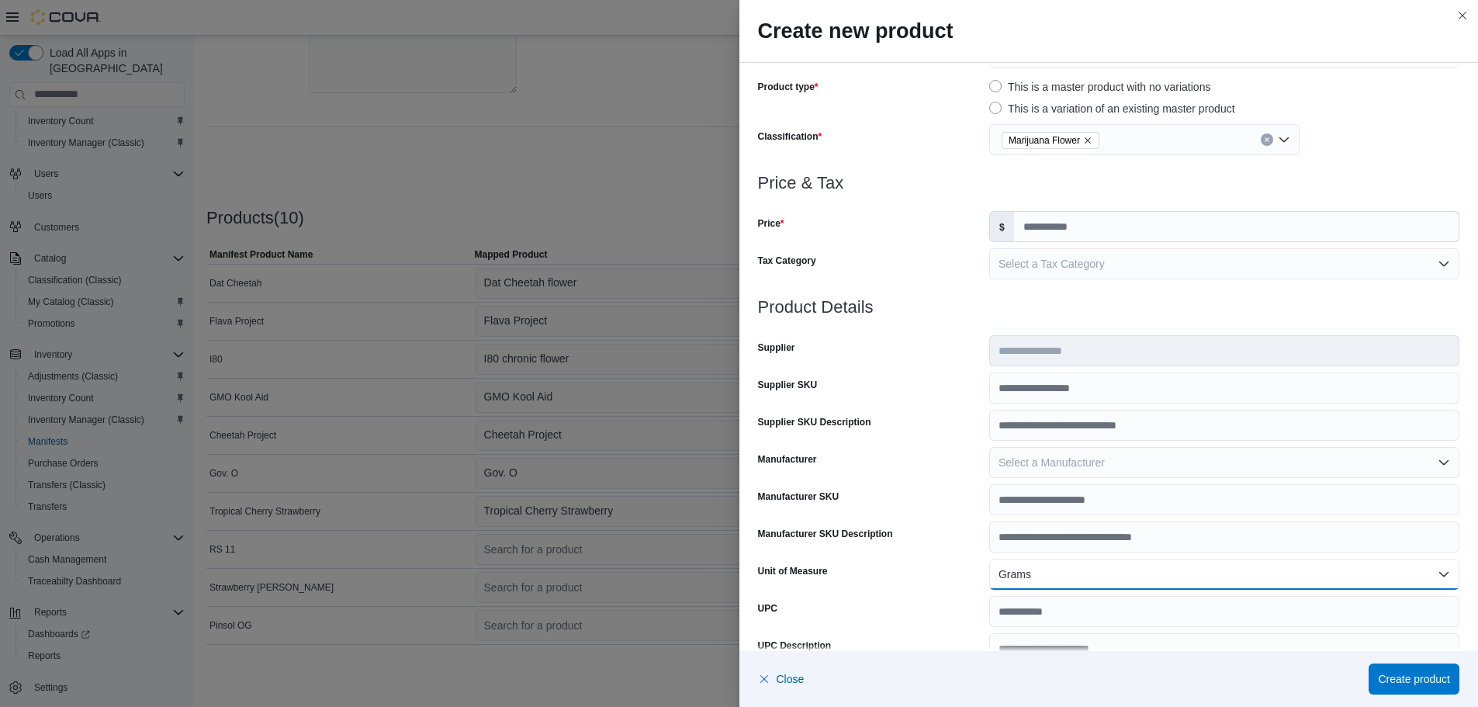
scroll to position [0, 0]
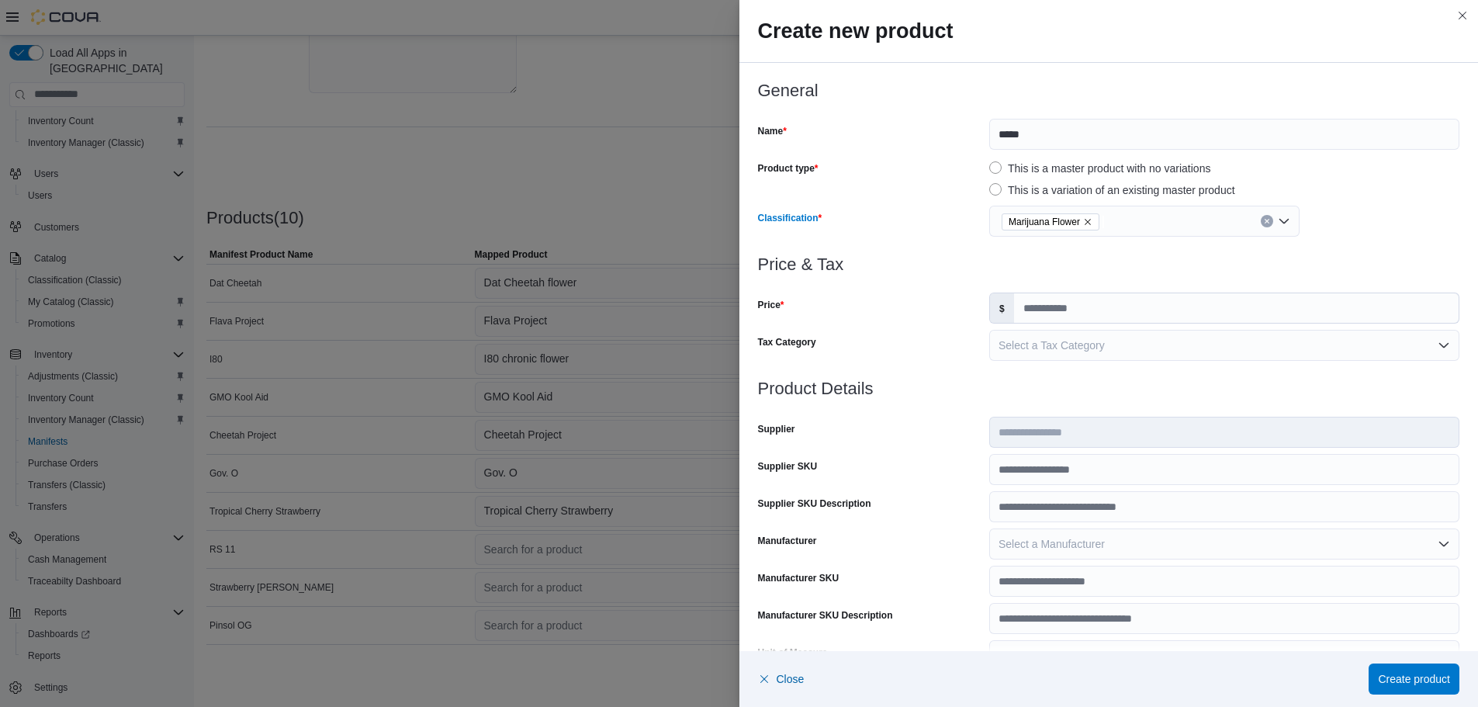
click at [1124, 218] on div "Marijuana Flower" at bounding box center [1144, 221] width 310 height 31
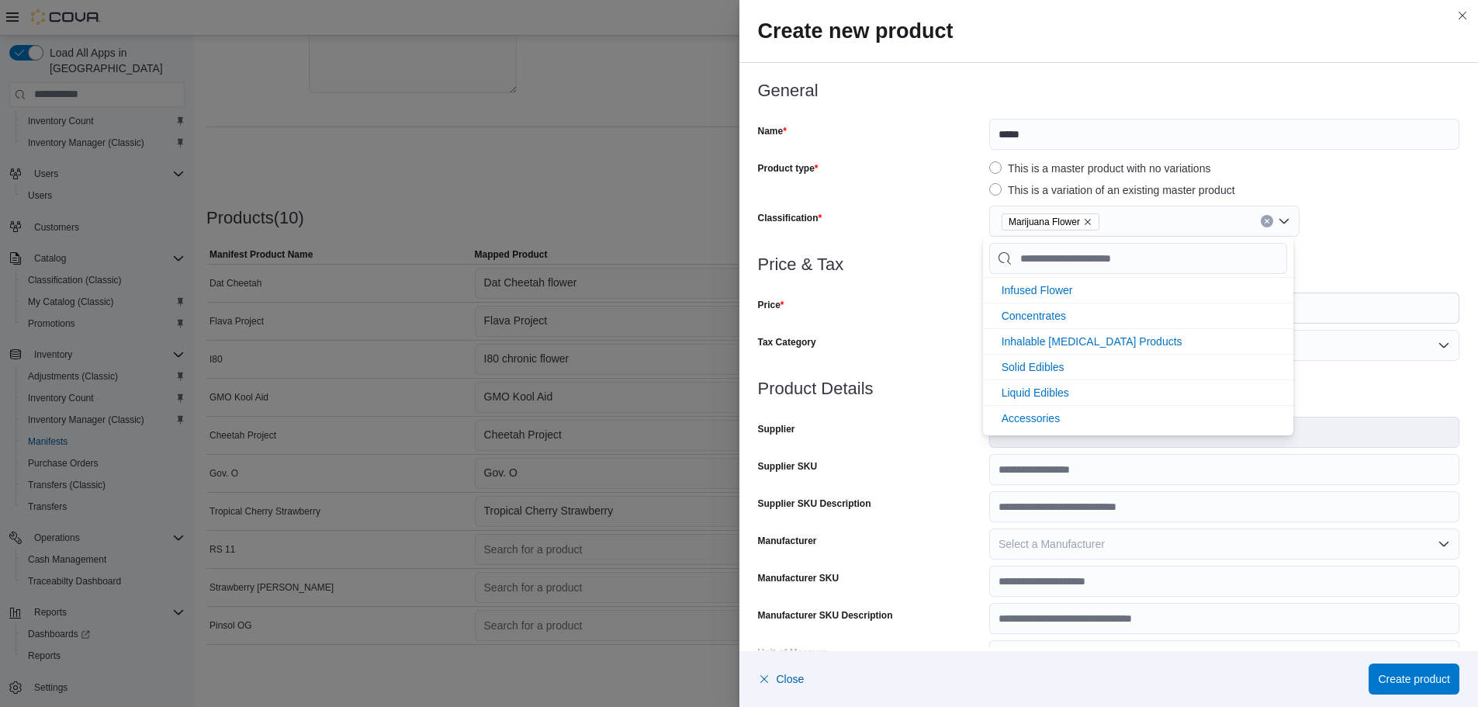
click at [951, 351] on div "Tax Category" at bounding box center [870, 345] width 225 height 31
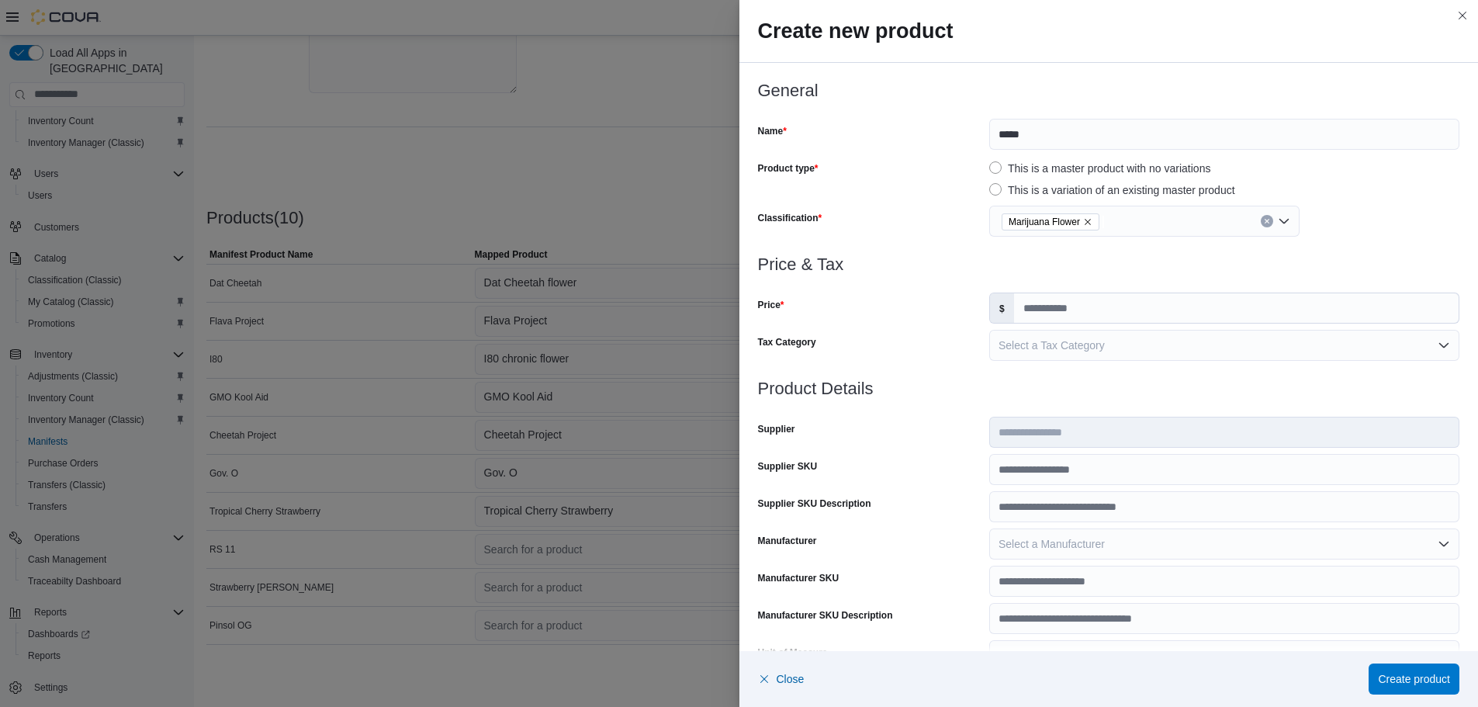
click at [1112, 224] on div "Marijuana Flower" at bounding box center [1144, 221] width 310 height 31
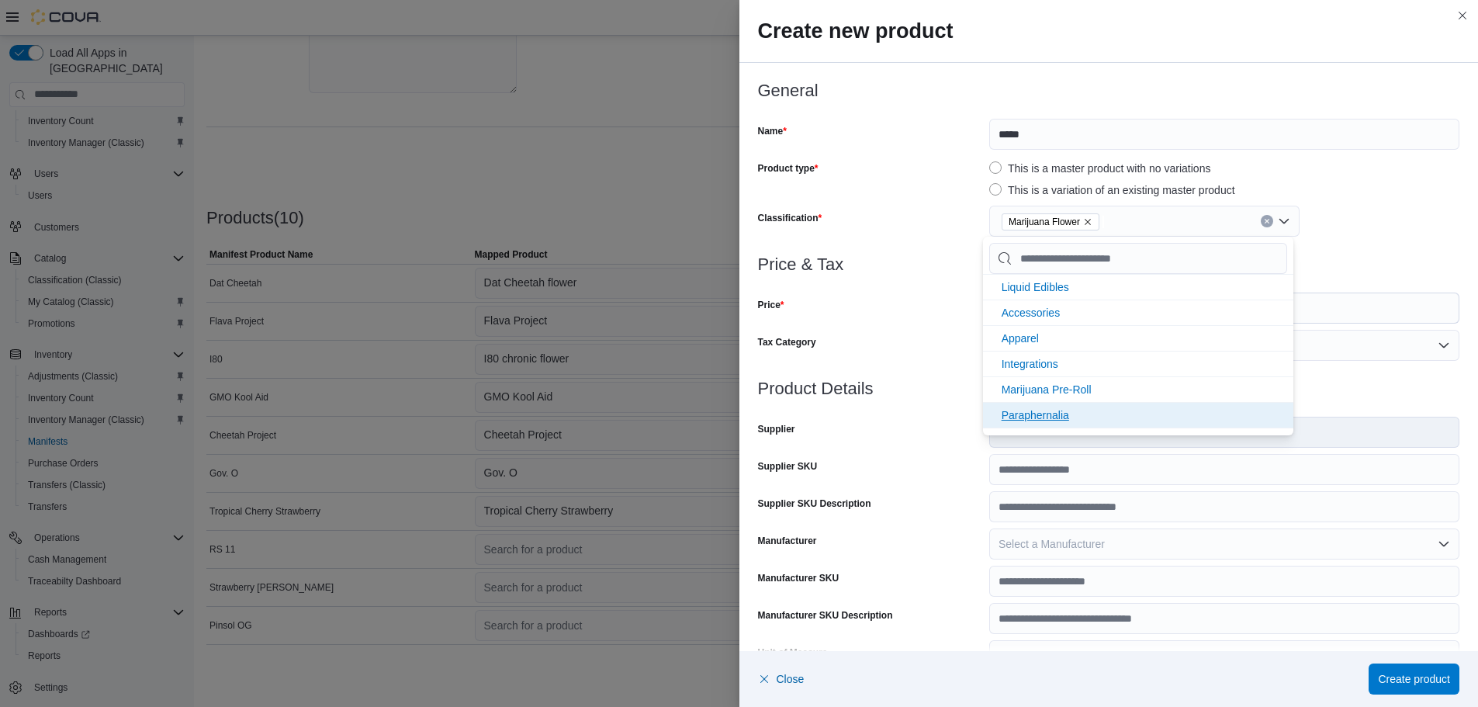
scroll to position [181, 0]
click at [1085, 220] on icon "Remove Marijuana Flower from selection in this group" at bounding box center [1088, 222] width 6 height 6
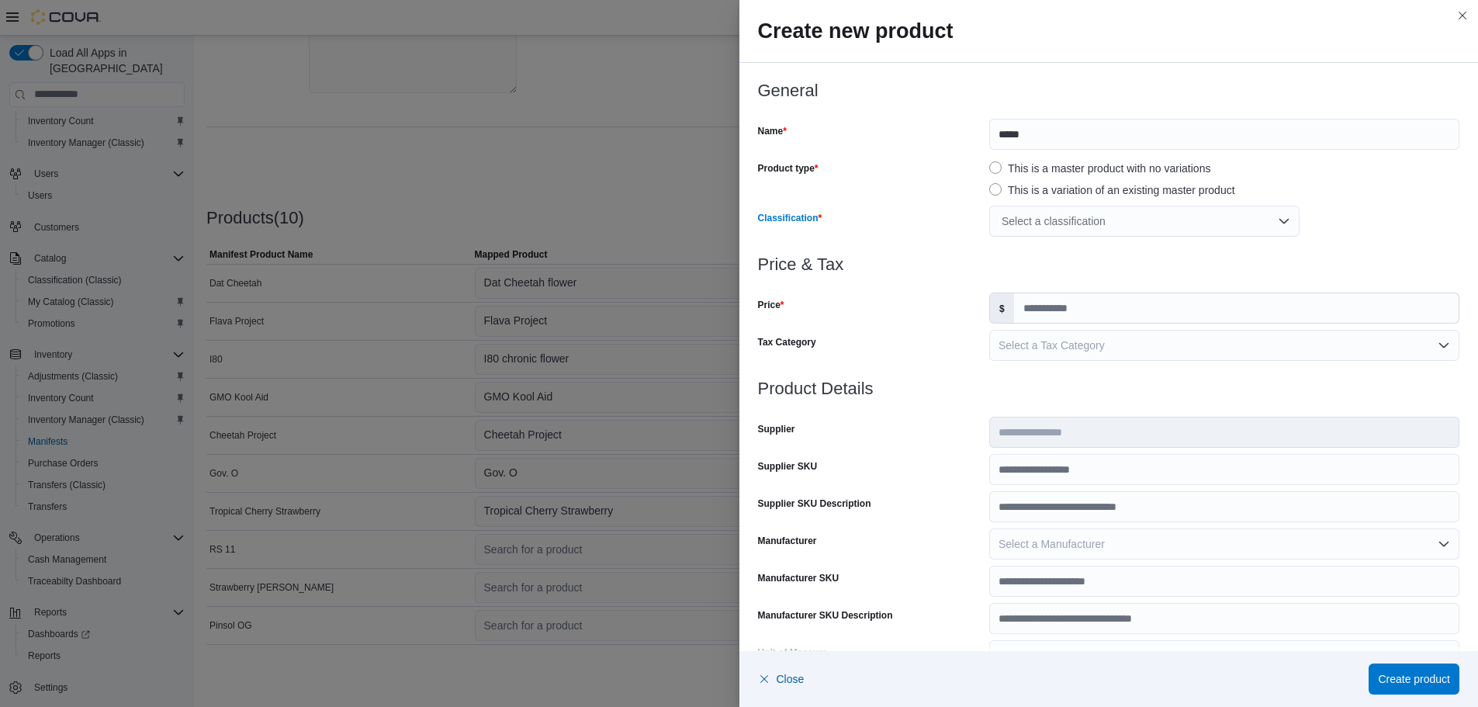
click at [1081, 216] on div "Select a classification" at bounding box center [1144, 221] width 310 height 31
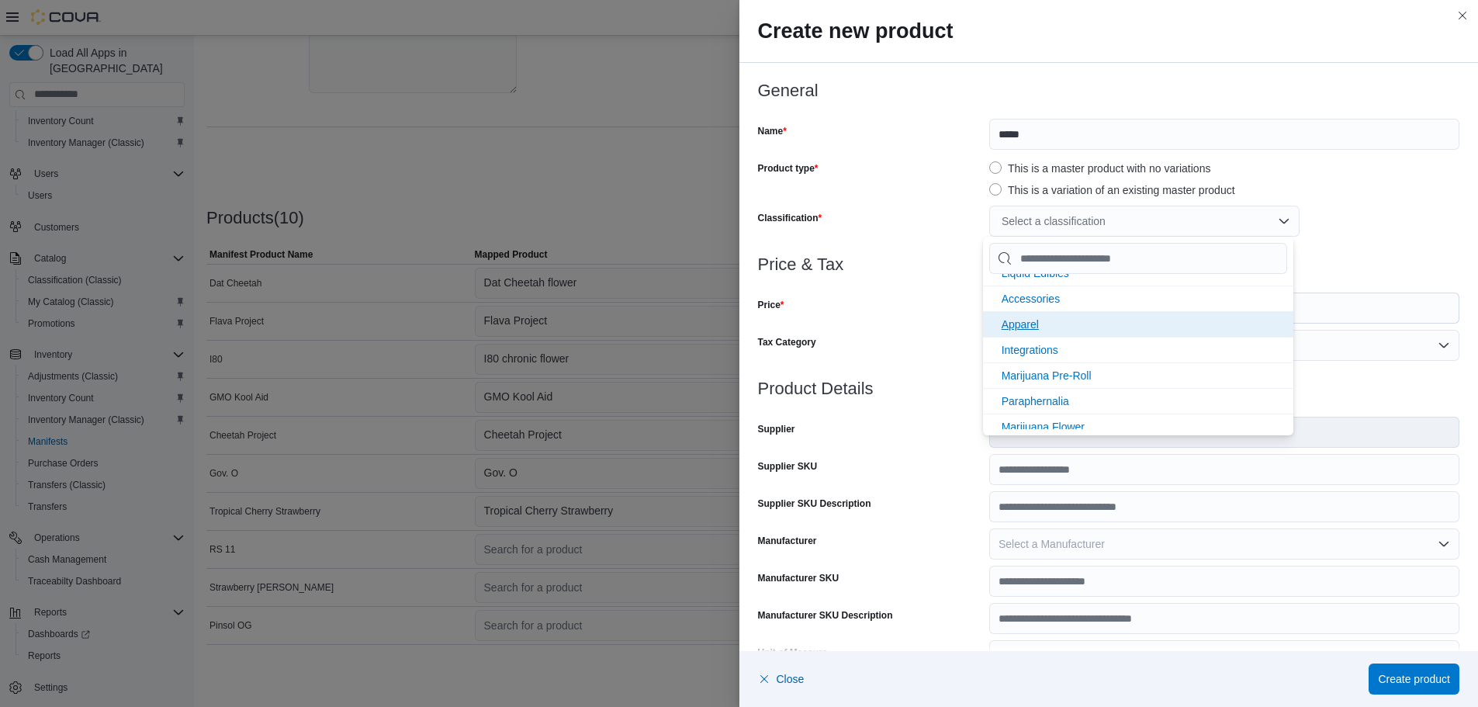
scroll to position [206, 0]
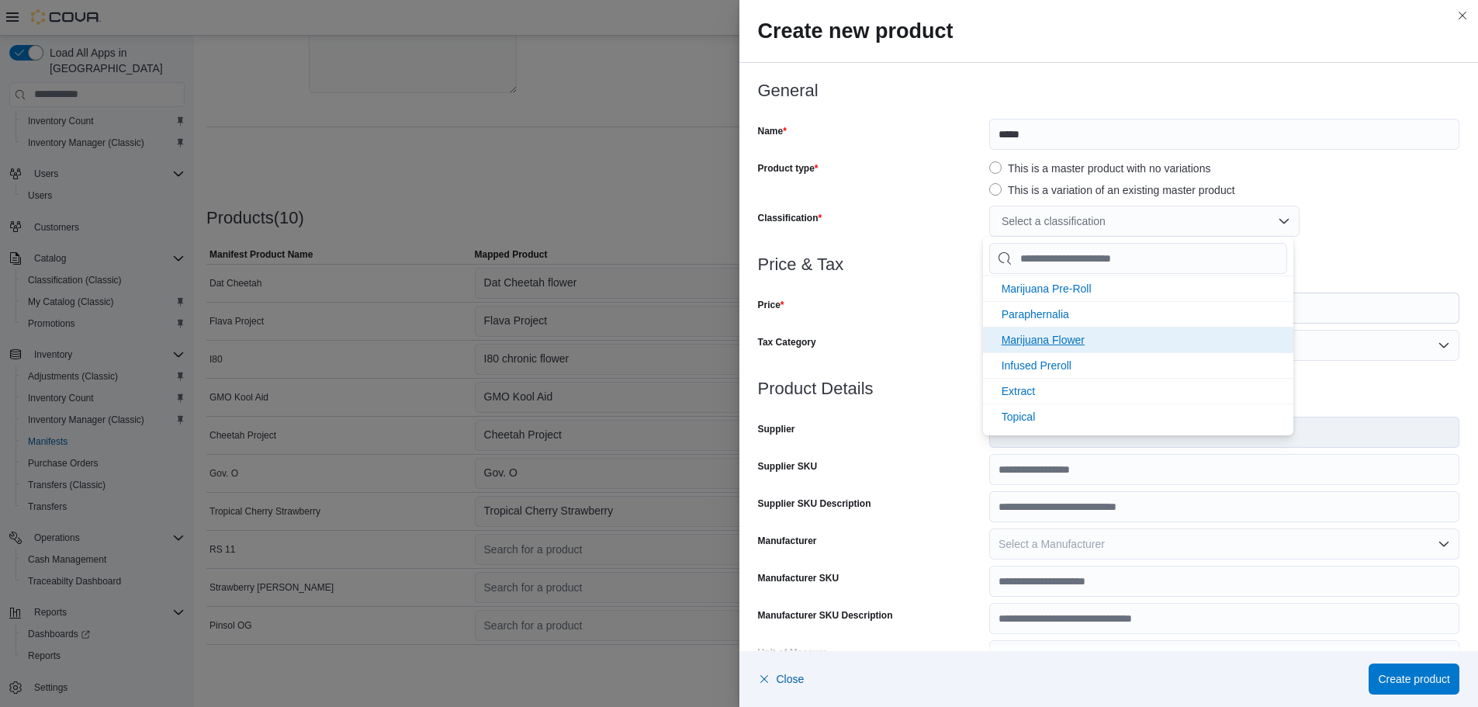
click at [1087, 342] on li "Marijuana Flower" at bounding box center [1138, 340] width 310 height 26
click at [983, 330] on li "Paraphernalia" at bounding box center [1138, 340] width 310 height 26
click at [934, 317] on div "Price" at bounding box center [870, 307] width 225 height 31
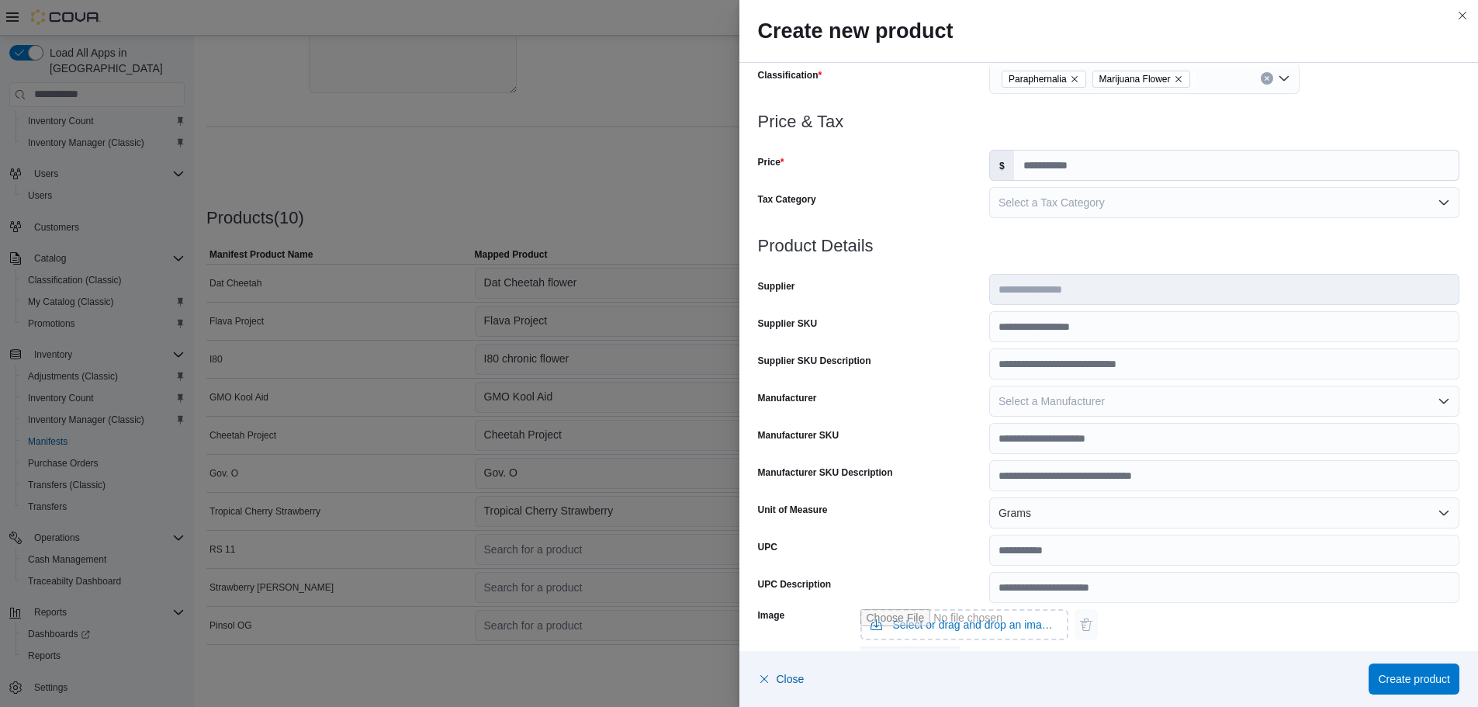
scroll to position [0, 0]
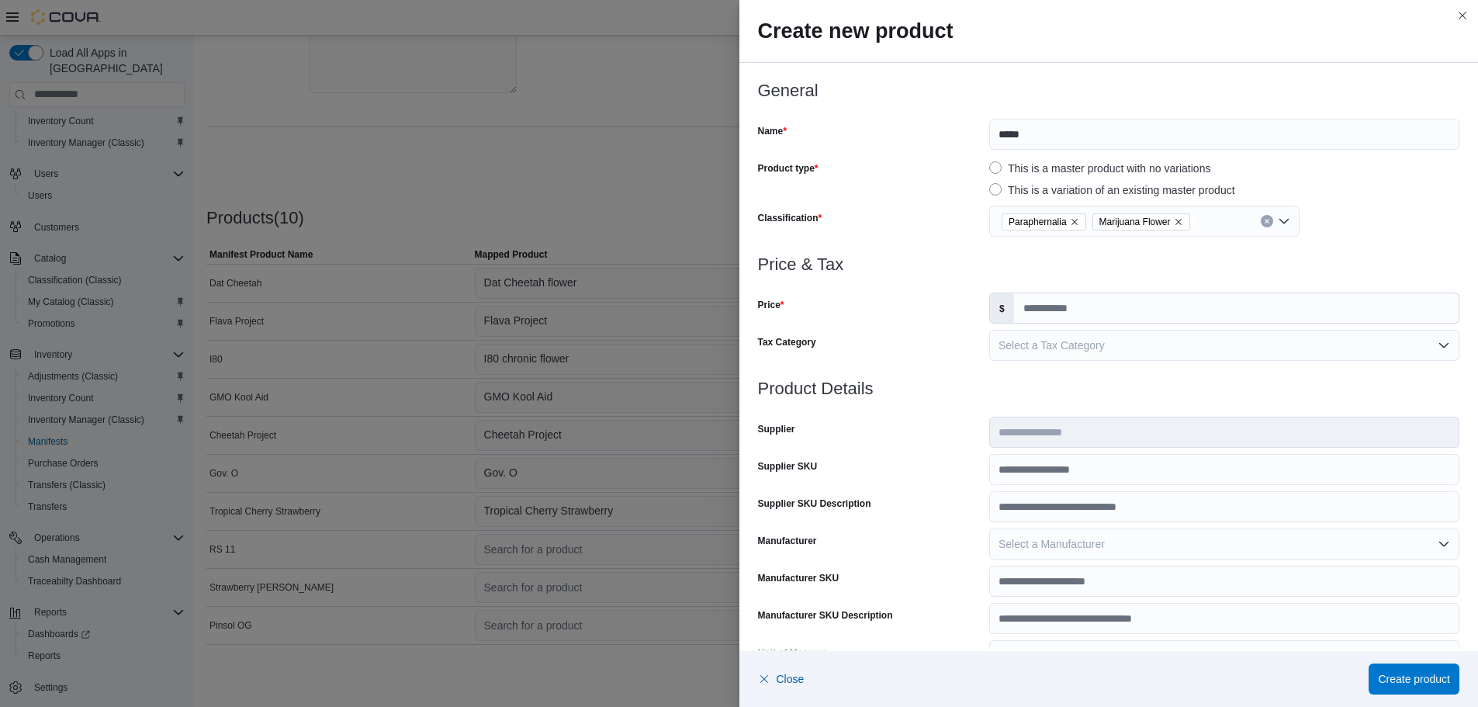
click at [1070, 222] on icon "Remove Paraphernalia from selection in this group" at bounding box center [1074, 221] width 9 height 9
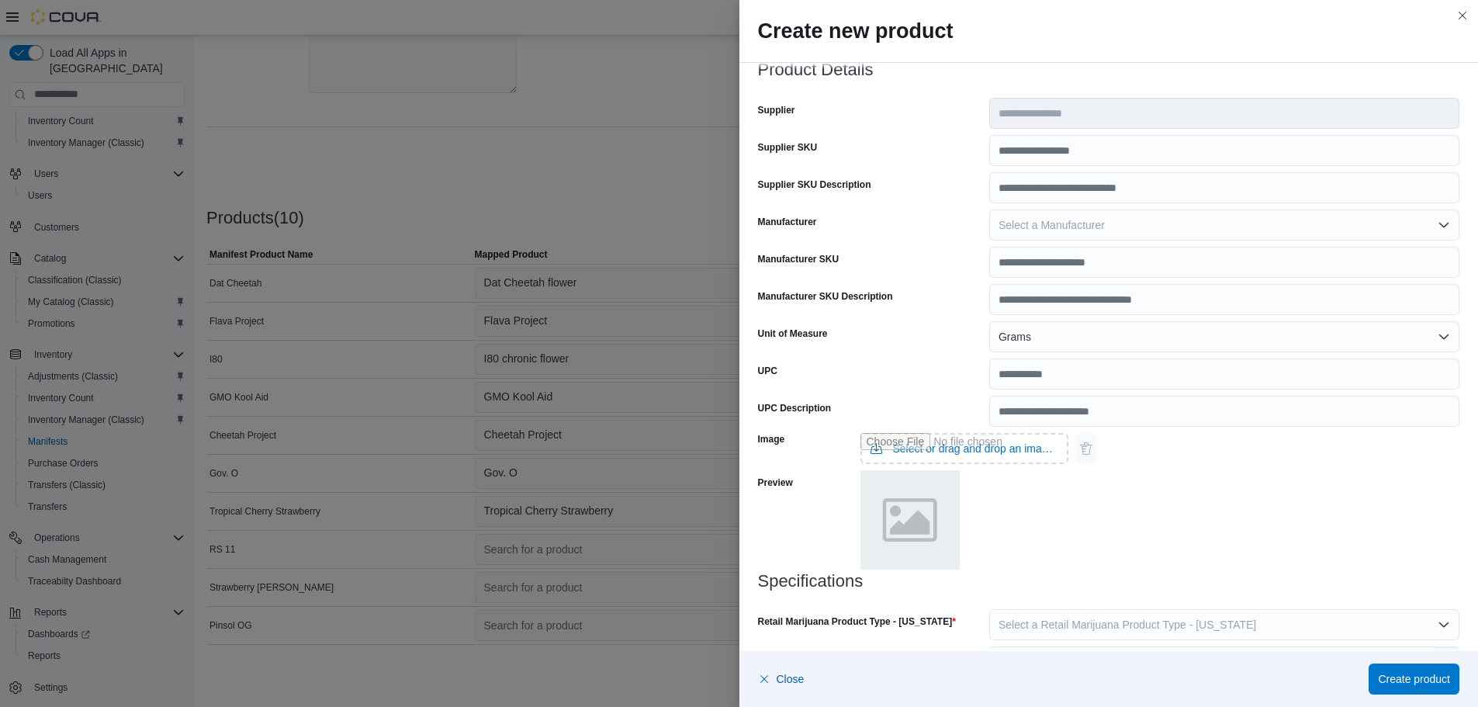
scroll to position [476, 0]
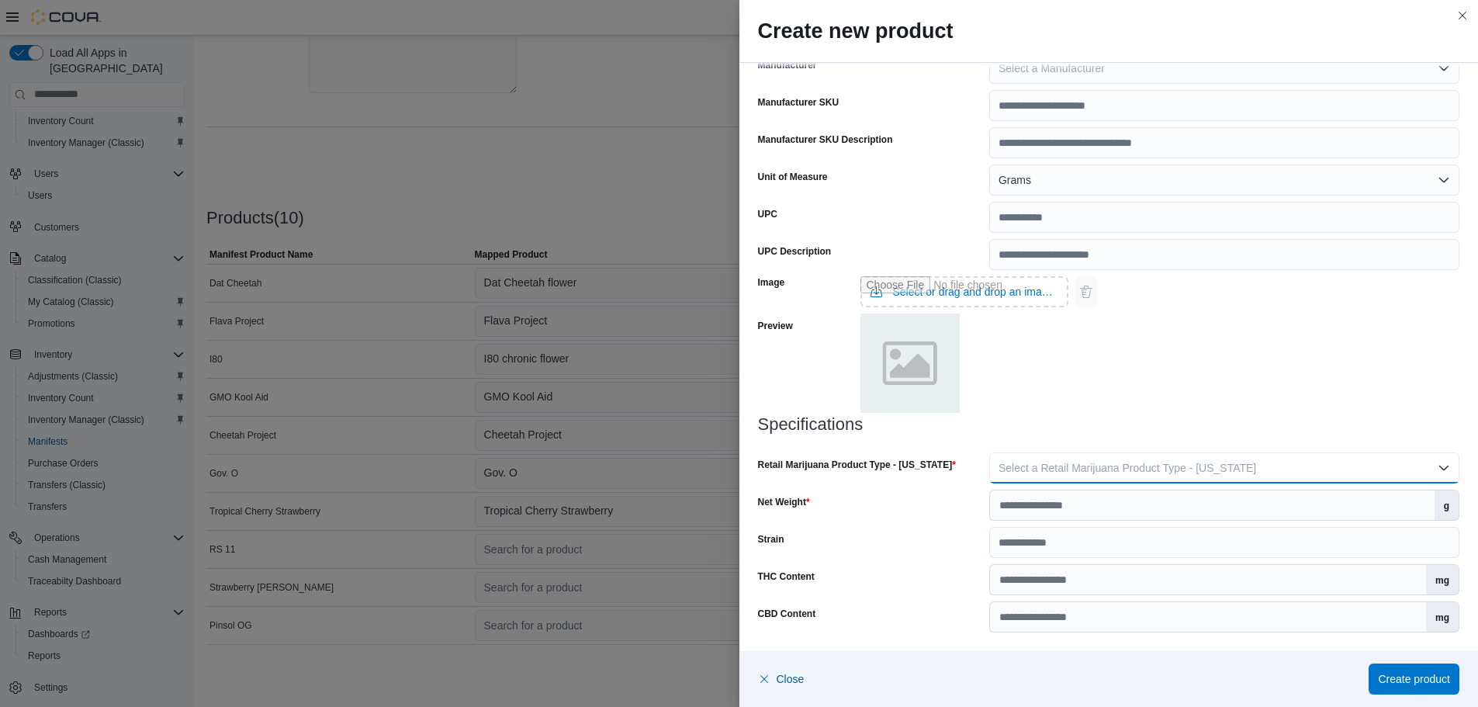
click at [1048, 476] on button "Select a Retail Marijuana Product Type - [US_STATE]" at bounding box center [1224, 467] width 470 height 31
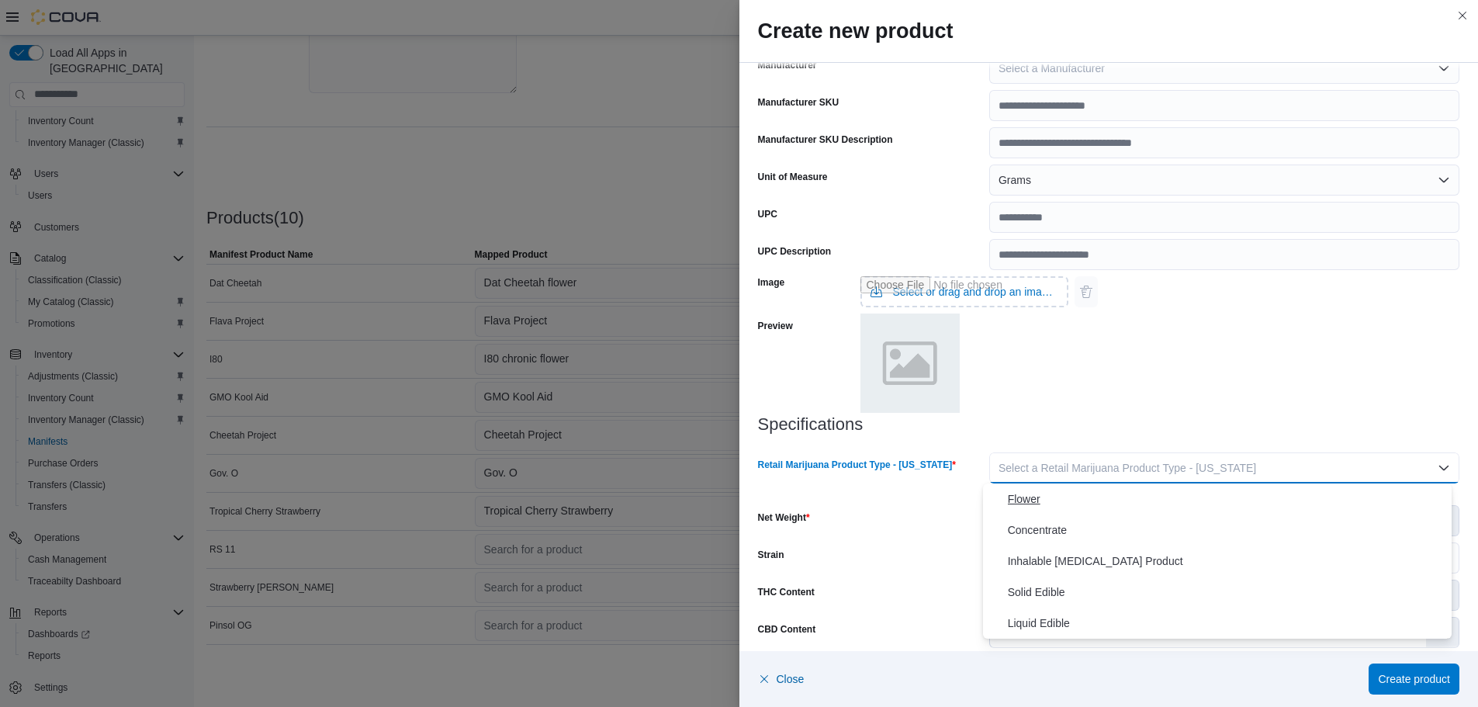
click at [1037, 499] on span "Flower" at bounding box center [1227, 499] width 438 height 19
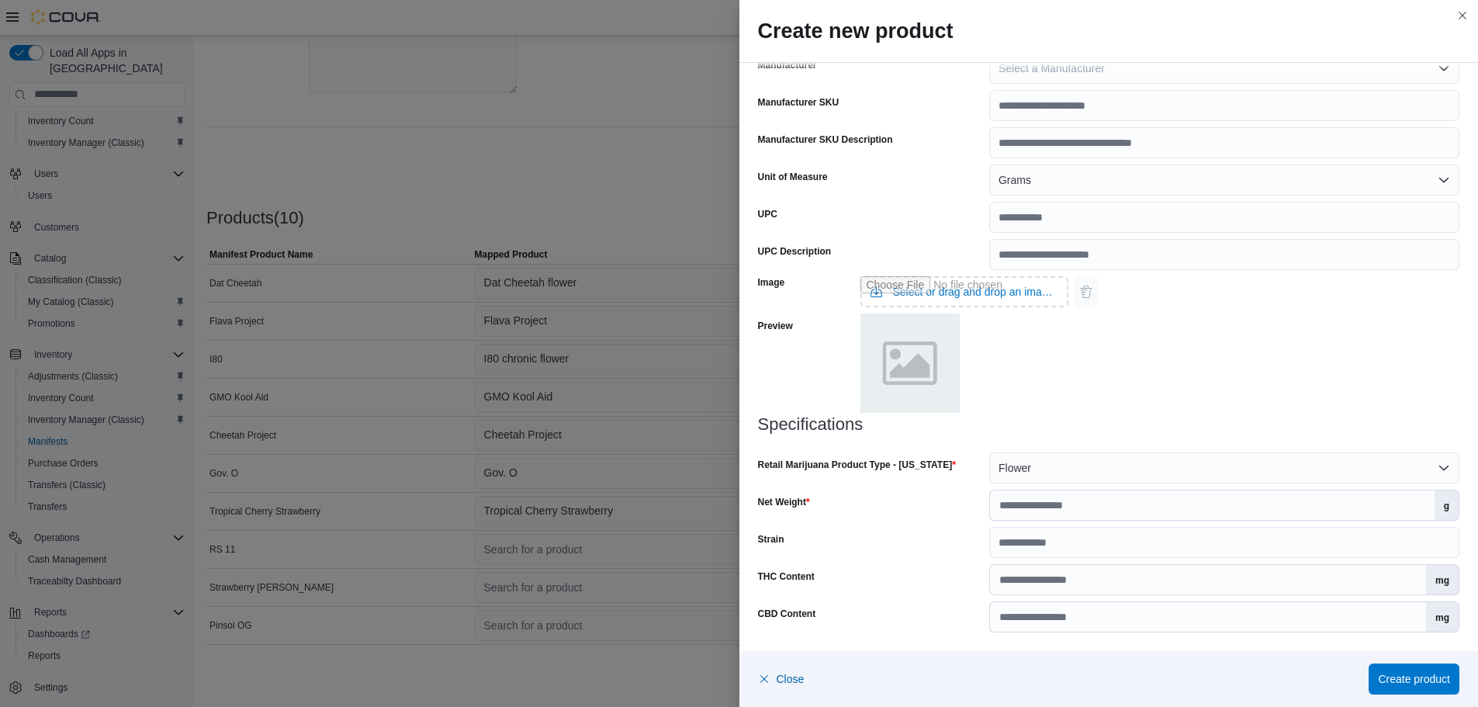
click at [1051, 483] on div "Specifications Retail Marijuana Product Type - [US_STATE] Flower Net Weight g S…" at bounding box center [1109, 523] width 702 height 217
click at [1030, 498] on input "Net Weight" at bounding box center [1212, 504] width 445 height 29
type input "*"
type input "***"
click at [1026, 531] on input "Strain" at bounding box center [1224, 542] width 470 height 31
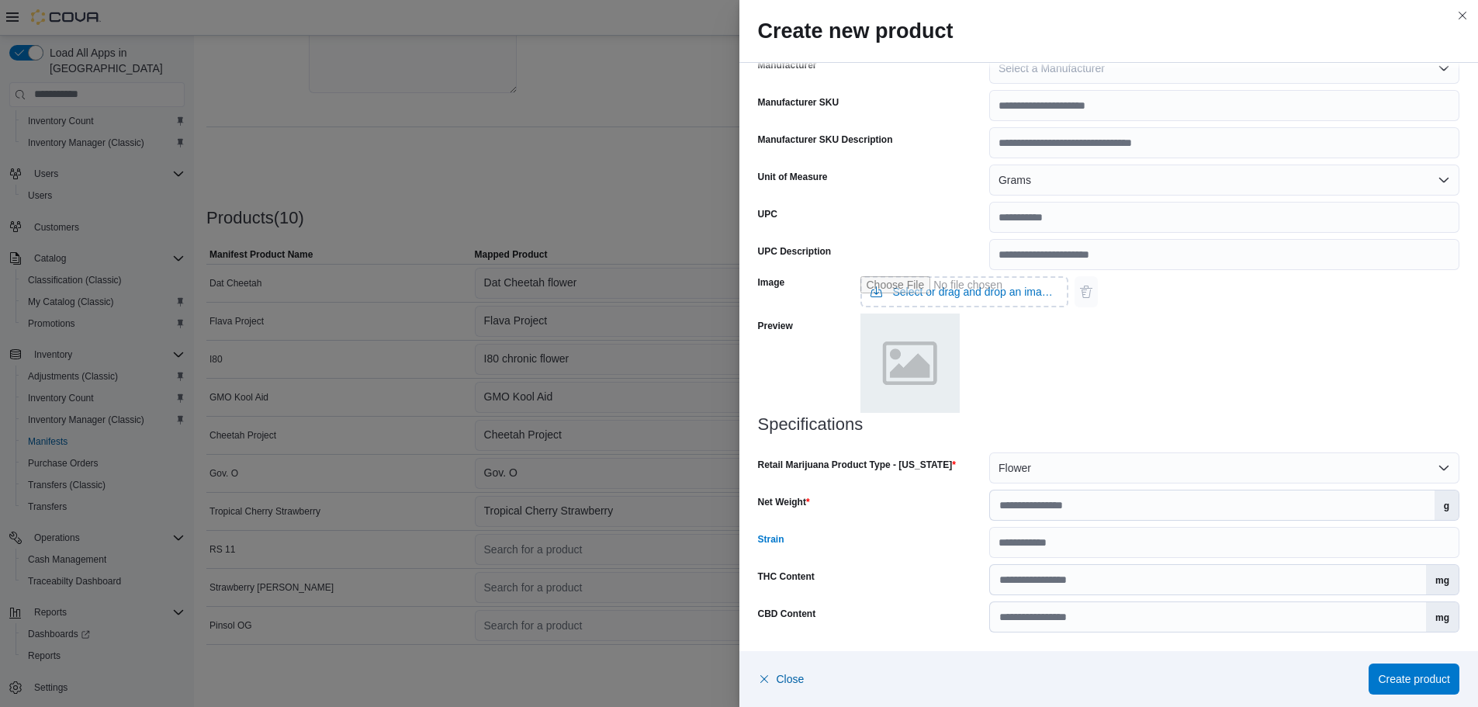
drag, startPoint x: 1043, startPoint y: 601, endPoint x: 1044, endPoint y: 586, distance: 14.8
click at [1043, 598] on div "Specifications Retail Marijuana Product Type - [US_STATE] Flower Net Weight ***…" at bounding box center [1109, 523] width 702 height 217
click at [1045, 585] on input "THC Content" at bounding box center [1208, 579] width 436 height 29
type input "*****"
click at [1397, 679] on span "Create product" at bounding box center [1414, 678] width 72 height 16
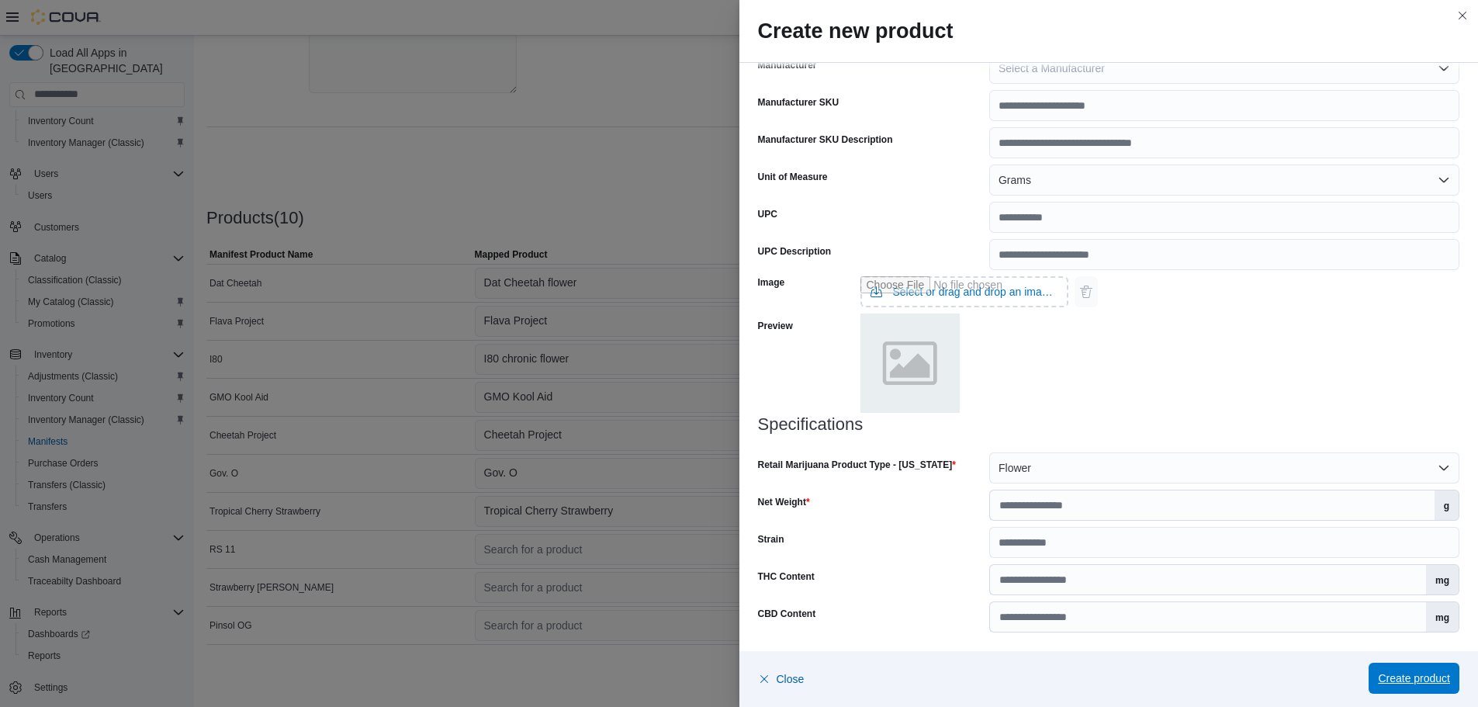
click at [1438, 677] on span "Create product" at bounding box center [1414, 678] width 72 height 16
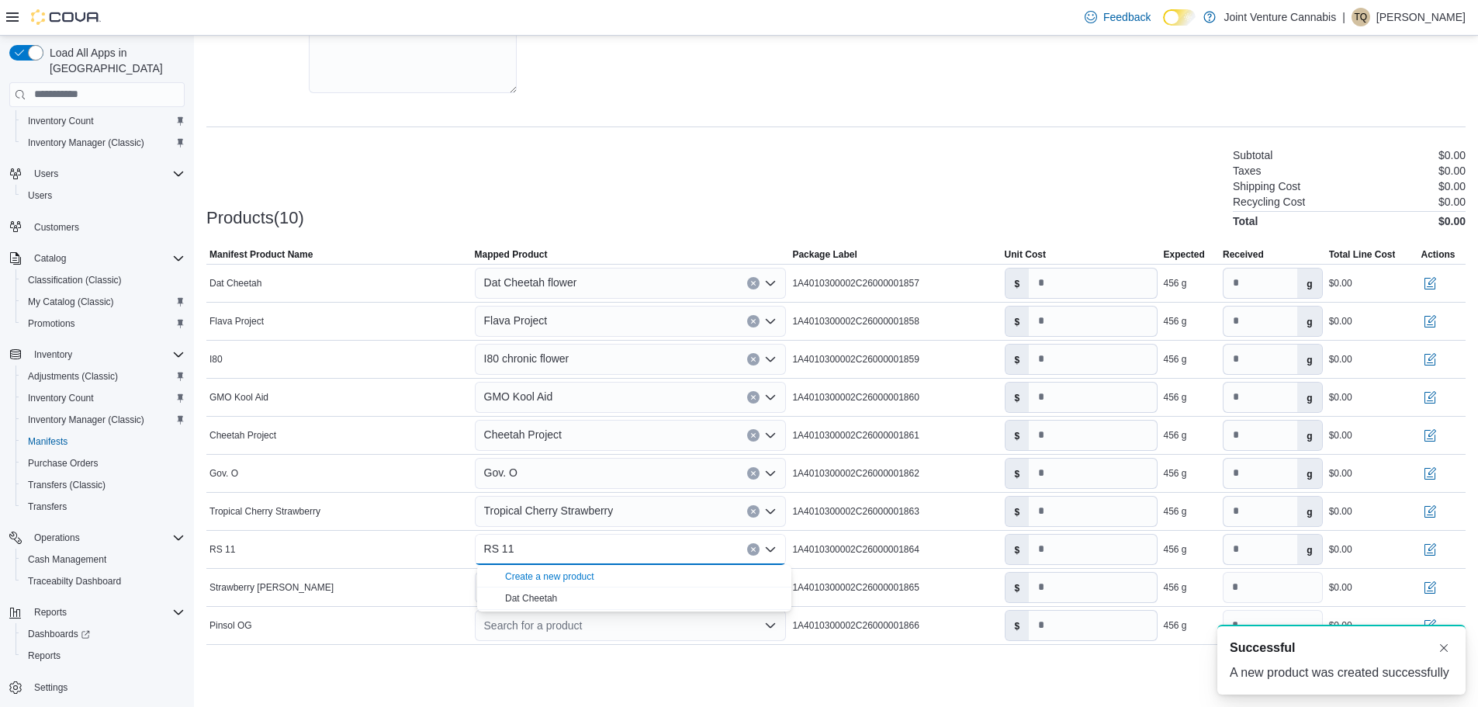
scroll to position [0, 0]
click at [387, 590] on div "Strawberry [PERSON_NAME]" at bounding box center [338, 587] width 265 height 19
click at [554, 579] on div "Search for a product" at bounding box center [631, 587] width 312 height 31
click at [549, 587] on div "Search for a product" at bounding box center [631, 587] width 312 height 31
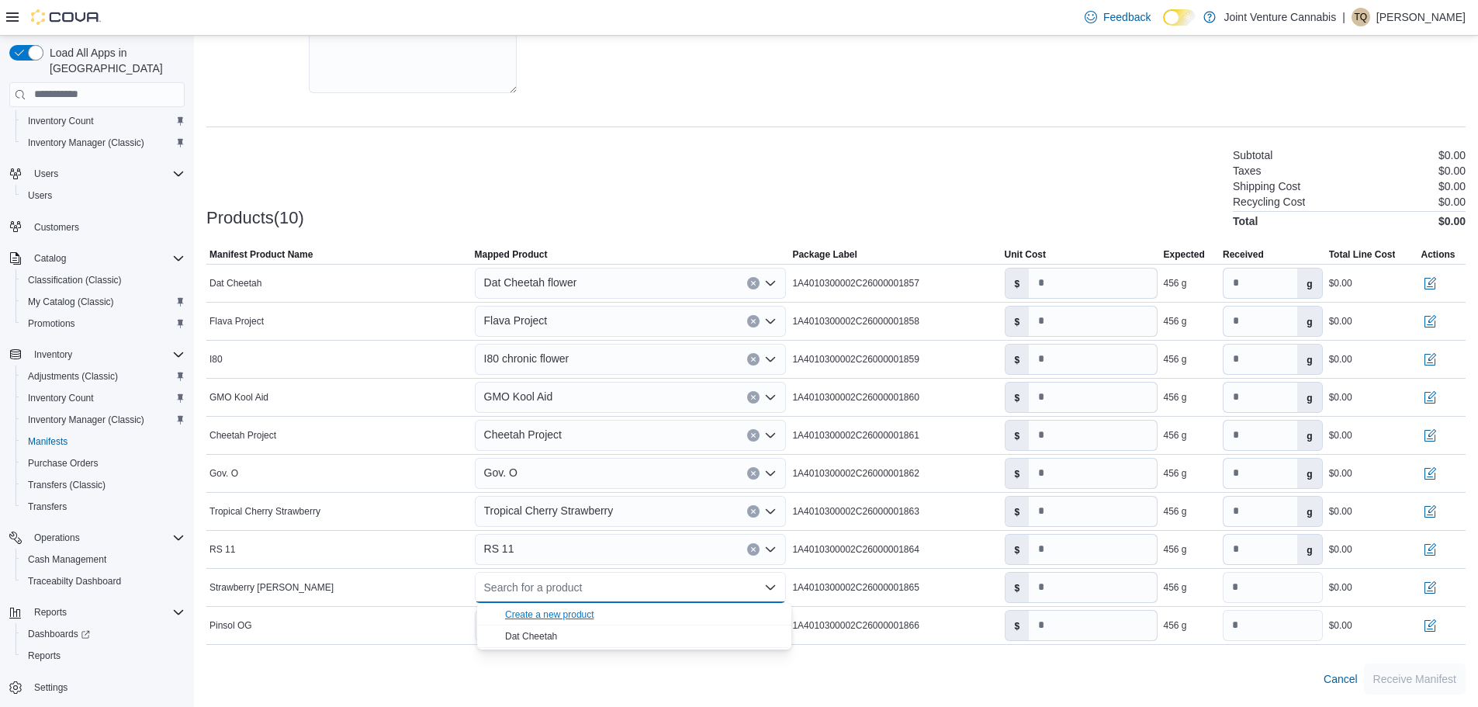
click at [566, 612] on div "Create a new product" at bounding box center [549, 614] width 89 height 12
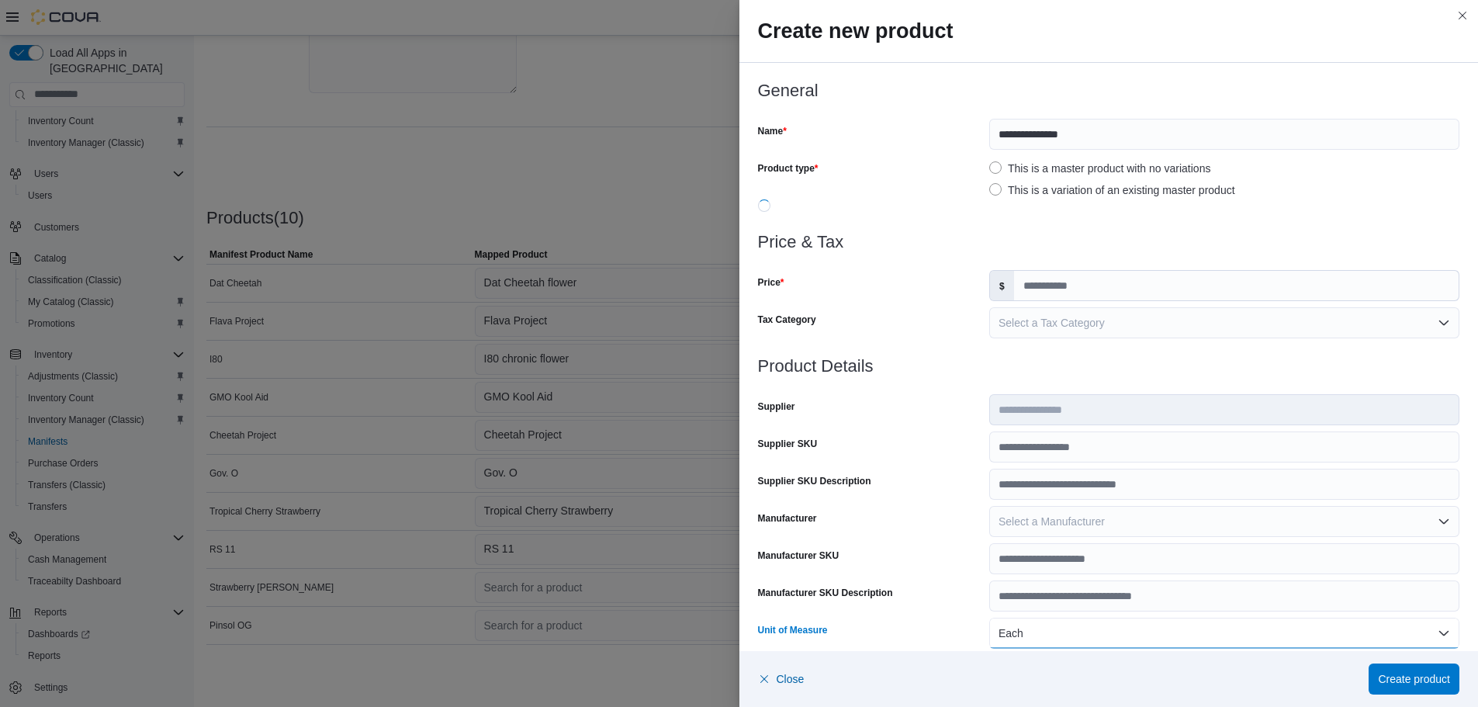
click at [1016, 631] on button "Each" at bounding box center [1224, 633] width 470 height 31
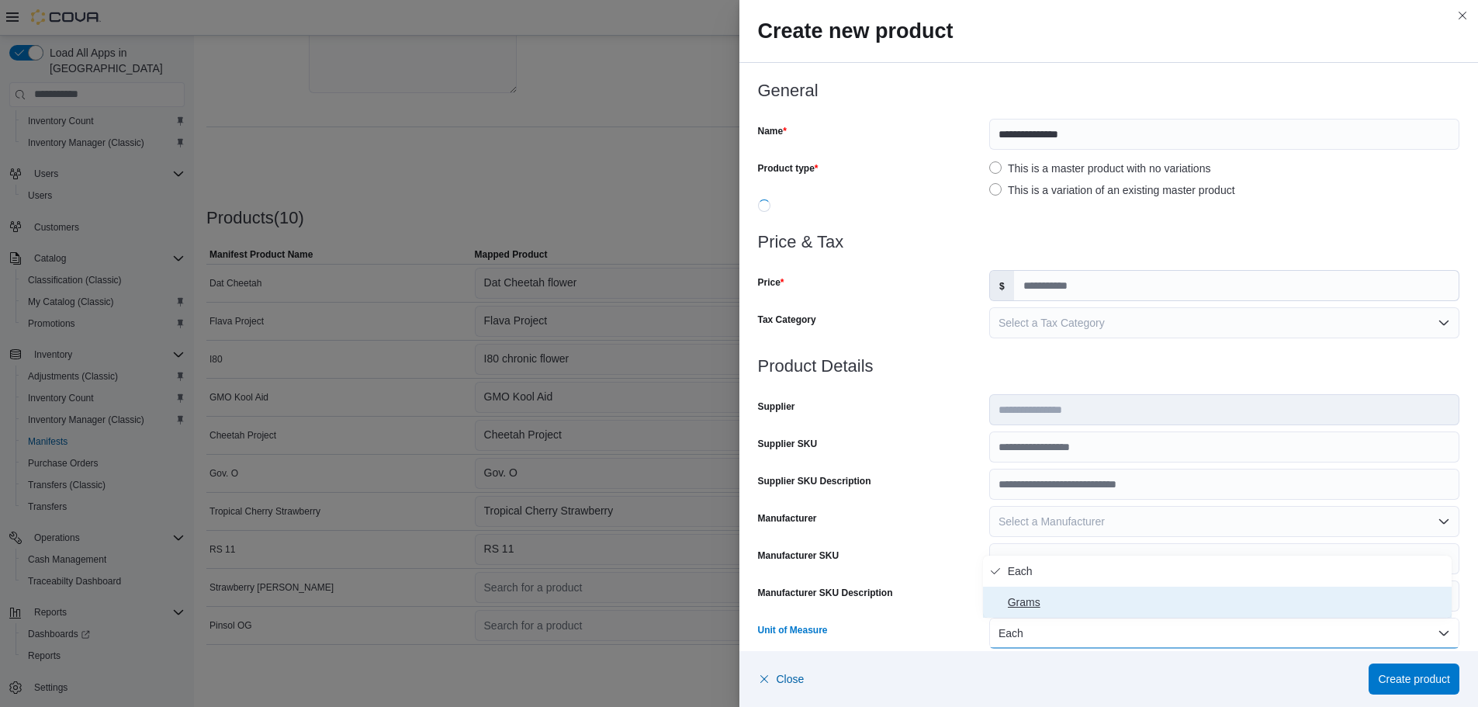
click at [1034, 598] on span "Grams" at bounding box center [1227, 602] width 438 height 19
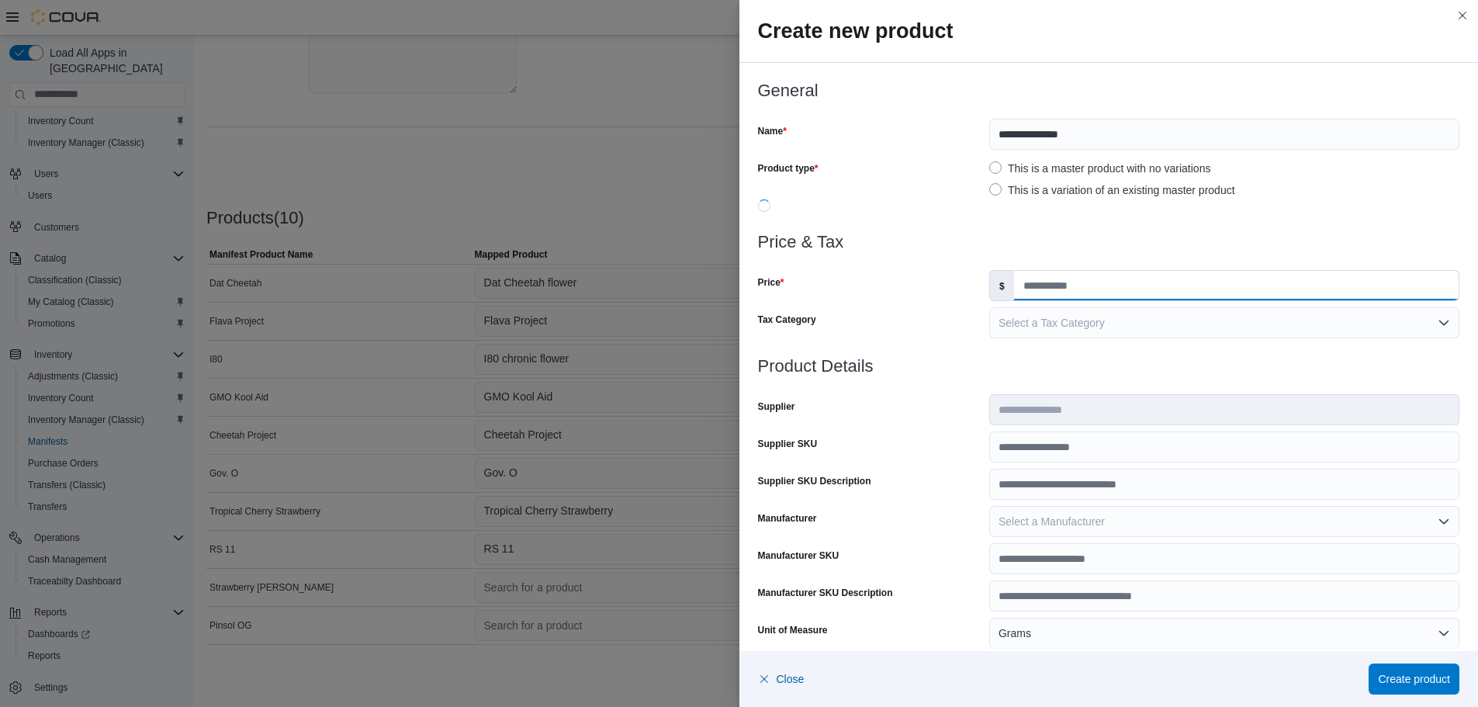
click at [1045, 292] on input "Price" at bounding box center [1236, 285] width 445 height 29
type input "*"
click at [1005, 185] on label "This is a variation of an existing master product" at bounding box center [1112, 190] width 246 height 19
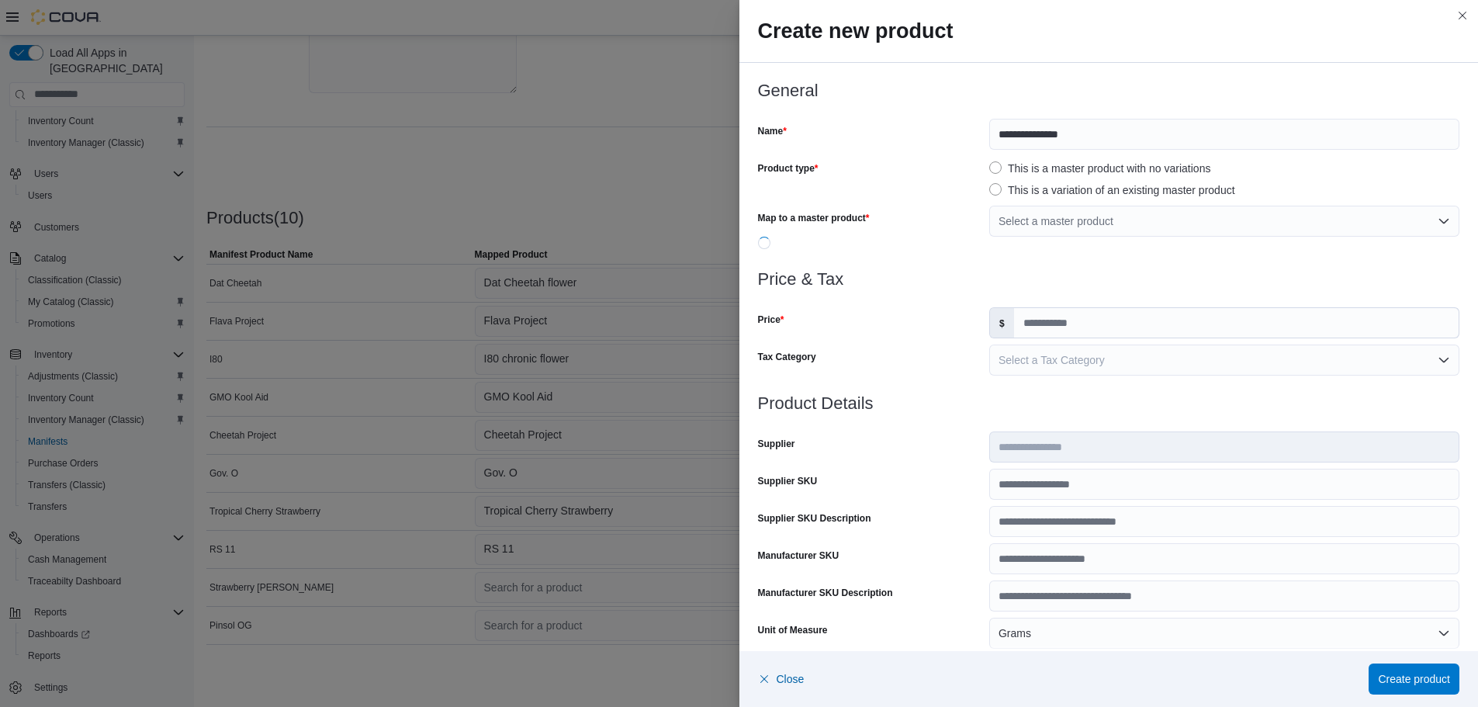
click at [1002, 161] on label "This is a master product with no variations" at bounding box center [1099, 168] width 221 height 19
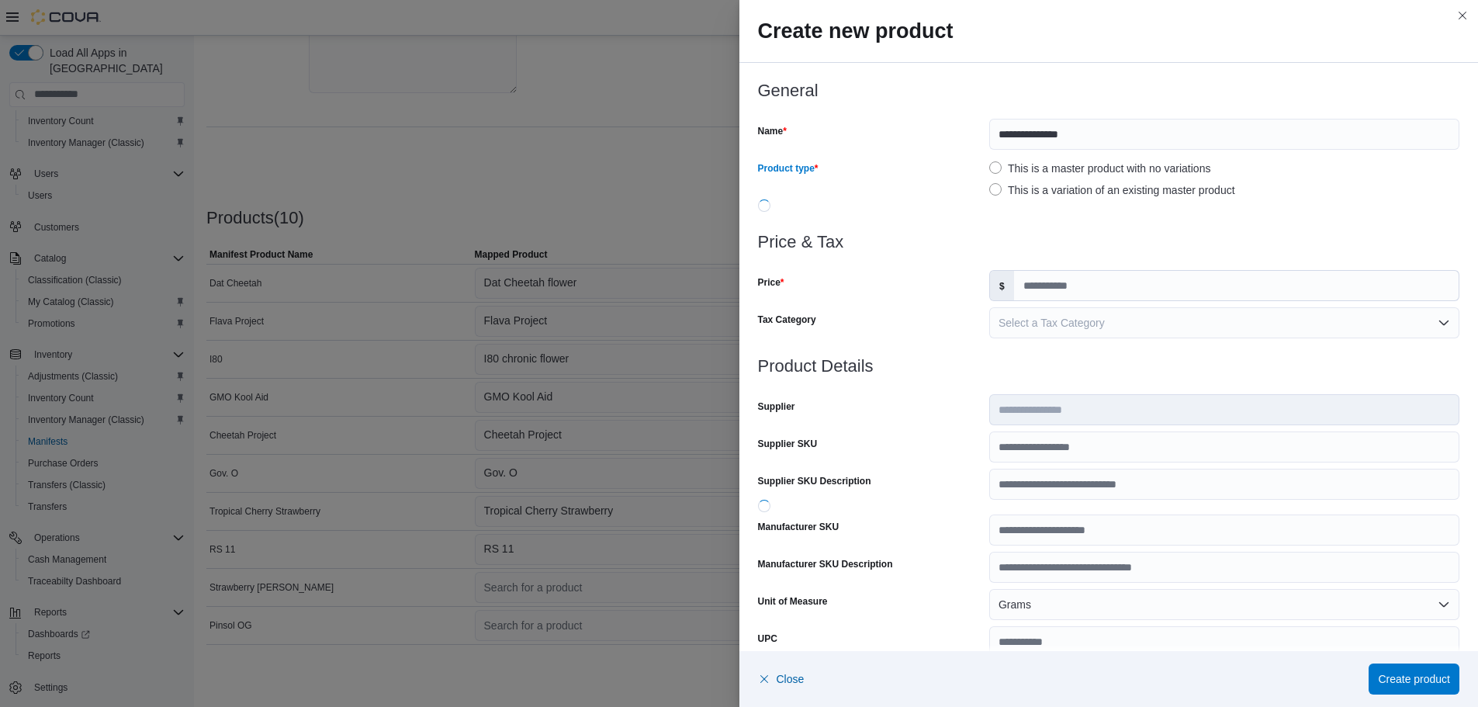
click at [989, 164] on label "This is a master product with no variations" at bounding box center [1099, 168] width 221 height 19
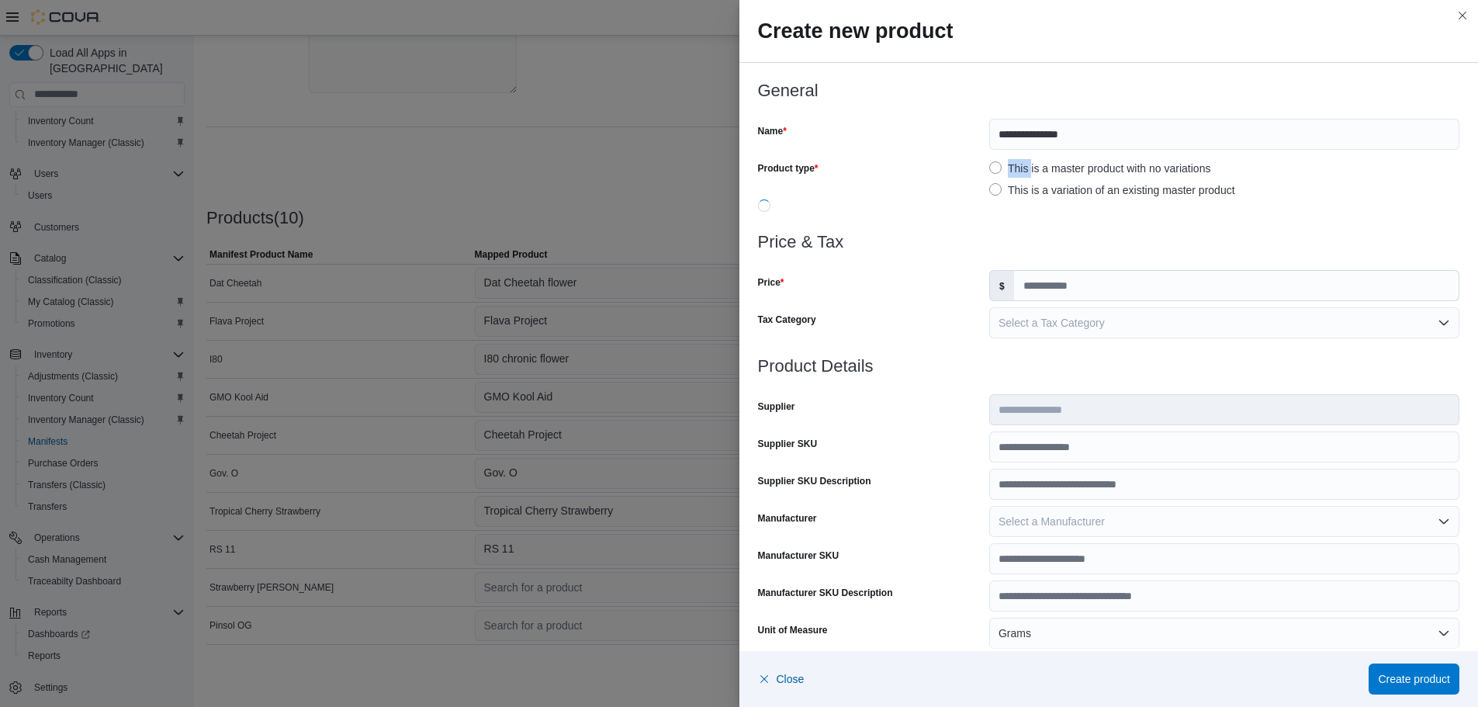
click at [989, 164] on label "This is a master product with no variations" at bounding box center [1099, 168] width 221 height 19
click at [990, 179] on div "This is a master product with no variations This is a variation of an existing …" at bounding box center [1224, 179] width 470 height 40
click at [990, 188] on label "This is a variation of an existing master product" at bounding box center [1112, 190] width 246 height 19
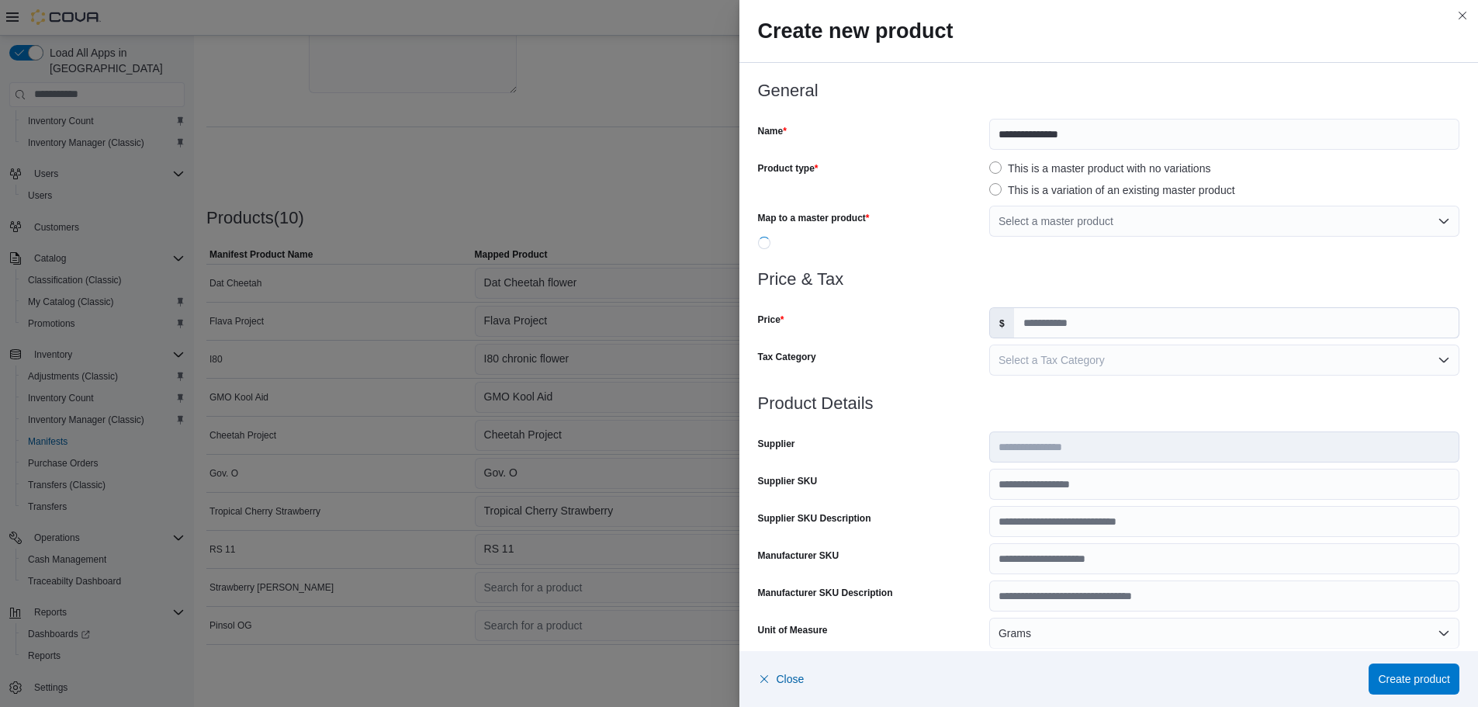
click at [998, 154] on div "**********" at bounding box center [1109, 175] width 702 height 189
drag, startPoint x: 996, startPoint y: 165, endPoint x: 988, endPoint y: 164, distance: 7.8
click at [989, 164] on label "This is a master product with no variations" at bounding box center [1099, 168] width 221 height 19
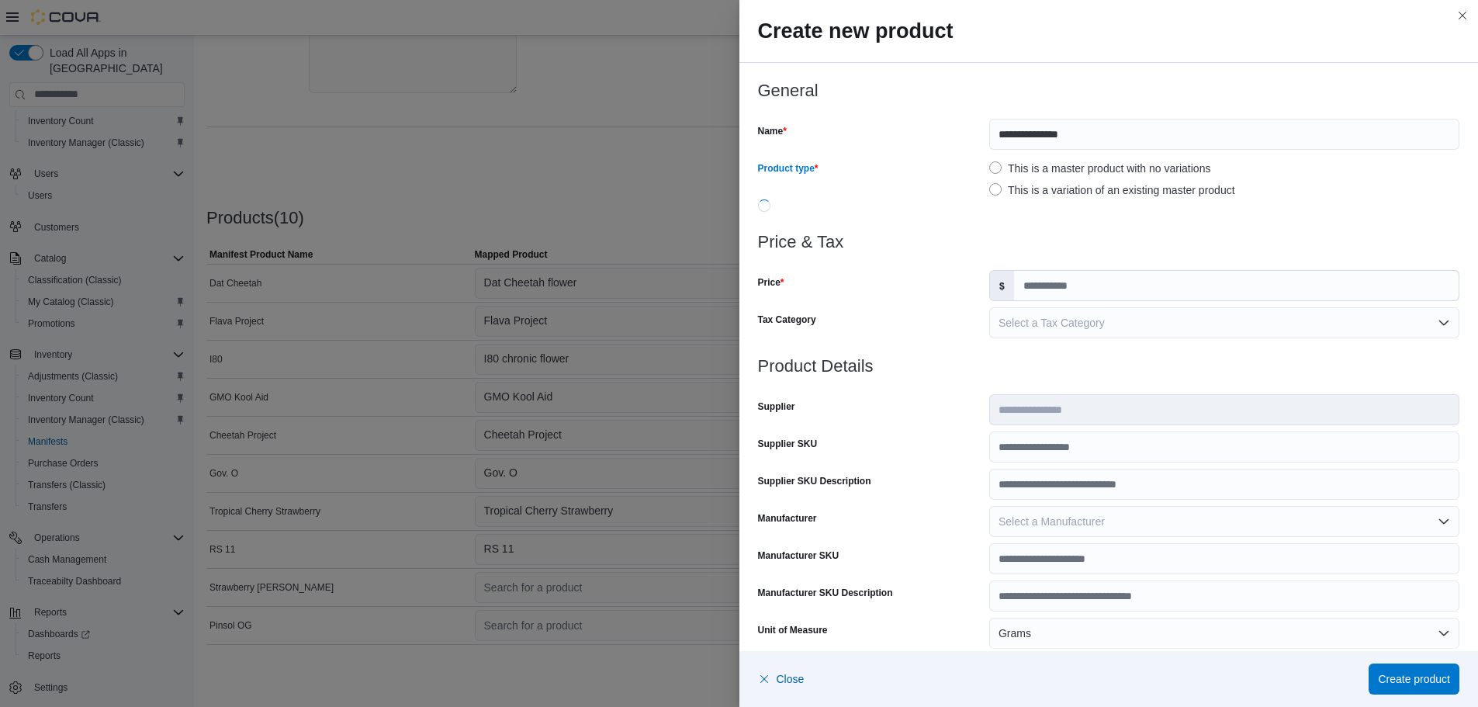
click at [994, 192] on label "This is a variation of an existing master product" at bounding box center [1112, 190] width 246 height 19
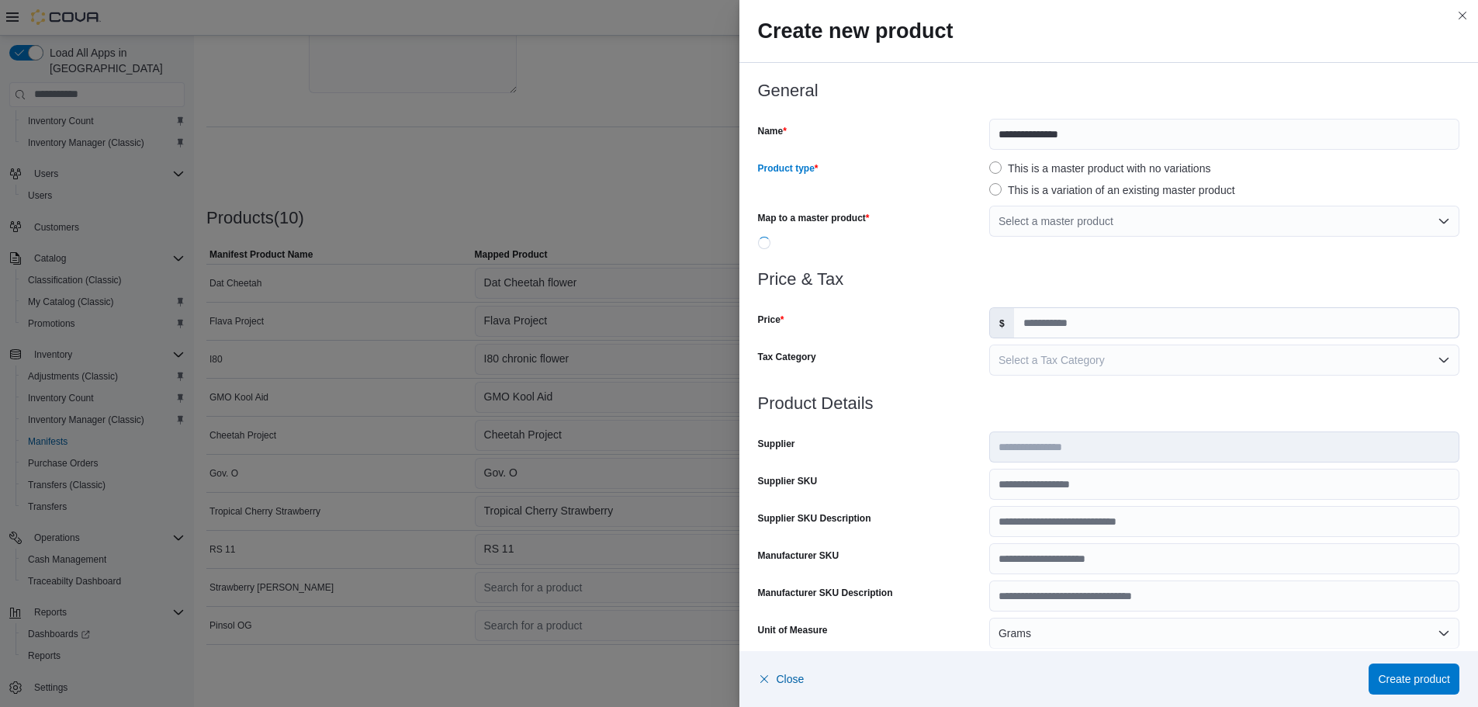
click at [995, 168] on label "This is a master product with no variations" at bounding box center [1099, 168] width 221 height 19
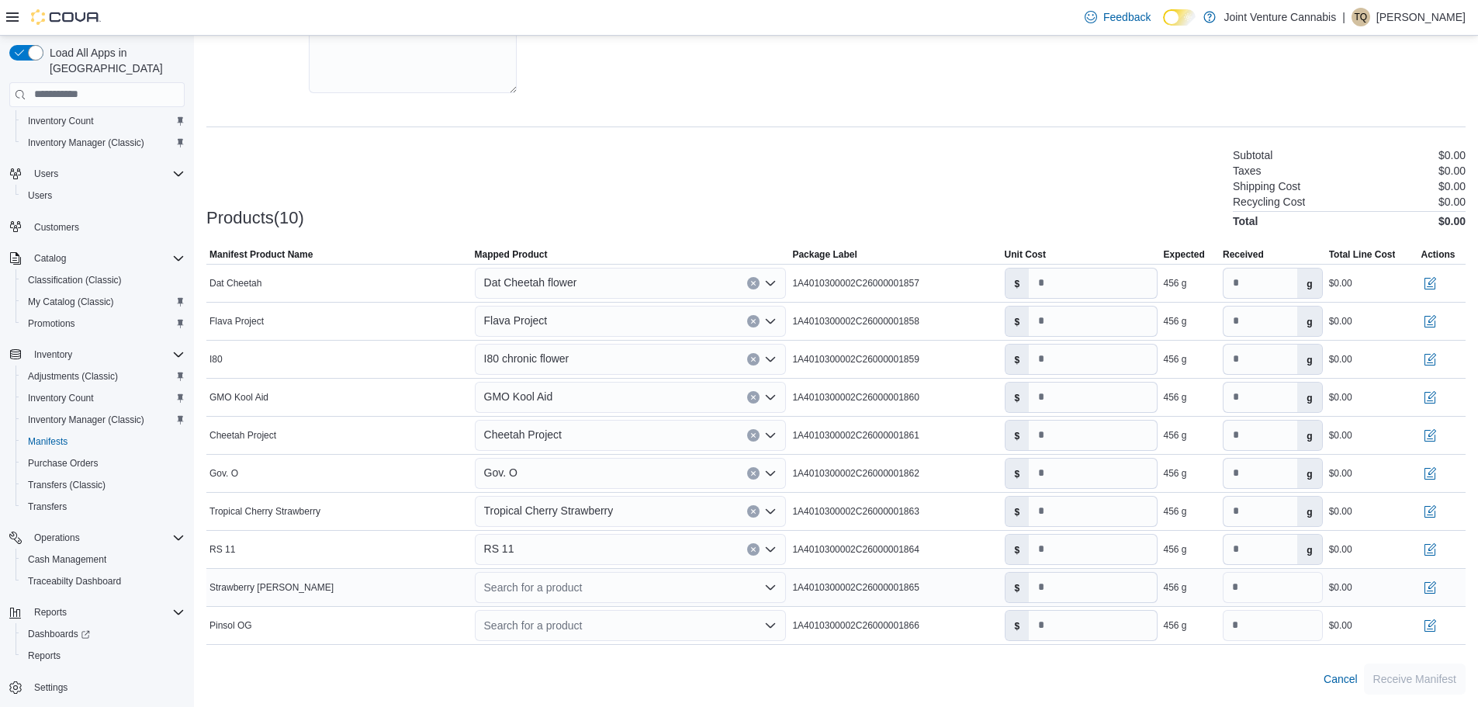
click at [521, 583] on div "Search for a product" at bounding box center [631, 587] width 312 height 31
click at [535, 611] on div "Create a new product" at bounding box center [549, 614] width 89 height 12
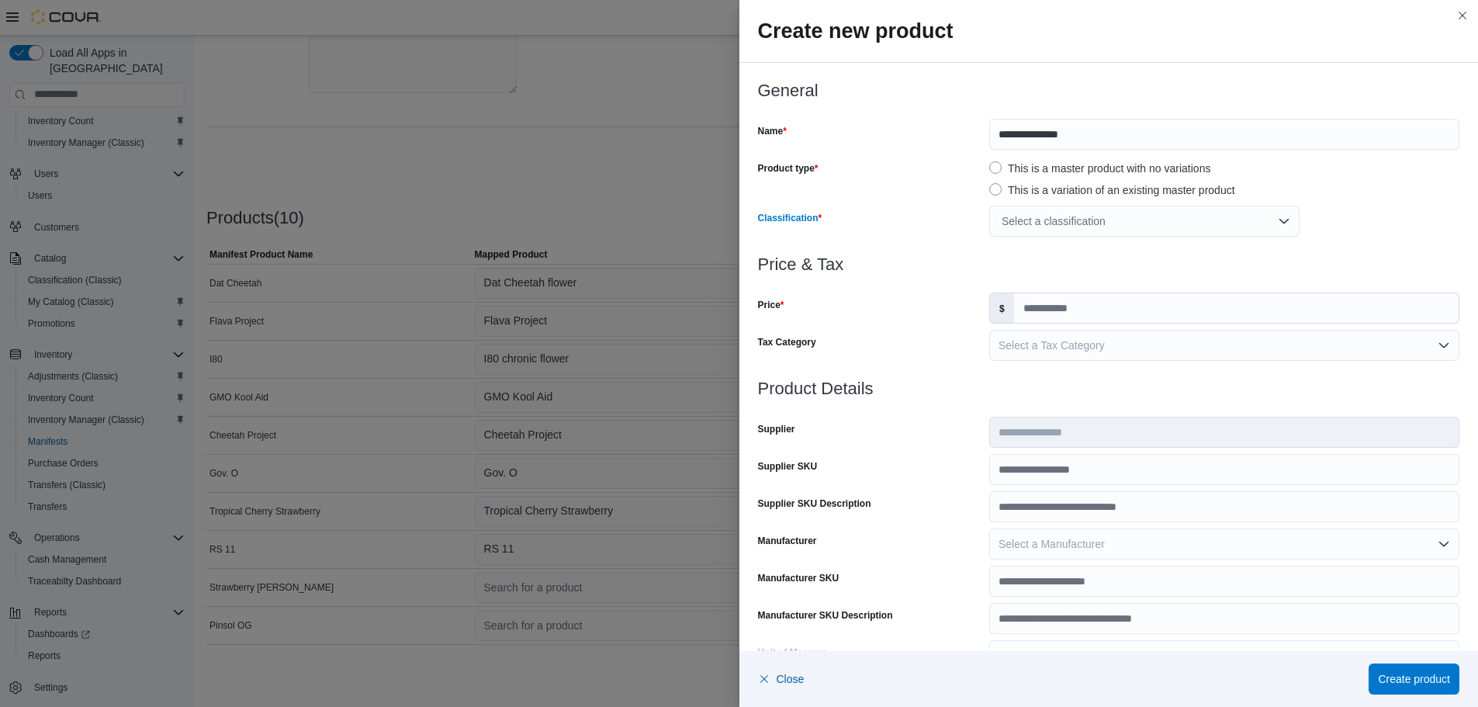
click at [1021, 217] on div "Select a classification" at bounding box center [1144, 221] width 310 height 31
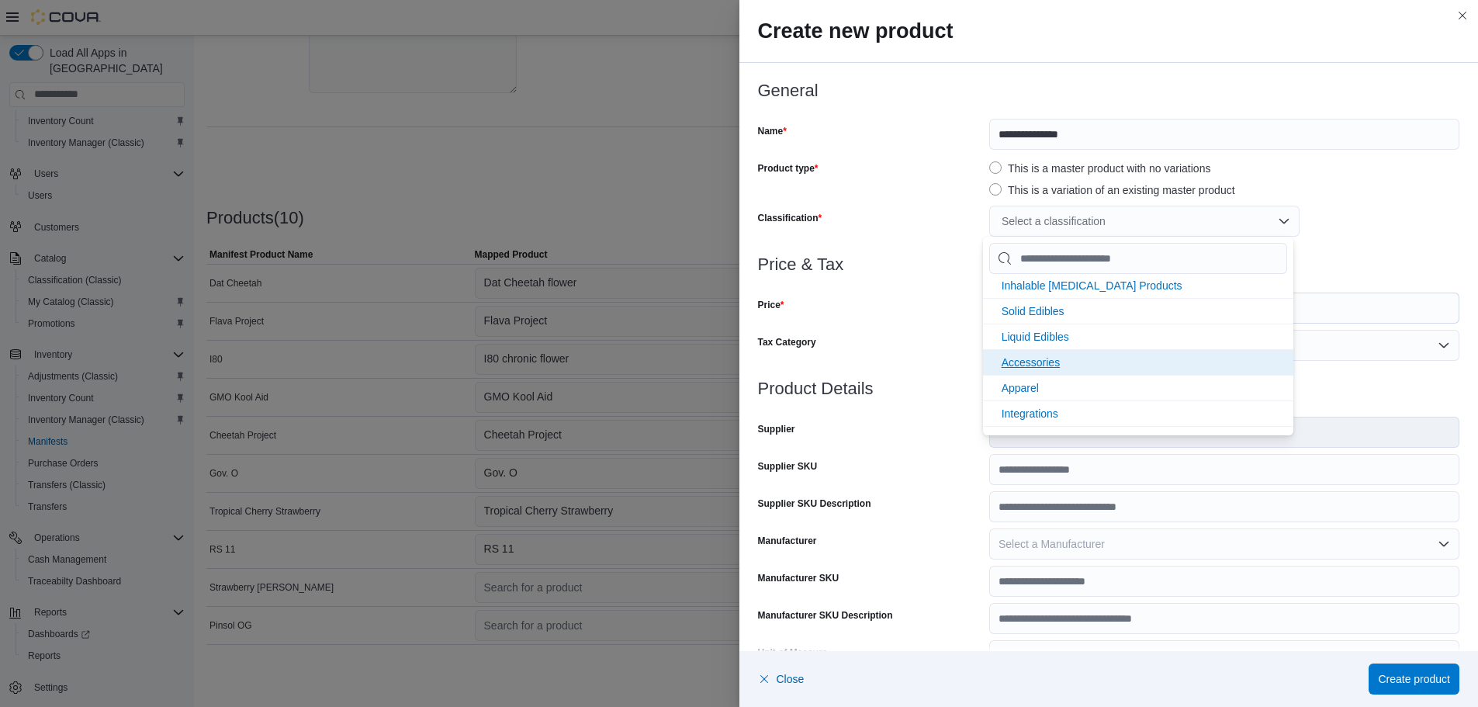
scroll to position [206, 0]
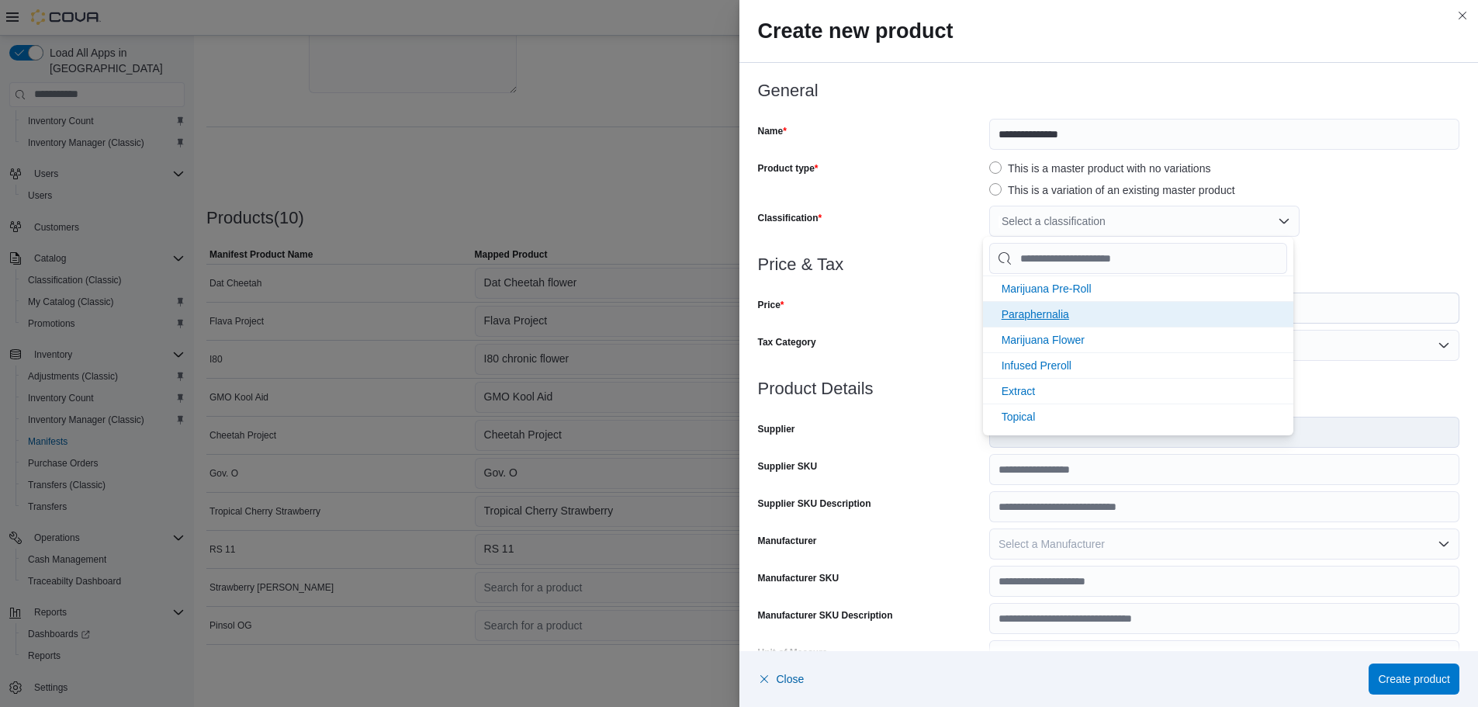
click at [1050, 337] on span "Marijuana Flower" at bounding box center [1043, 340] width 83 height 12
click at [953, 313] on div "Price" at bounding box center [870, 307] width 225 height 31
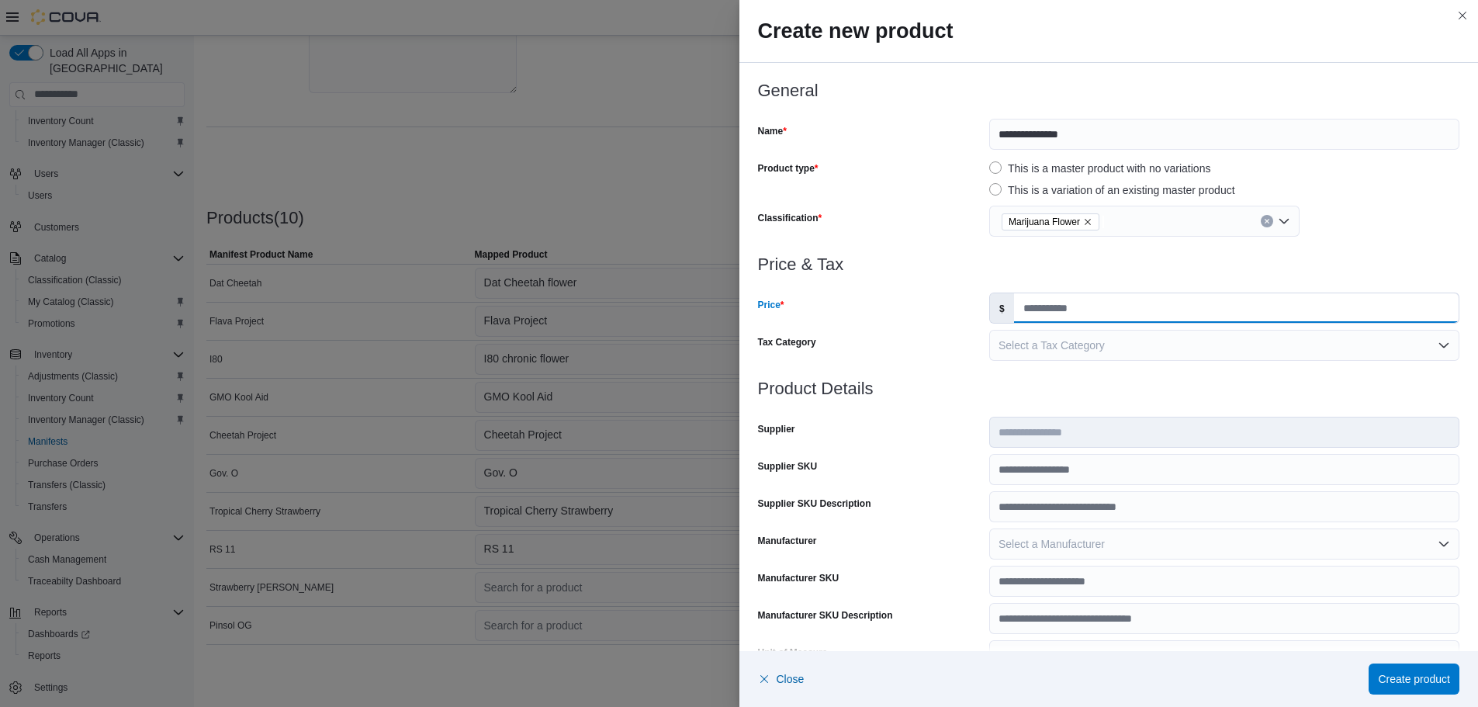
click at [1043, 301] on input "Price" at bounding box center [1236, 307] width 445 height 29
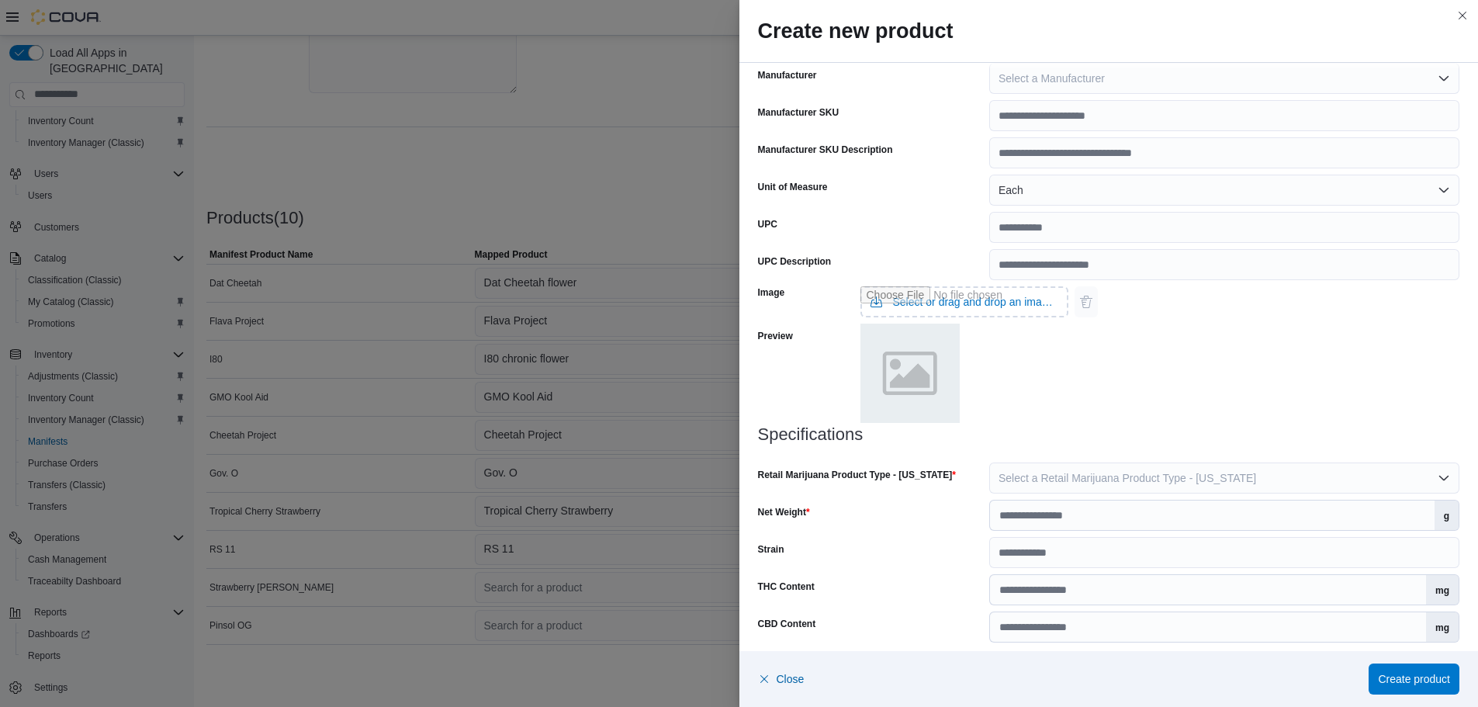
scroll to position [233, 0]
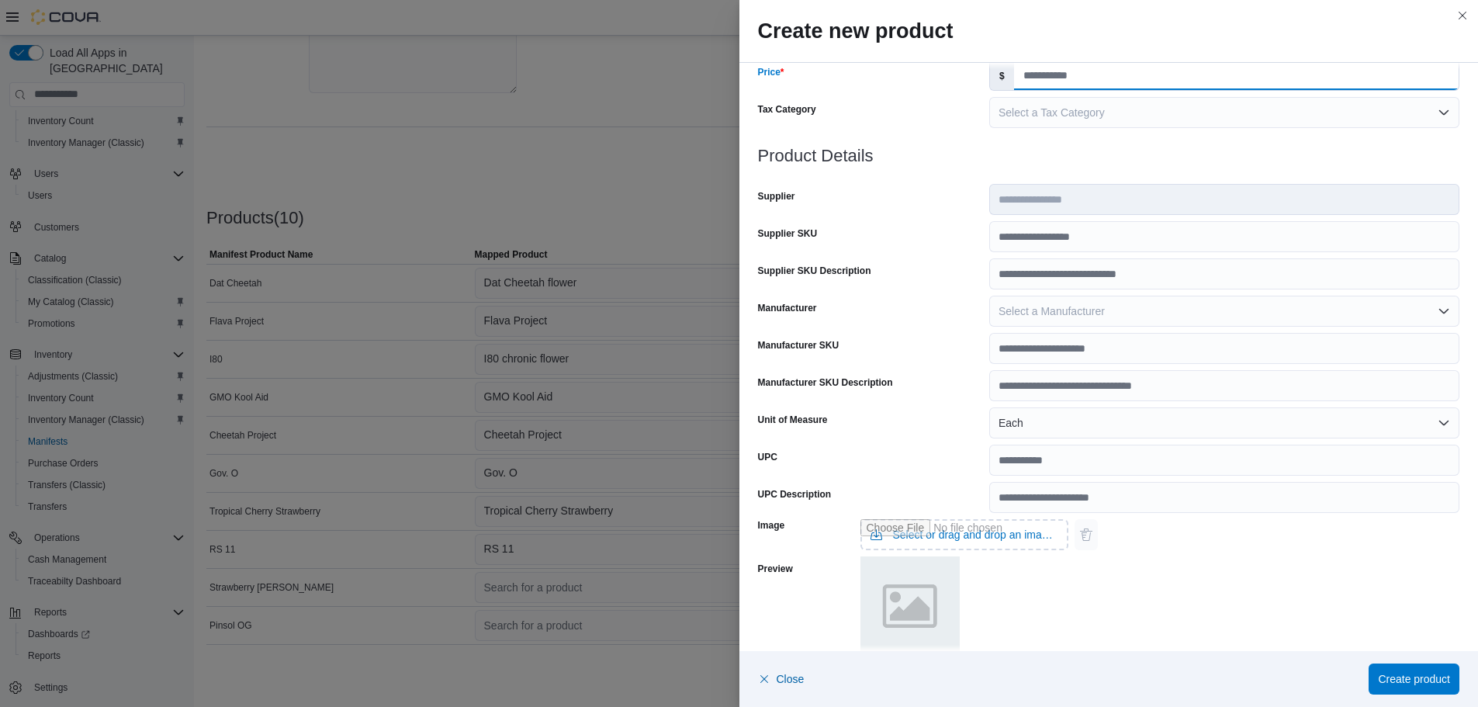
type input "*"
click at [1021, 424] on button "Each" at bounding box center [1224, 422] width 470 height 31
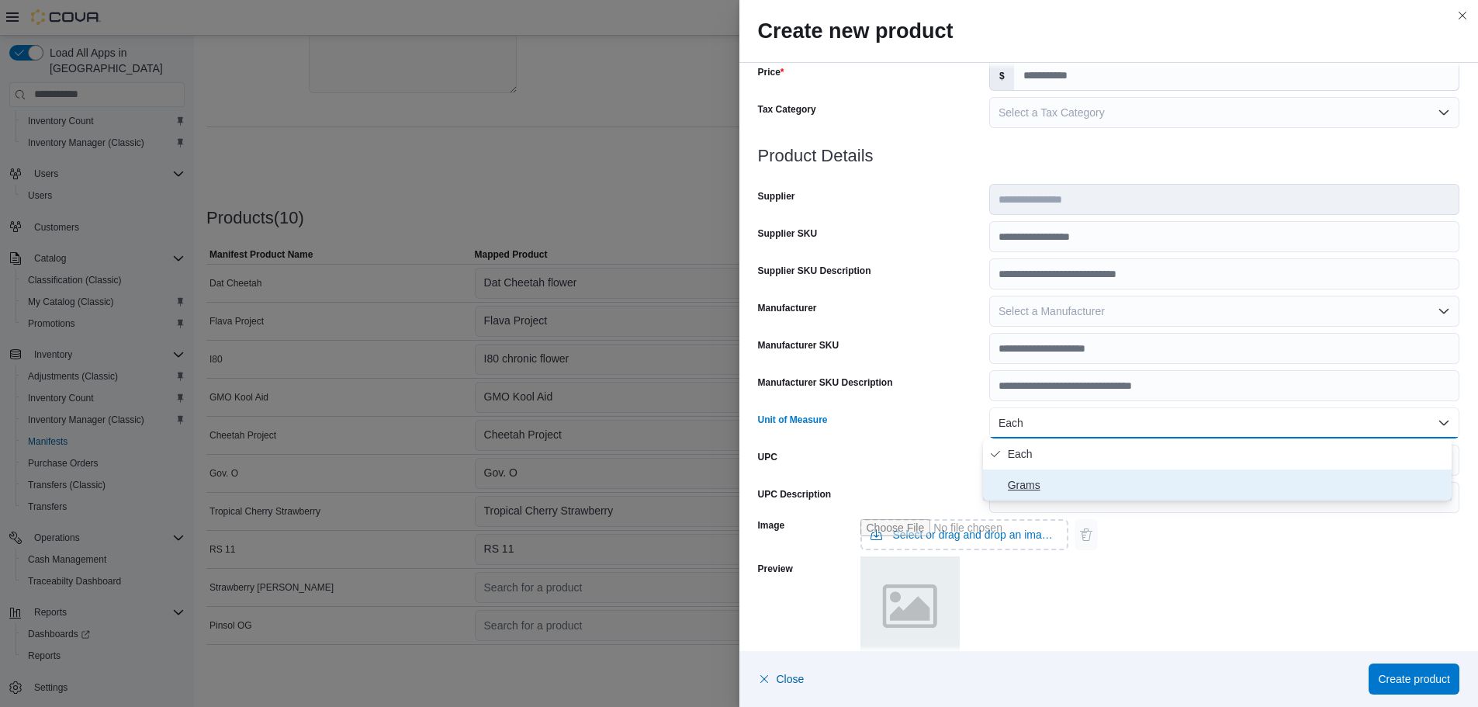
click at [1019, 479] on span "Grams" at bounding box center [1227, 485] width 438 height 19
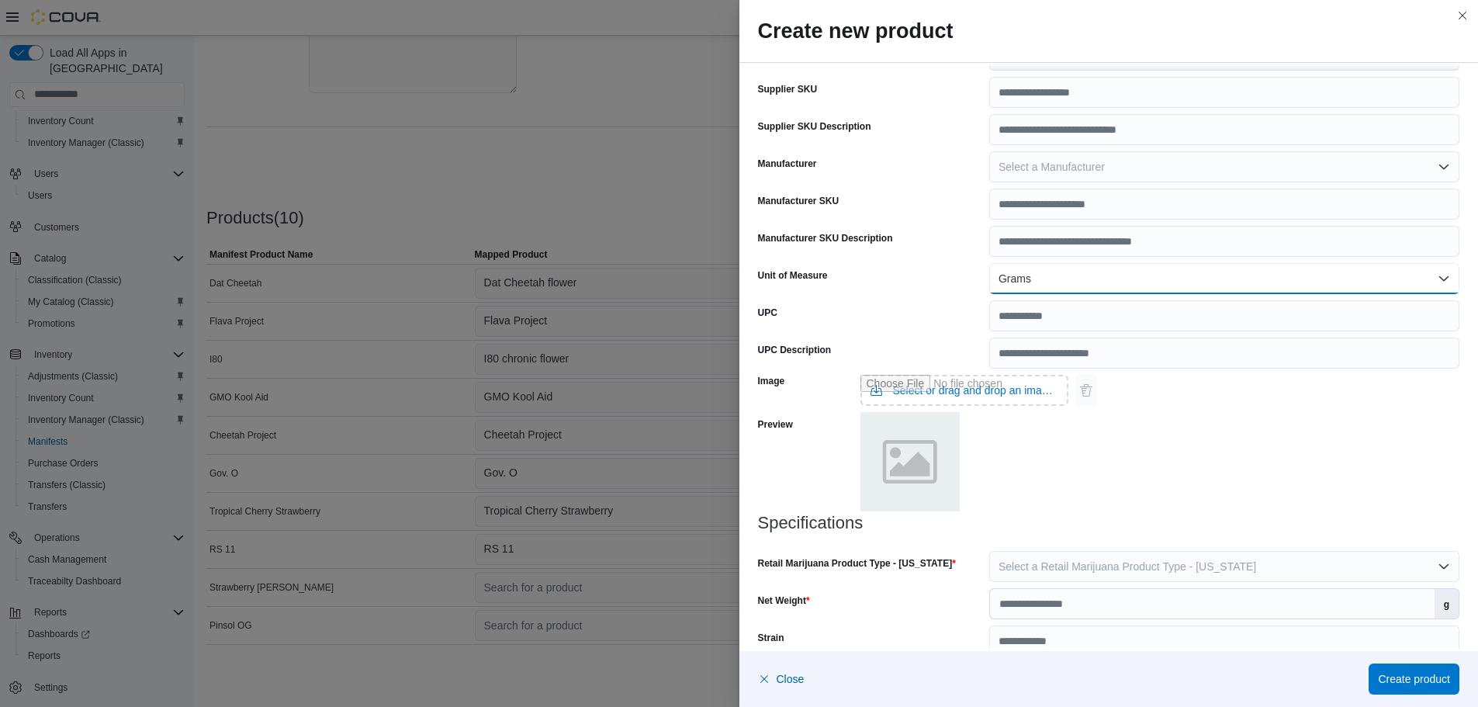
scroll to position [476, 0]
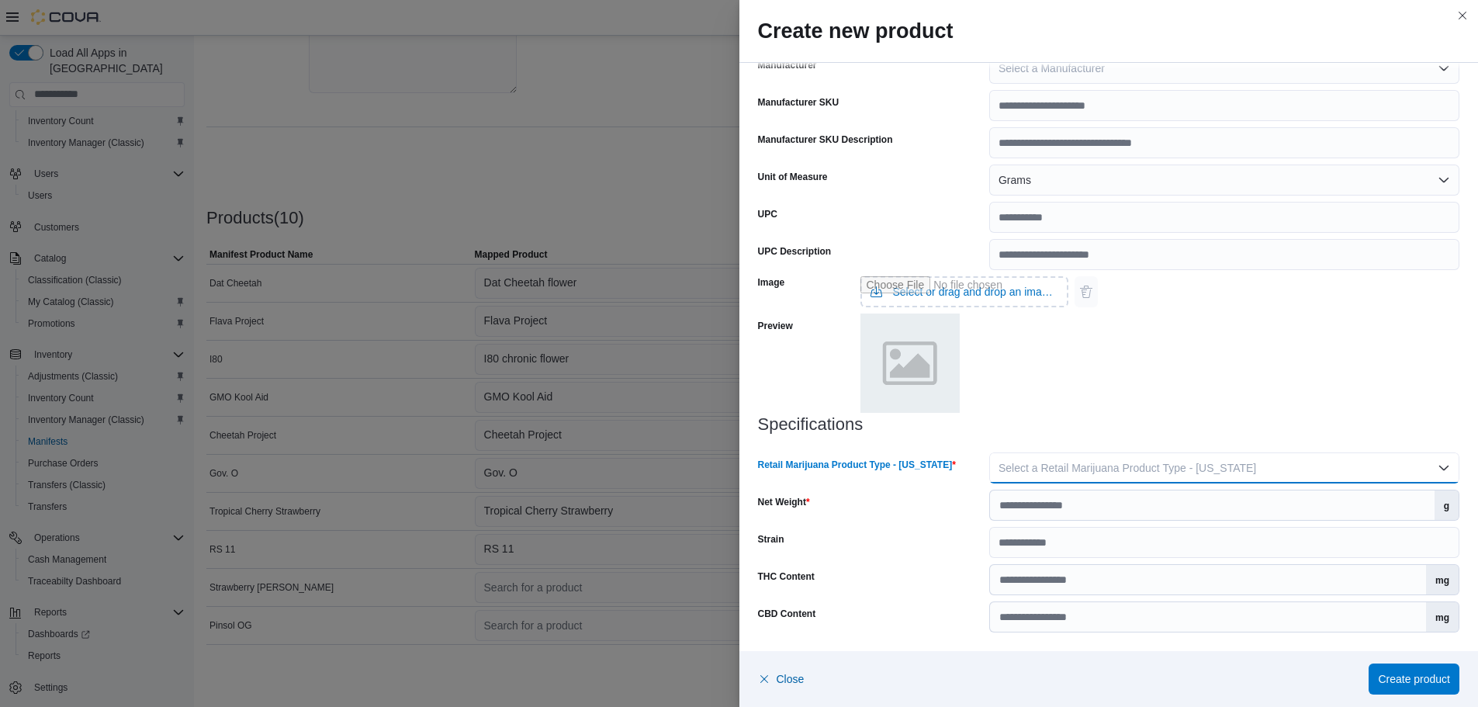
click at [1047, 459] on button "Select a Retail Marijuana Product Type - [US_STATE]" at bounding box center [1224, 467] width 470 height 31
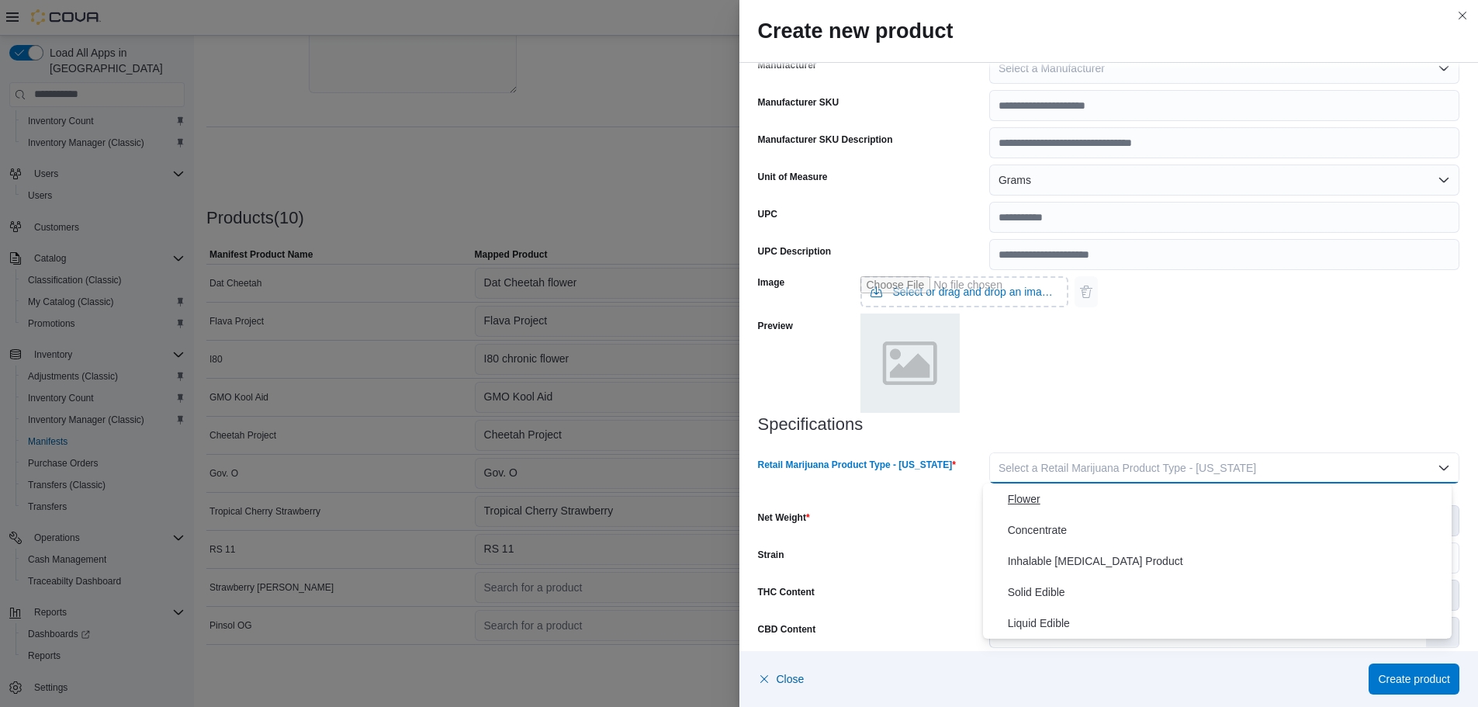
click at [1037, 507] on span "Flower" at bounding box center [1227, 499] width 438 height 19
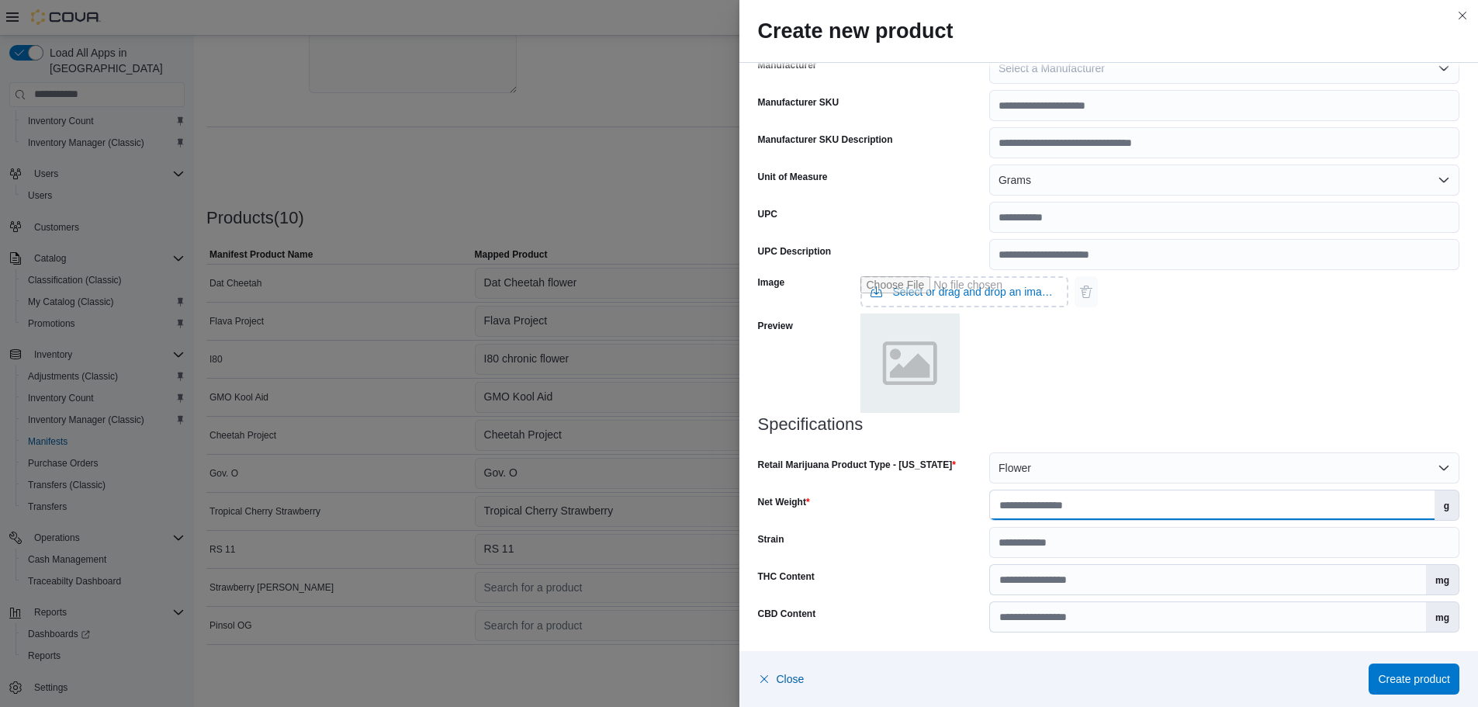
click at [1040, 507] on input "Net Weight" at bounding box center [1212, 504] width 445 height 29
type input "***"
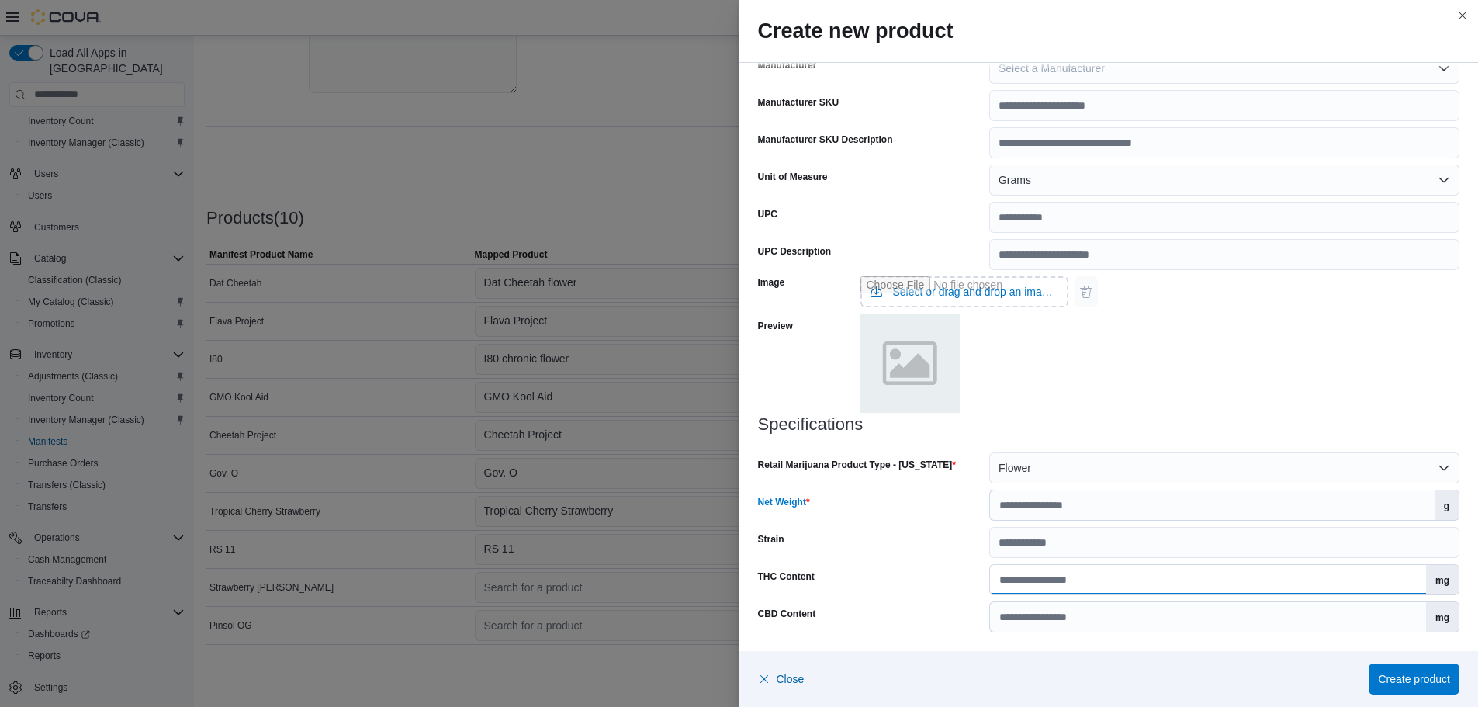
click at [1019, 573] on input "THC Content" at bounding box center [1208, 579] width 436 height 29
type input "*****"
click at [1424, 680] on span "Create product" at bounding box center [1414, 678] width 72 height 16
click at [1404, 669] on span "Create product" at bounding box center [1414, 678] width 72 height 31
click at [1407, 680] on span "Create product" at bounding box center [1414, 678] width 72 height 16
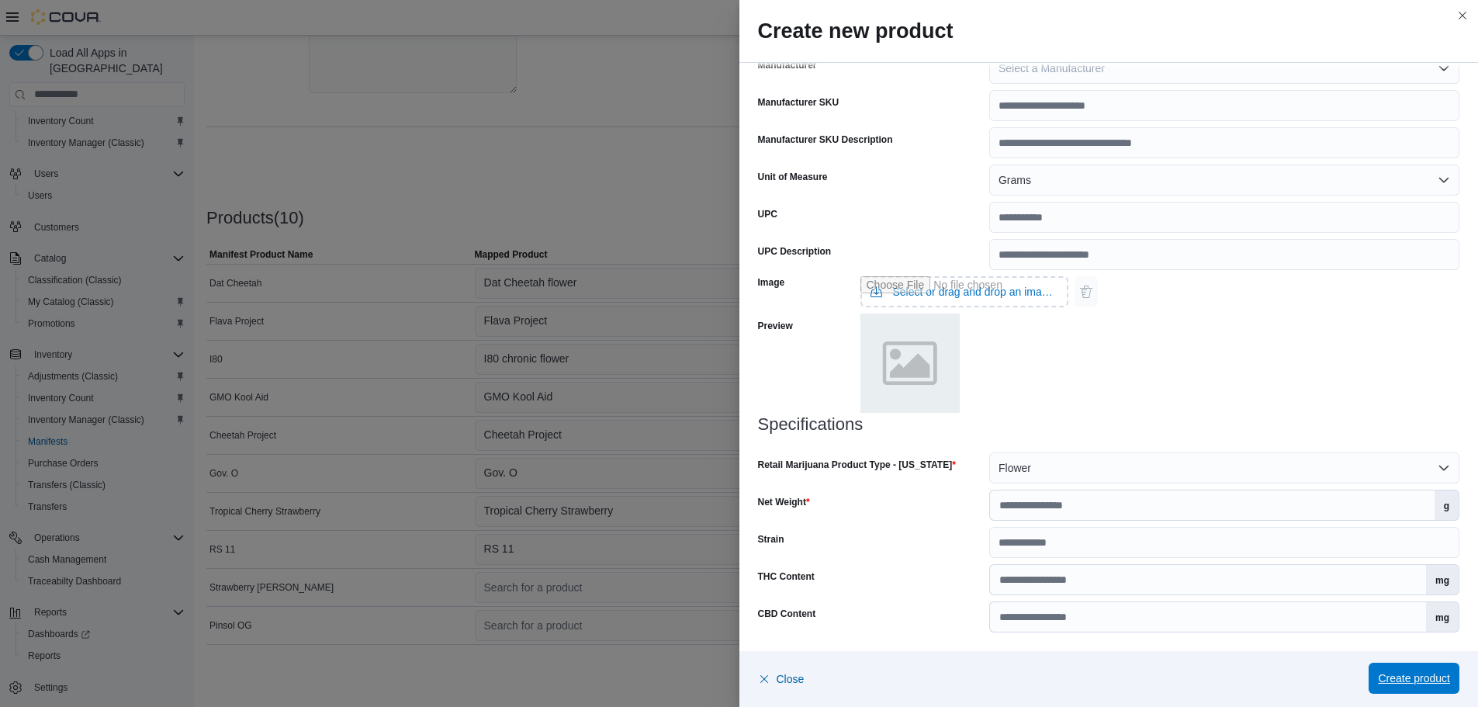
scroll to position [0, 0]
click at [1401, 673] on span "Create product" at bounding box center [1414, 678] width 72 height 16
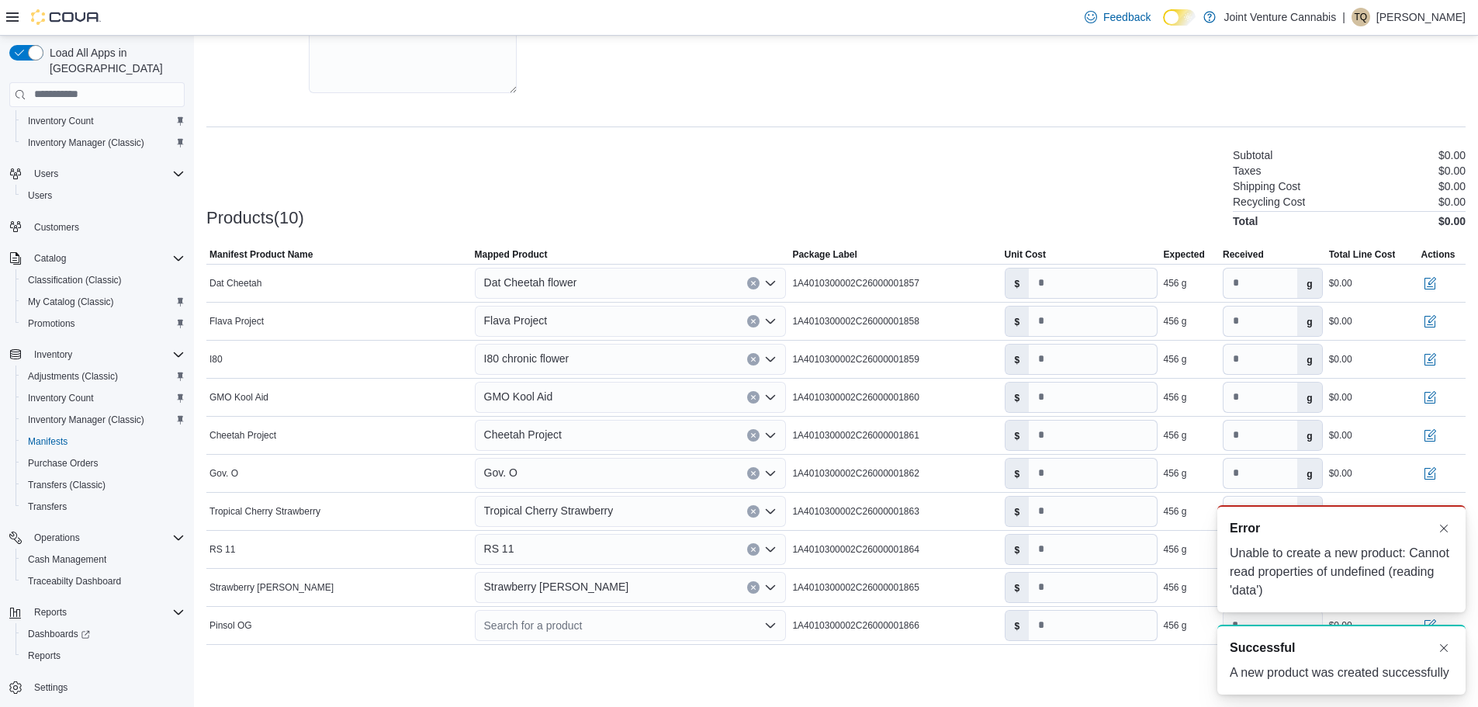
click at [1409, 679] on div "A new product was created successfully" at bounding box center [1341, 672] width 223 height 19
click at [535, 618] on div "Search for a product" at bounding box center [631, 625] width 312 height 31
click at [583, 646] on span "Create a new product" at bounding box center [644, 652] width 278 height 16
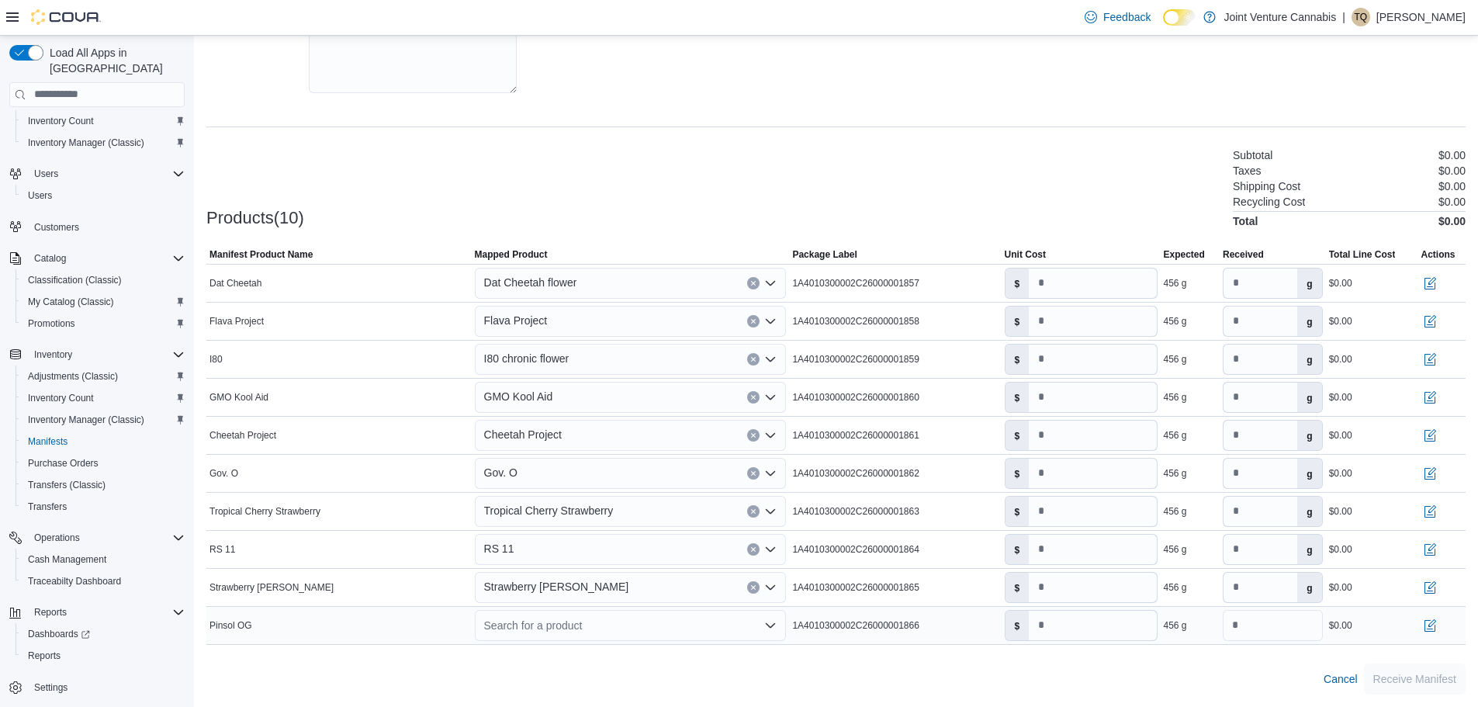
click at [542, 639] on div "Search for a product Combo box. Selected. Combo box input. Search for a product…" at bounding box center [631, 625] width 312 height 31
click at [531, 649] on div "Create a new product" at bounding box center [549, 652] width 89 height 12
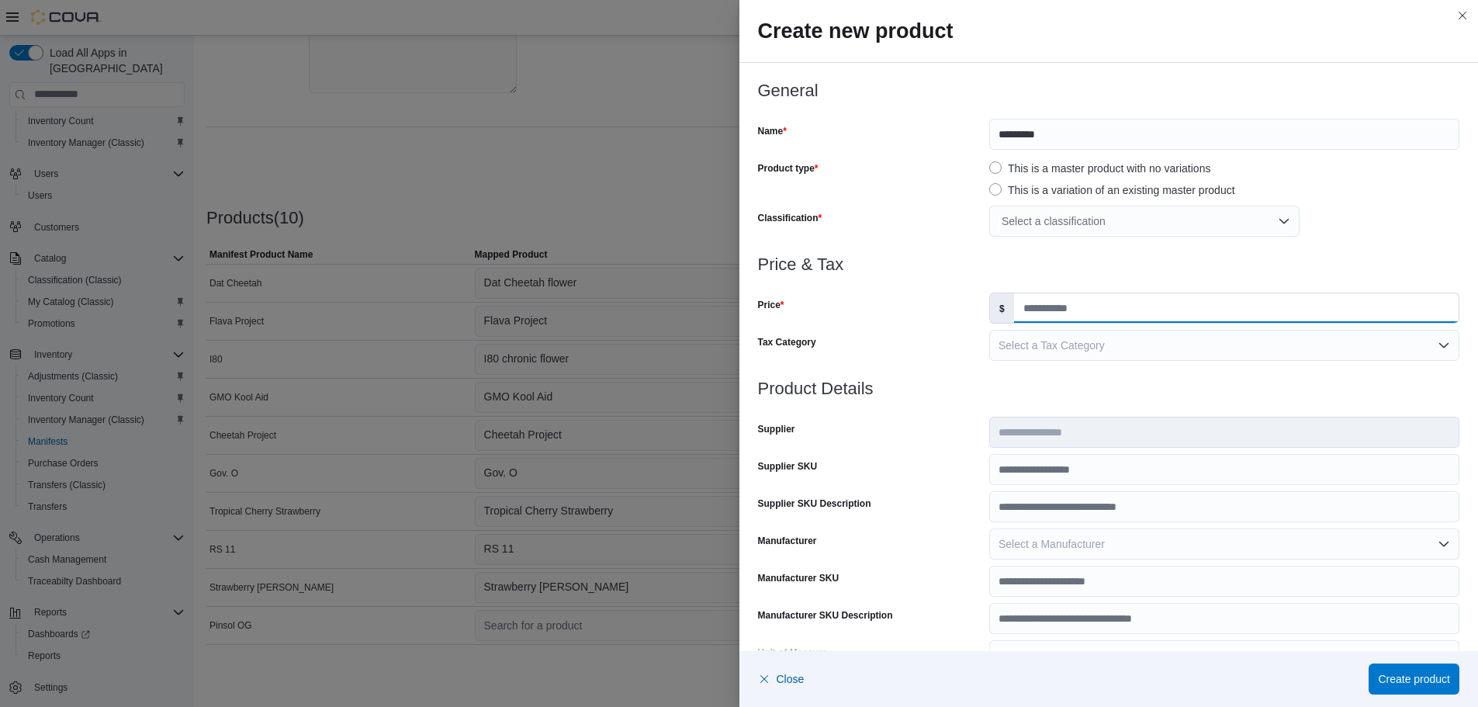
click at [1054, 297] on input "Price" at bounding box center [1236, 307] width 445 height 29
click at [1046, 292] on div at bounding box center [1109, 283] width 702 height 19
click at [1047, 303] on input "Price" at bounding box center [1236, 307] width 445 height 29
type input "*"
click at [1062, 219] on div "Select a classification" at bounding box center [1144, 221] width 310 height 31
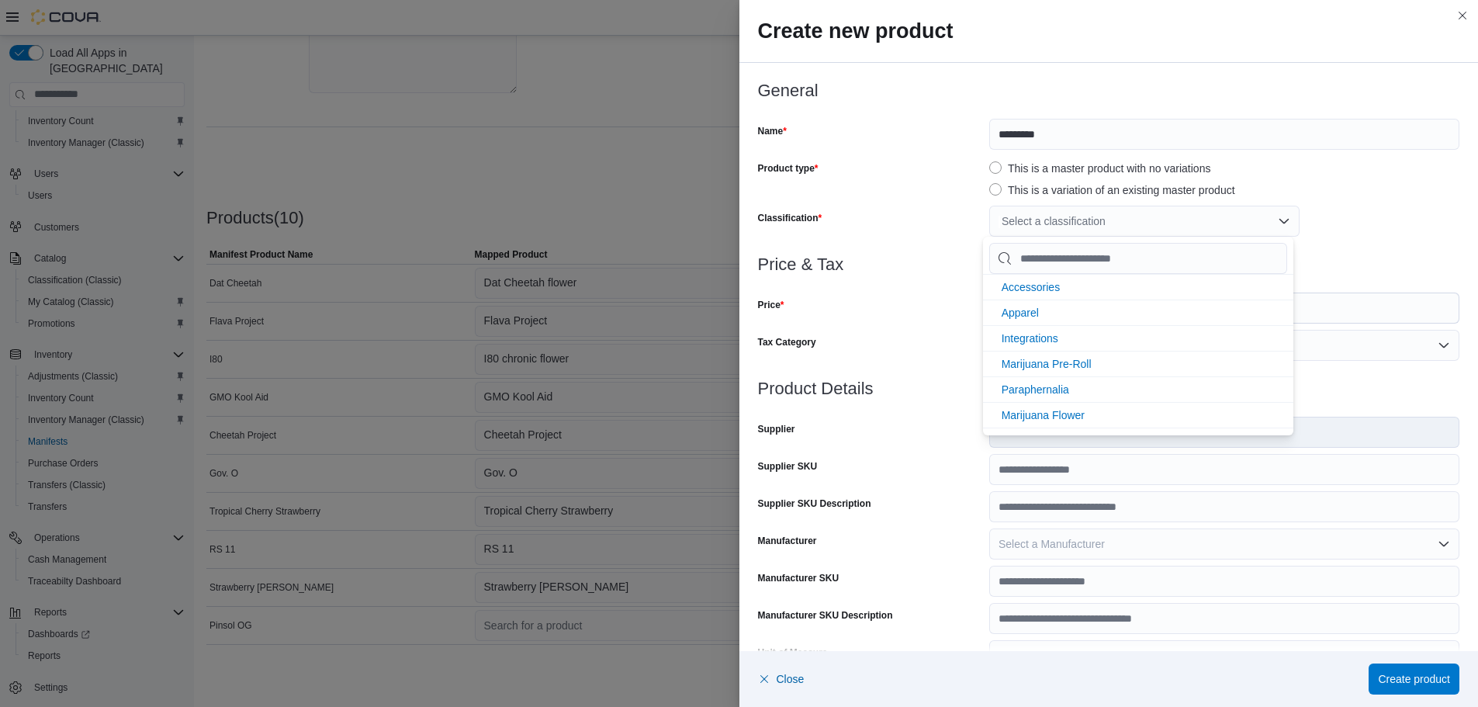
scroll to position [206, 0]
click at [1053, 341] on span "Marijuana Flower" at bounding box center [1043, 340] width 83 height 12
click at [924, 288] on div at bounding box center [1109, 283] width 702 height 19
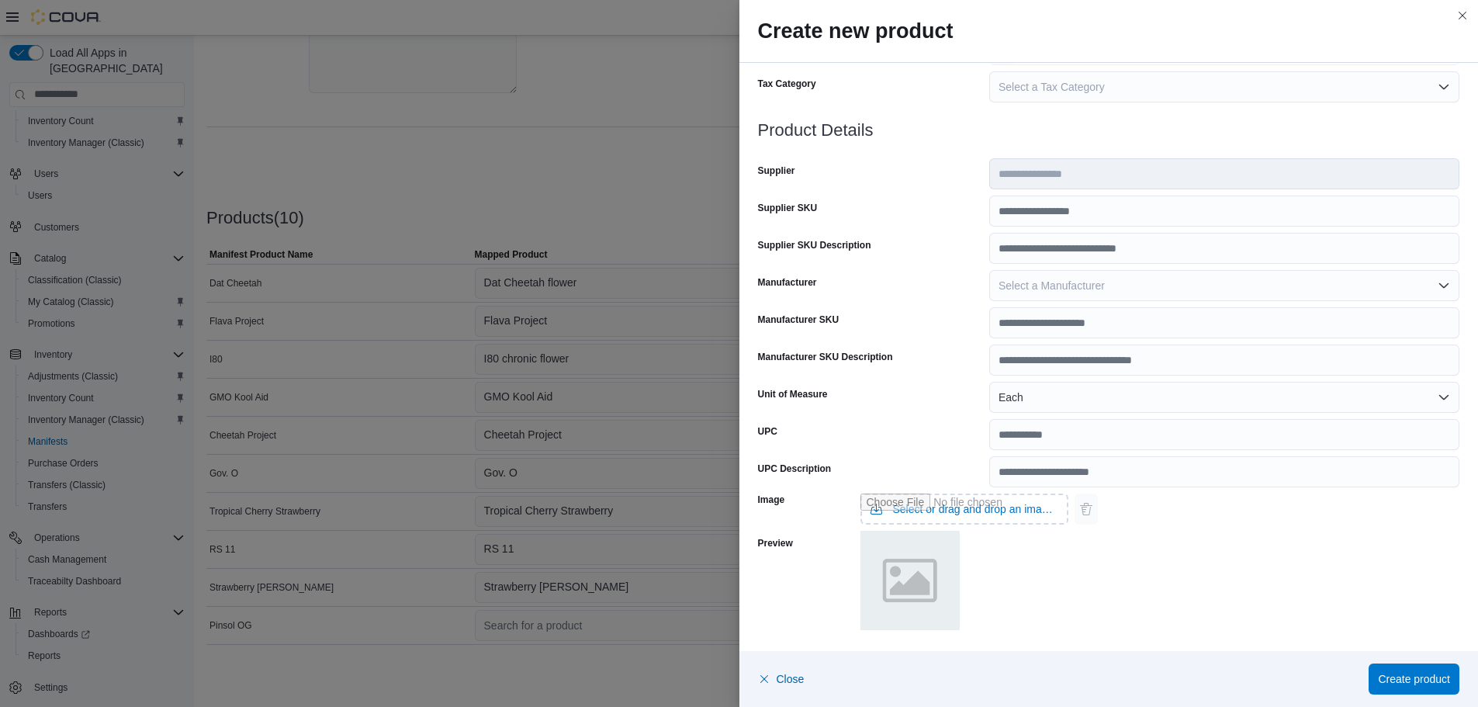
scroll to position [0, 0]
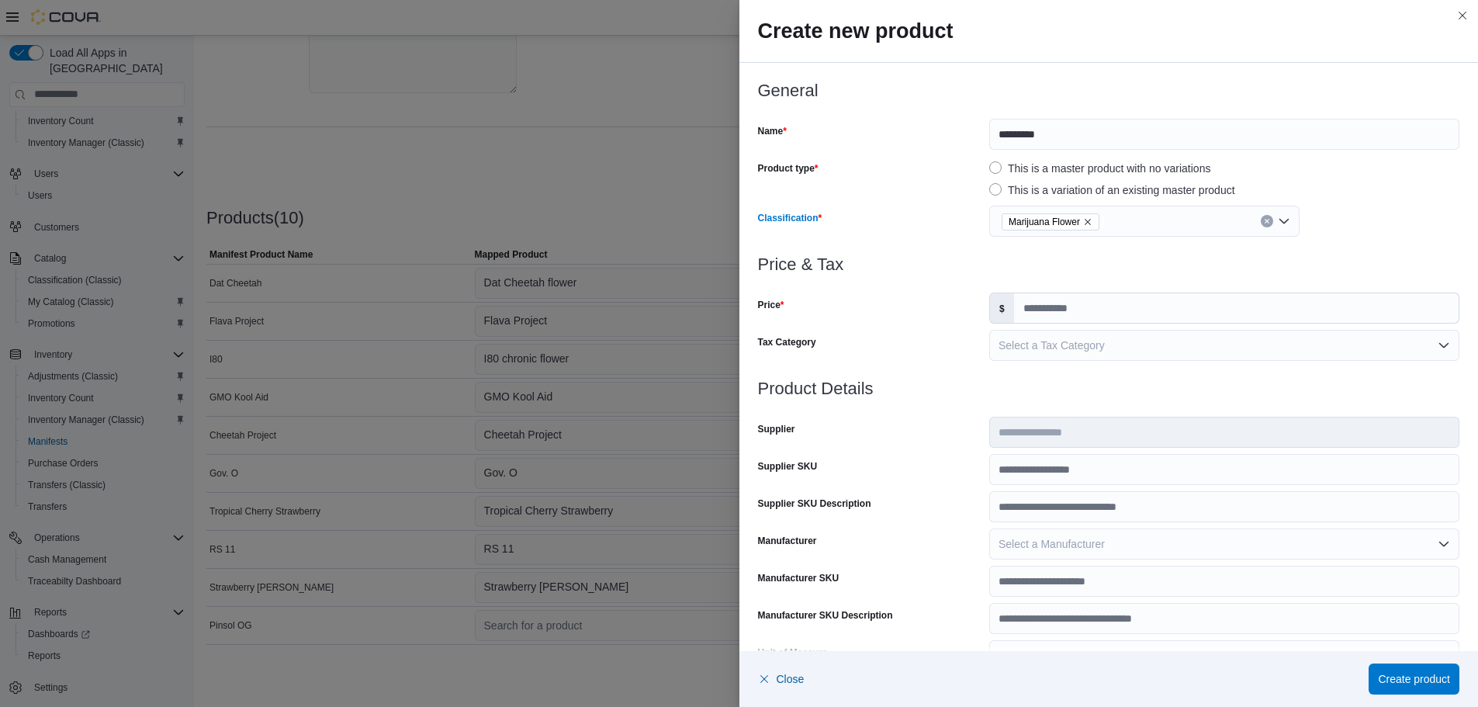
click at [1085, 222] on icon "Remove Marijuana Flower from selection in this group" at bounding box center [1088, 222] width 6 height 6
click at [1082, 222] on div "Select a classification" at bounding box center [1144, 221] width 310 height 31
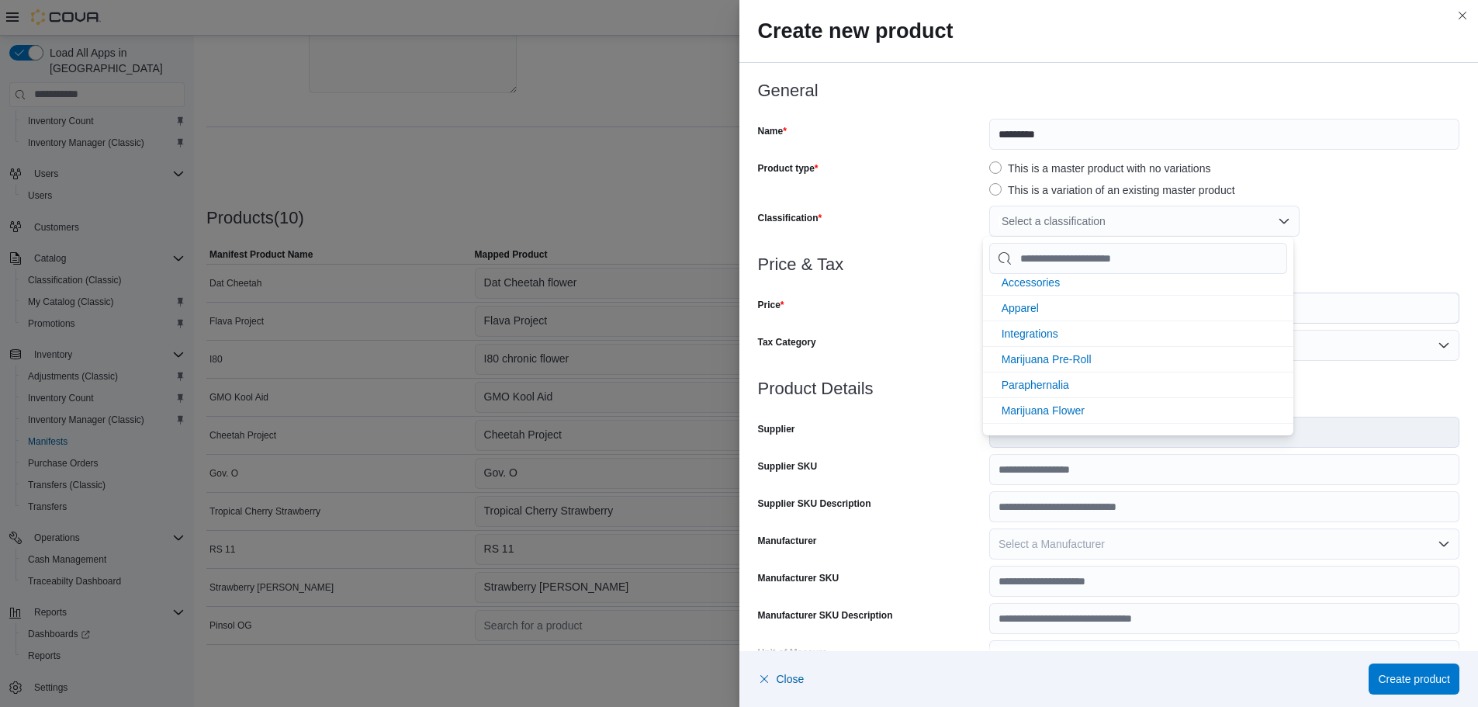
scroll to position [206, 0]
click at [1050, 334] on span "Marijuana Flower" at bounding box center [1043, 340] width 83 height 12
click at [940, 341] on div "Tax Category" at bounding box center [870, 345] width 225 height 31
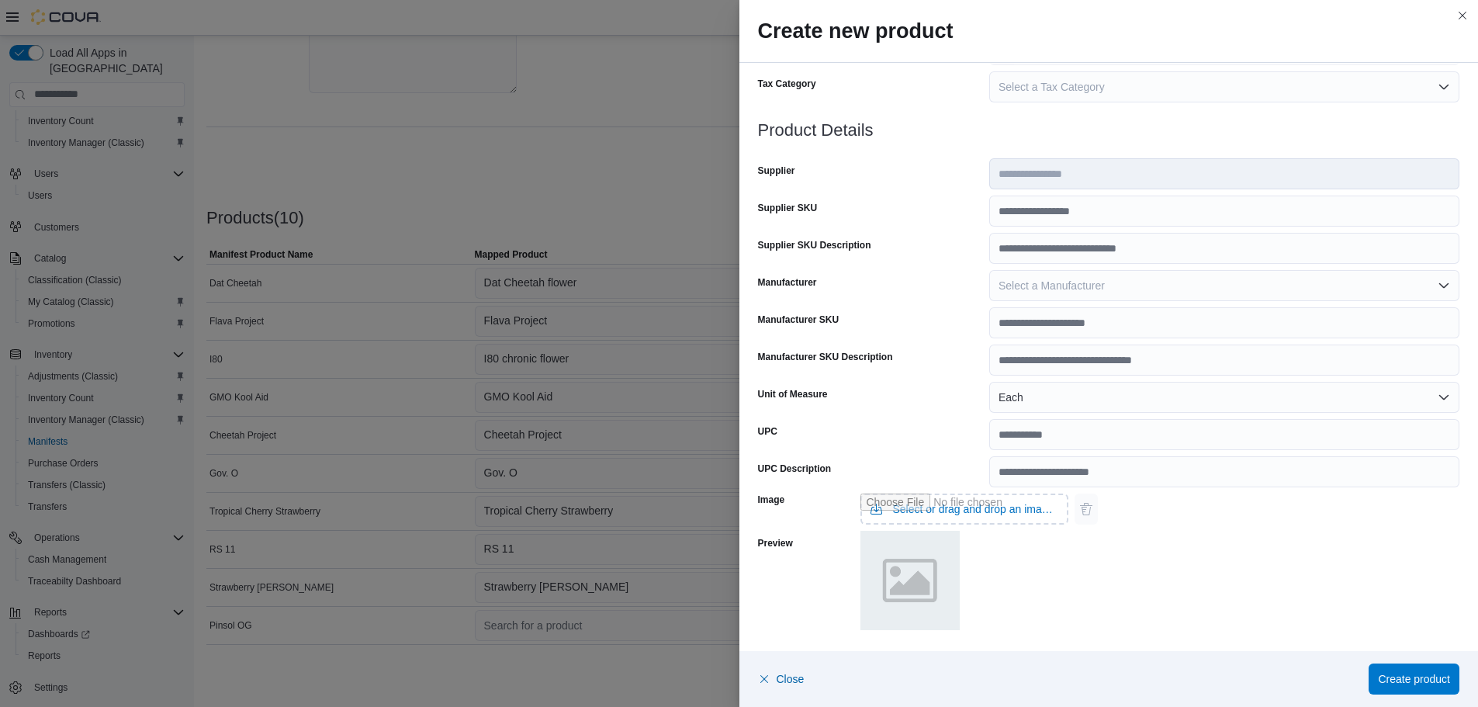
scroll to position [0, 0]
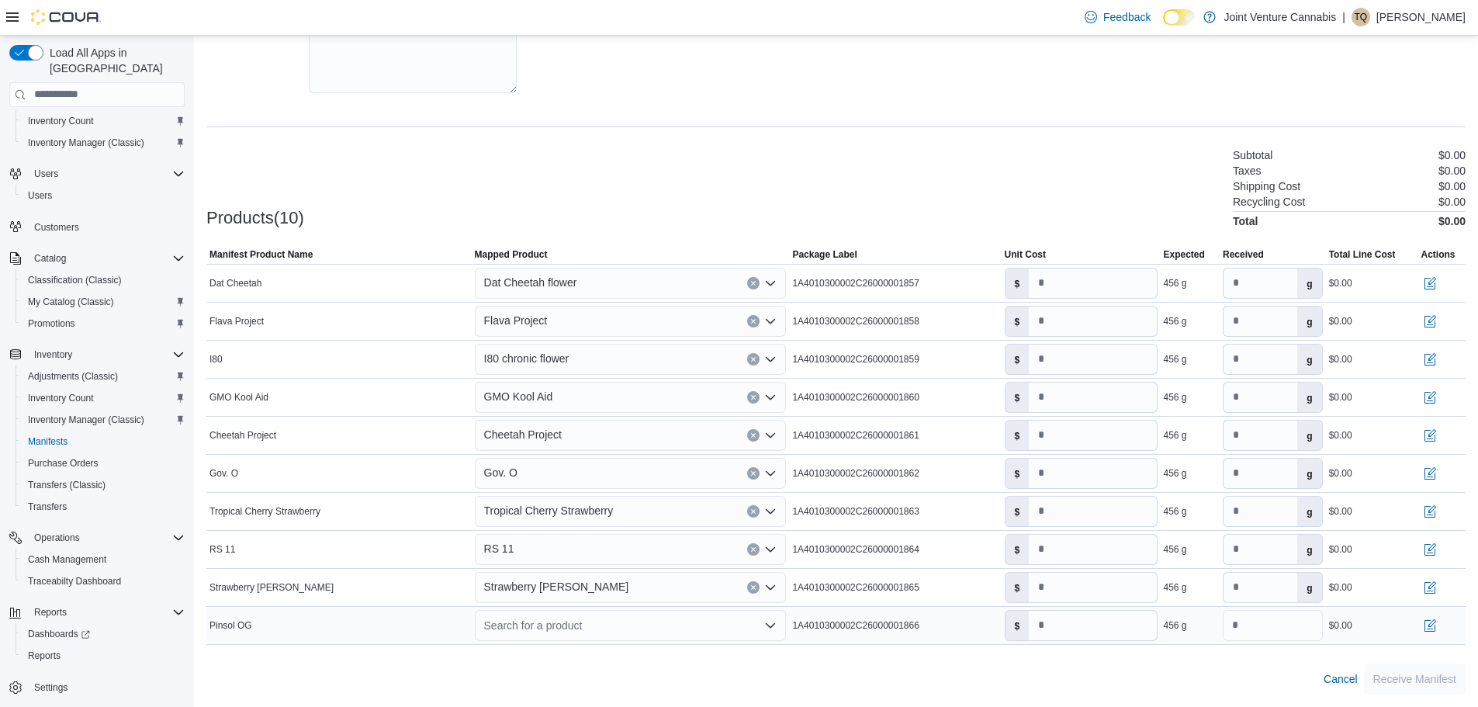
click at [514, 632] on div "Search for a product" at bounding box center [631, 625] width 312 height 31
click at [618, 653] on span "Create a new product" at bounding box center [644, 652] width 278 height 16
click at [639, 625] on div "Search for a product Combo box. Selected. Combo box input. Search for a product…" at bounding box center [631, 625] width 312 height 31
click at [595, 647] on span "Create a new product" at bounding box center [644, 652] width 278 height 16
click at [500, 635] on div "Search for a product Combo box. Selected. Combo box input. Search for a product…" at bounding box center [631, 625] width 312 height 31
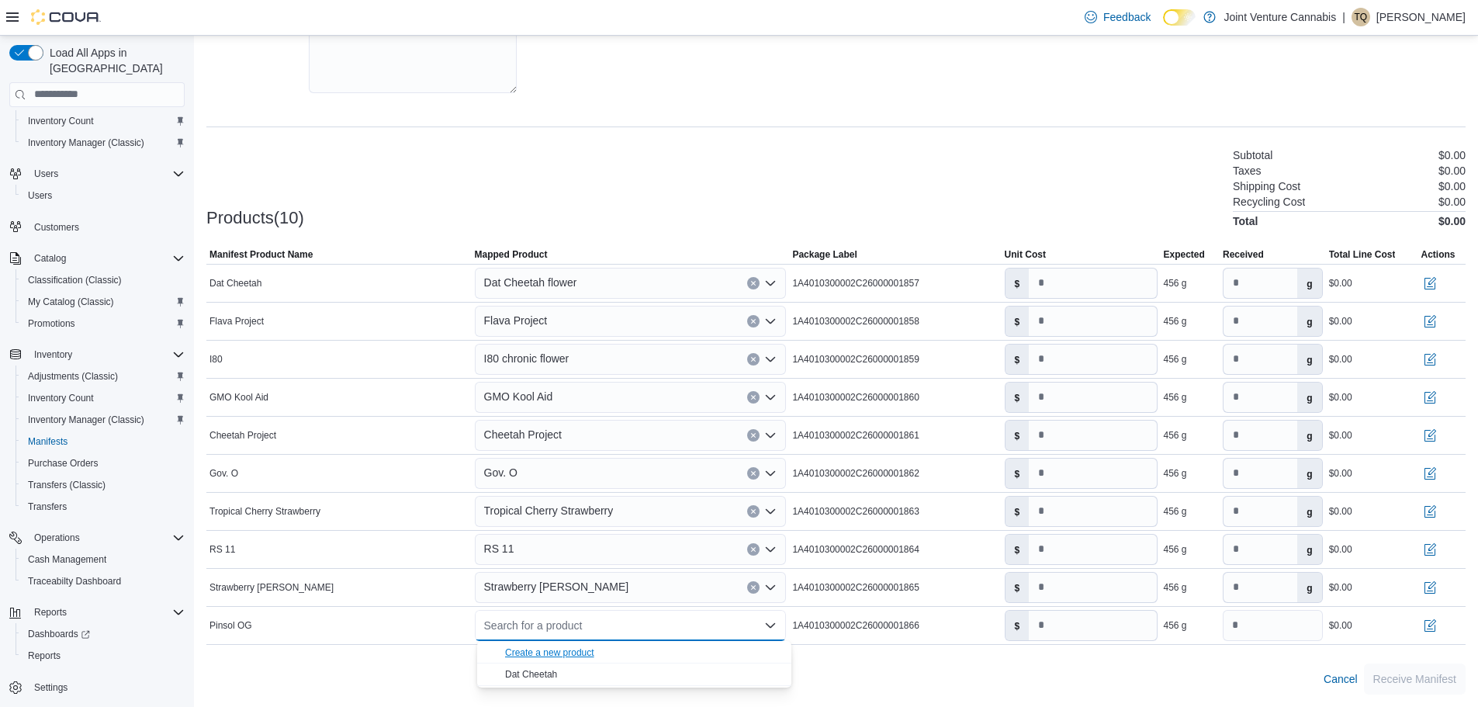
click at [511, 649] on div "Create a new product" at bounding box center [549, 652] width 89 height 12
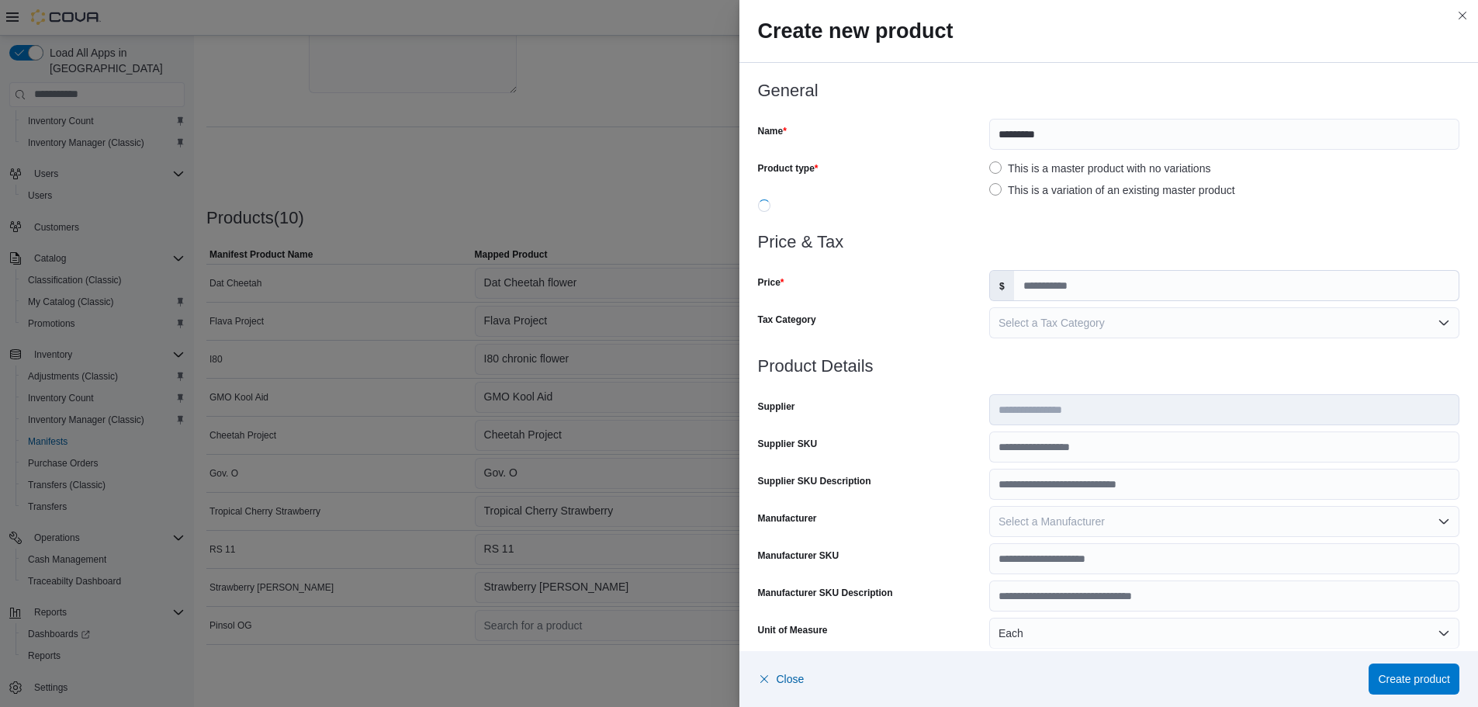
click at [1016, 189] on label "This is a variation of an existing master product" at bounding box center [1112, 190] width 246 height 19
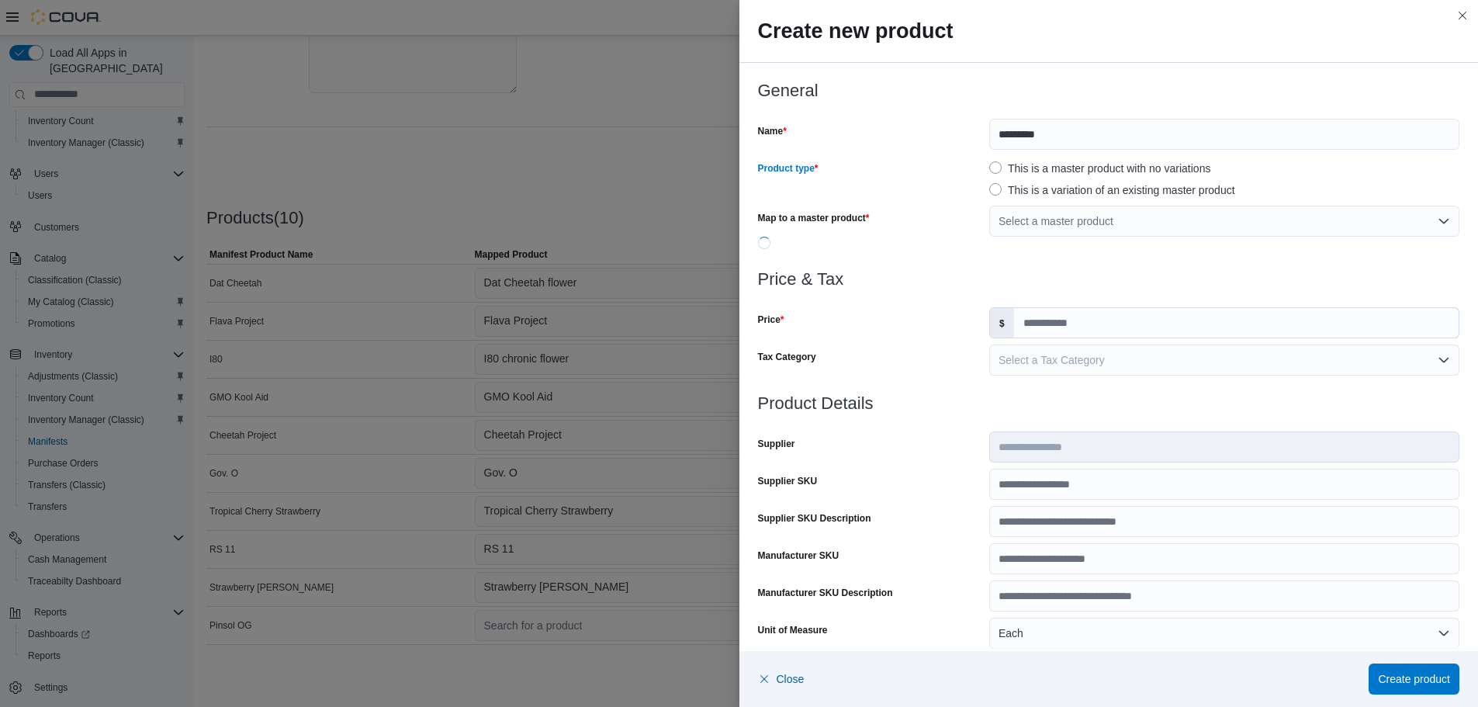
click at [1016, 168] on label "This is a master product with no variations" at bounding box center [1099, 168] width 221 height 19
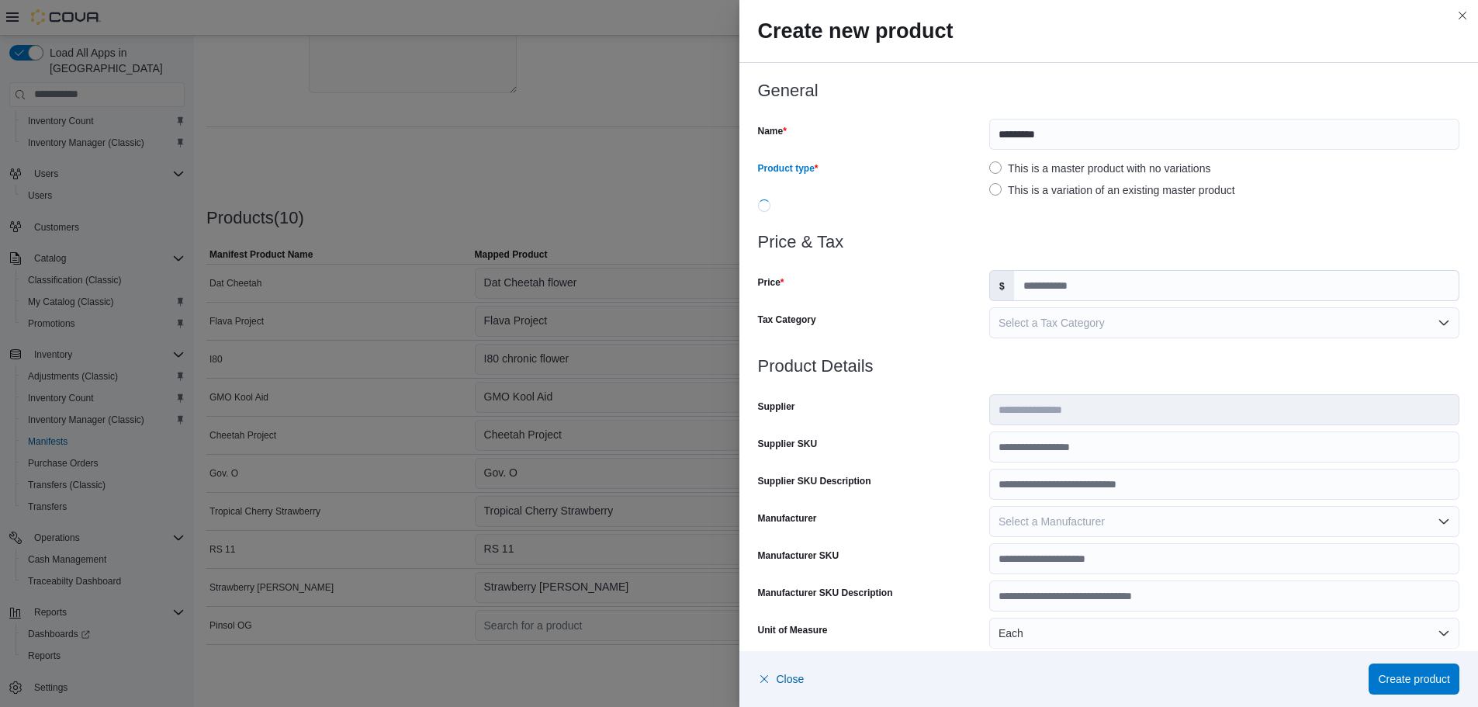
click at [1000, 164] on label "This is a master product with no variations" at bounding box center [1099, 168] width 221 height 19
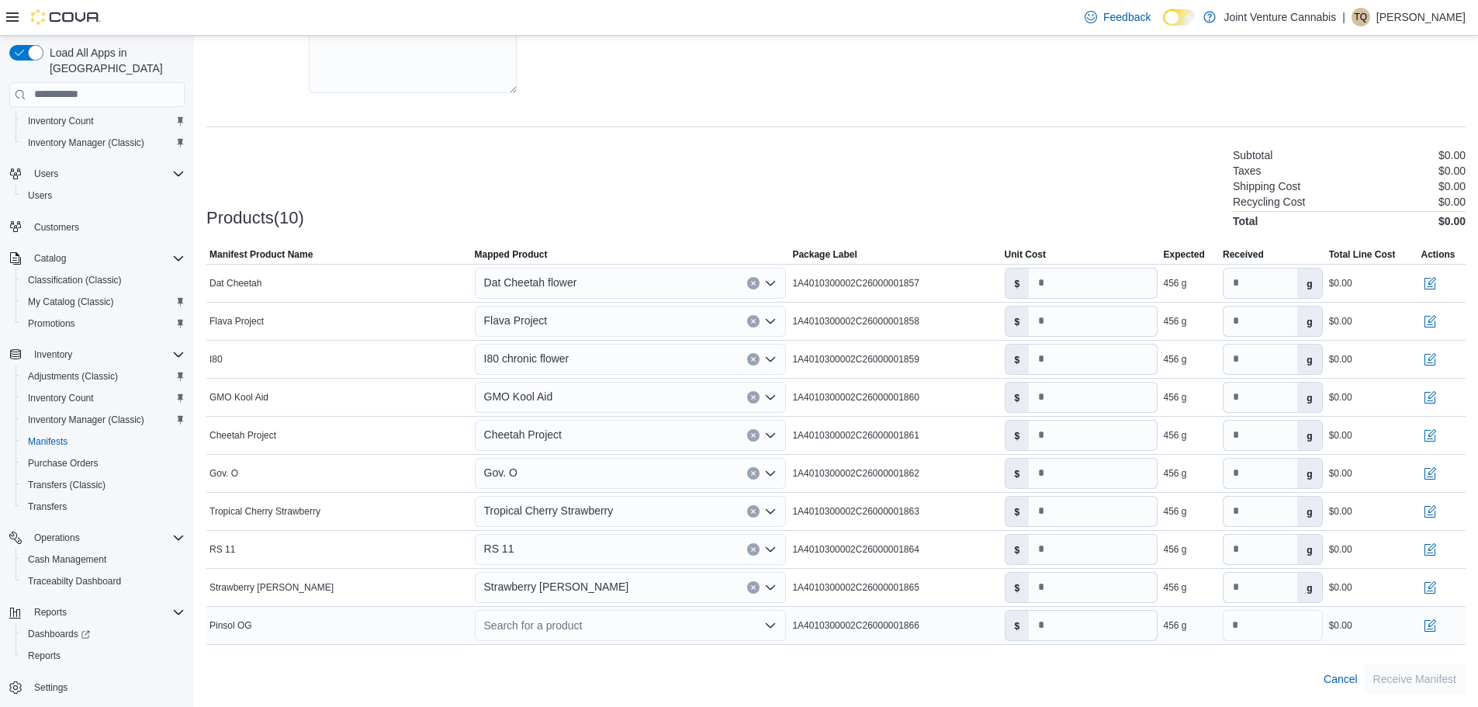
click at [503, 625] on div "Search for a product" at bounding box center [631, 625] width 312 height 31
click at [565, 646] on div "Create a new product" at bounding box center [549, 652] width 89 height 12
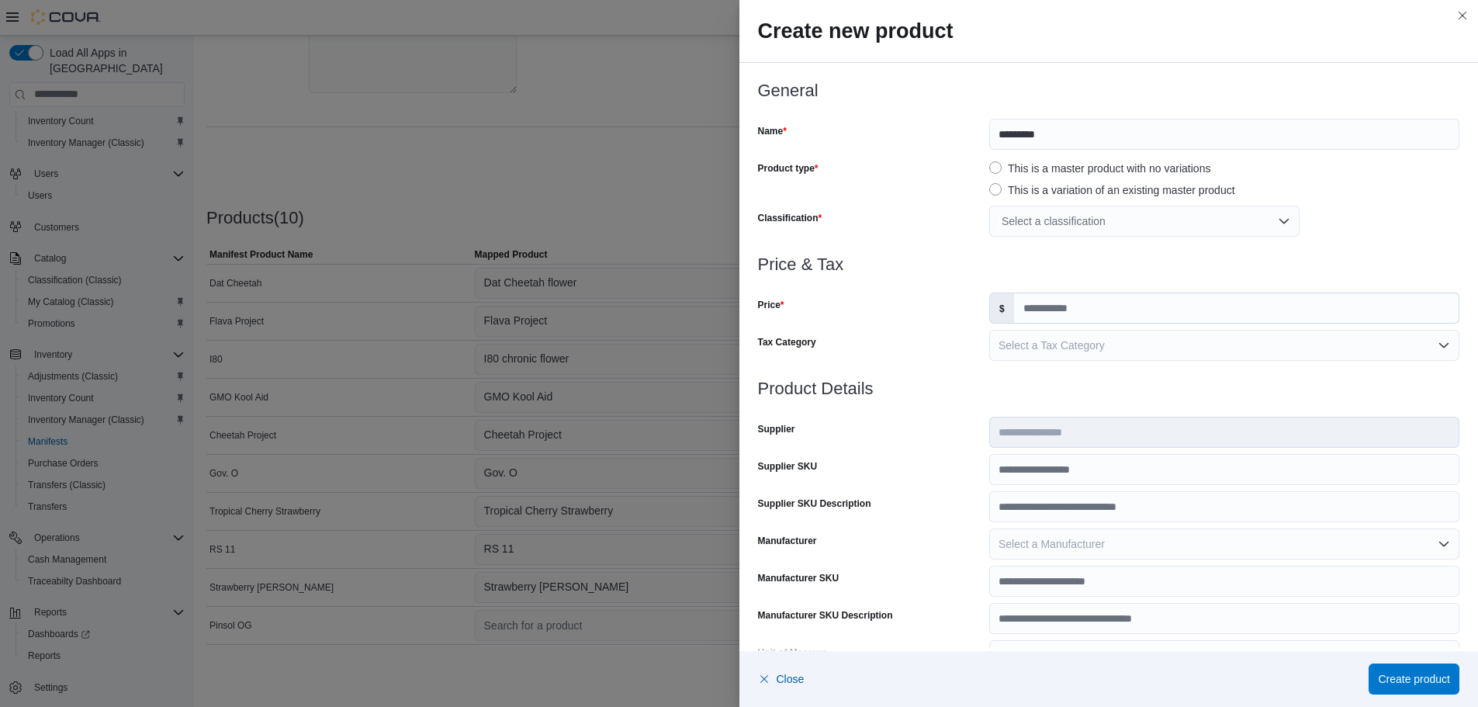
click at [1078, 228] on div "Select a classification" at bounding box center [1144, 221] width 310 height 31
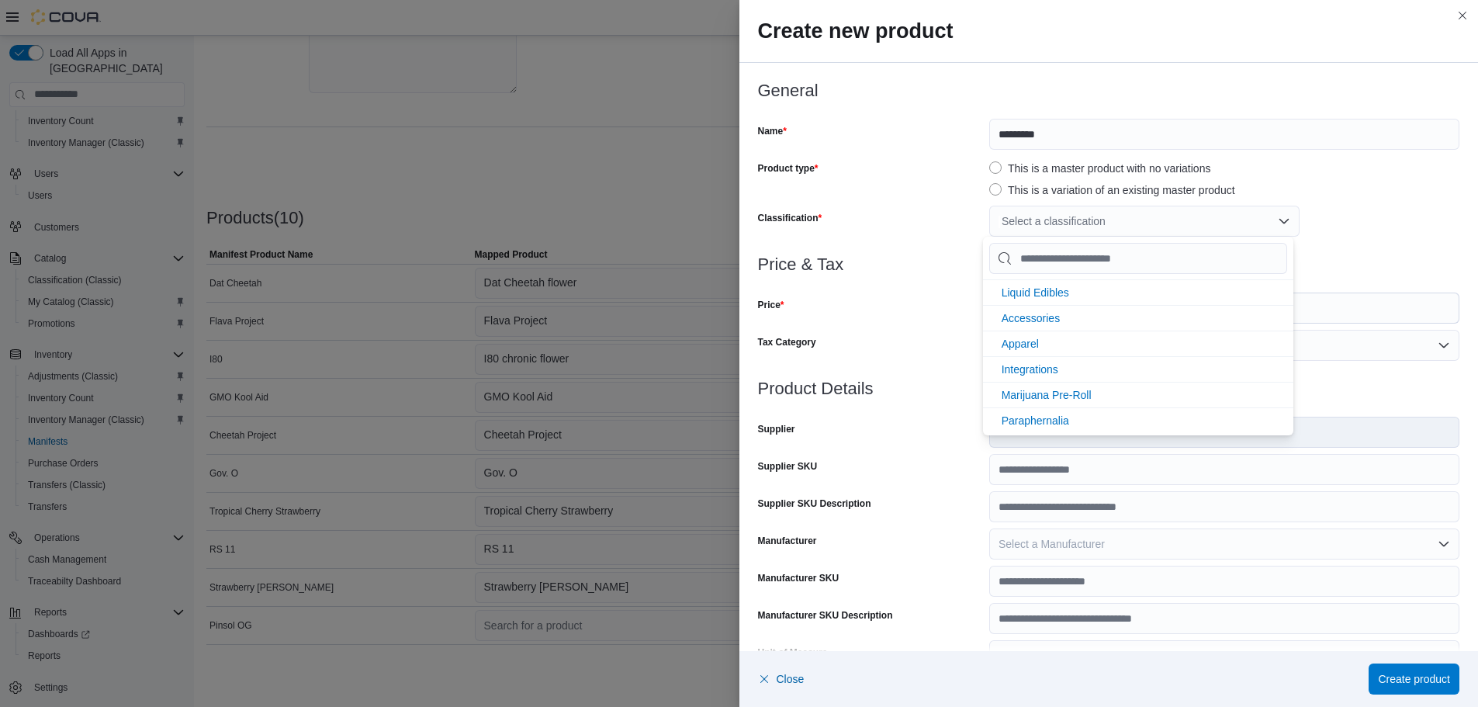
scroll to position [206, 0]
click at [1051, 337] on span "Marijuana Flower" at bounding box center [1043, 340] width 83 height 12
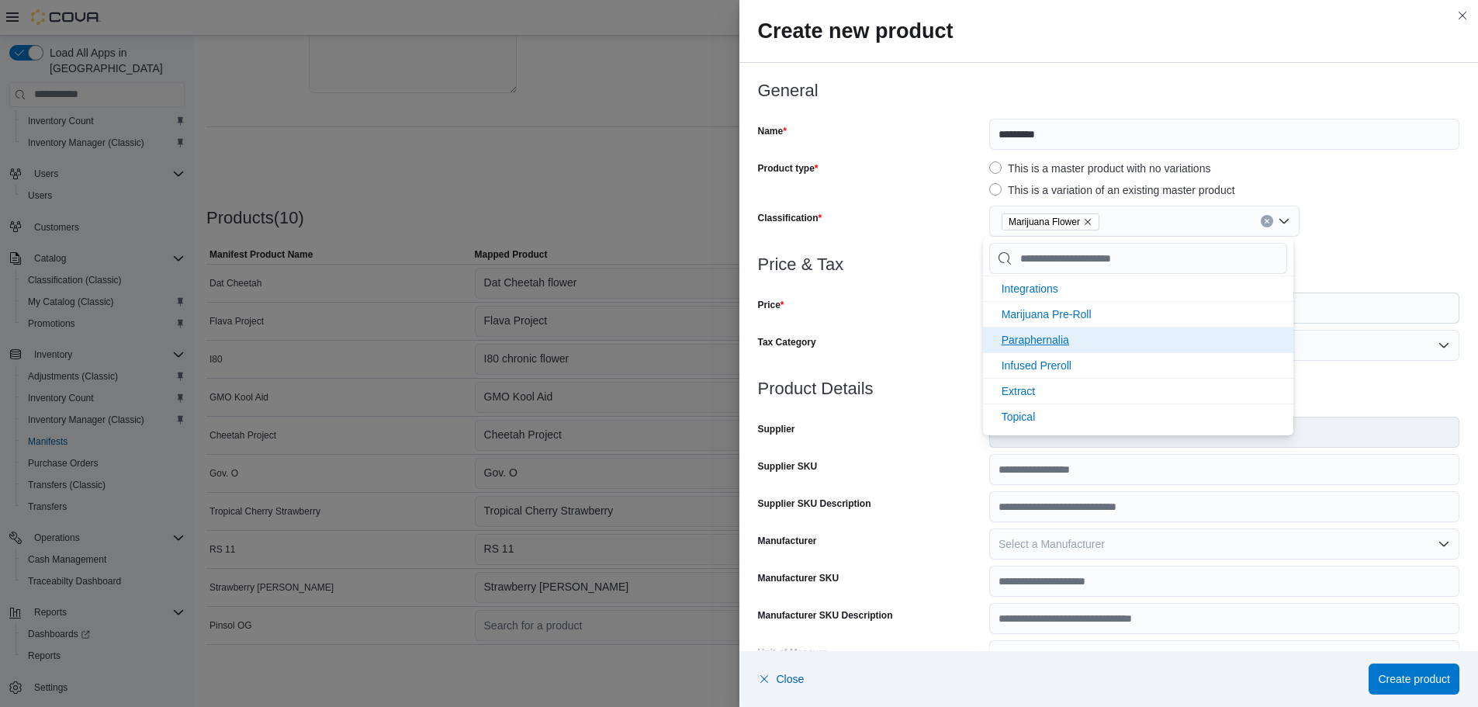
scroll to position [181, 0]
click at [981, 323] on div "Price $" at bounding box center [1109, 307] width 702 height 31
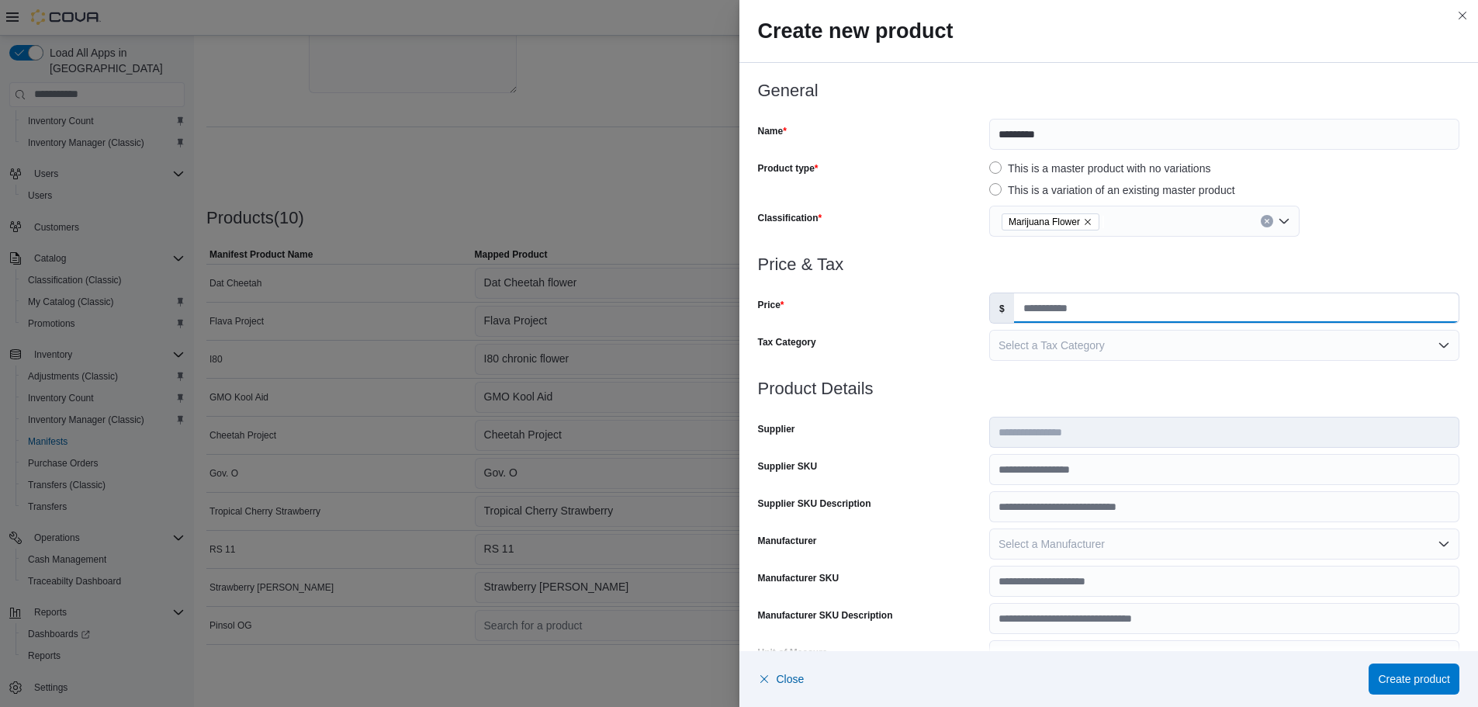
click at [1015, 308] on input "Price" at bounding box center [1236, 307] width 445 height 29
type input "*"
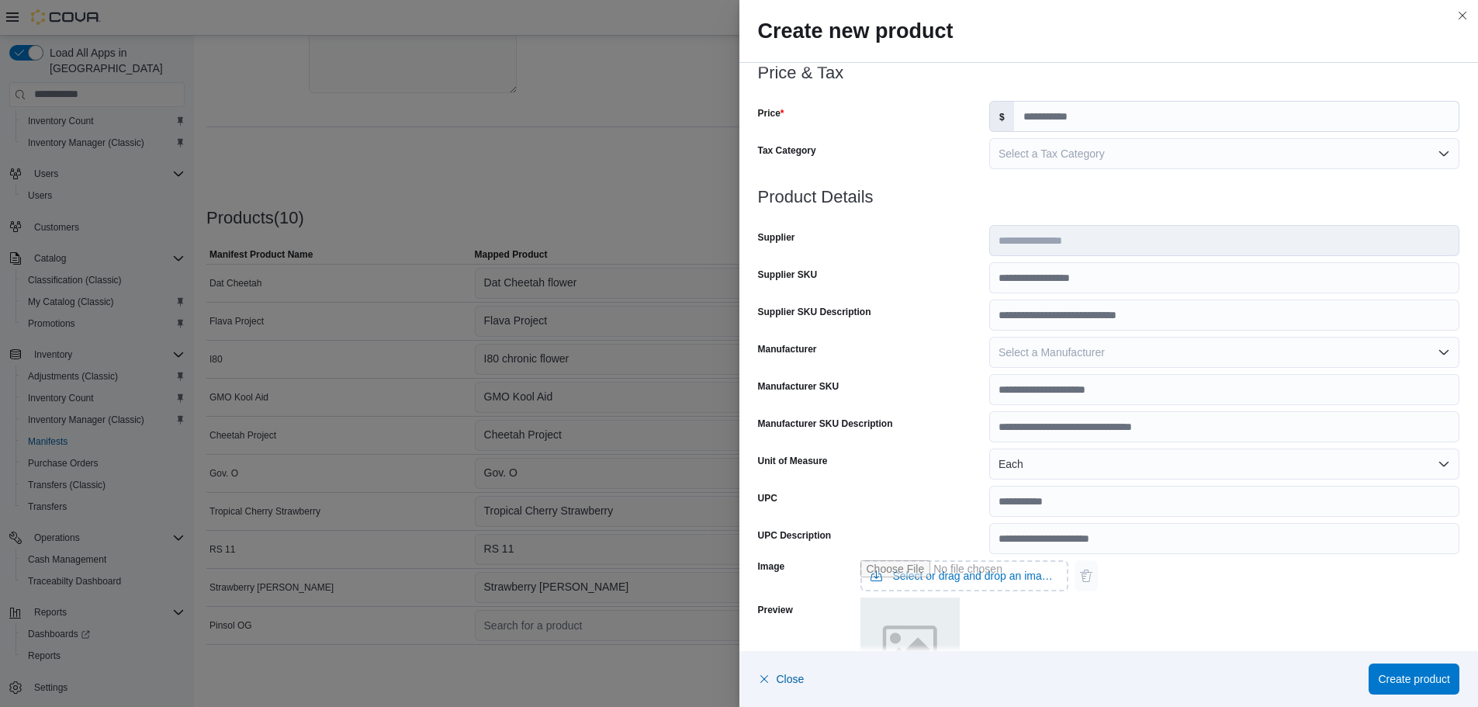
scroll to position [258, 0]
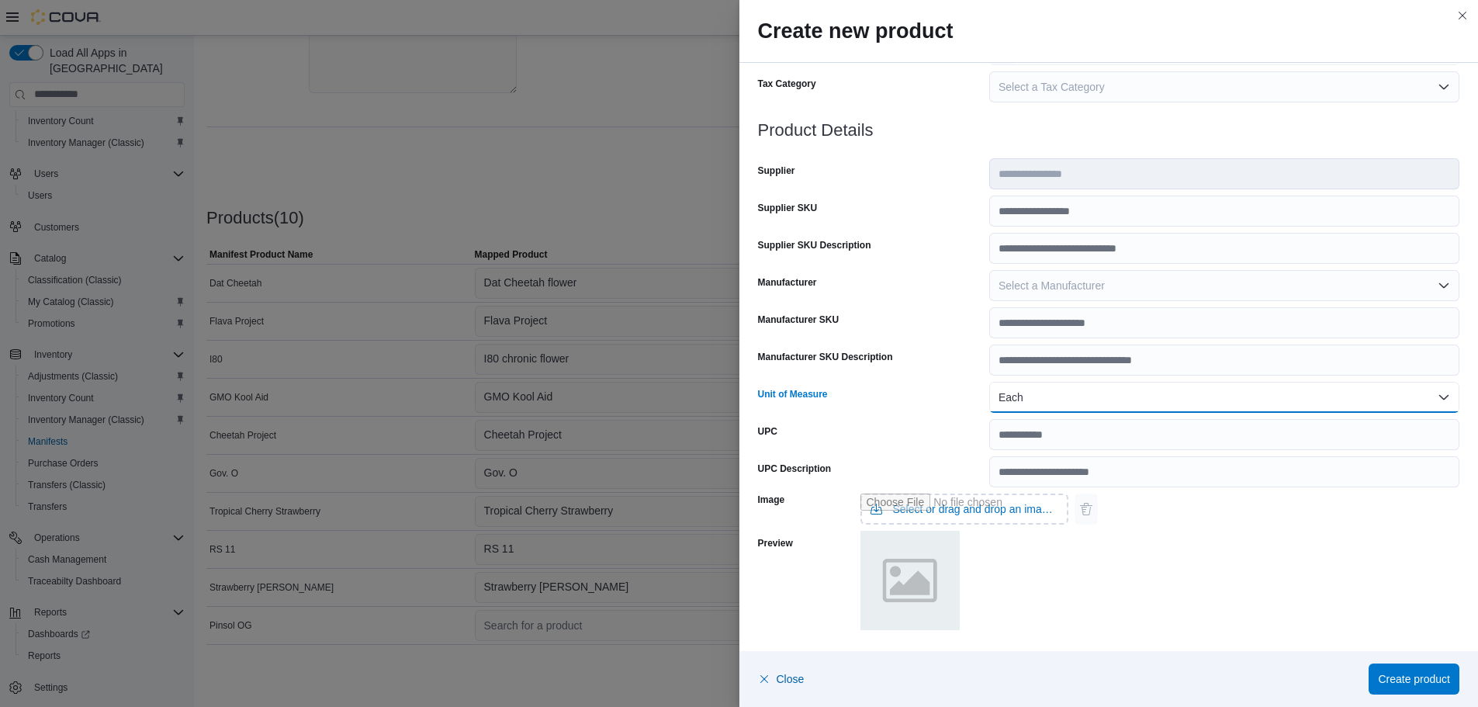
click at [1015, 402] on button "Each" at bounding box center [1224, 397] width 470 height 31
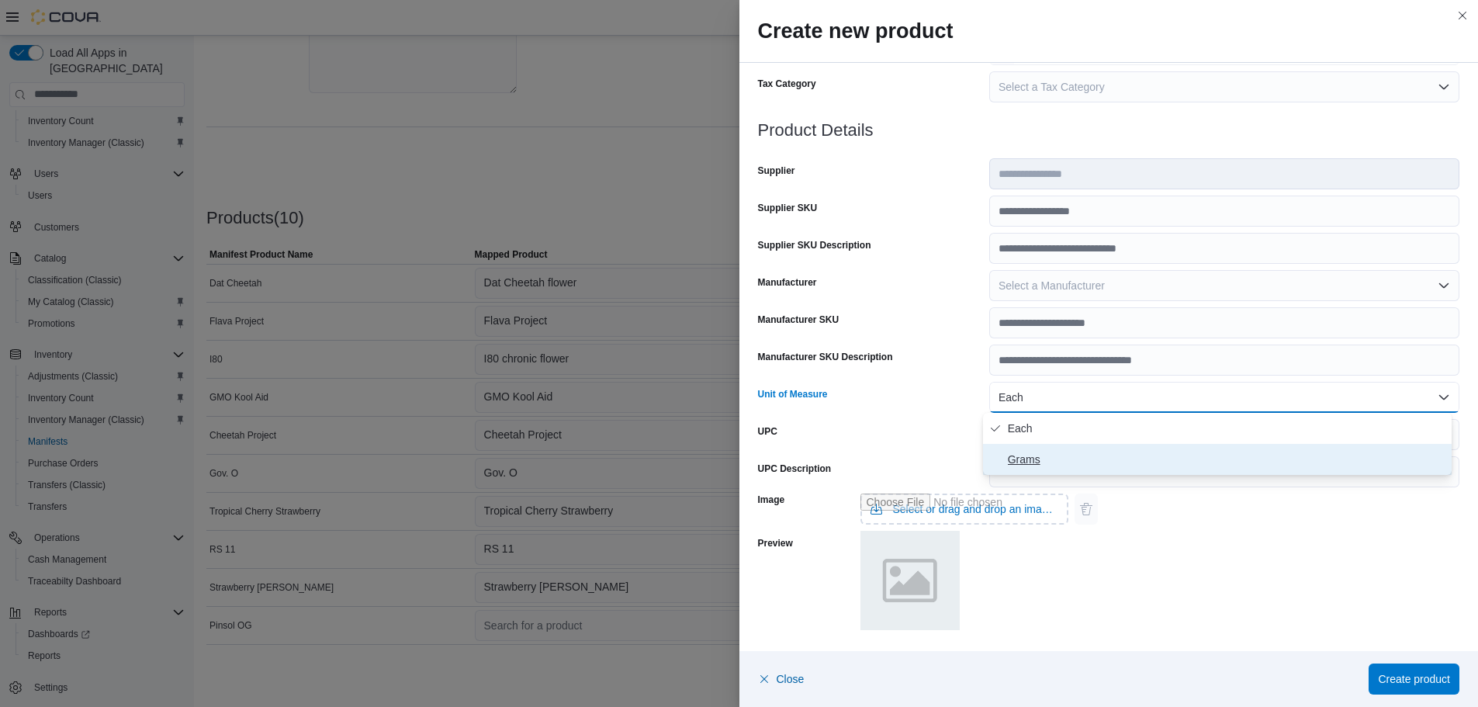
click at [1012, 448] on button "Grams" at bounding box center [1217, 459] width 469 height 31
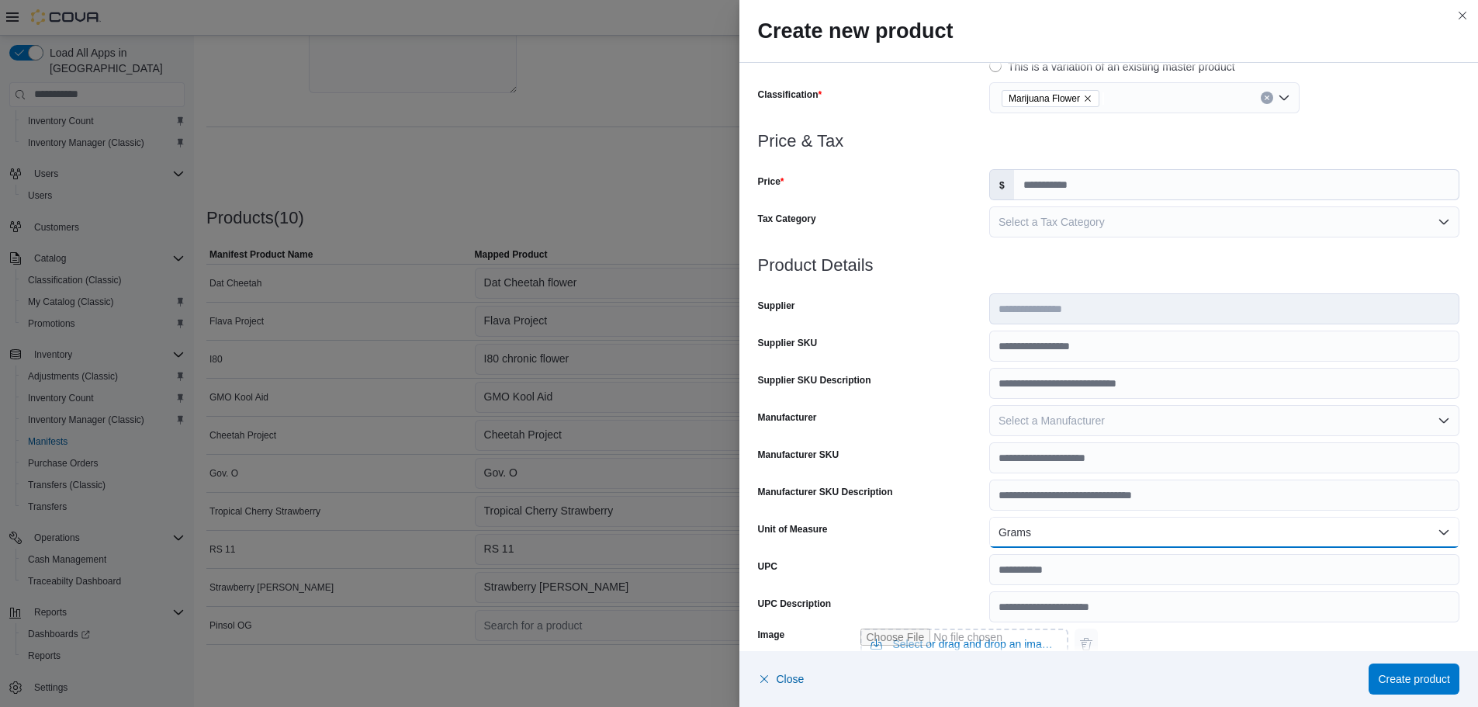
scroll to position [0, 0]
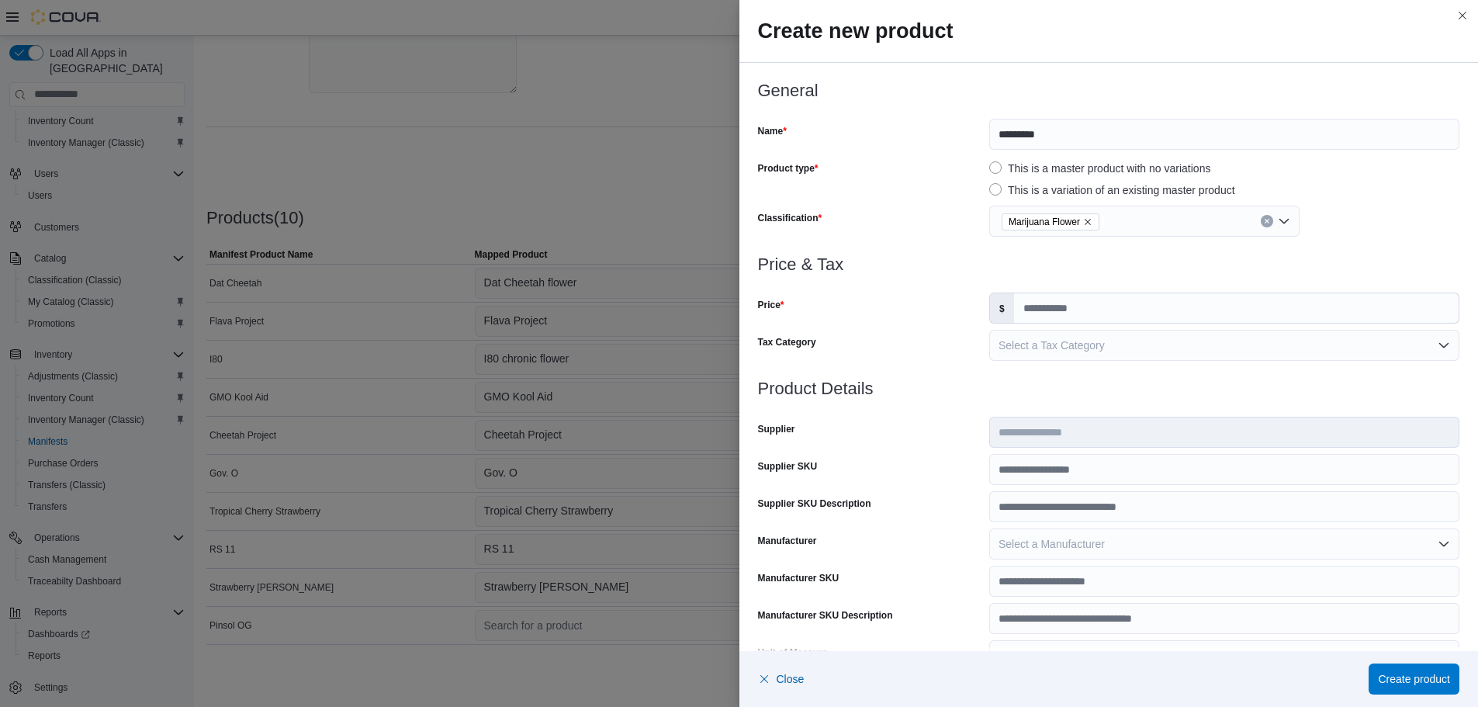
click at [1083, 220] on icon "Remove Marijuana Flower from selection in this group" at bounding box center [1087, 221] width 9 height 9
click at [1031, 219] on div "Select a classification" at bounding box center [1144, 221] width 310 height 31
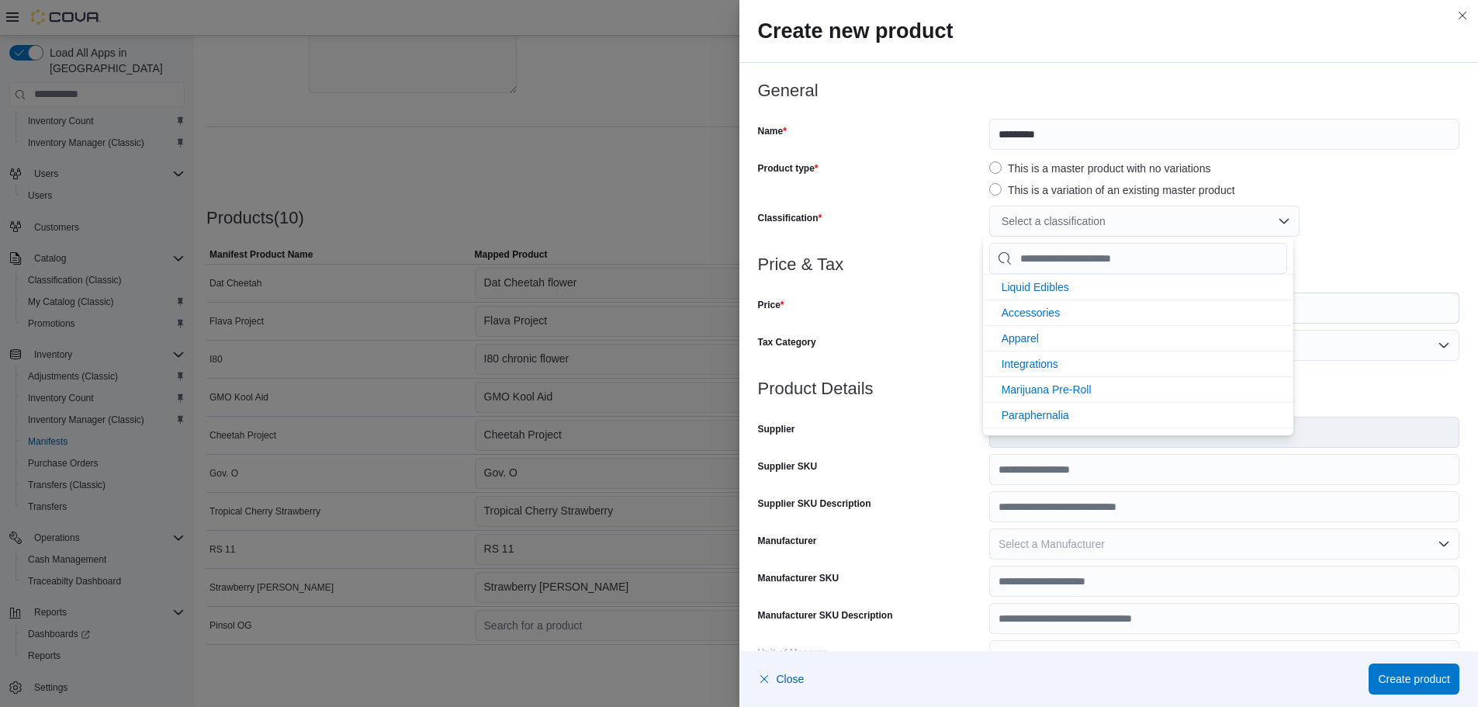
scroll to position [206, 0]
click at [1071, 342] on span "Marijuana Flower" at bounding box center [1043, 340] width 83 height 12
click at [870, 303] on div "Price" at bounding box center [870, 307] width 225 height 31
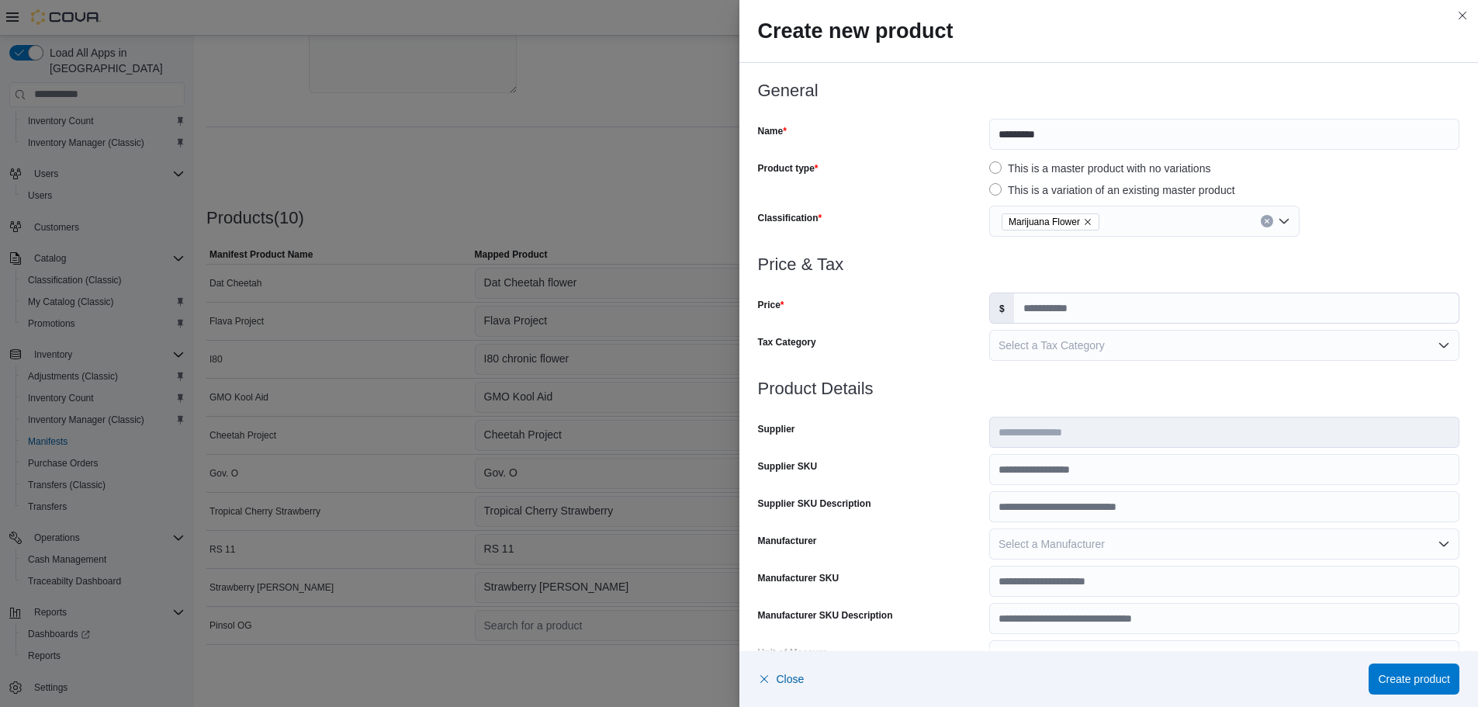
scroll to position [476, 0]
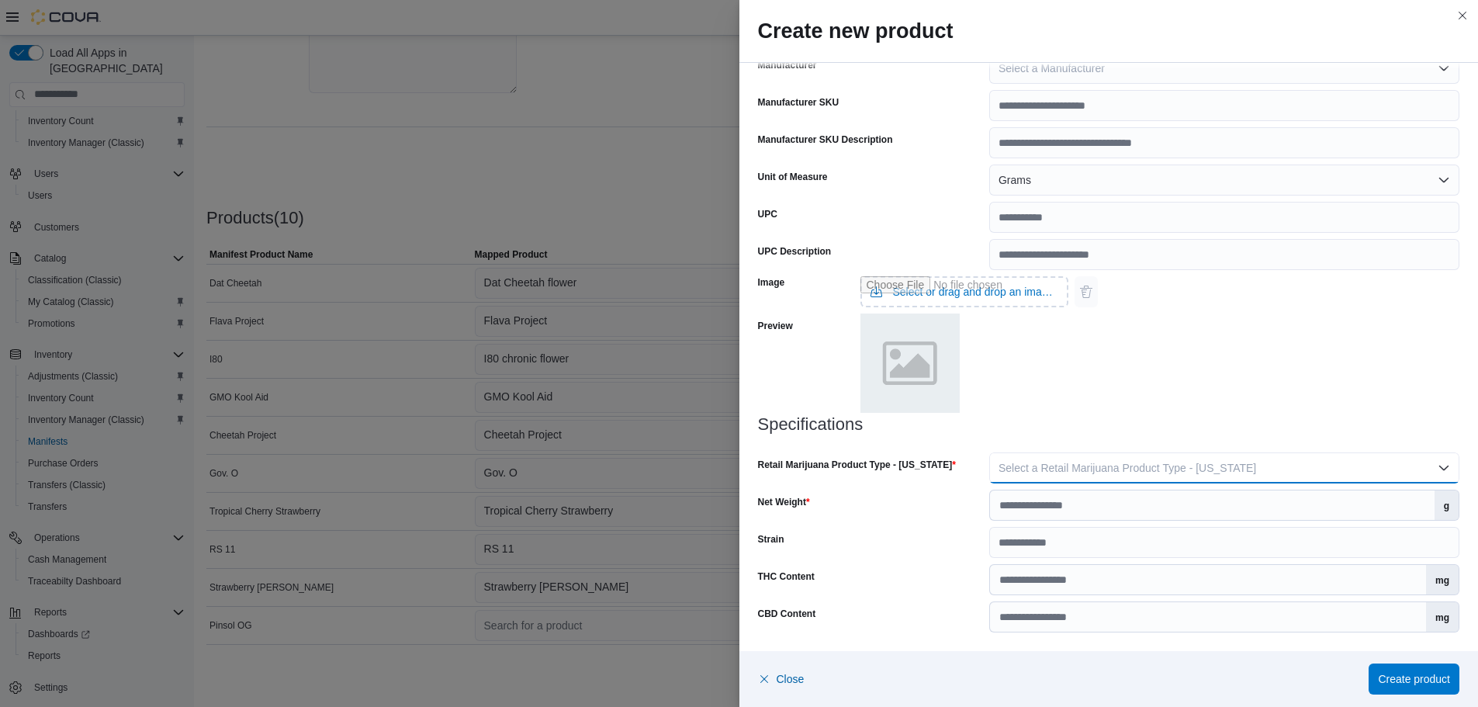
click at [1104, 459] on button "Select a Retail Marijuana Product Type - [US_STATE]" at bounding box center [1224, 467] width 470 height 31
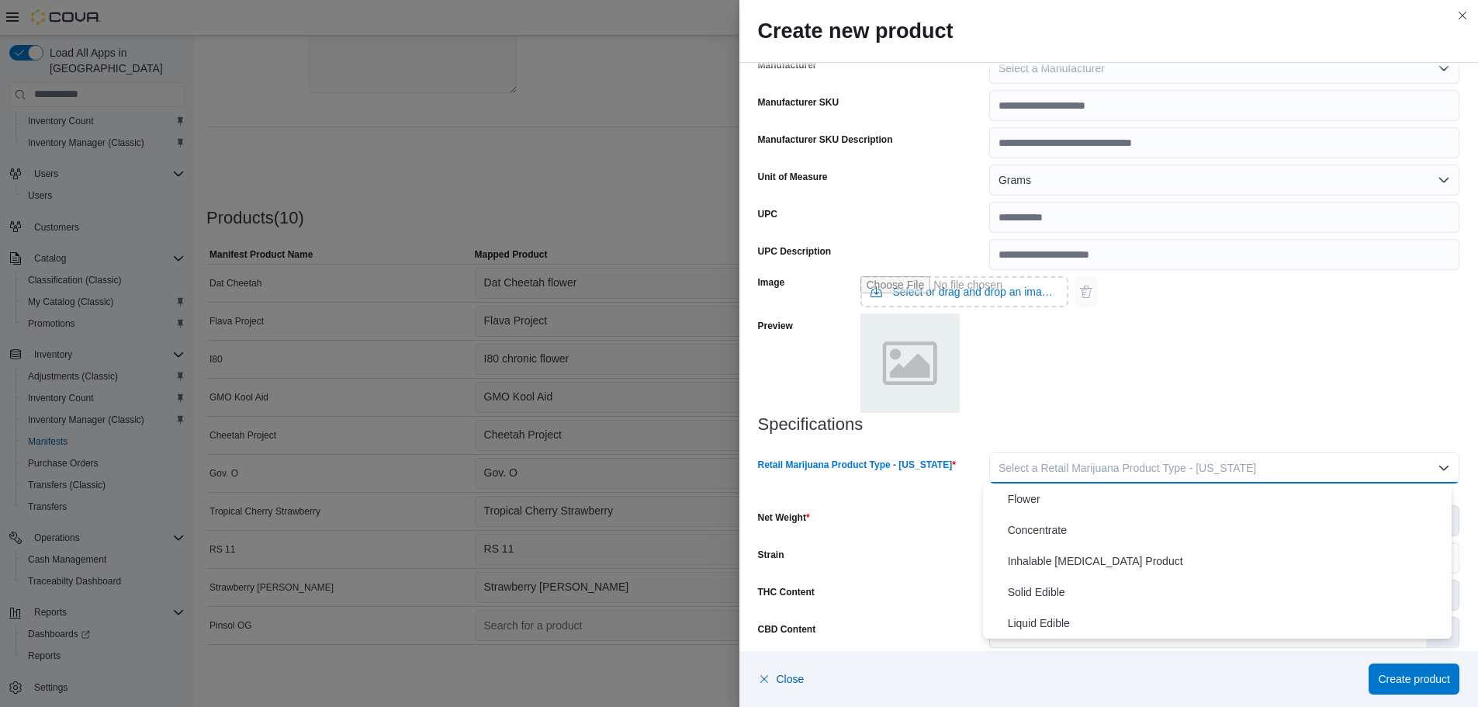
click at [1016, 467] on span "Select a Retail Marijuana Product Type - [US_STATE]" at bounding box center [1128, 468] width 258 height 12
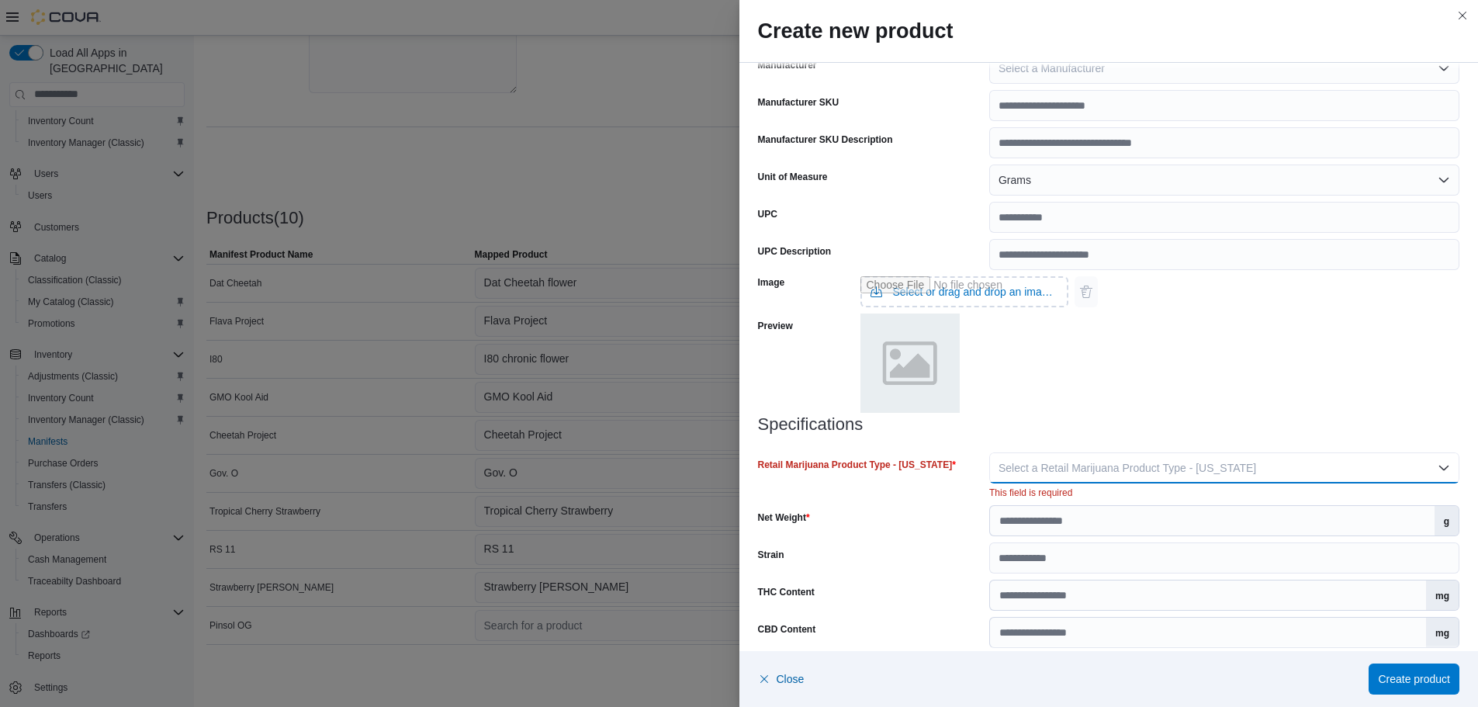
click at [1016, 476] on button "Select a Retail Marijuana Product Type - [US_STATE]" at bounding box center [1224, 467] width 470 height 31
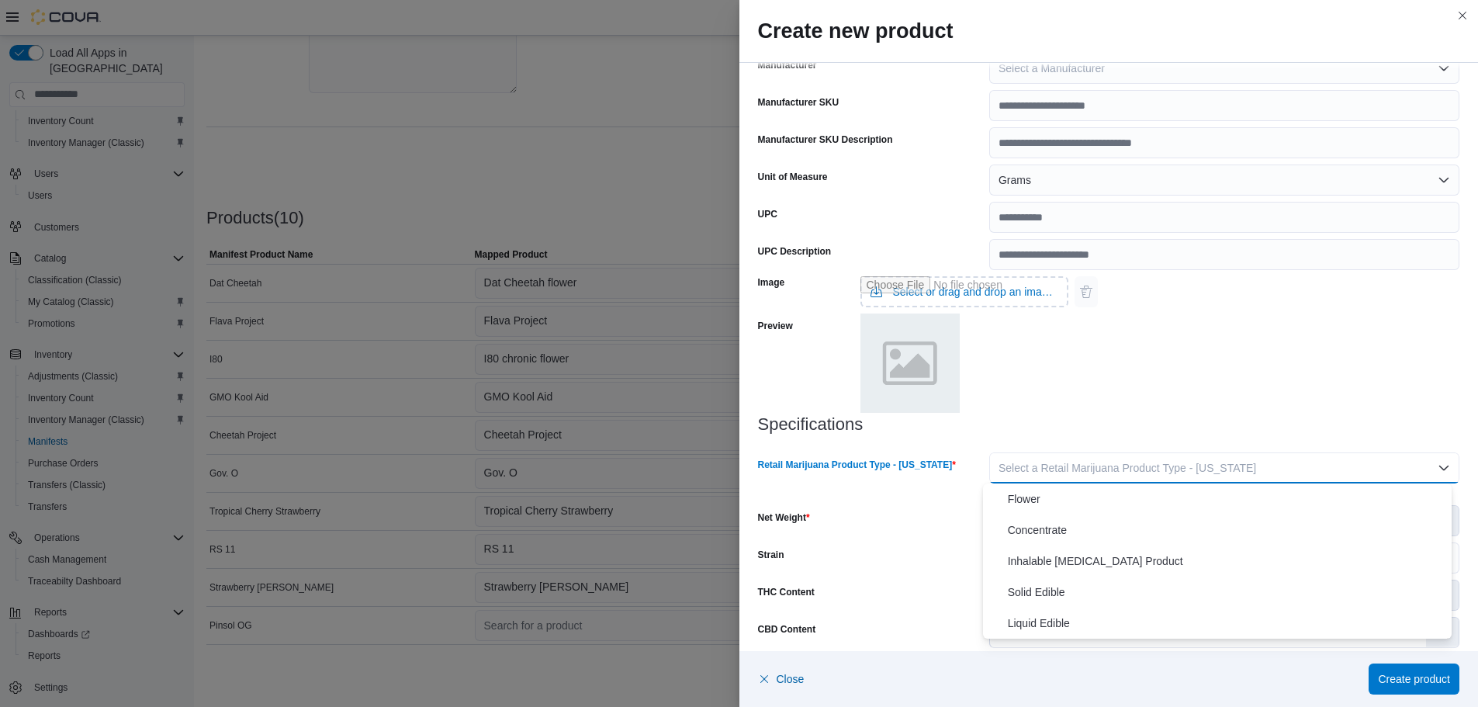
click at [1060, 470] on span "Select a Retail Marijuana Product Type - [US_STATE]" at bounding box center [1128, 468] width 258 height 12
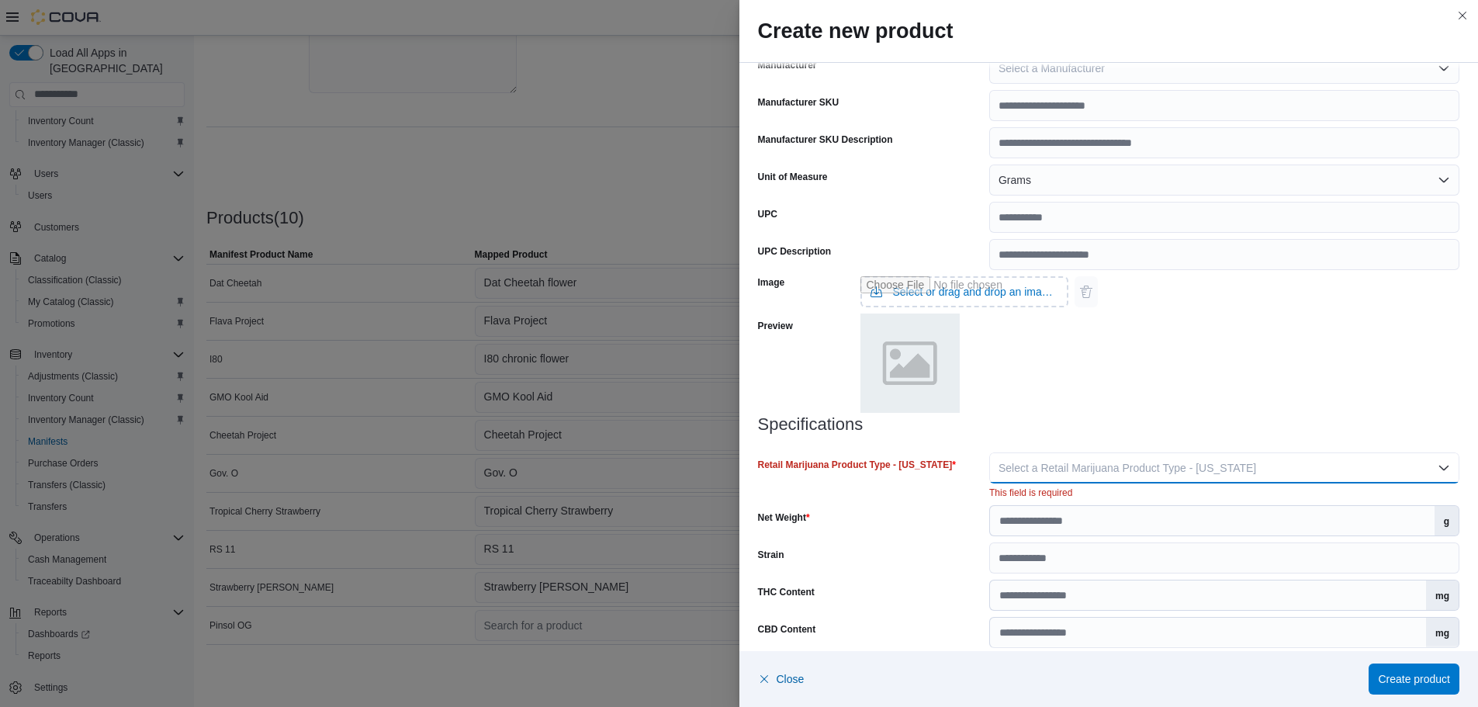
click at [1022, 476] on button "Select a Retail Marijuana Product Type - [US_STATE]" at bounding box center [1224, 467] width 470 height 31
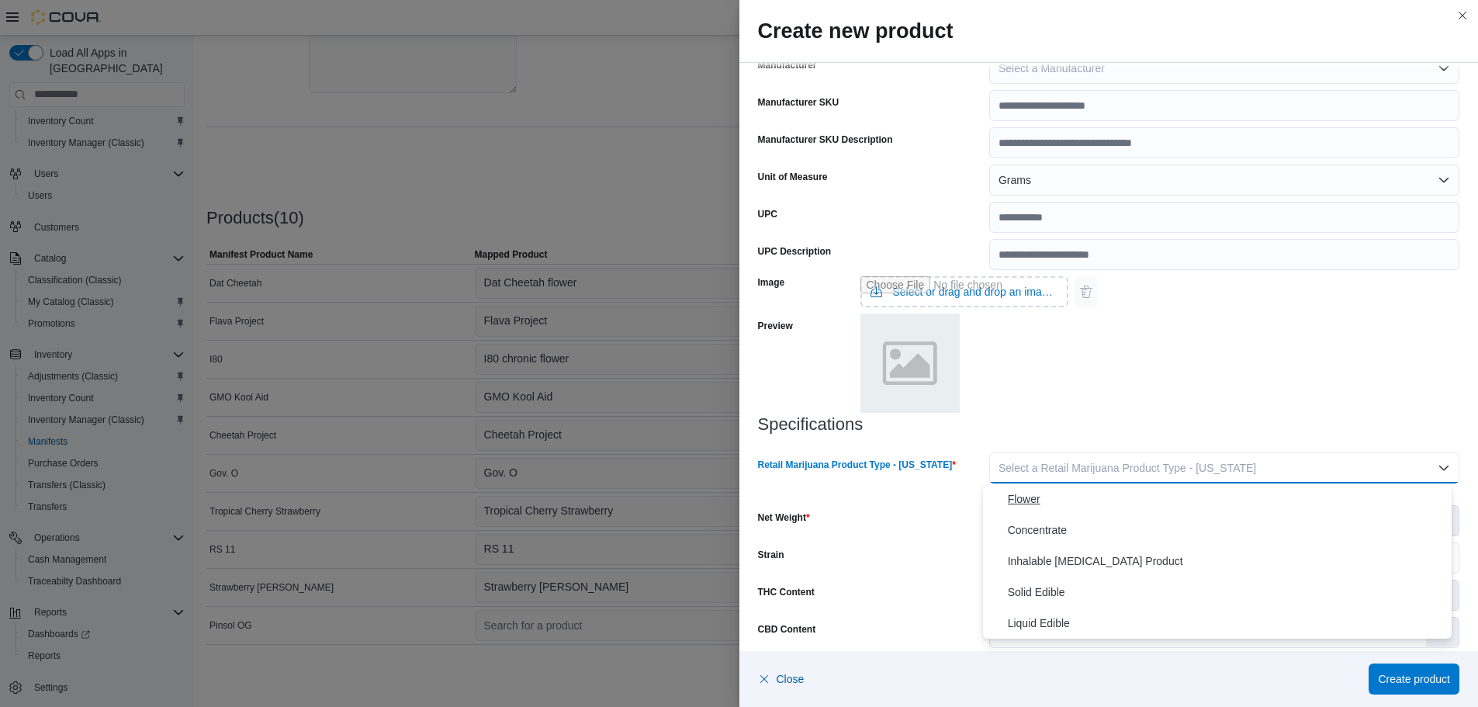
click at [1018, 500] on span "Flower" at bounding box center [1227, 499] width 438 height 19
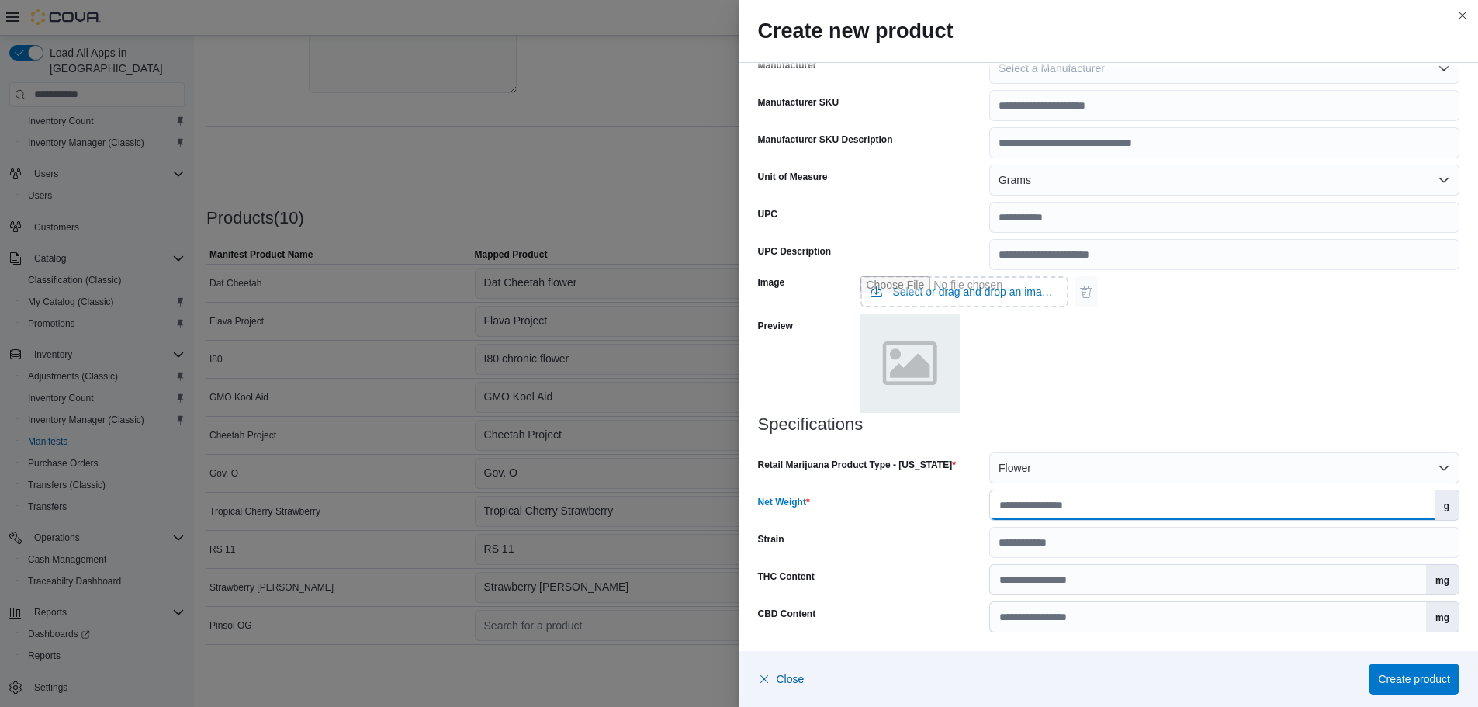
click at [1026, 504] on input "Net Weight" at bounding box center [1212, 504] width 445 height 29
type input "***"
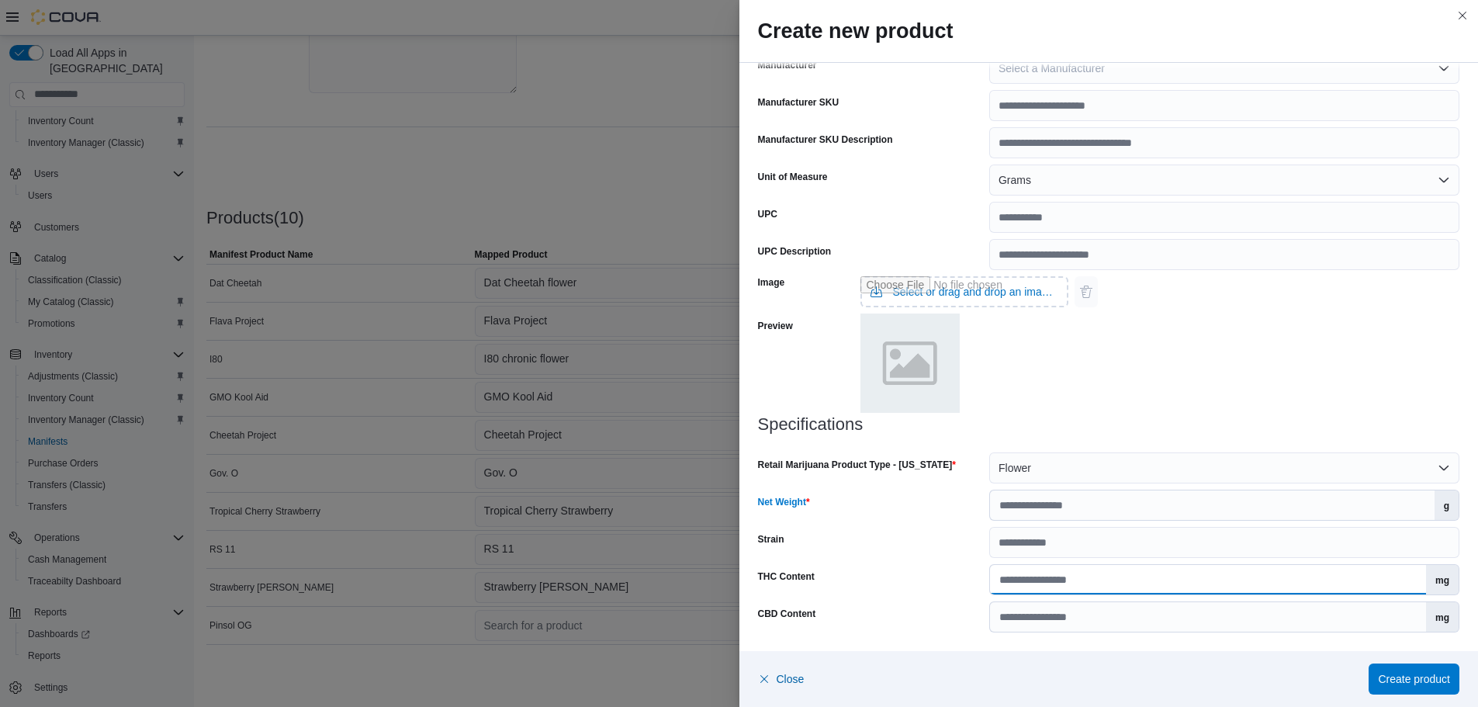
click at [1050, 585] on input "THC Content" at bounding box center [1208, 579] width 436 height 29
type input "*****"
click at [1419, 680] on span "Create product" at bounding box center [1414, 678] width 72 height 16
click at [1403, 691] on span "Create product" at bounding box center [1414, 678] width 72 height 31
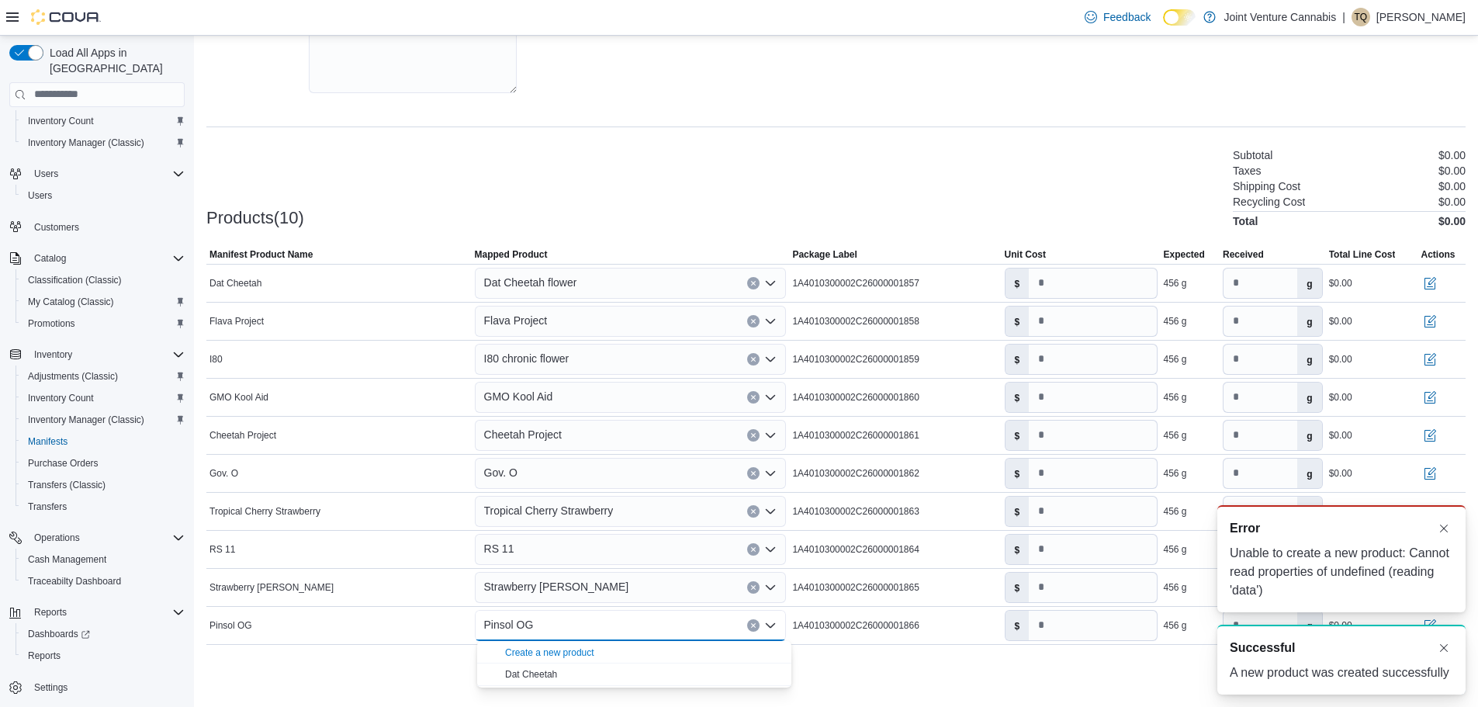
scroll to position [0, 0]
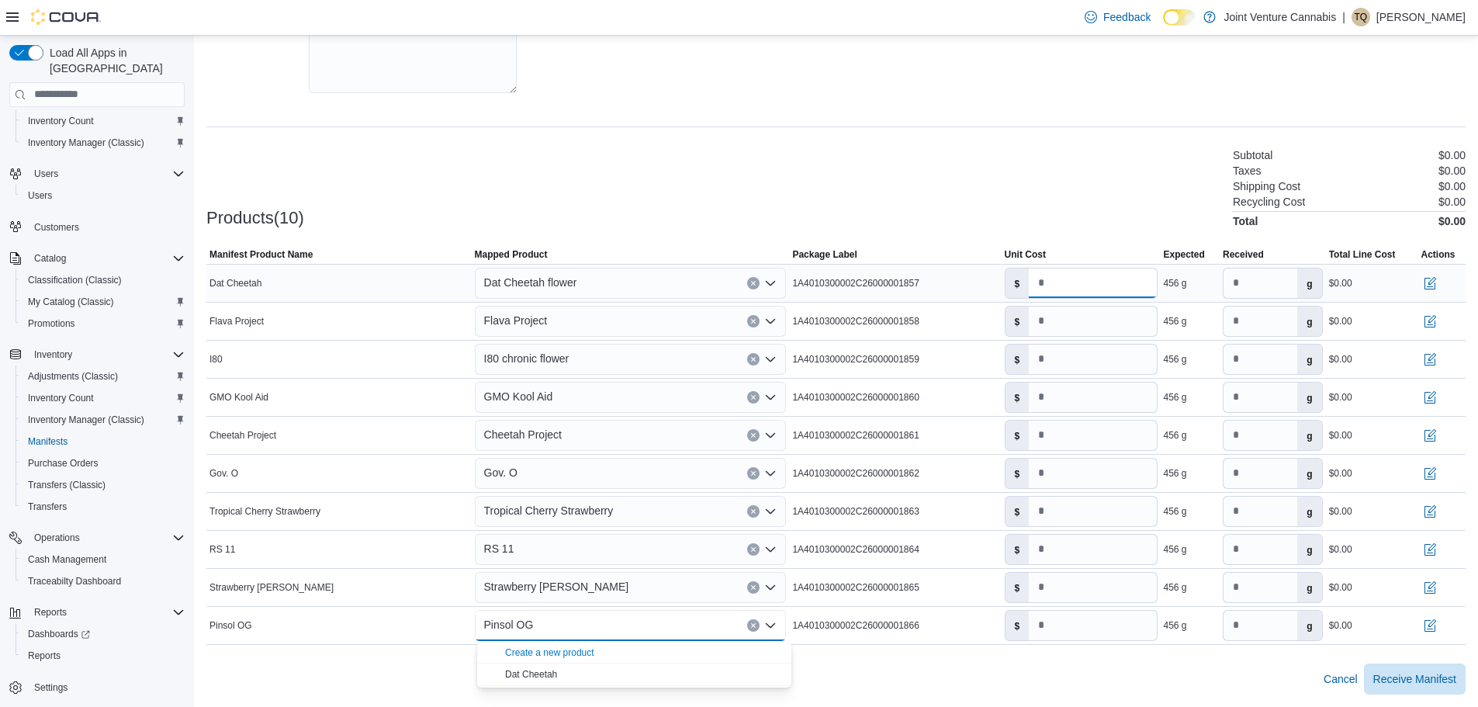
click at [1042, 278] on input "*" at bounding box center [1092, 282] width 127 height 29
type input "*****"
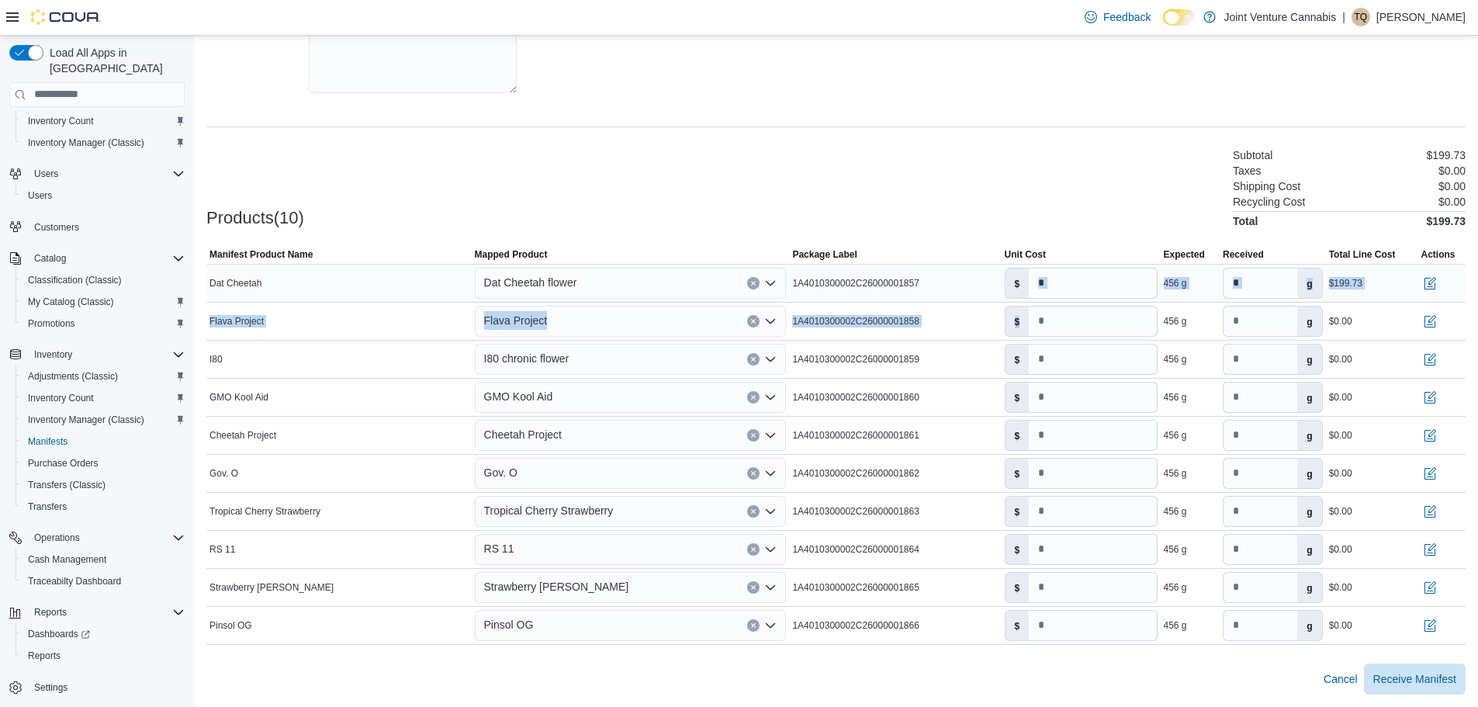
drag, startPoint x: 1056, startPoint y: 303, endPoint x: 1059, endPoint y: 292, distance: 10.6
click at [1059, 292] on tbody "Manifest Product Name Dat Cheetah Mapped Product Dat Cheetah flower Package Lab…" at bounding box center [835, 454] width 1259 height 380
drag, startPoint x: 1077, startPoint y: 285, endPoint x: 1028, endPoint y: 275, distance: 49.8
click at [1028, 275] on div "$ *****" at bounding box center [1081, 283] width 153 height 31
paste input "****"
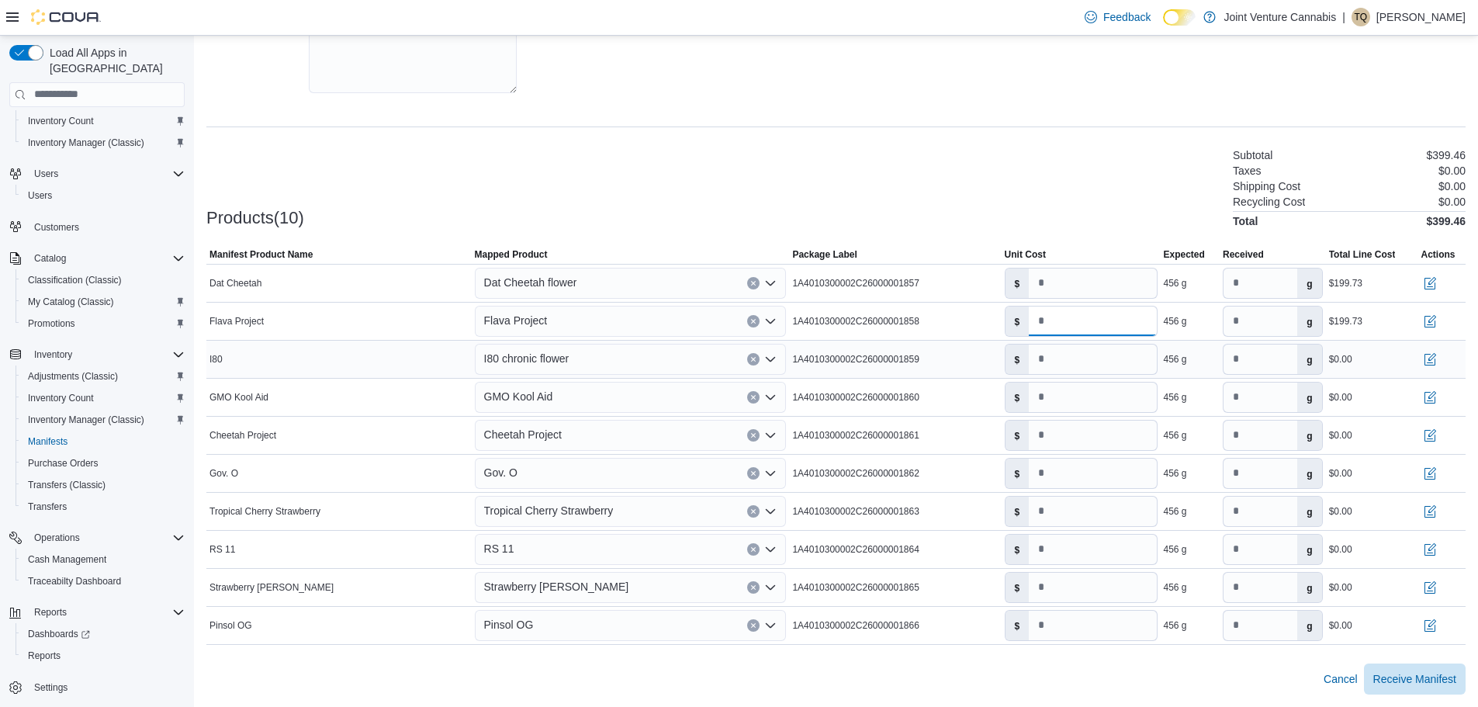
type input "*****"
paste input "****"
type input "*****"
paste input "****"
type input "*****"
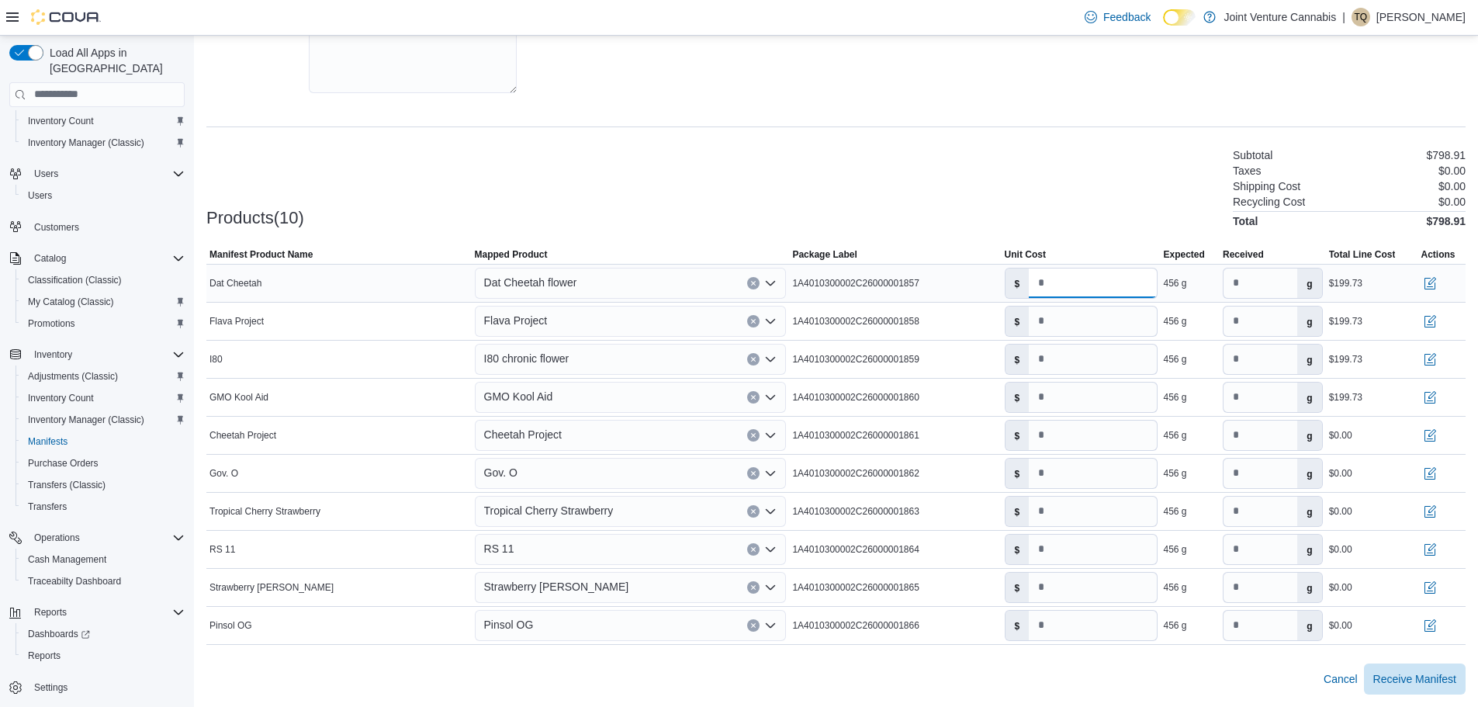
drag, startPoint x: 1060, startPoint y: 431, endPoint x: 1102, endPoint y: 282, distance: 155.7
click at [1102, 282] on input "*****" at bounding box center [1092, 282] width 127 height 29
type input "*******"
click at [1109, 324] on input "*****" at bounding box center [1092, 320] width 127 height 29
type input "*******"
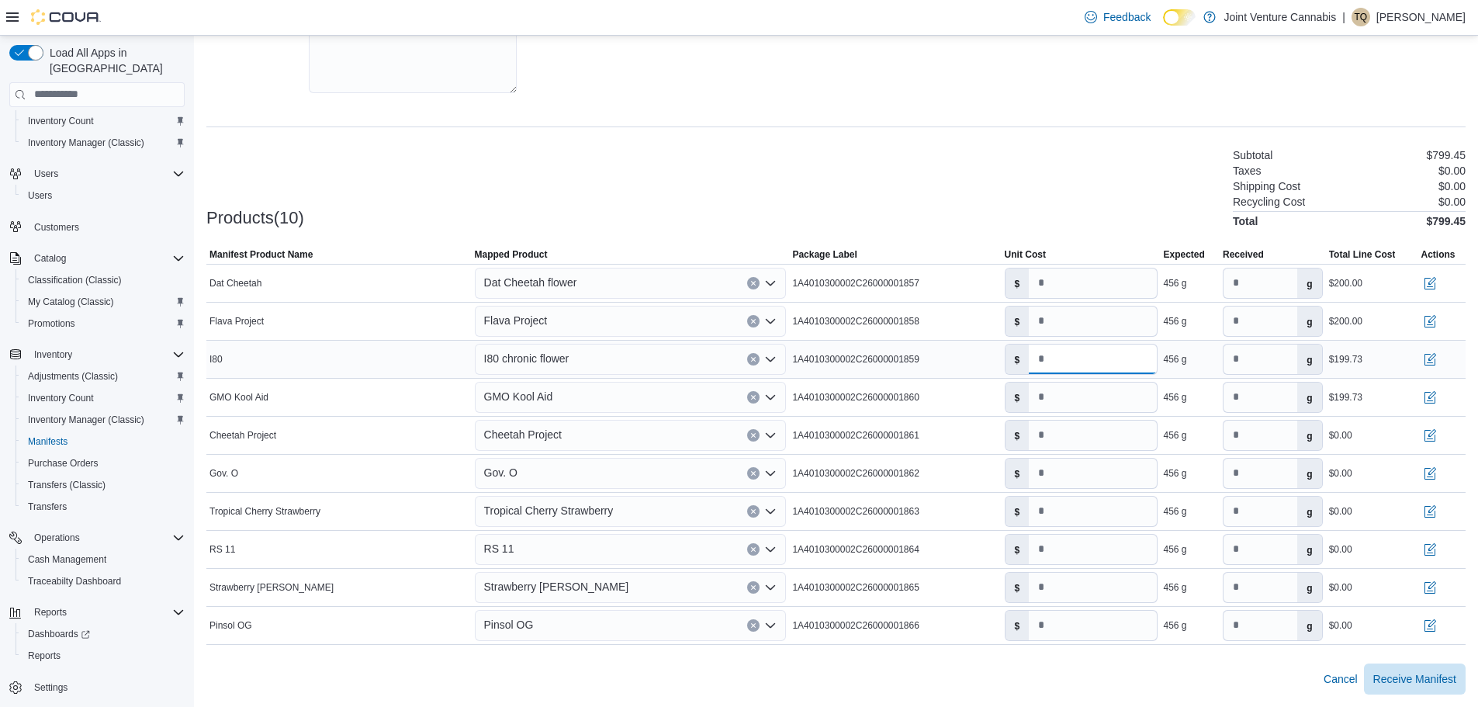
click at [1099, 364] on input "*****" at bounding box center [1092, 358] width 127 height 29
type input "*******"
click at [1112, 396] on input "*****" at bounding box center [1092, 396] width 127 height 29
type input "*******"
drag, startPoint x: 1091, startPoint y: 438, endPoint x: 1098, endPoint y: 409, distance: 30.3
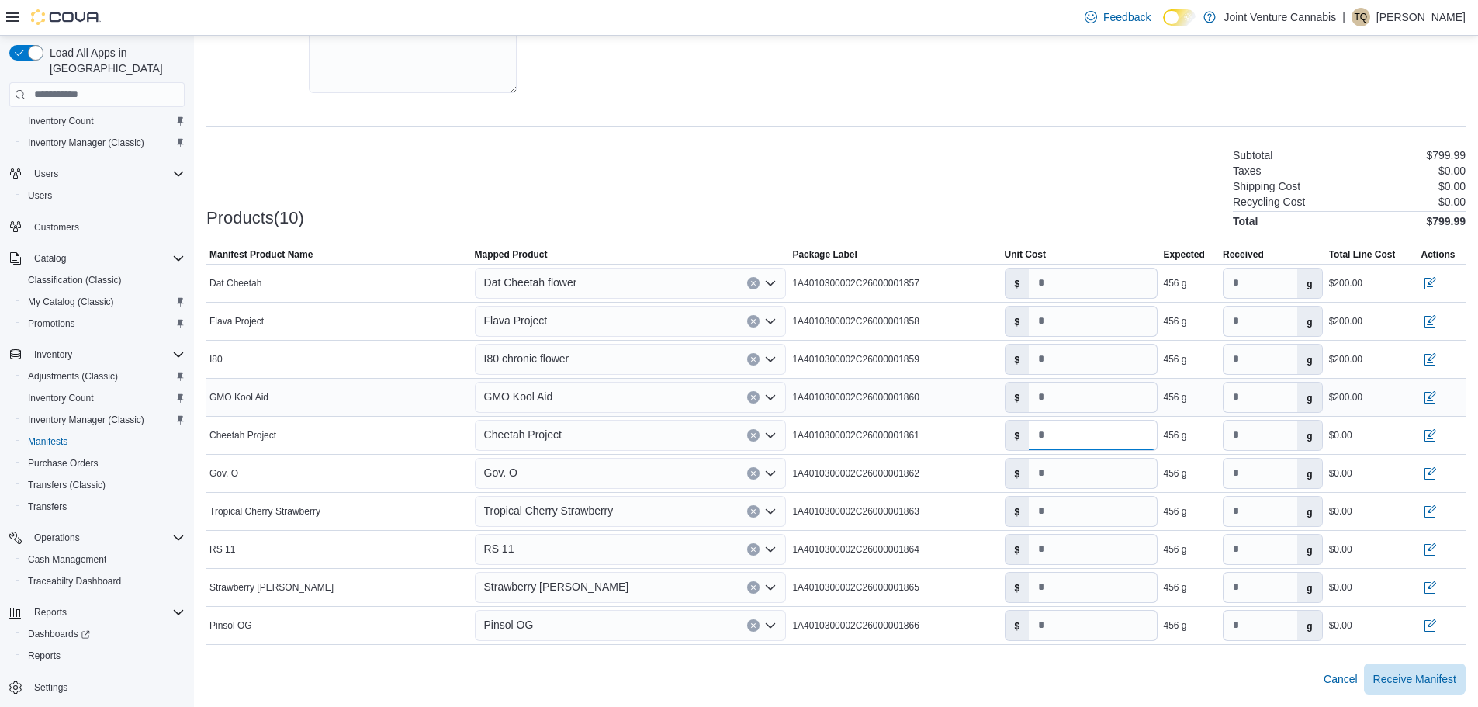
click at [1071, 428] on input "*" at bounding box center [1092, 435] width 127 height 29
drag, startPoint x: 1102, startPoint y: 397, endPoint x: 974, endPoint y: 385, distance: 128.6
click at [974, 385] on tr "Manifest Product Name GMO Kool Aid Mapped Product GMO Kool Aid Package Label 1A…" at bounding box center [835, 397] width 1259 height 38
paste input "******"
type input "*******"
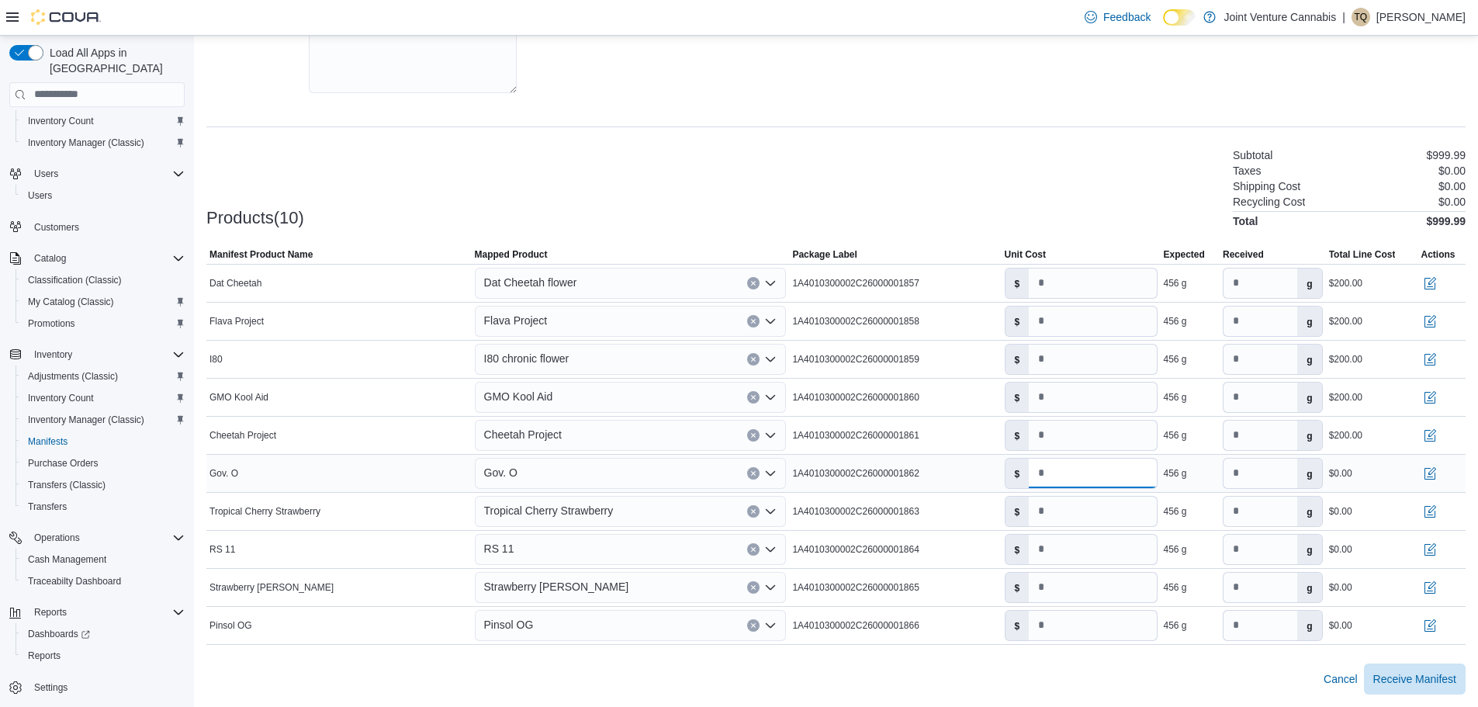
paste input "******"
type input "*******"
paste input "******"
type input "*******"
paste input "******"
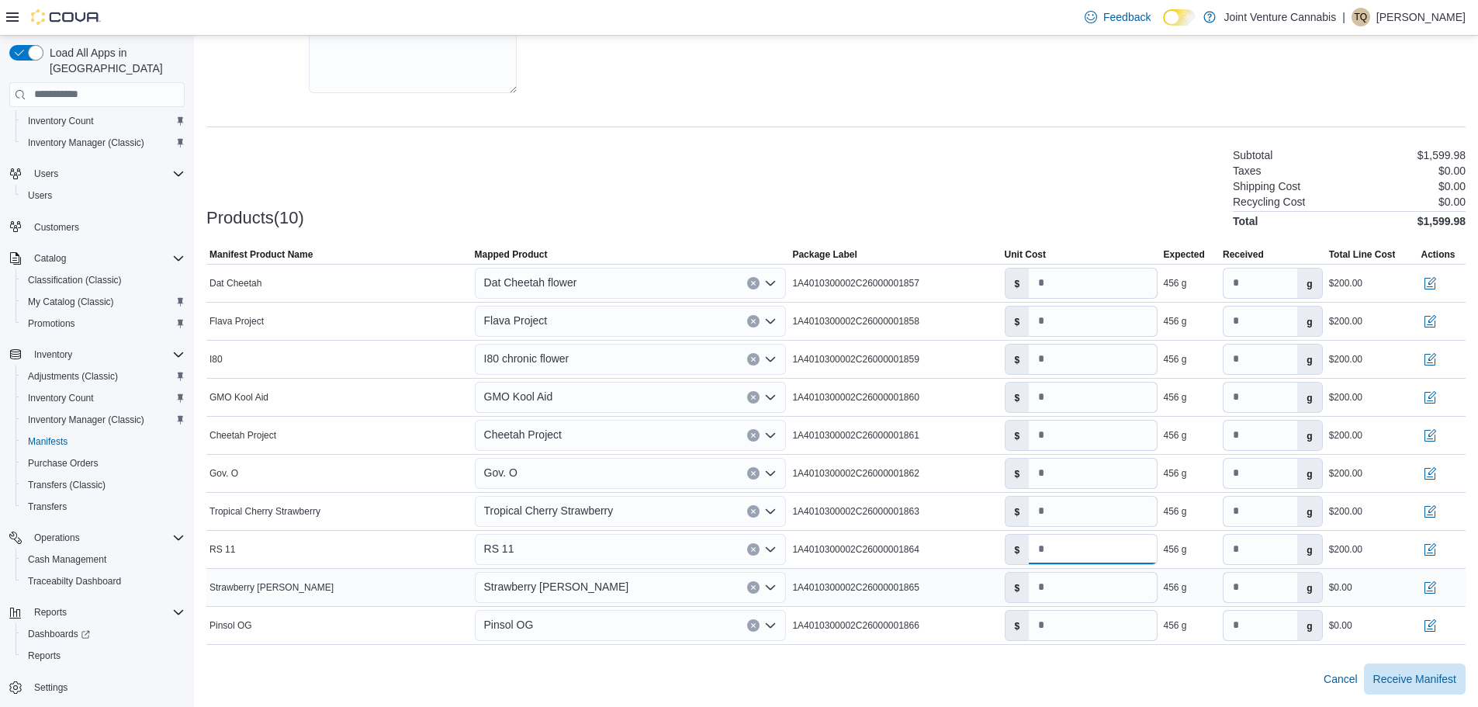
type input "*******"
paste input "******"
type input "*******"
paste input "******"
type input "*******"
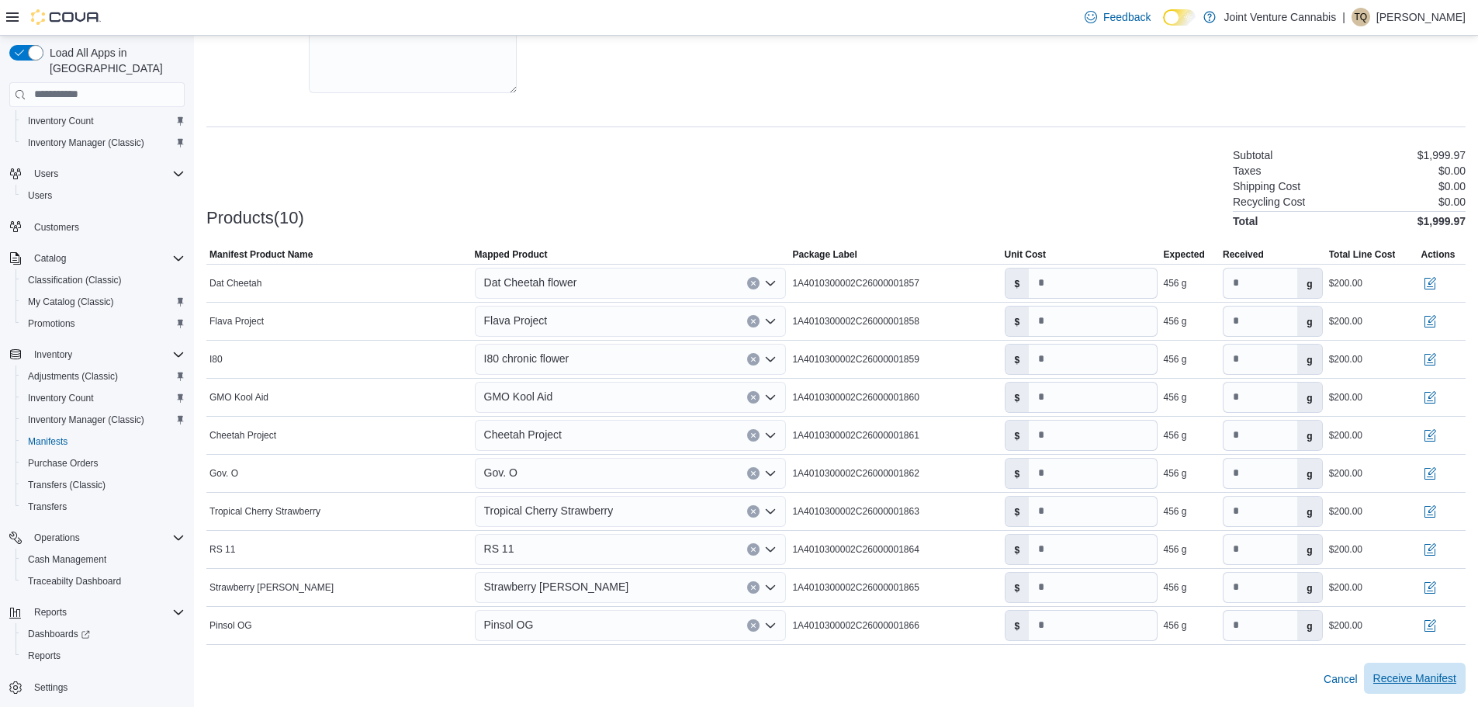
click at [1429, 681] on span "Receive Manifest" at bounding box center [1414, 678] width 83 height 16
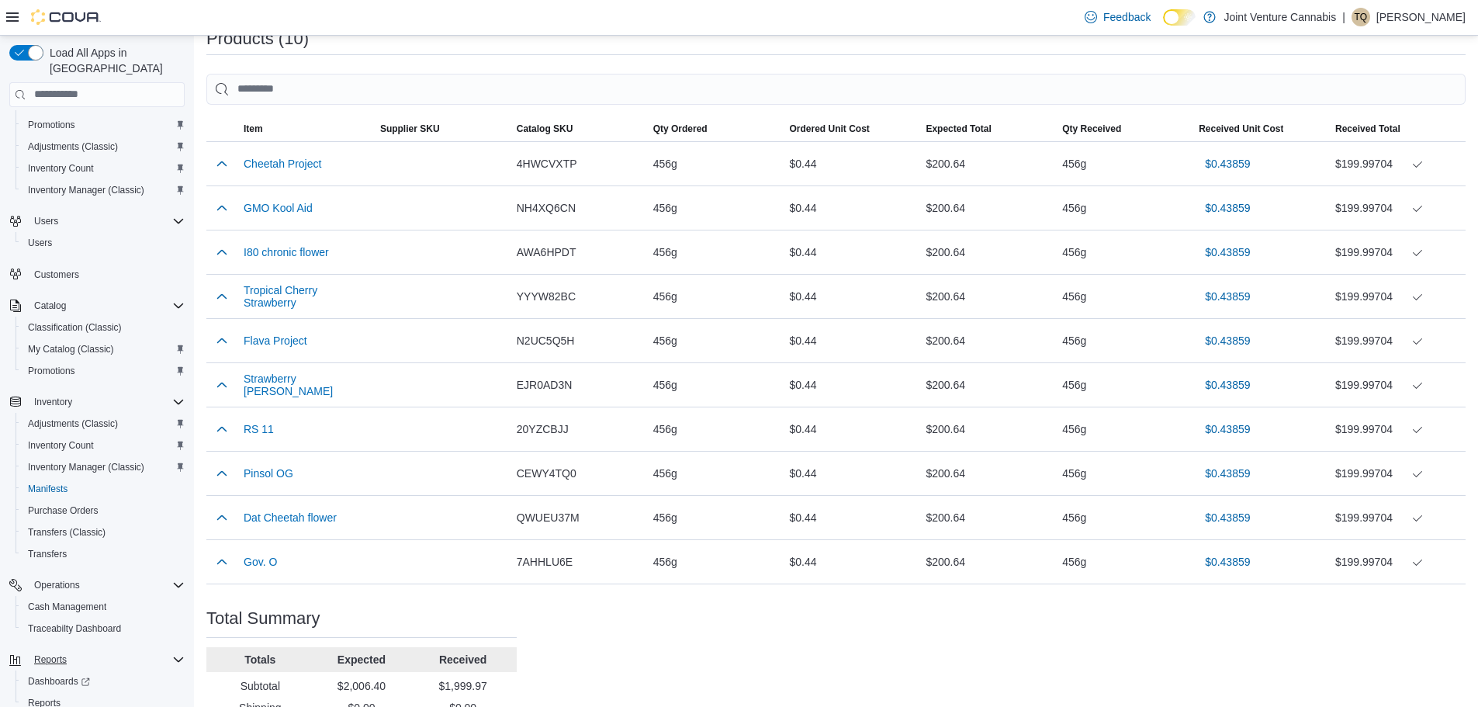
scroll to position [483, 0]
